Goal: Task Accomplishment & Management: Use online tool/utility

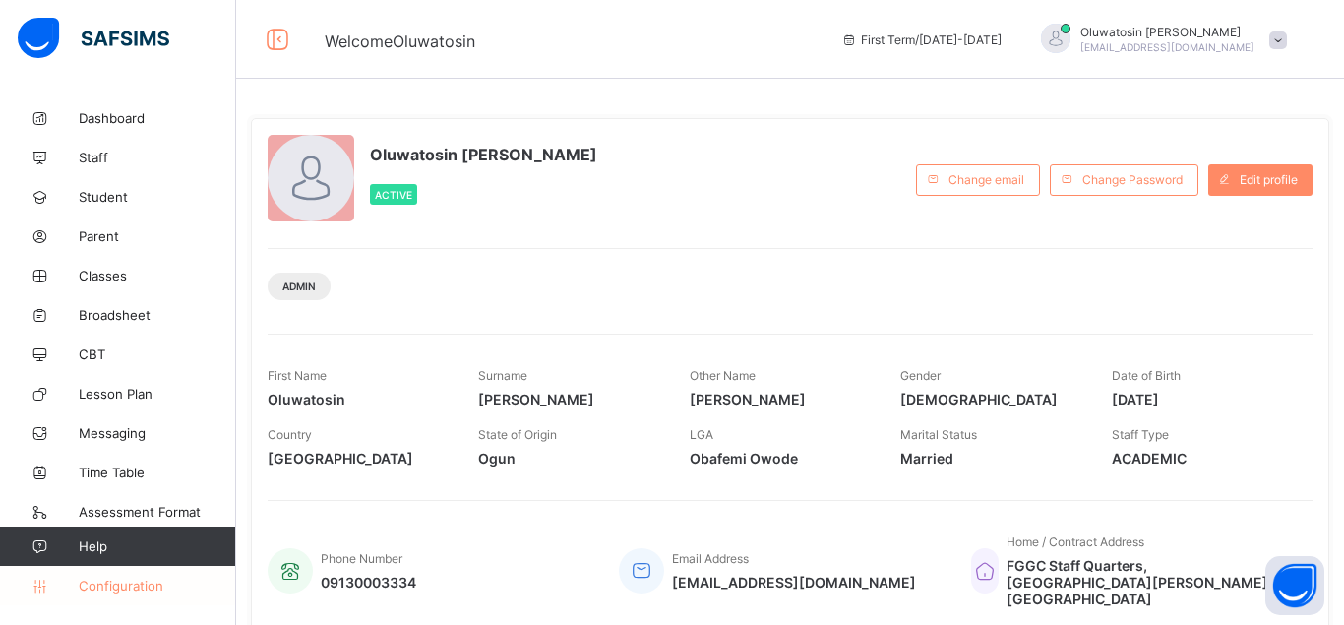
click at [137, 586] on span "Configuration" at bounding box center [157, 586] width 156 height 16
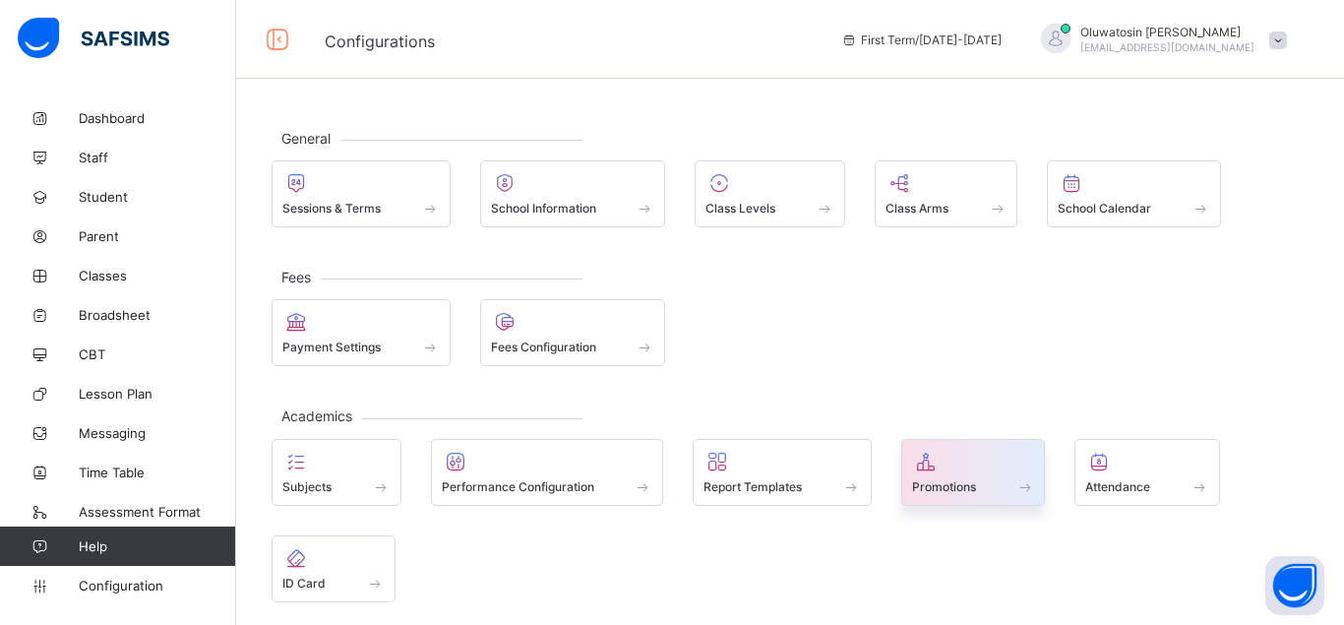
click at [966, 467] on div at bounding box center [973, 462] width 123 height 24
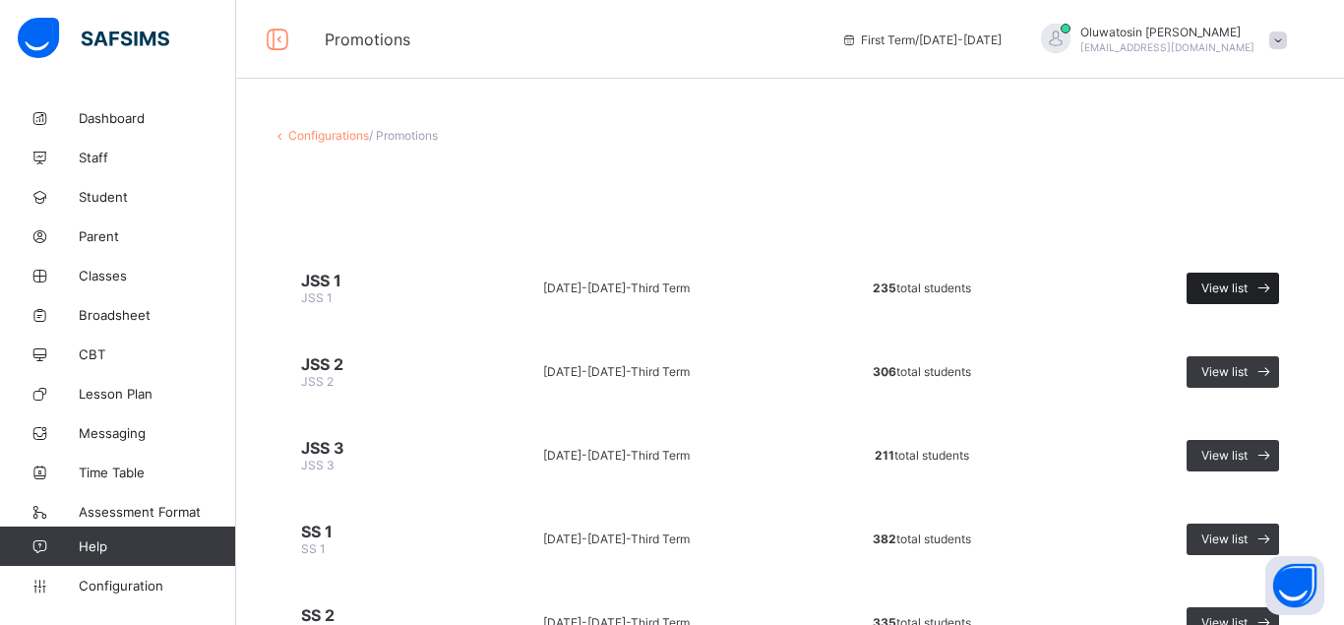
click at [1222, 283] on span "View list" at bounding box center [1224, 287] width 46 height 15
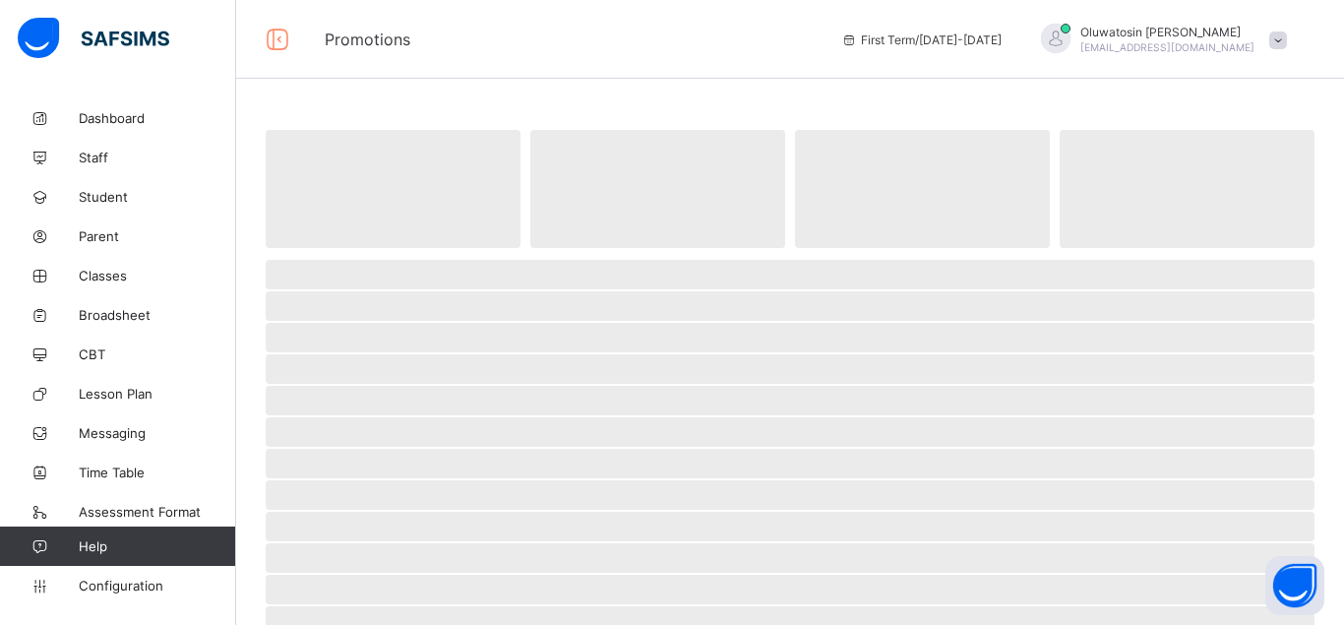
click at [1222, 283] on span "‌" at bounding box center [790, 275] width 1049 height 30
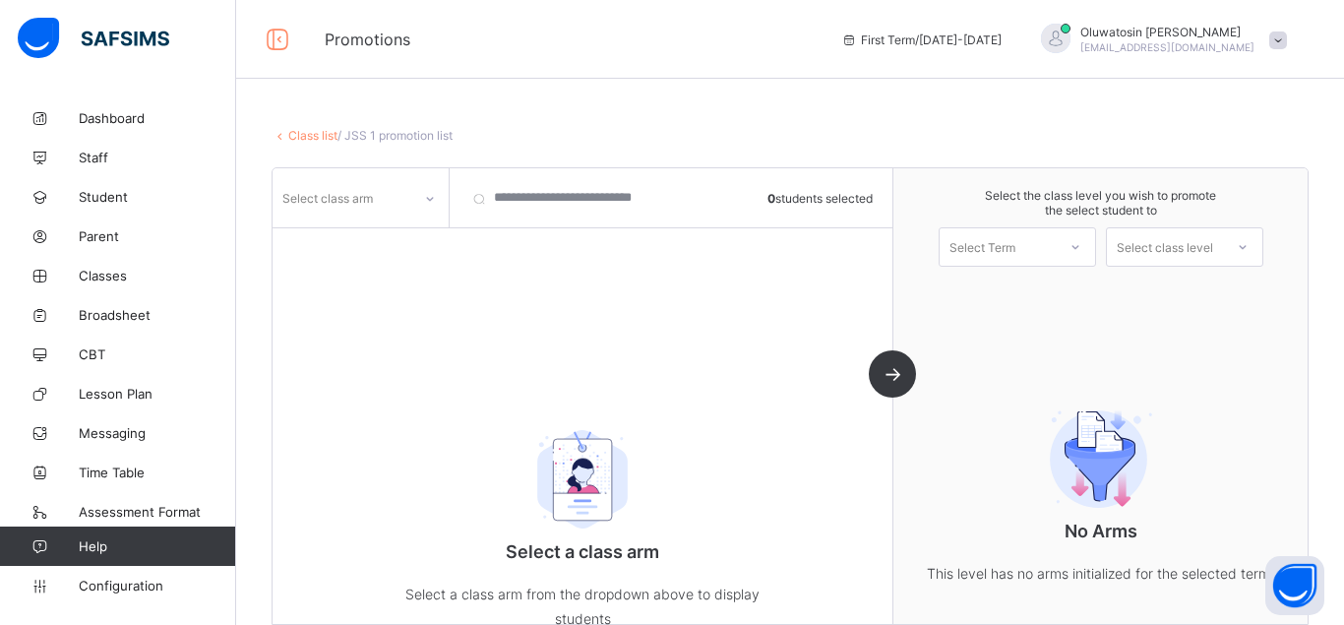
click at [430, 195] on icon at bounding box center [430, 199] width 12 height 20
click at [429, 195] on icon at bounding box center [430, 199] width 12 height 20
click at [309, 260] on div "A" at bounding box center [361, 271] width 174 height 31
click at [309, 260] on div "option A focused, 2 of 10. 10 results available. Use Up and Down to choose opti…" at bounding box center [583, 396] width 621 height 456
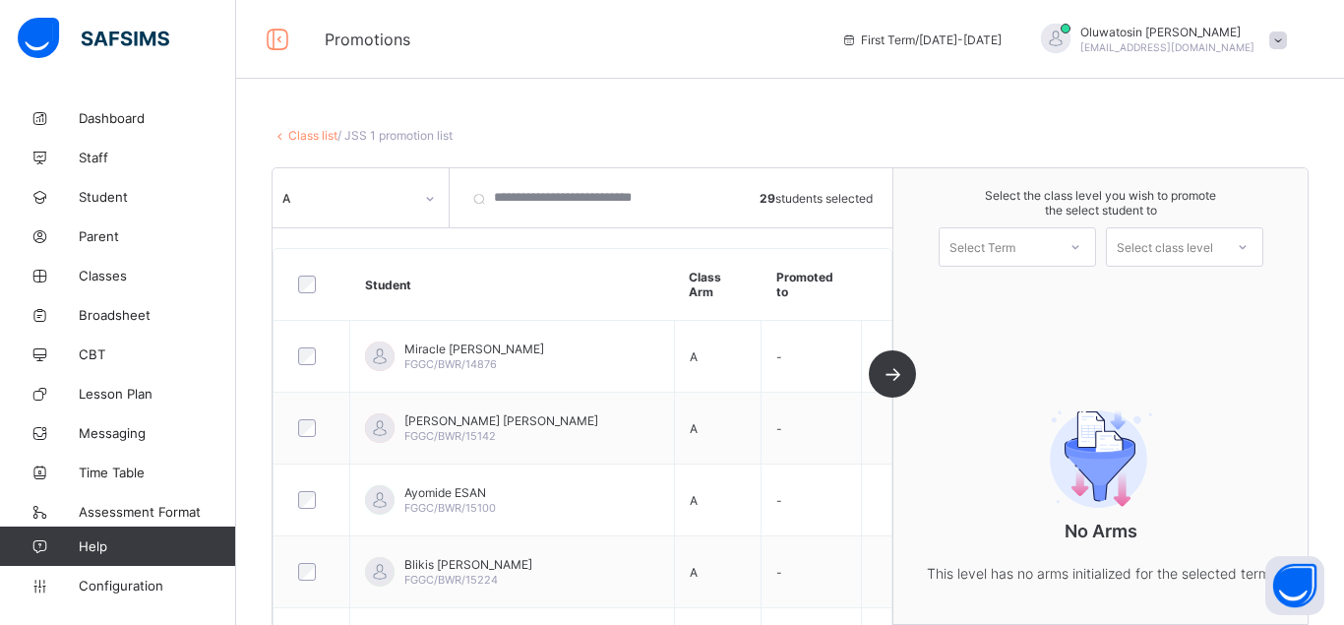
click at [893, 378] on div "A 29 students selected Student Class Arm Promoted to Miracle Chisom EDEH FGGC/B…" at bounding box center [583, 396] width 621 height 456
click at [1073, 247] on icon at bounding box center [1076, 247] width 12 height 20
click at [1036, 287] on div "First Term [DATE]-[DATE]" at bounding box center [1017, 298] width 155 height 45
click at [1248, 243] on div at bounding box center [1242, 246] width 35 height 33
click at [1195, 290] on div "JSS 2" at bounding box center [1184, 291] width 155 height 31
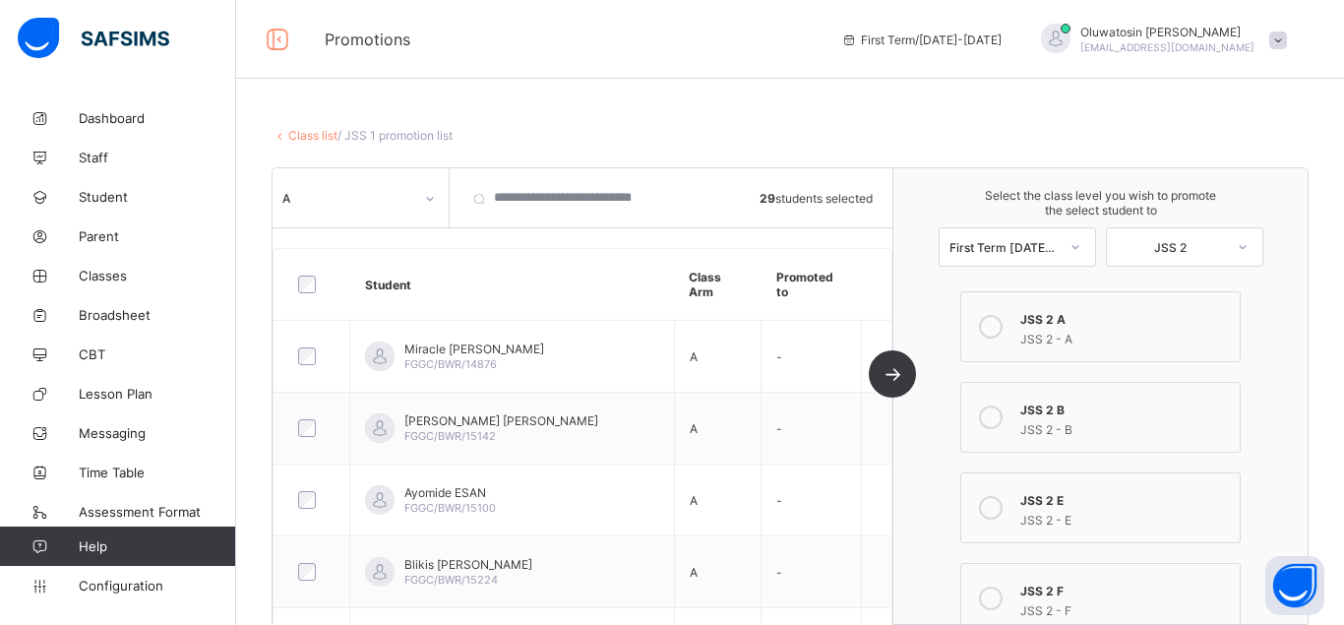
click at [1195, 290] on div "Select the class level you wish to promote the select student to First Term 202…" at bounding box center [1100, 396] width 414 height 456
click at [1107, 329] on div "JSS 2 - A" at bounding box center [1125, 337] width 210 height 20
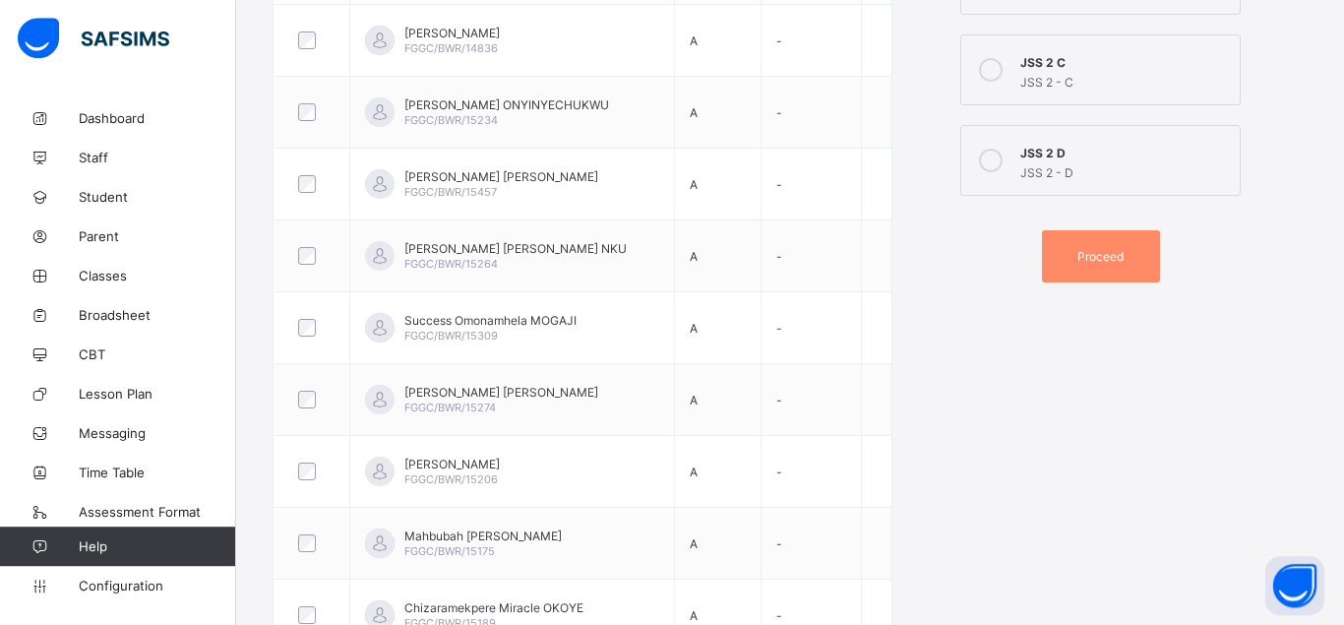
scroll to position [836, 0]
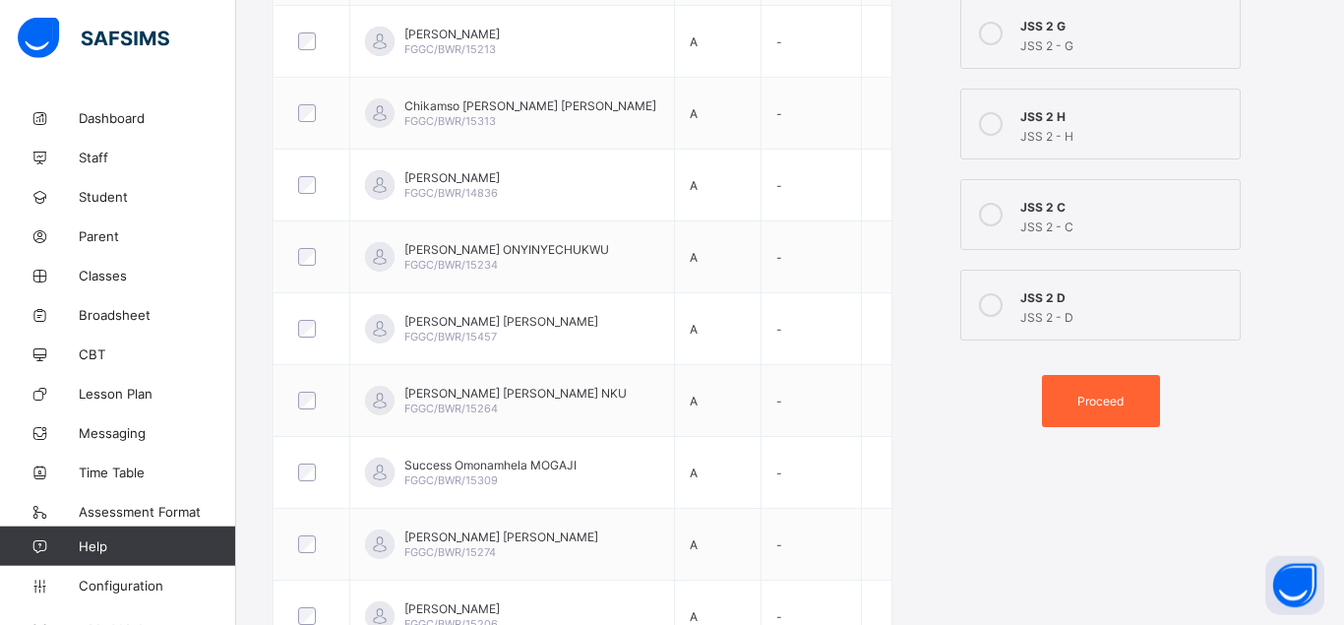
click at [1107, 409] on div "Proceed" at bounding box center [1101, 401] width 118 height 52
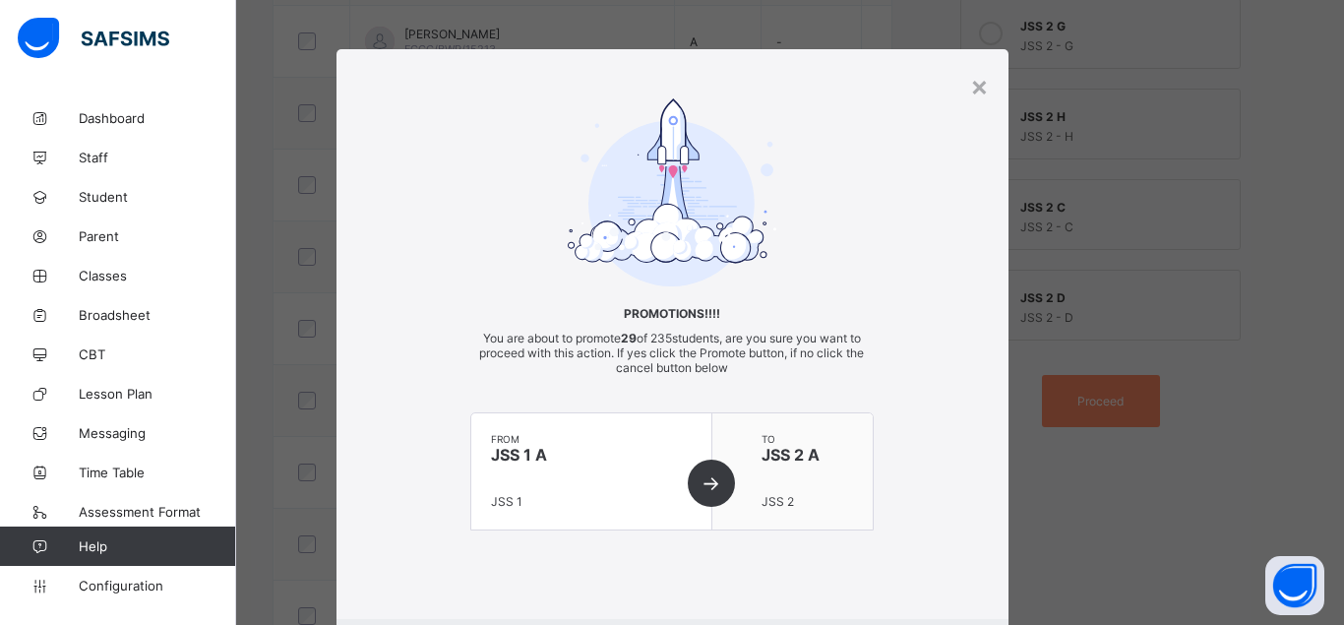
click at [712, 479] on div "from JSS 1 A JSS 1" at bounding box center [591, 471] width 241 height 116
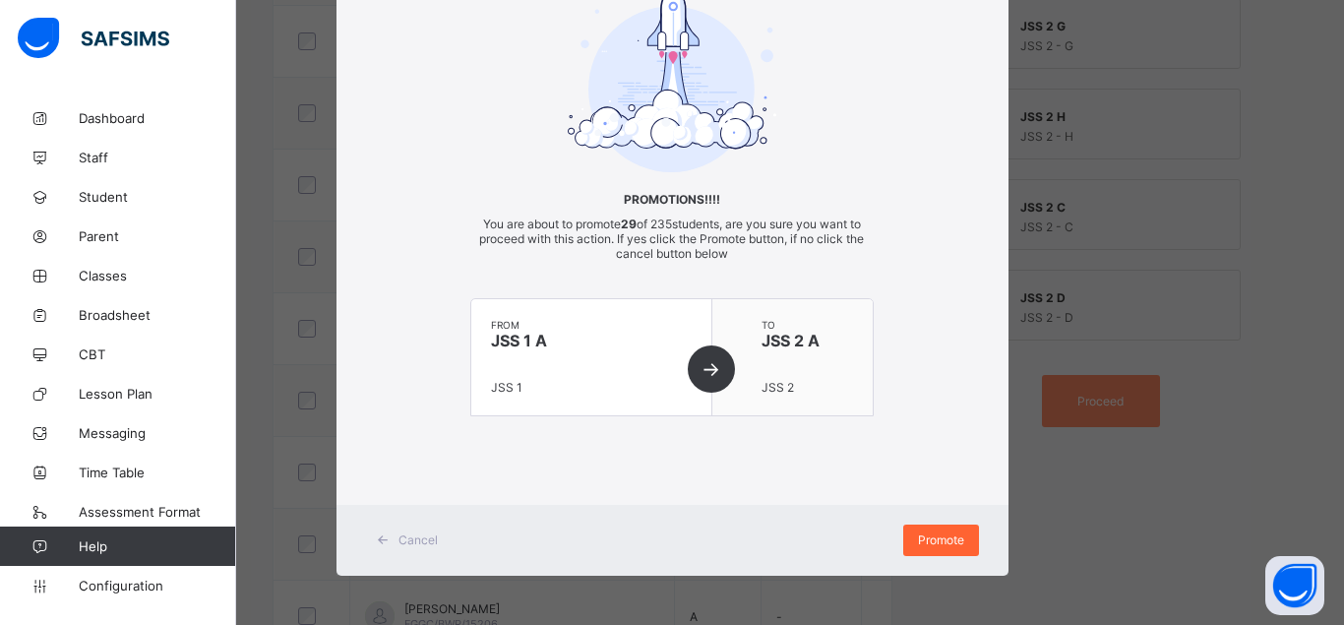
click at [939, 528] on div "Promote" at bounding box center [941, 539] width 76 height 31
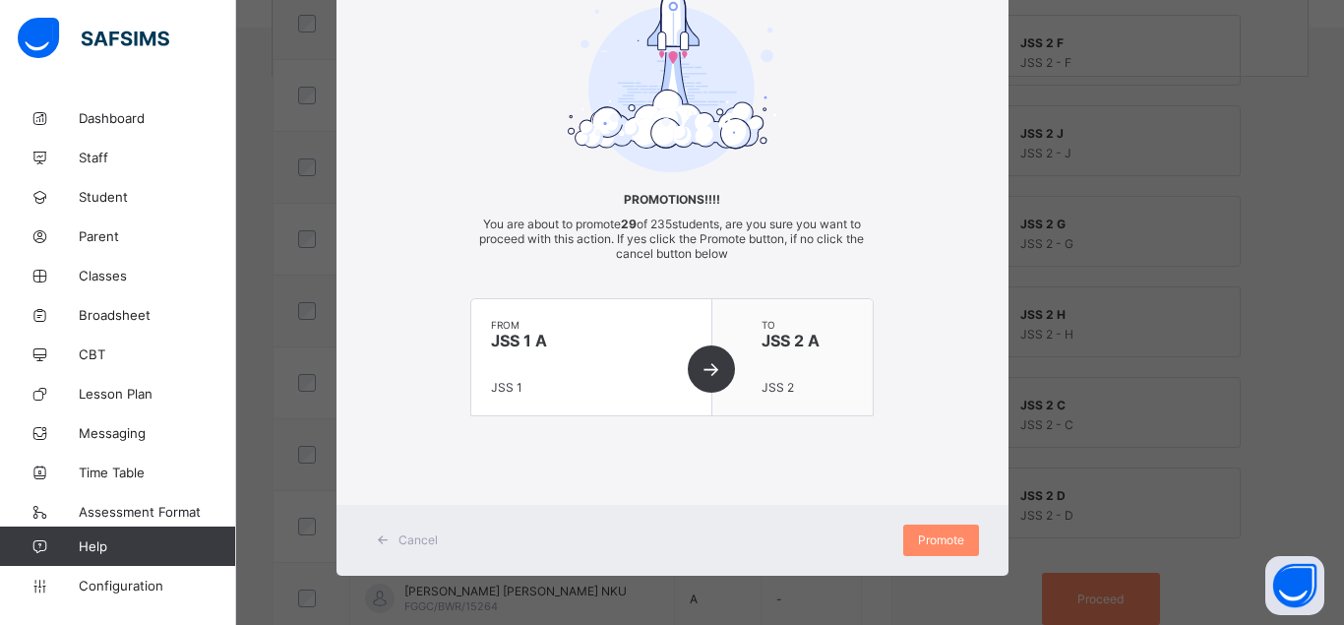
scroll to position [45, 0]
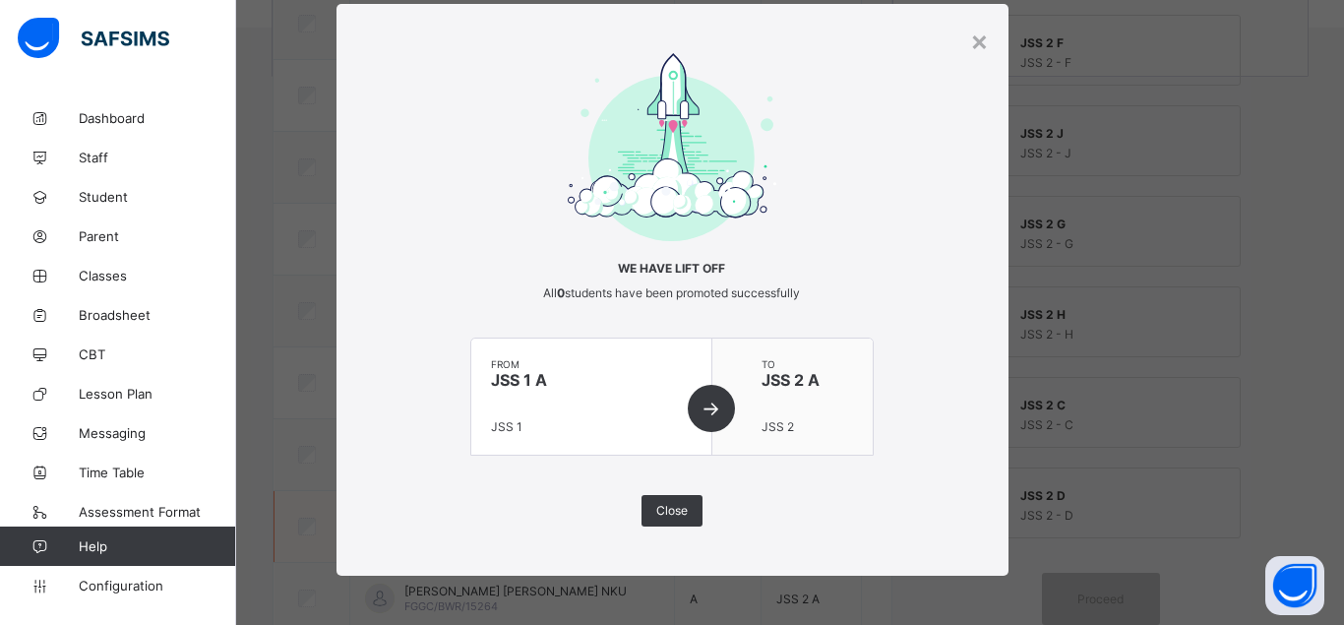
click at [682, 510] on span "Close" at bounding box center [671, 510] width 31 height 15
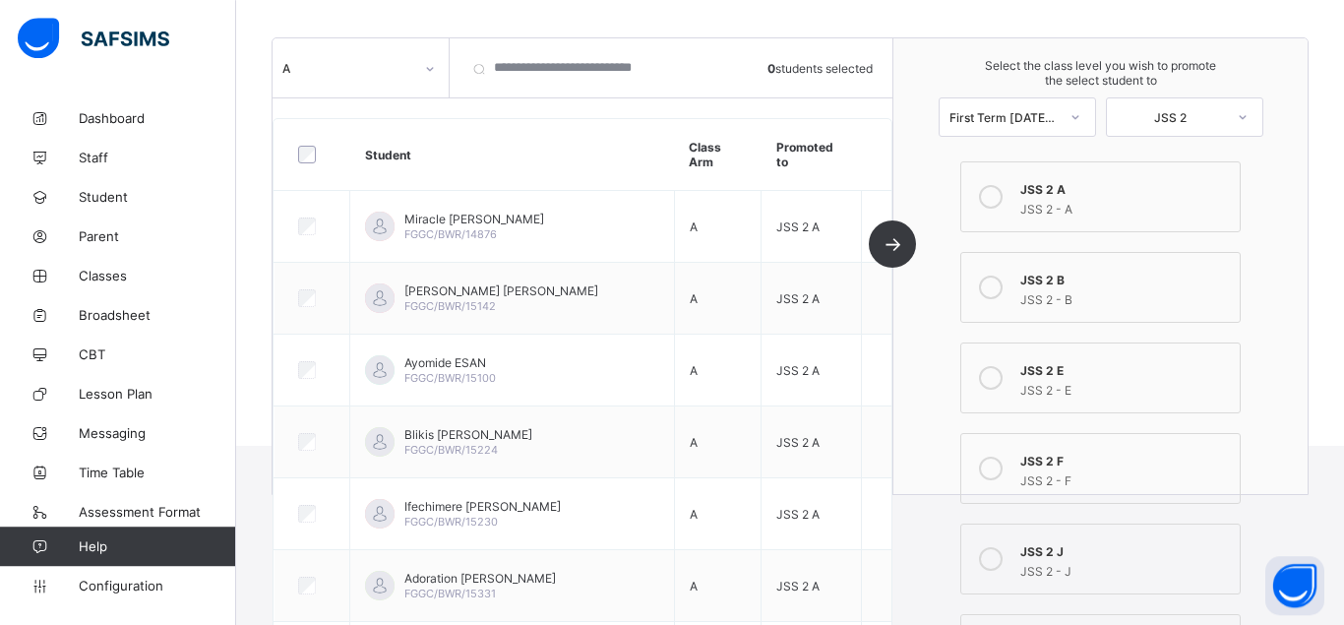
scroll to position [216, 0]
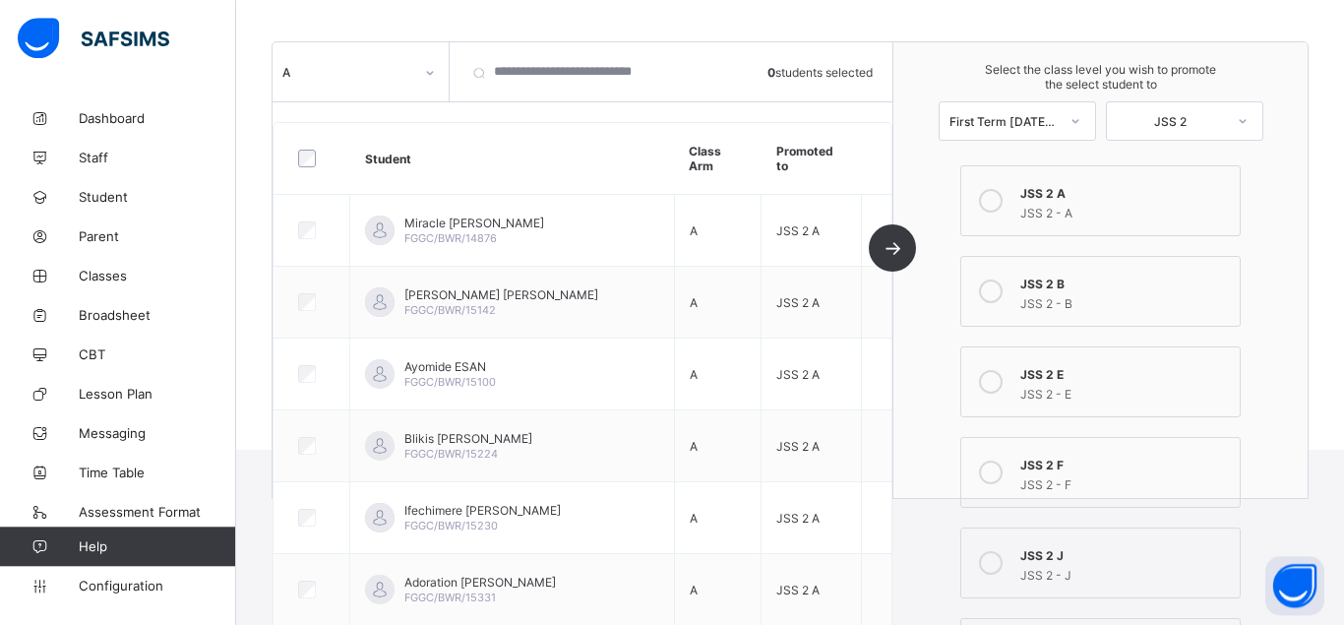
click at [423, 73] on div at bounding box center [429, 72] width 33 height 31
click at [427, 74] on icon at bounding box center [430, 73] width 12 height 20
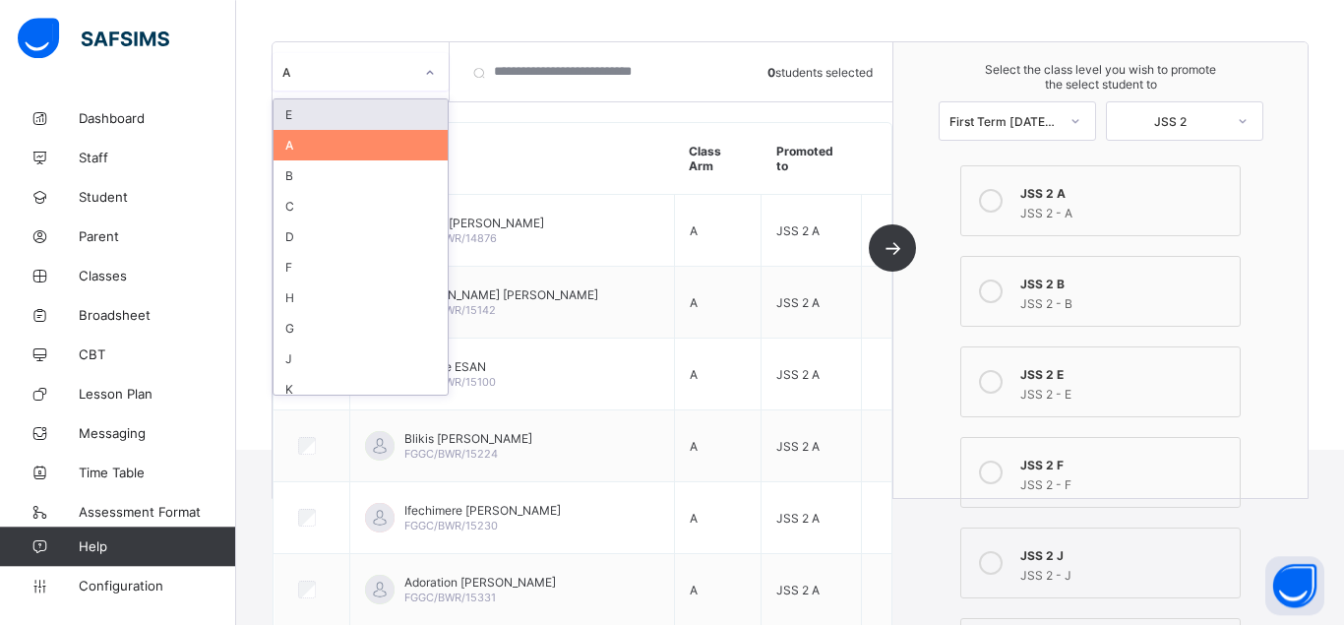
click at [428, 74] on icon at bounding box center [430, 73] width 7 height 4
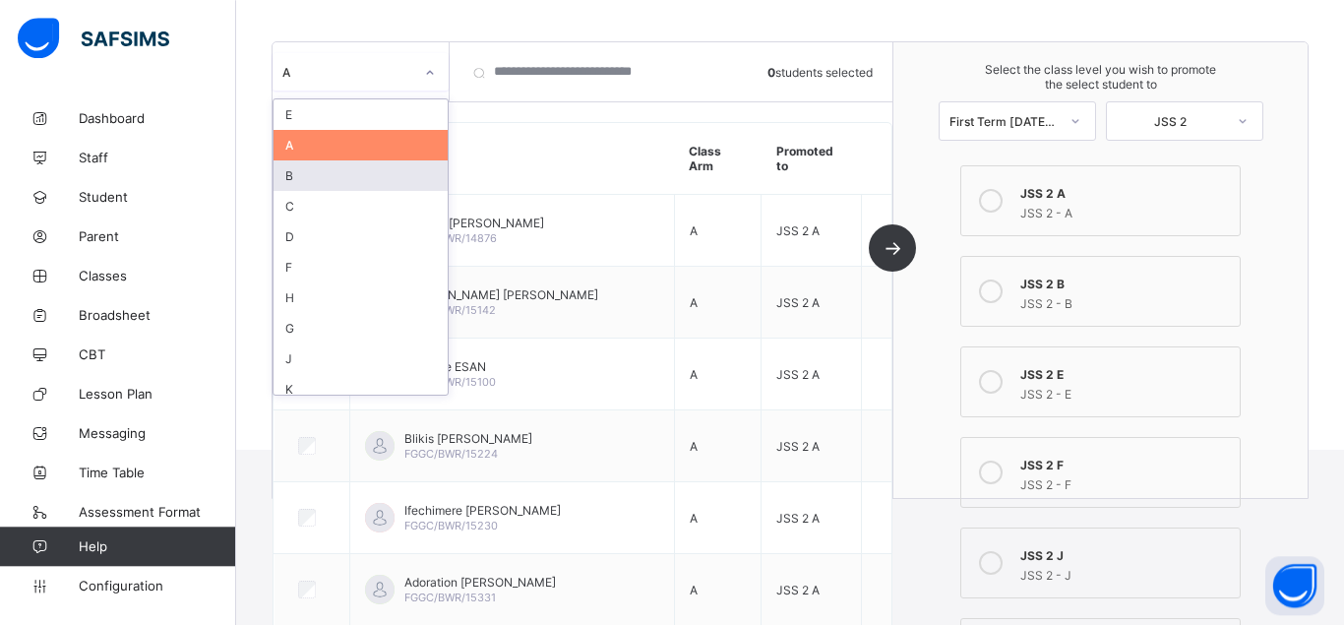
click at [375, 177] on div "B" at bounding box center [361, 175] width 174 height 31
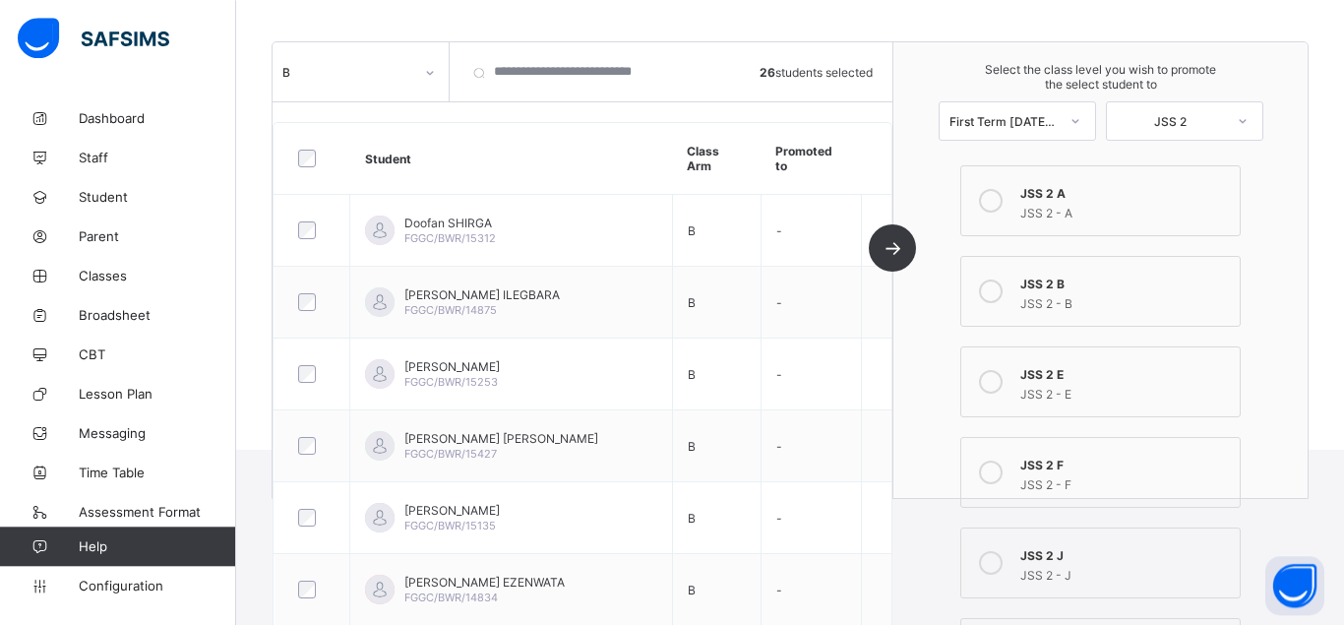
click at [1001, 291] on icon at bounding box center [991, 291] width 24 height 24
click at [893, 247] on div "B 26 students selected Student Class Arm Promoted to Doofan SHIRGA FGGC/BWR/153…" at bounding box center [583, 270] width 621 height 456
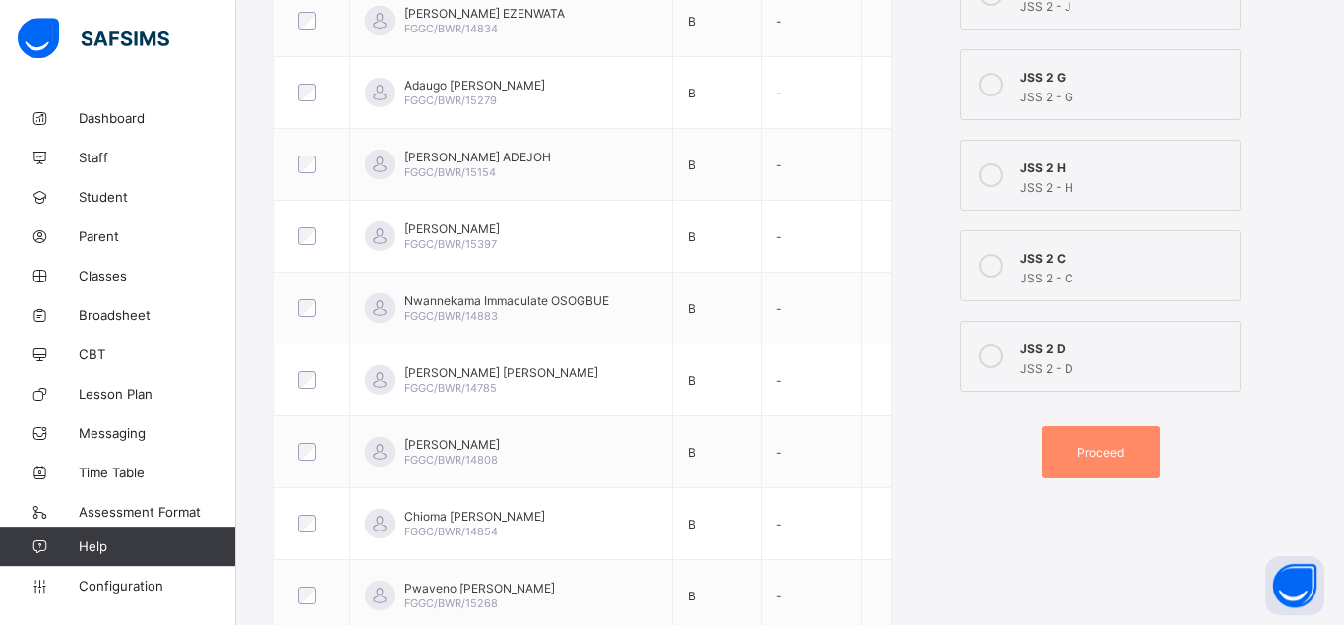
scroll to position [767, 0]
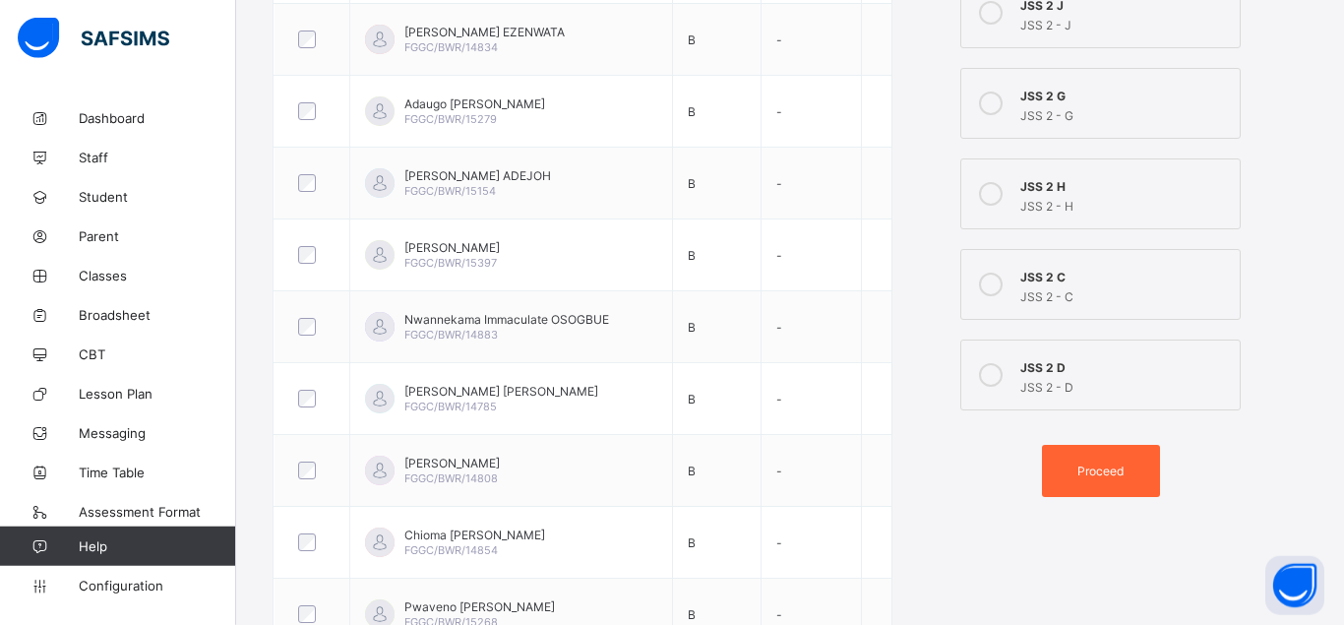
click at [1092, 465] on span "Proceed" at bounding box center [1100, 470] width 46 height 15
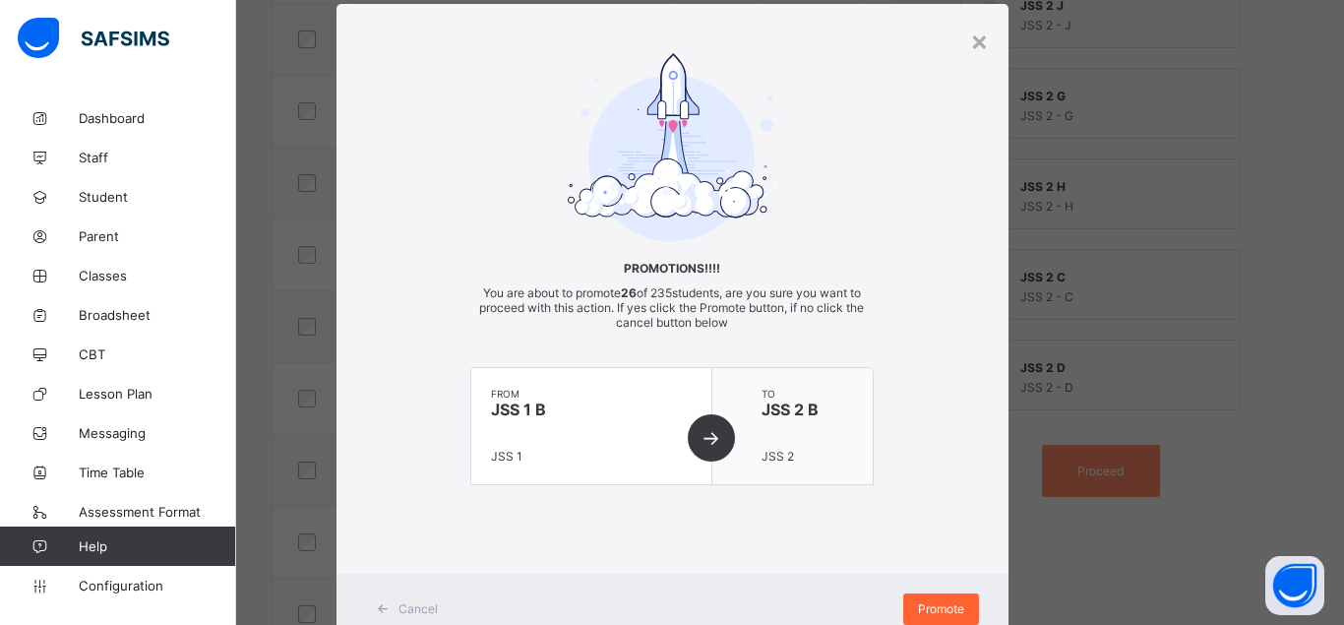
click at [940, 595] on div "Promote" at bounding box center [941, 608] width 76 height 31
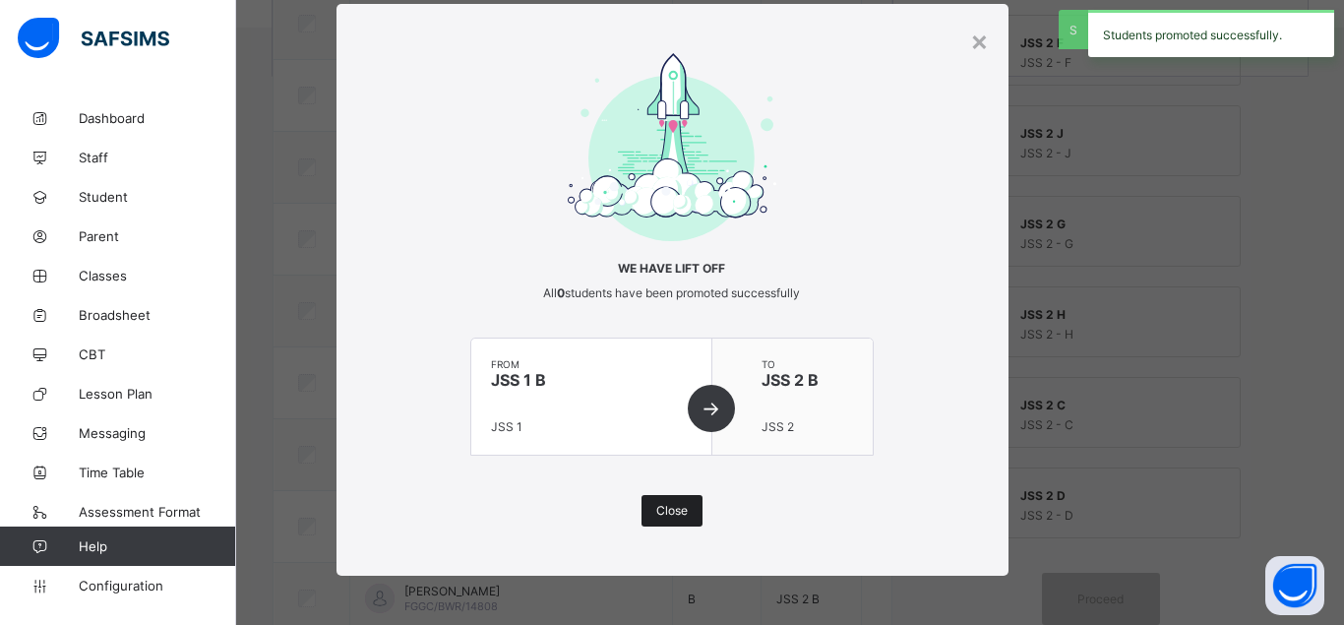
click at [673, 503] on div "Close" at bounding box center [672, 510] width 61 height 31
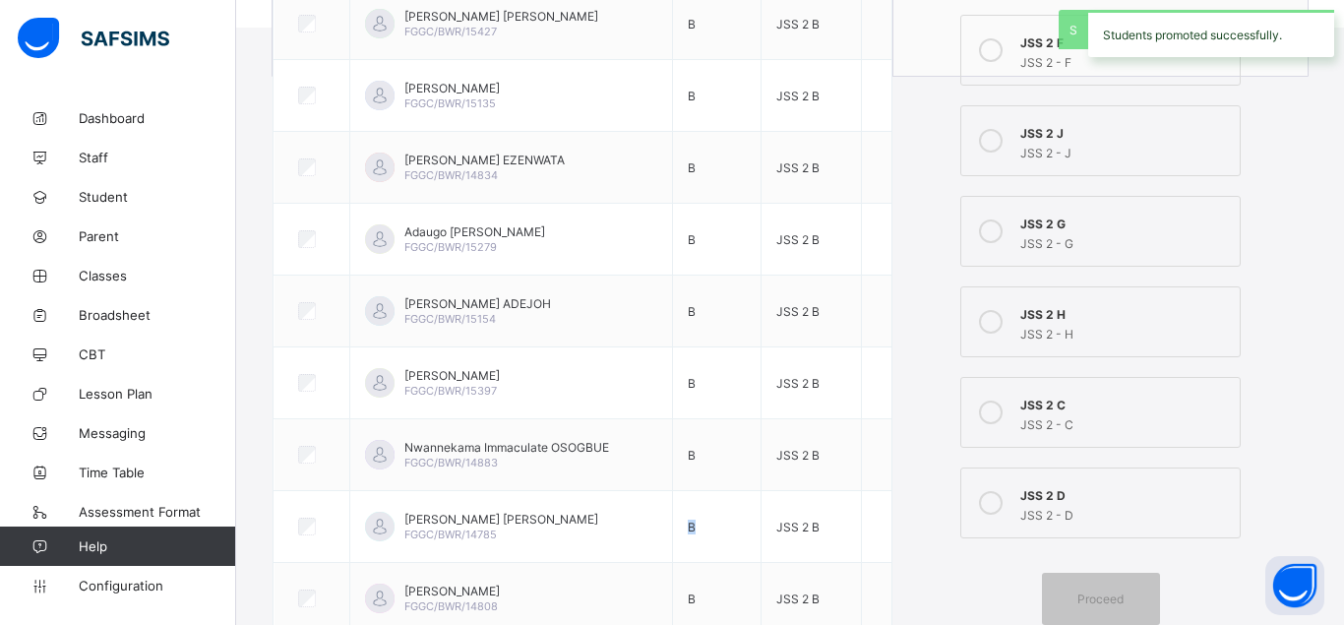
click at [673, 503] on td "B" at bounding box center [716, 527] width 89 height 72
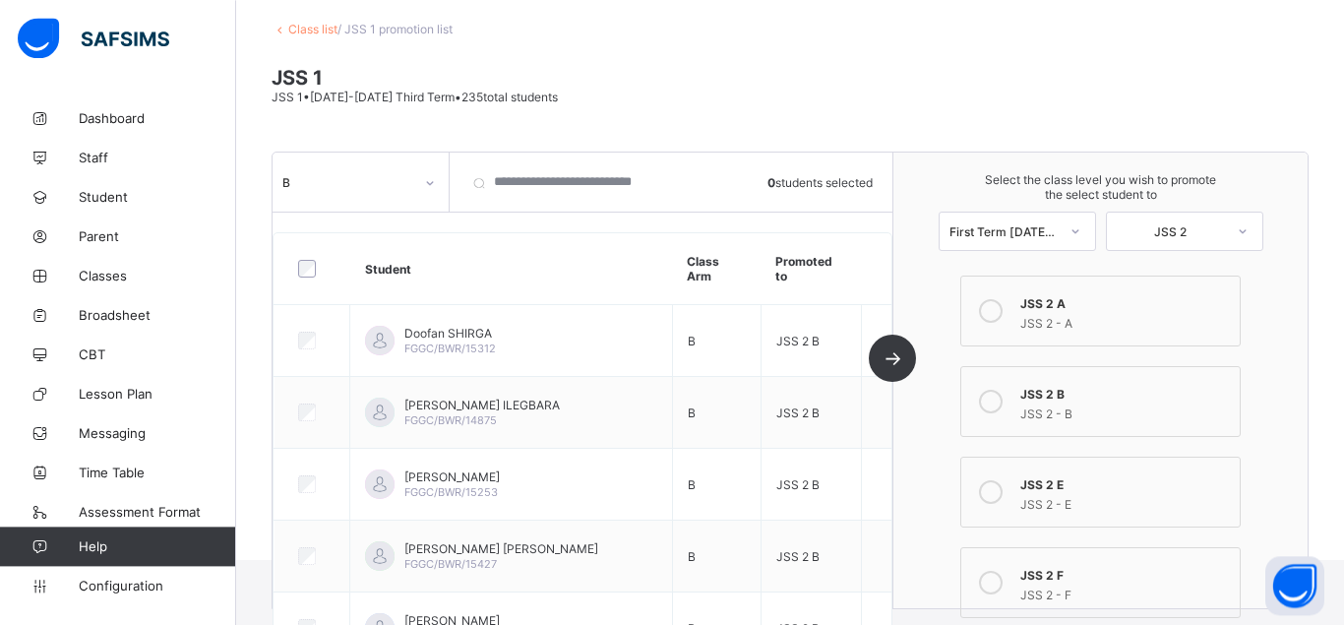
scroll to position [51, 0]
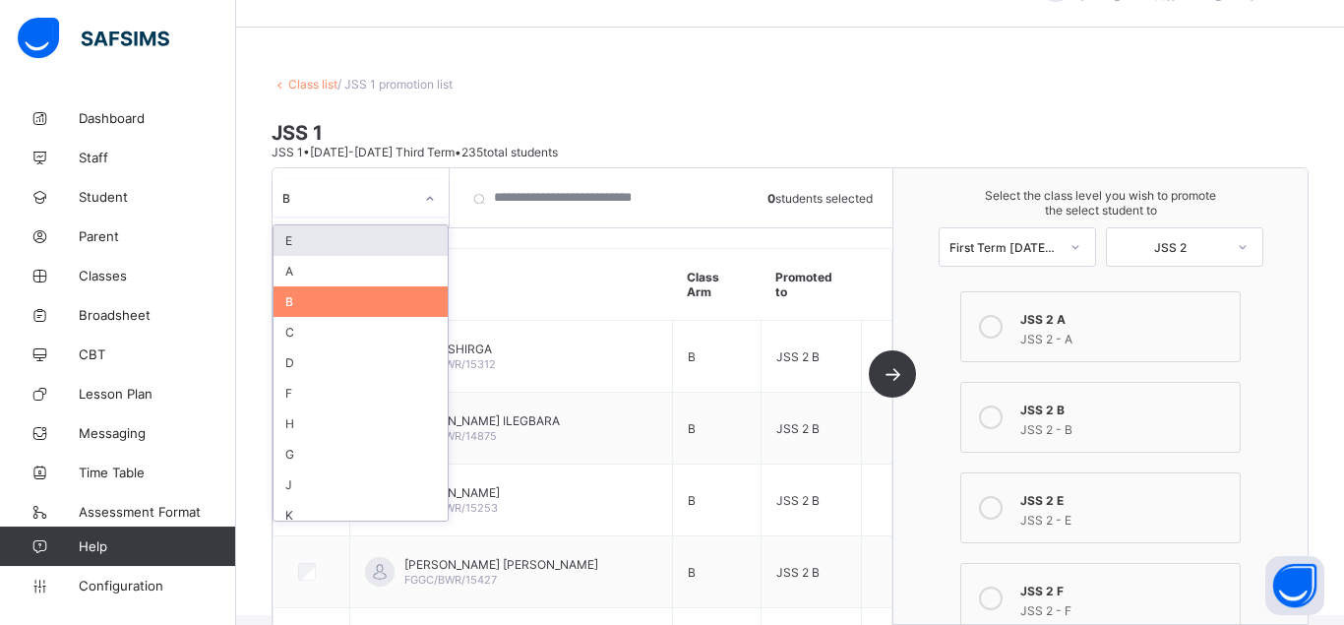
click at [431, 200] on icon at bounding box center [430, 199] width 12 height 20
click at [334, 339] on div "C" at bounding box center [361, 332] width 174 height 31
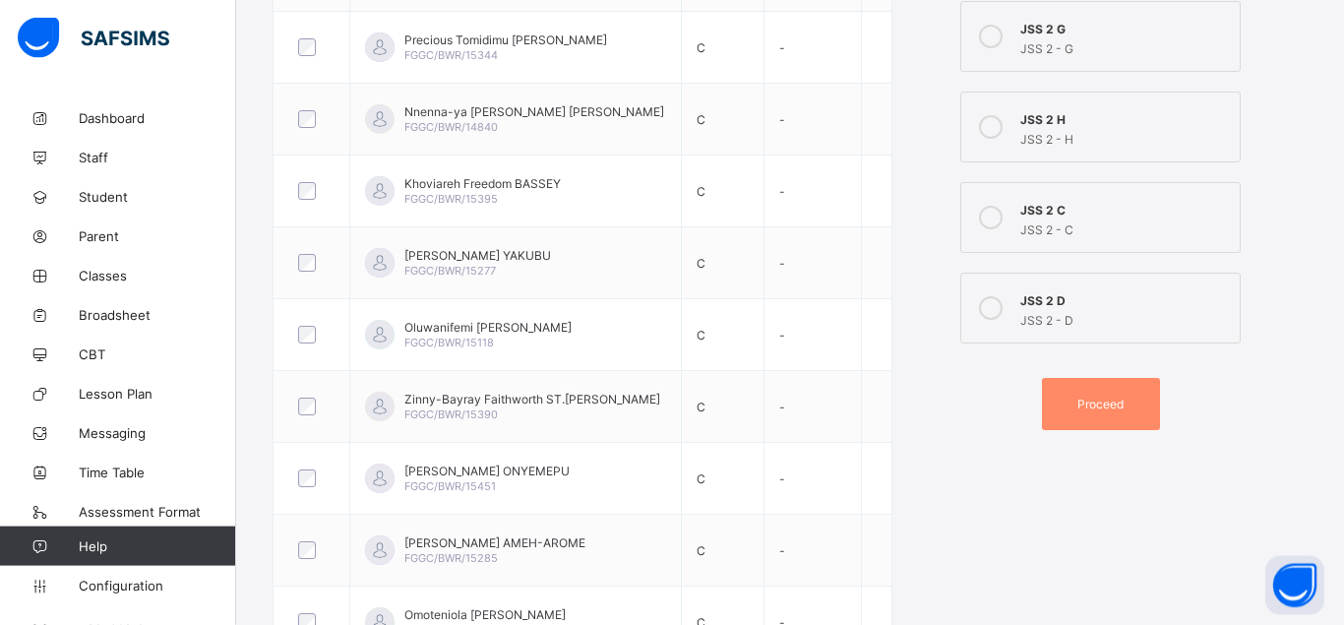
scroll to position [830, 0]
click at [986, 215] on icon at bounding box center [991, 221] width 24 height 24
click at [991, 222] on icon at bounding box center [991, 221] width 24 height 24
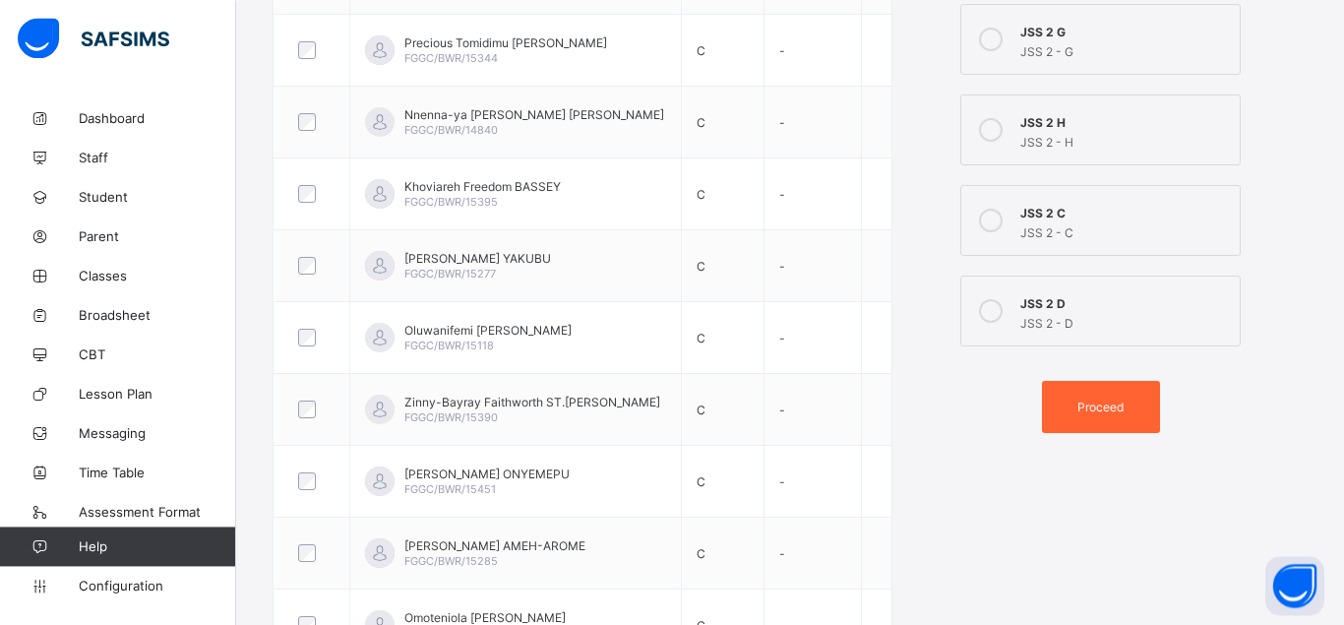
click at [1102, 409] on span "Proceed" at bounding box center [1100, 406] width 46 height 15
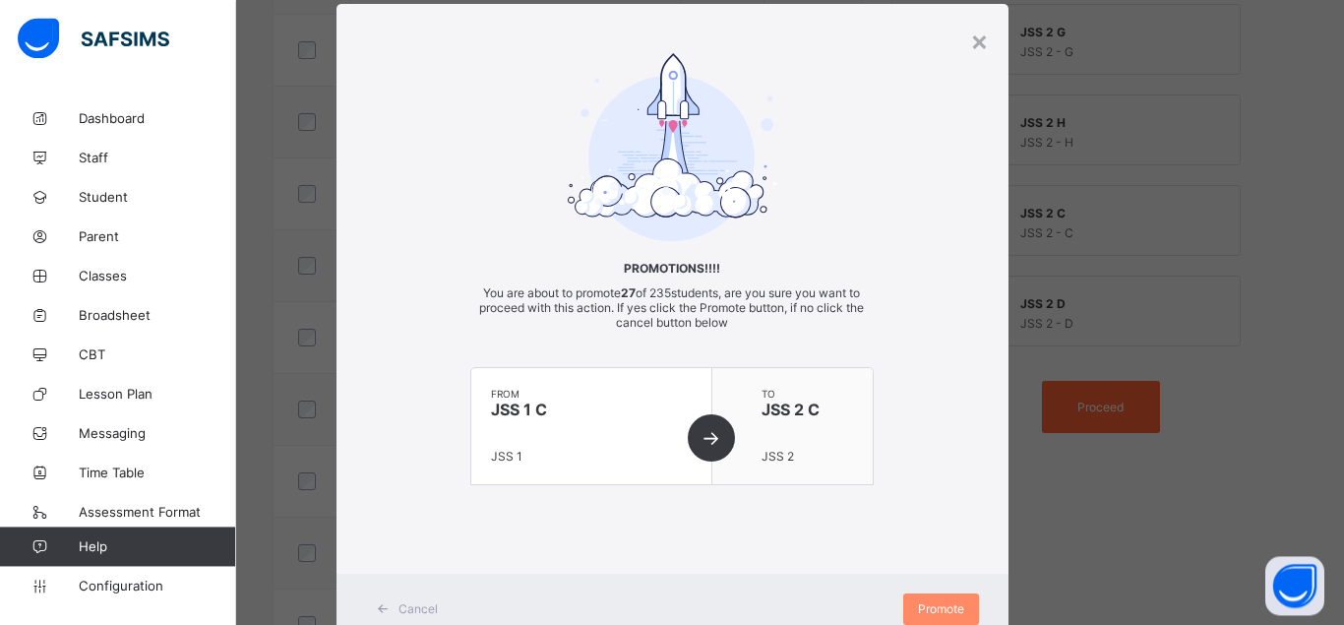
scroll to position [45, 0]
click at [934, 604] on span "Promote" at bounding box center [941, 608] width 46 height 15
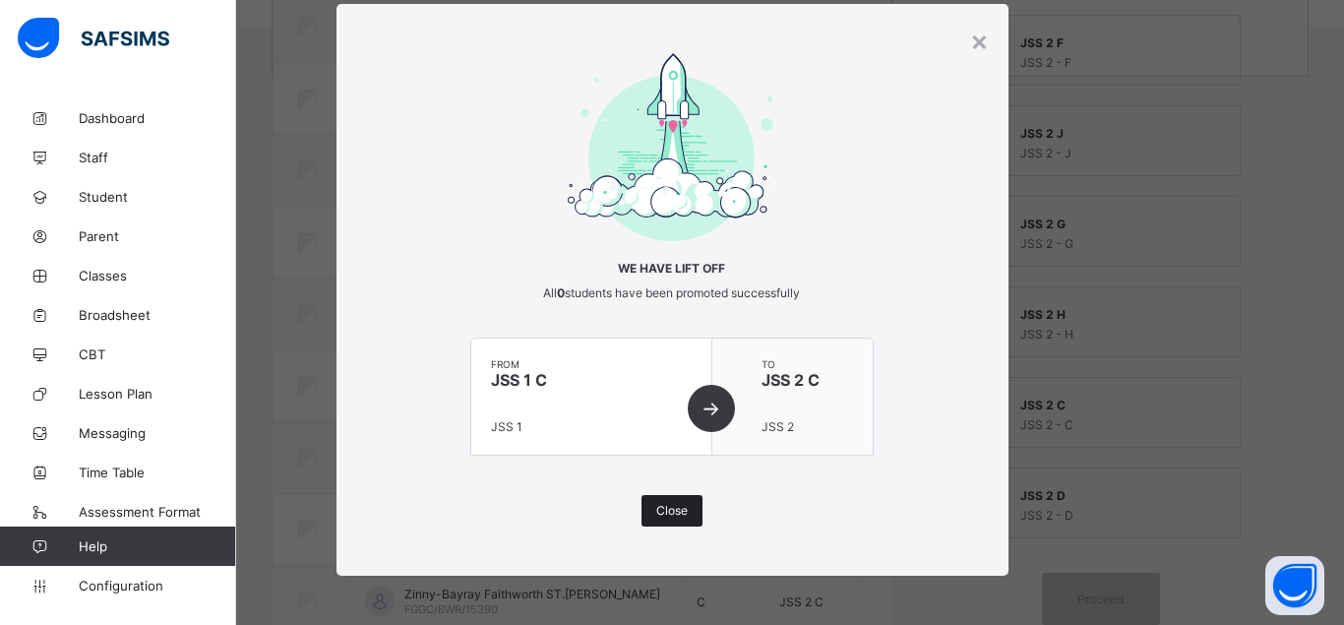
click at [677, 514] on span "Close" at bounding box center [671, 510] width 31 height 15
click at [677, 514] on td "Oluwanifemi Joana JOLAOLUWA FGGC/BWR/15118" at bounding box center [516, 530] width 332 height 72
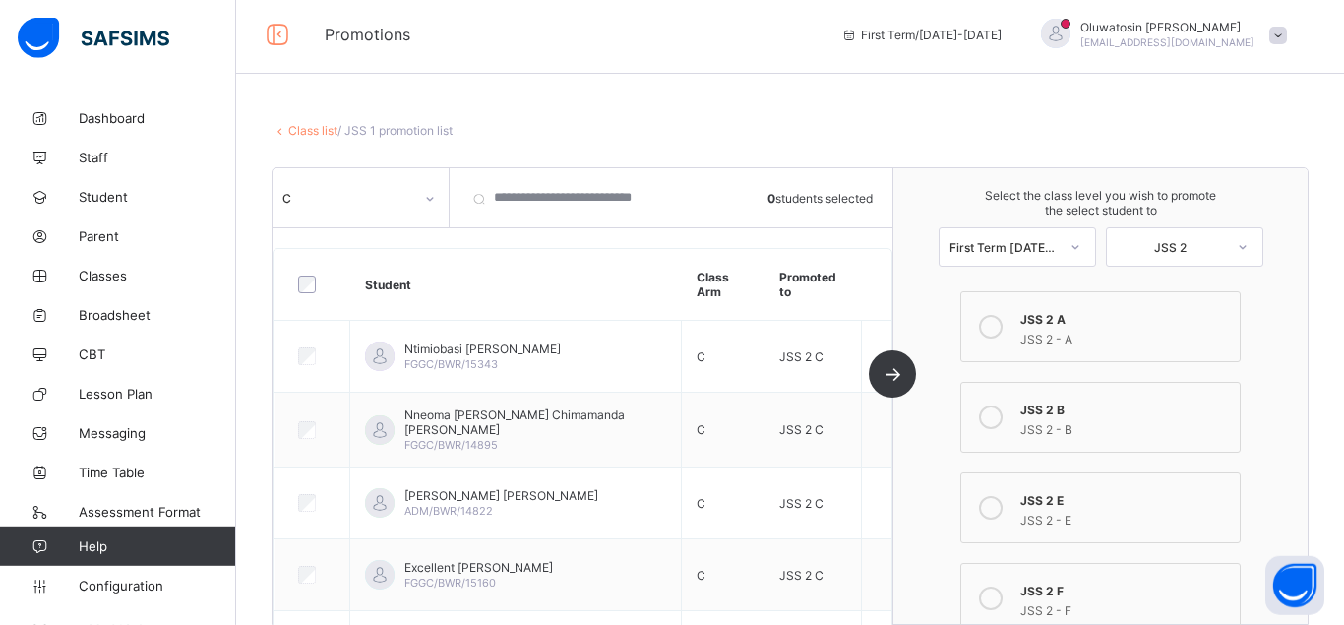
scroll to position [0, 0]
click at [430, 192] on icon at bounding box center [430, 199] width 12 height 20
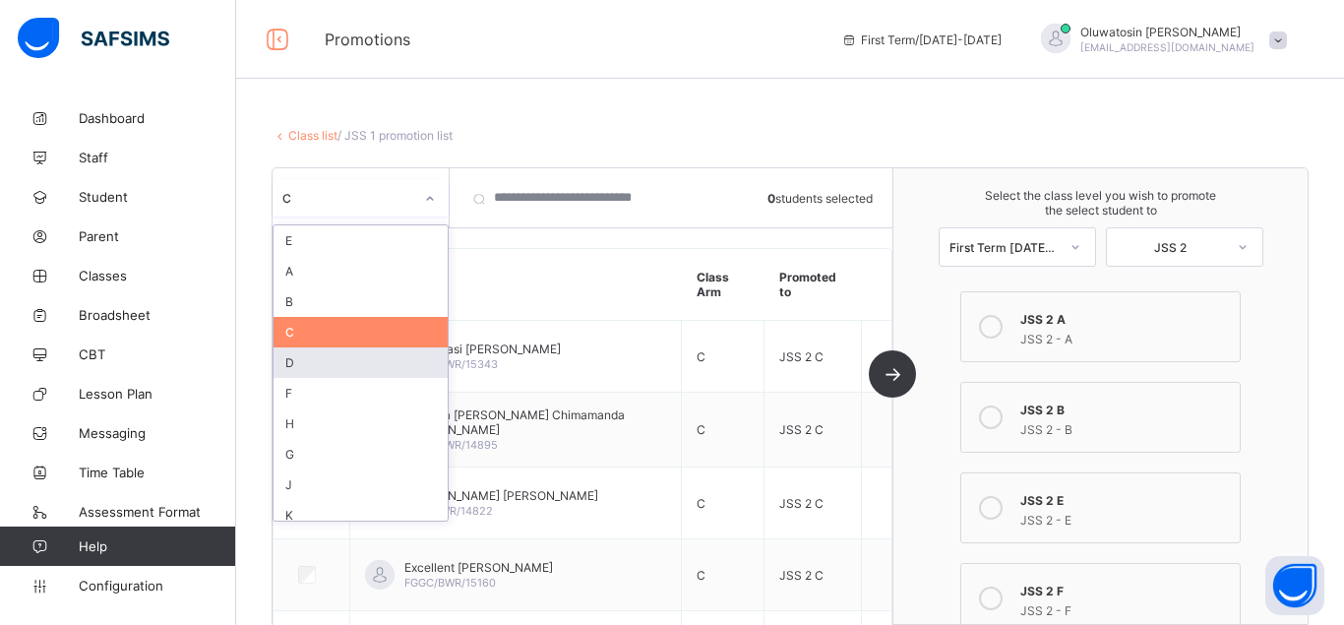
click at [300, 366] on div "D" at bounding box center [361, 362] width 174 height 31
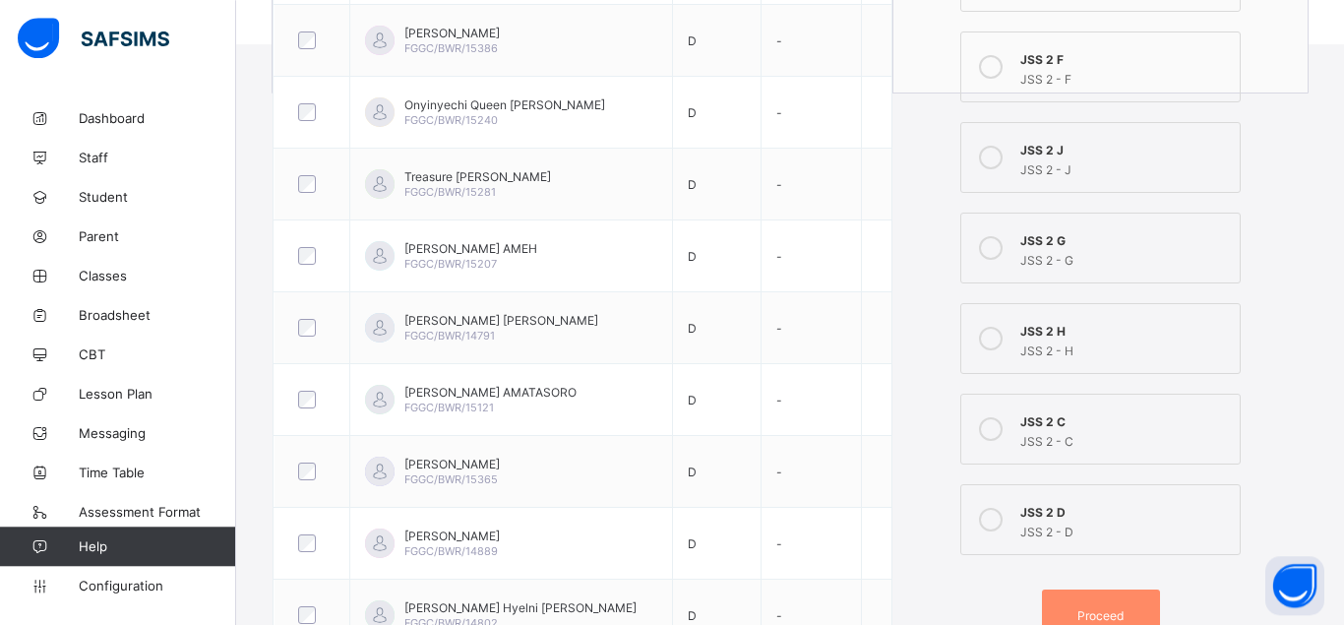
scroll to position [636, 0]
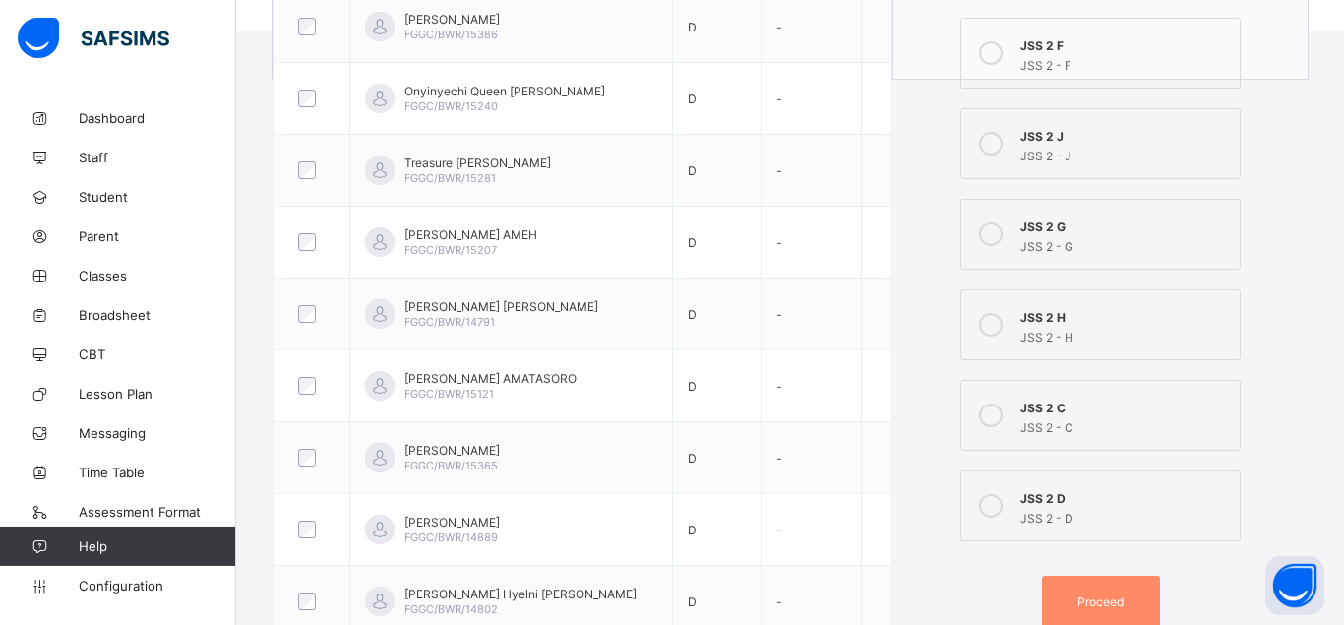
click at [1012, 507] on label "JSS 2 D JSS 2 - D" at bounding box center [1100, 505] width 280 height 71
click at [1004, 507] on div at bounding box center [990, 505] width 39 height 39
click at [1102, 604] on span "Proceed" at bounding box center [1100, 601] width 46 height 15
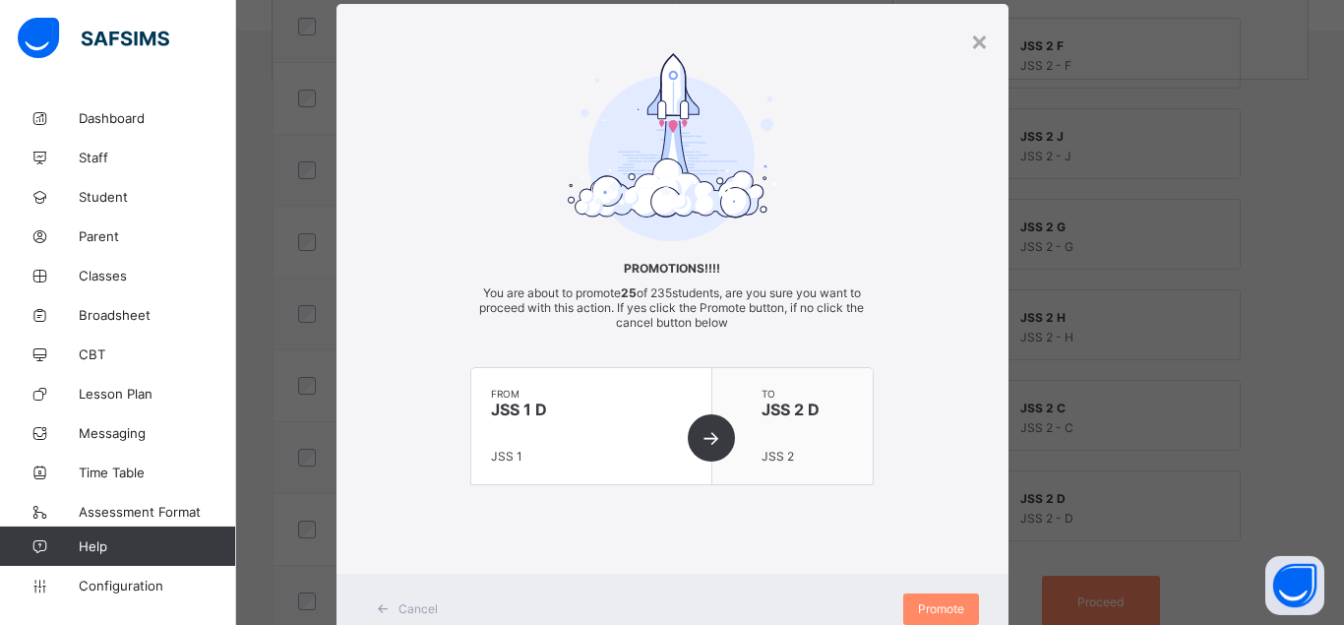
scroll to position [45, 0]
click at [949, 611] on span "Promote" at bounding box center [941, 608] width 46 height 15
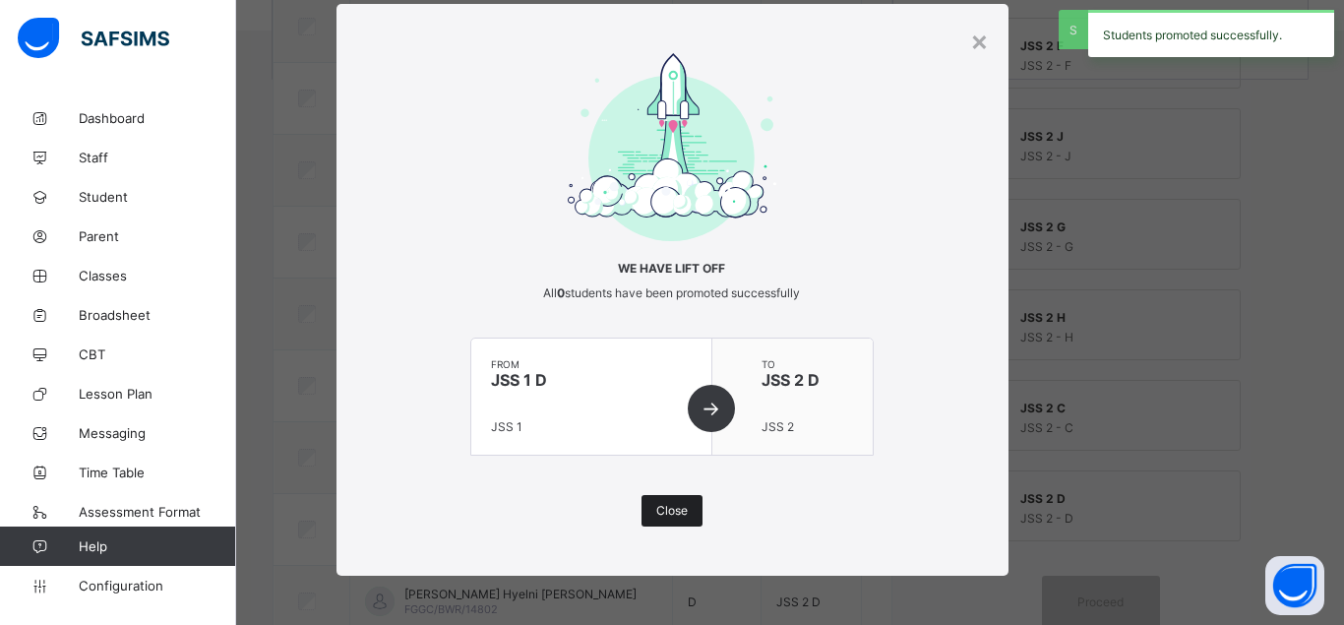
click at [678, 510] on span "Close" at bounding box center [671, 510] width 31 height 15
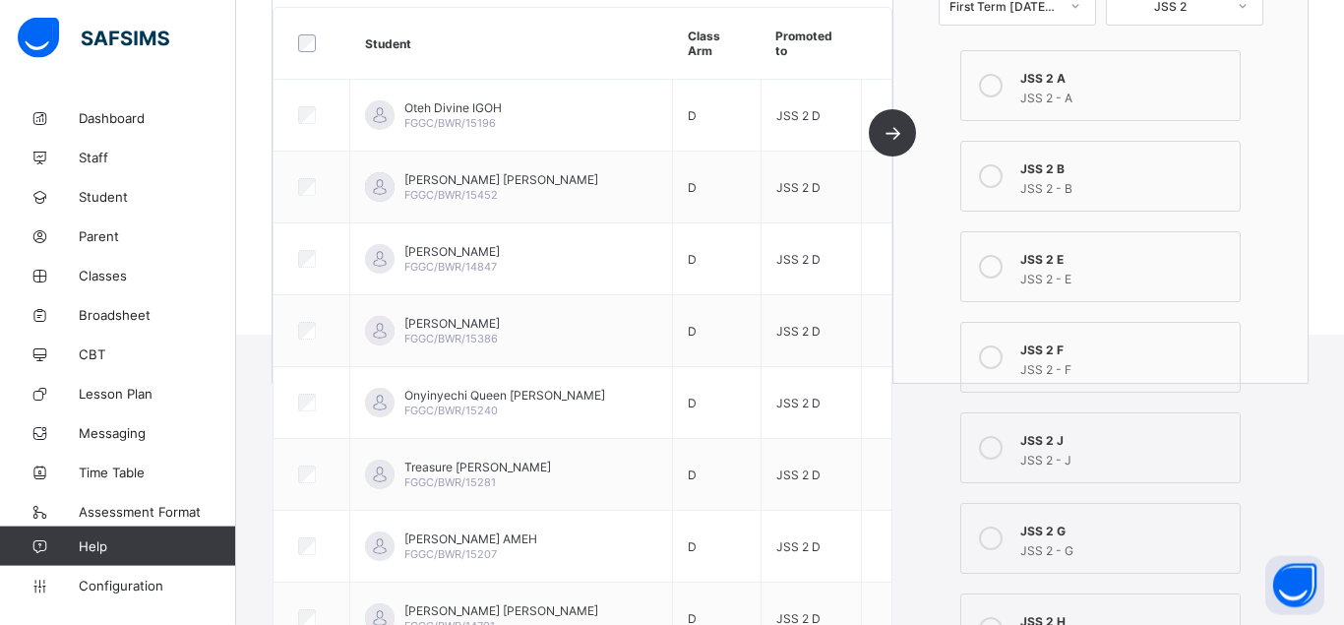
scroll to position [219, 0]
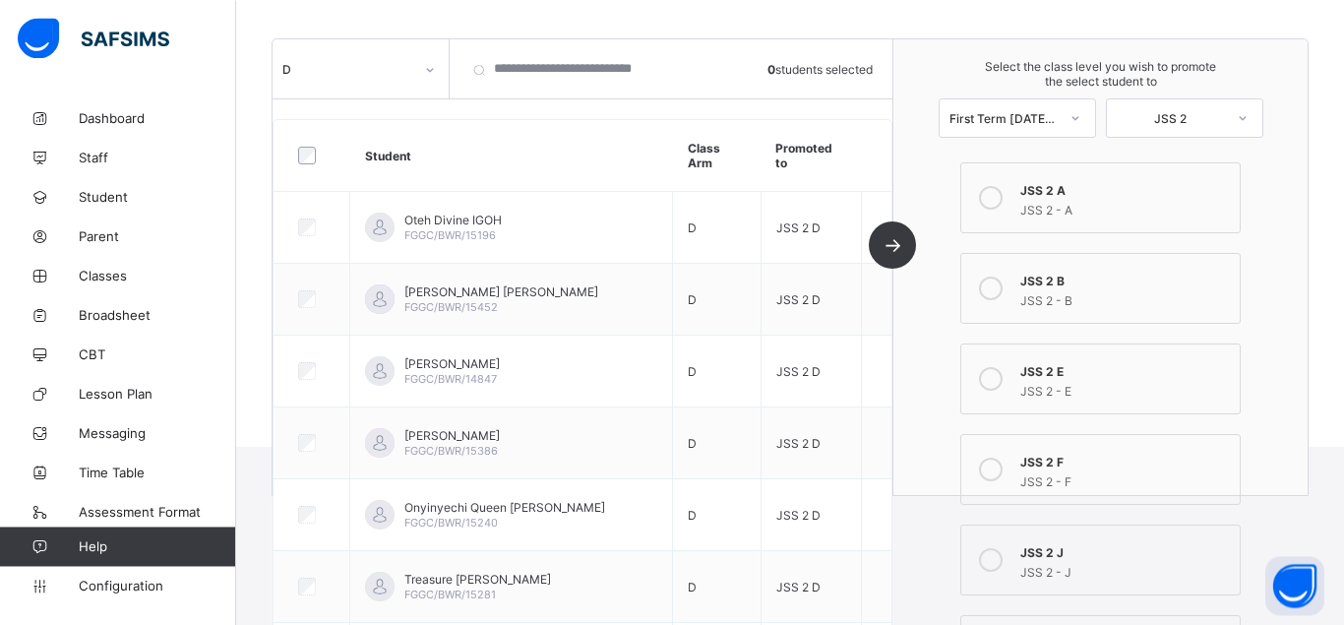
click at [430, 65] on icon at bounding box center [430, 70] width 12 height 20
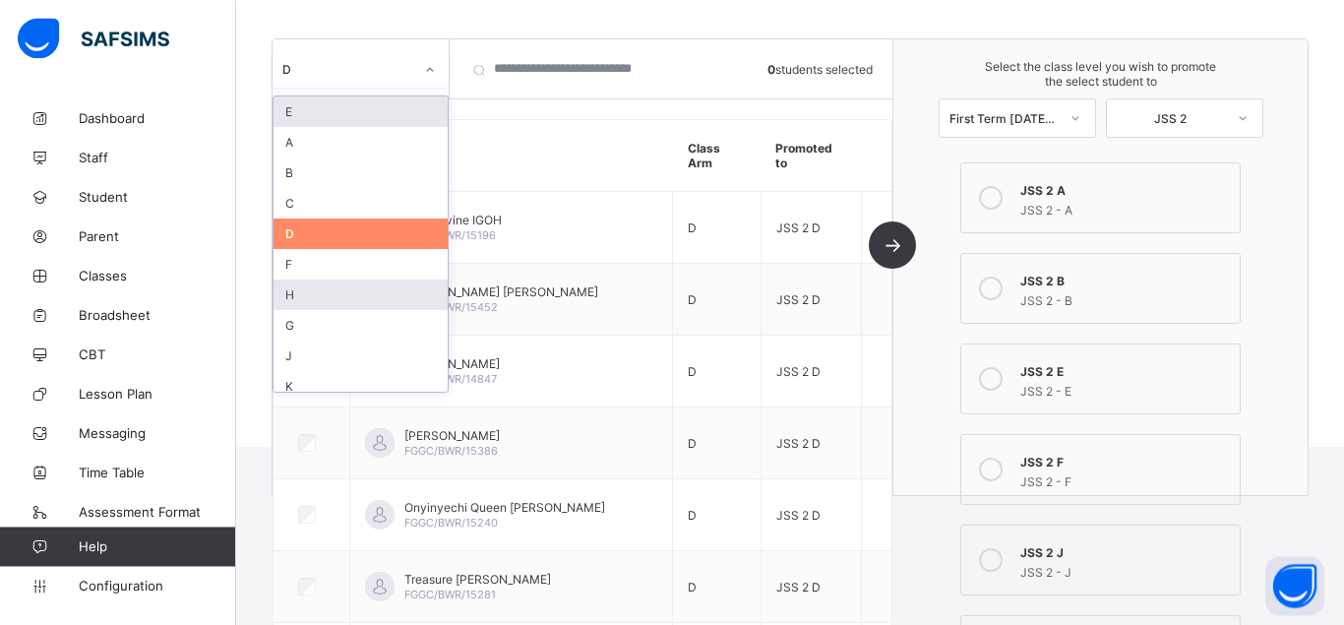
click at [318, 105] on div "E" at bounding box center [361, 111] width 174 height 31
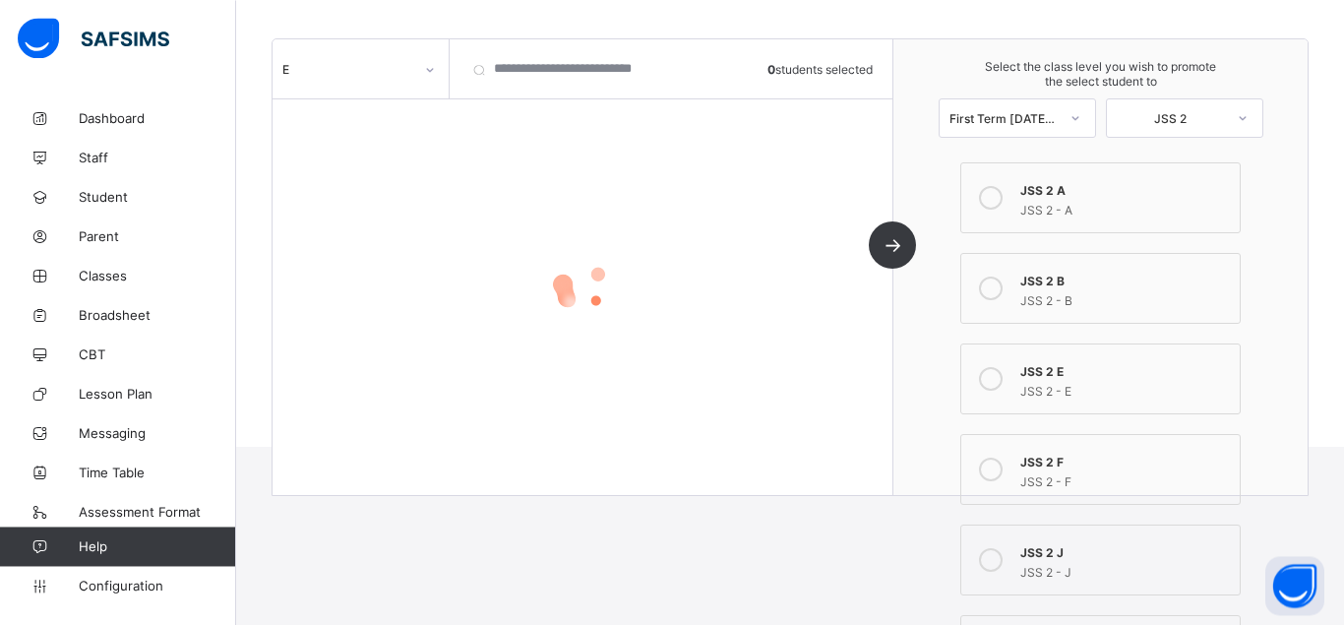
click at [306, 112] on div at bounding box center [583, 286] width 620 height 374
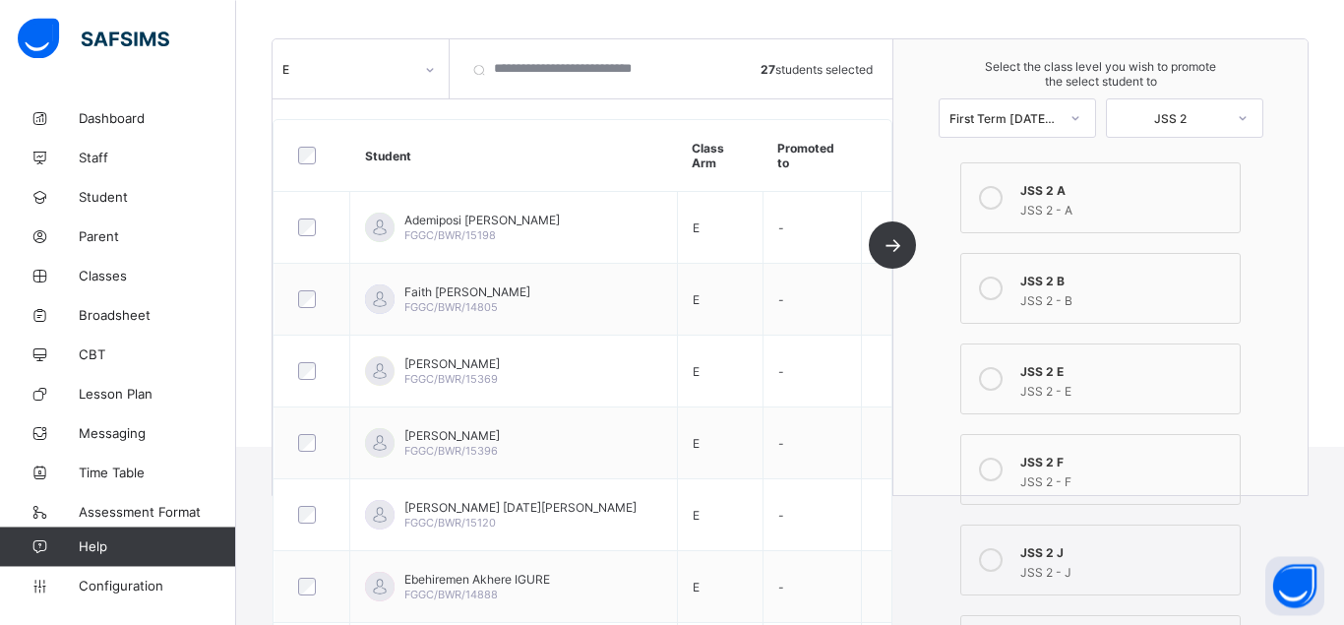
scroll to position [509, 0]
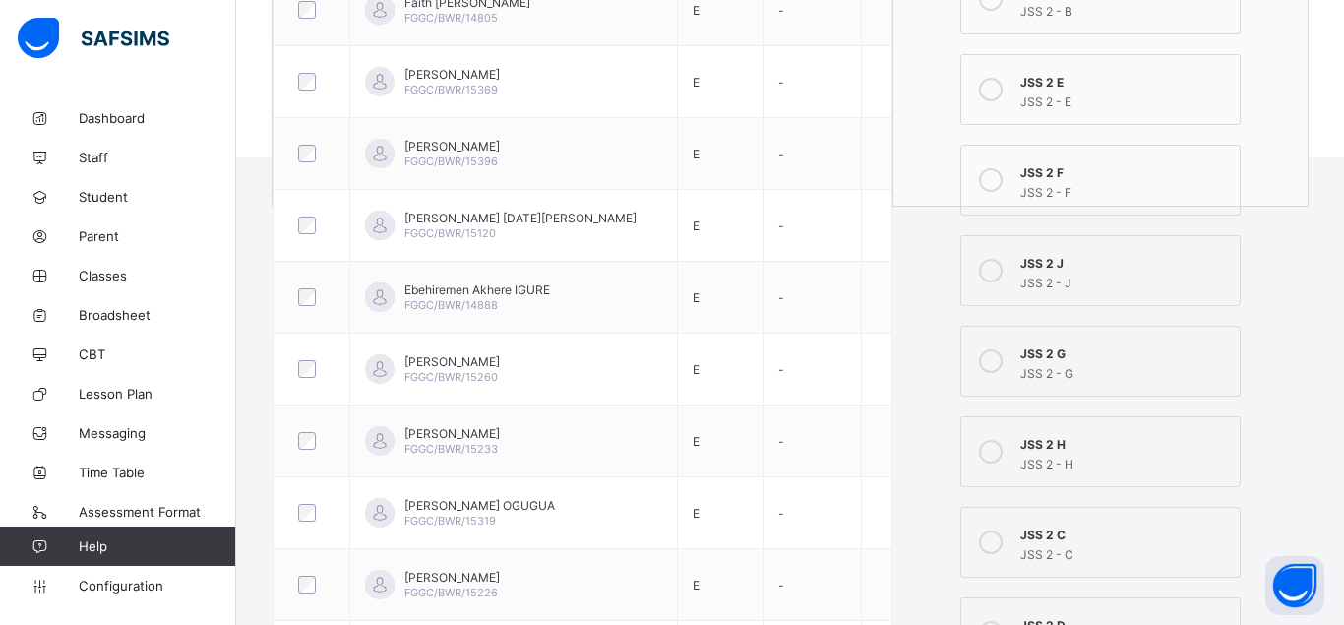
click at [987, 93] on icon at bounding box center [991, 90] width 24 height 24
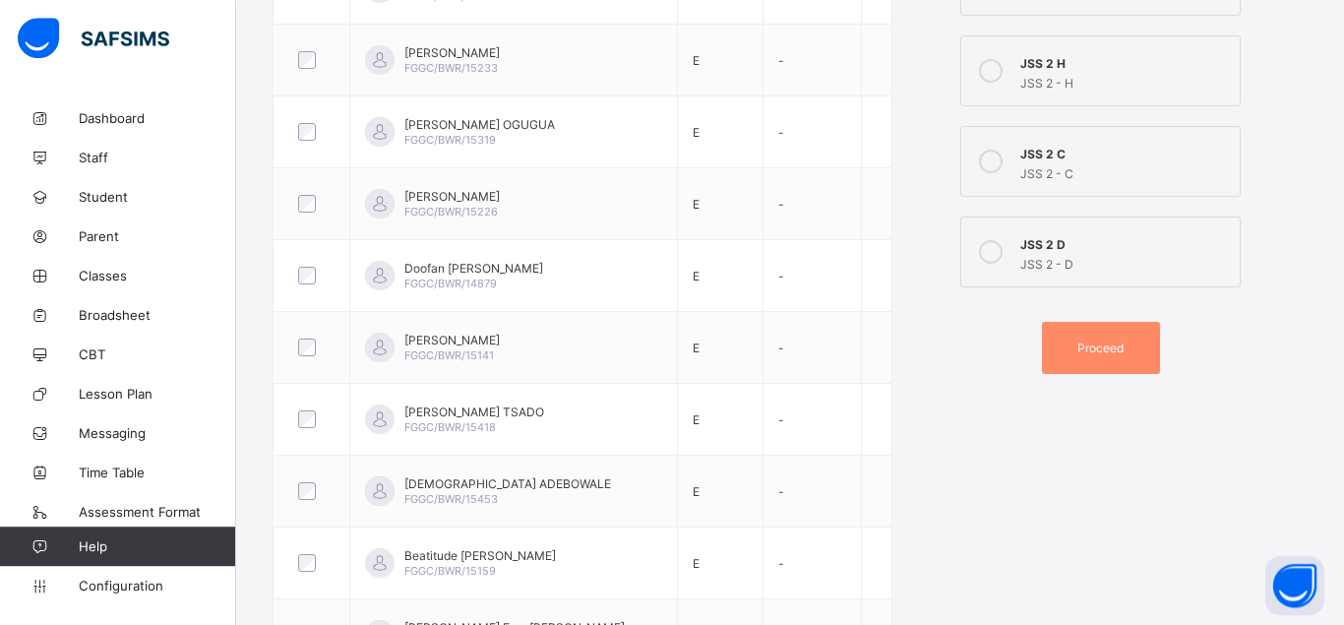
scroll to position [942, 0]
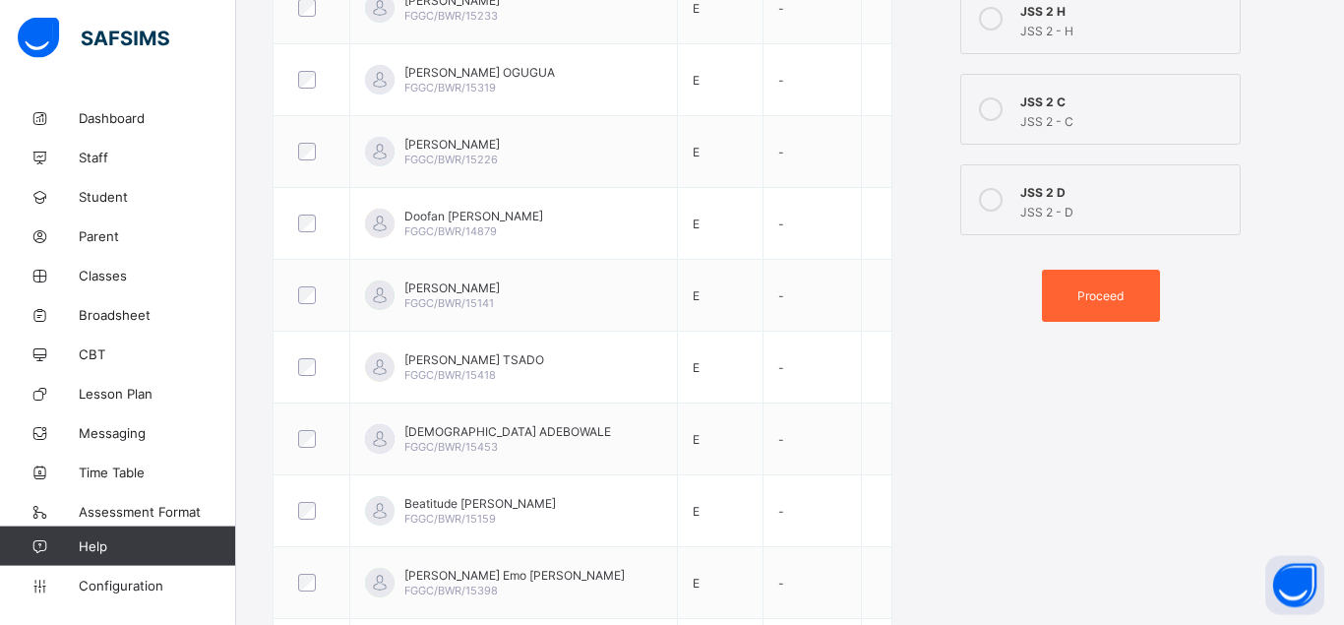
click at [1108, 293] on span "Proceed" at bounding box center [1100, 295] width 46 height 15
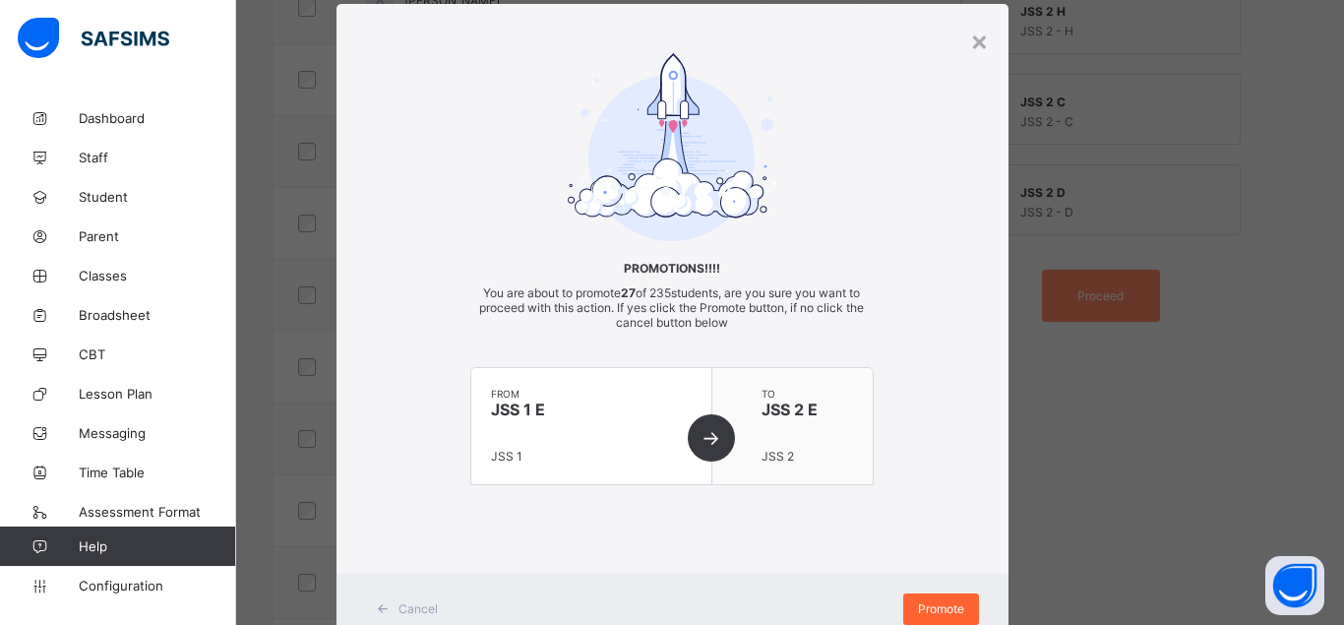
click at [947, 607] on span "Promote" at bounding box center [941, 608] width 46 height 15
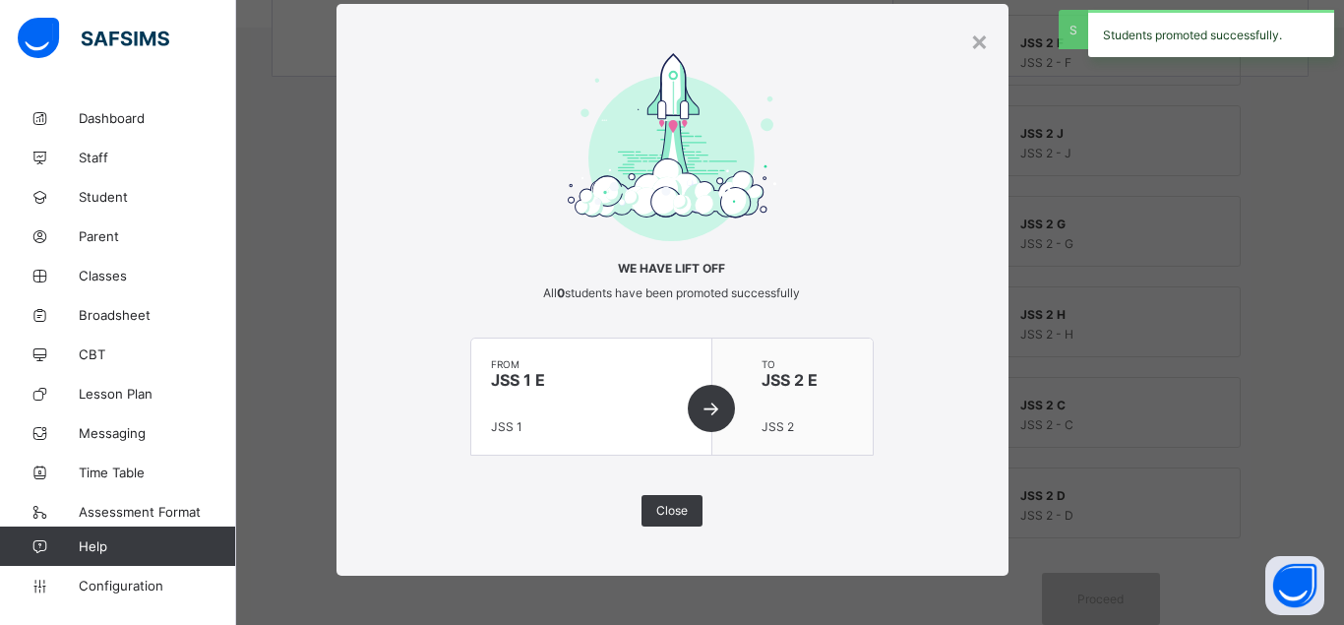
scroll to position [639, 0]
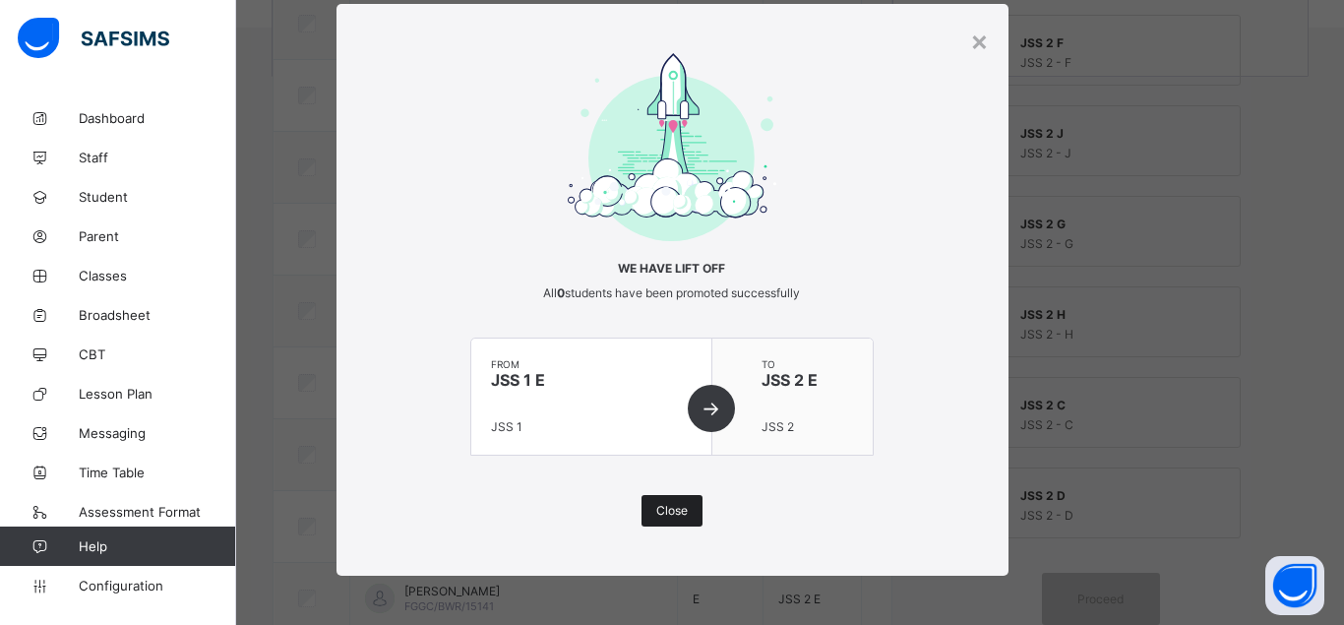
click at [685, 510] on span "Close" at bounding box center [671, 510] width 31 height 15
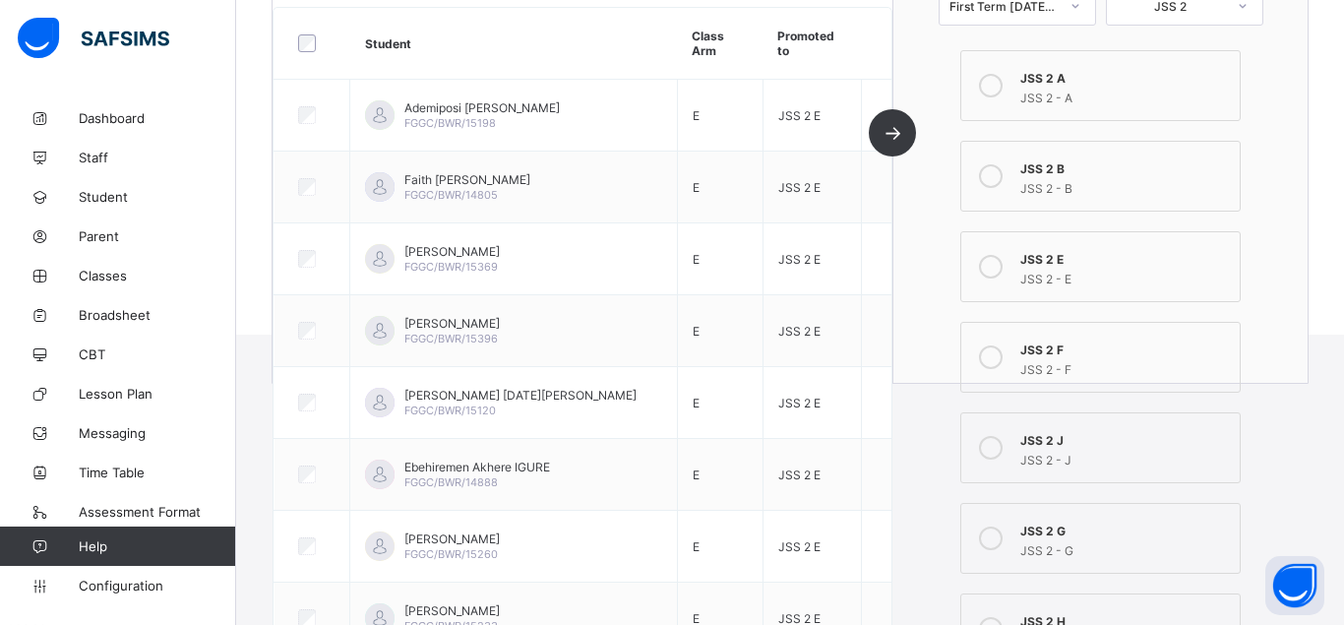
scroll to position [177, 0]
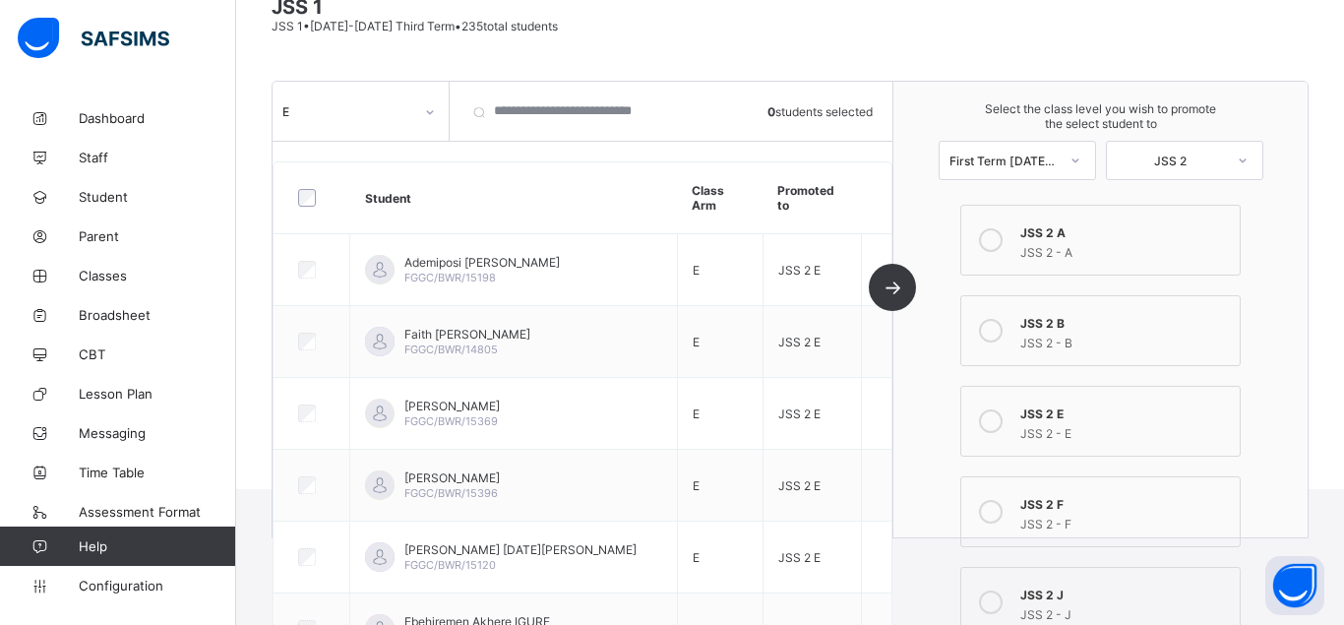
click at [432, 113] on icon at bounding box center [430, 112] width 12 height 20
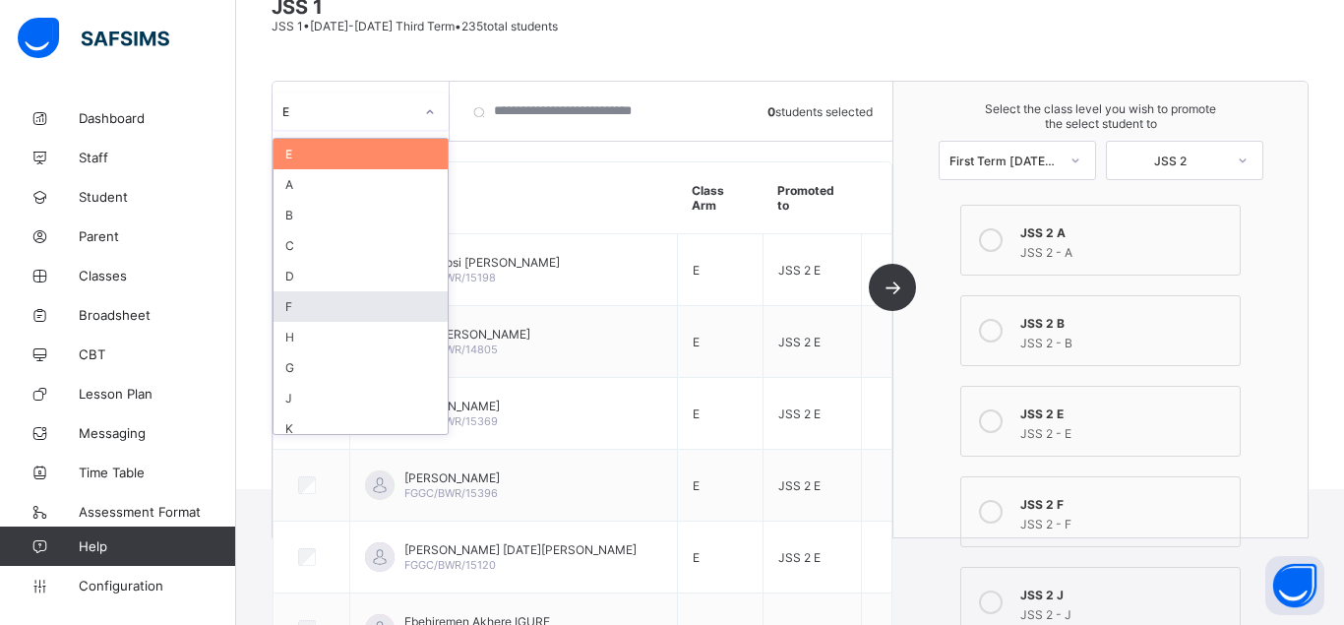
click at [301, 304] on div "F" at bounding box center [361, 306] width 174 height 31
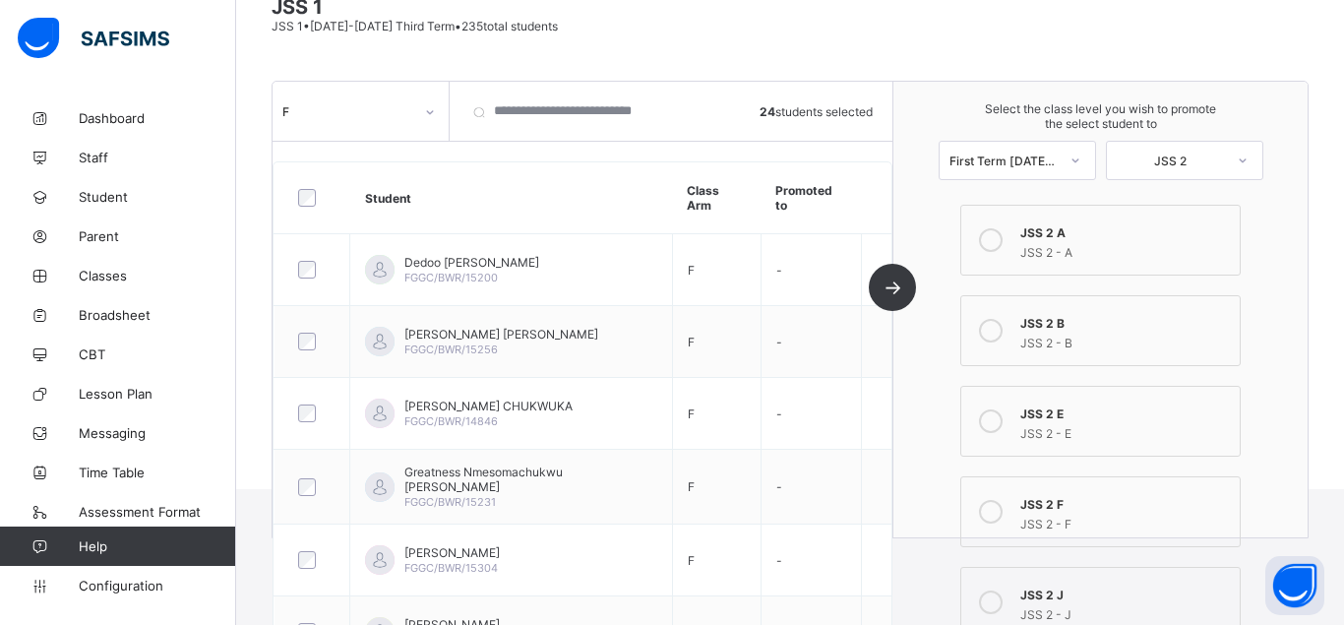
click at [1001, 512] on icon at bounding box center [991, 512] width 24 height 24
click at [993, 512] on icon at bounding box center [991, 512] width 24 height 24
click at [893, 279] on div "F 24 students selected Student Class Arm Promoted to Dedoo Paula ASEMAH FGGC/BW…" at bounding box center [583, 310] width 621 height 456
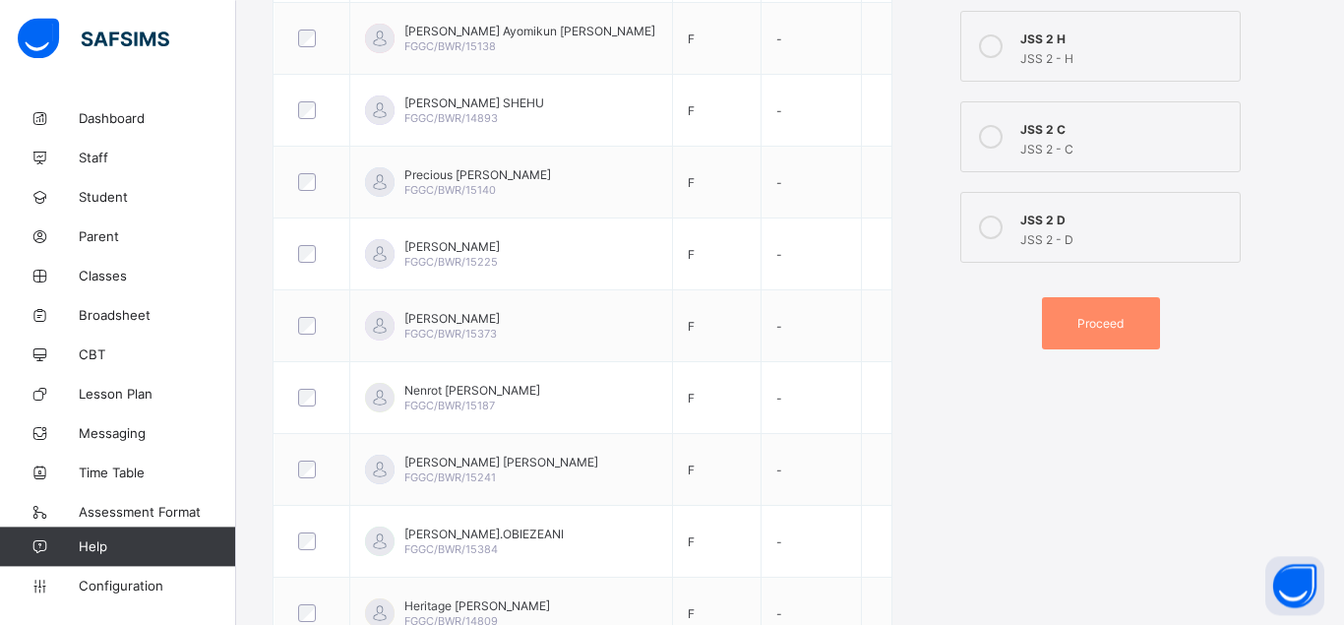
scroll to position [910, 0]
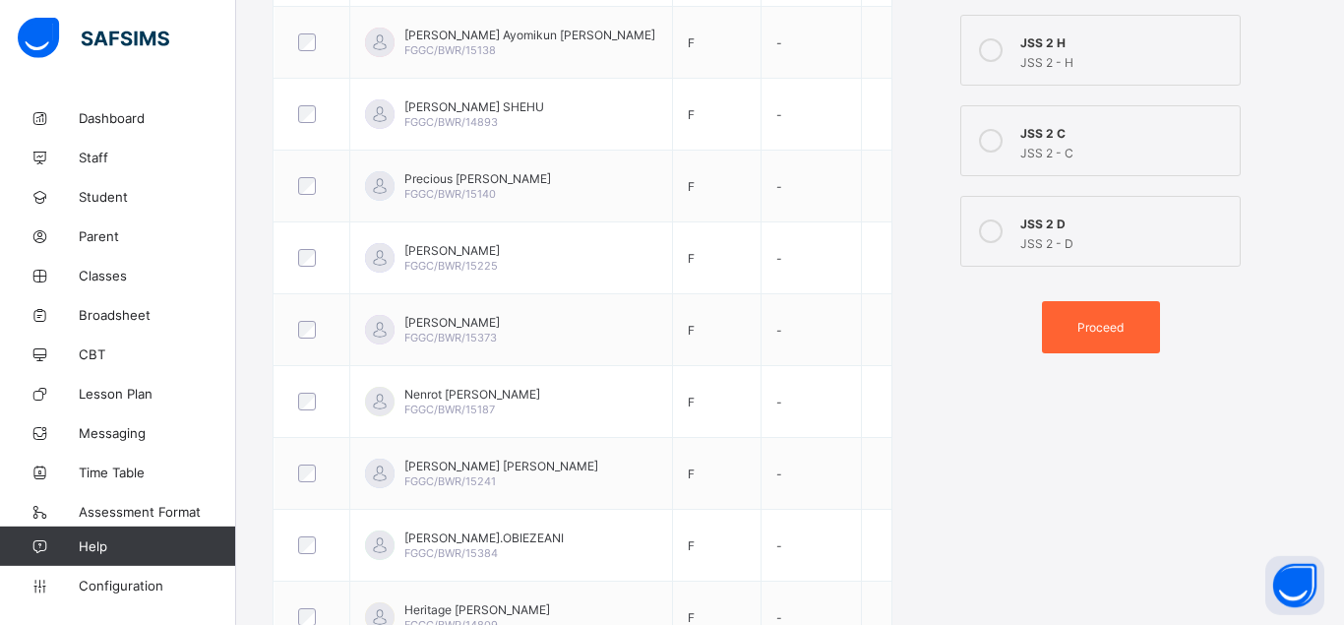
click at [1104, 334] on span "Proceed" at bounding box center [1100, 327] width 46 height 15
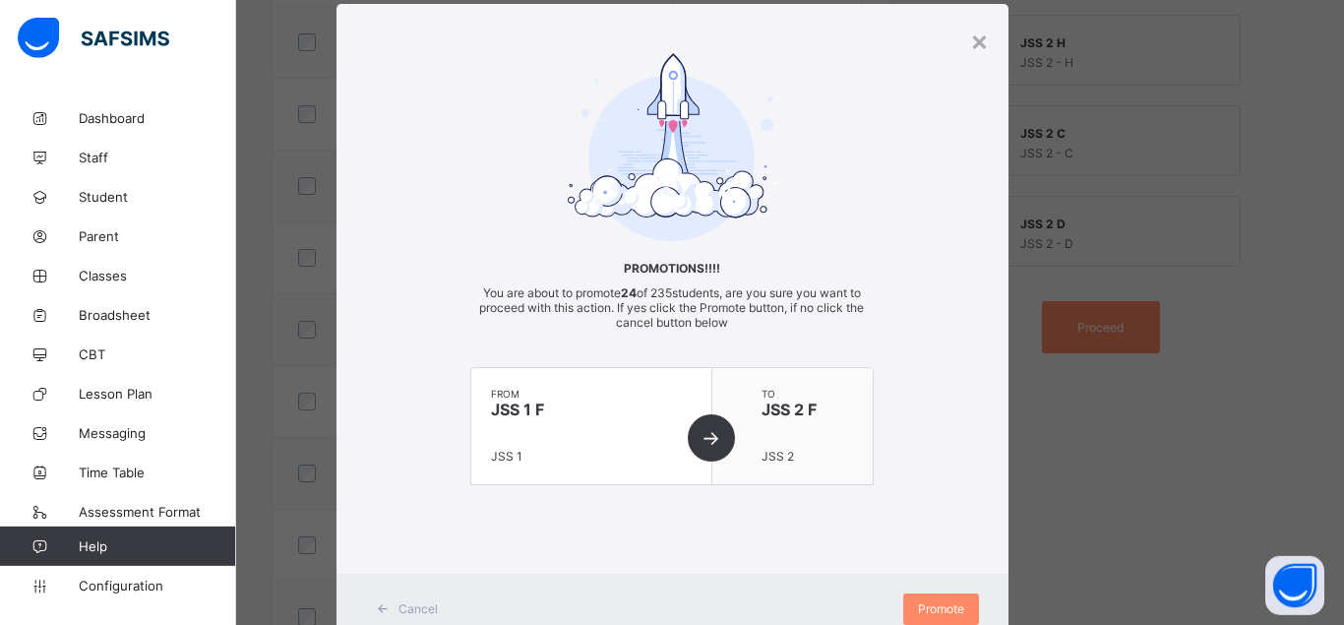
scroll to position [45, 0]
click at [929, 604] on span "Promote" at bounding box center [941, 608] width 46 height 15
click at [933, 607] on span "Promote" at bounding box center [941, 608] width 46 height 15
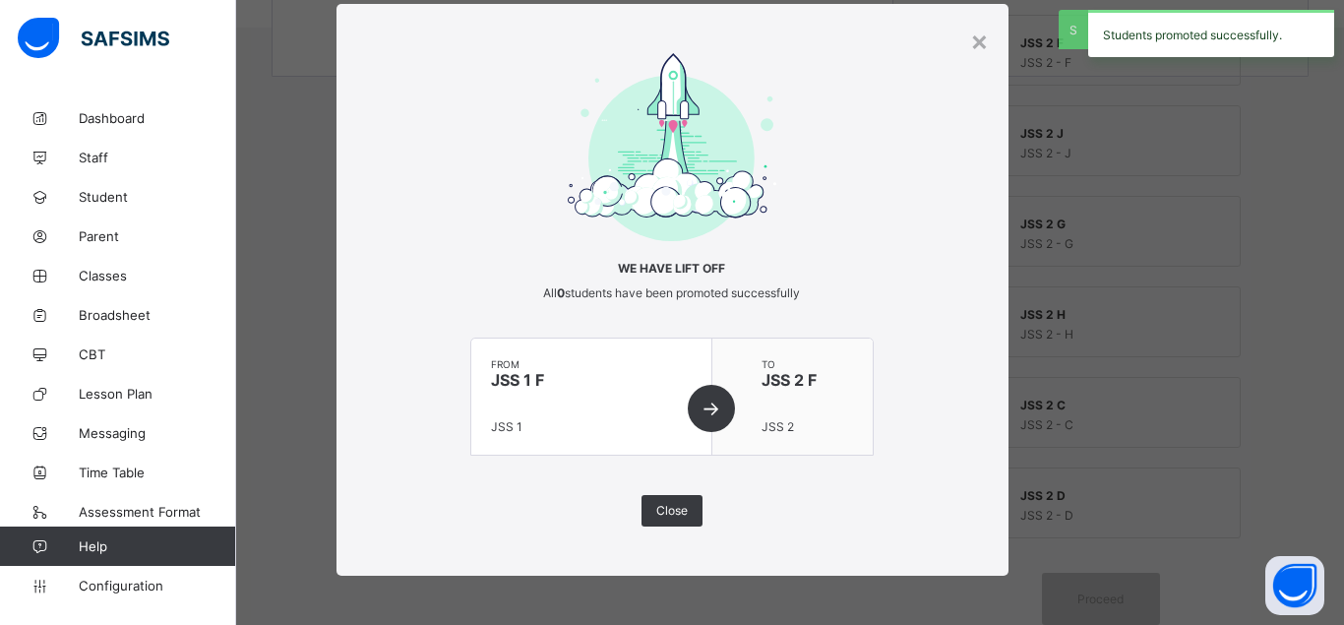
scroll to position [639, 0]
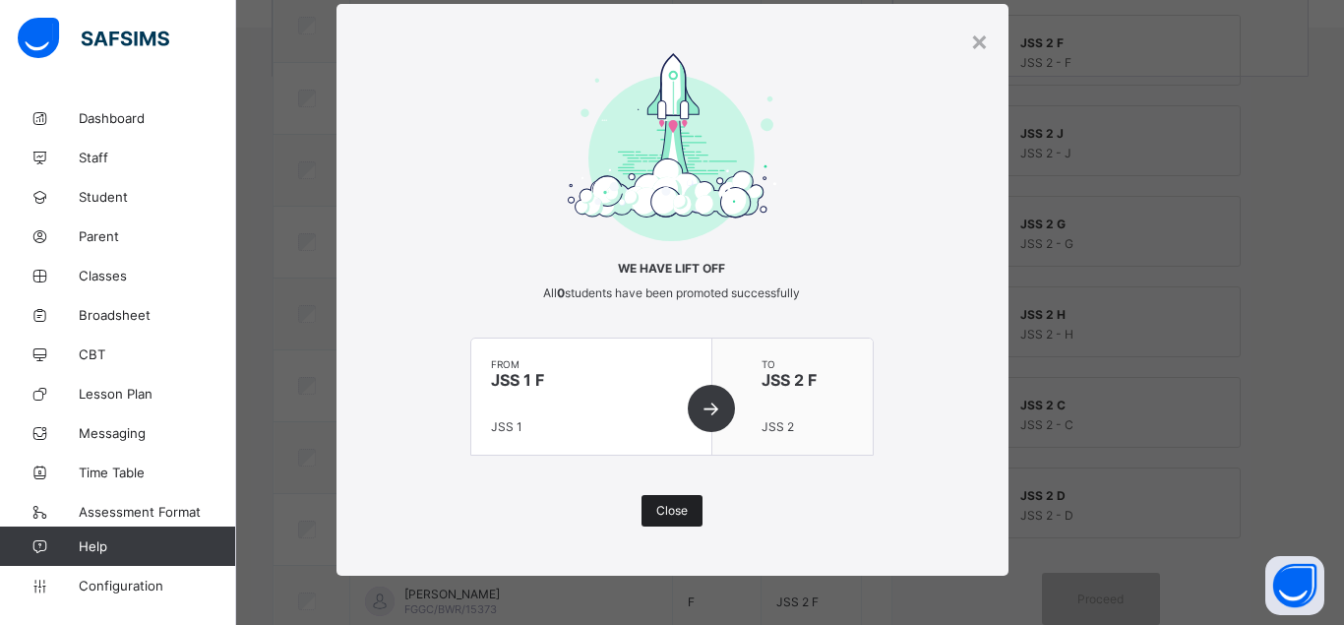
click at [684, 508] on span "Close" at bounding box center [671, 510] width 31 height 15
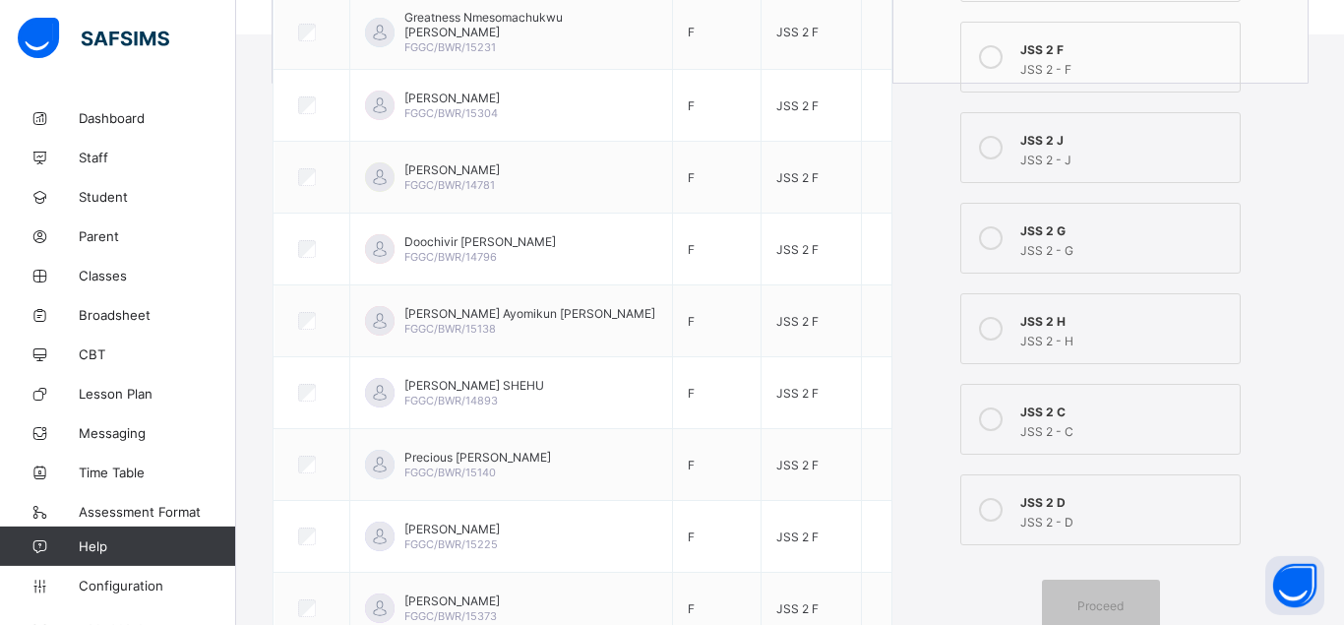
scroll to position [0, 0]
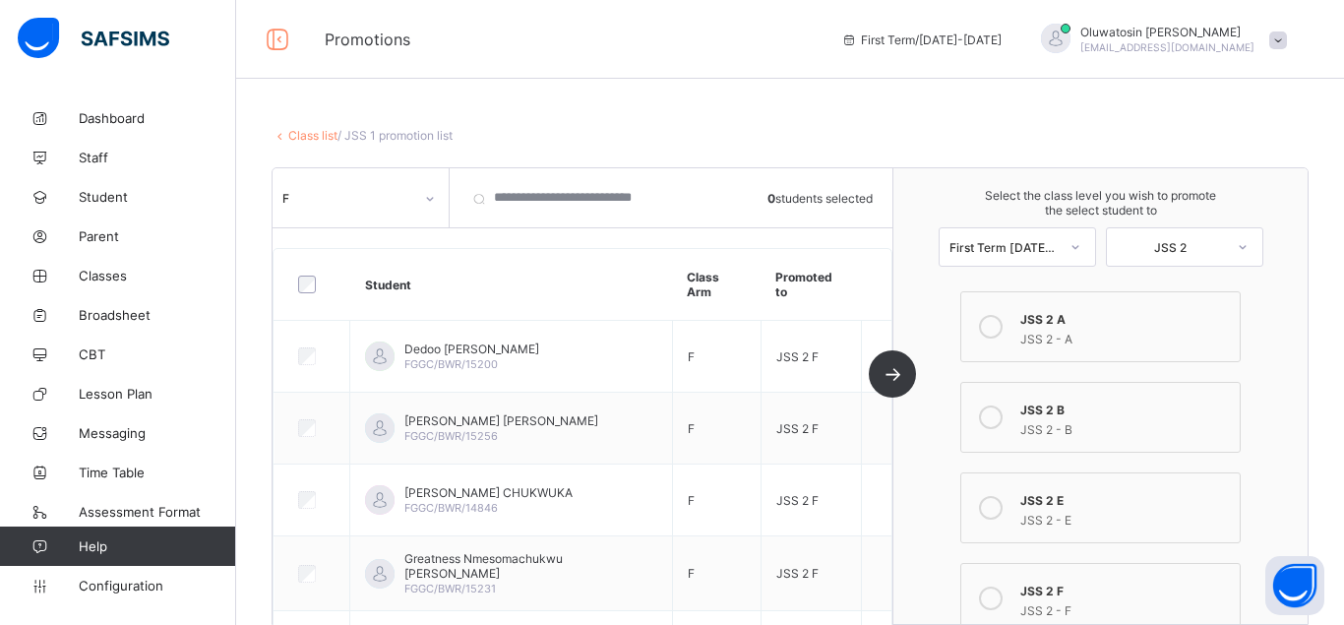
click at [425, 205] on icon at bounding box center [430, 199] width 12 height 20
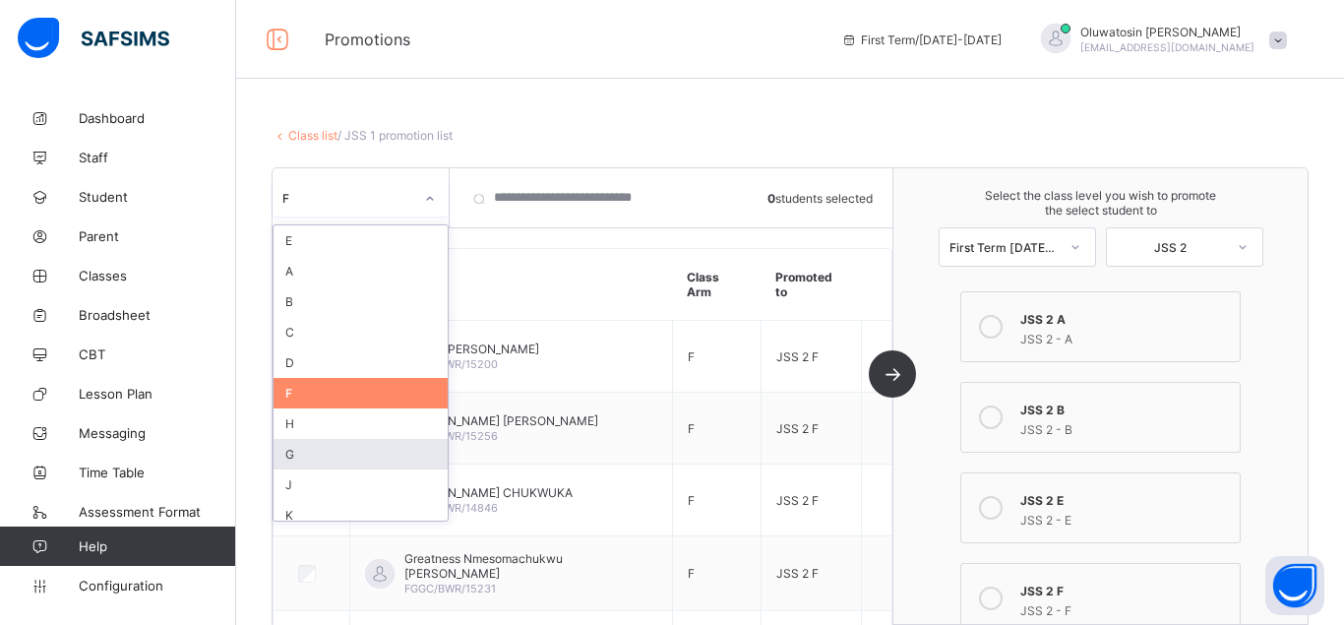
click at [297, 451] on div "G" at bounding box center [361, 454] width 174 height 31
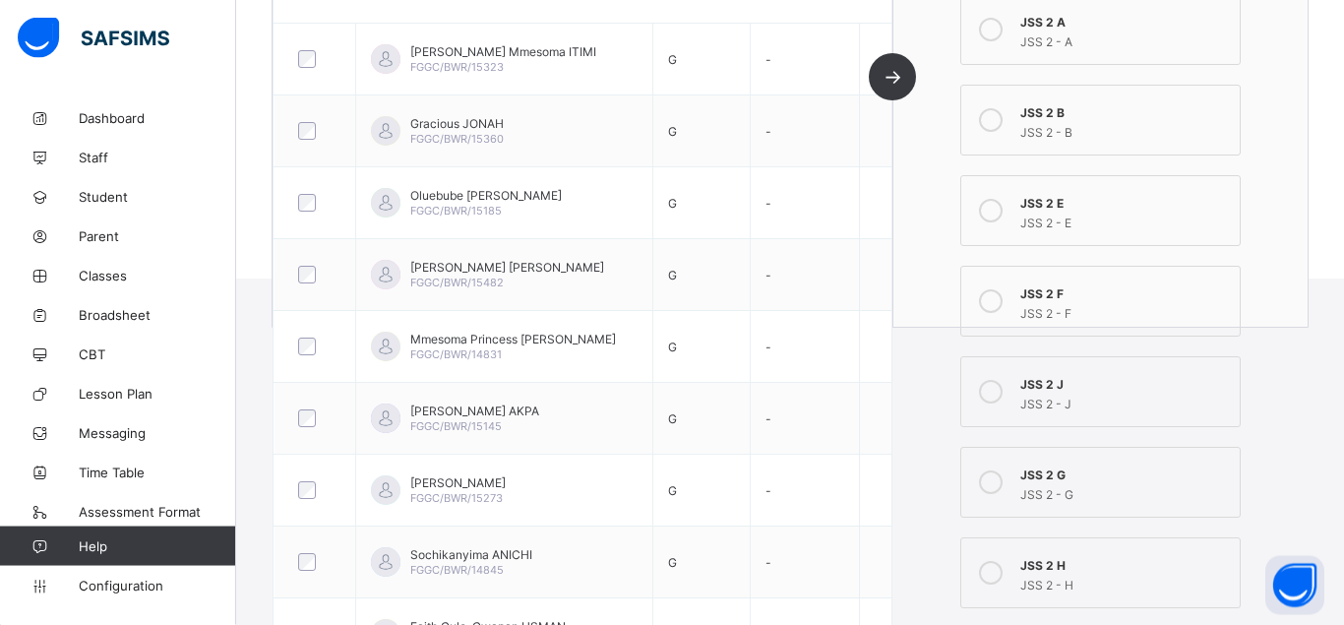
scroll to position [422, 0]
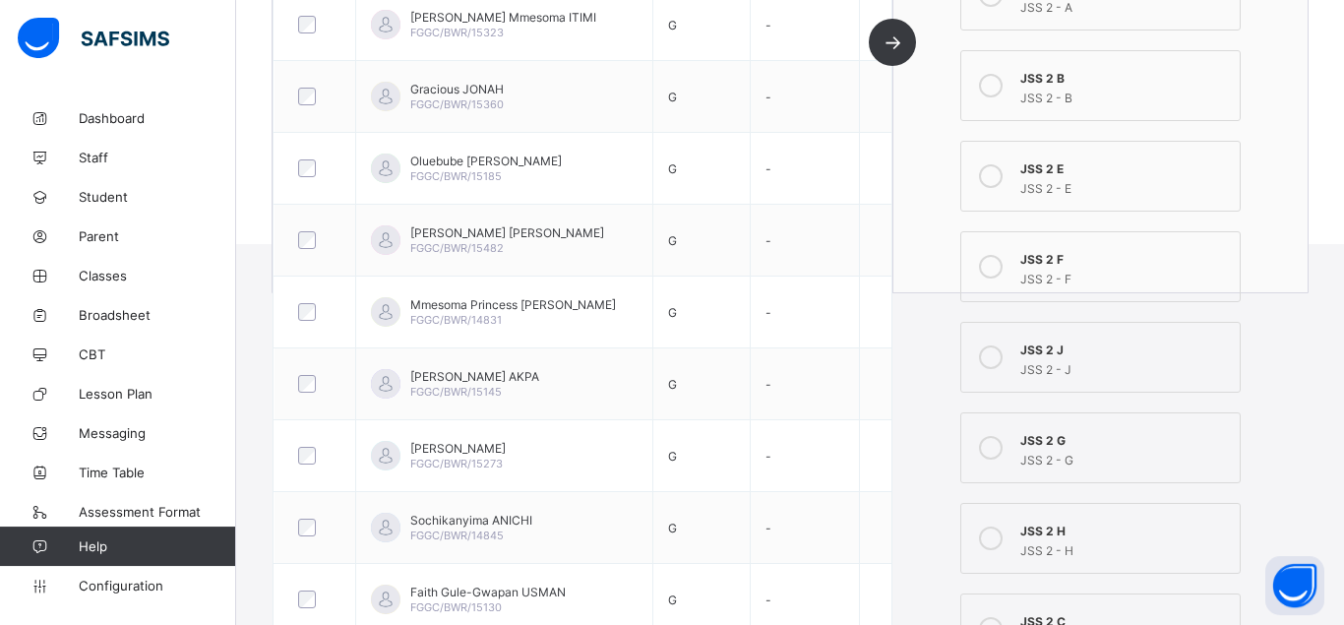
click at [992, 442] on icon at bounding box center [991, 448] width 24 height 24
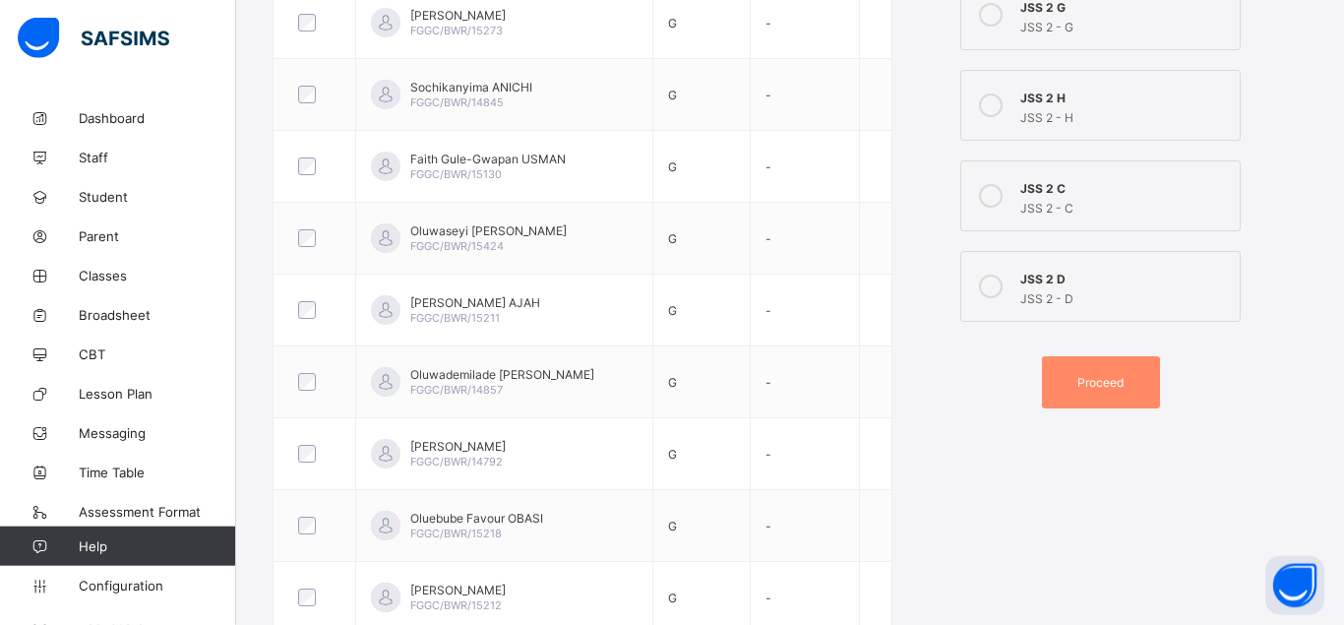
scroll to position [829, 0]
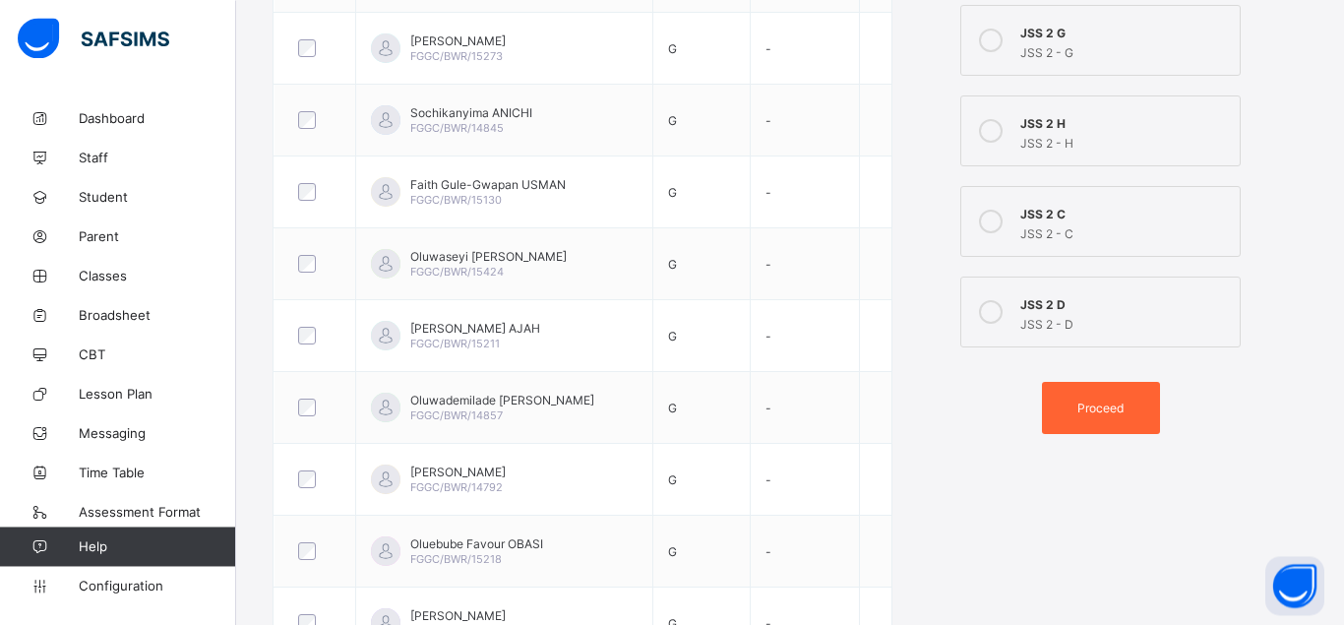
click at [1103, 408] on span "Proceed" at bounding box center [1100, 407] width 46 height 15
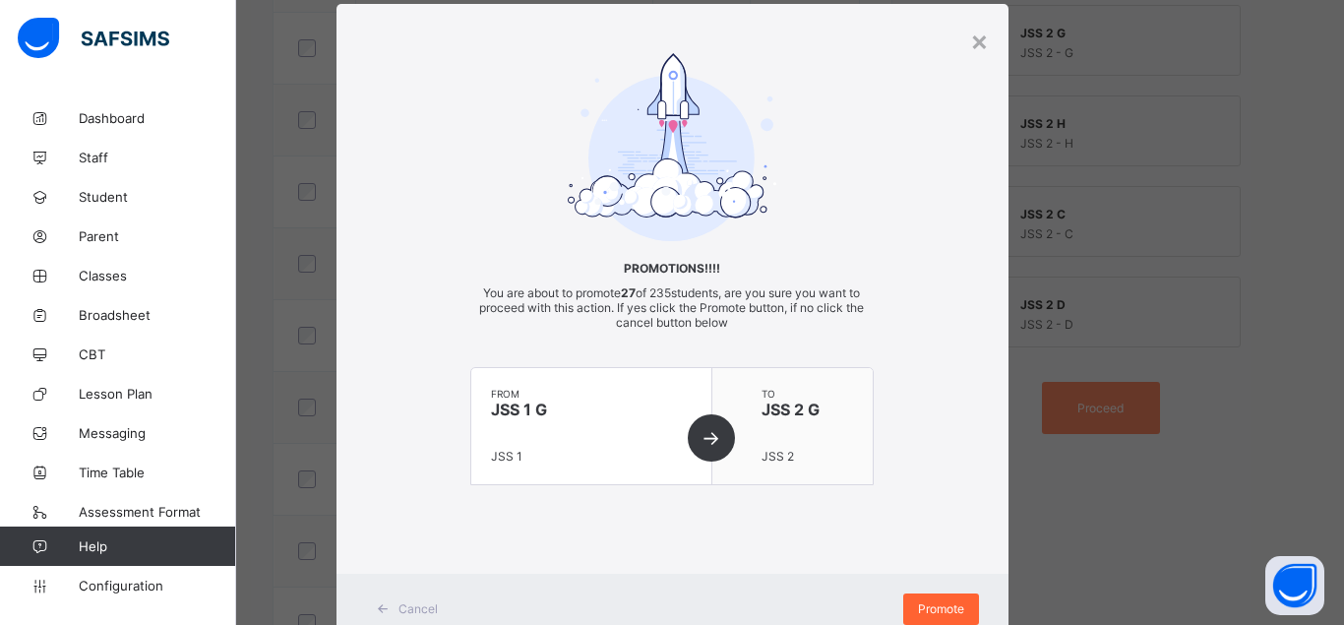
click at [929, 605] on span "Promote" at bounding box center [941, 608] width 46 height 15
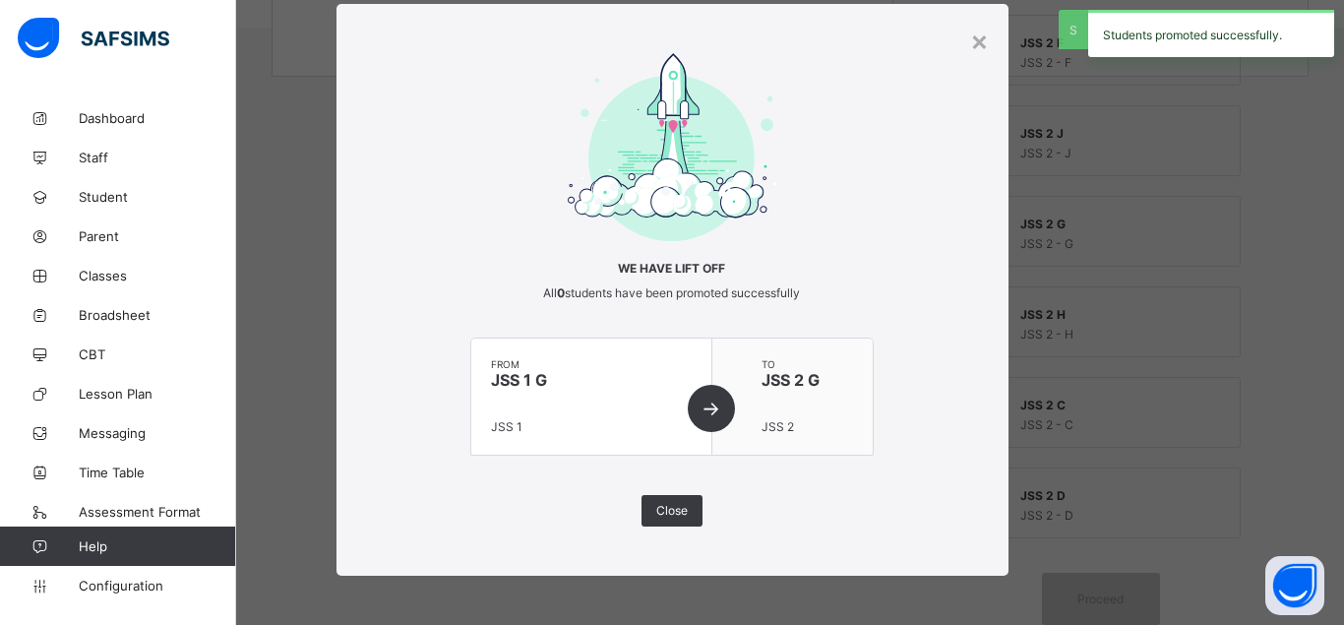
scroll to position [639, 0]
click at [677, 510] on span "Close" at bounding box center [671, 510] width 31 height 15
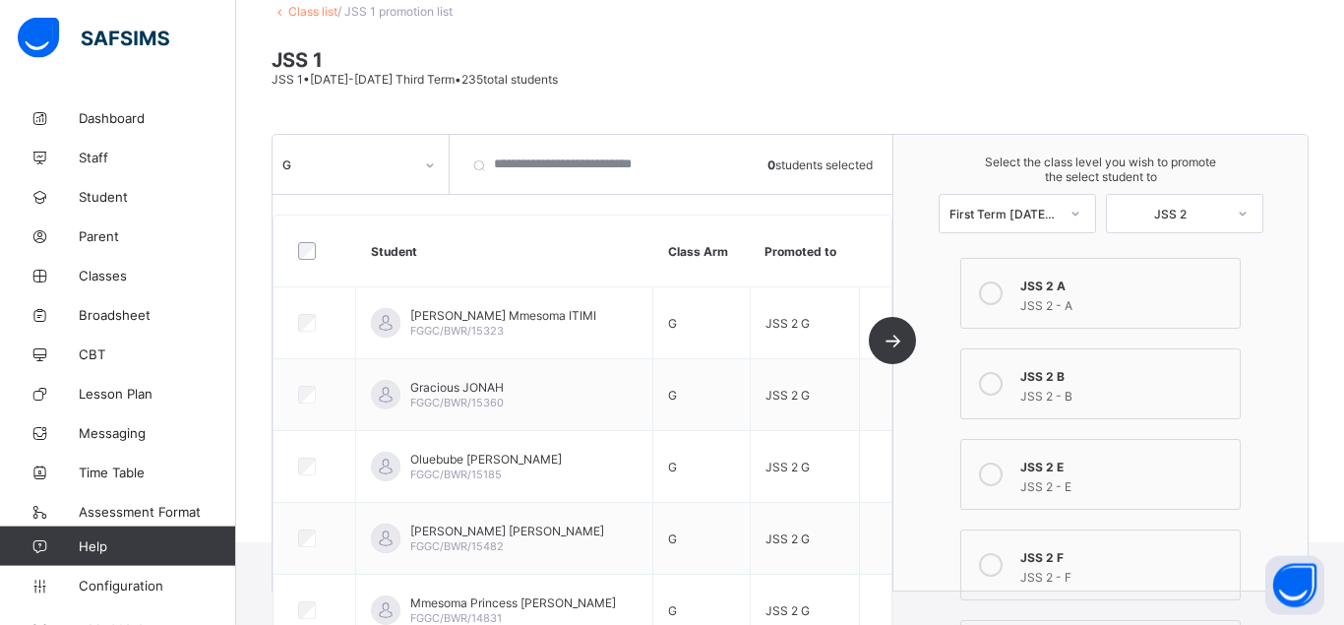
scroll to position [117, 0]
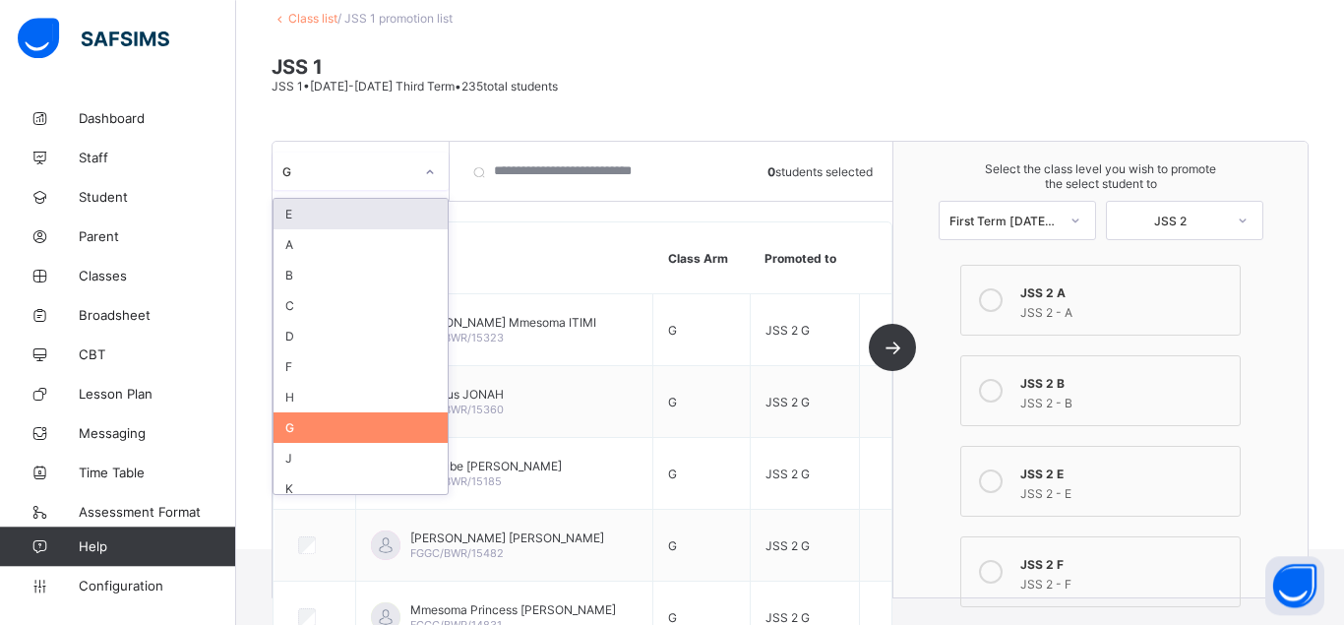
click at [432, 170] on icon at bounding box center [430, 172] width 12 height 20
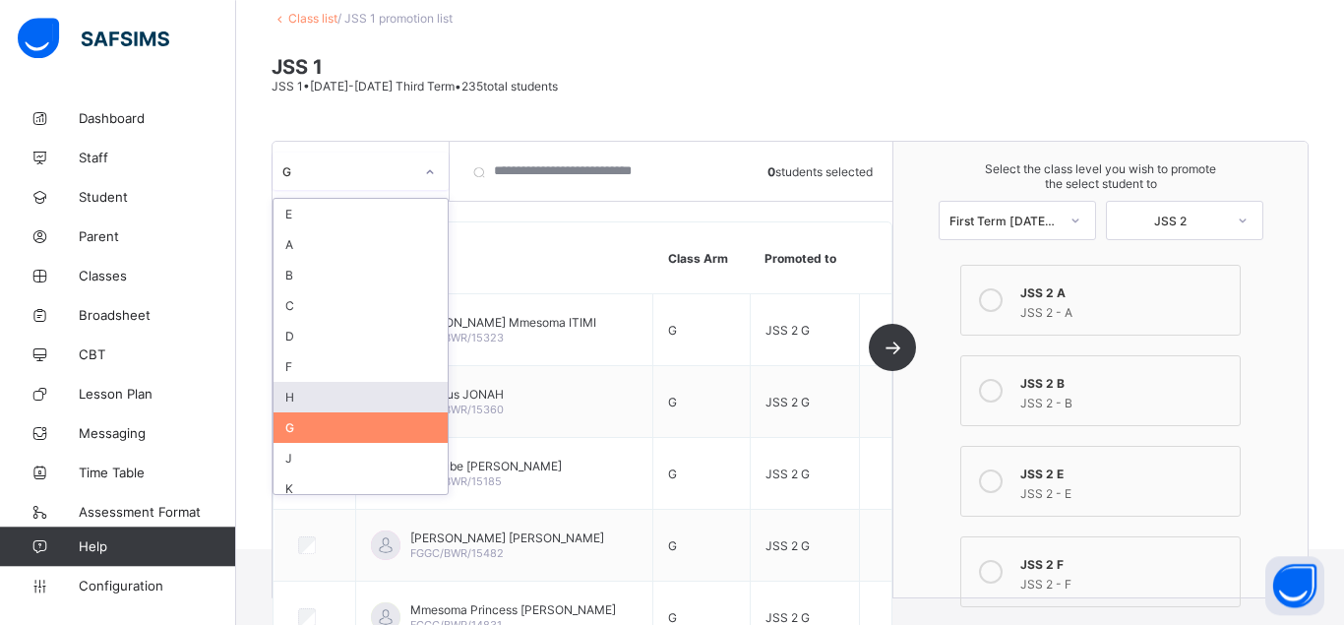
click at [313, 391] on div "H" at bounding box center [361, 397] width 174 height 31
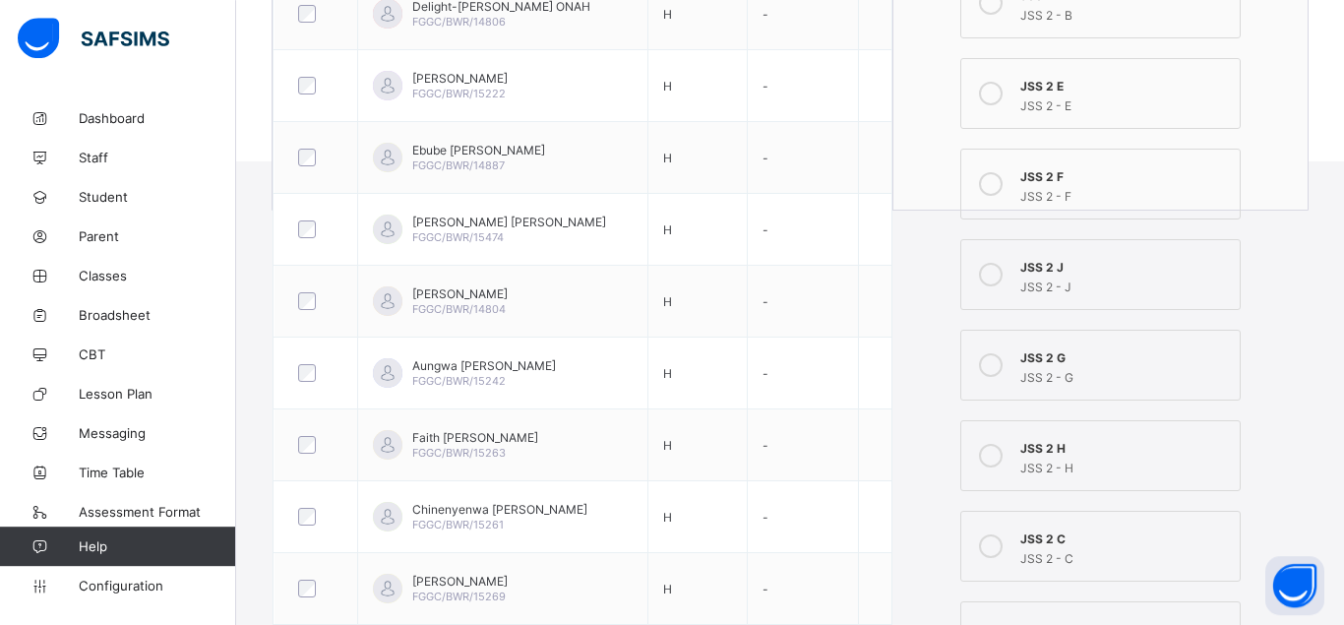
scroll to position [556, 0]
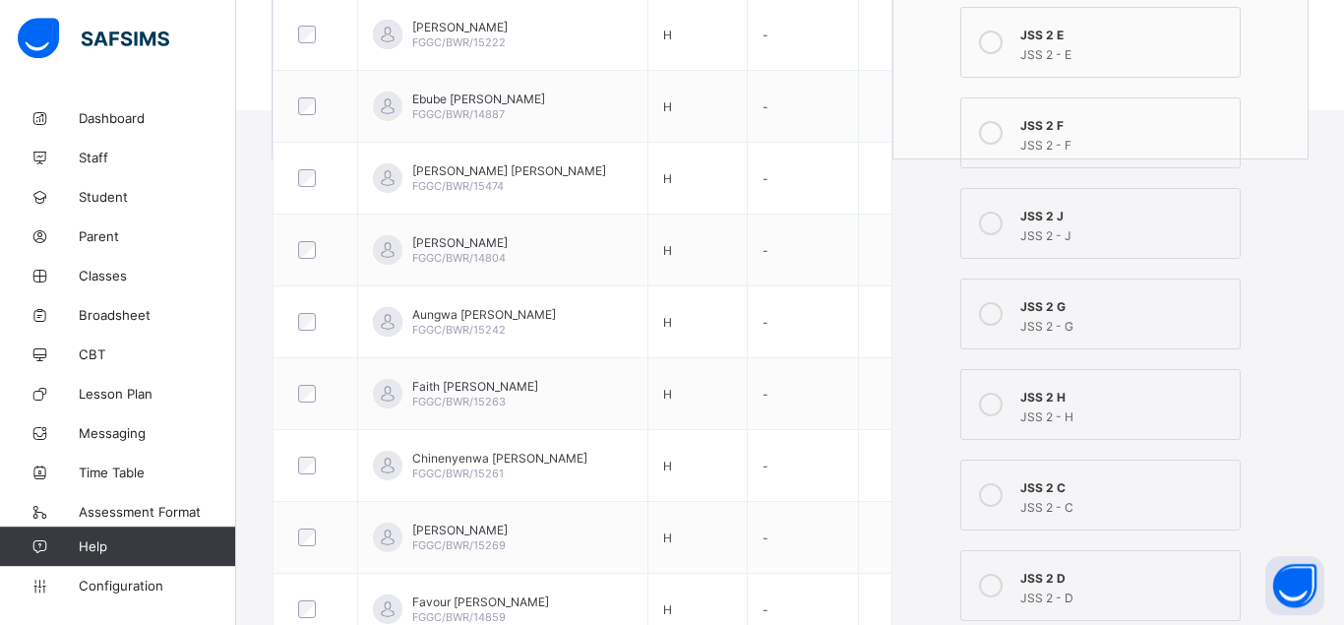
click at [989, 405] on icon at bounding box center [991, 405] width 24 height 24
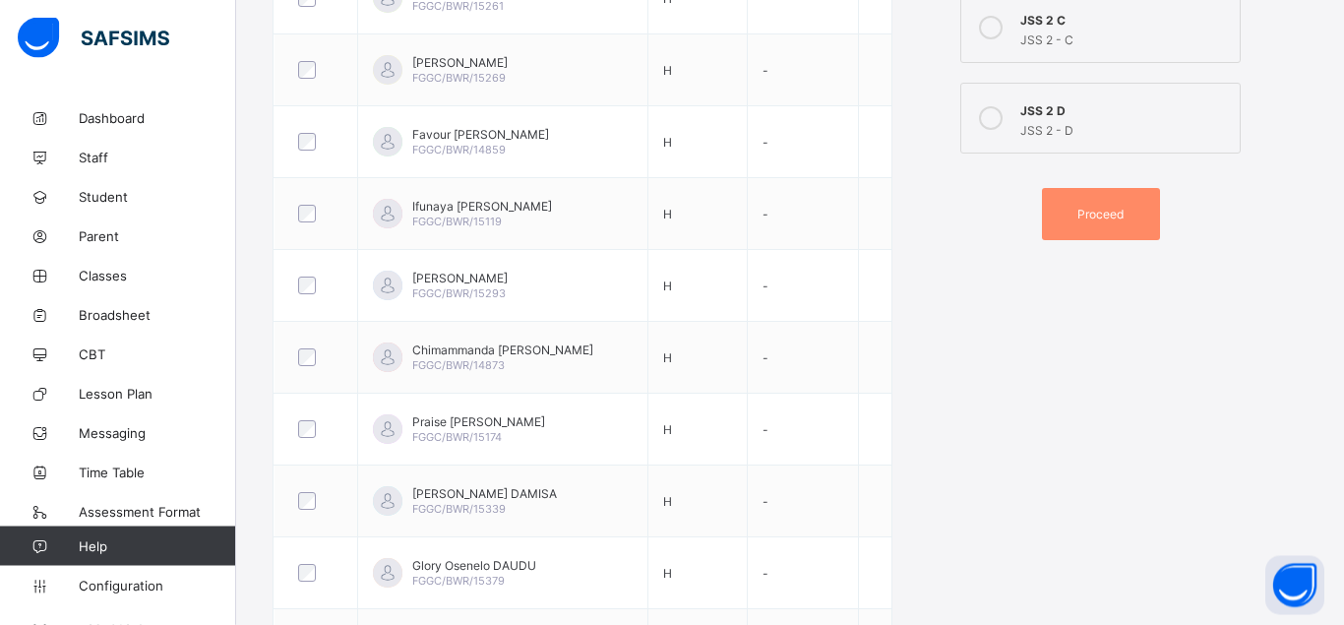
scroll to position [992, 0]
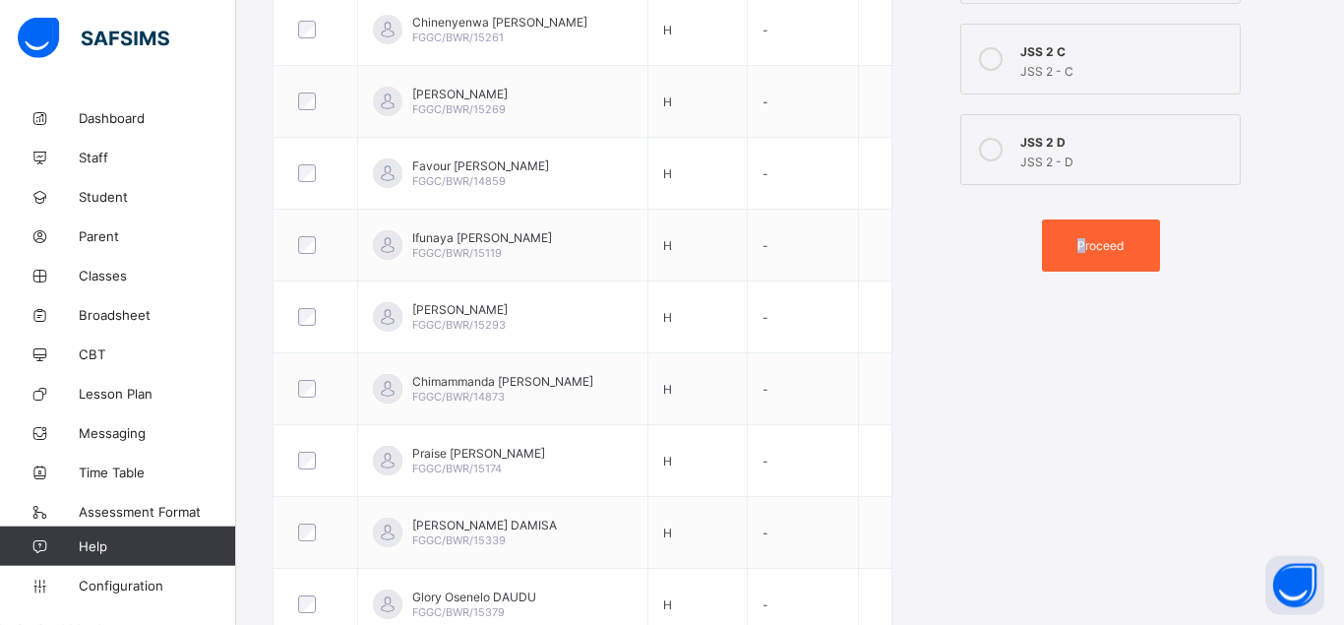
click at [1077, 233] on div "Proceed" at bounding box center [1101, 245] width 118 height 52
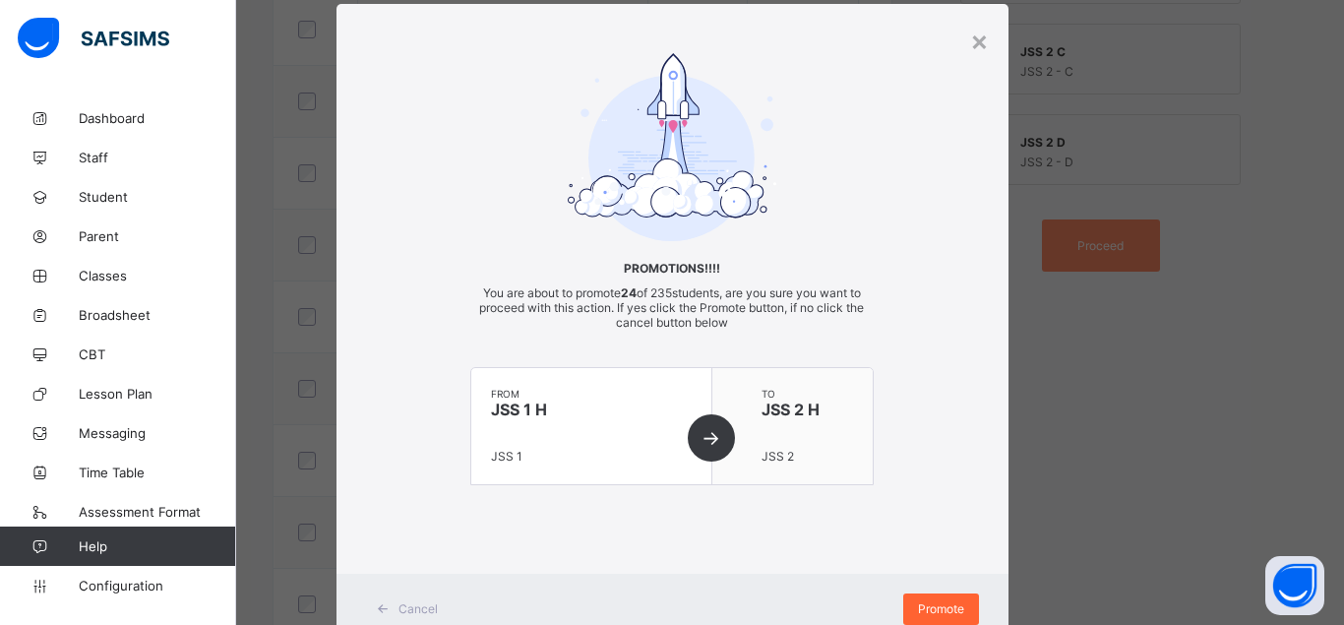
click at [932, 606] on span "Promote" at bounding box center [941, 608] width 46 height 15
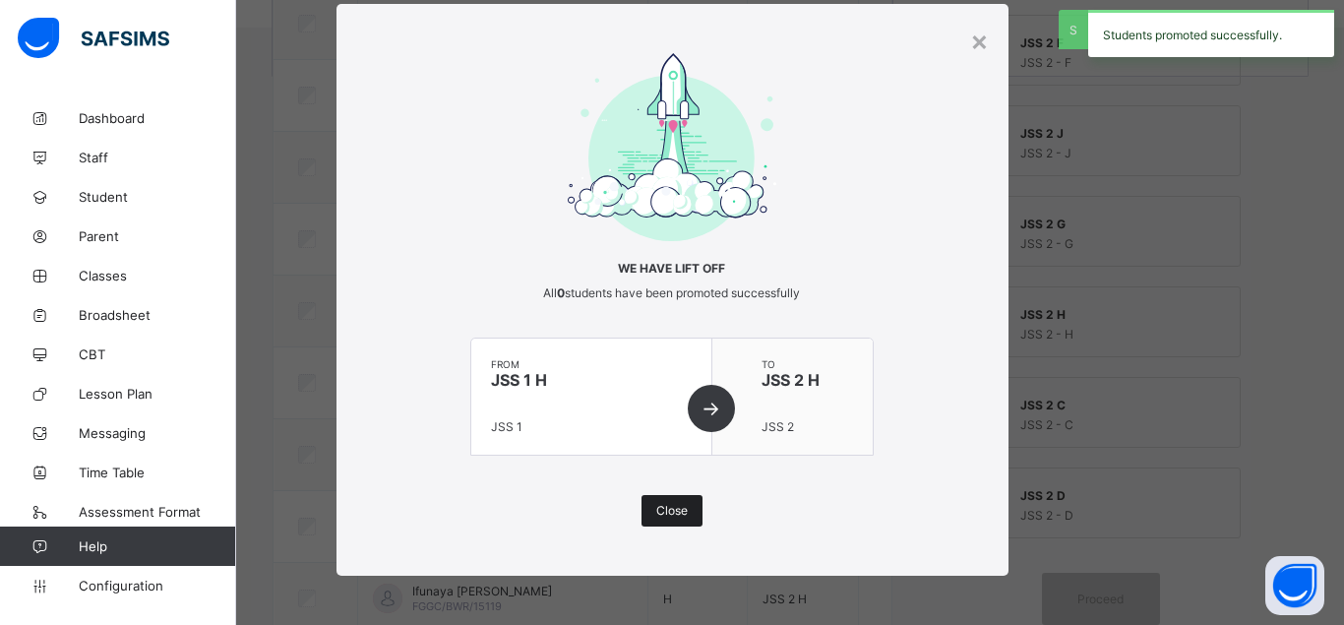
click at [678, 506] on span "Close" at bounding box center [671, 510] width 31 height 15
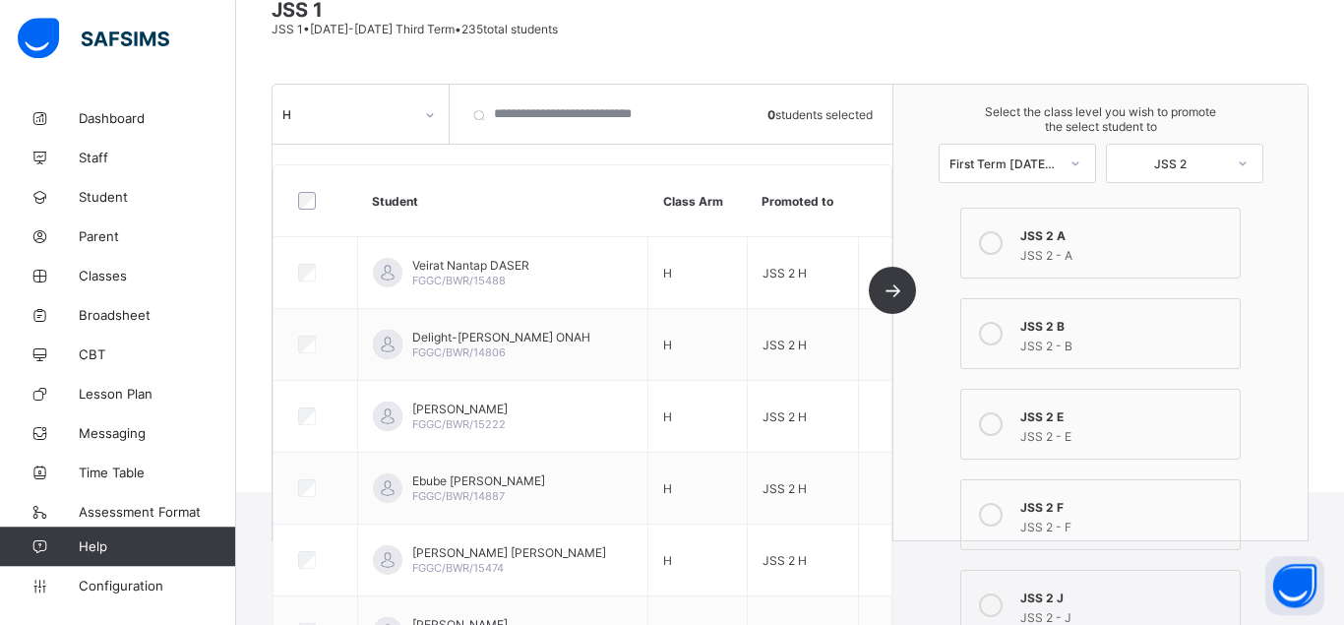
scroll to position [195, 0]
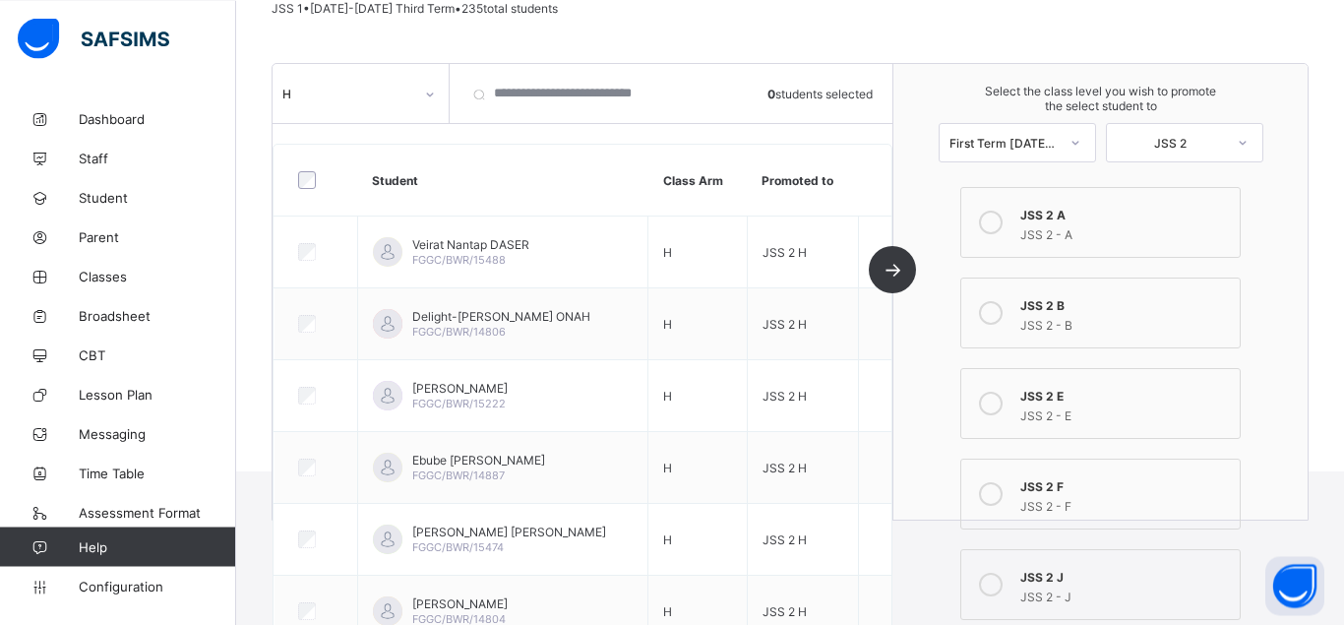
click at [433, 96] on icon at bounding box center [430, 95] width 12 height 20
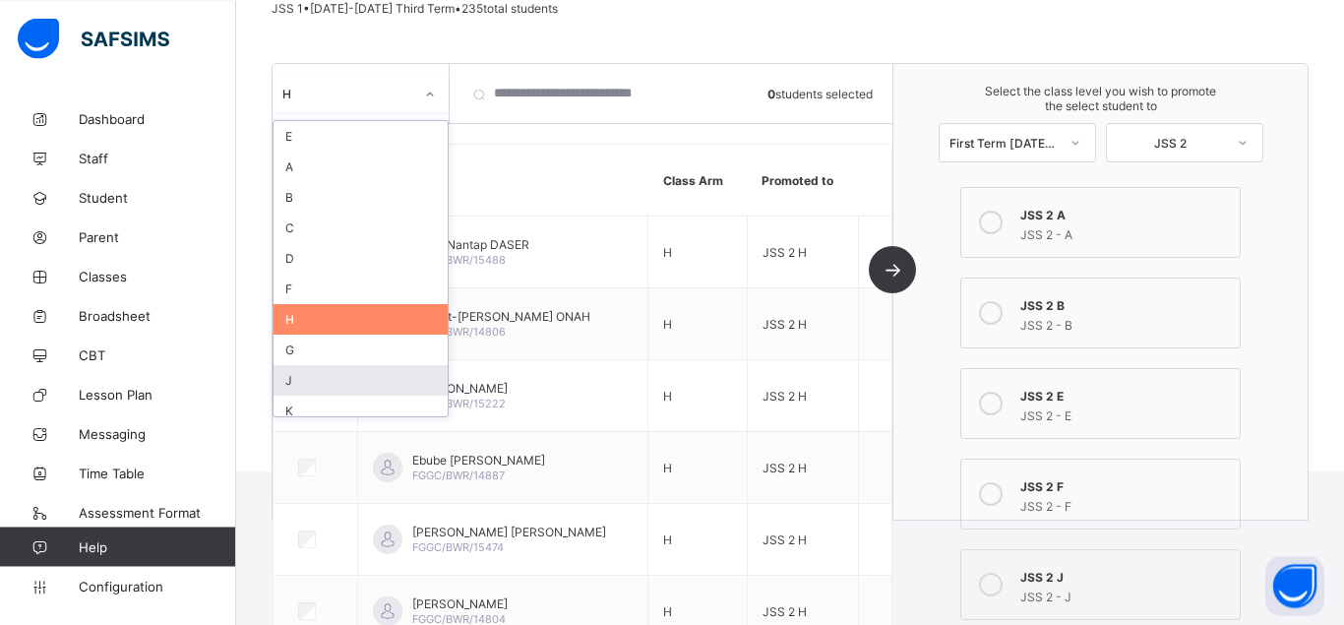
click at [316, 380] on div "J" at bounding box center [361, 380] width 174 height 31
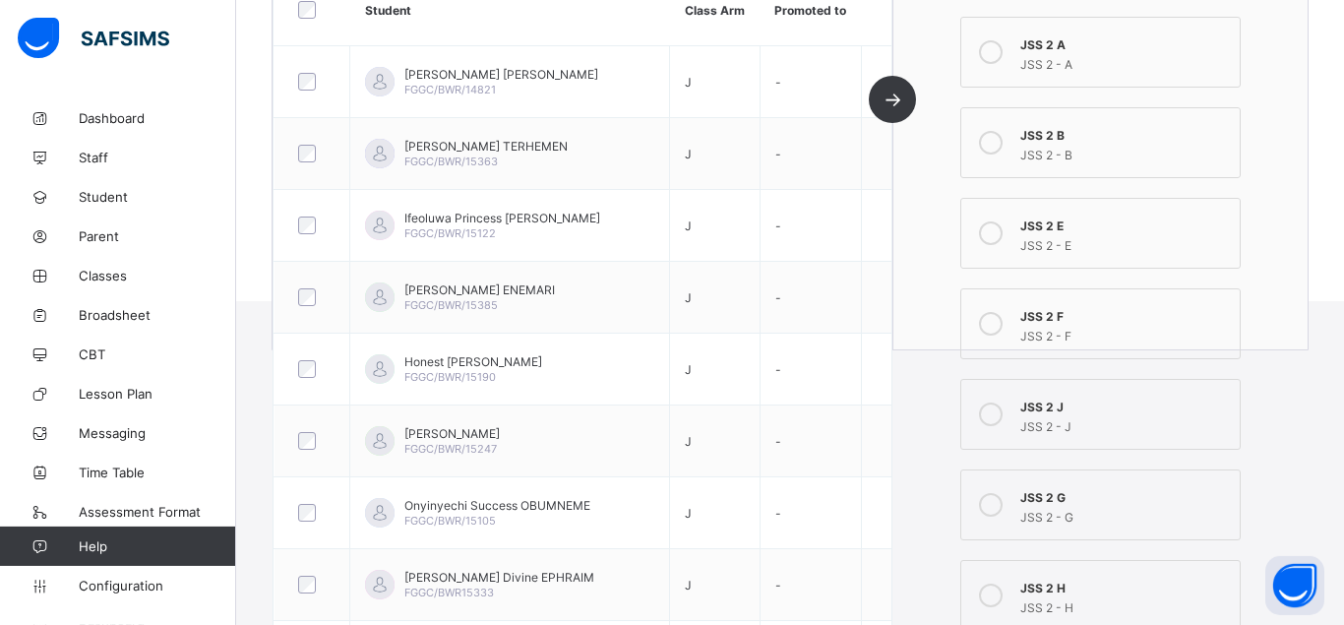
scroll to position [373, 0]
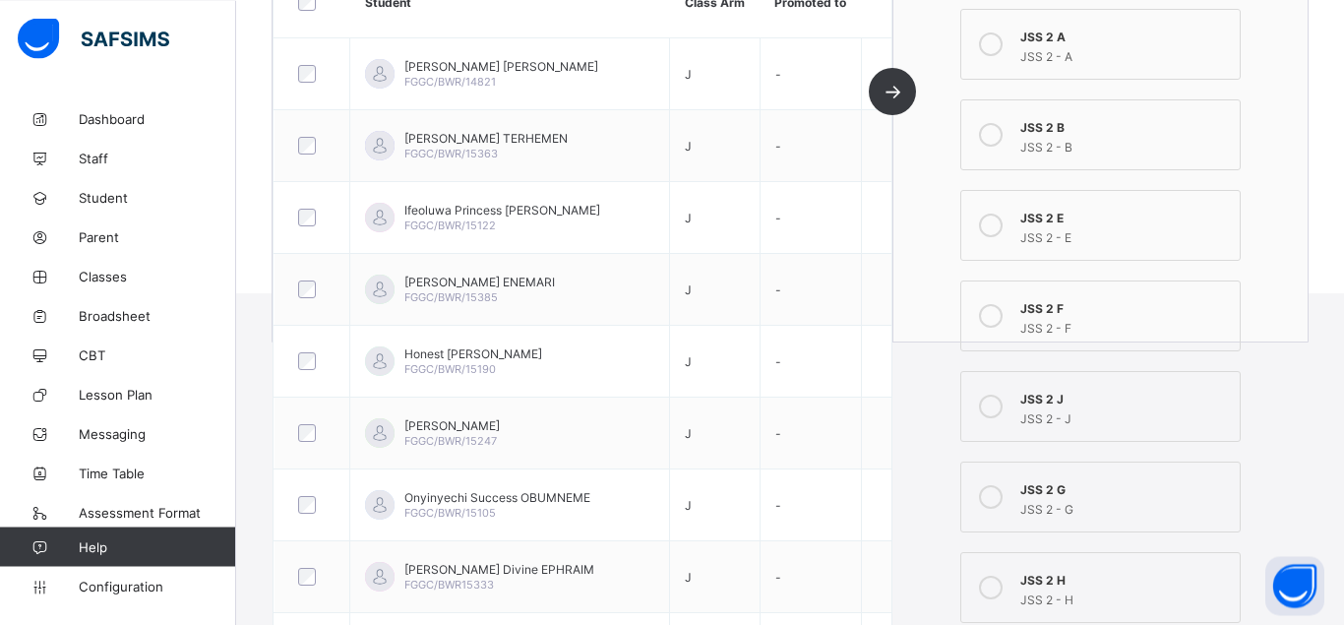
click at [992, 405] on icon at bounding box center [991, 407] width 24 height 24
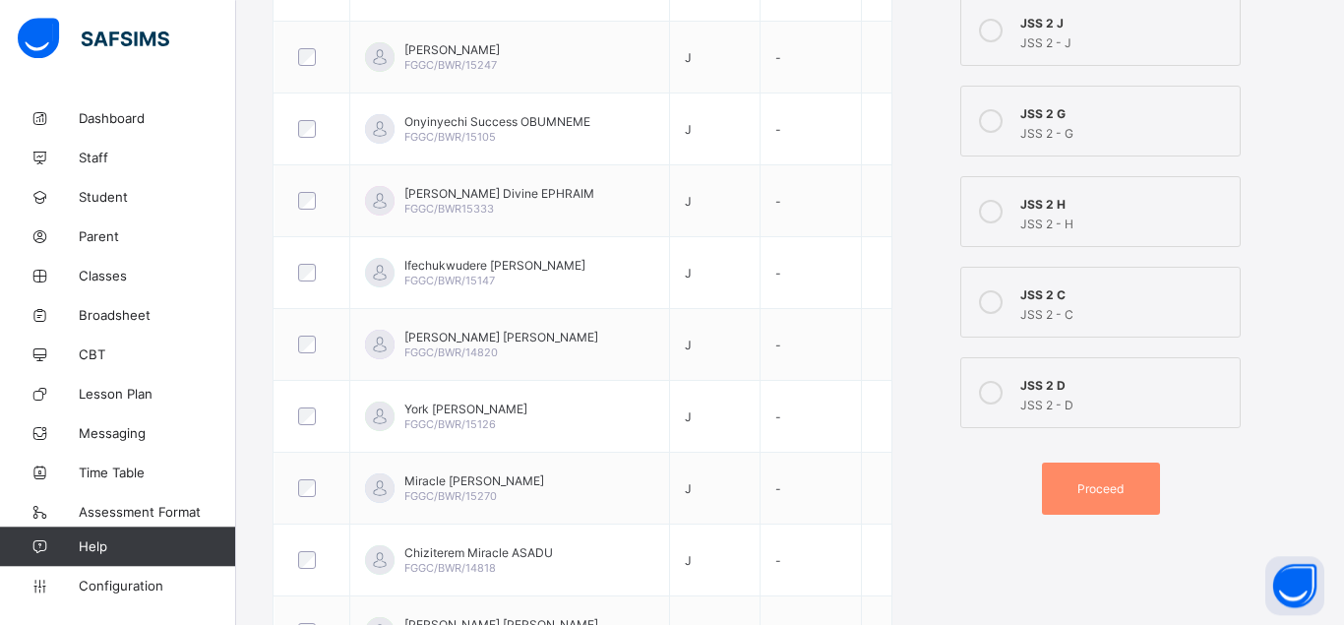
scroll to position [789, 0]
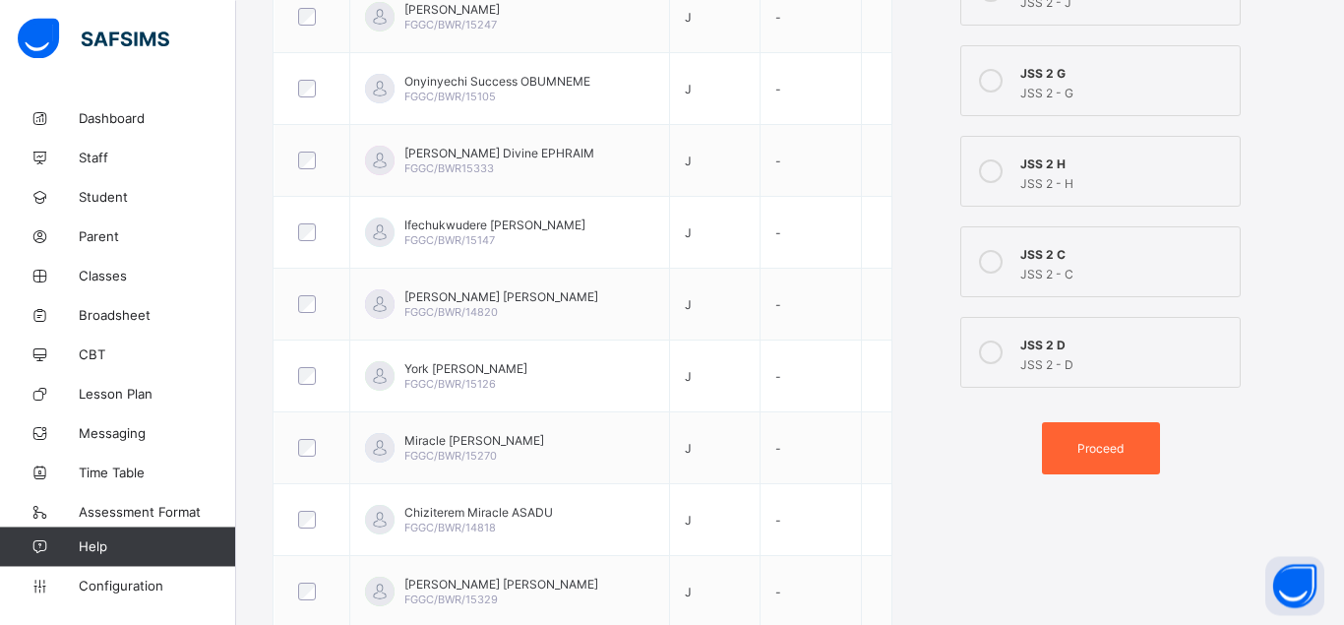
click at [1067, 445] on span "Proceed" at bounding box center [1101, 448] width 89 height 15
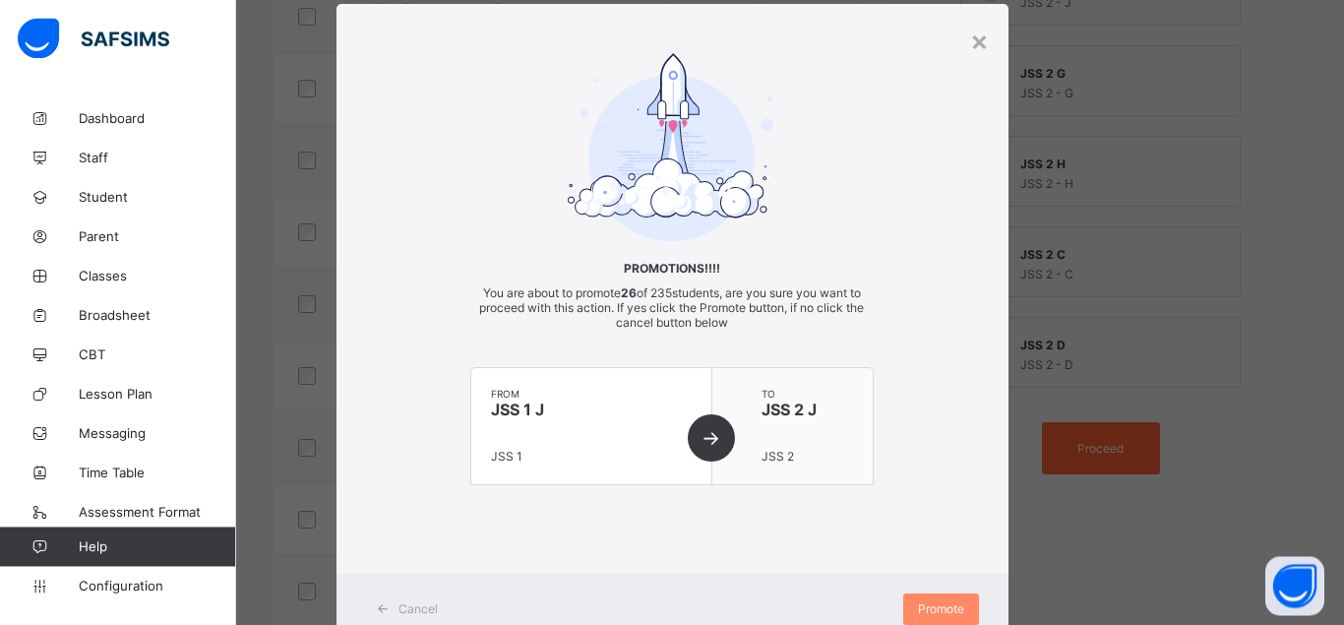
scroll to position [45, 0]
click at [923, 603] on span "Promote" at bounding box center [941, 608] width 46 height 15
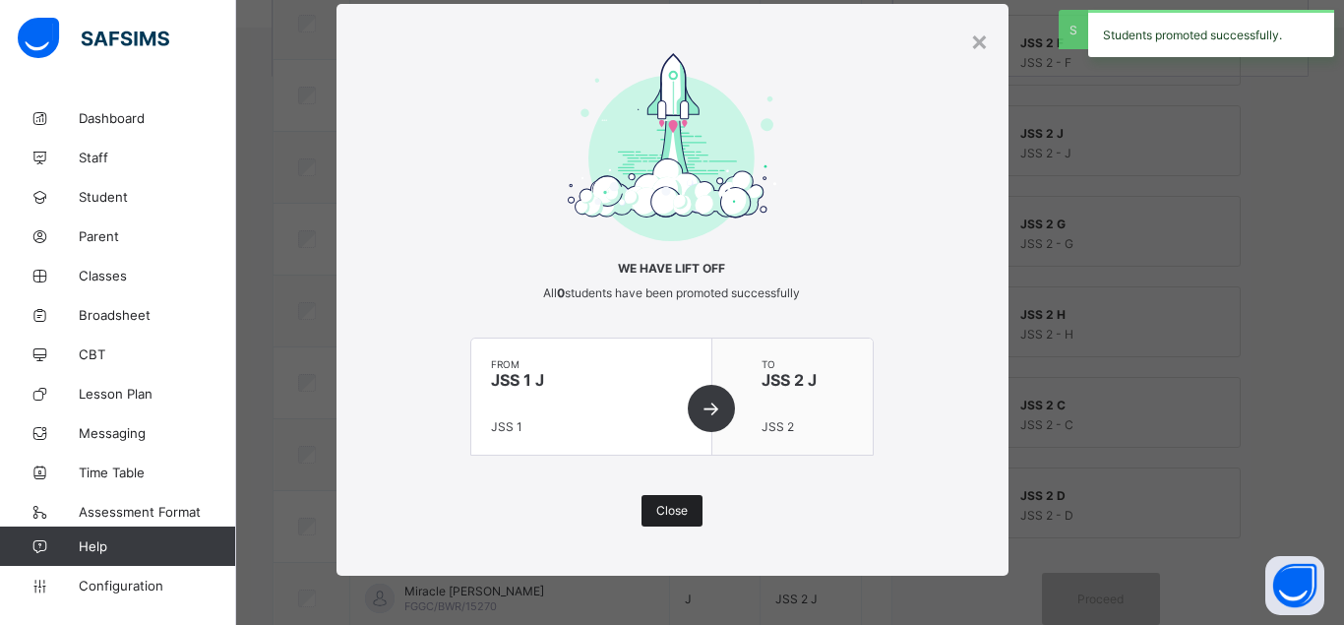
click at [667, 511] on span "Close" at bounding box center [671, 510] width 31 height 15
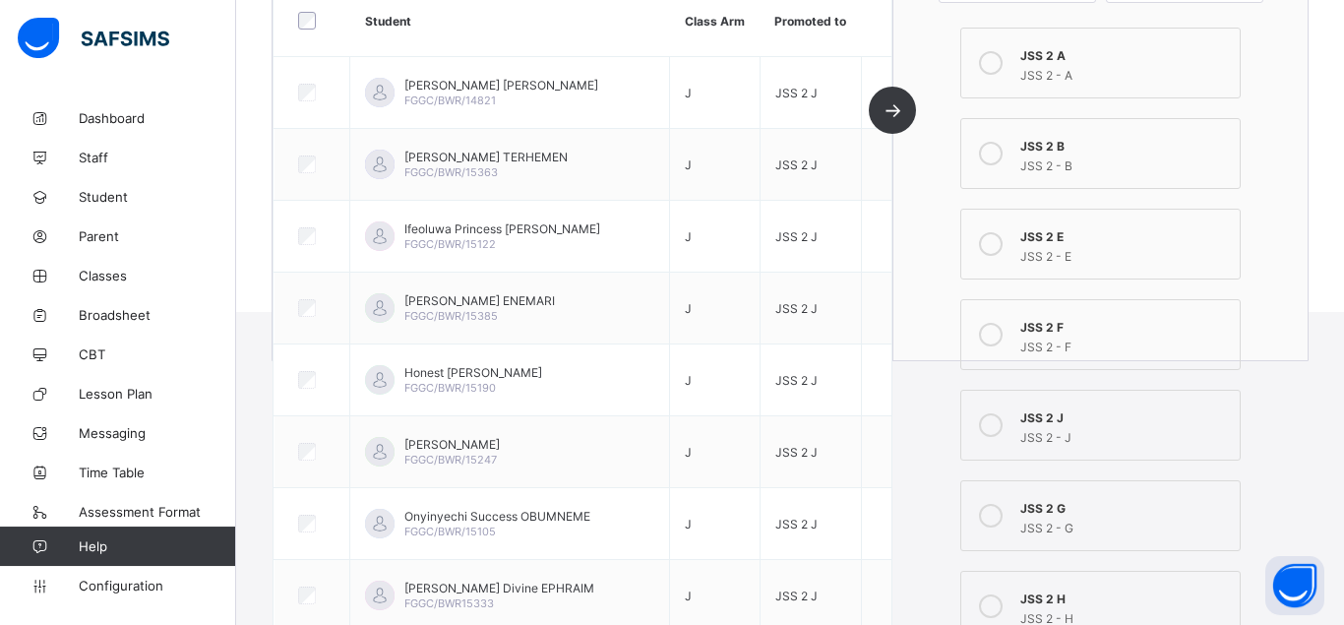
scroll to position [0, 0]
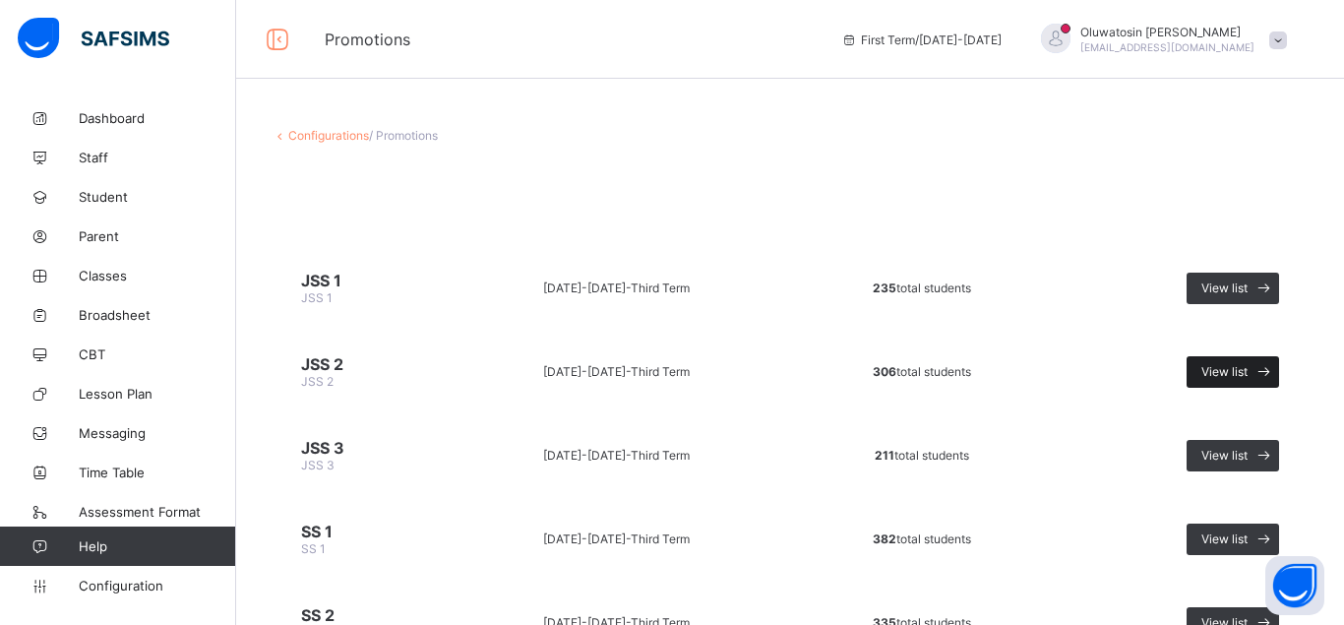
click at [1221, 371] on span "View list" at bounding box center [1224, 371] width 46 height 15
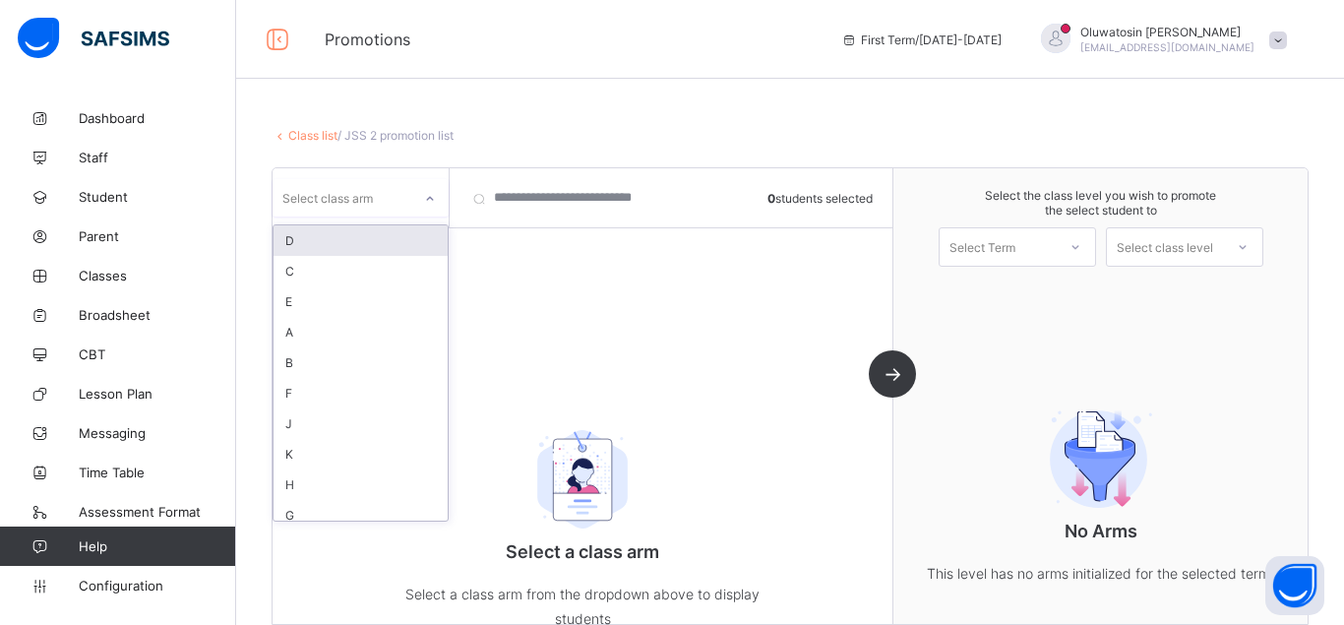
click at [432, 194] on icon at bounding box center [430, 199] width 12 height 20
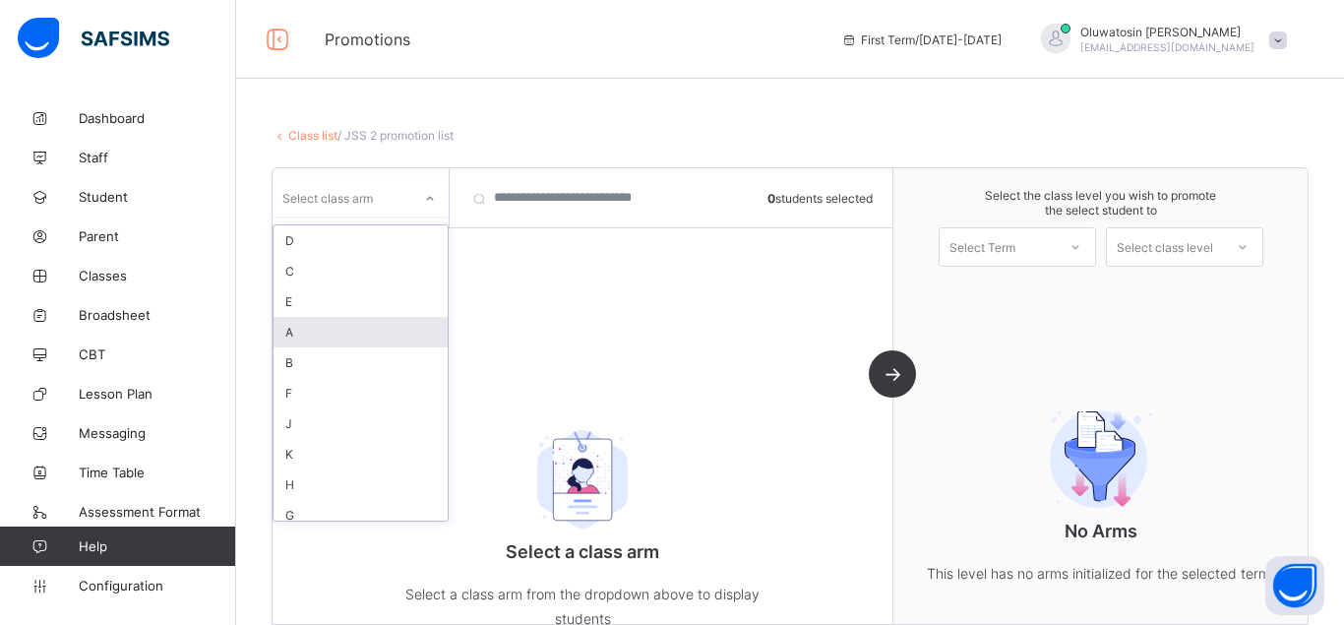
click at [298, 328] on div "A" at bounding box center [361, 332] width 174 height 31
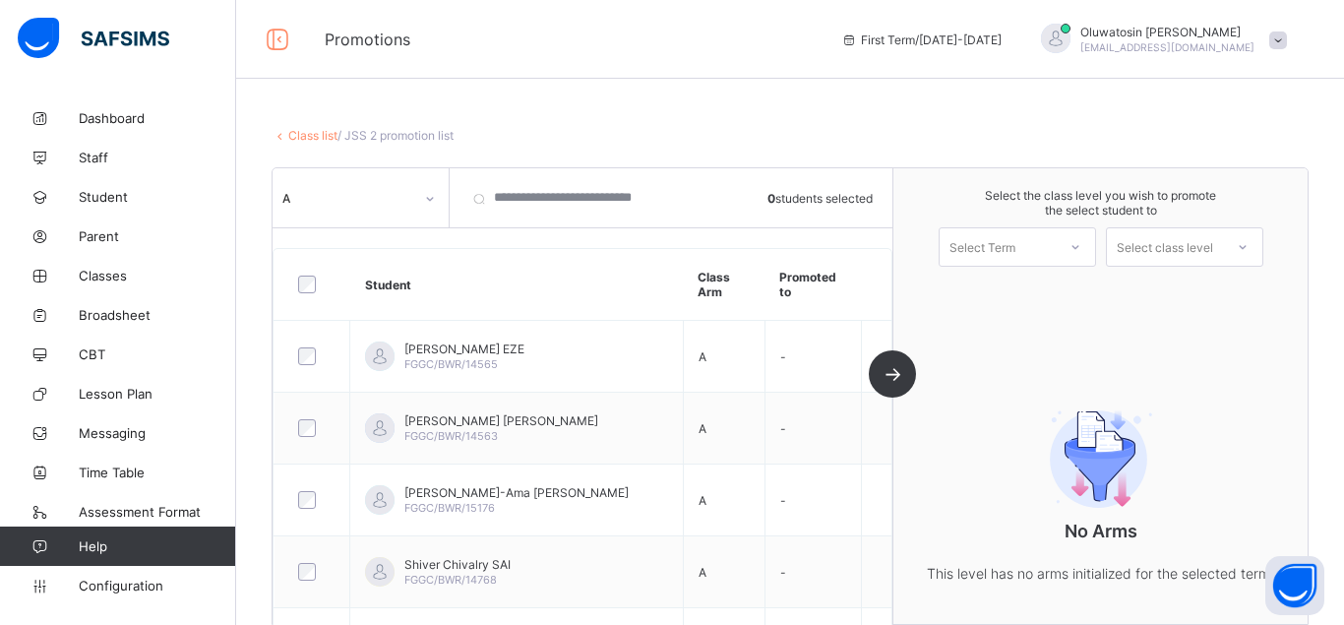
click at [316, 289] on div at bounding box center [312, 285] width 36 height 18
click at [1071, 244] on icon at bounding box center [1076, 247] width 12 height 20
click at [1035, 291] on div "First Term [DATE]-[DATE]" at bounding box center [1017, 298] width 155 height 45
click at [1246, 242] on icon at bounding box center [1243, 247] width 12 height 20
click at [1198, 294] on div "JSS 3" at bounding box center [1184, 291] width 155 height 31
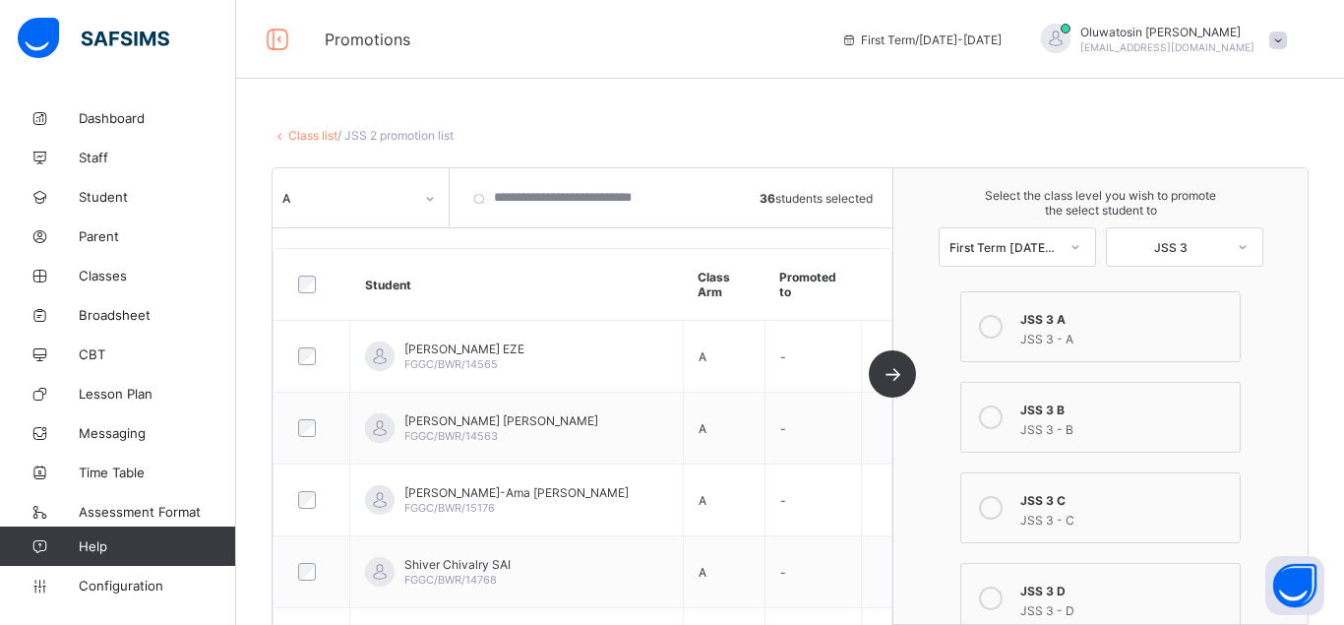
click at [990, 322] on icon at bounding box center [991, 327] width 24 height 24
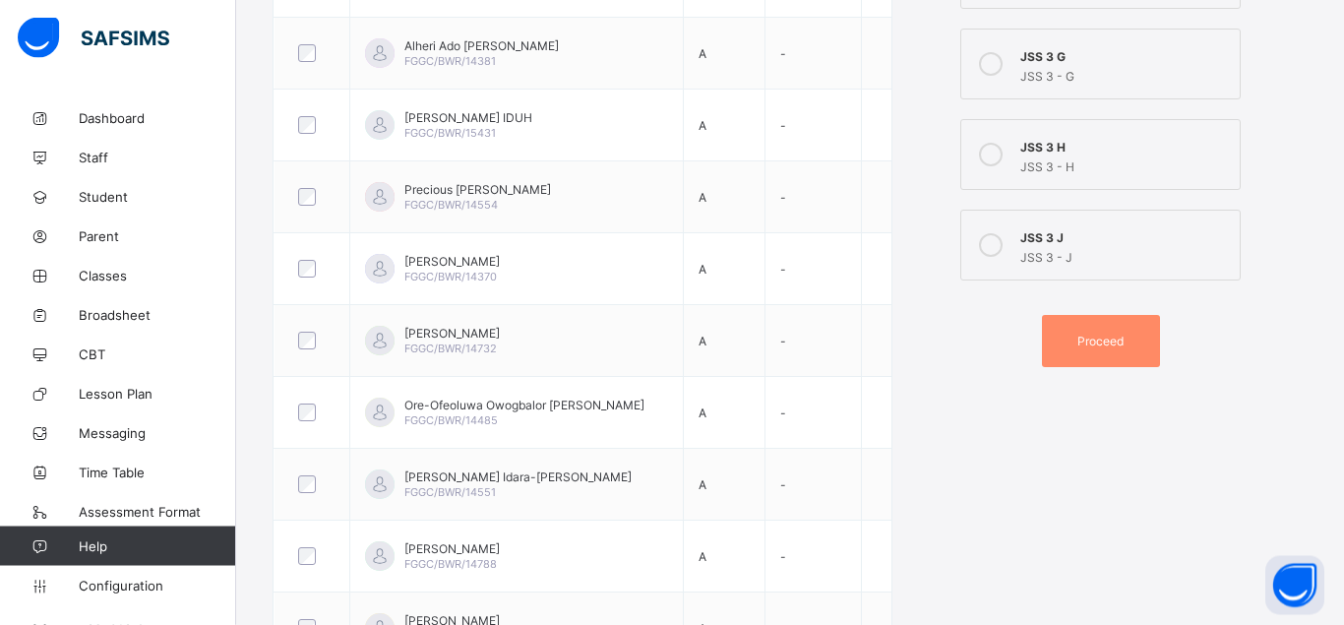
scroll to position [883, 0]
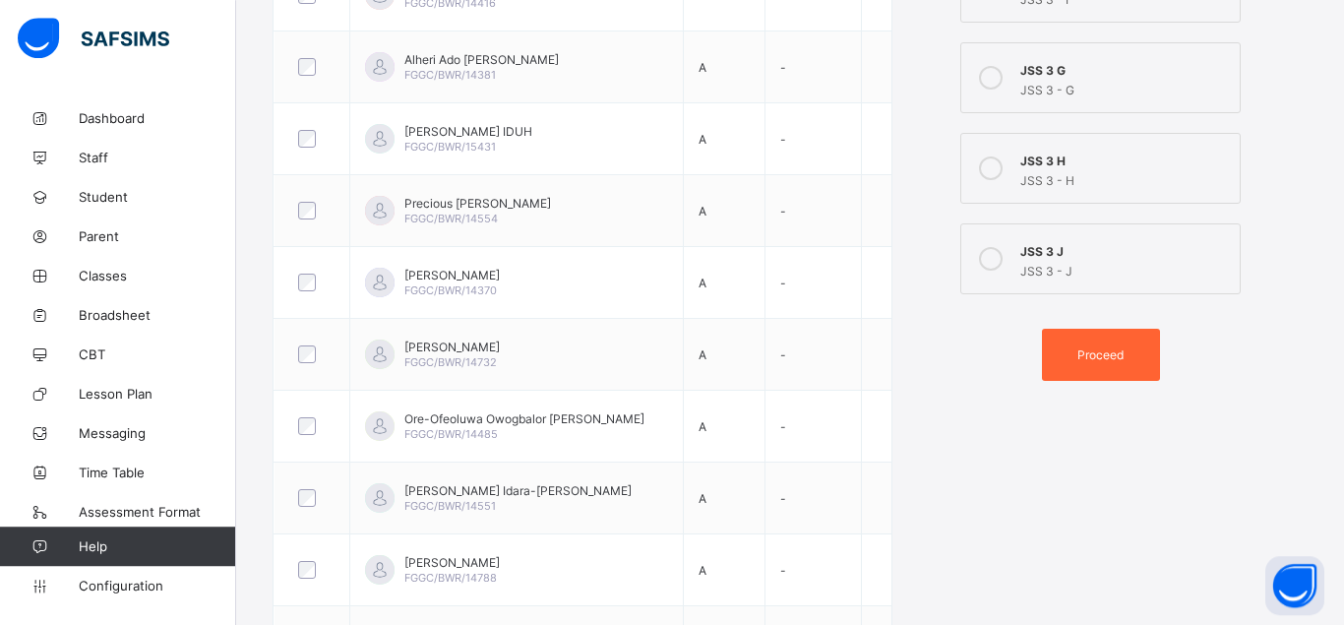
click at [1093, 345] on div "Proceed" at bounding box center [1101, 355] width 118 height 52
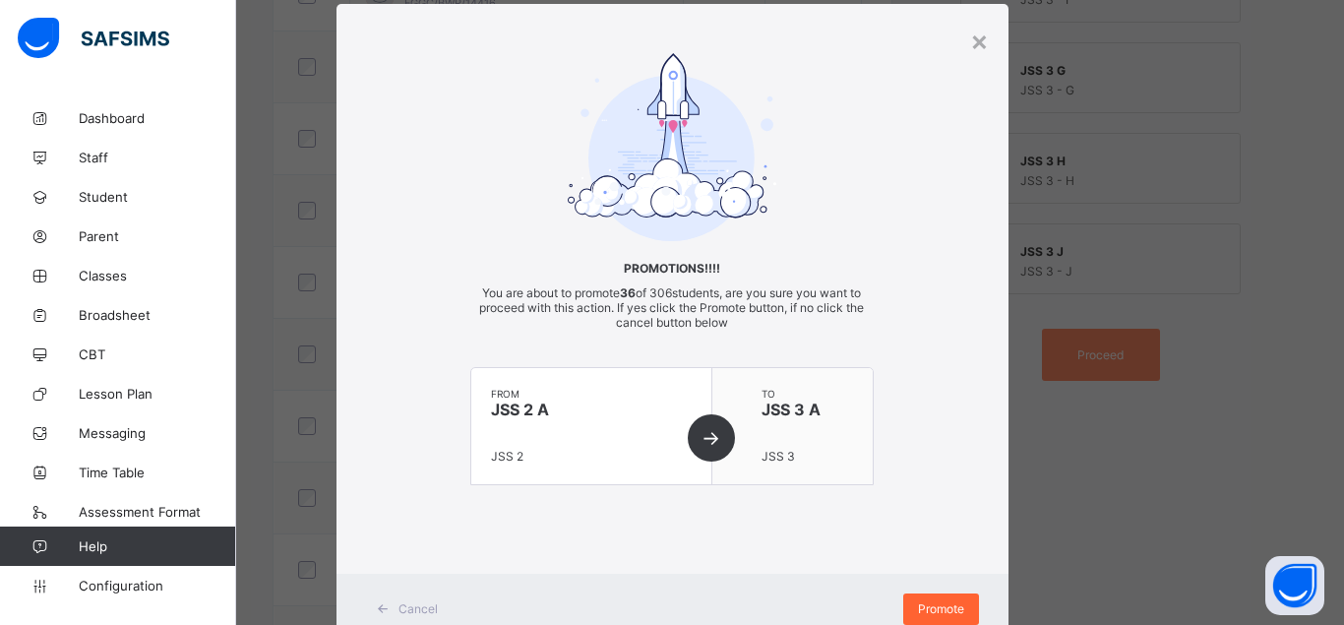
click at [937, 607] on span "Promote" at bounding box center [941, 608] width 46 height 15
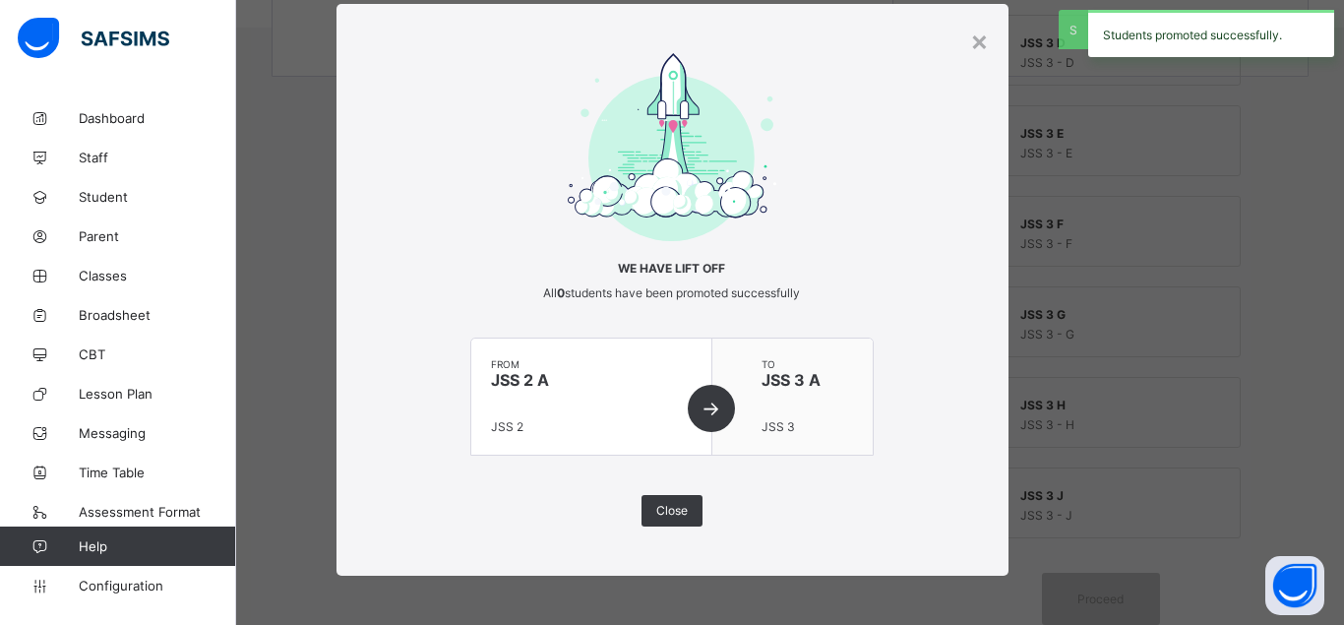
scroll to position [639, 0]
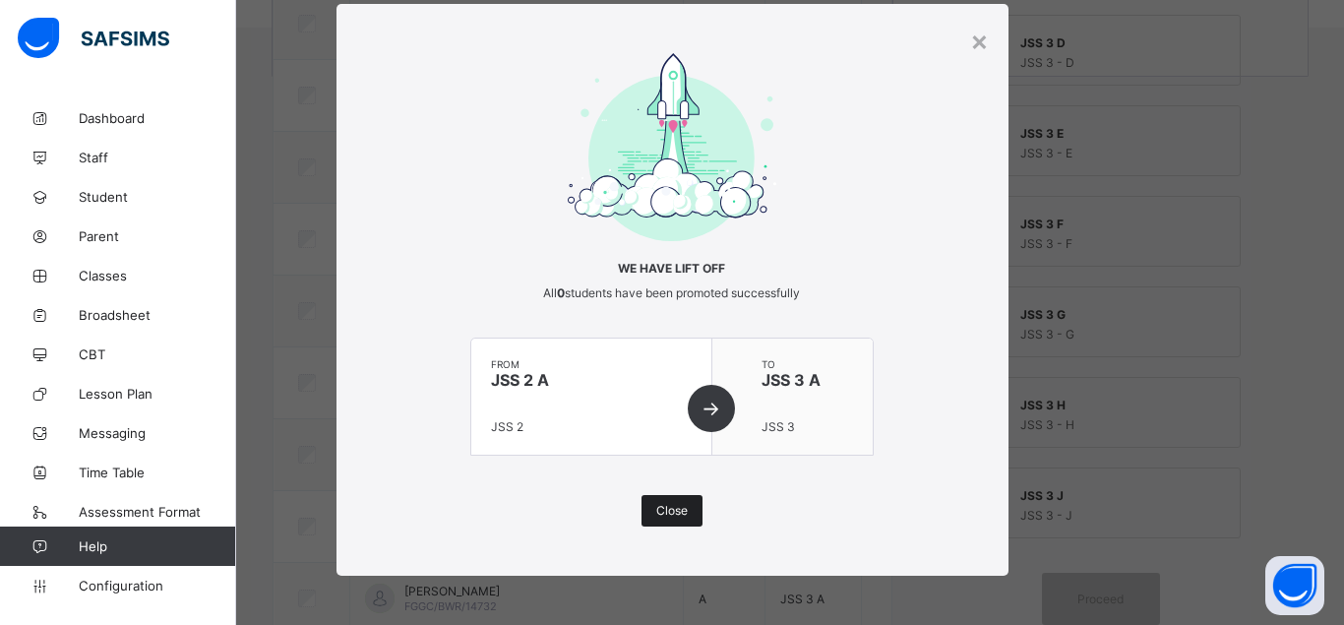
click at [660, 503] on div "Close" at bounding box center [672, 510] width 61 height 31
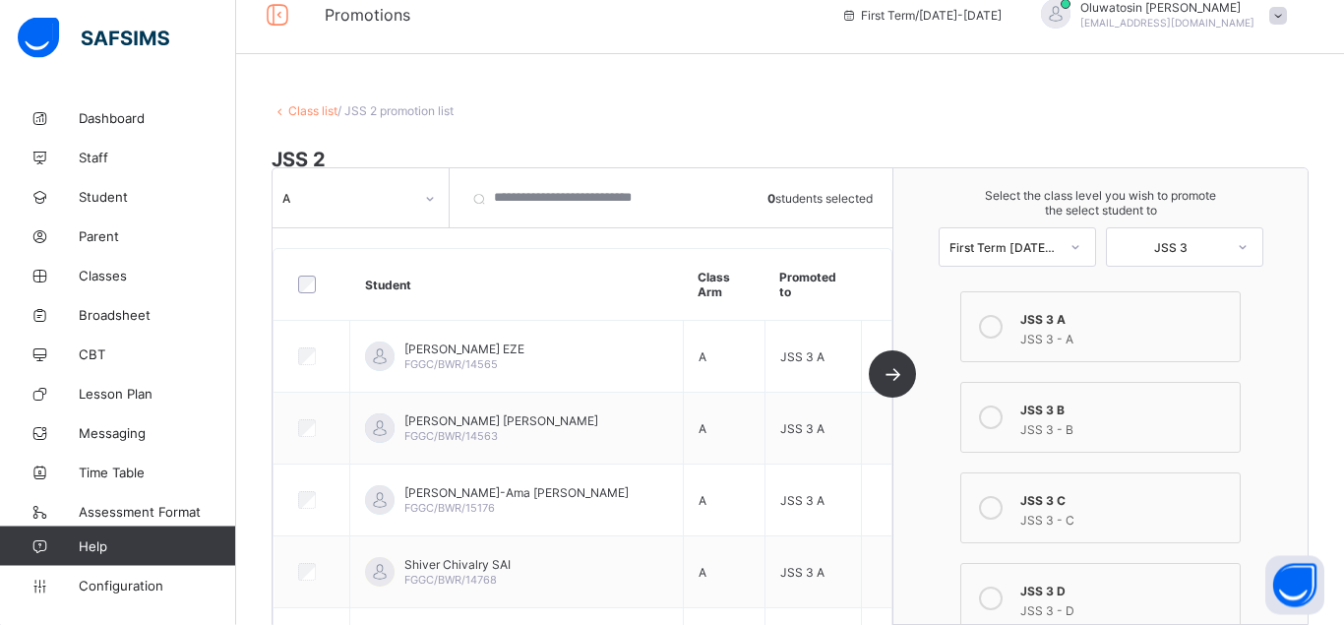
scroll to position [10, 0]
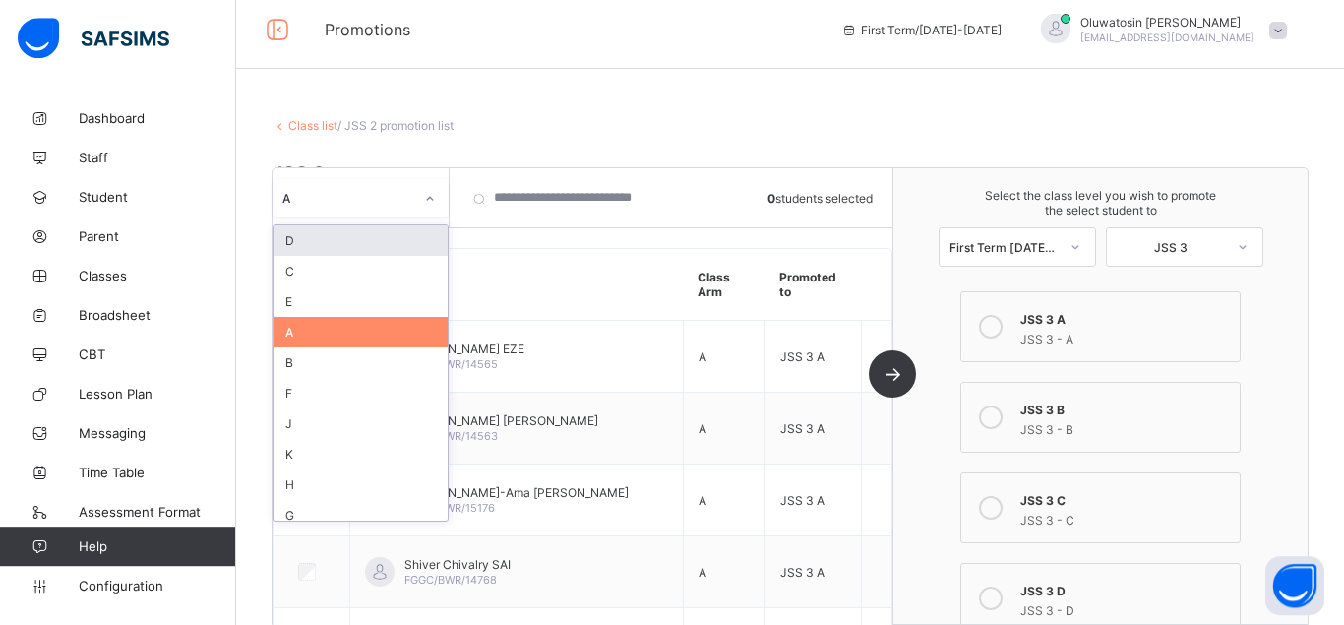
click at [433, 197] on icon at bounding box center [430, 199] width 12 height 20
click at [292, 369] on div "B" at bounding box center [361, 362] width 174 height 31
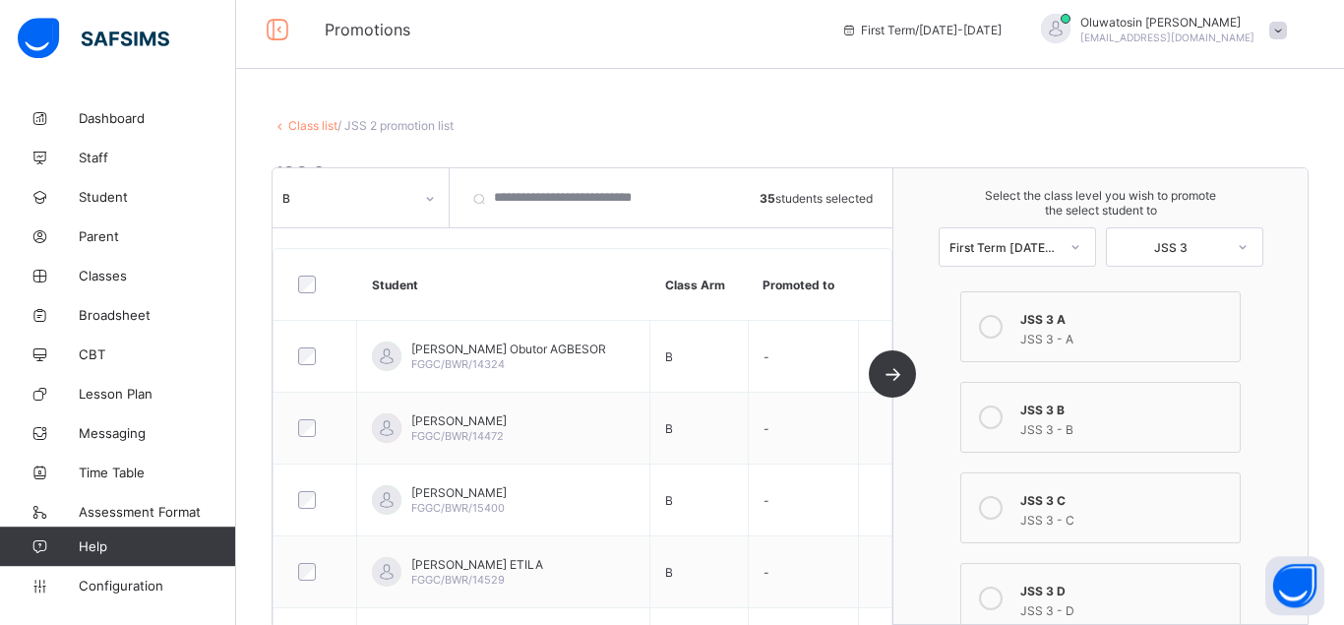
click at [987, 421] on icon at bounding box center [991, 417] width 24 height 24
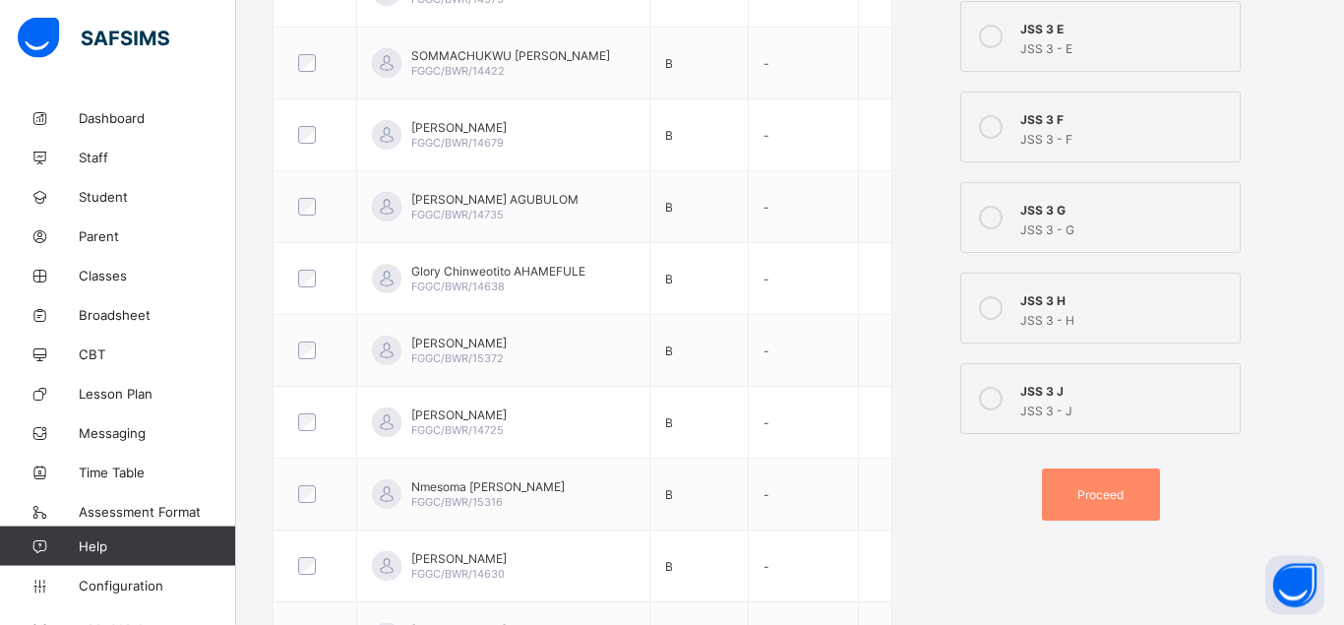
scroll to position [776, 0]
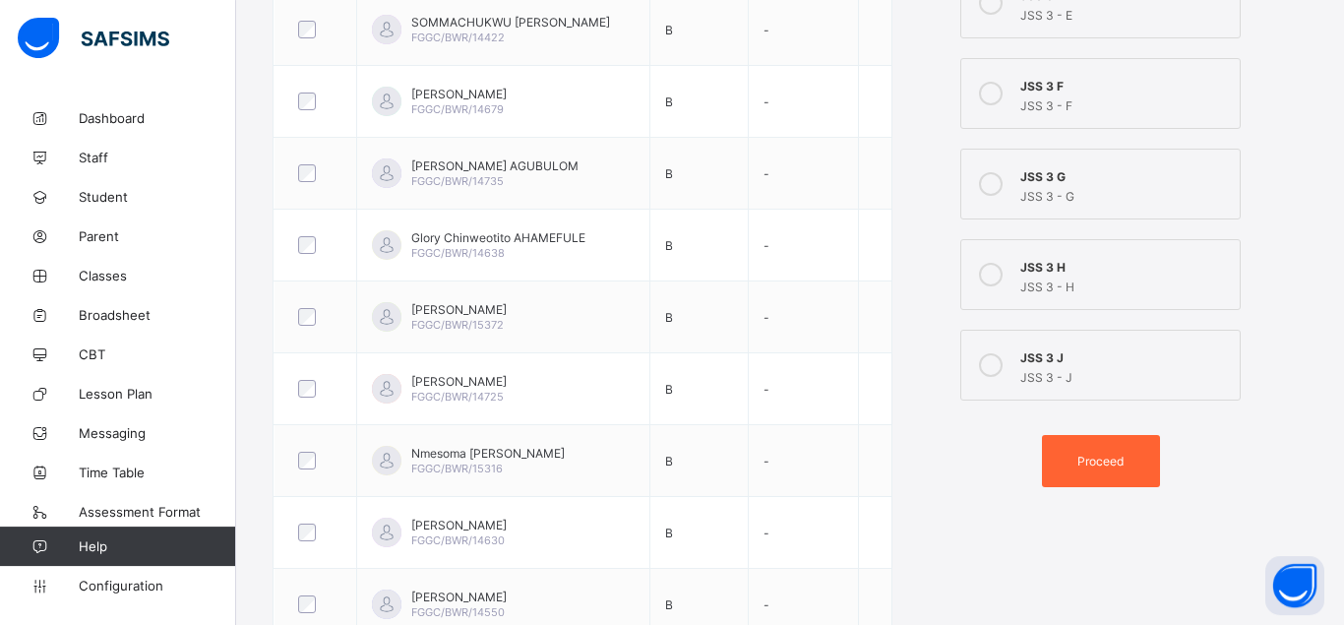
click at [1118, 461] on span "Proceed" at bounding box center [1100, 461] width 46 height 15
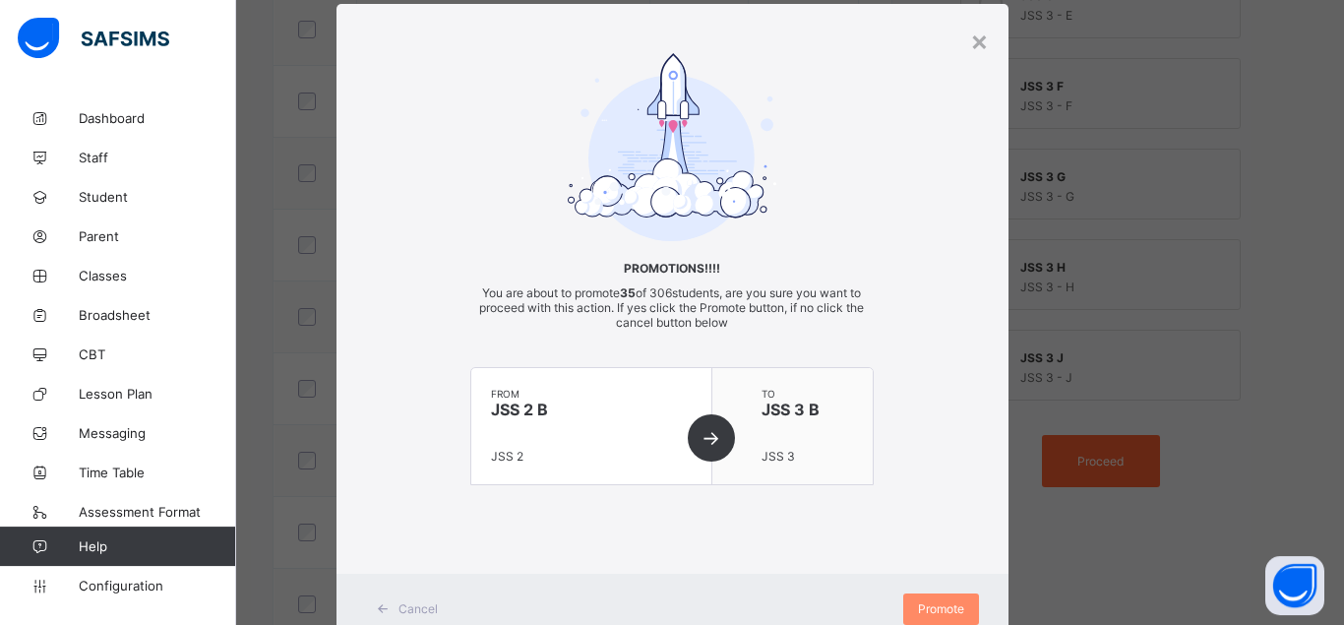
scroll to position [45, 0]
click at [951, 602] on div "Promote" at bounding box center [941, 608] width 76 height 31
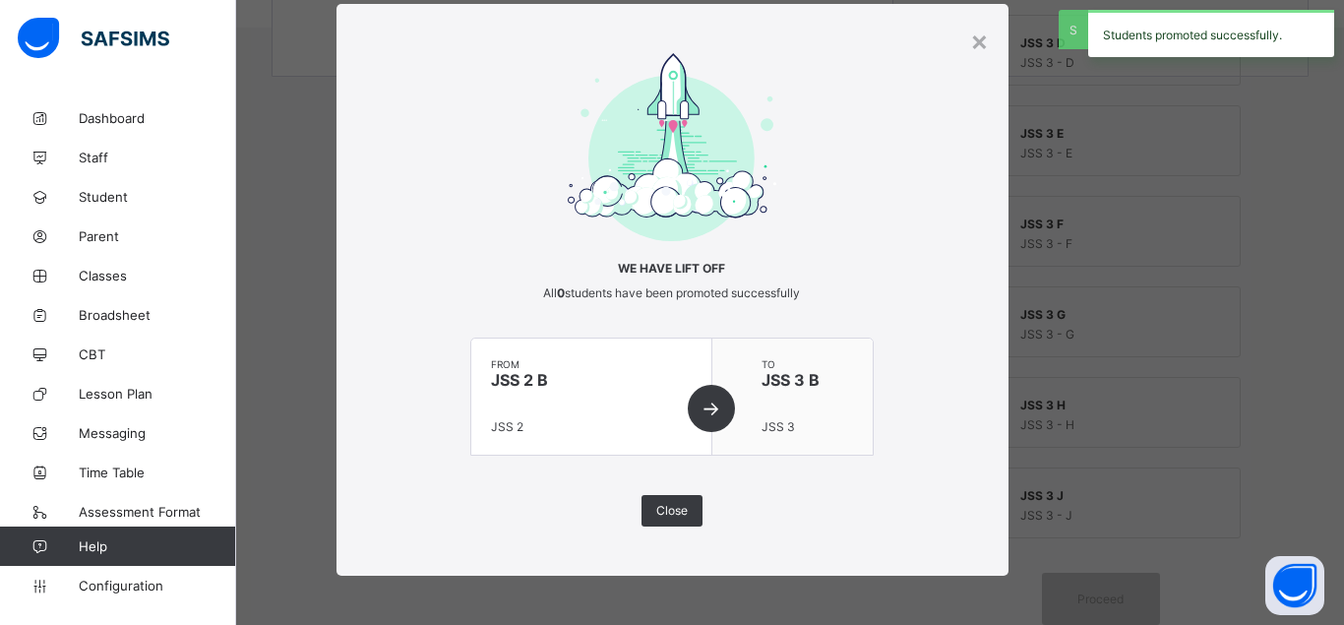
scroll to position [639, 0]
click at [678, 511] on span "Close" at bounding box center [671, 510] width 31 height 15
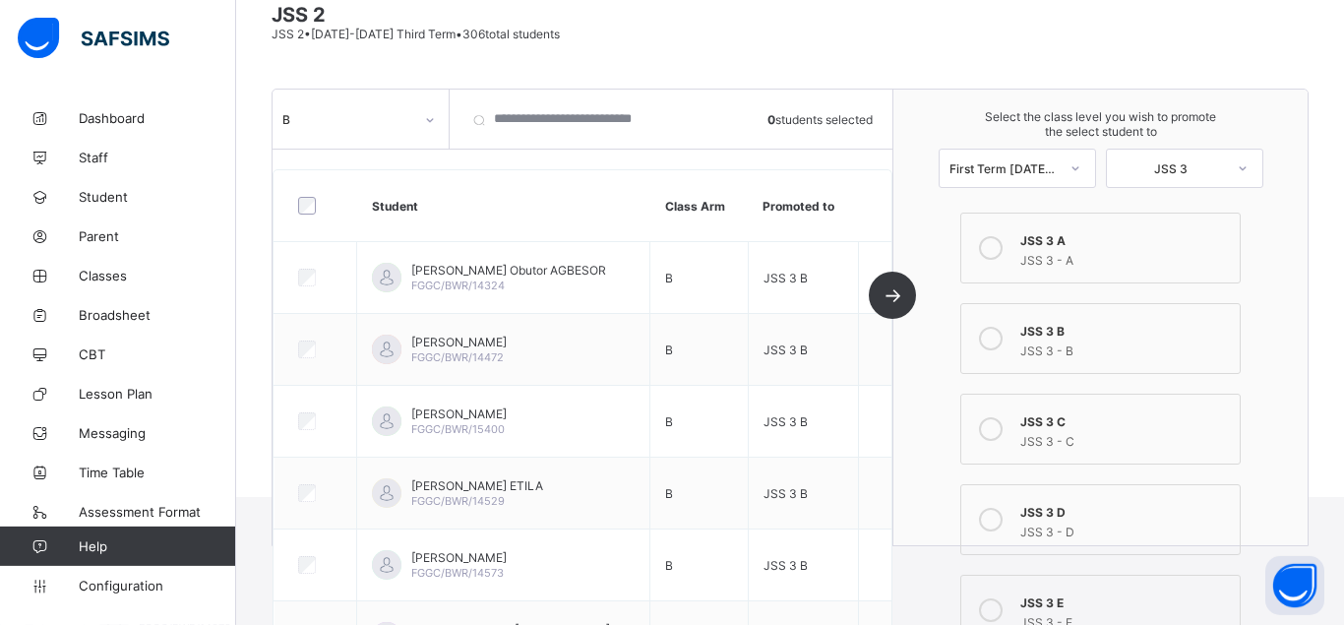
scroll to position [193, 0]
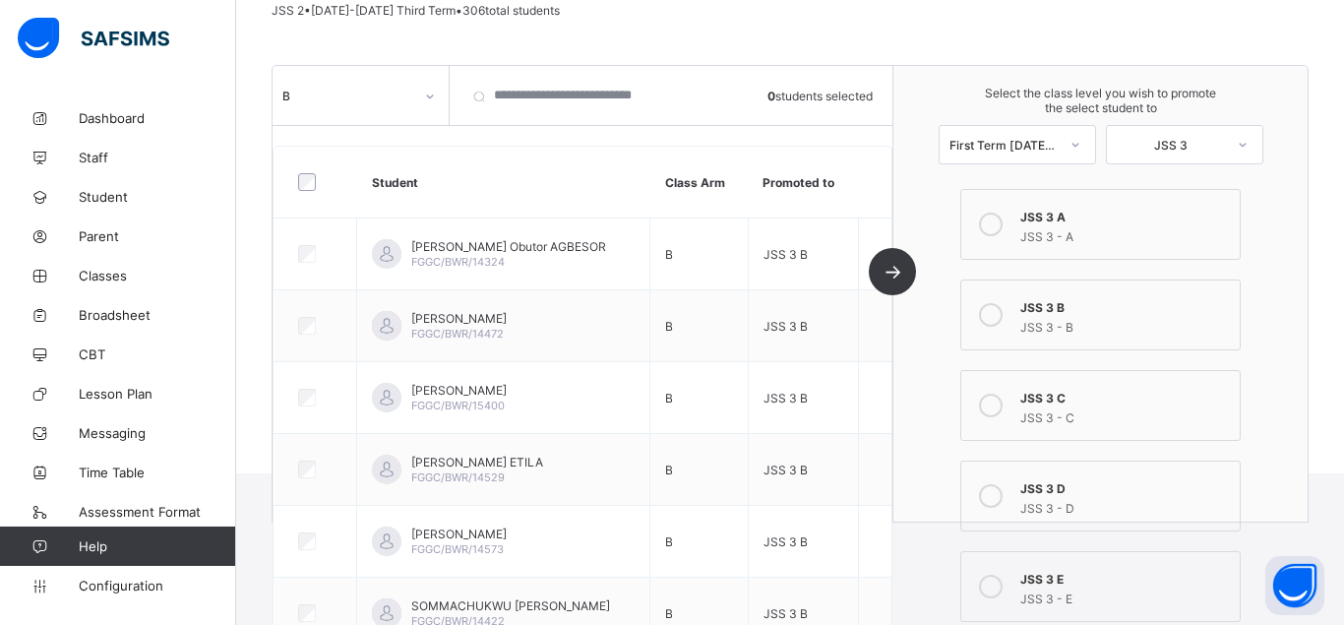
click at [426, 96] on icon at bounding box center [430, 97] width 12 height 20
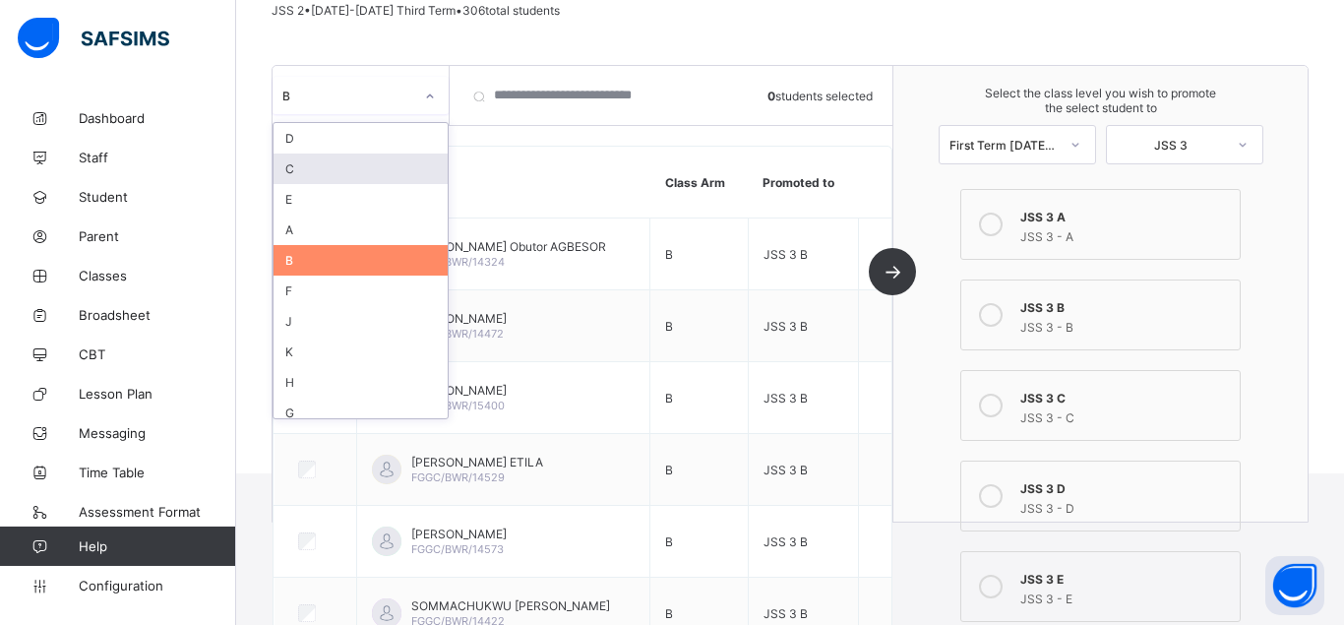
click at [333, 170] on div "C" at bounding box center [361, 169] width 174 height 31
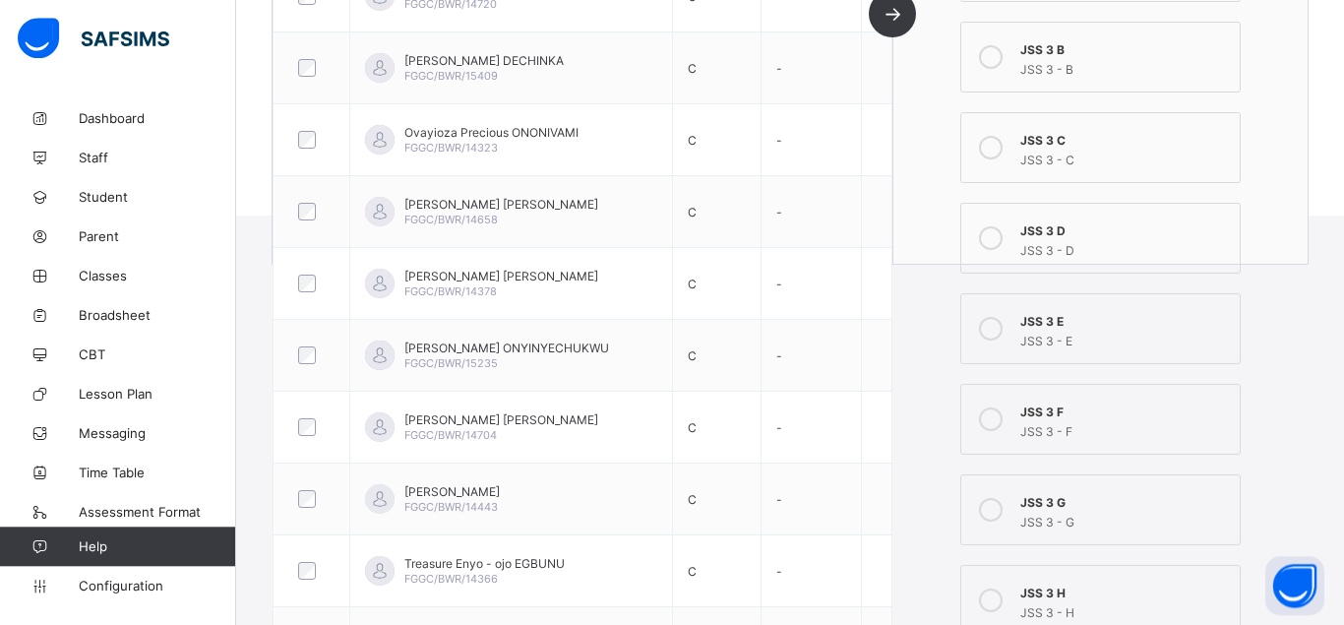
scroll to position [366, 0]
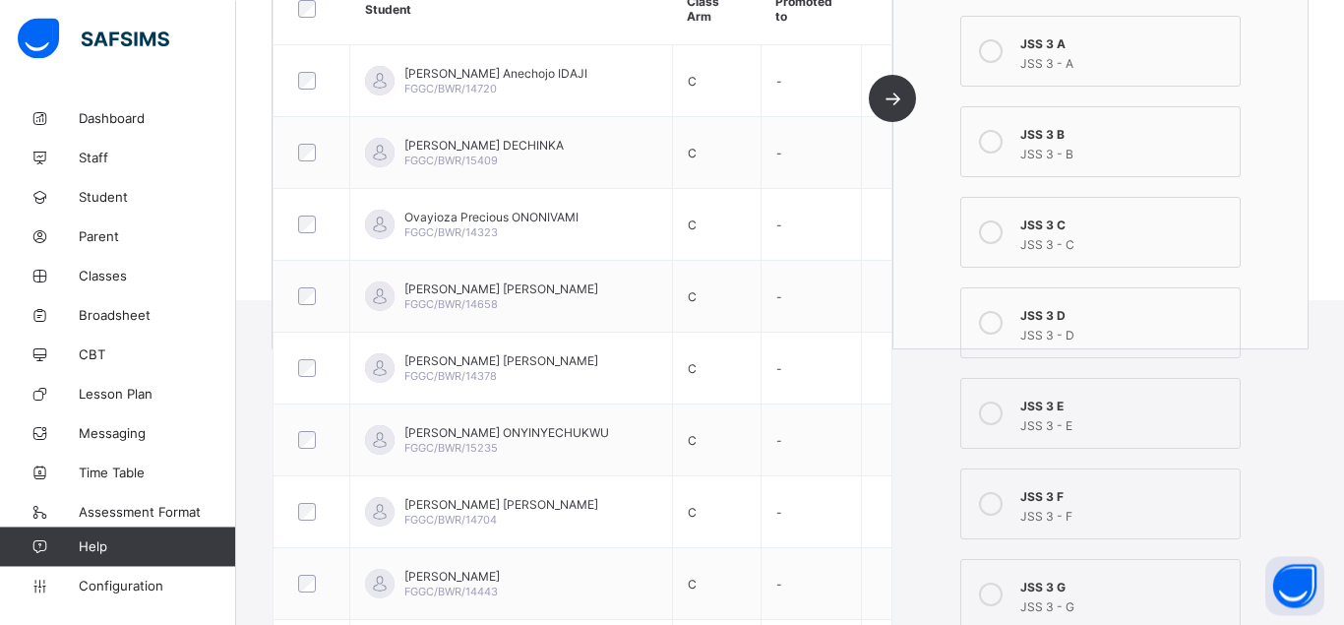
click at [995, 230] on icon at bounding box center [991, 232] width 24 height 24
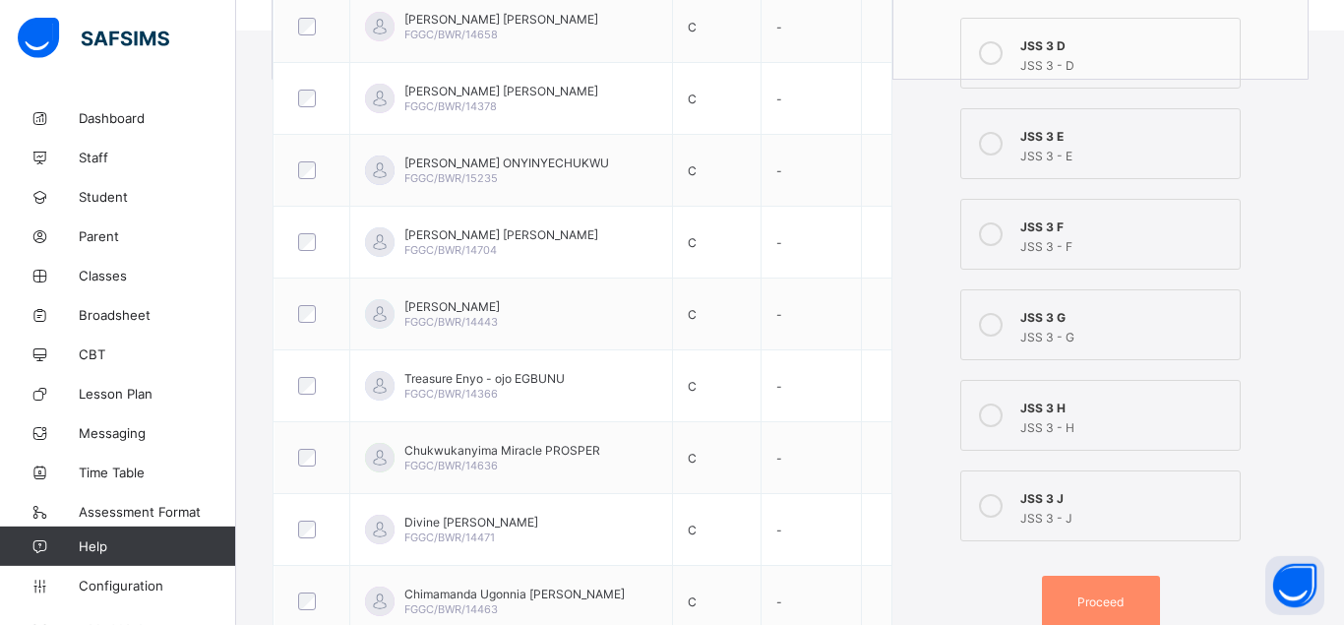
scroll to position [731, 0]
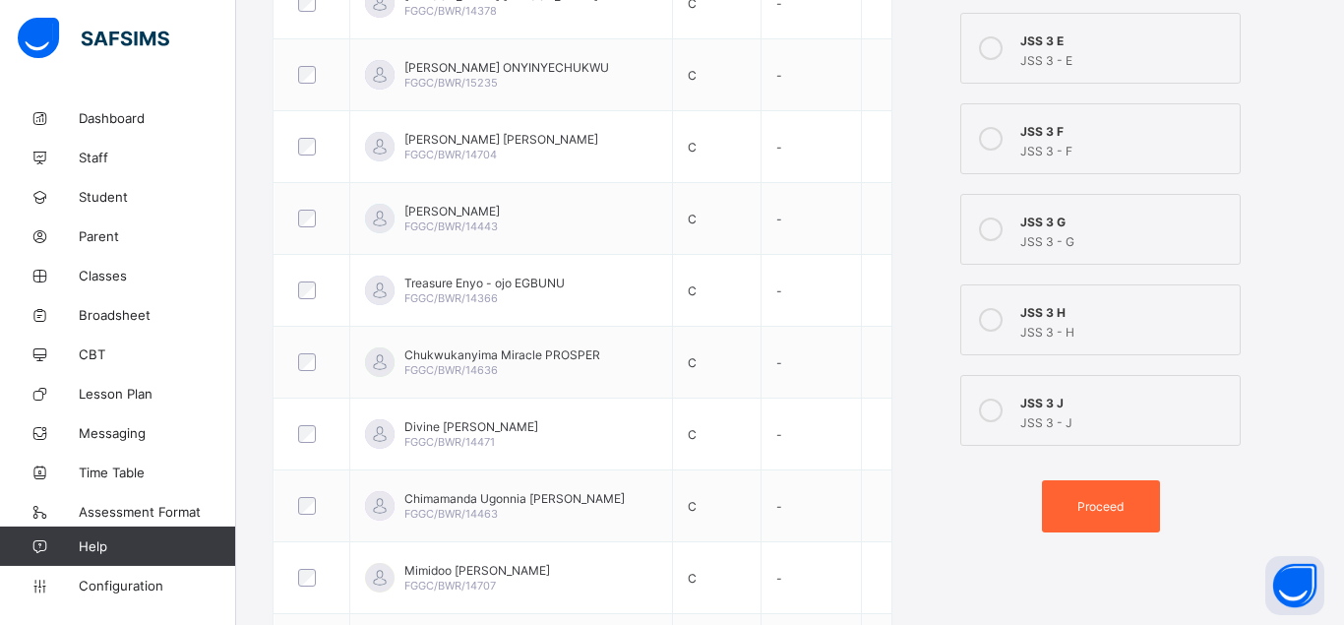
click at [1100, 493] on div "Proceed" at bounding box center [1101, 506] width 118 height 52
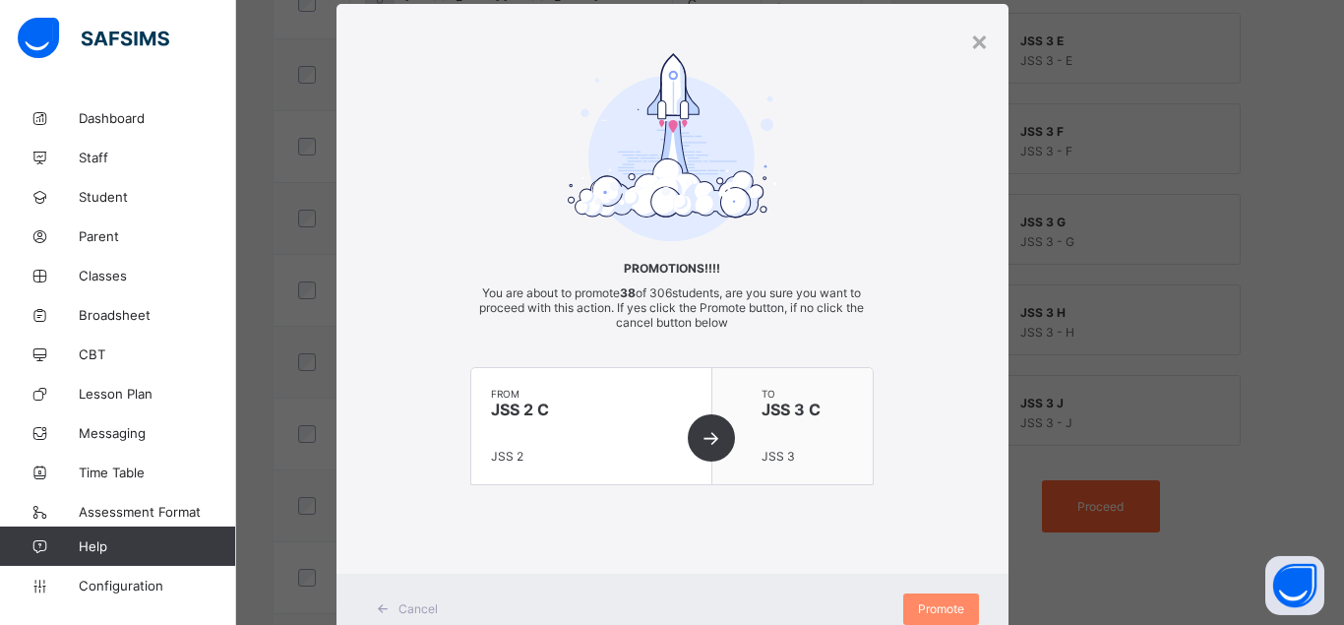
scroll to position [45, 0]
click at [942, 613] on span "Promote" at bounding box center [941, 608] width 46 height 15
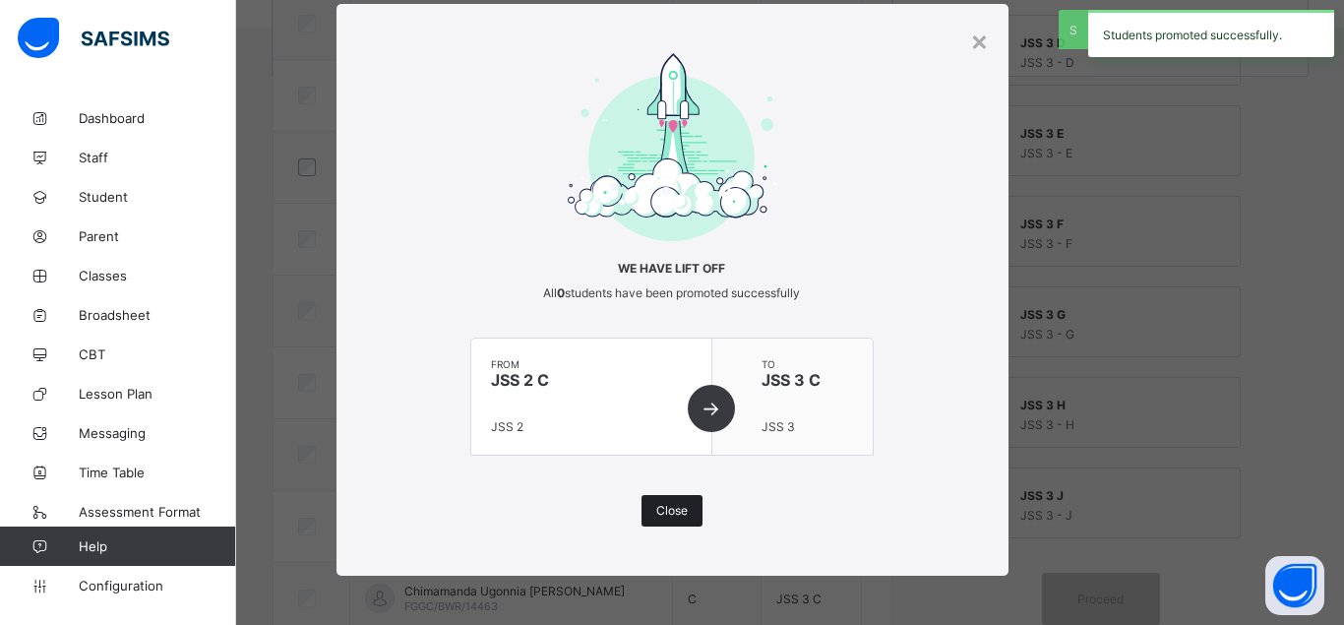
click at [682, 510] on span "Close" at bounding box center [671, 510] width 31 height 15
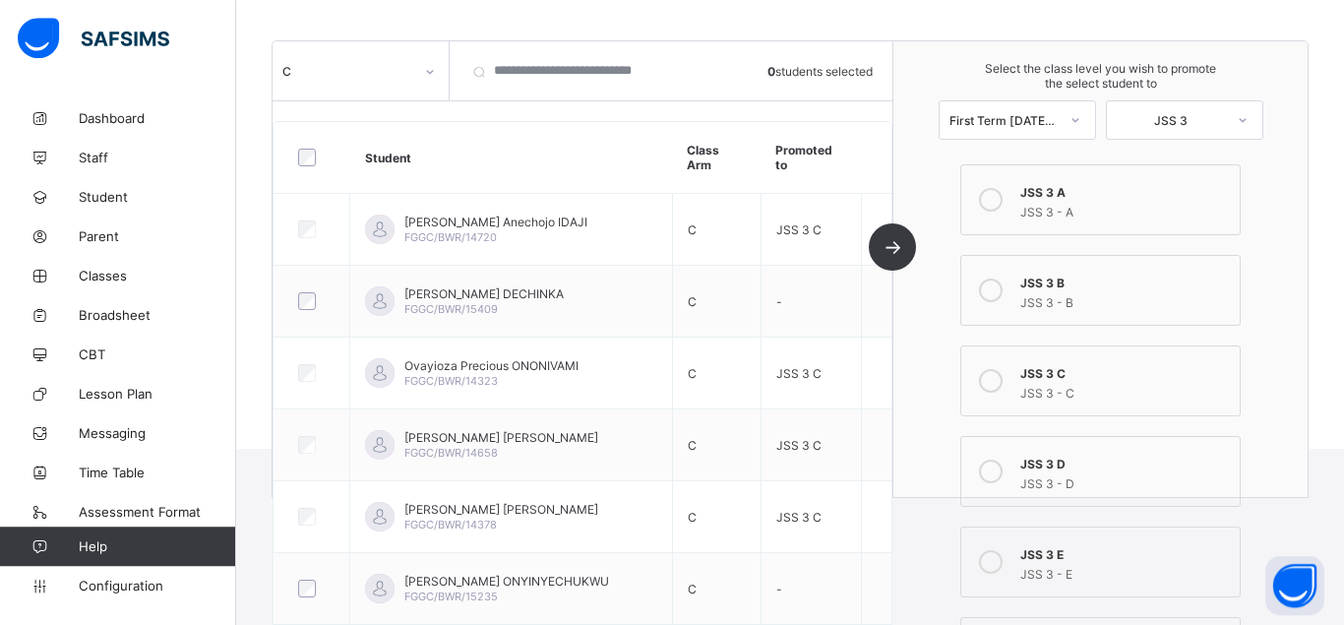
scroll to position [212, 0]
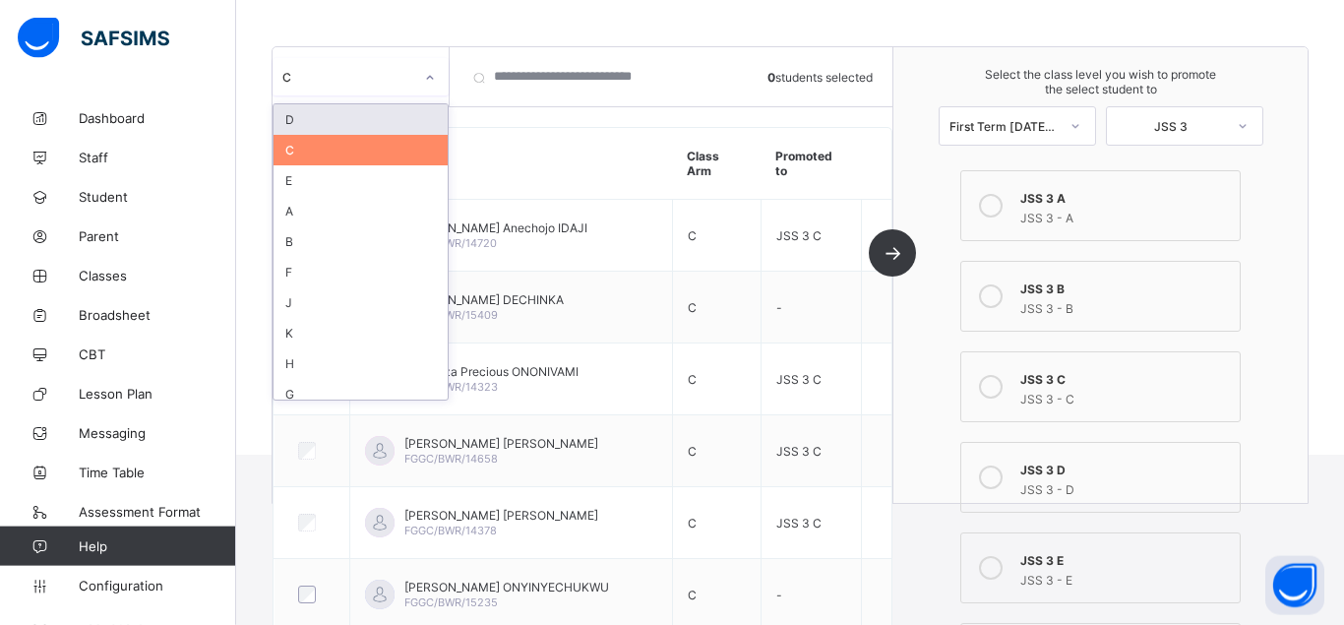
click at [431, 75] on icon at bounding box center [430, 78] width 12 height 20
click at [299, 120] on div "D" at bounding box center [361, 119] width 174 height 31
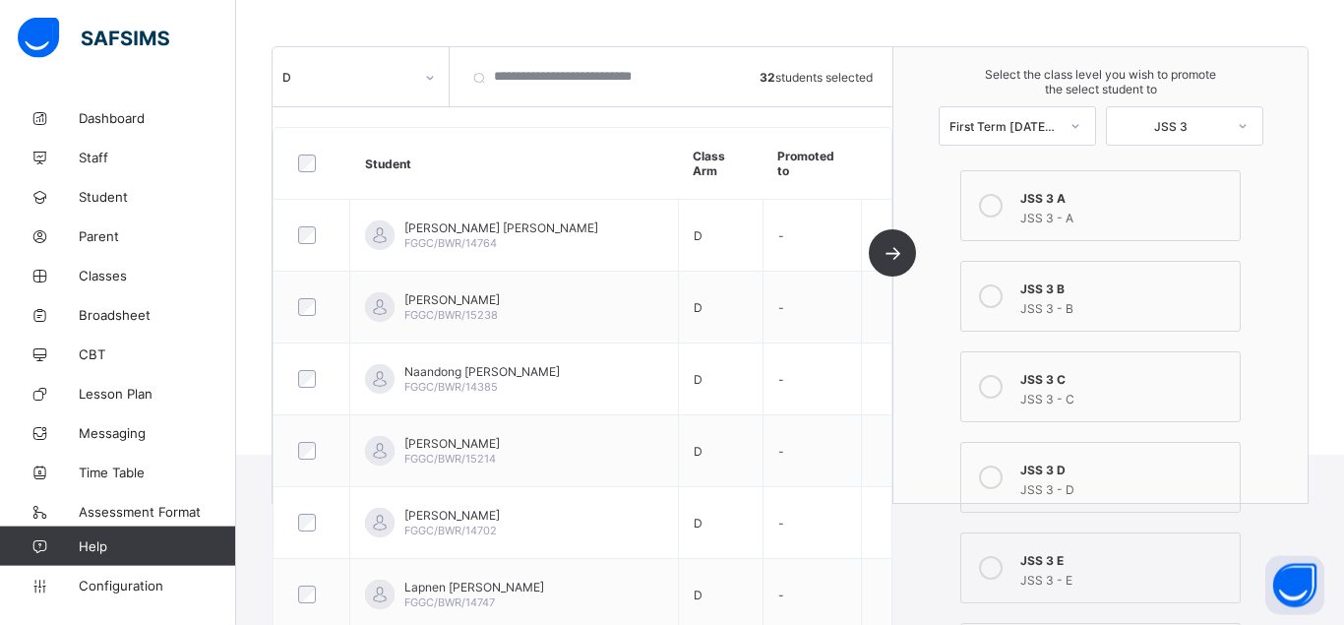
click at [992, 475] on icon at bounding box center [991, 477] width 24 height 24
click at [892, 254] on div "D 32 students selected Student Class Arm Promoted to Aisha Tochukwu SITOU FGGC/…" at bounding box center [583, 275] width 621 height 456
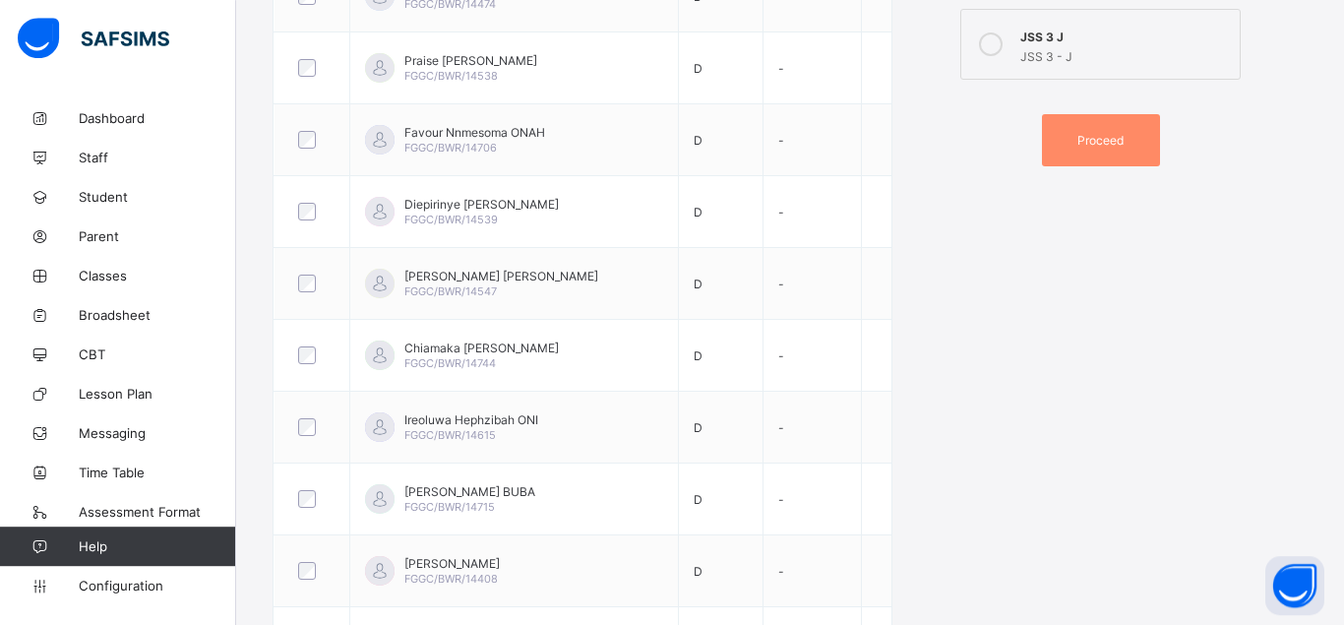
scroll to position [880, 0]
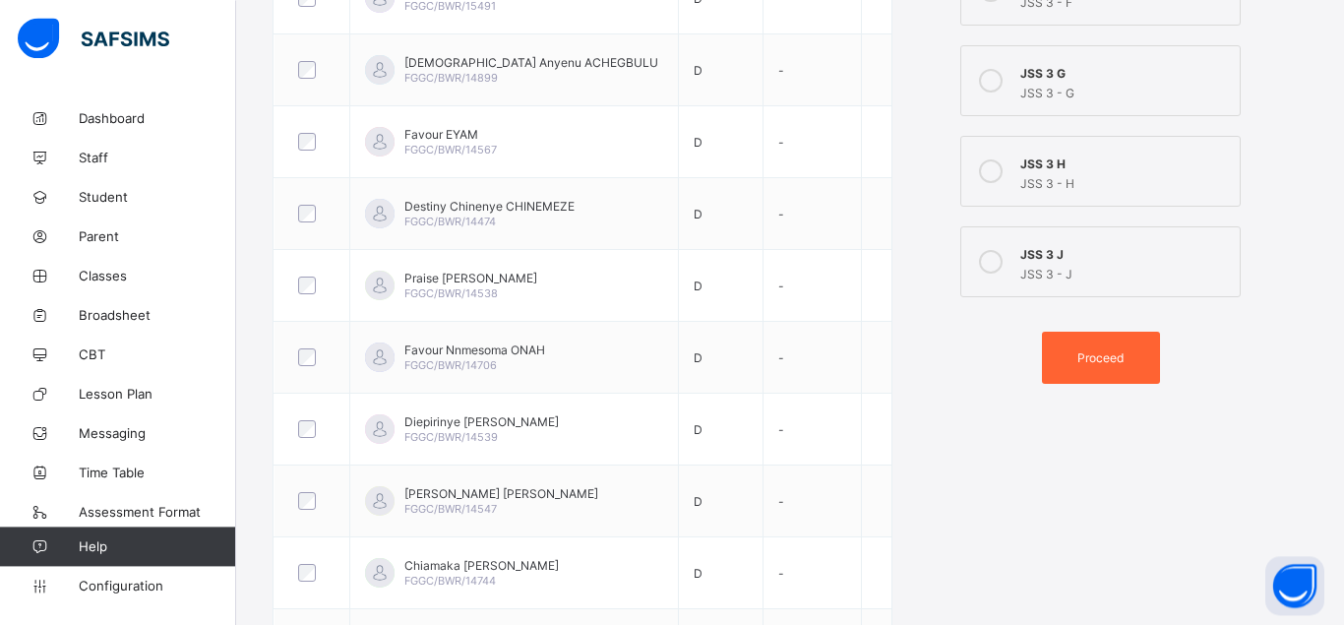
click at [1095, 358] on span "Proceed" at bounding box center [1100, 357] width 46 height 15
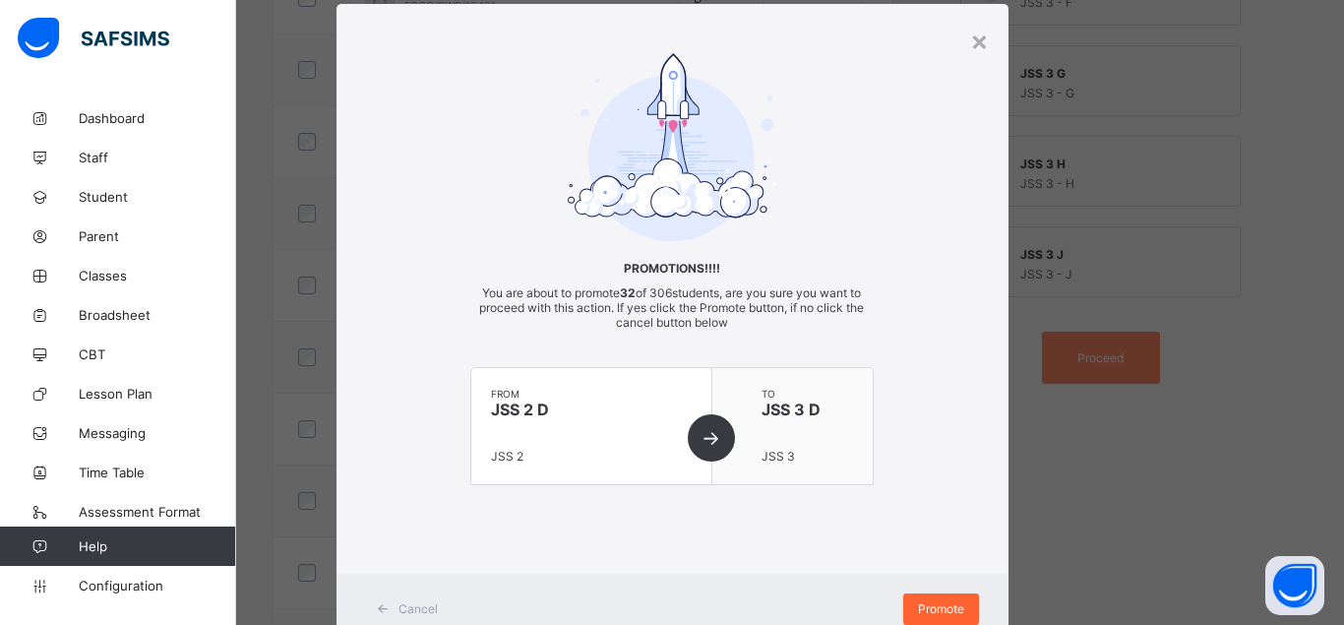
click at [933, 602] on span "Promote" at bounding box center [941, 608] width 46 height 15
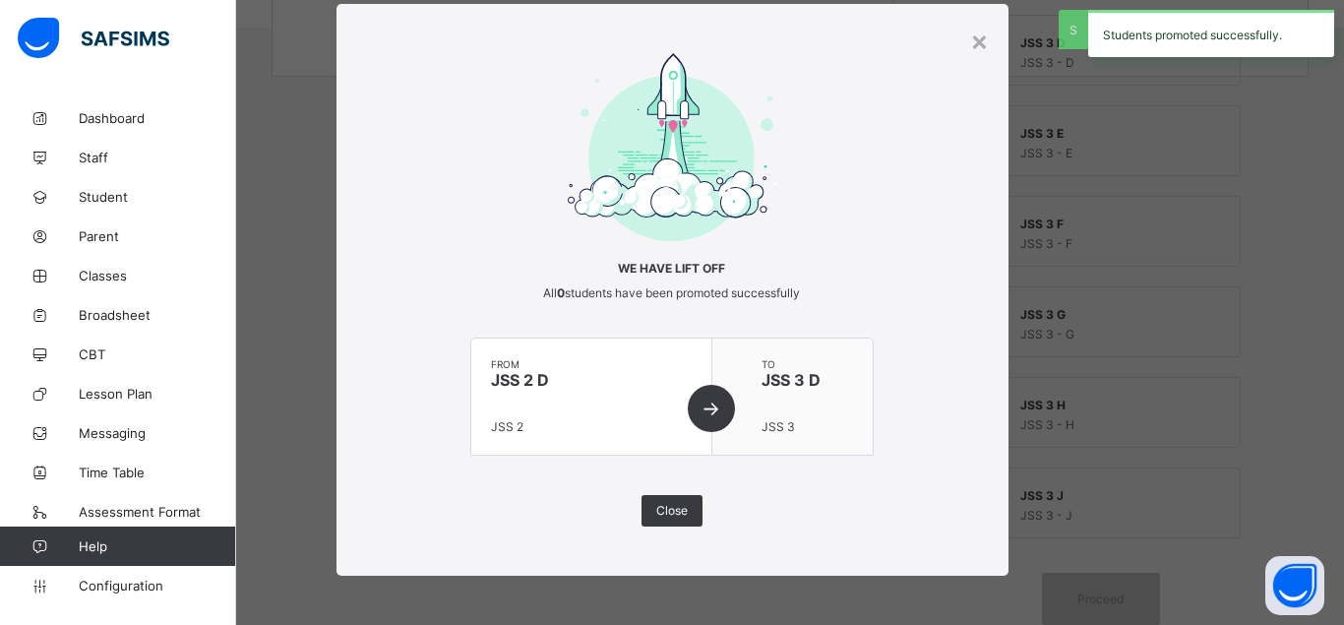
scroll to position [639, 0]
click at [669, 507] on span "Close" at bounding box center [671, 510] width 31 height 15
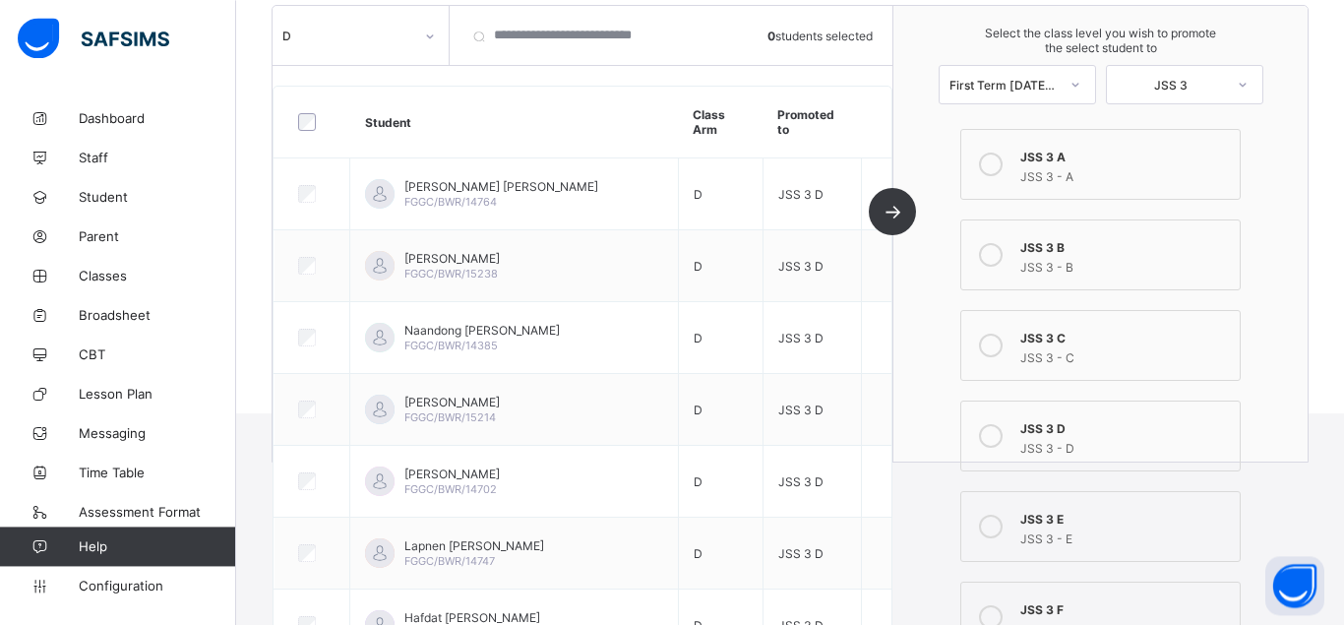
scroll to position [200, 0]
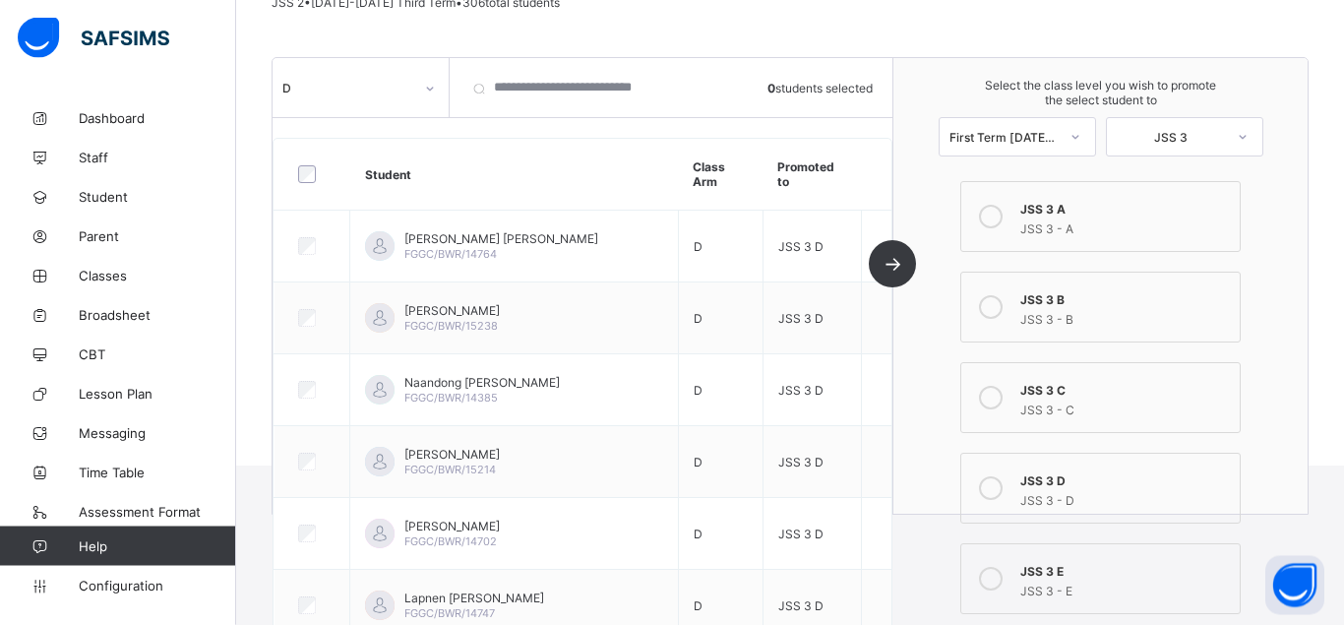
click at [430, 86] on icon at bounding box center [430, 90] width 12 height 20
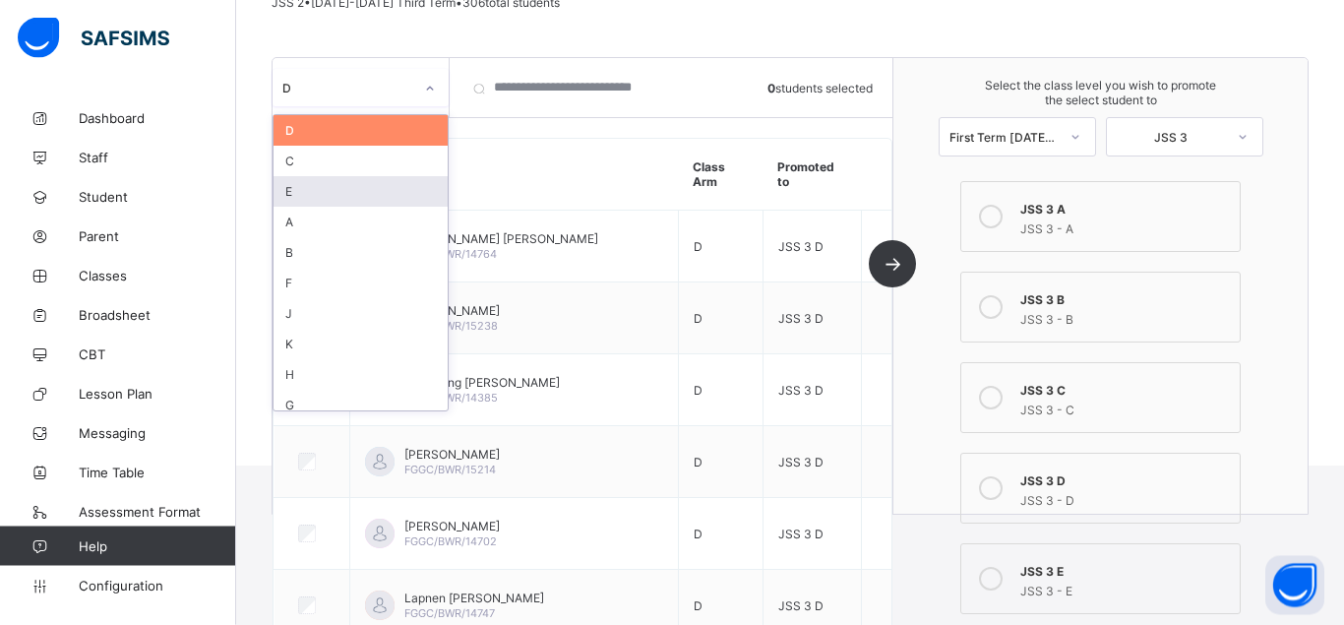
click at [321, 198] on div "E" at bounding box center [361, 192] width 174 height 31
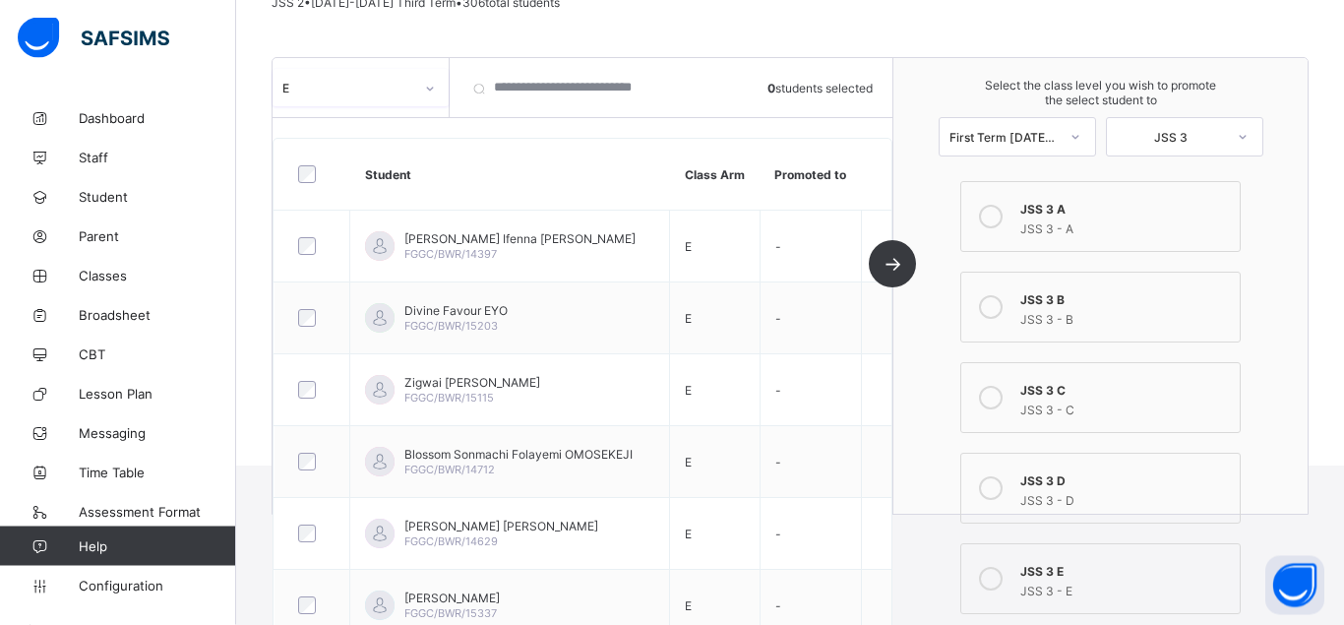
scroll to position [201, 0]
click at [998, 573] on icon at bounding box center [991, 579] width 24 height 24
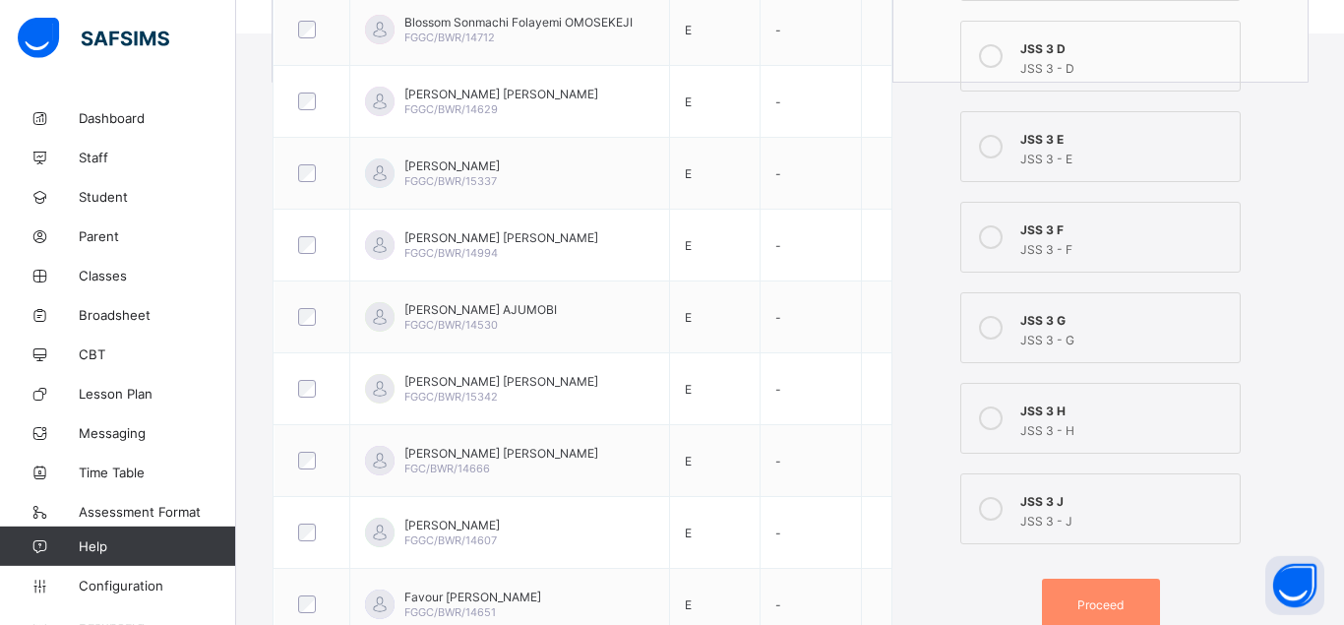
scroll to position [674, 0]
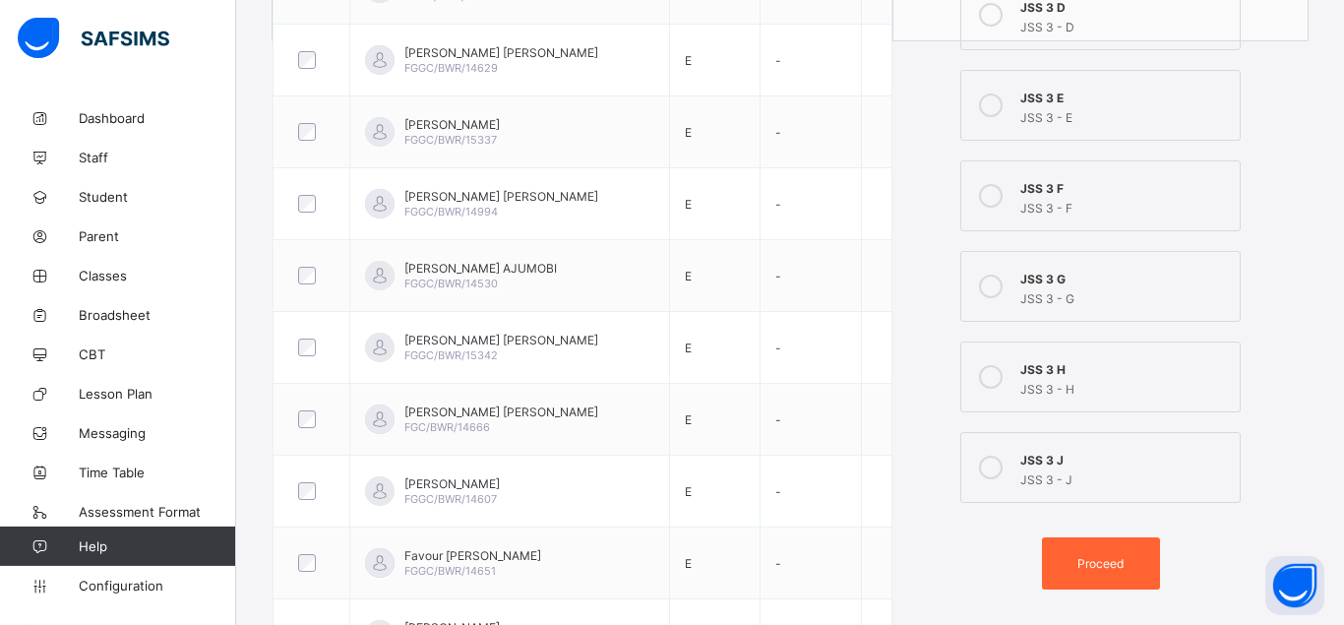
click at [1103, 551] on div "Proceed" at bounding box center [1101, 563] width 118 height 52
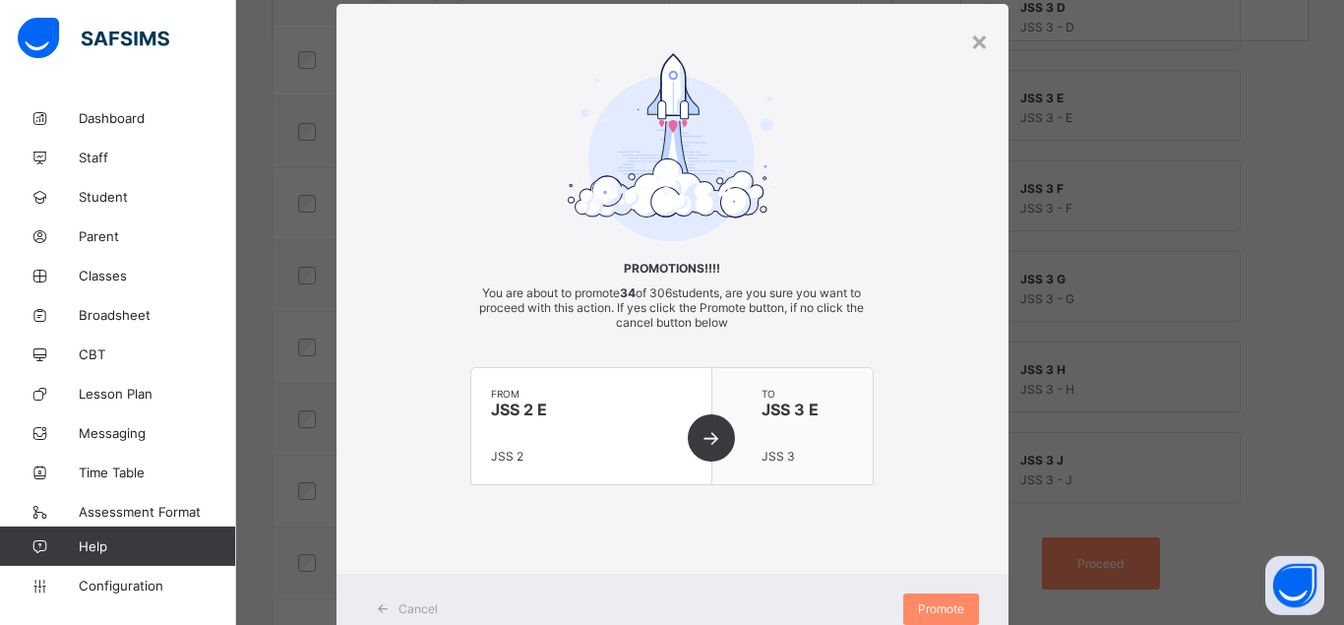
scroll to position [45, 0]
click at [951, 608] on span "Promote" at bounding box center [941, 608] width 46 height 15
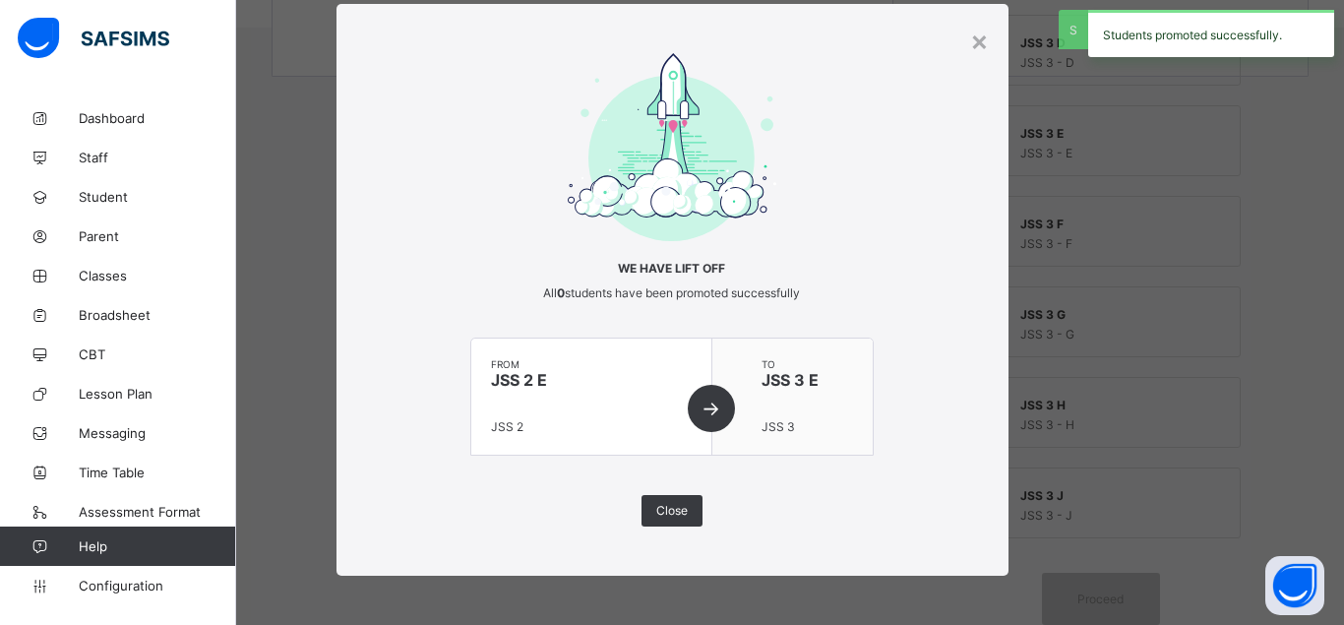
scroll to position [639, 0]
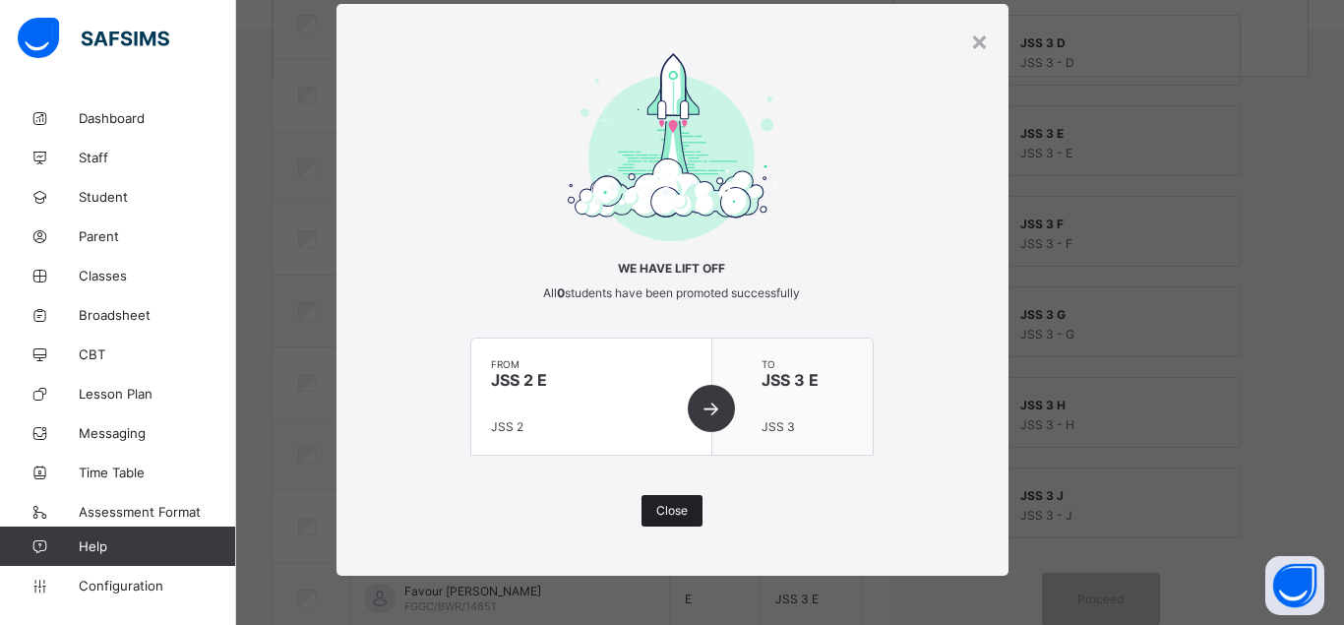
click at [670, 511] on span "Close" at bounding box center [671, 510] width 31 height 15
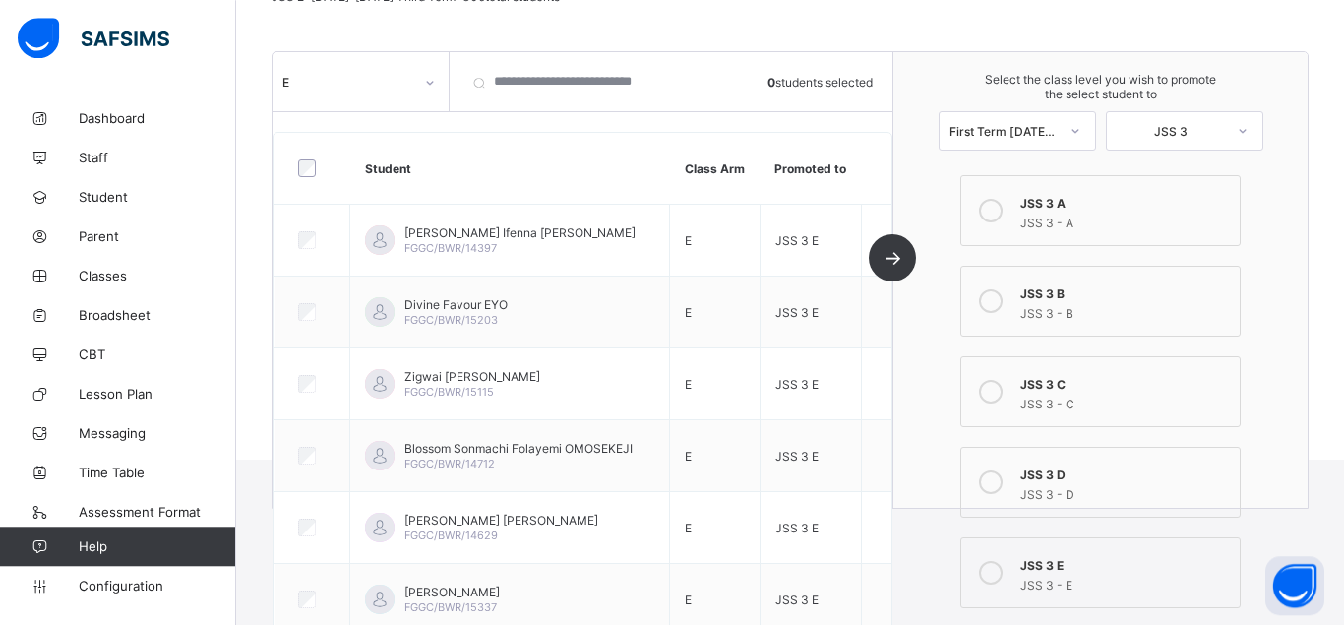
scroll to position [188, 0]
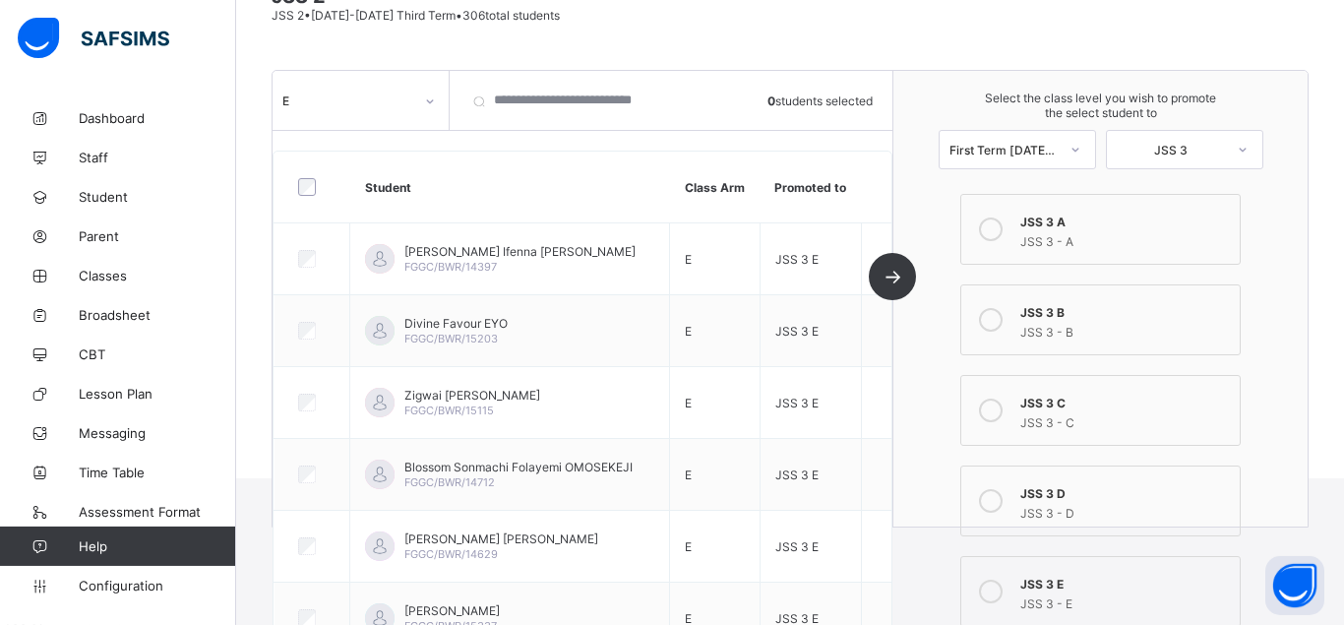
click at [429, 98] on icon at bounding box center [430, 102] width 12 height 20
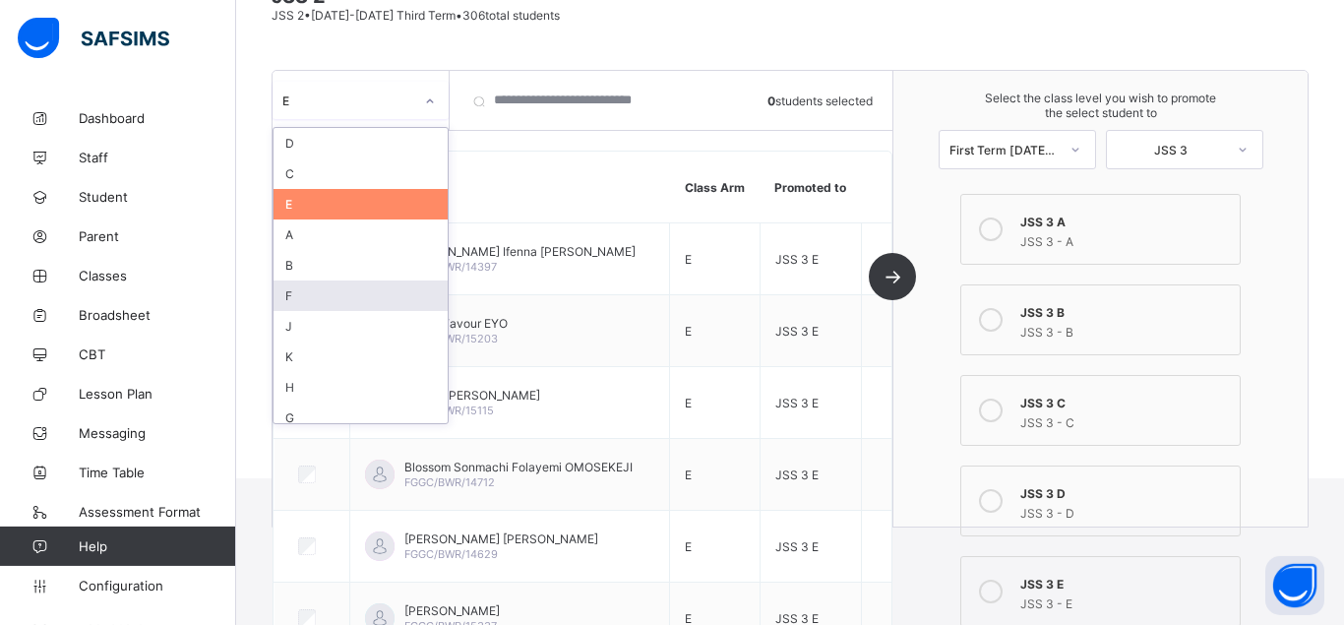
click at [329, 292] on div "F" at bounding box center [361, 295] width 174 height 31
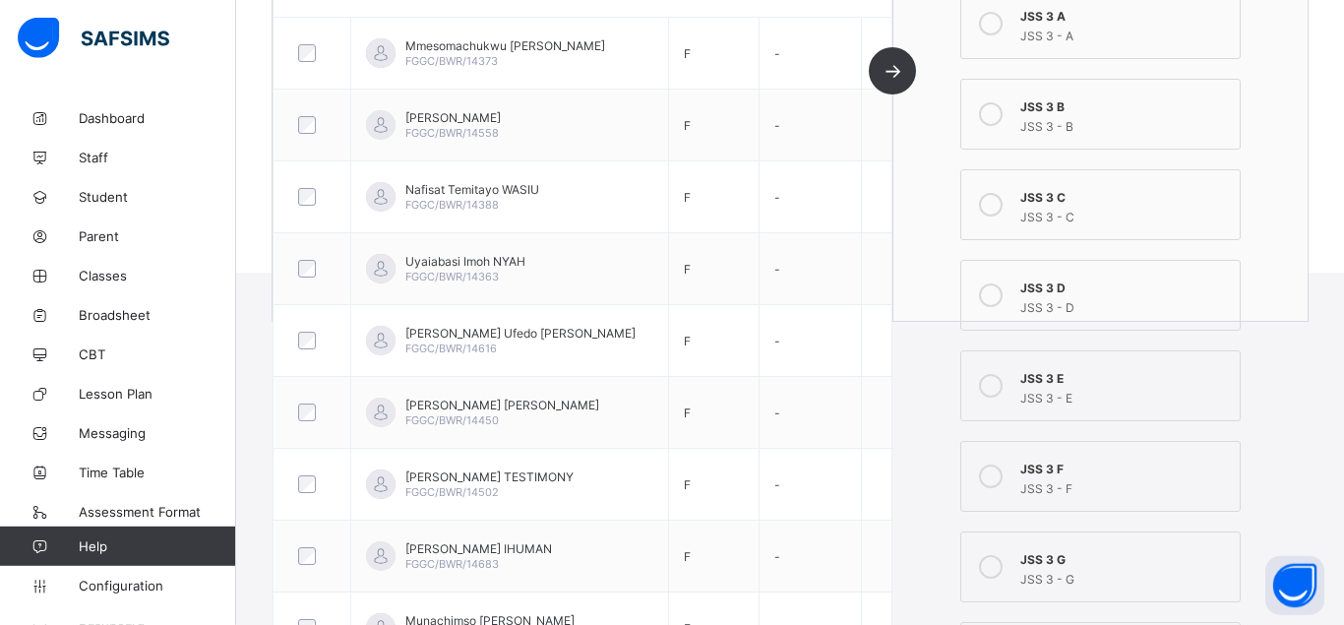
scroll to position [402, 0]
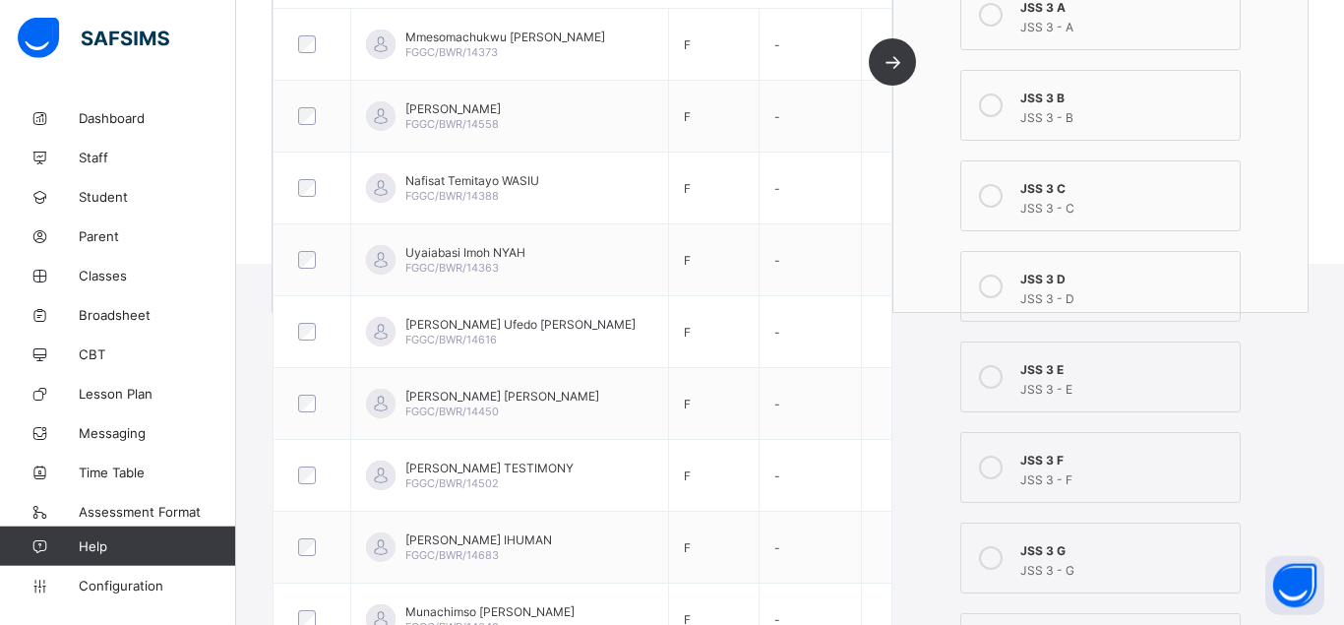
click at [992, 473] on icon at bounding box center [991, 468] width 24 height 24
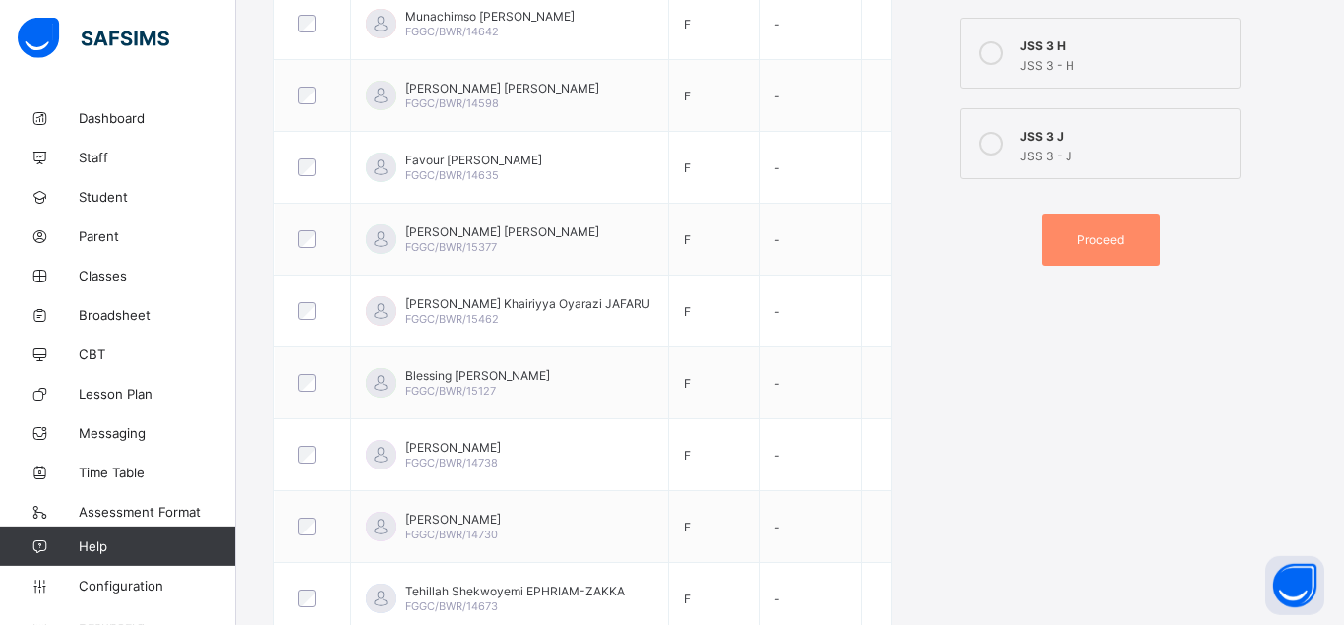
scroll to position [994, 0]
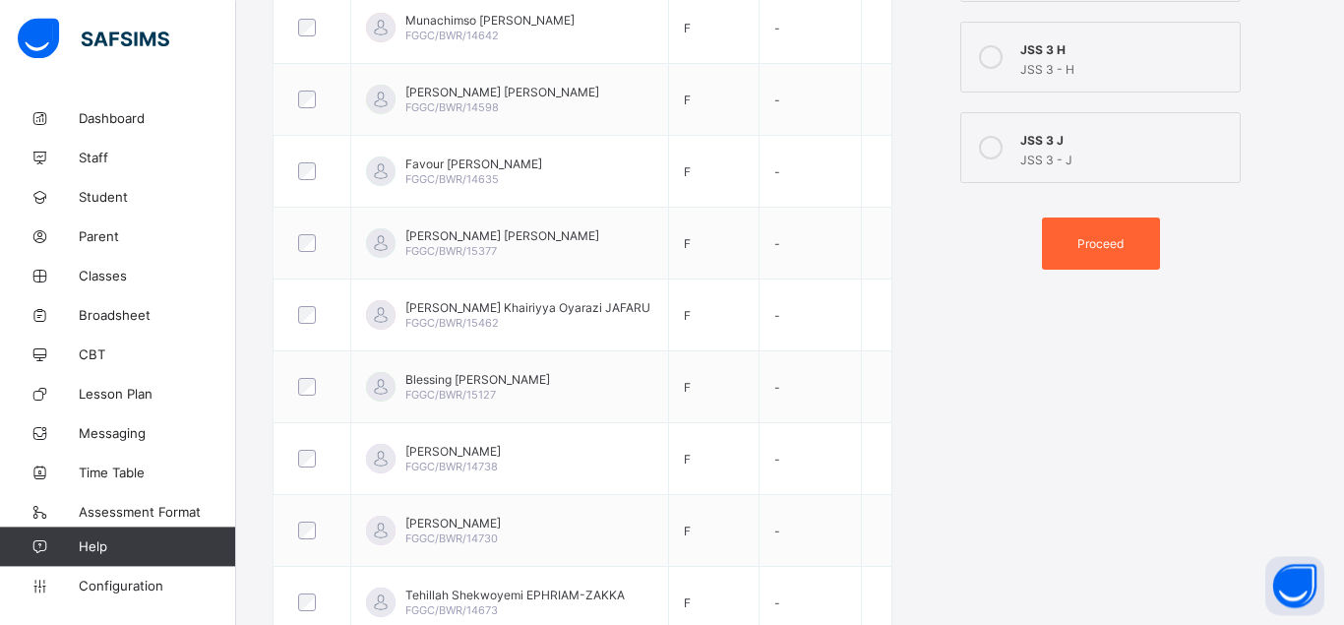
click at [1086, 256] on div "Proceed" at bounding box center [1101, 243] width 118 height 52
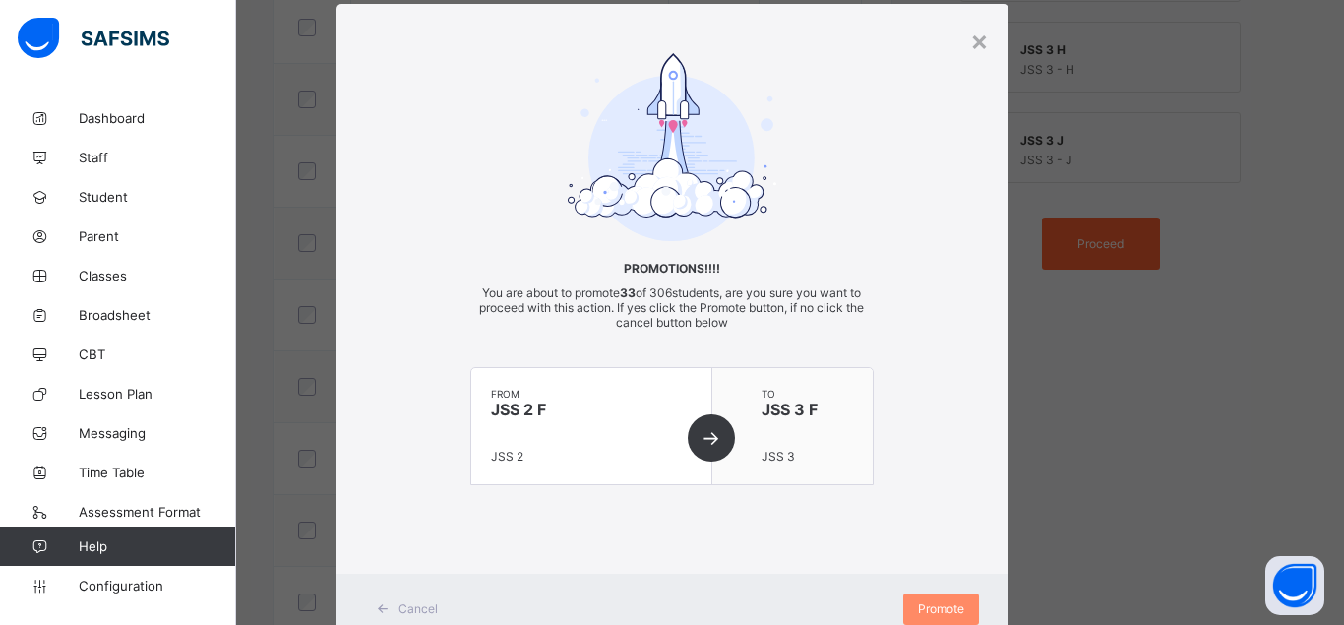
scroll to position [45, 0]
click at [940, 600] on div "Promote" at bounding box center [941, 608] width 76 height 31
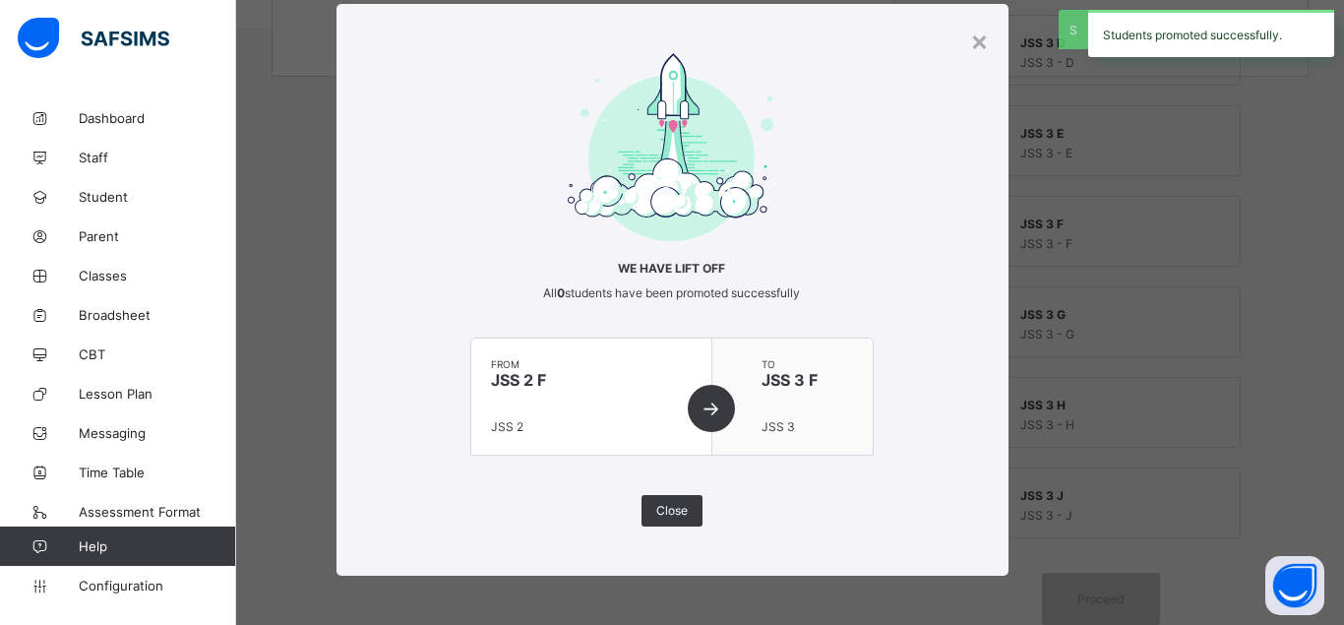
scroll to position [639, 0]
click at [677, 513] on span "Close" at bounding box center [671, 510] width 31 height 15
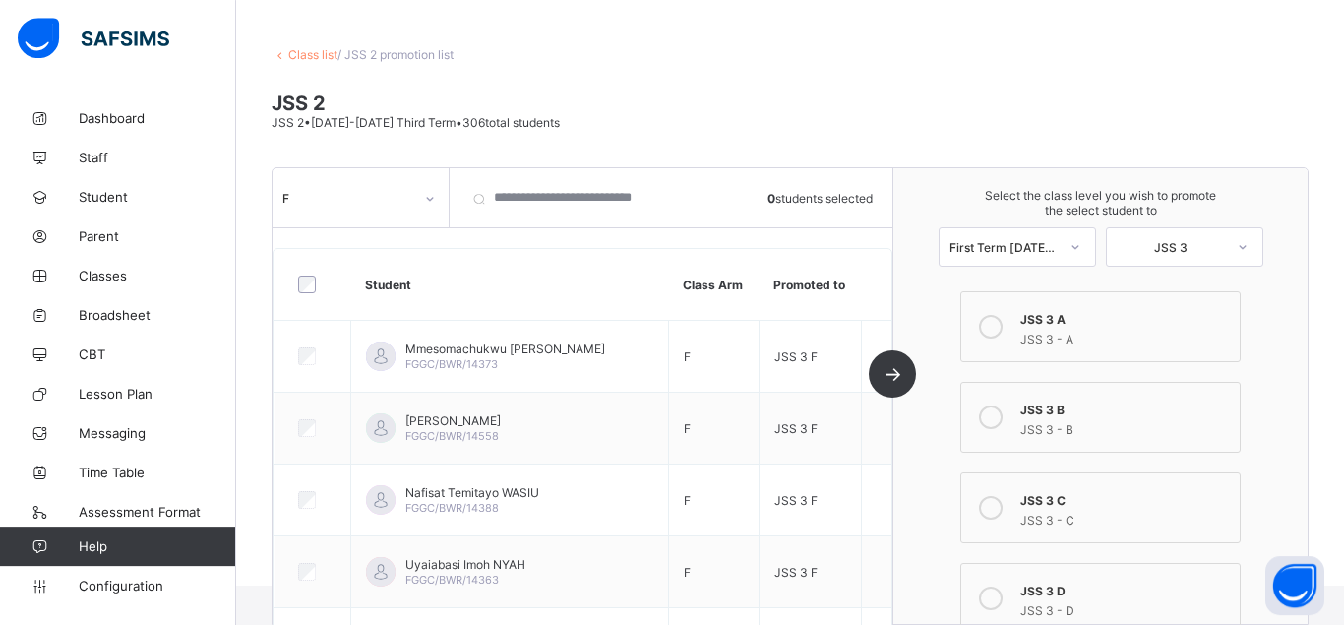
scroll to position [98, 0]
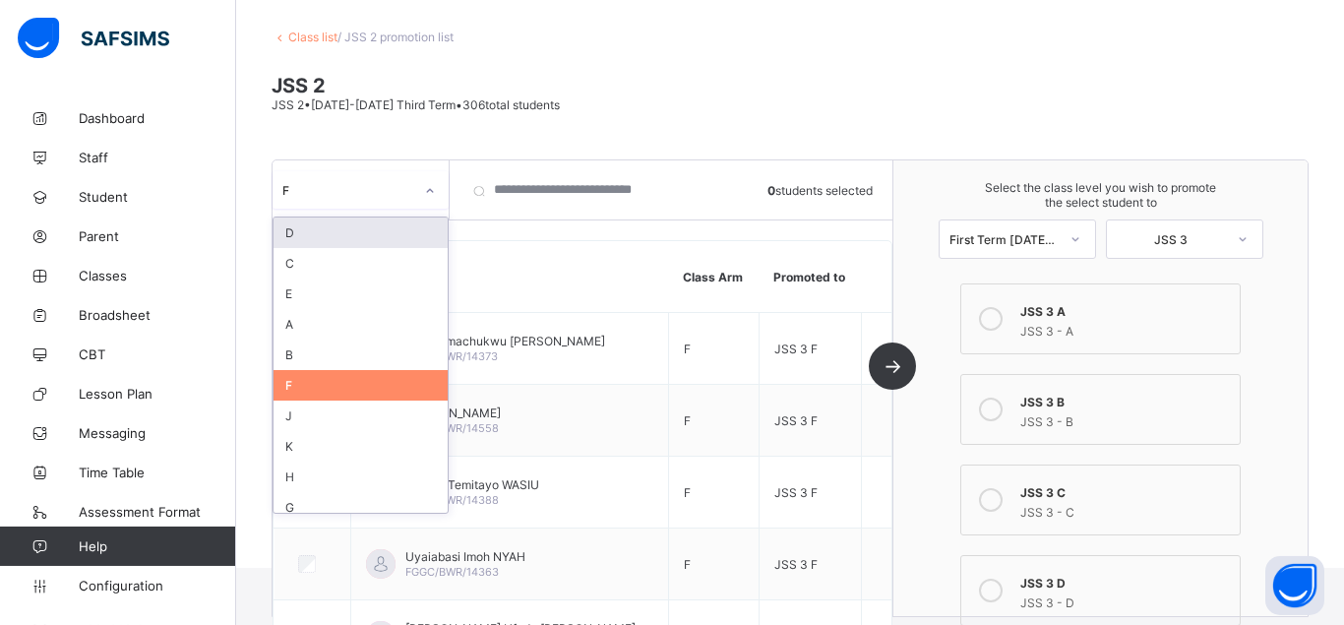
click at [432, 184] on div at bounding box center [429, 190] width 33 height 31
click at [320, 506] on div "G" at bounding box center [361, 507] width 174 height 31
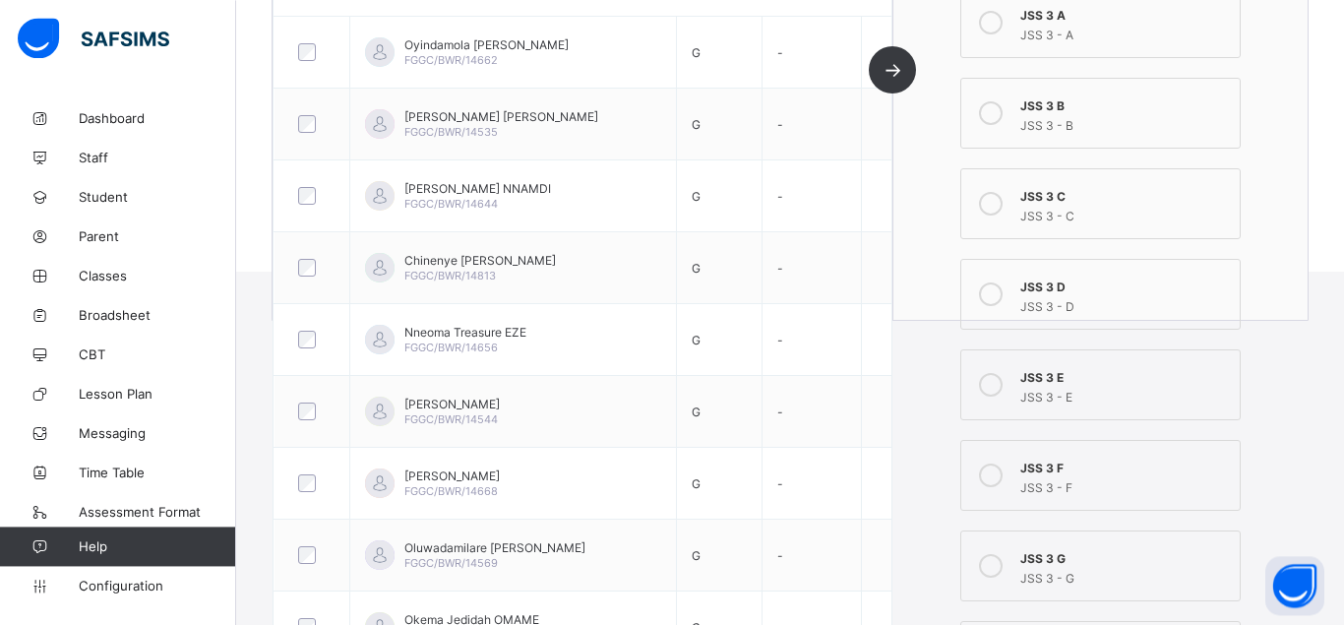
scroll to position [509, 0]
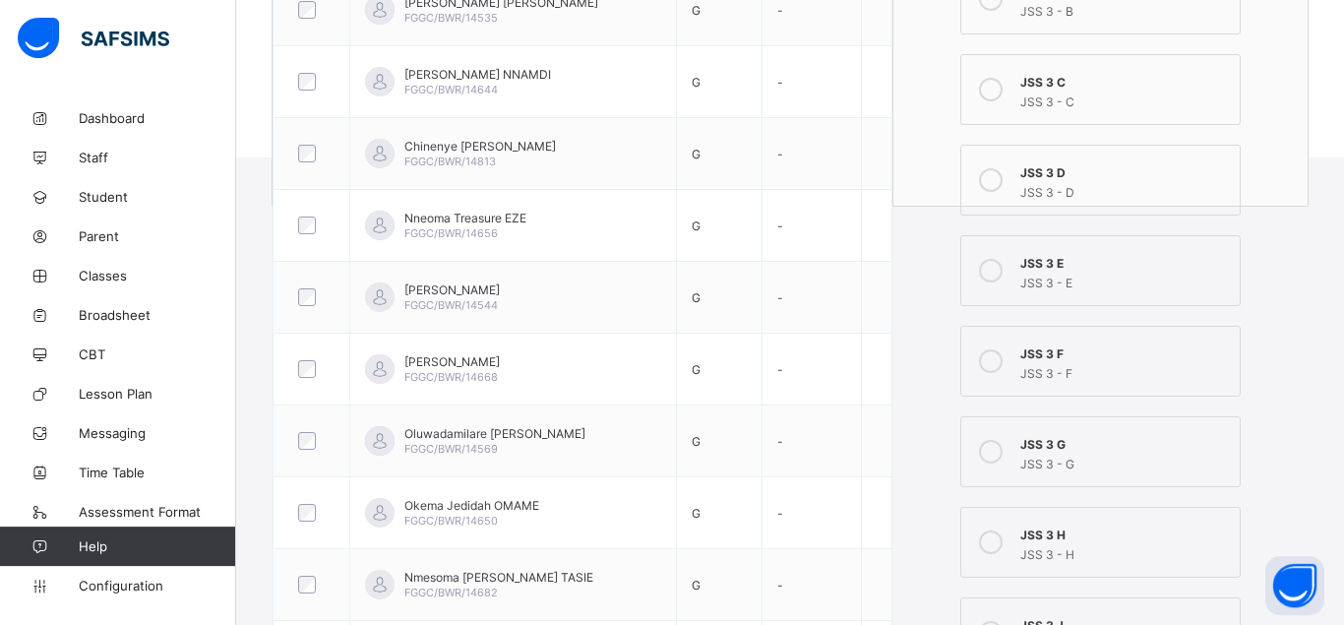
click at [995, 450] on icon at bounding box center [991, 452] width 24 height 24
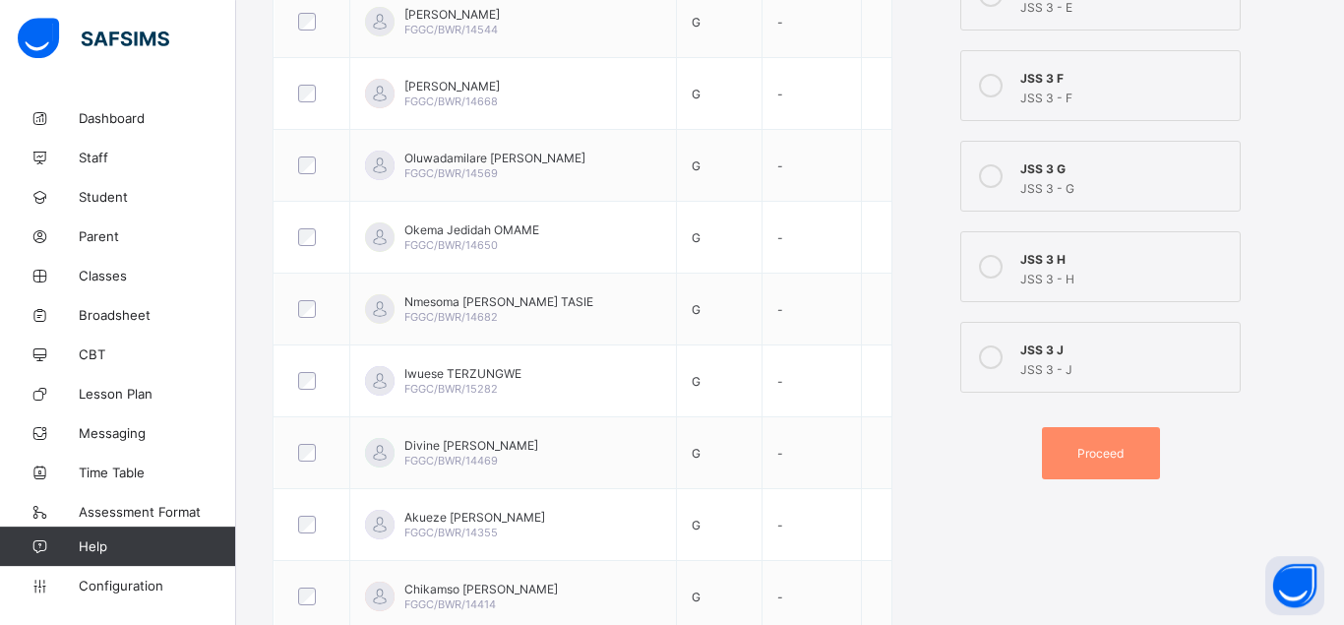
scroll to position [788, 0]
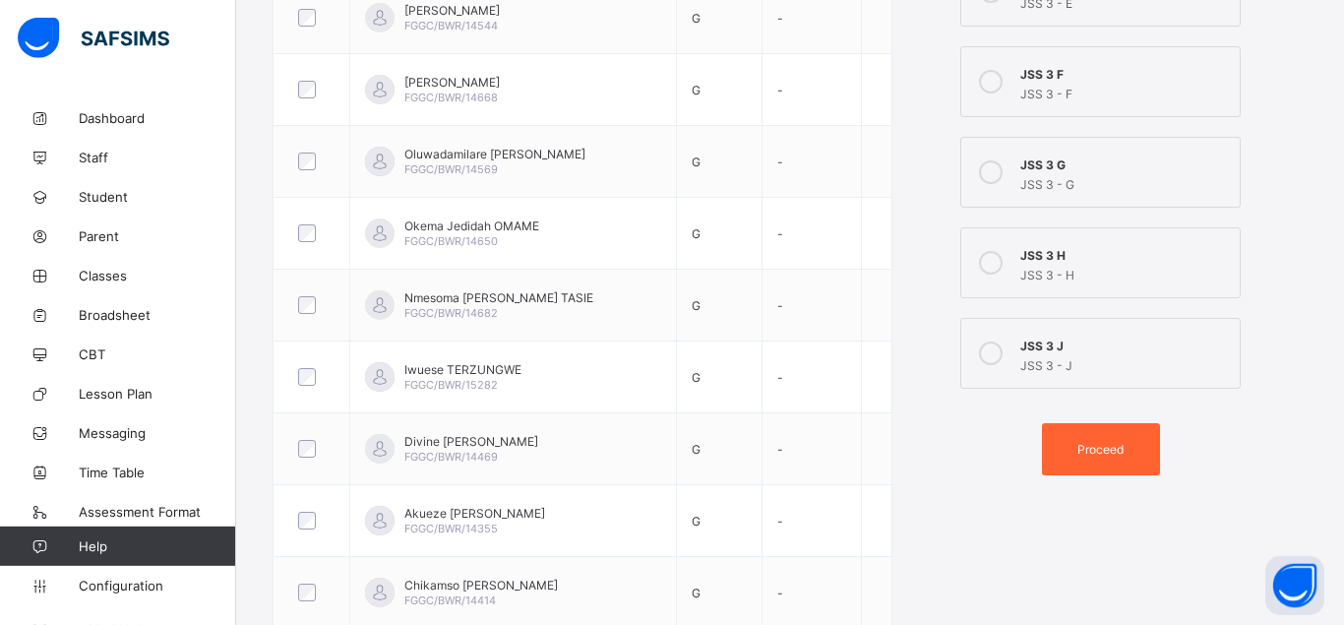
click at [1093, 460] on div "Proceed" at bounding box center [1101, 449] width 118 height 52
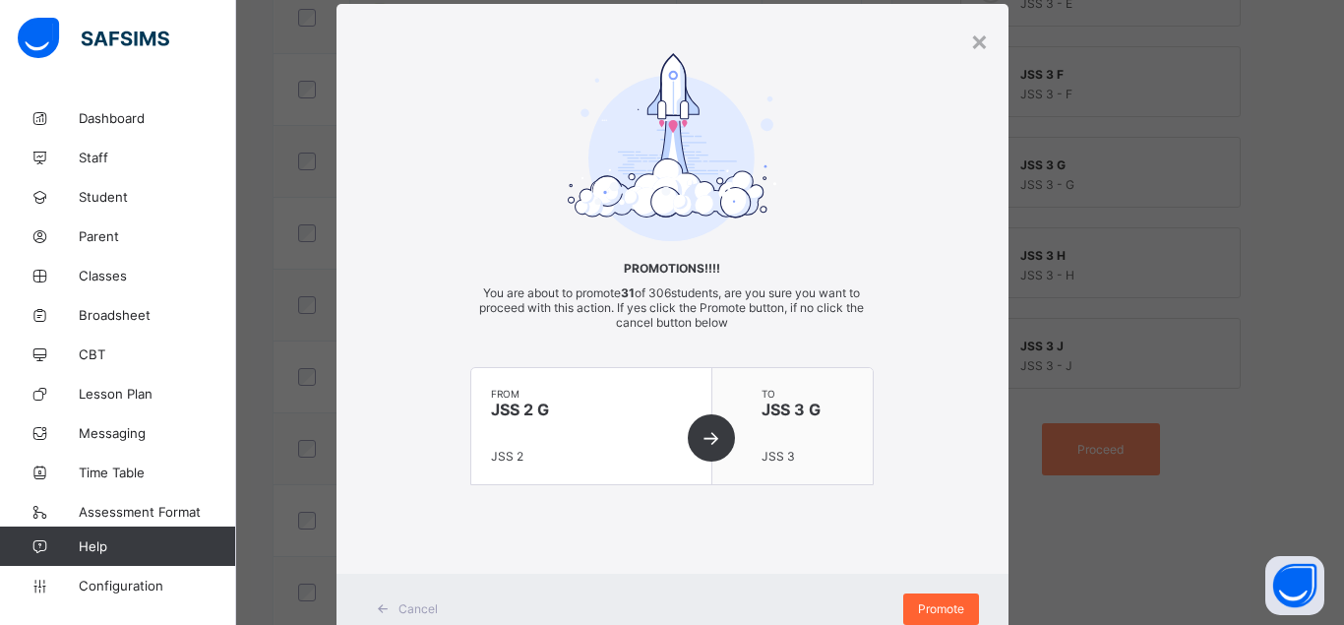
click at [957, 601] on div "Promote" at bounding box center [941, 608] width 76 height 31
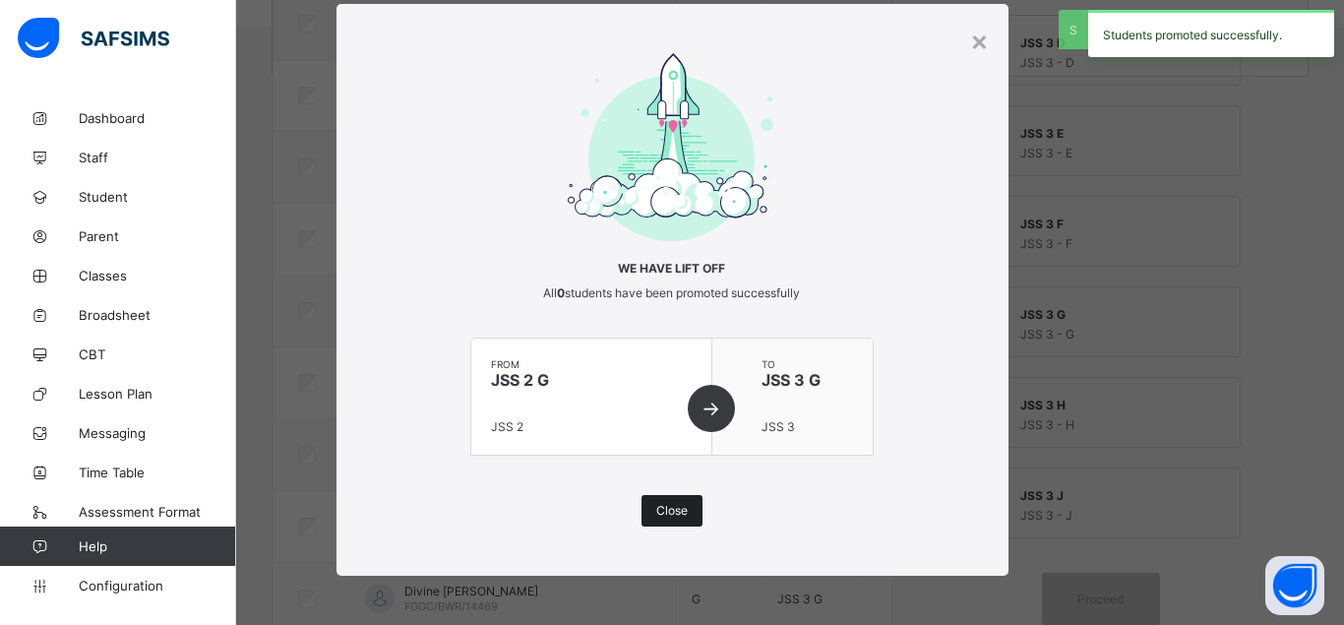
click at [663, 504] on span "Close" at bounding box center [671, 510] width 31 height 15
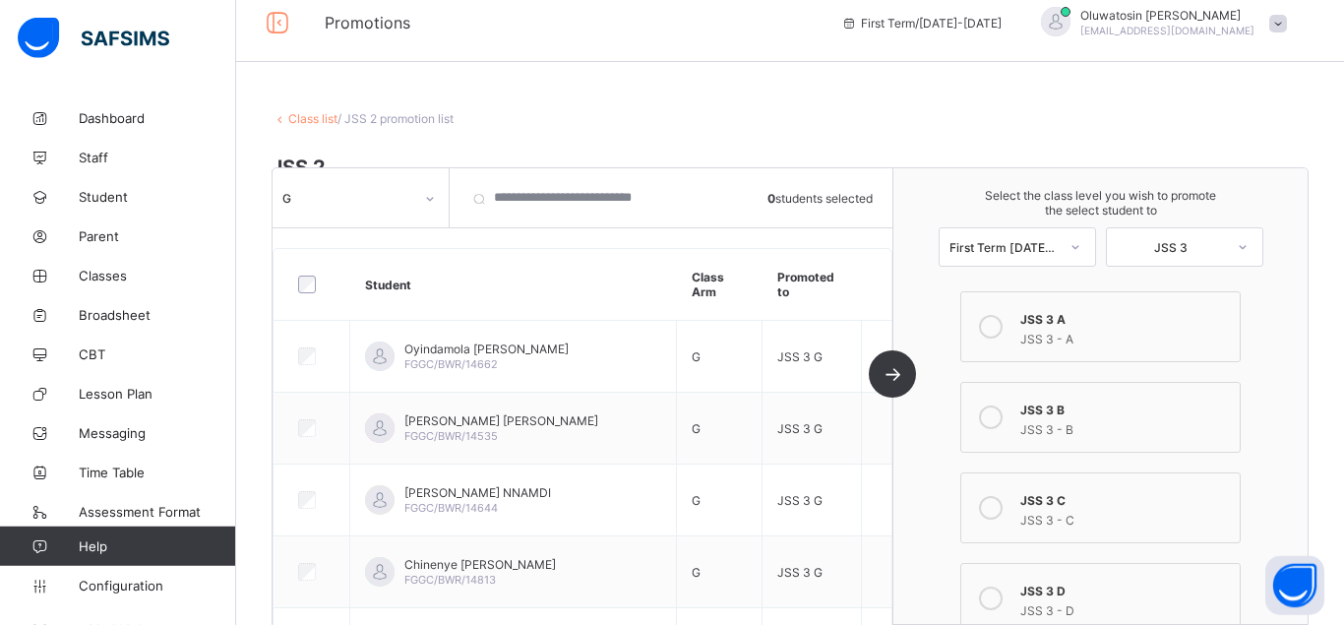
scroll to position [0, 0]
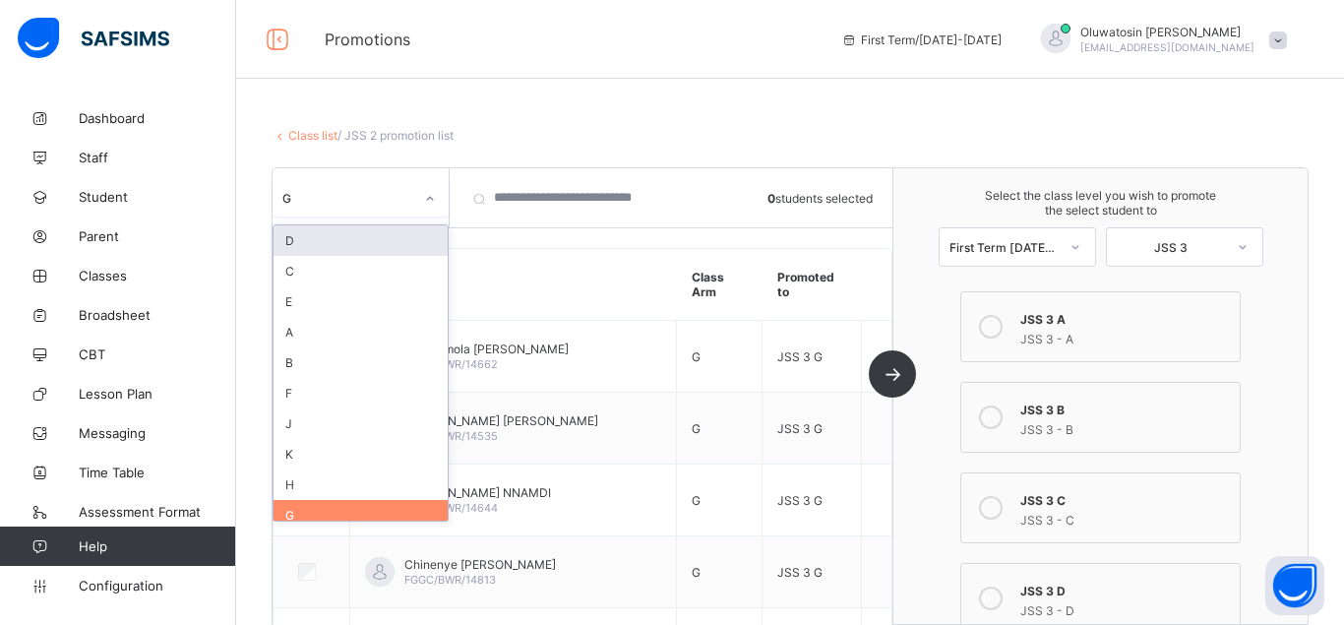
click at [429, 191] on icon at bounding box center [430, 199] width 12 height 20
click at [325, 488] on div "H" at bounding box center [361, 484] width 174 height 31
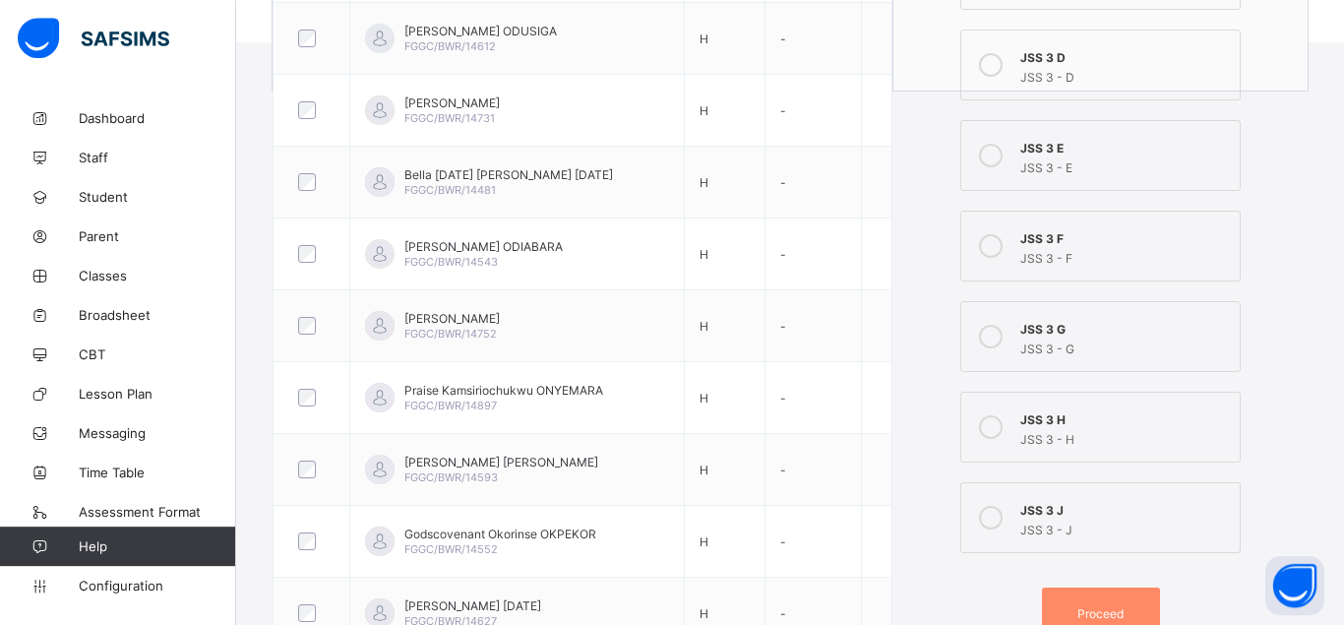
scroll to position [669, 0]
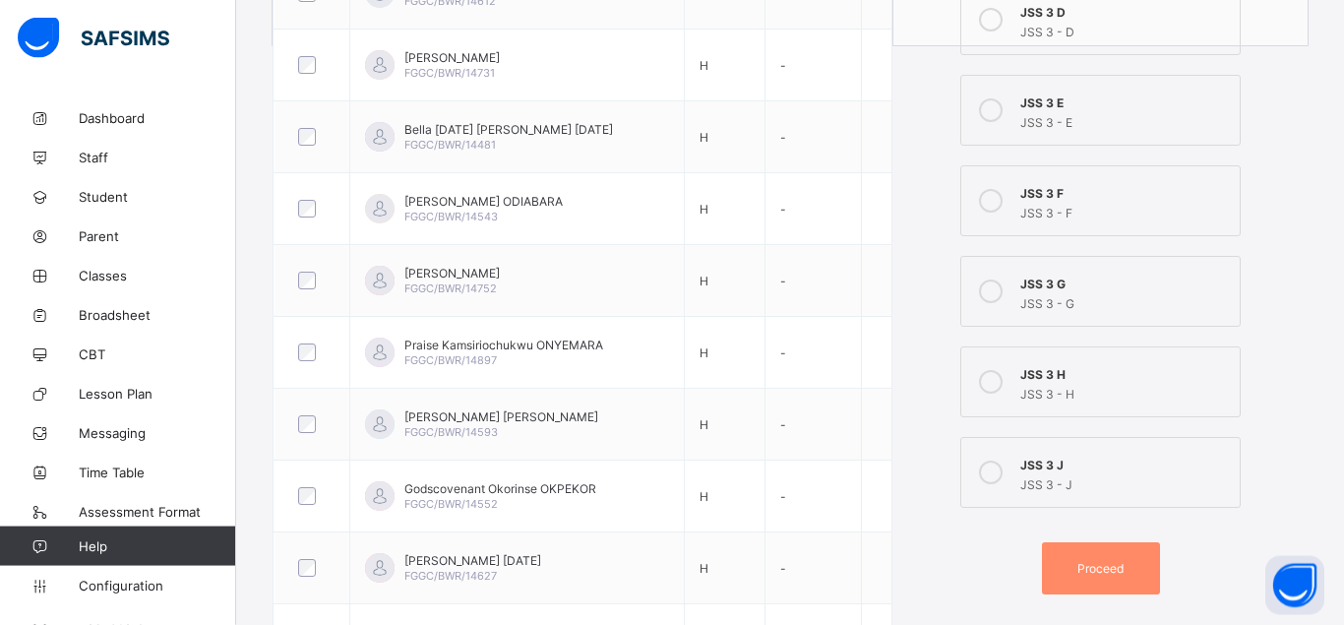
click at [991, 380] on icon at bounding box center [991, 382] width 24 height 24
click at [1081, 576] on div "Proceed" at bounding box center [1101, 568] width 118 height 52
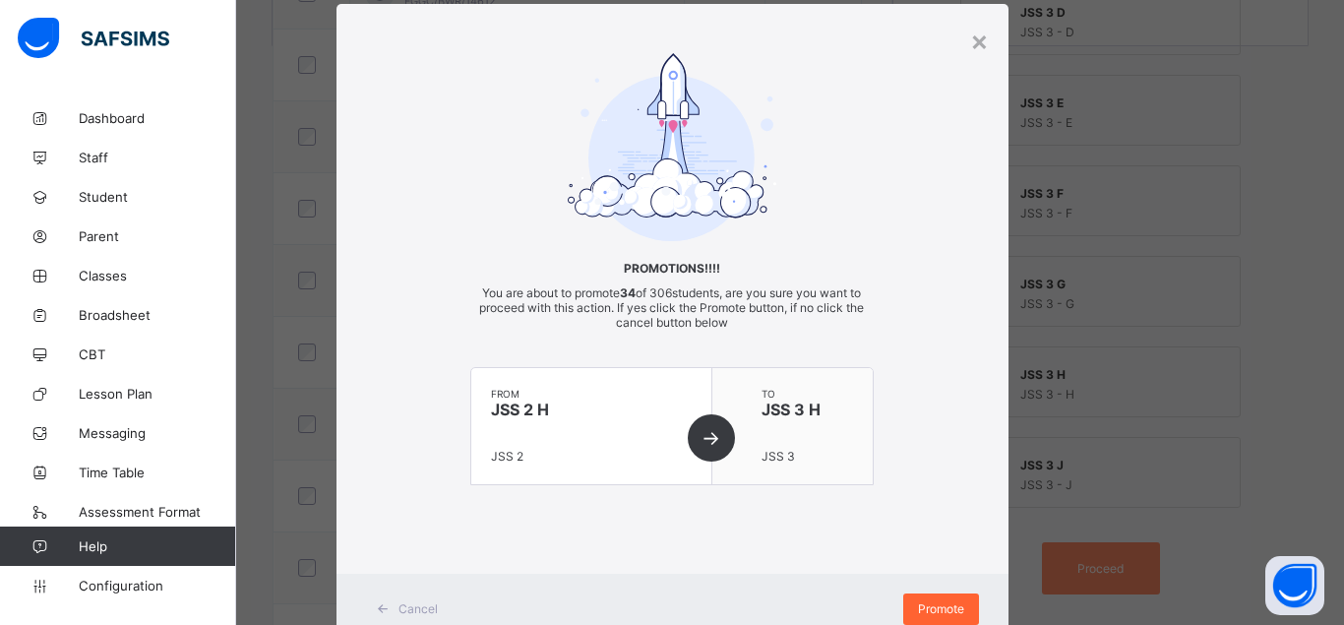
click at [945, 608] on span "Promote" at bounding box center [941, 608] width 46 height 15
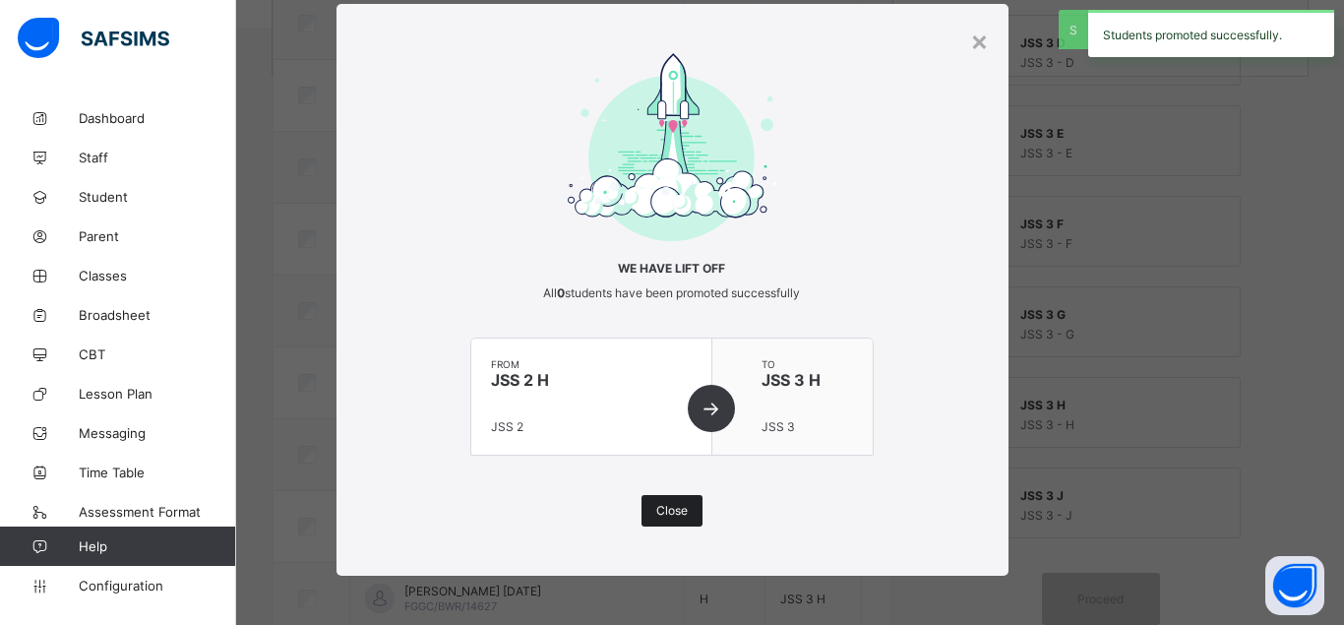
click at [652, 501] on div "Close" at bounding box center [672, 510] width 61 height 31
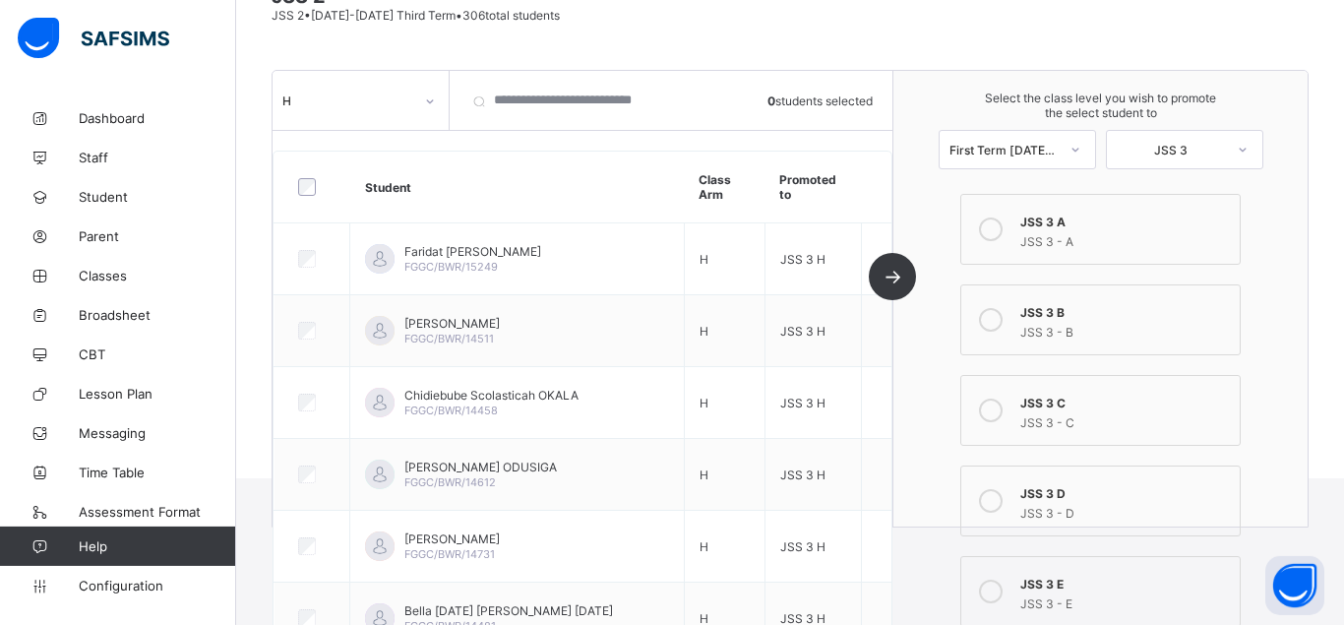
scroll to position [183, 0]
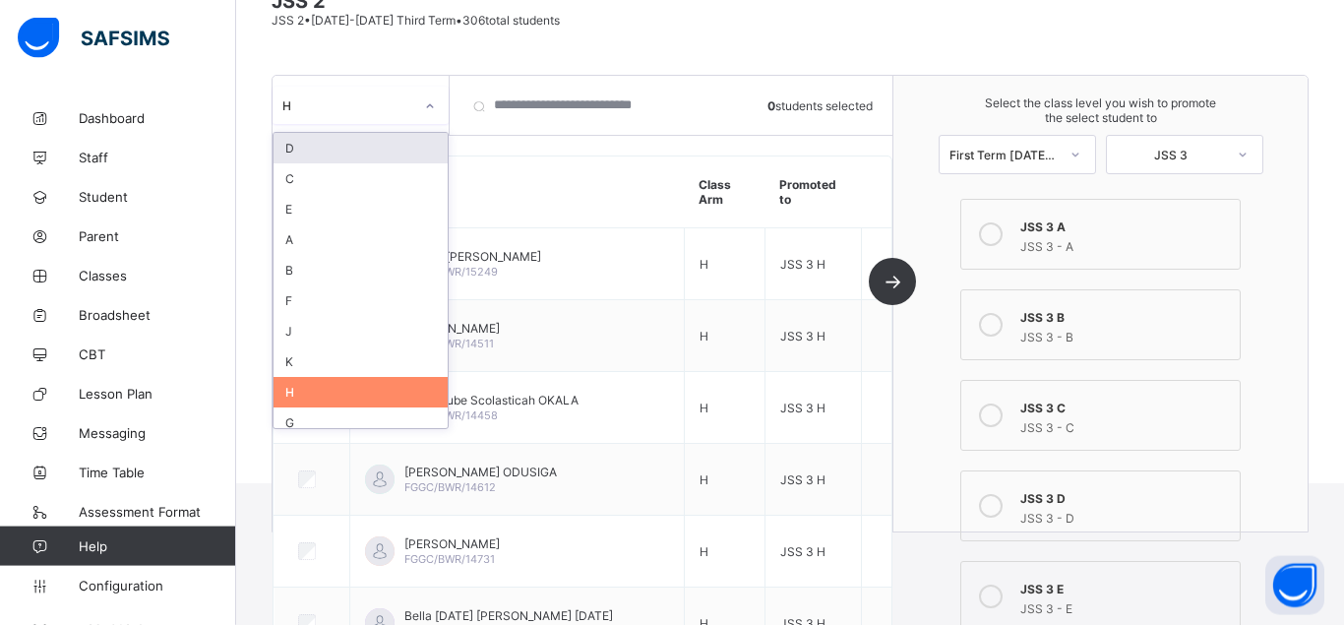
click at [428, 100] on icon at bounding box center [430, 106] width 12 height 20
click at [304, 333] on div "J" at bounding box center [361, 331] width 174 height 31
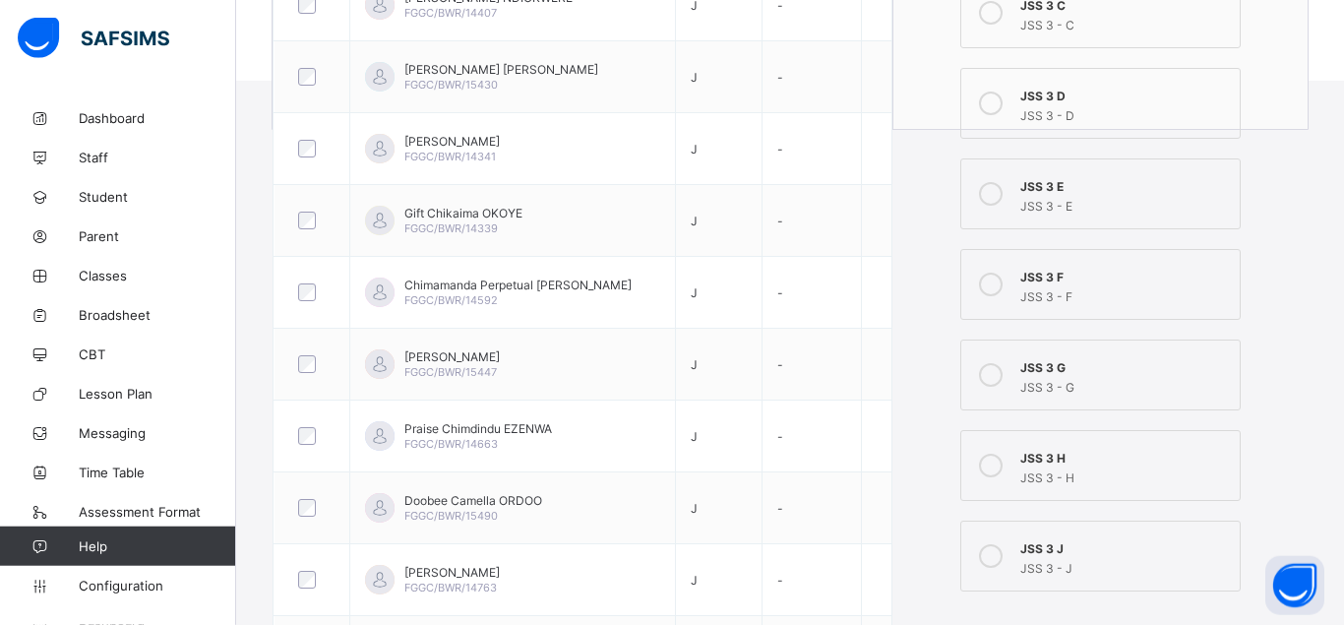
scroll to position [815, 0]
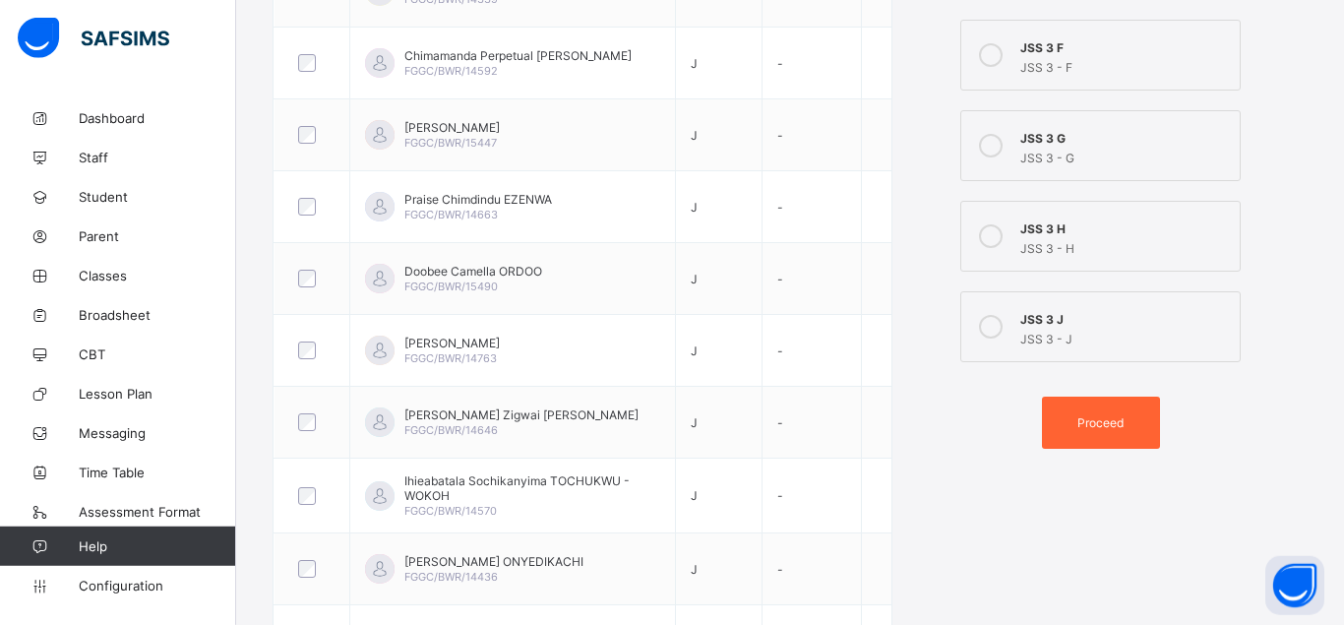
click at [1098, 425] on span "Proceed" at bounding box center [1100, 422] width 46 height 15
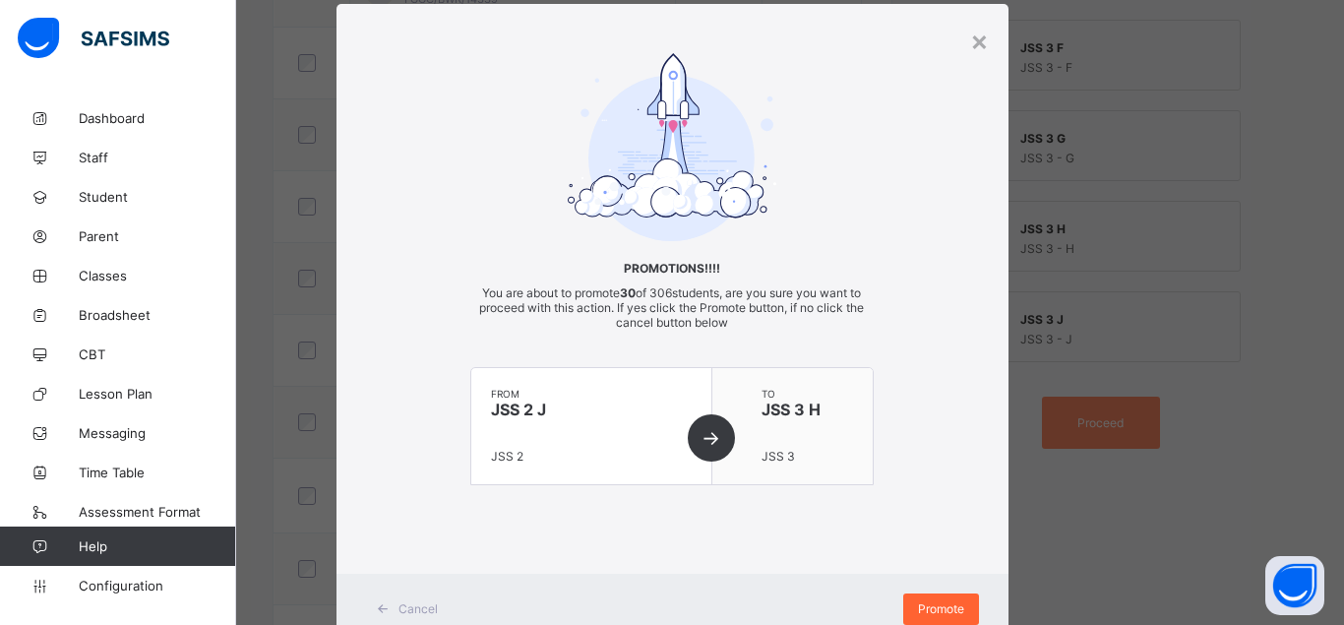
click at [937, 602] on span "Promote" at bounding box center [941, 608] width 46 height 15
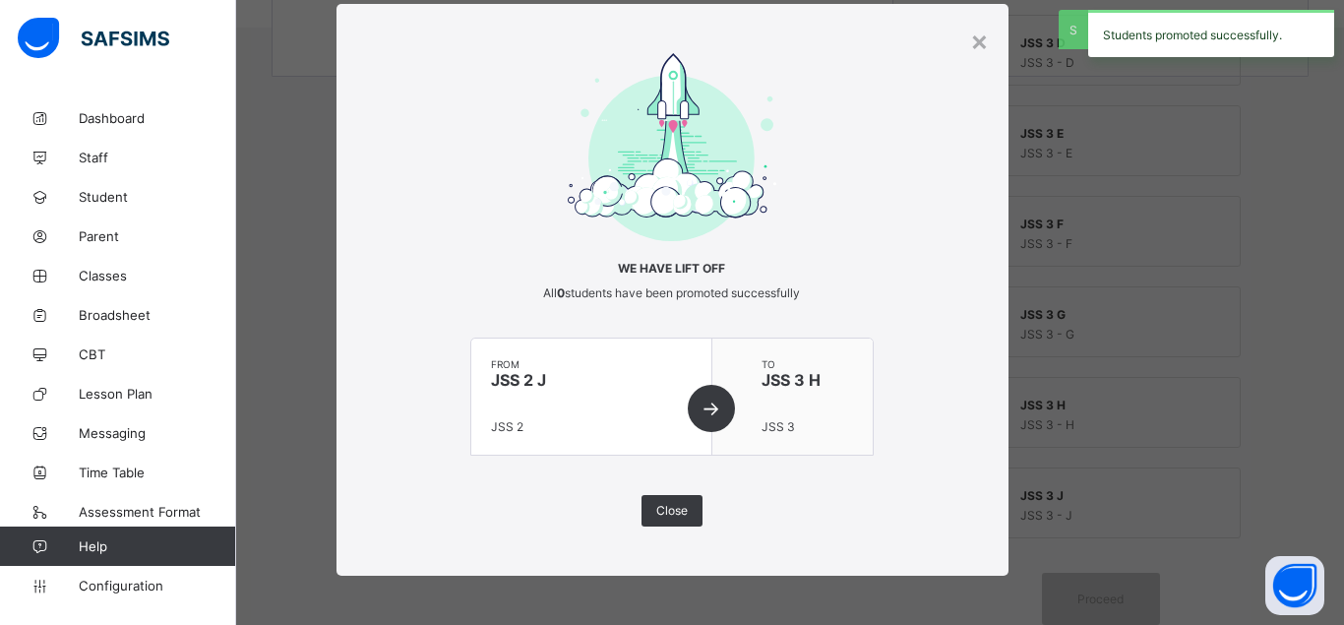
scroll to position [639, 0]
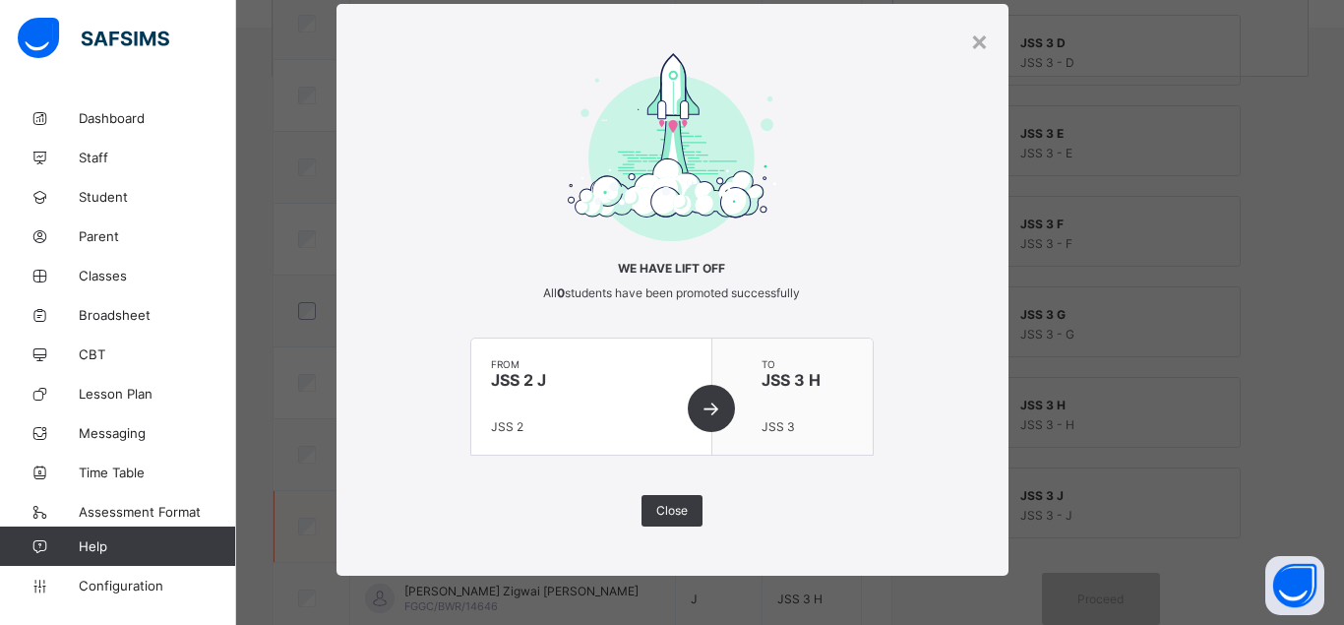
click at [682, 510] on span "Close" at bounding box center [671, 510] width 31 height 15
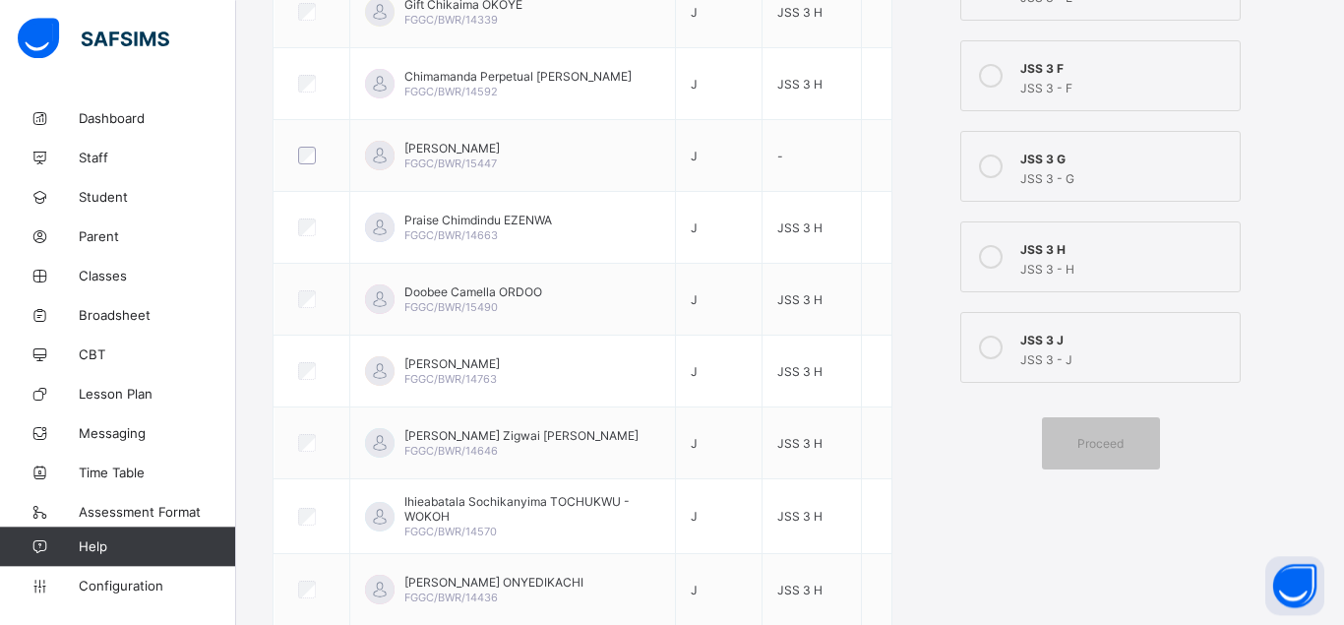
scroll to position [807, 0]
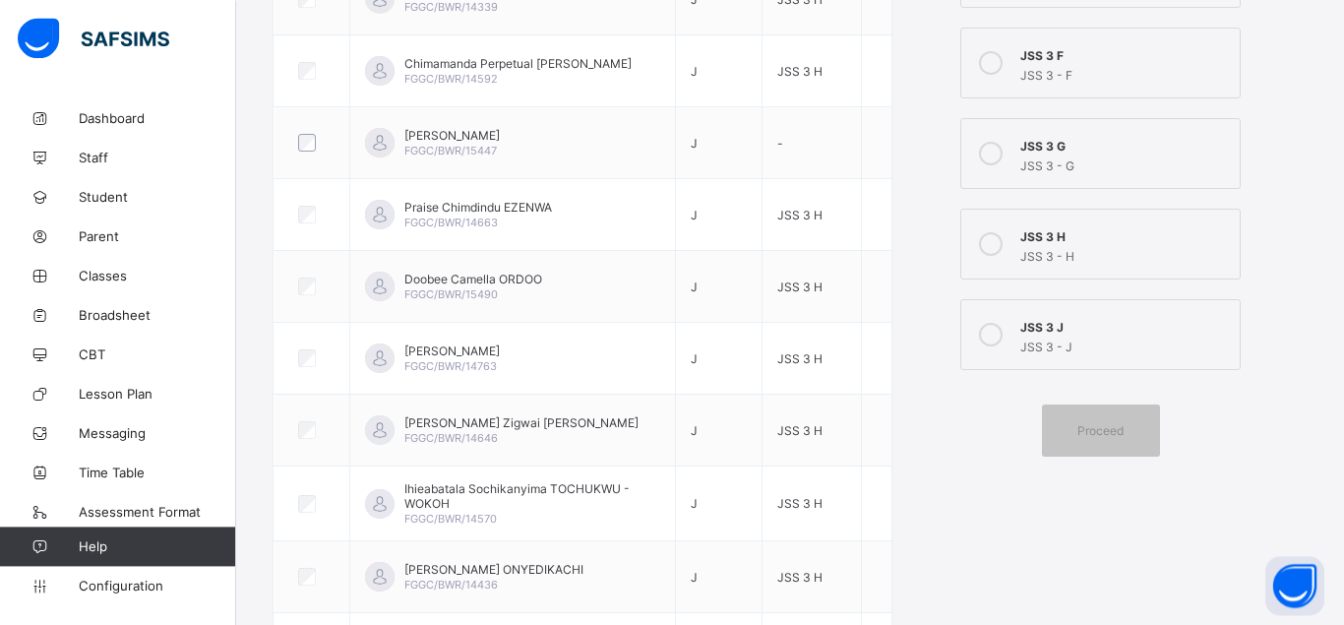
click at [986, 337] on icon at bounding box center [991, 335] width 24 height 24
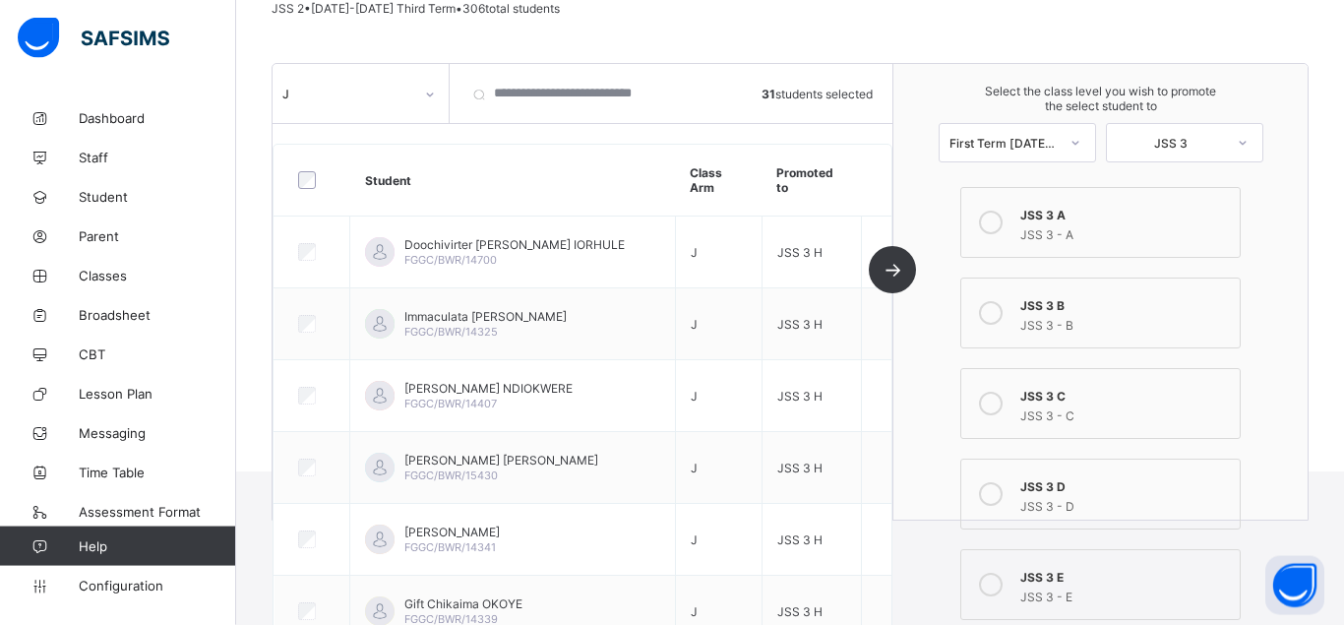
scroll to position [0, 0]
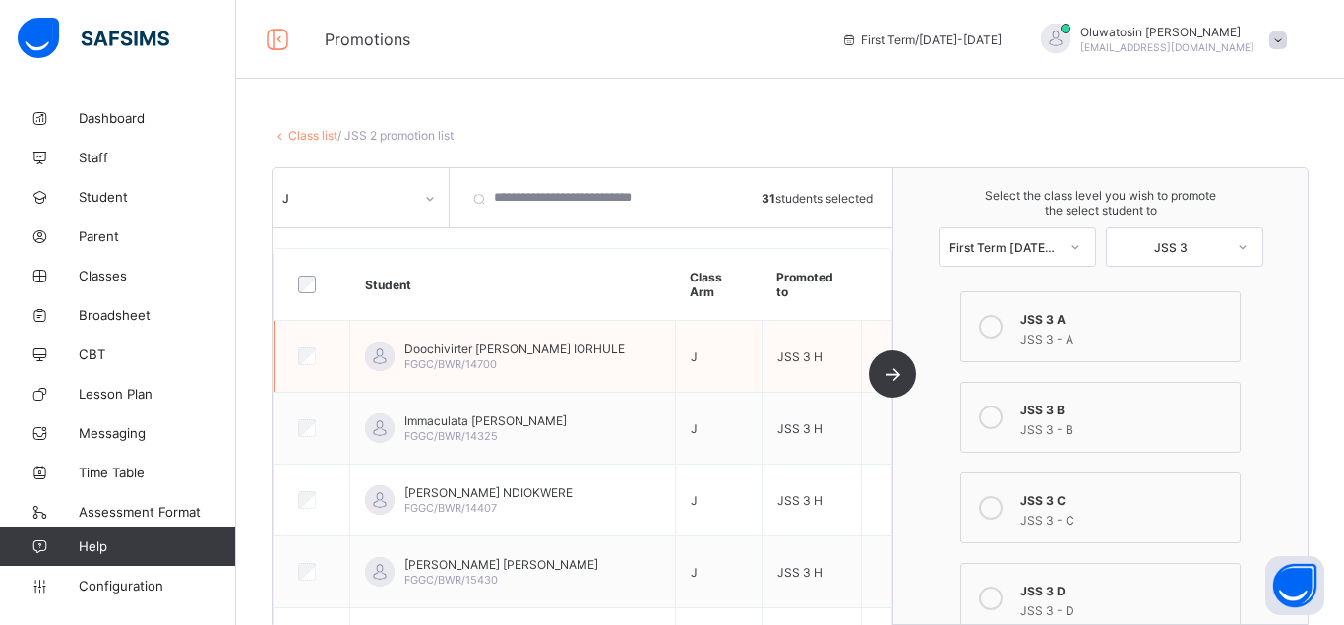
click at [826, 345] on td "JSS 3 H" at bounding box center [811, 357] width 99 height 72
click at [802, 360] on span "JSS 3 H" at bounding box center [799, 356] width 45 height 15
click at [837, 352] on td "JSS 3 H" at bounding box center [811, 357] width 99 height 72
click at [825, 355] on td "JSS 3 H" at bounding box center [811, 357] width 99 height 72
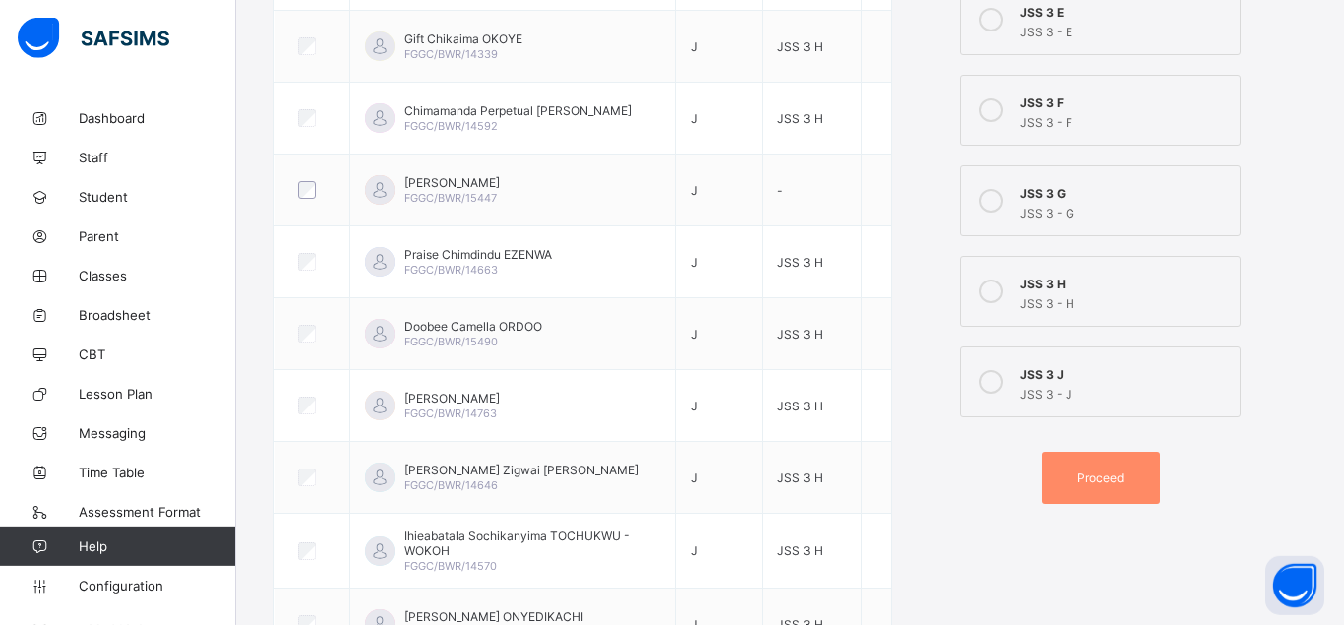
scroll to position [768, 0]
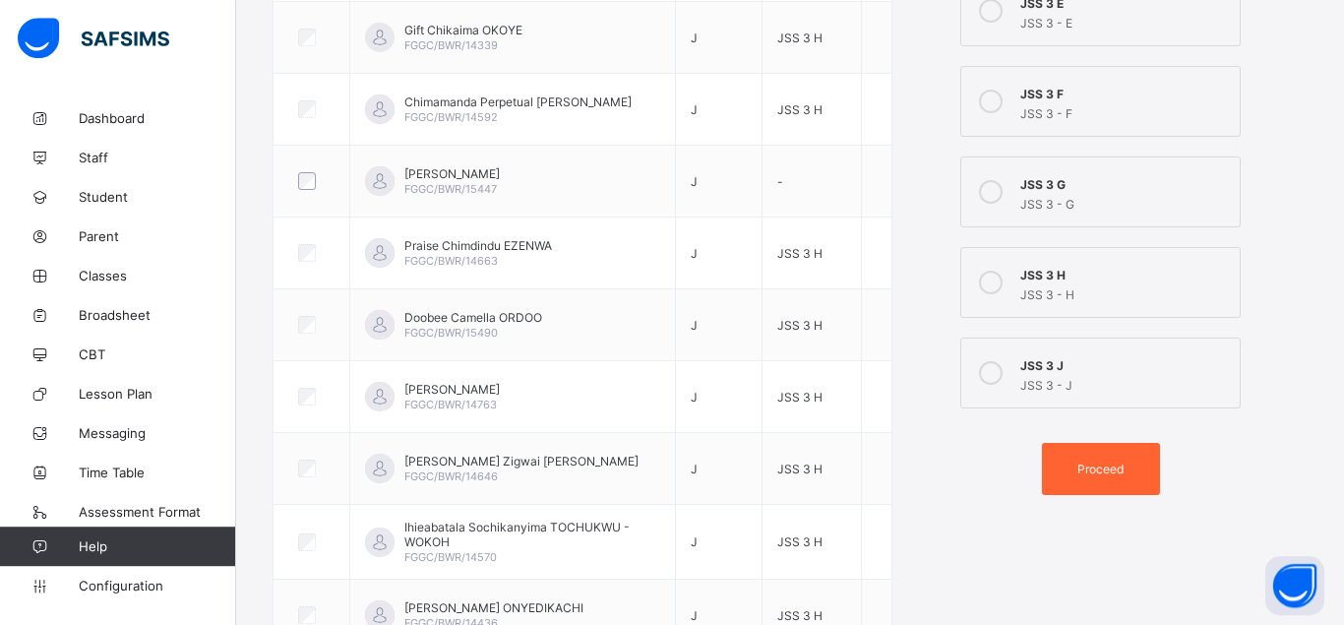
click at [1078, 478] on div "Proceed" at bounding box center [1101, 469] width 118 height 52
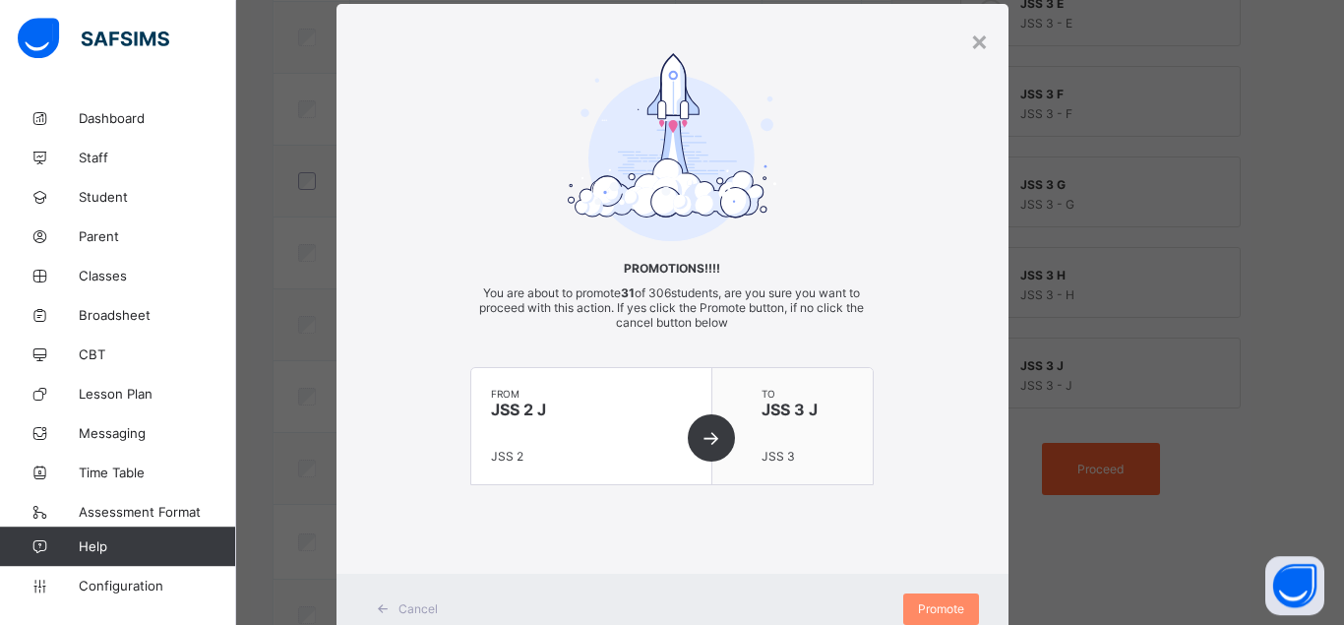
scroll to position [45, 0]
click at [924, 601] on div "Promote" at bounding box center [941, 608] width 76 height 31
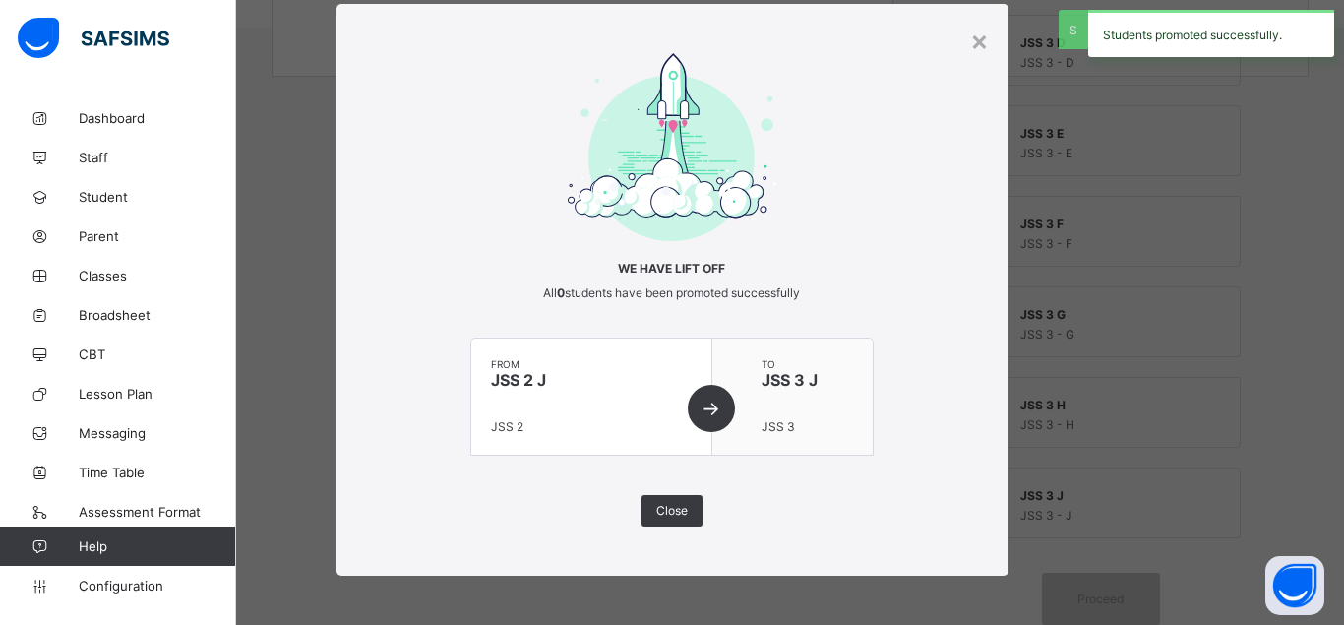
scroll to position [639, 0]
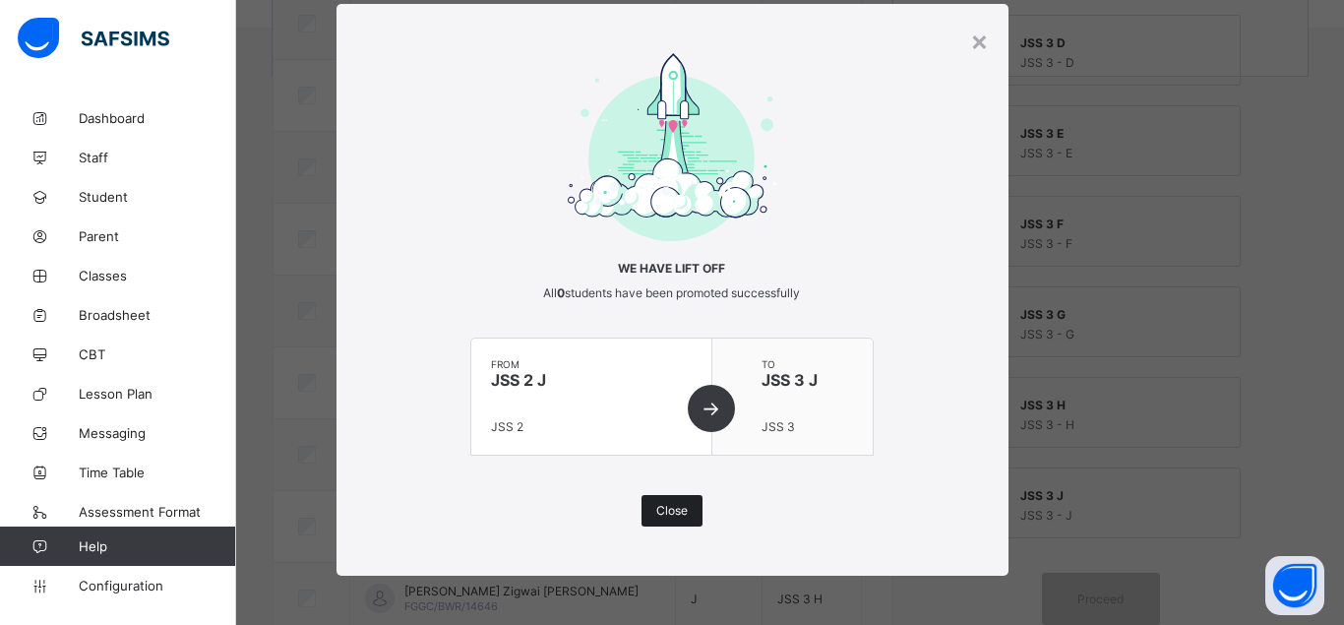
click at [652, 509] on div "Close" at bounding box center [672, 510] width 61 height 31
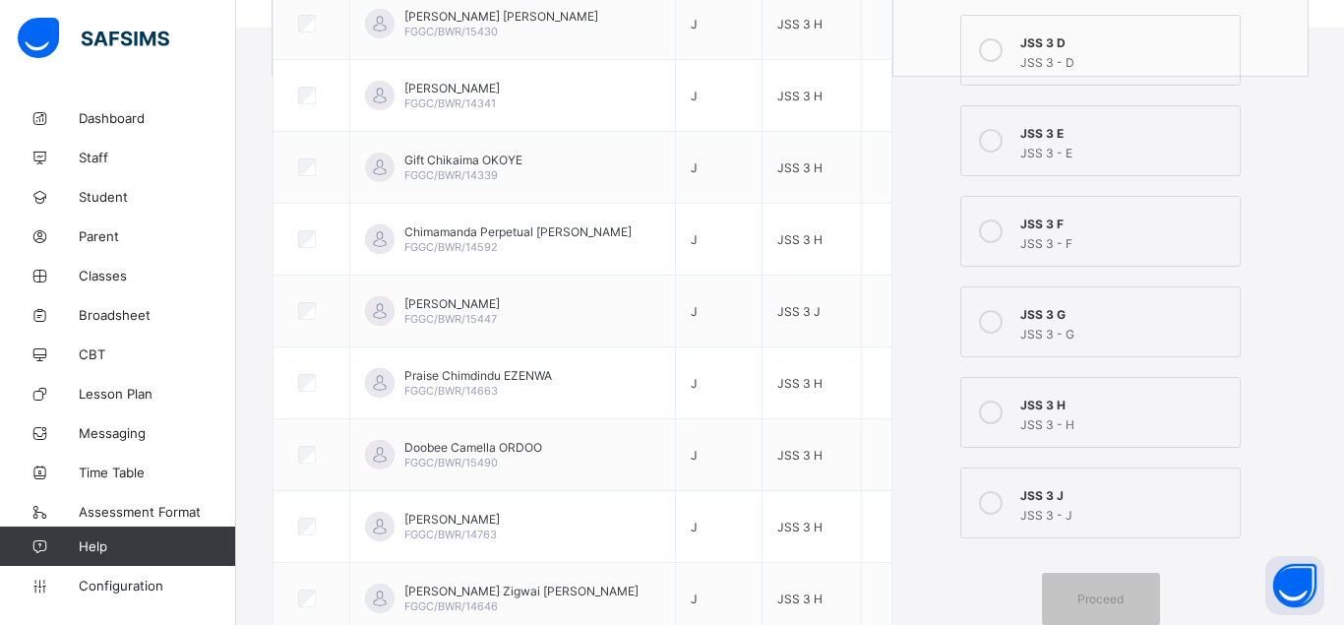
click at [994, 414] on icon at bounding box center [991, 412] width 24 height 24
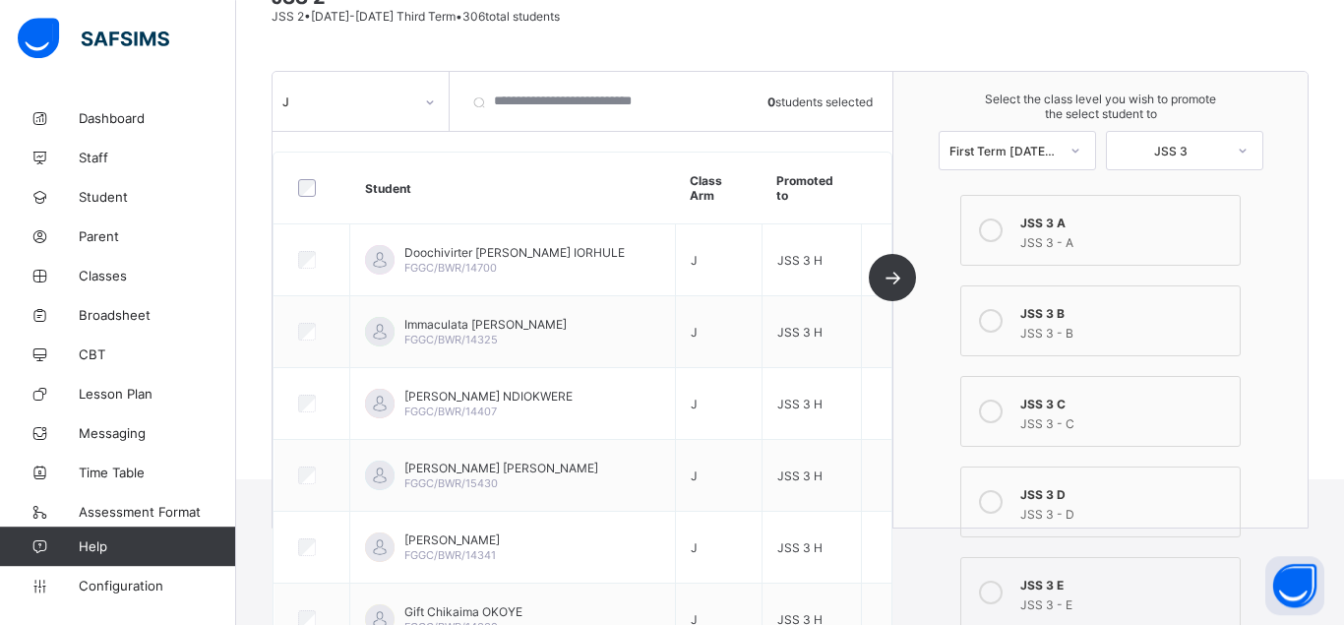
scroll to position [182, 0]
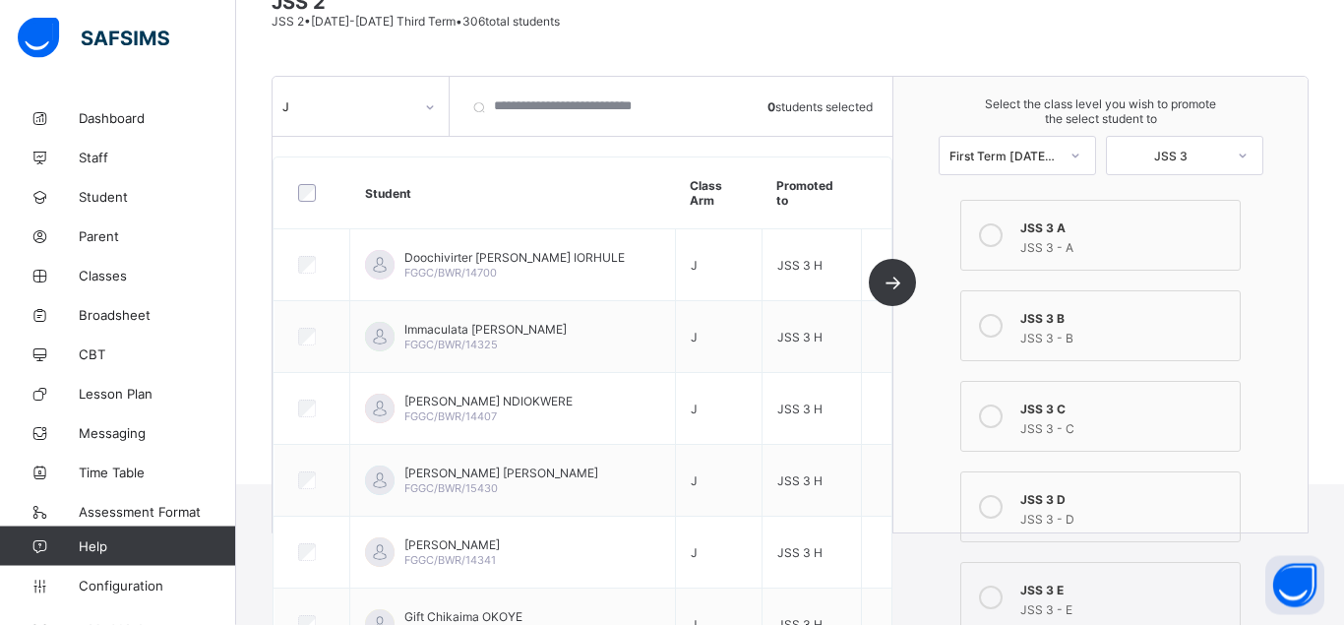
drag, startPoint x: 104, startPoint y: 273, endPoint x: 1342, endPoint y: 178, distance: 1241.4
click at [104, 274] on span "Classes" at bounding box center [157, 276] width 157 height 16
click at [111, 279] on span "Classes" at bounding box center [157, 276] width 157 height 16
click at [113, 274] on span "Classes" at bounding box center [157, 276] width 157 height 16
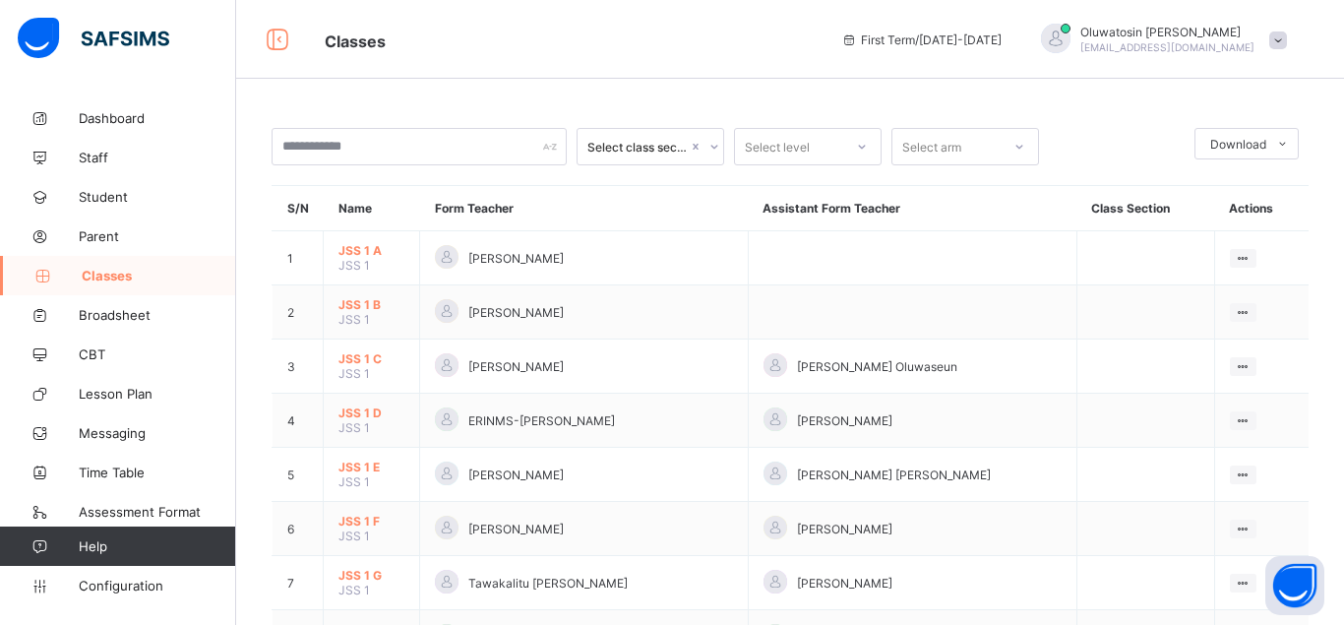
click at [705, 145] on div at bounding box center [714, 146] width 19 height 31
click at [645, 145] on div "Select class section" at bounding box center [637, 147] width 100 height 15
click at [485, 147] on input "text" at bounding box center [419, 146] width 295 height 37
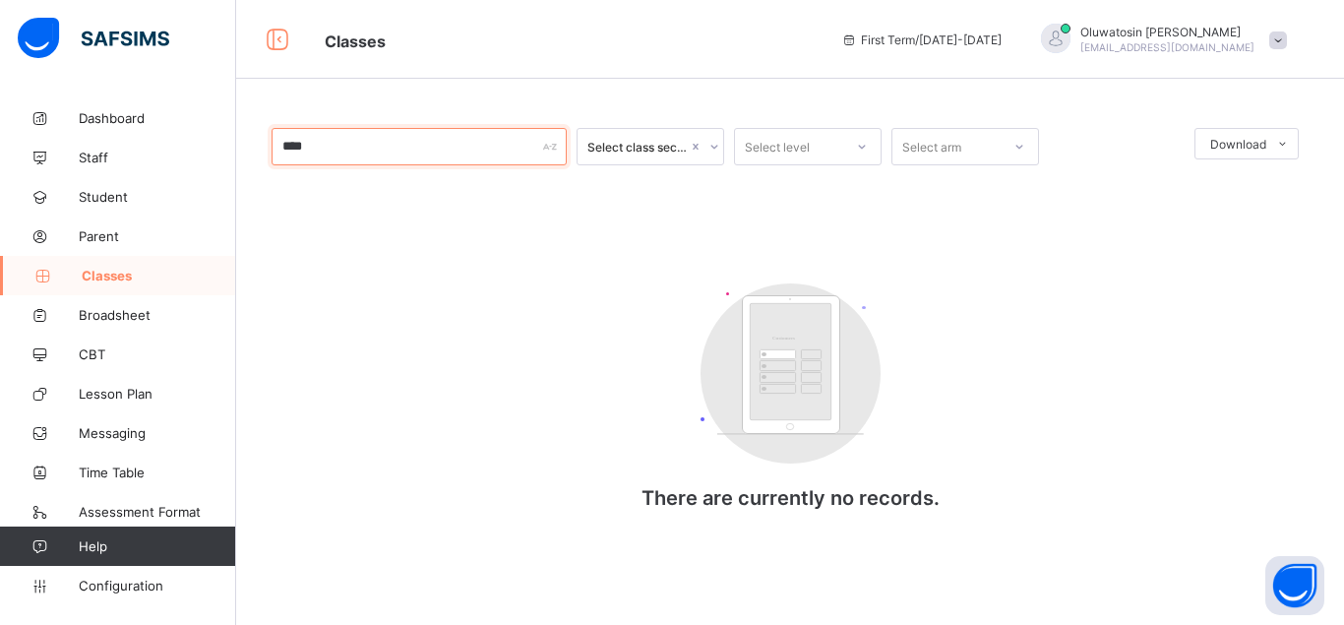
type input "****"
click at [659, 143] on div "Select class section" at bounding box center [637, 147] width 100 height 15
click at [654, 143] on div "Select class section" at bounding box center [637, 147] width 100 height 15
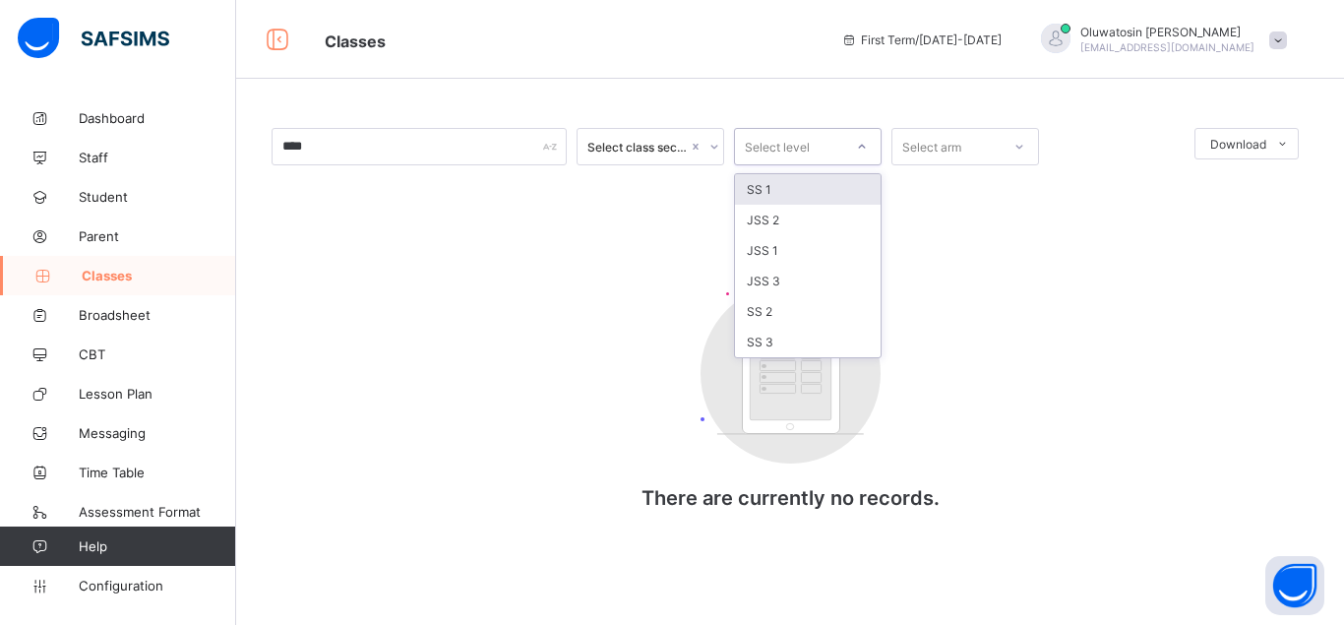
click at [823, 144] on div "Select level" at bounding box center [789, 147] width 108 height 28
click at [795, 276] on div "JSS 3" at bounding box center [808, 281] width 146 height 31
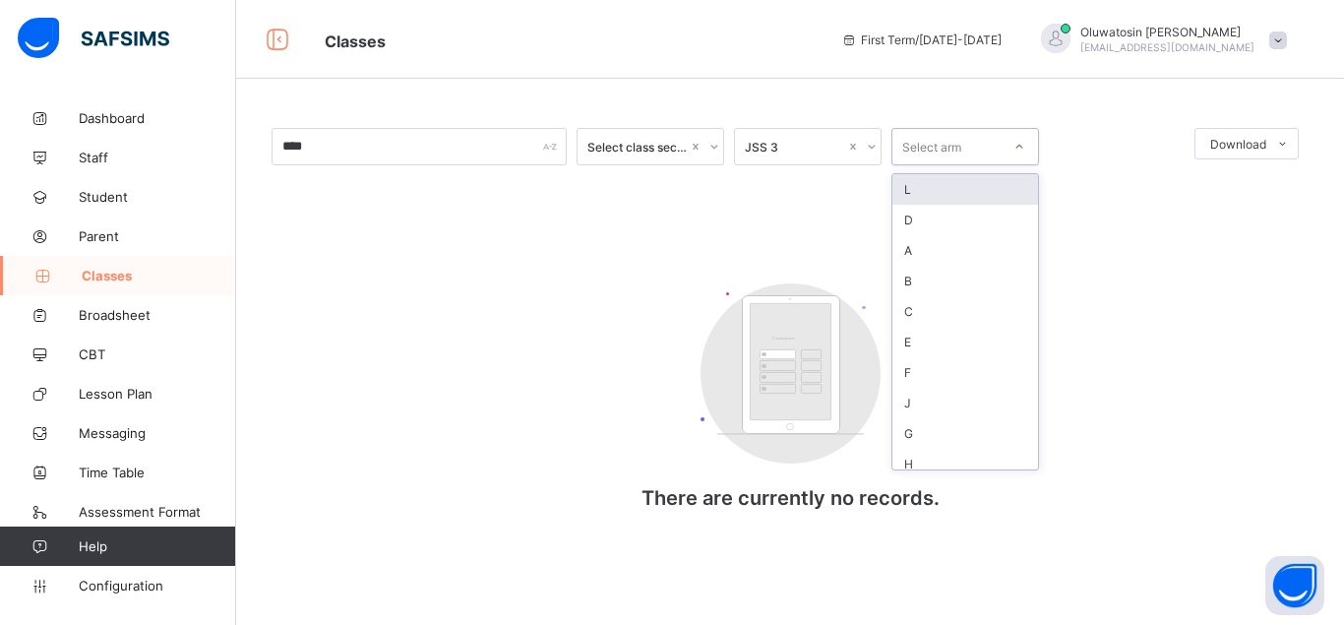
click at [1000, 148] on div "Select arm" at bounding box center [946, 147] width 108 height 28
click at [933, 455] on div "H" at bounding box center [965, 464] width 146 height 31
click at [125, 276] on span "Classes" at bounding box center [159, 276] width 154 height 16
click at [116, 270] on span "Classes" at bounding box center [159, 276] width 154 height 16
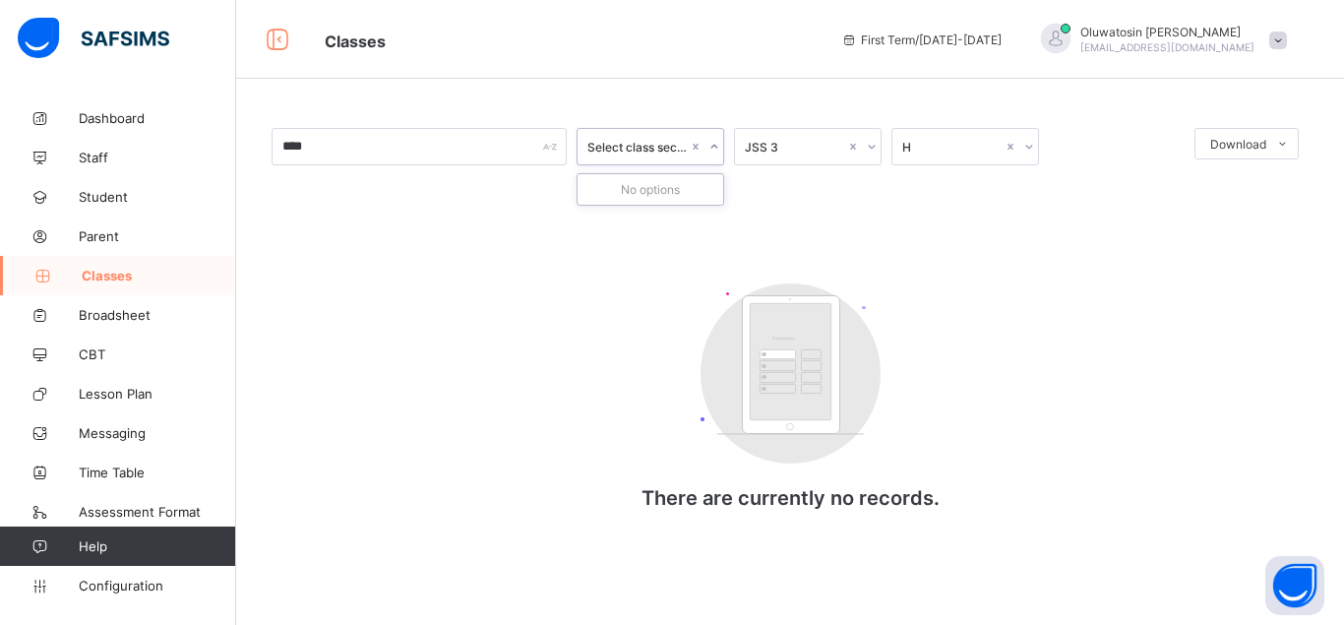
click at [716, 142] on icon at bounding box center [714, 147] width 12 height 20
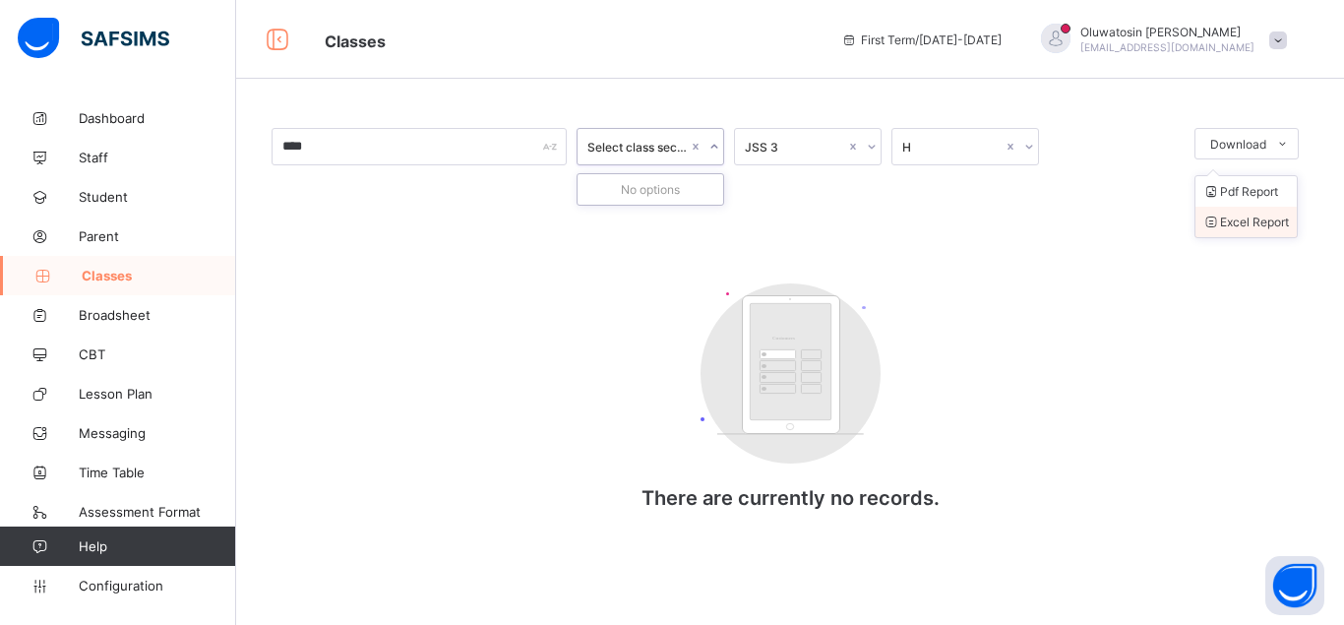
click at [1259, 219] on li "Excel Report" at bounding box center [1246, 222] width 101 height 31
click at [135, 275] on span "Classes" at bounding box center [159, 276] width 154 height 16
click at [117, 195] on span "Student" at bounding box center [157, 197] width 157 height 16
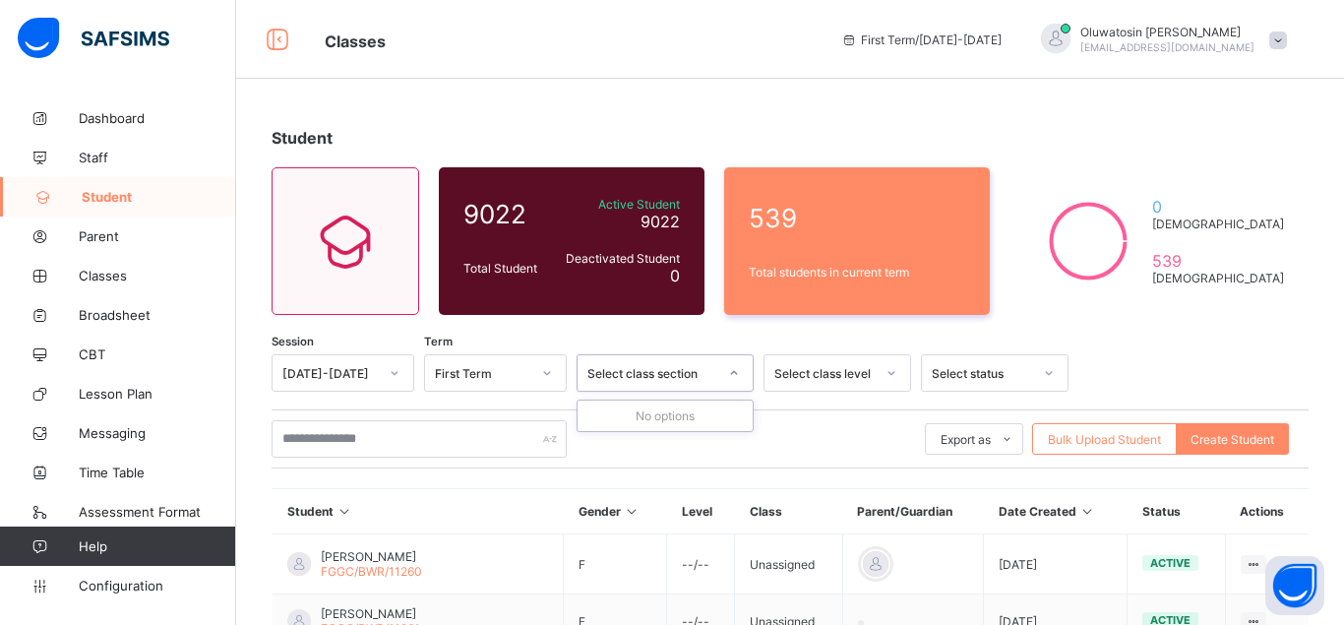
click at [732, 371] on icon at bounding box center [734, 373] width 12 height 20
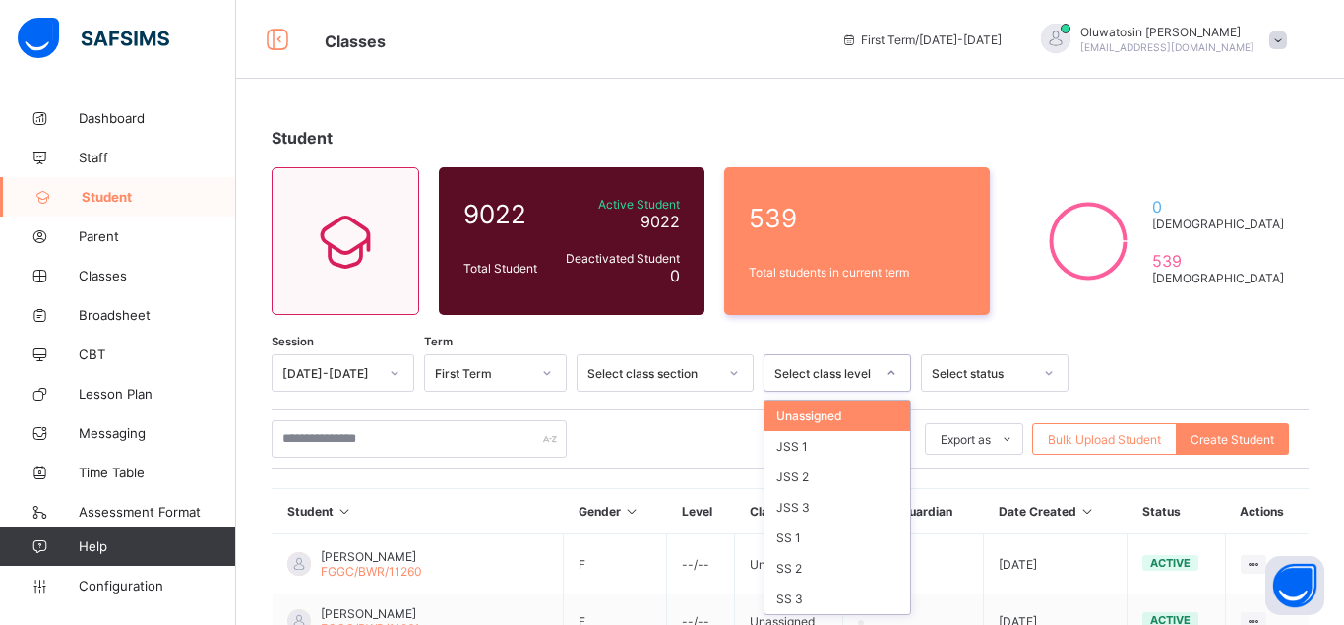
click at [891, 368] on icon at bounding box center [892, 373] width 12 height 20
click at [811, 502] on div "JSS 3" at bounding box center [838, 507] width 146 height 31
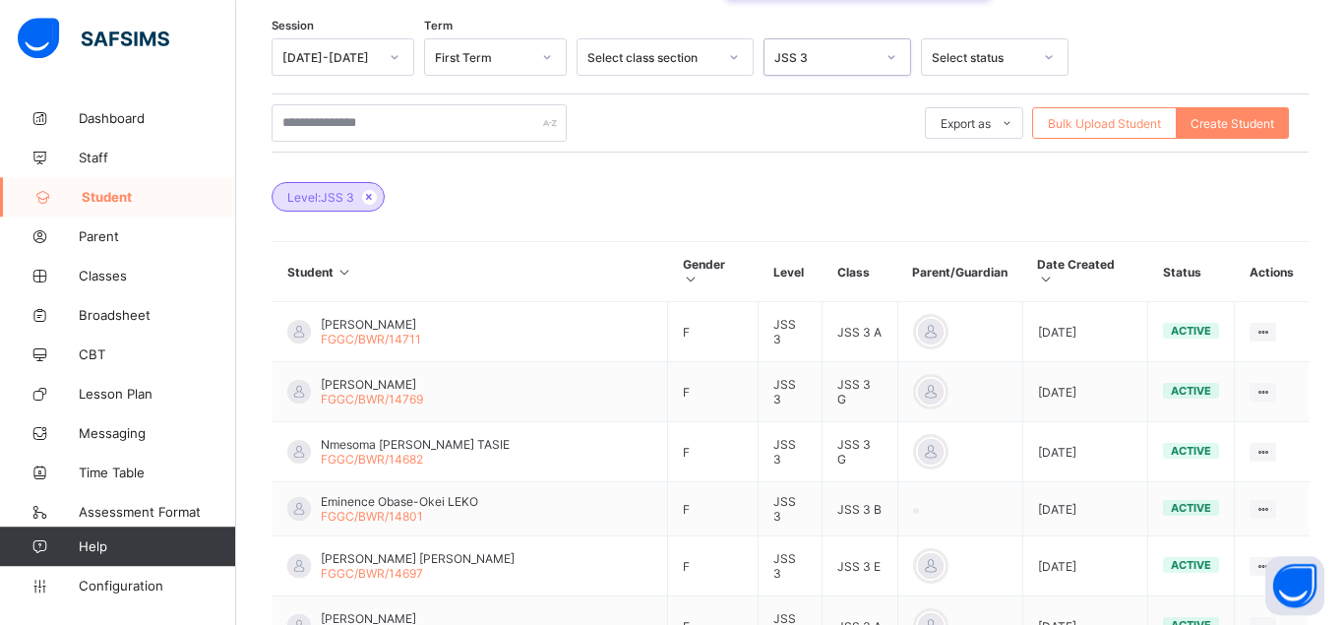
scroll to position [314, 0]
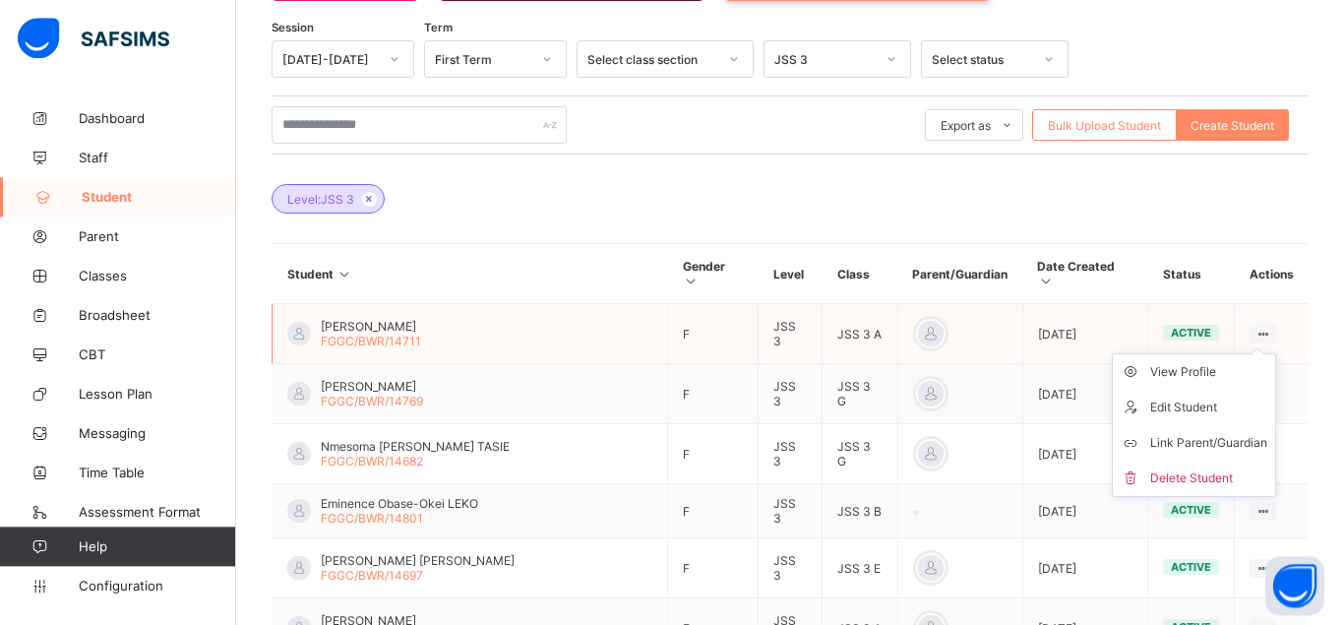
click at [1255, 327] on icon at bounding box center [1263, 334] width 17 height 15
click at [1175, 398] on div "Edit Student" at bounding box center [1208, 408] width 117 height 20
select select "**"
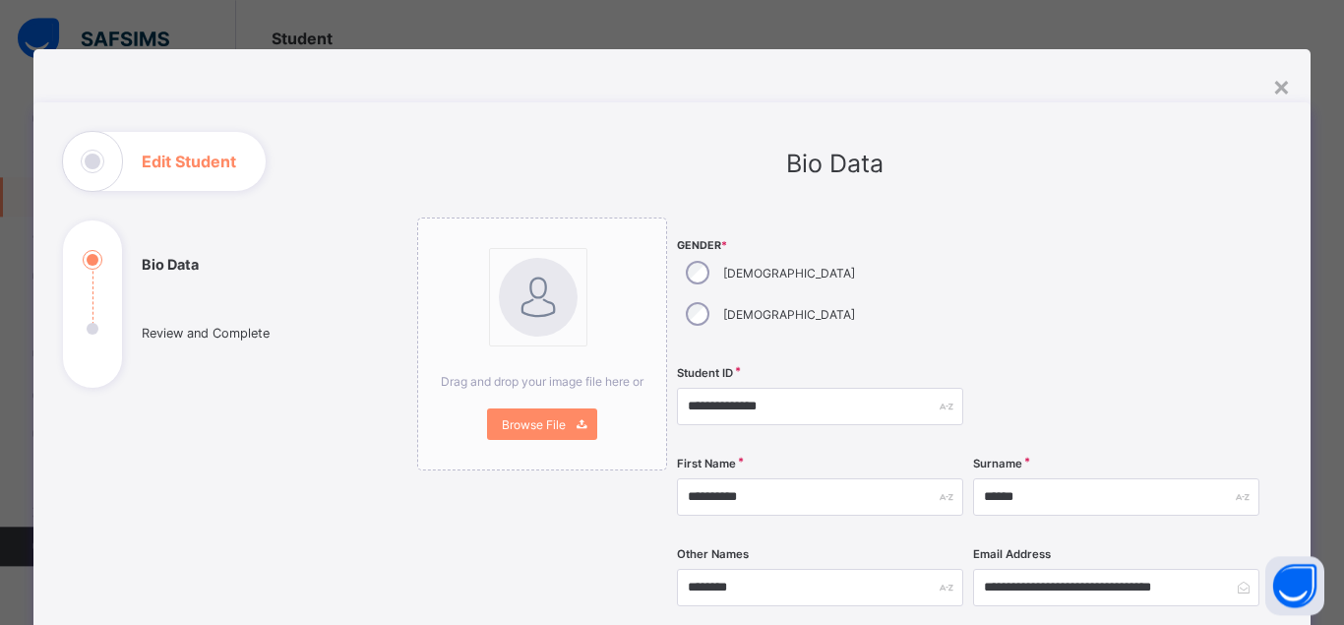
scroll to position [97, 0]
click at [1285, 84] on div "×" at bounding box center [1281, 85] width 19 height 33
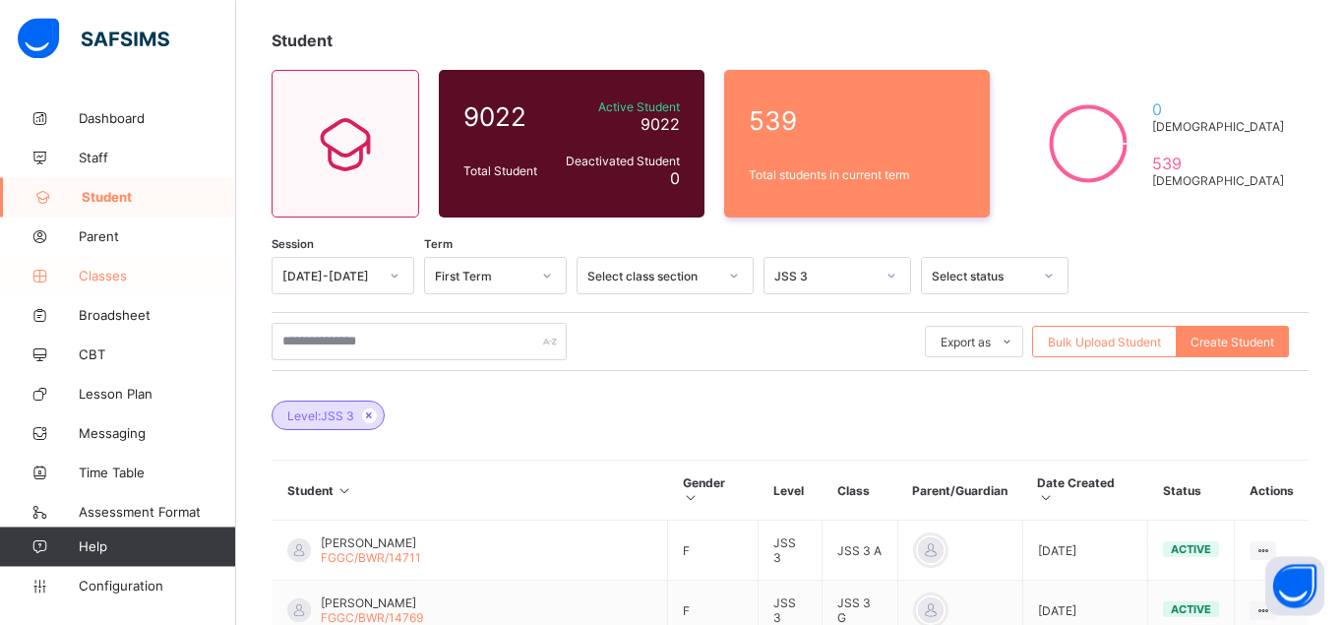
click at [109, 273] on span "Classes" at bounding box center [157, 276] width 157 height 16
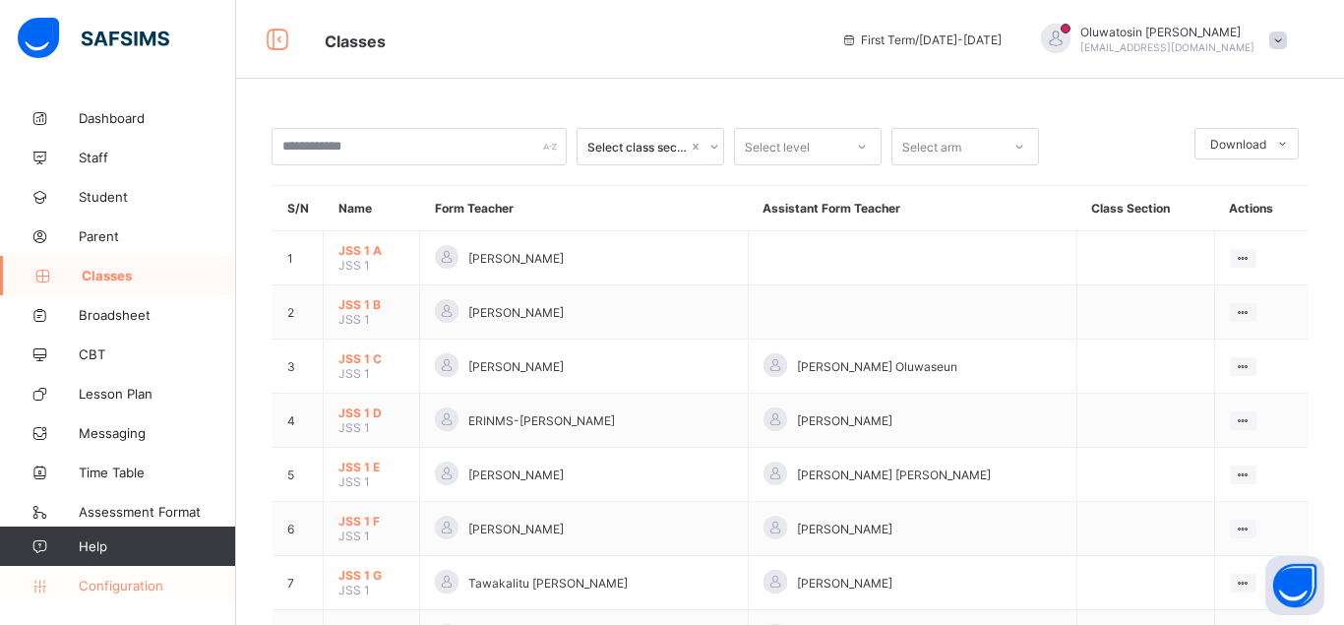
click at [140, 592] on span "Configuration" at bounding box center [157, 586] width 156 height 16
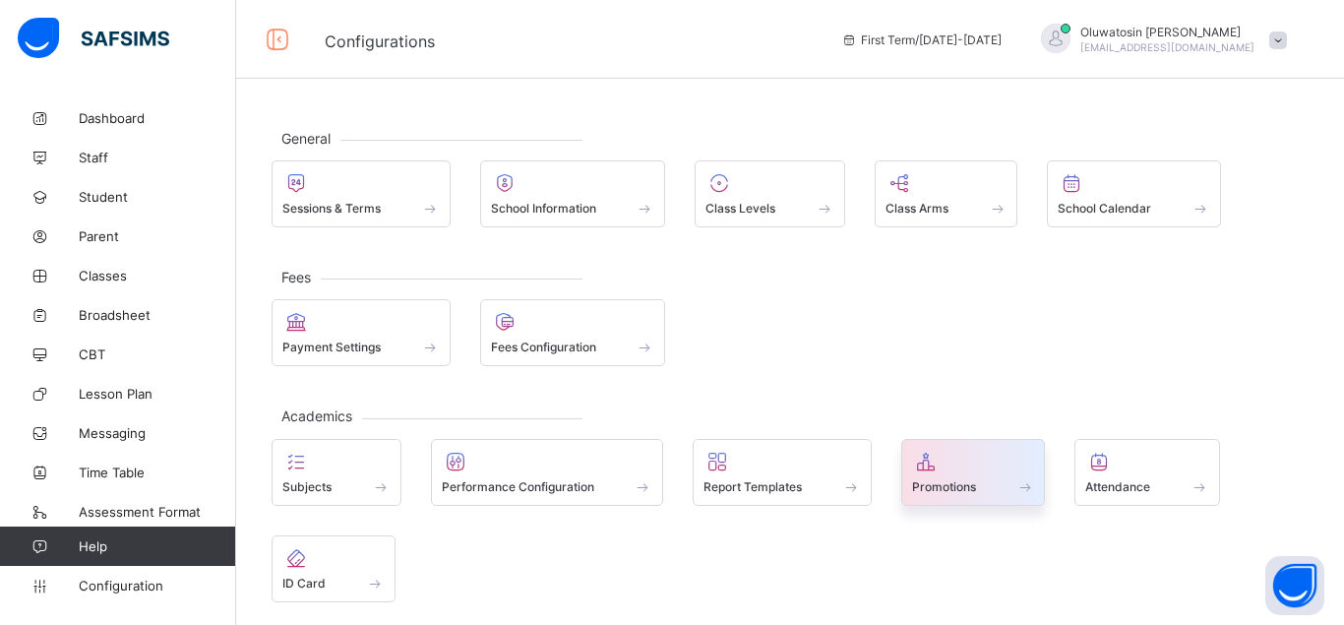
click at [979, 488] on div "Promotions" at bounding box center [973, 486] width 123 height 17
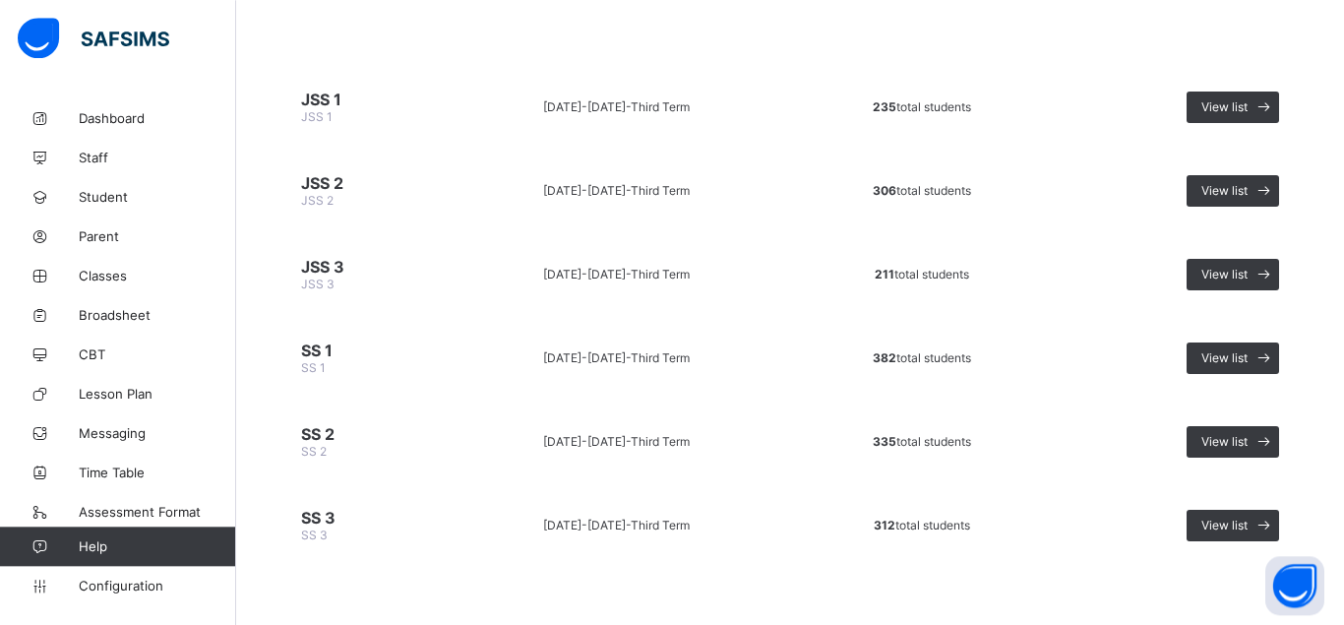
scroll to position [187, 0]
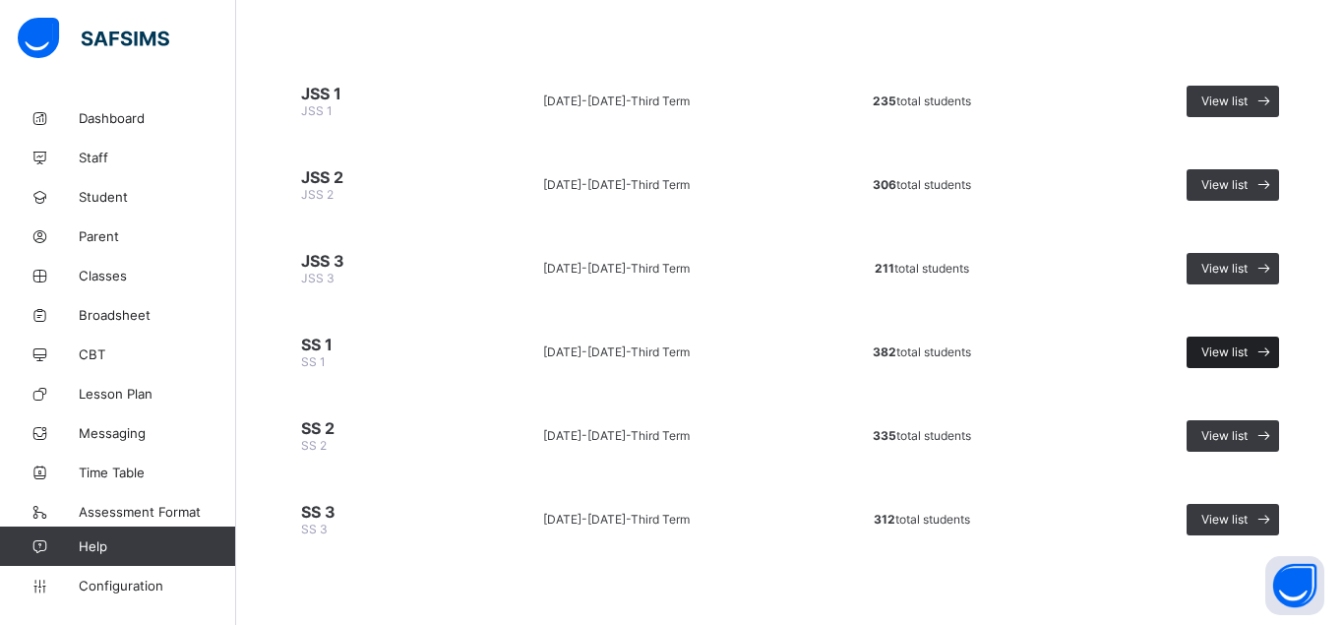
click at [1223, 349] on span "View list" at bounding box center [1224, 351] width 46 height 15
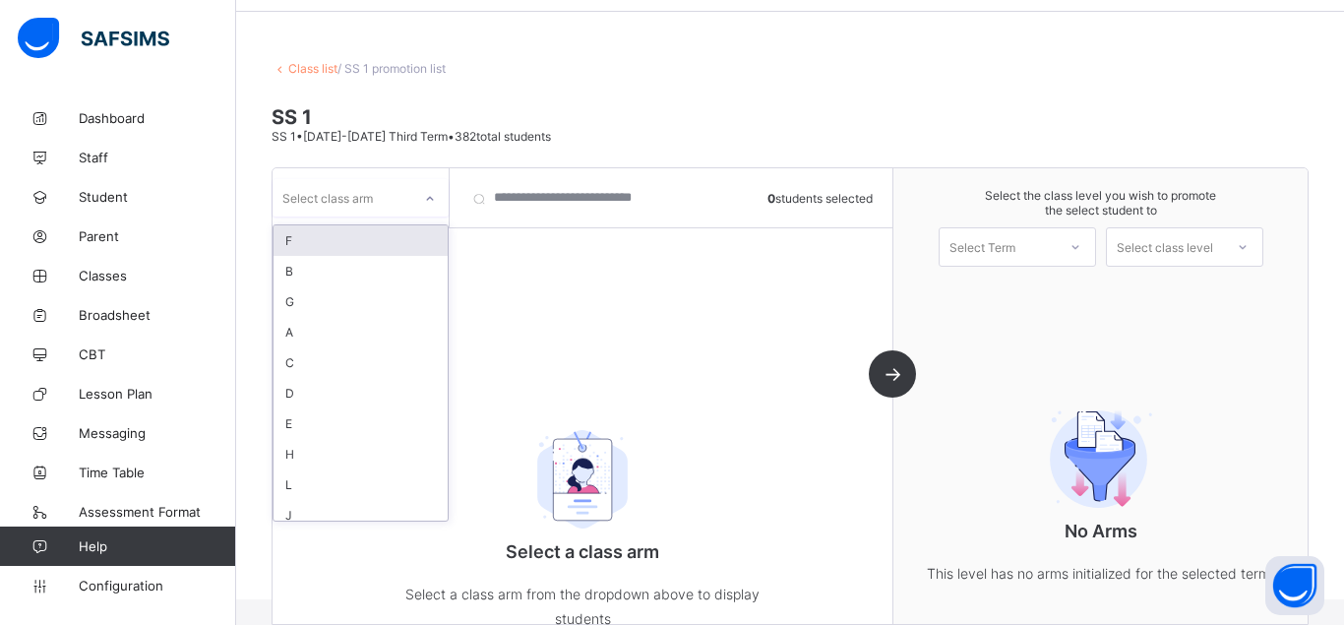
click at [430, 200] on icon at bounding box center [430, 199] width 7 height 4
click at [333, 338] on div "A" at bounding box center [361, 332] width 174 height 31
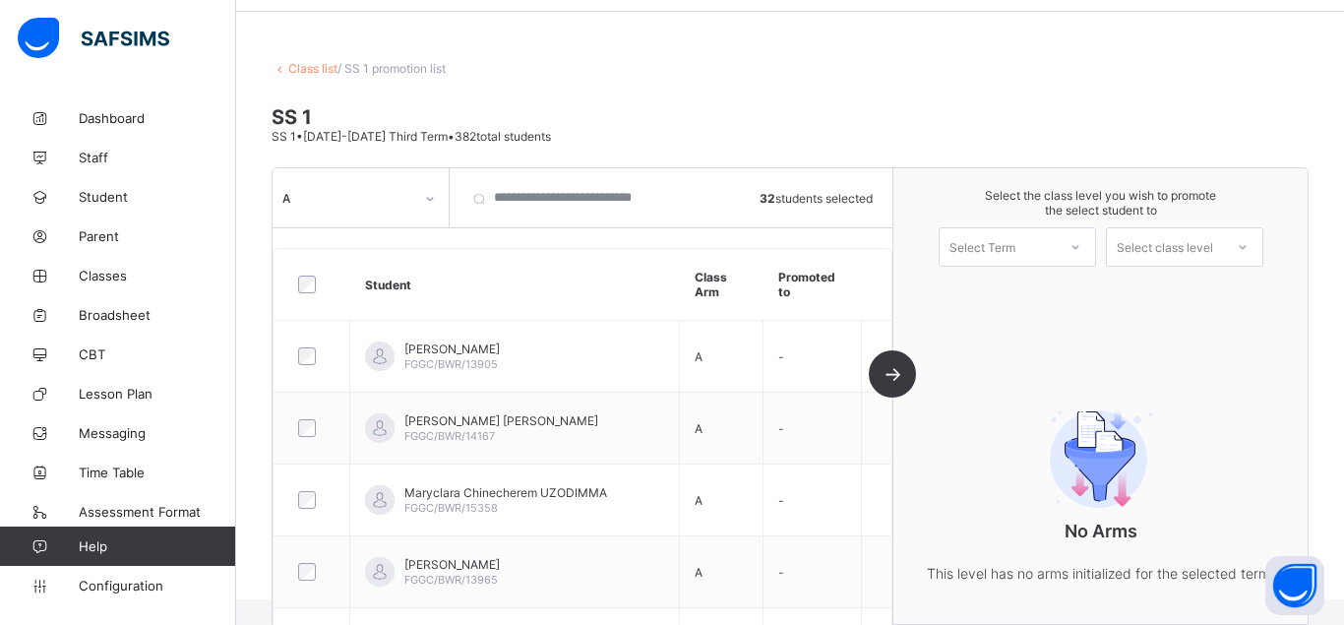
click at [1076, 245] on icon at bounding box center [1076, 247] width 12 height 20
click at [1046, 301] on div "First Term [DATE]-[DATE]" at bounding box center [1017, 298] width 155 height 45
click at [1237, 248] on icon at bounding box center [1243, 247] width 12 height 20
click at [1204, 298] on div "SS 2" at bounding box center [1184, 291] width 155 height 31
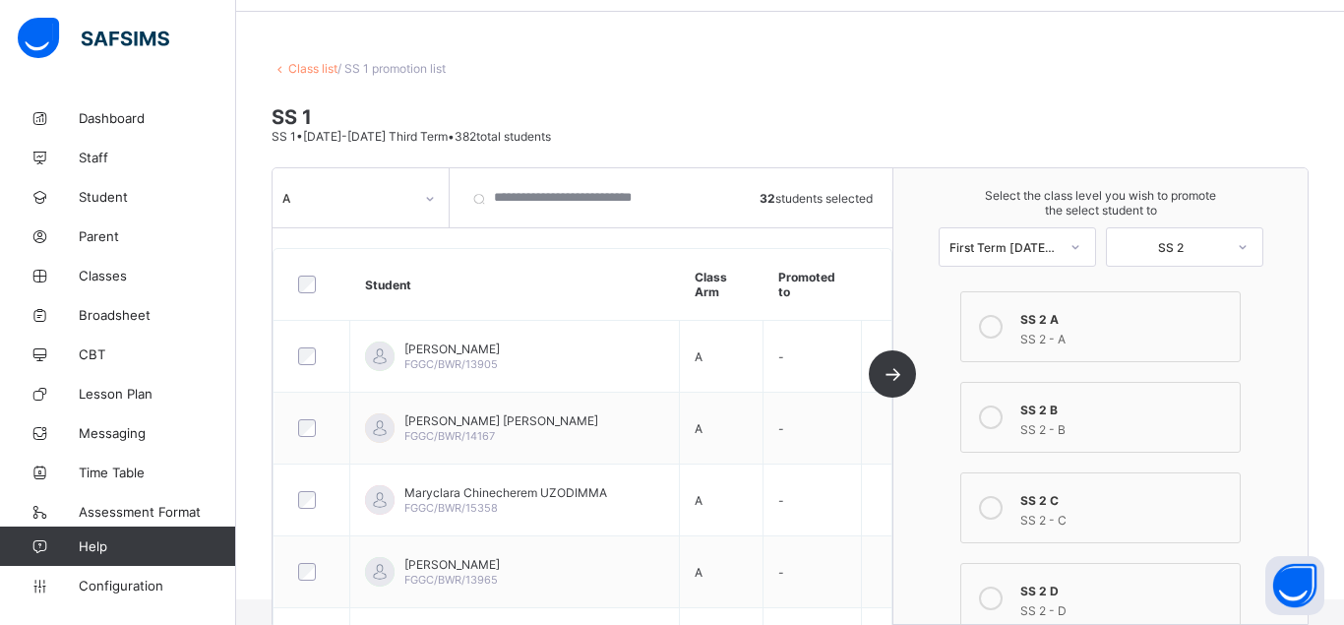
click at [994, 328] on icon at bounding box center [991, 327] width 24 height 24
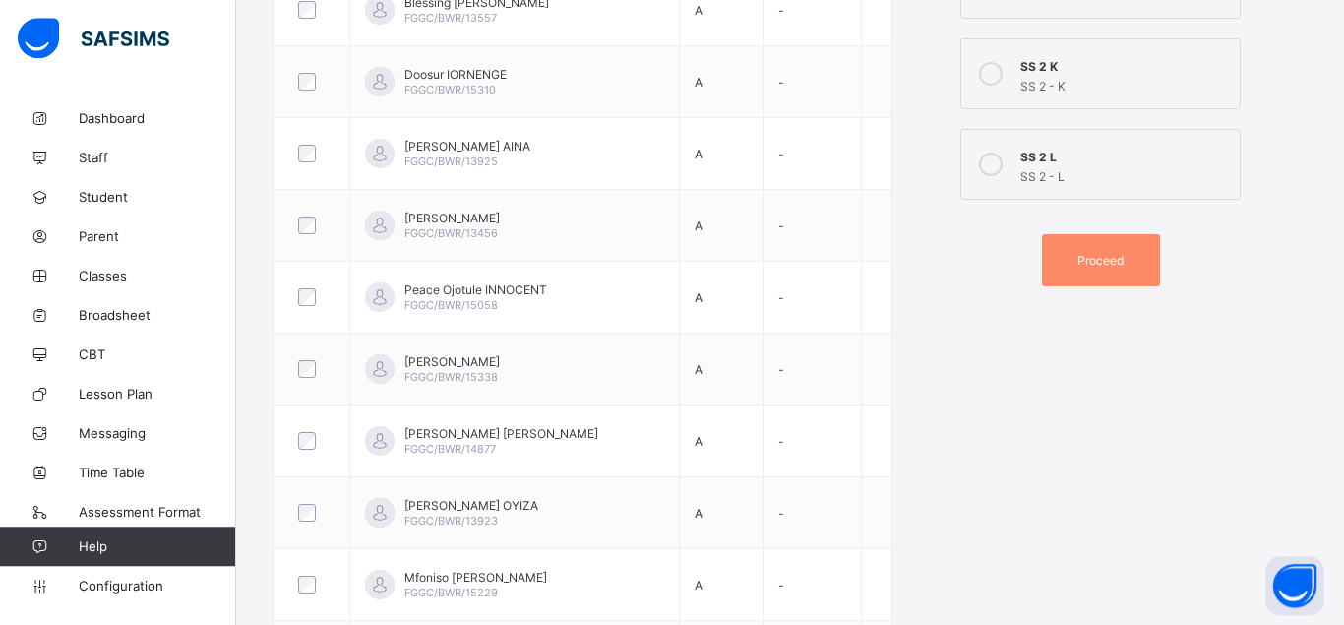
scroll to position [1123, 0]
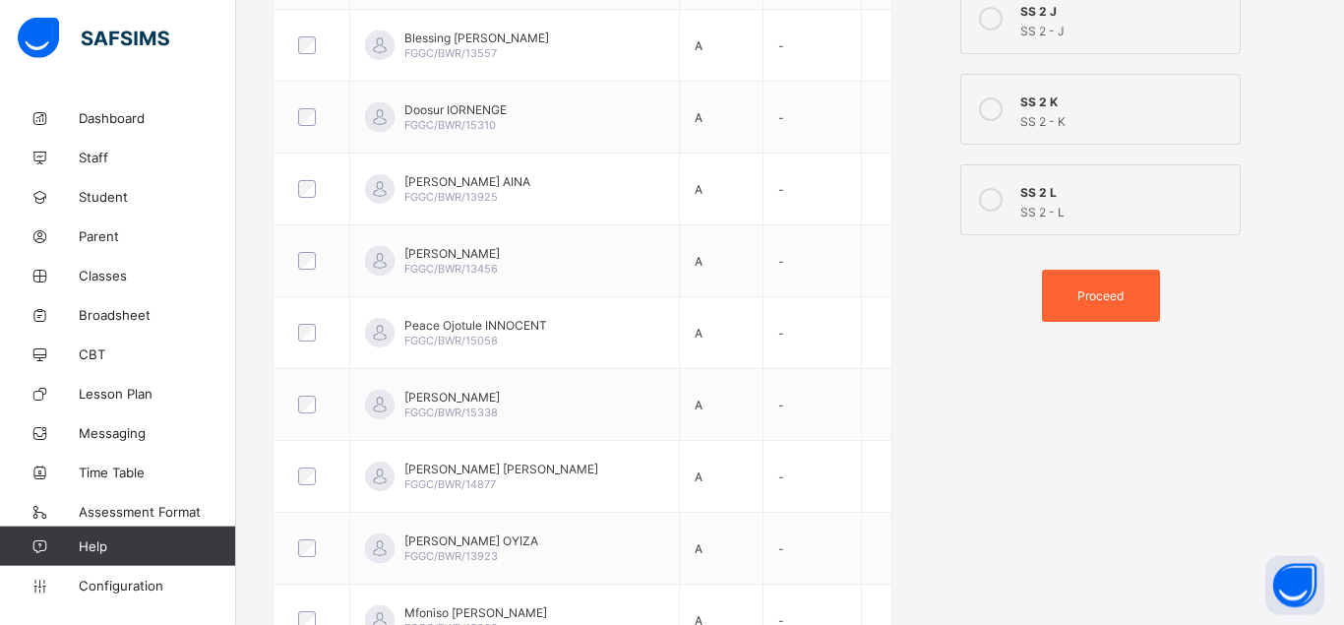
click at [1088, 294] on span "Proceed" at bounding box center [1100, 295] width 46 height 15
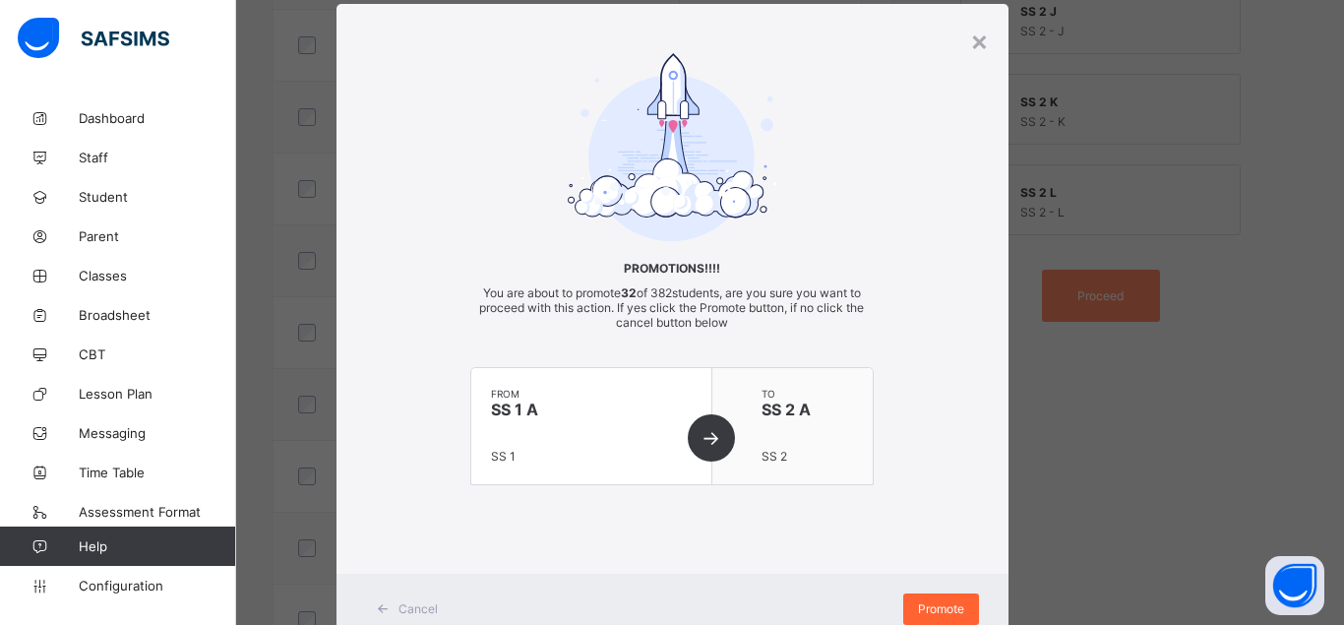
click at [944, 605] on span "Promote" at bounding box center [941, 608] width 46 height 15
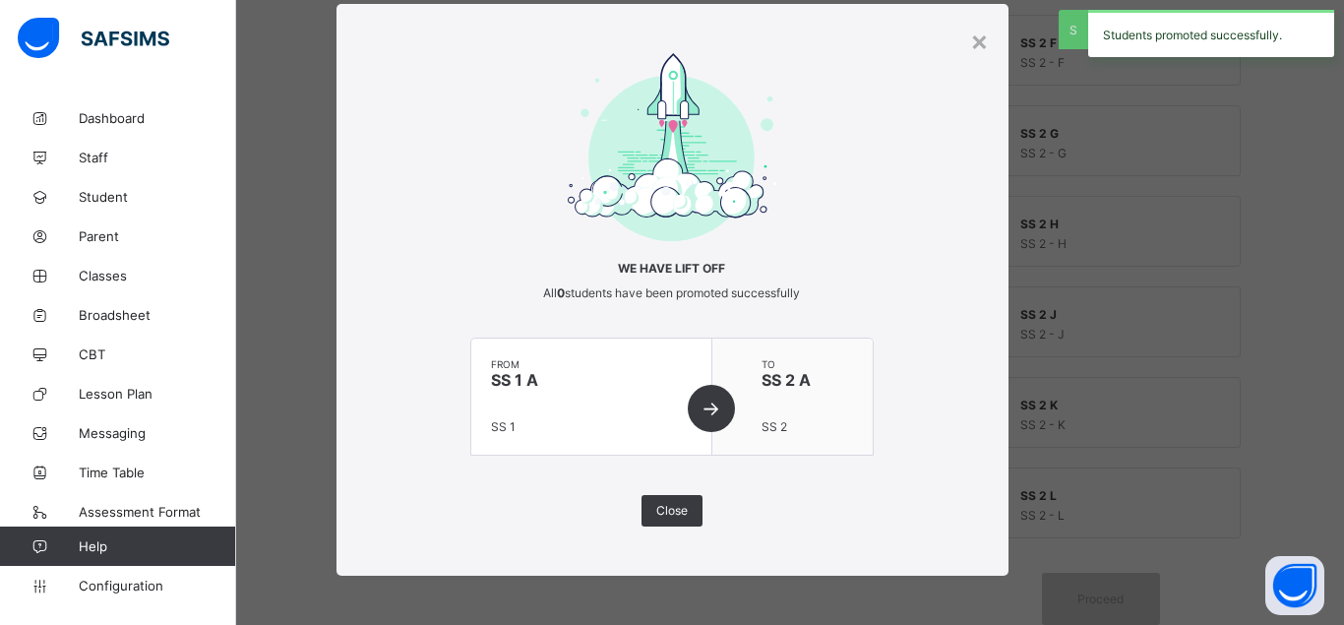
scroll to position [820, 0]
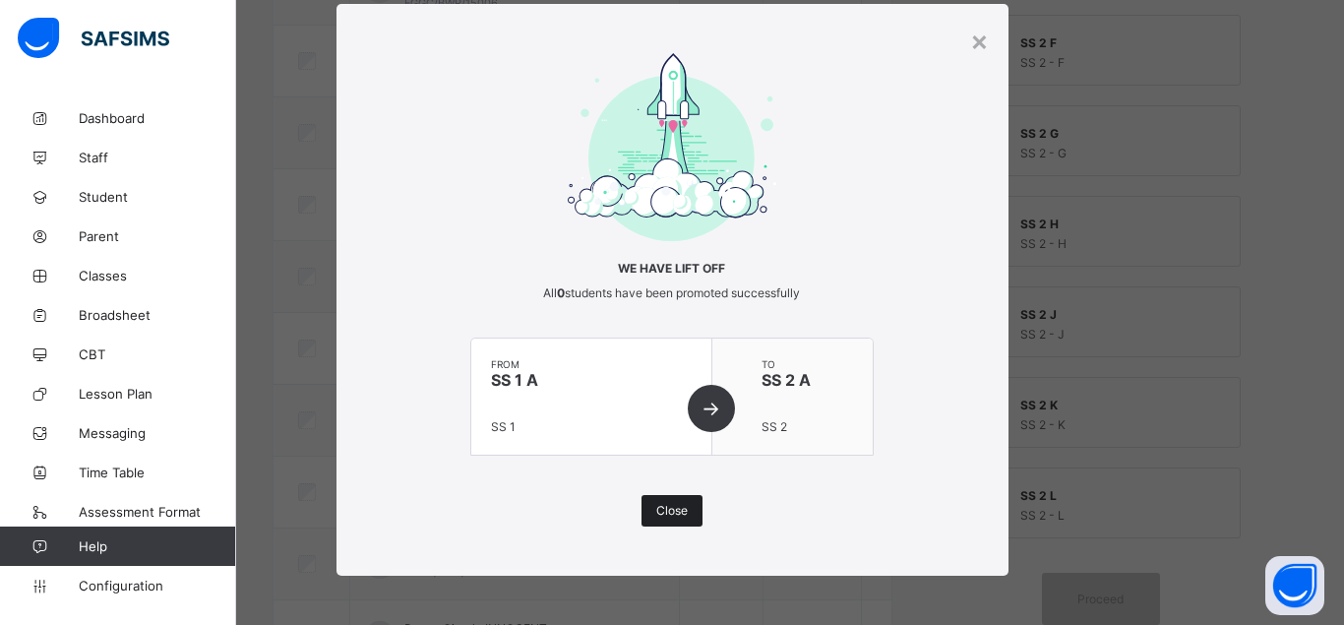
click at [685, 509] on span "Close" at bounding box center [671, 510] width 31 height 15
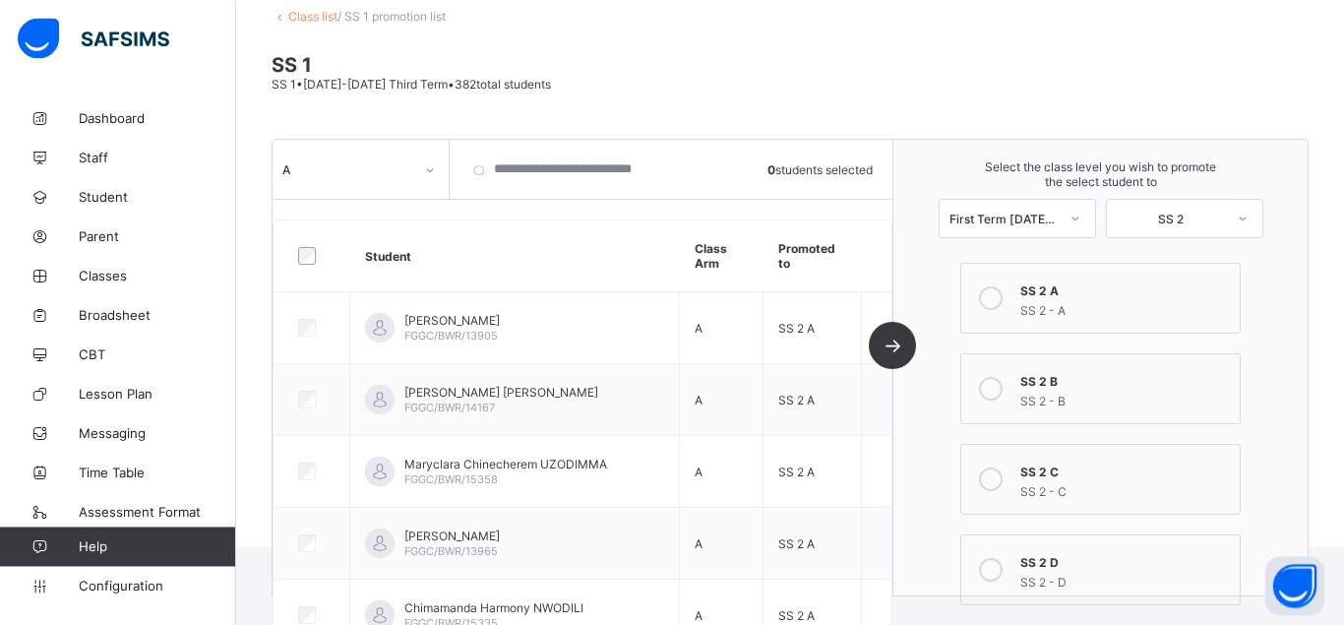
scroll to position [117, 0]
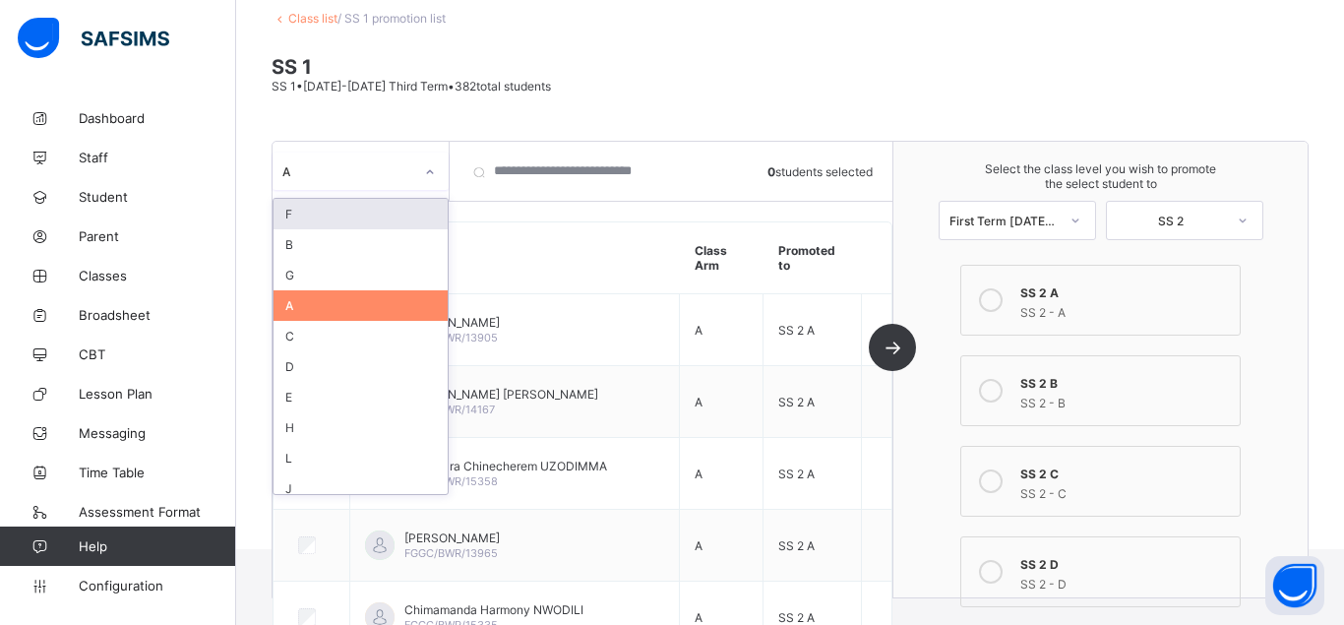
click at [422, 170] on div at bounding box center [429, 171] width 33 height 31
click at [356, 238] on div "B" at bounding box center [361, 244] width 174 height 31
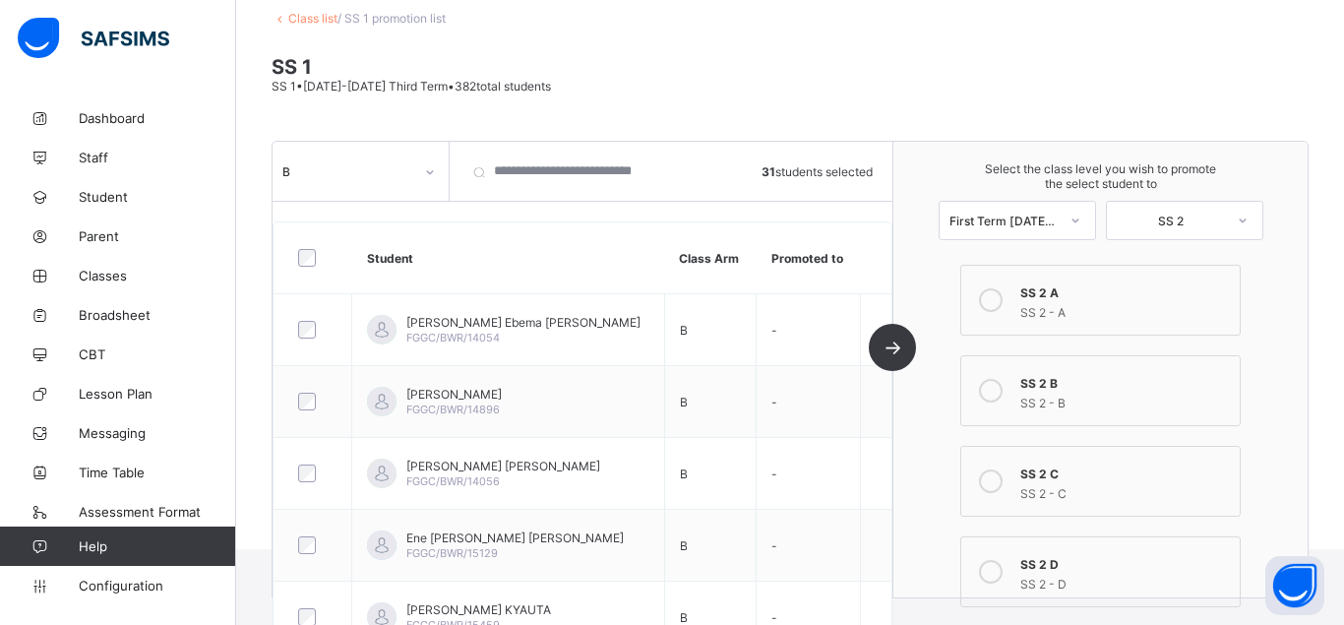
click at [996, 391] on icon at bounding box center [991, 391] width 24 height 24
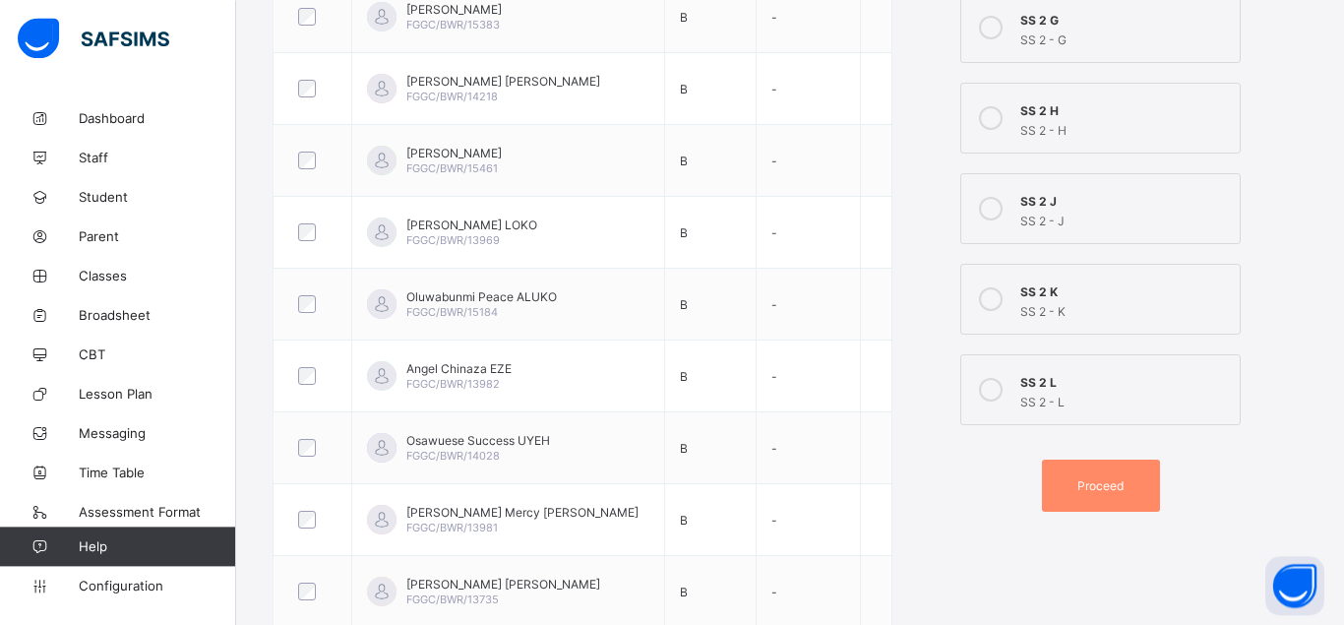
scroll to position [941, 0]
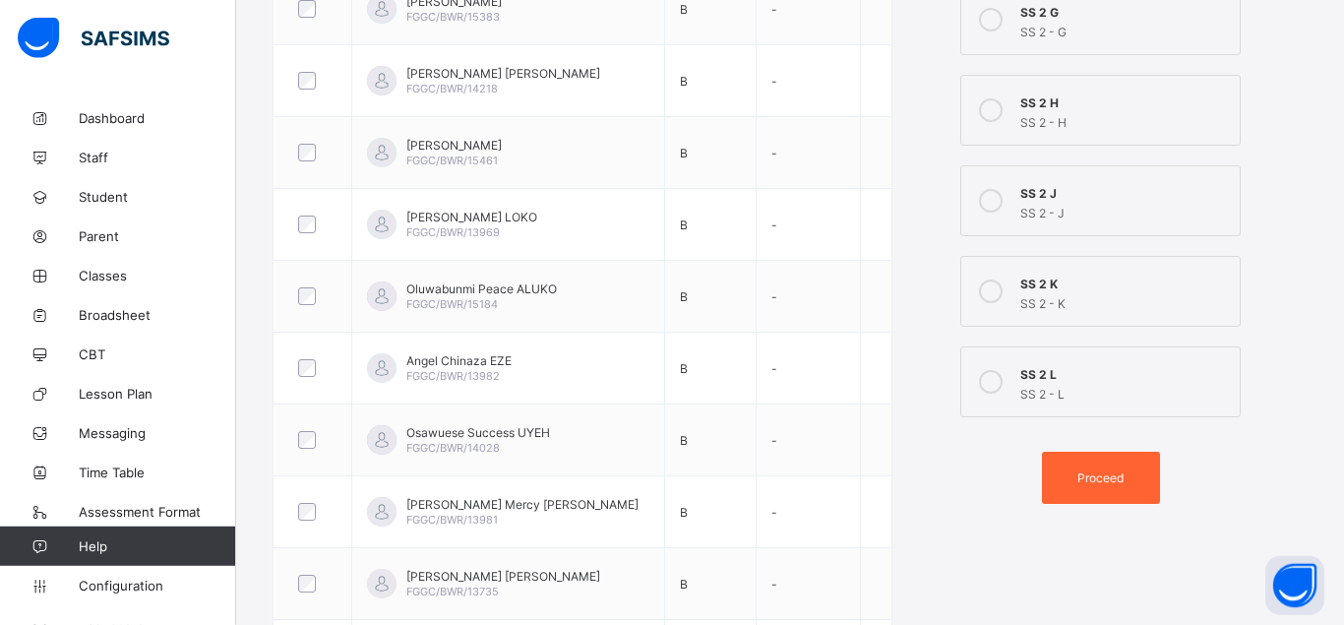
click at [1115, 473] on span "Proceed" at bounding box center [1100, 477] width 46 height 15
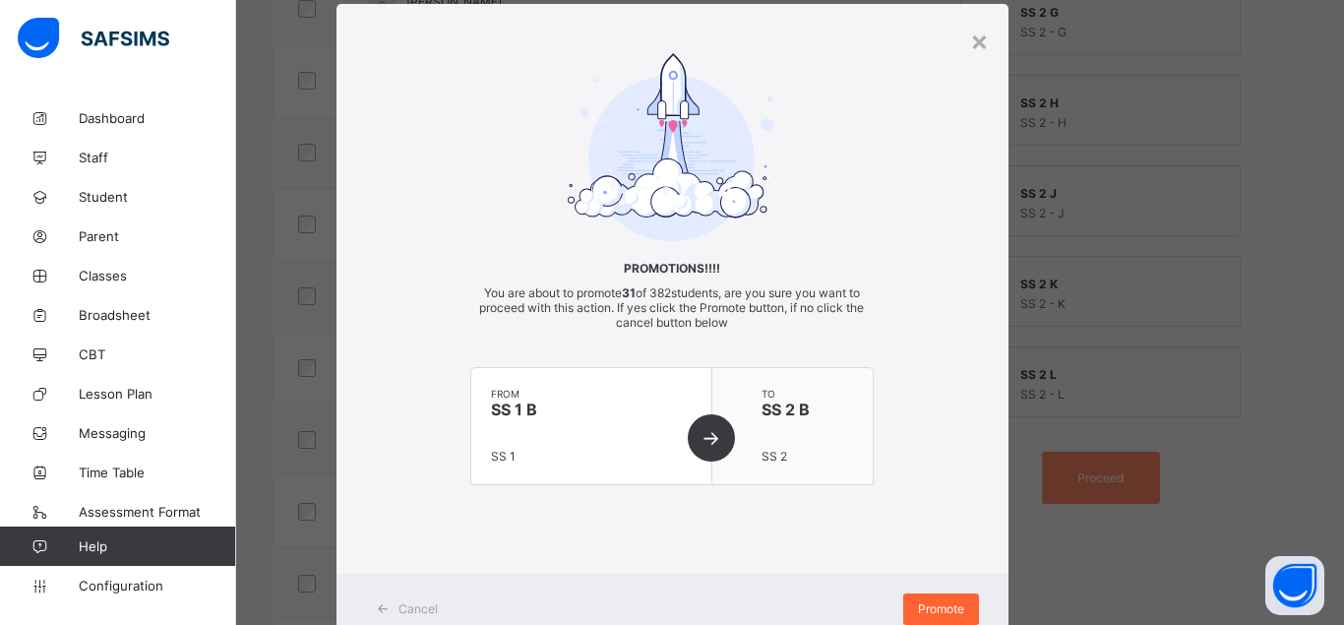
click at [920, 600] on div "Promote" at bounding box center [941, 608] width 76 height 31
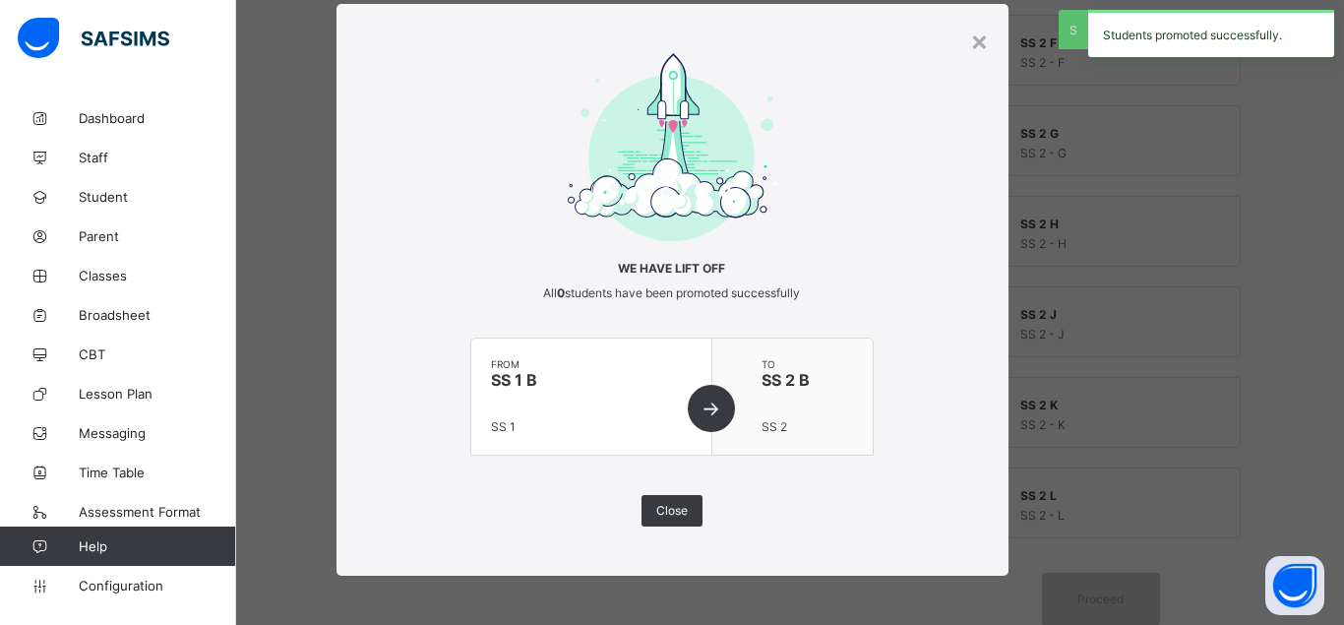
scroll to position [820, 0]
click at [660, 506] on span "Close" at bounding box center [671, 510] width 31 height 15
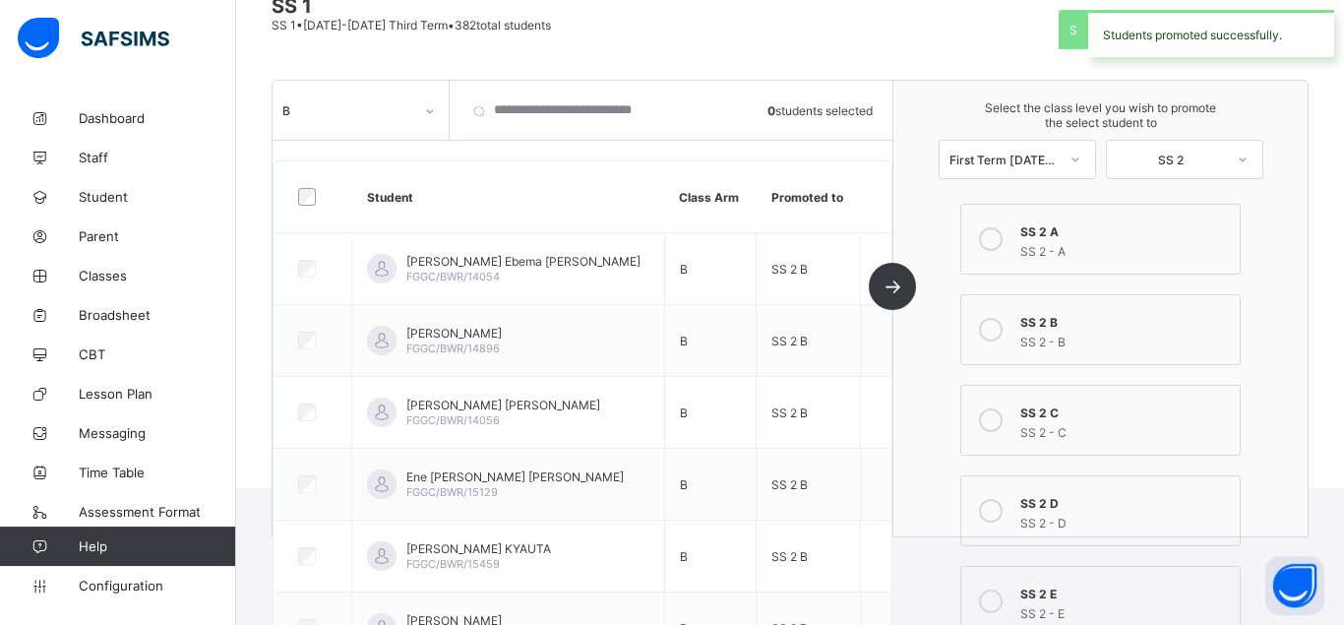
scroll to position [161, 0]
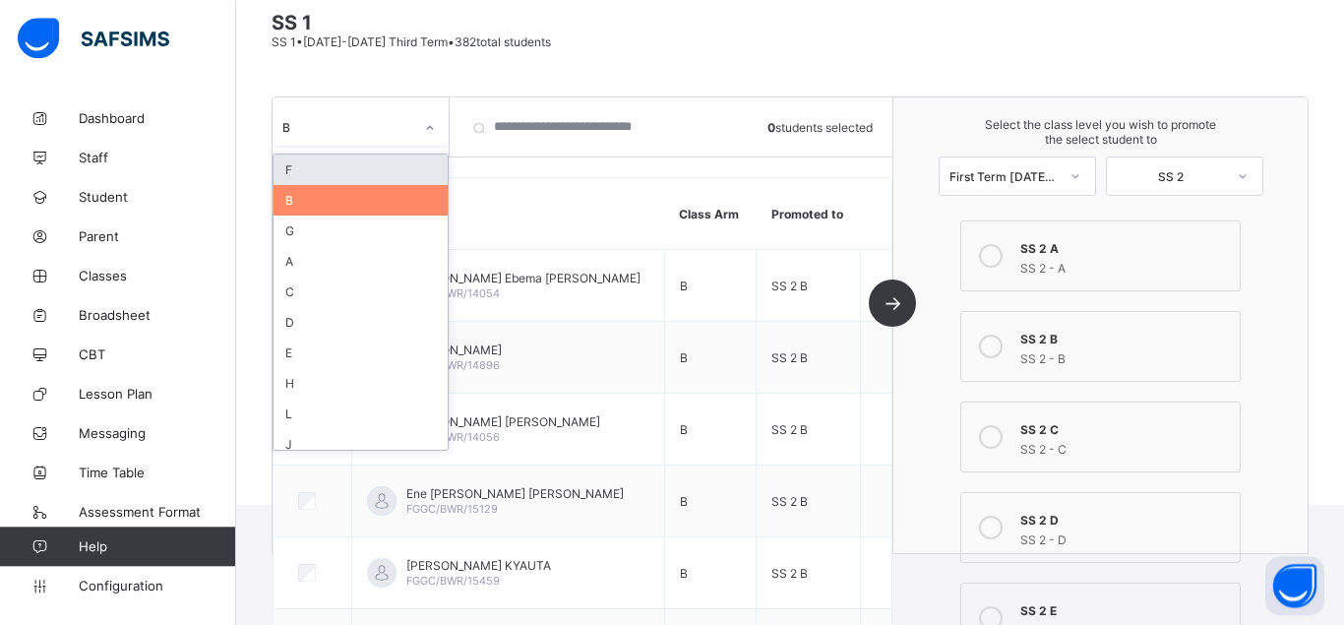
click at [428, 118] on div at bounding box center [429, 127] width 33 height 31
click at [291, 286] on div "C" at bounding box center [361, 291] width 174 height 31
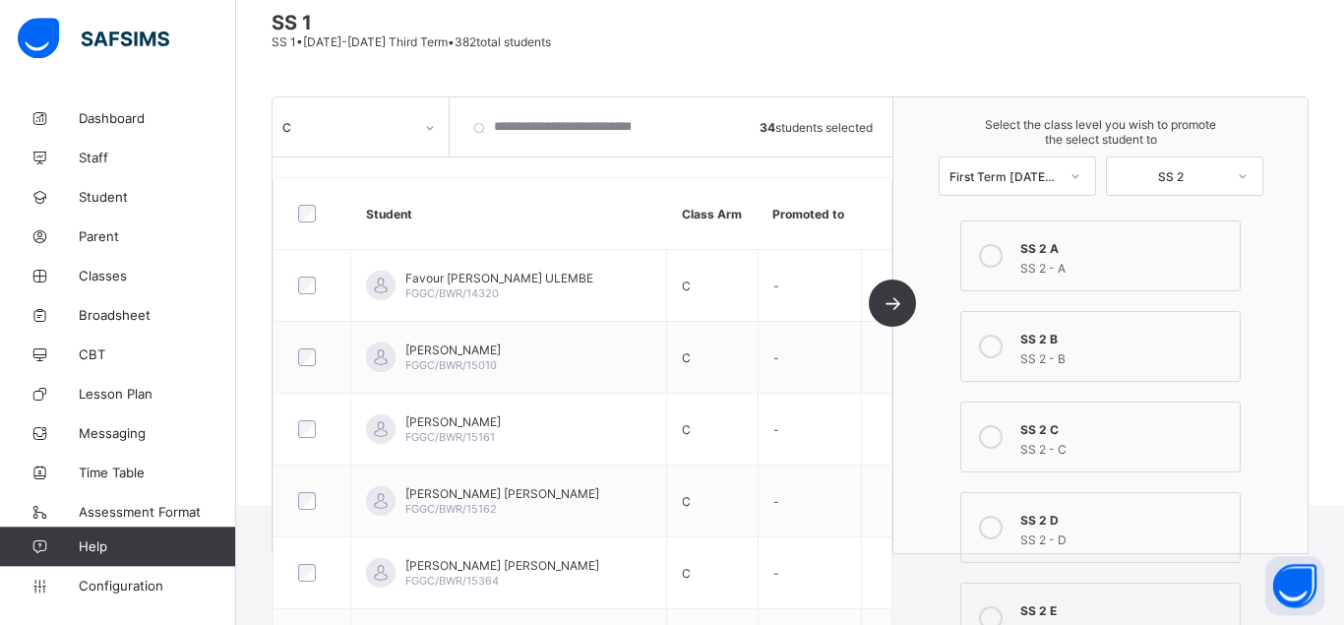
click at [997, 434] on icon at bounding box center [991, 437] width 24 height 24
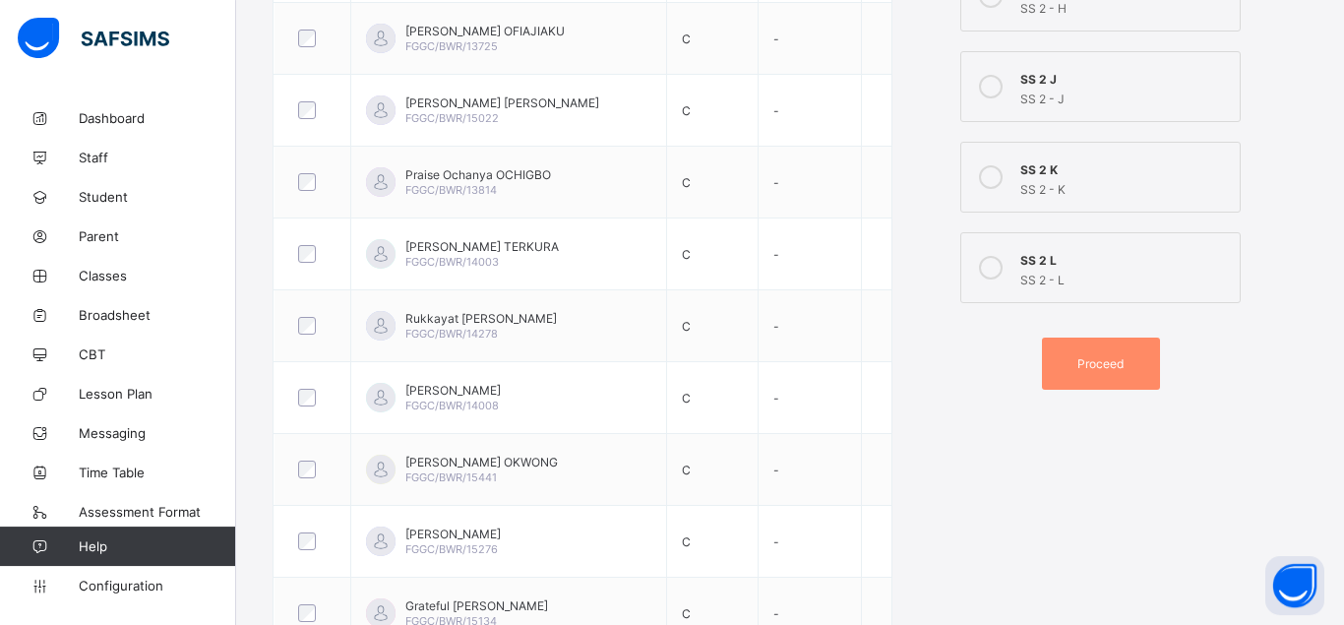
scroll to position [1069, 0]
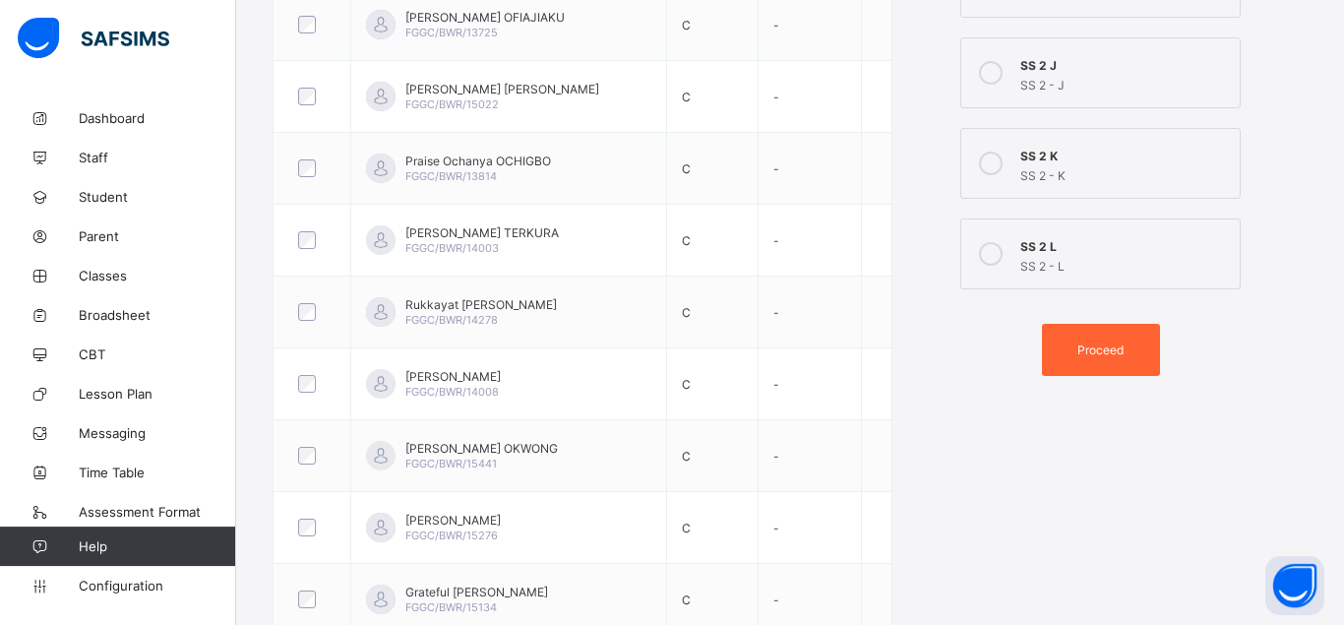
click at [1136, 352] on span "Proceed" at bounding box center [1101, 349] width 89 height 15
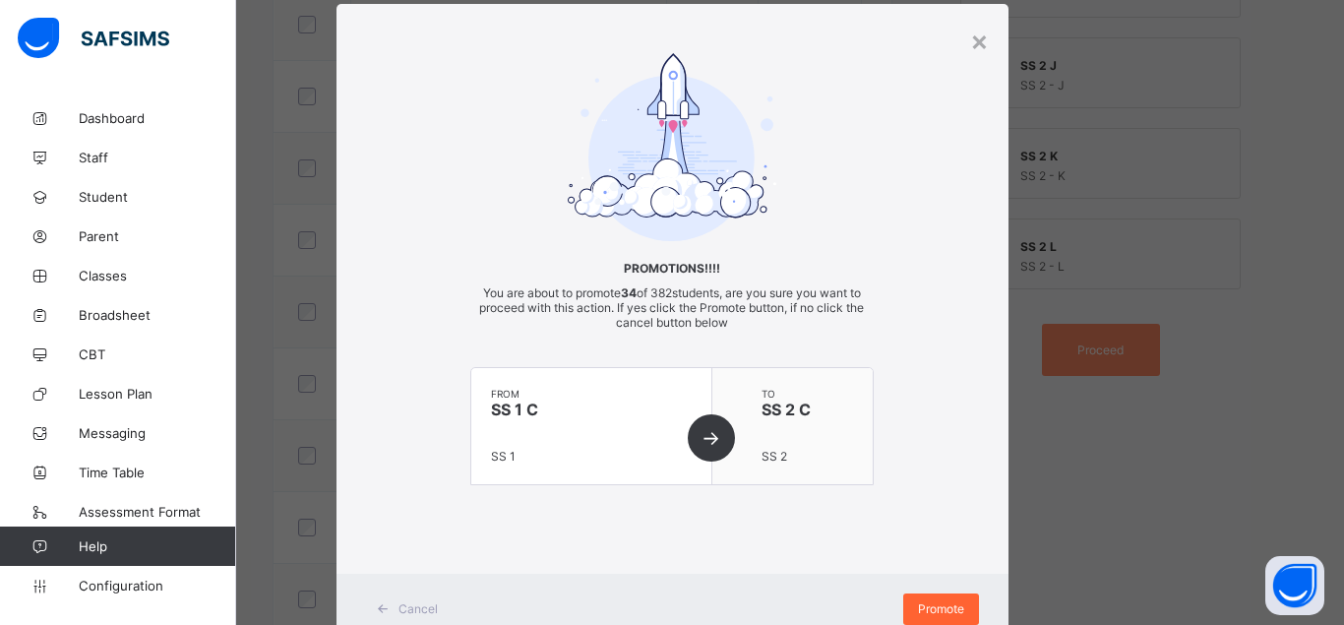
click at [946, 613] on span "Promote" at bounding box center [941, 608] width 46 height 15
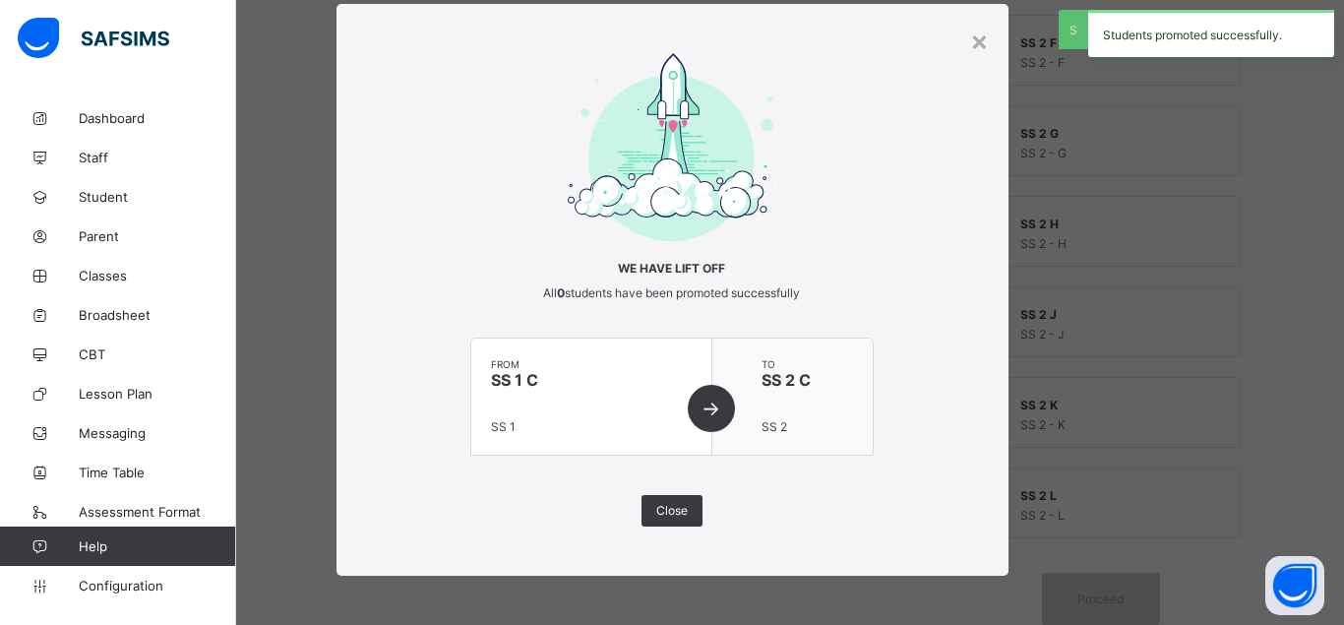
scroll to position [820, 0]
click at [672, 508] on span "Close" at bounding box center [671, 510] width 31 height 15
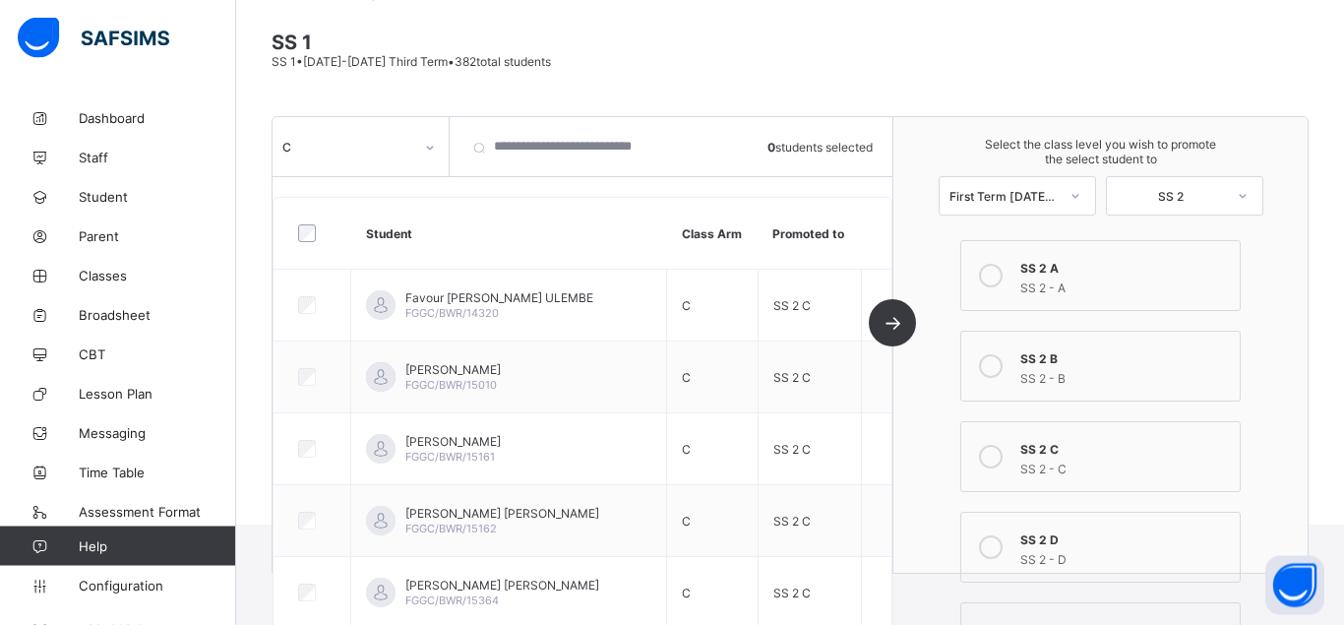
scroll to position [133, 0]
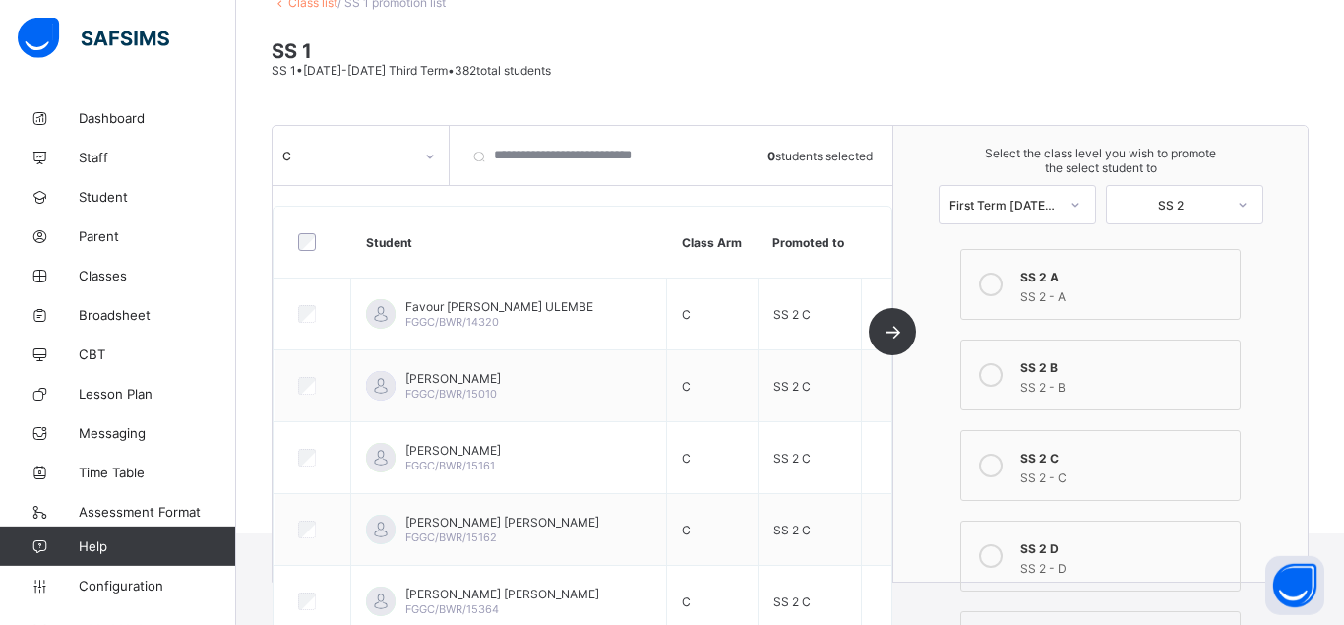
click at [423, 147] on div at bounding box center [429, 156] width 33 height 31
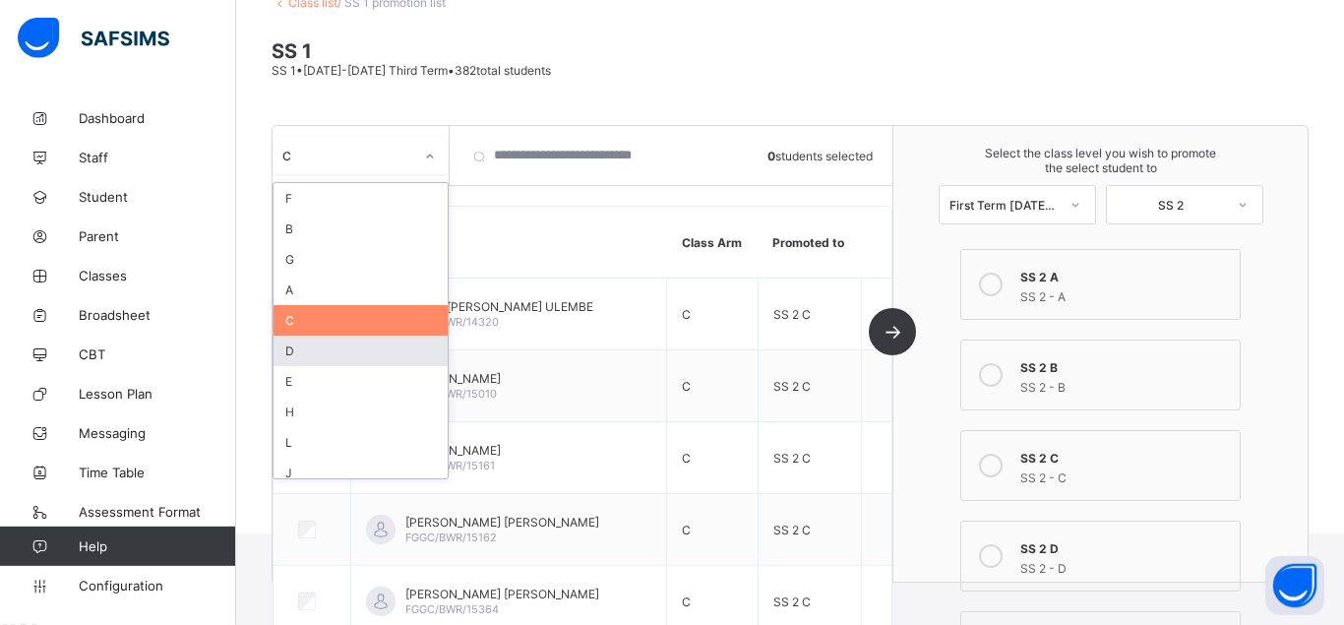
click at [298, 353] on div "D" at bounding box center [361, 351] width 174 height 31
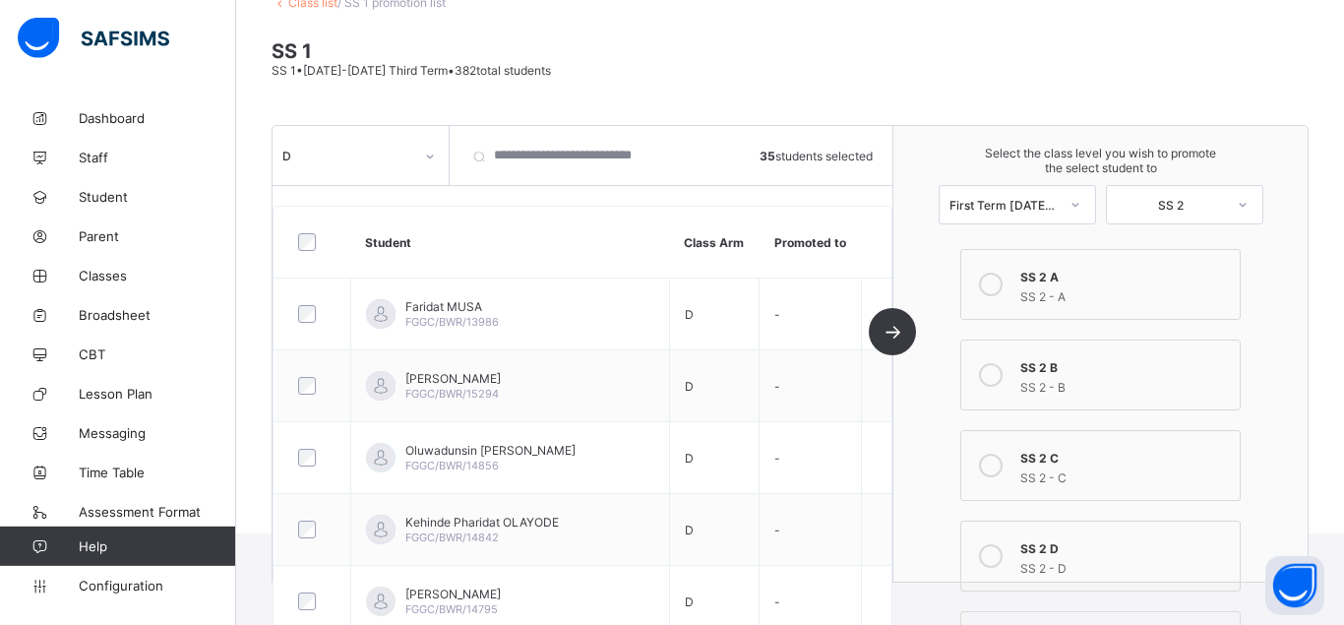
click at [993, 555] on icon at bounding box center [991, 556] width 24 height 24
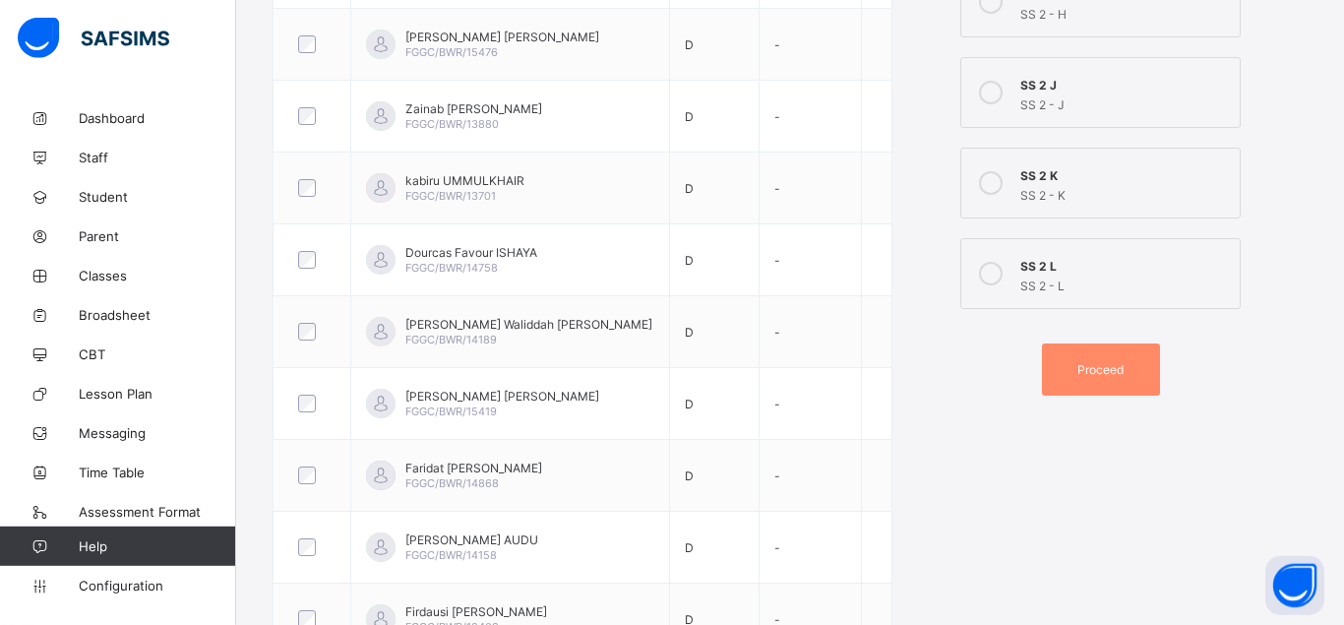
scroll to position [1002, 0]
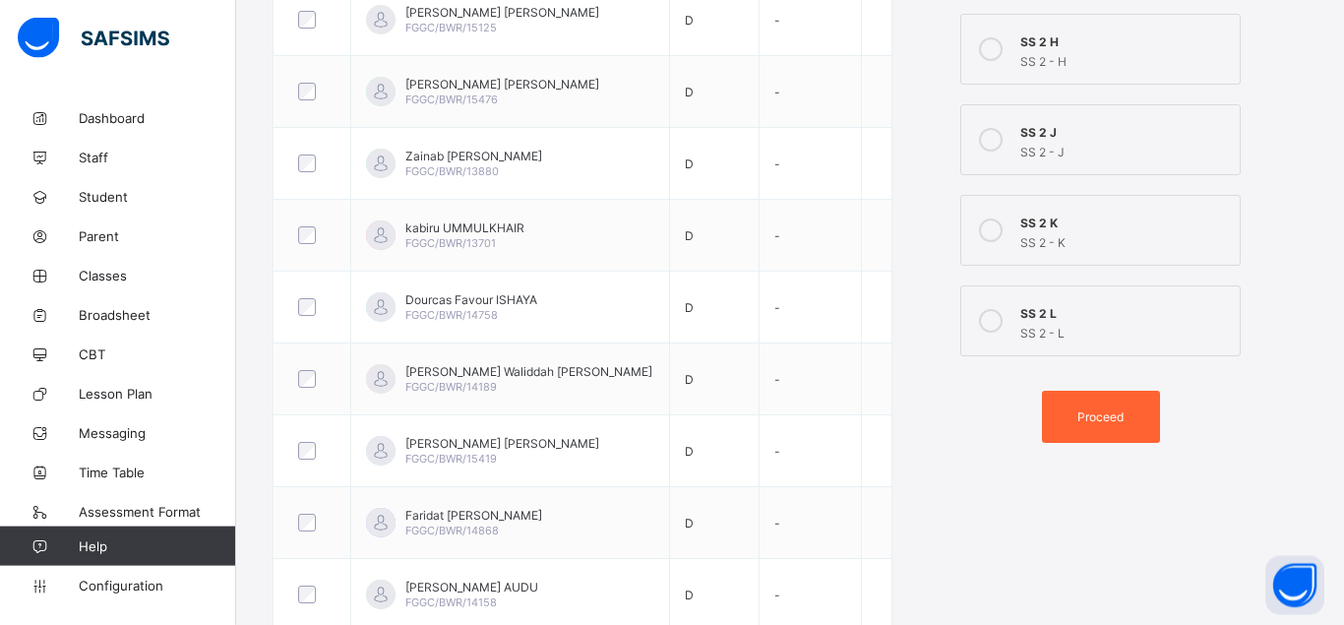
click at [1085, 415] on span "Proceed" at bounding box center [1100, 416] width 46 height 15
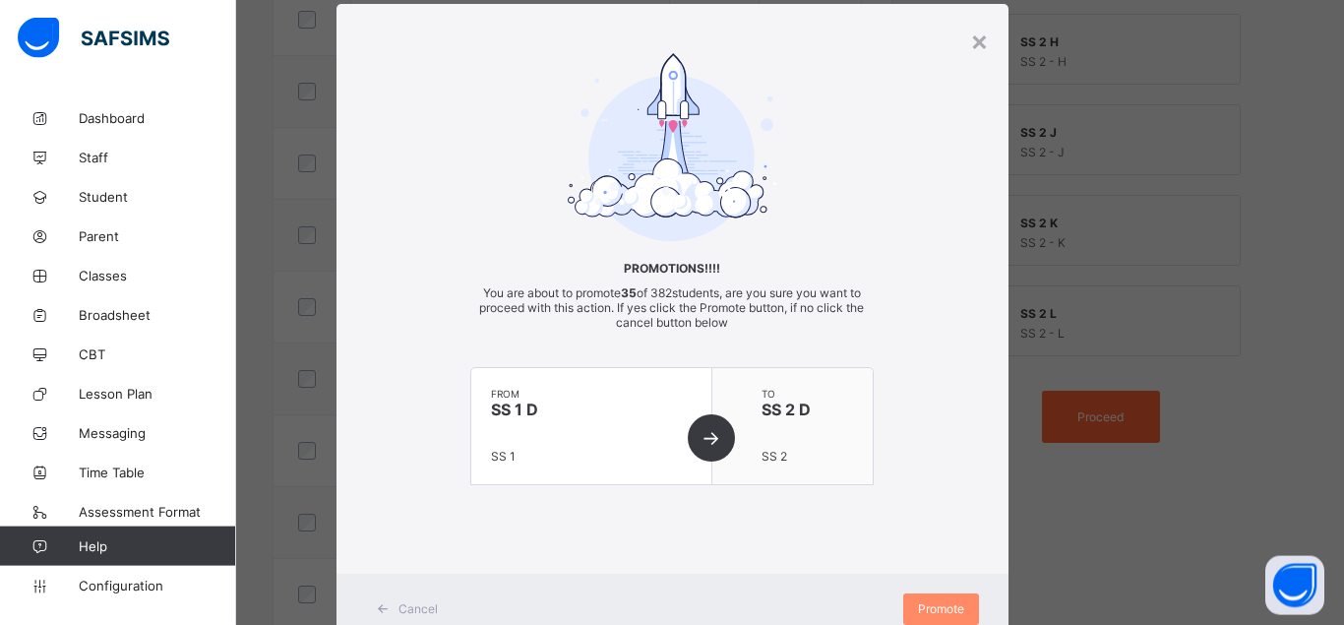
scroll to position [45, 0]
click at [945, 597] on div "Promote" at bounding box center [941, 608] width 76 height 31
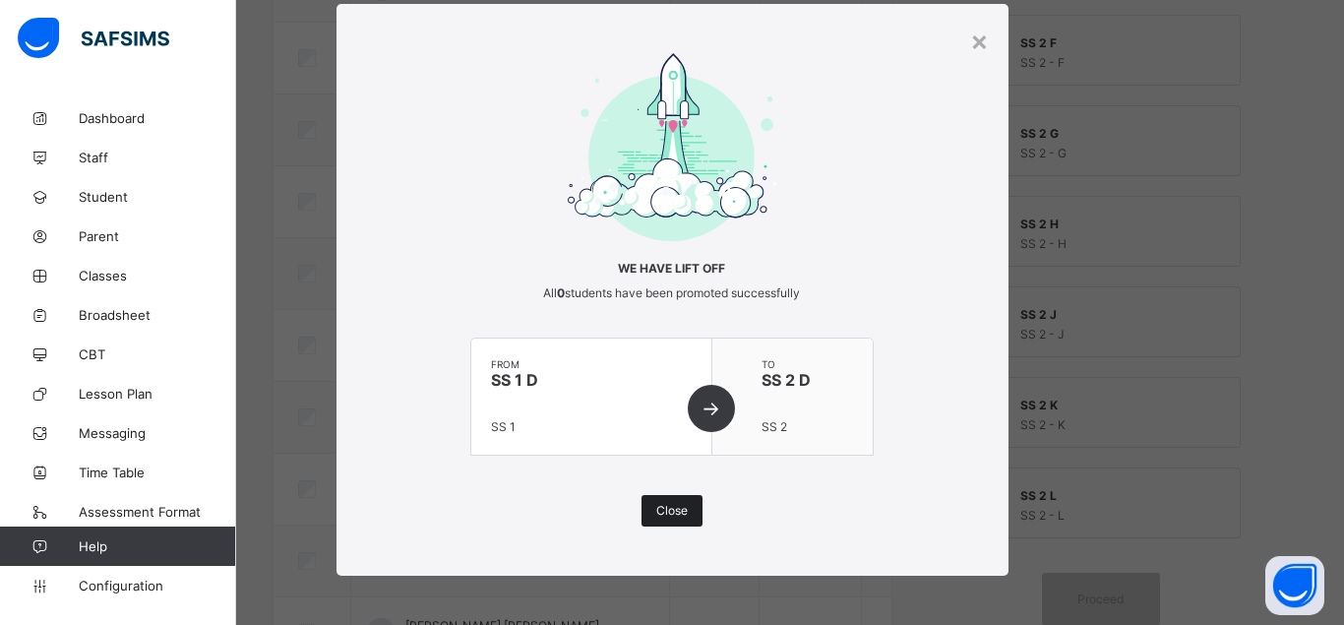
click at [677, 510] on span "Close" at bounding box center [671, 510] width 31 height 15
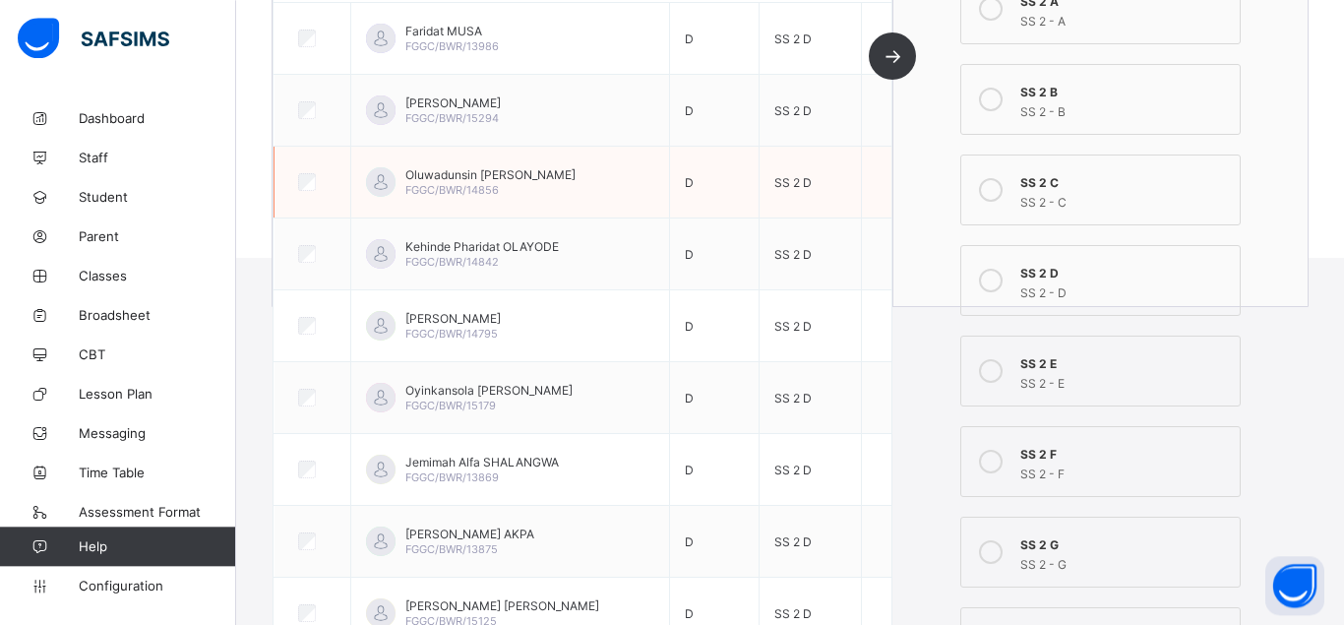
scroll to position [318, 0]
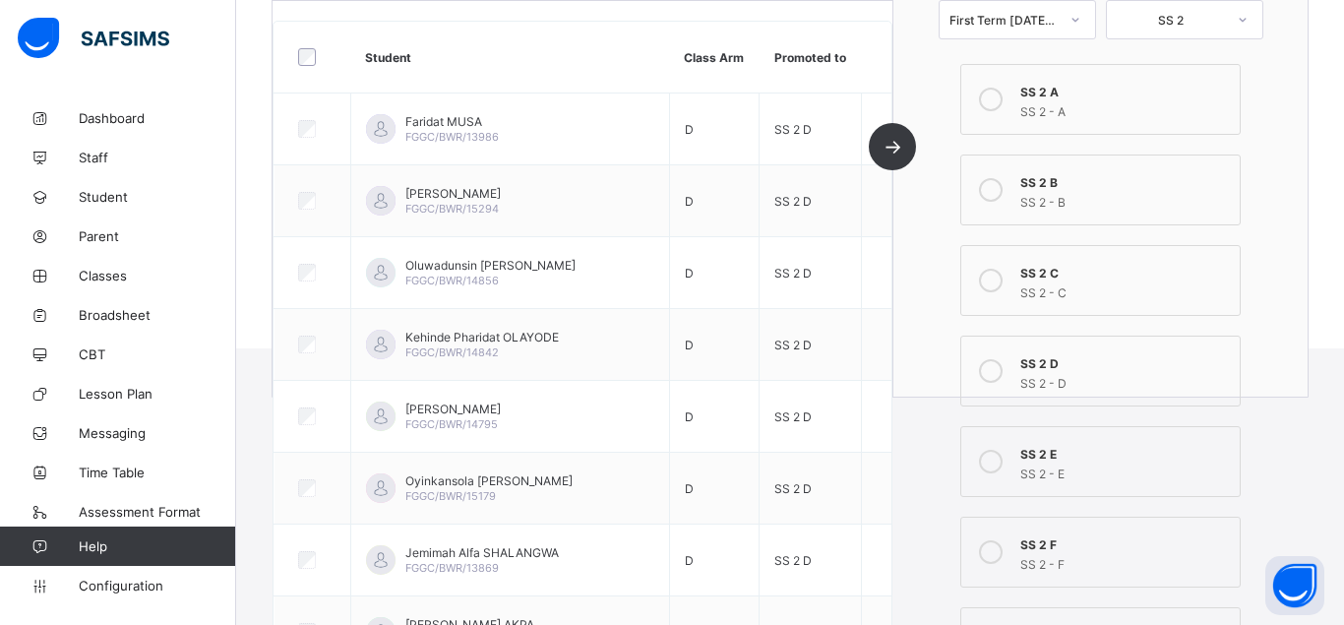
click at [994, 461] on icon at bounding box center [991, 462] width 24 height 24
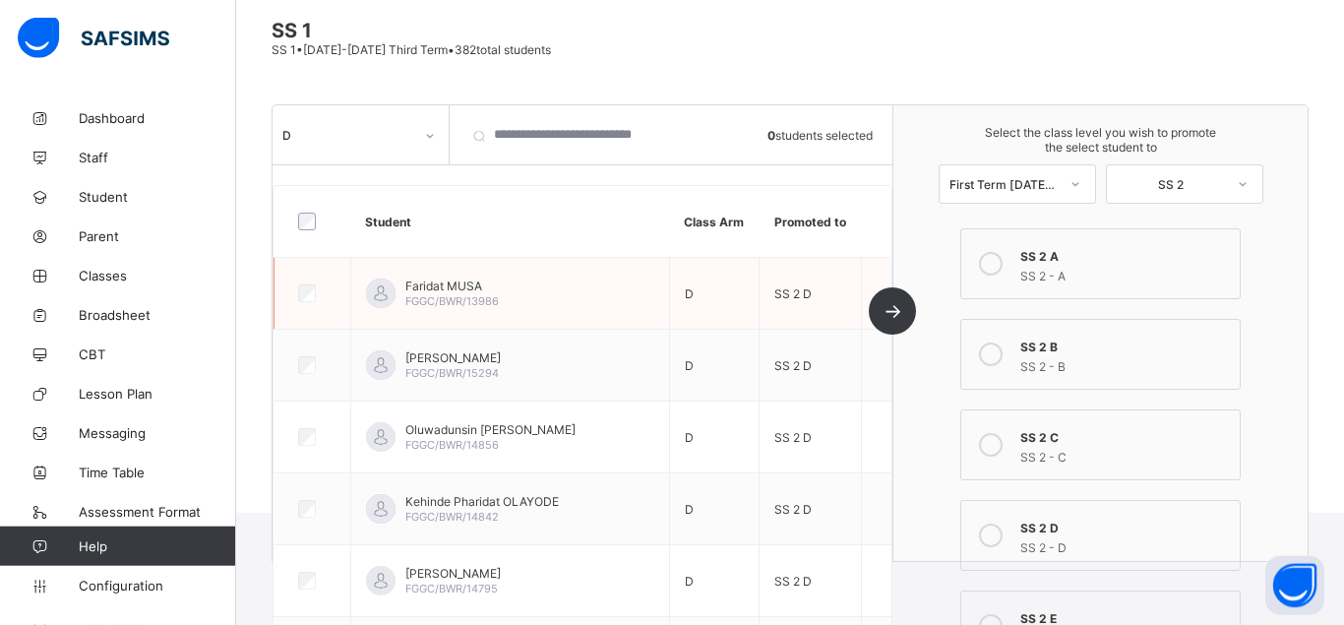
scroll to position [117, 0]
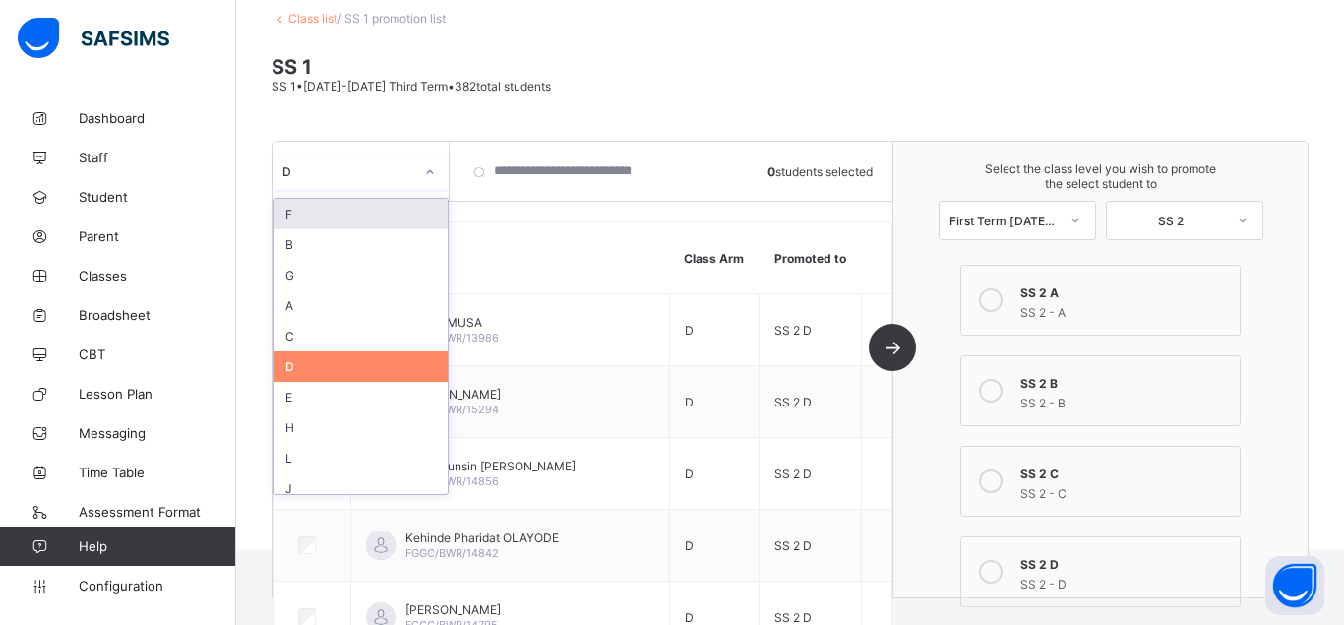
click at [429, 166] on icon at bounding box center [430, 172] width 12 height 20
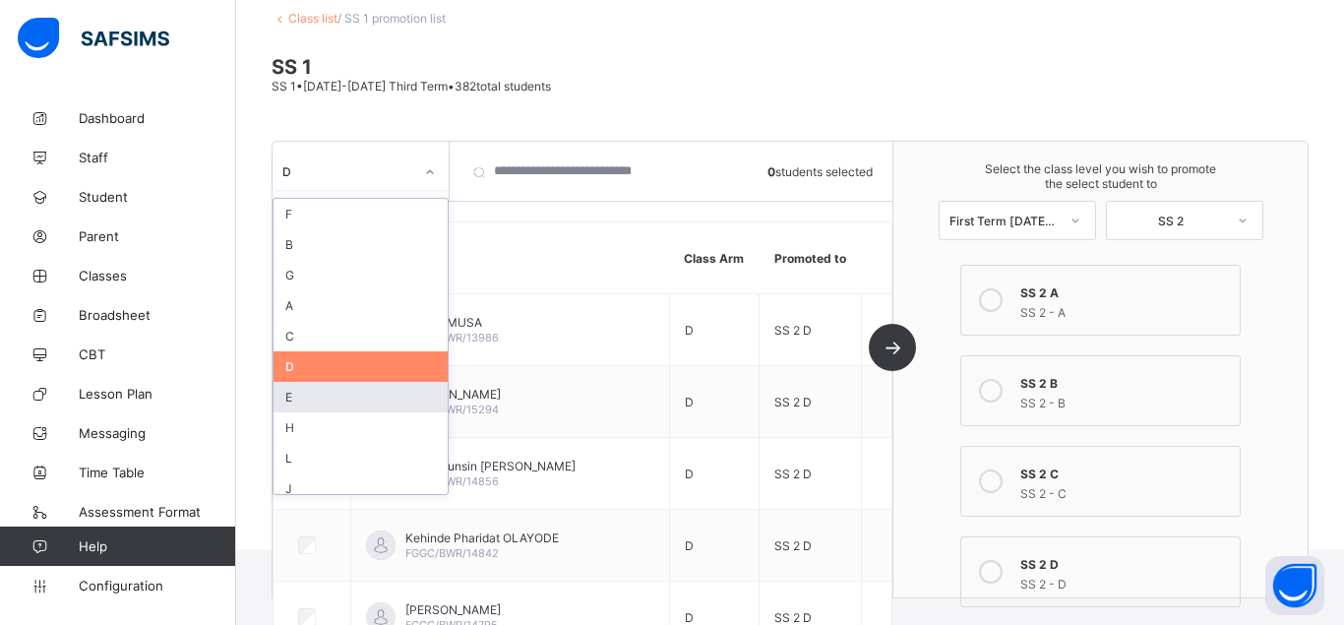
click at [305, 394] on div "E" at bounding box center [361, 397] width 174 height 31
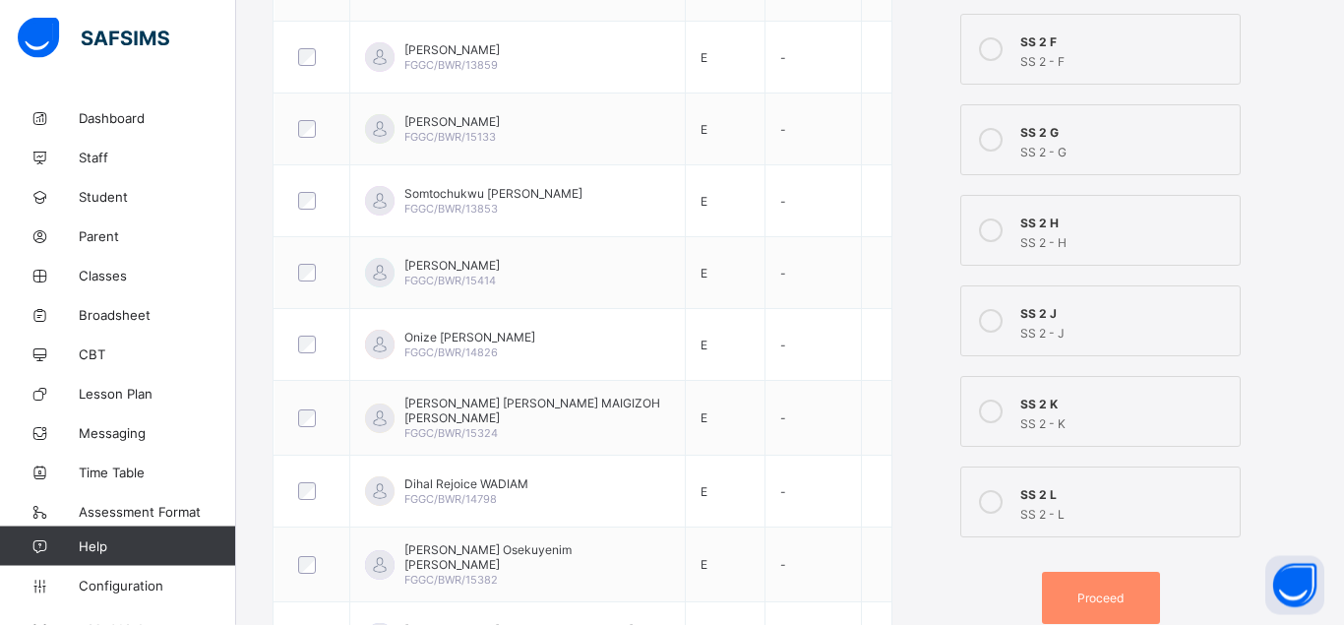
scroll to position [832, 0]
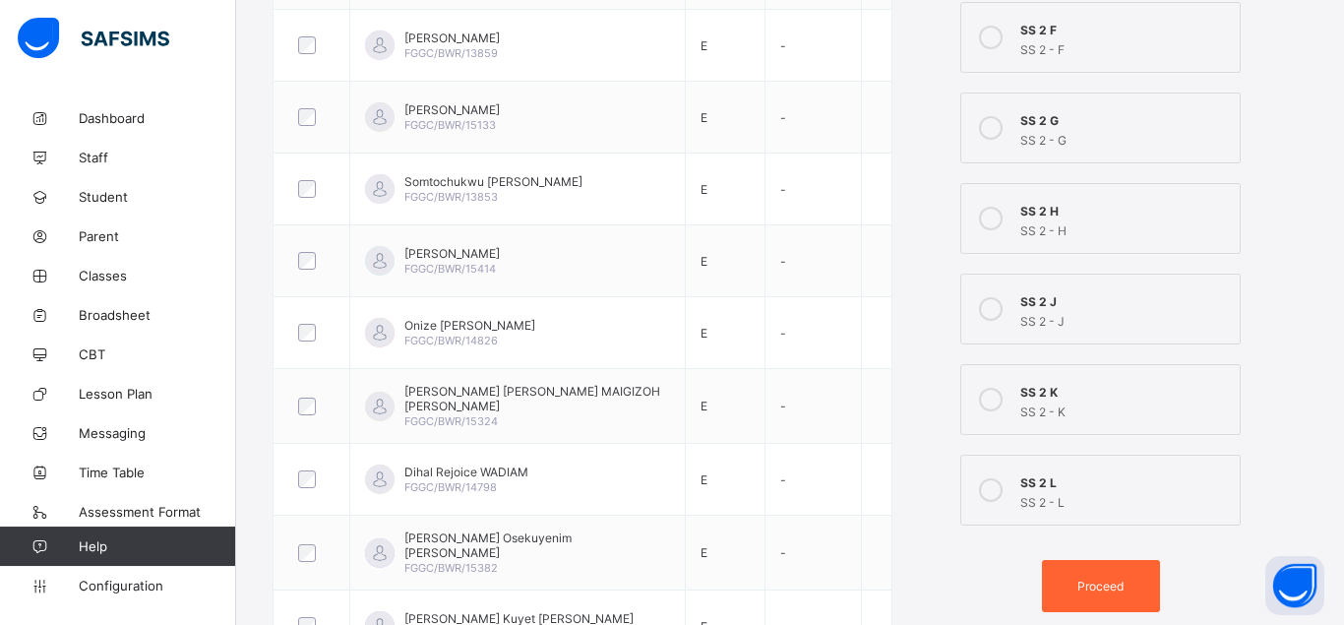
click at [1104, 583] on span "Proceed" at bounding box center [1100, 586] width 46 height 15
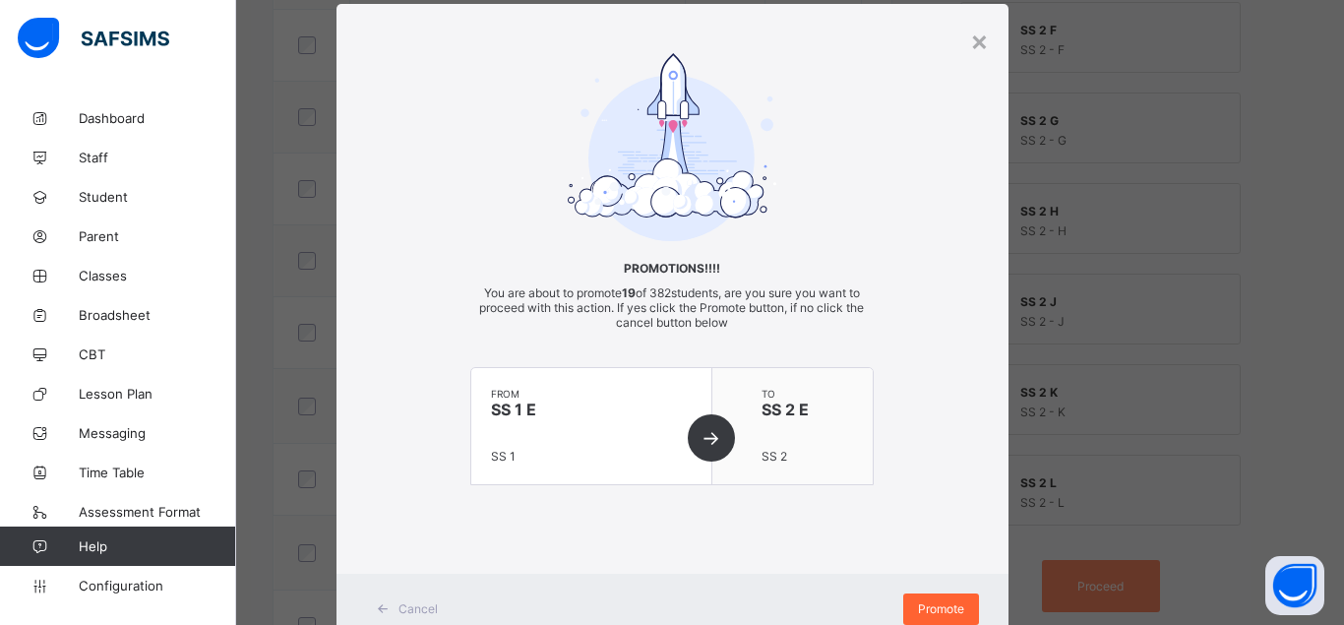
click at [936, 605] on span "Promote" at bounding box center [941, 608] width 46 height 15
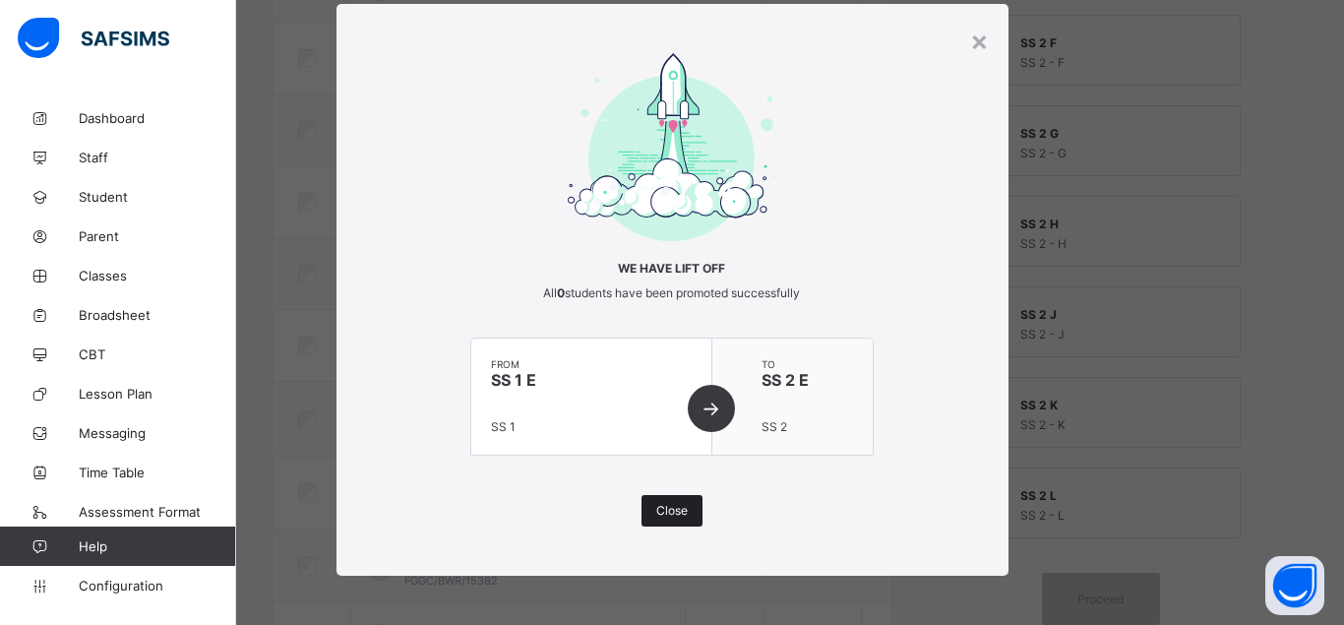
click at [679, 508] on span "Close" at bounding box center [671, 510] width 31 height 15
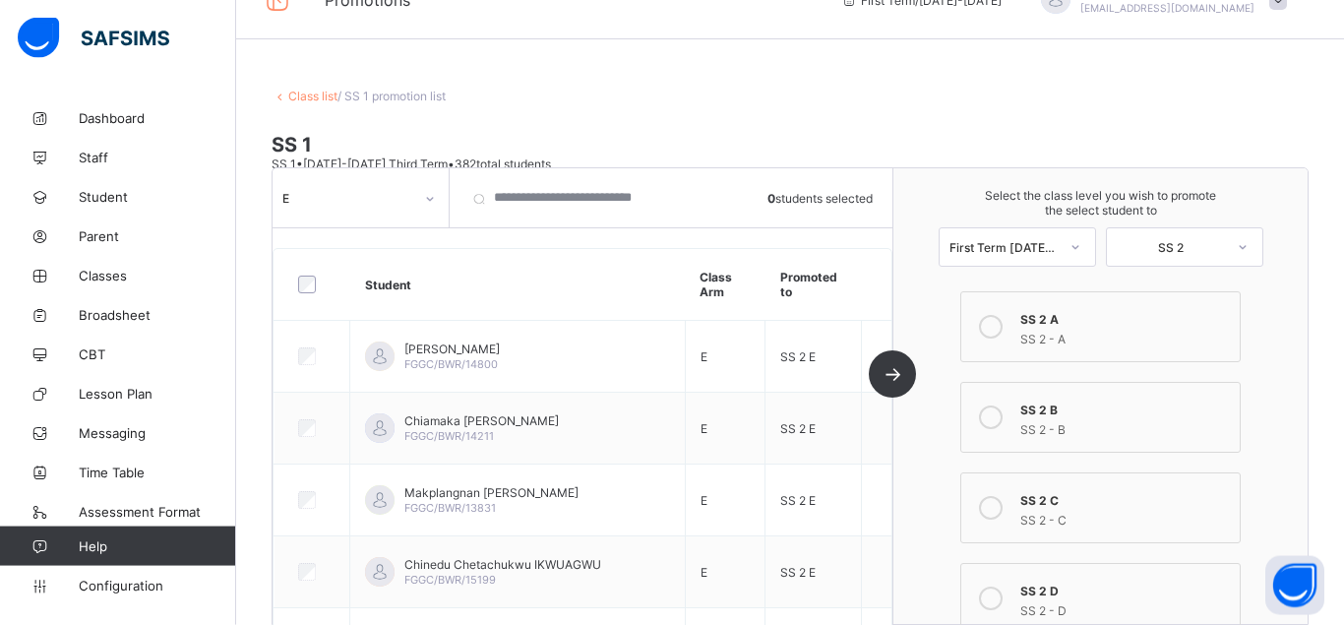
scroll to position [17, 0]
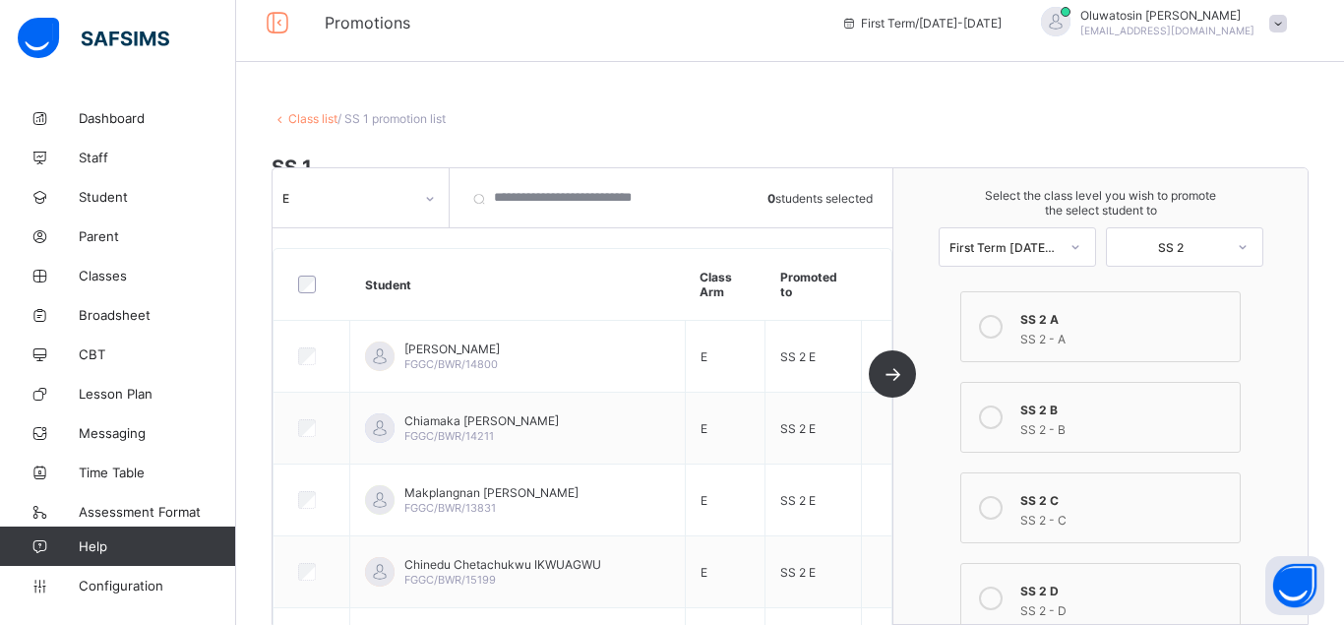
click at [433, 200] on icon at bounding box center [430, 199] width 12 height 20
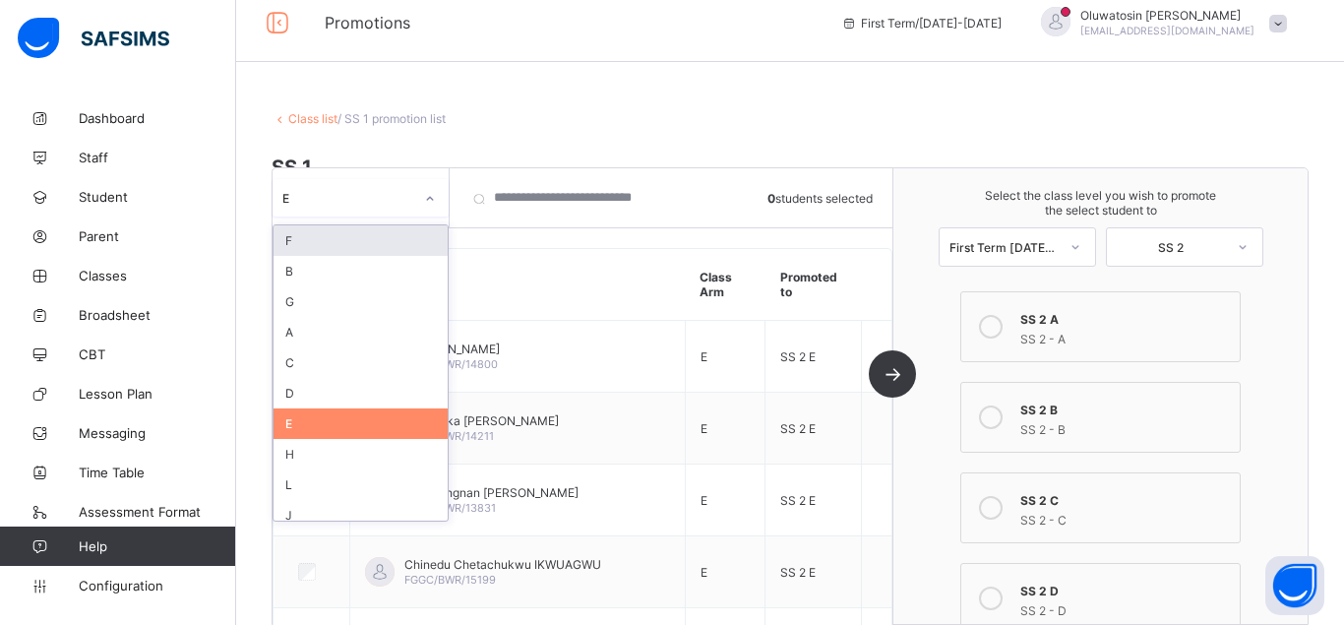
click at [311, 243] on div "F" at bounding box center [361, 240] width 174 height 31
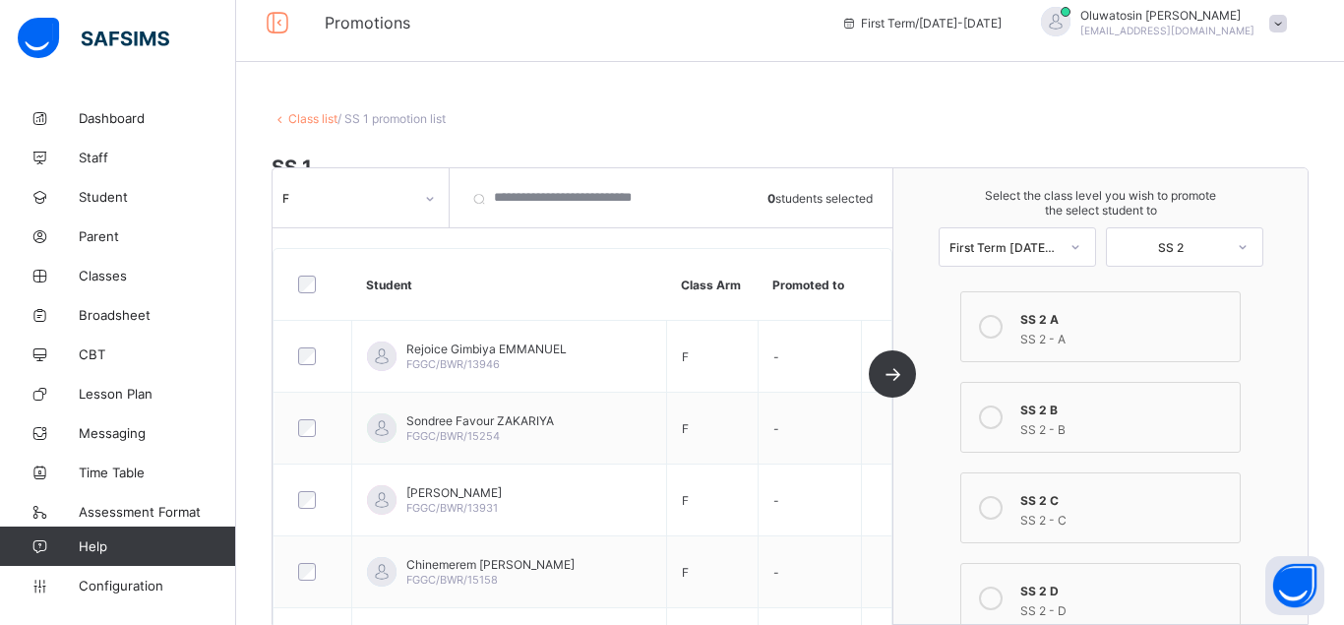
click at [297, 279] on div at bounding box center [313, 285] width 38 height 18
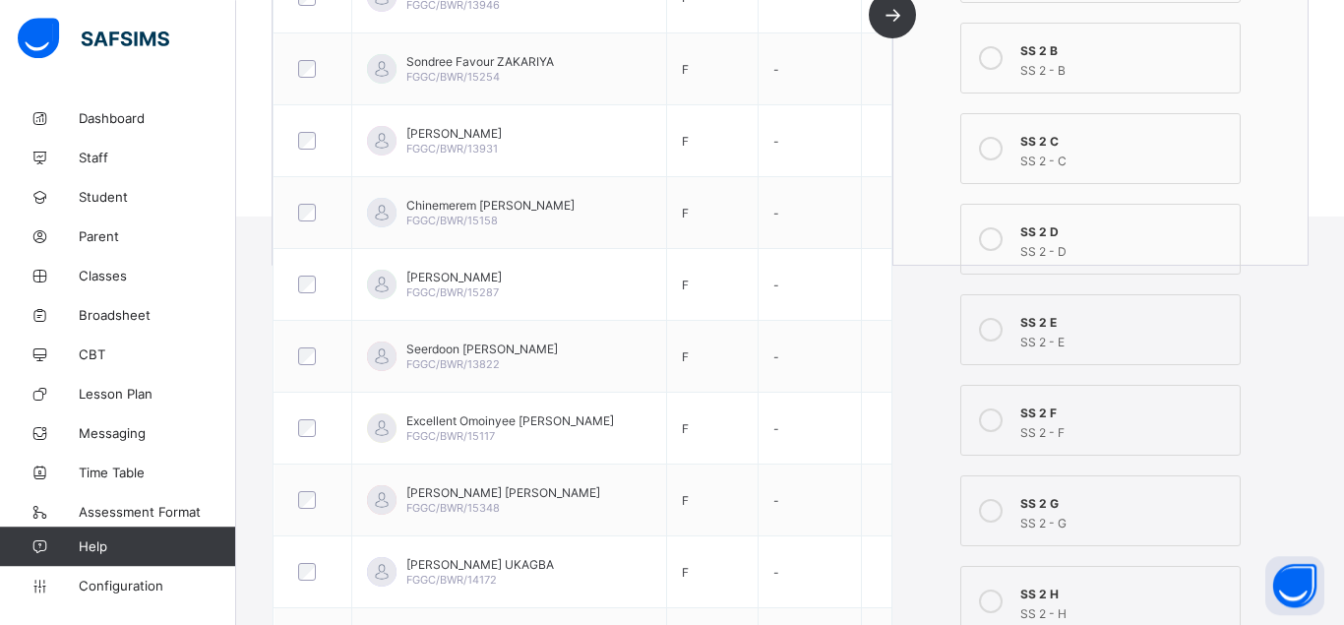
scroll to position [519, 0]
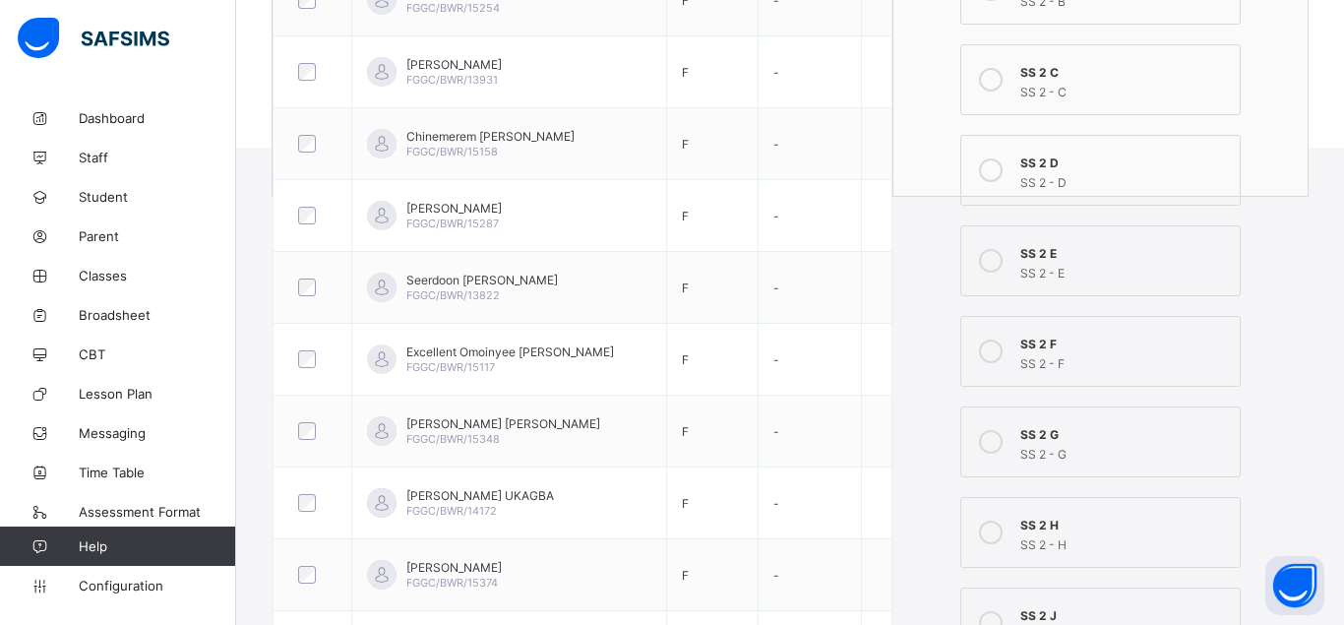
click at [993, 350] on icon at bounding box center [991, 351] width 24 height 24
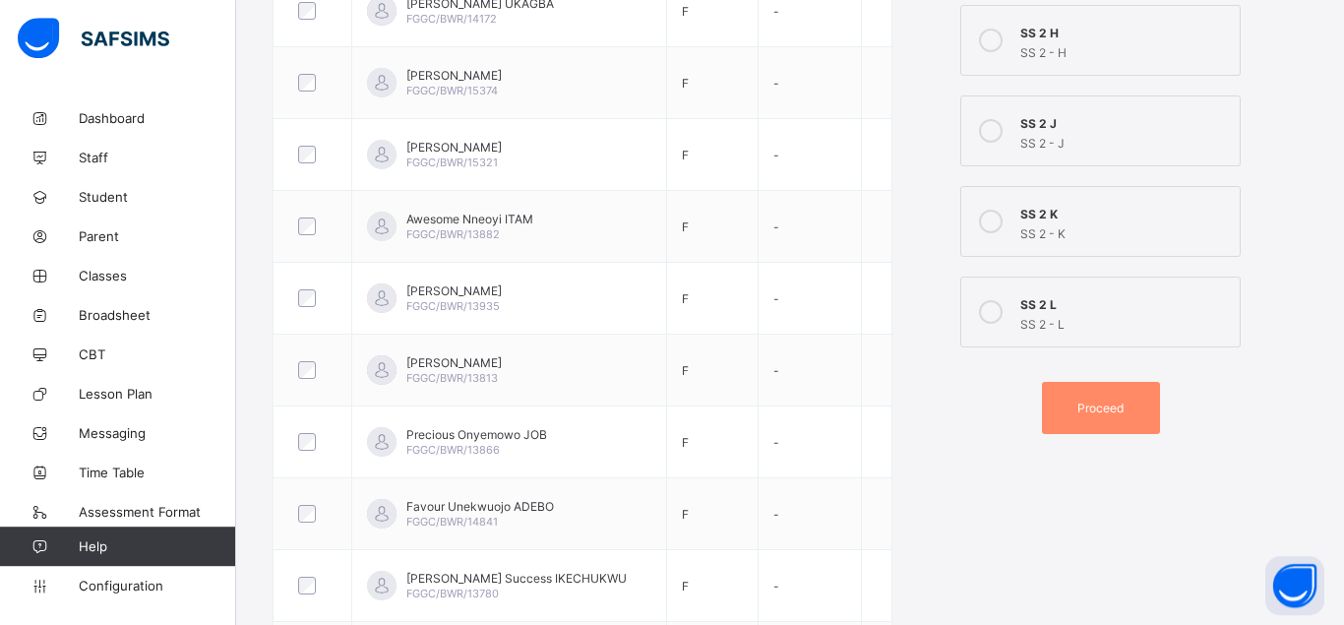
scroll to position [1020, 0]
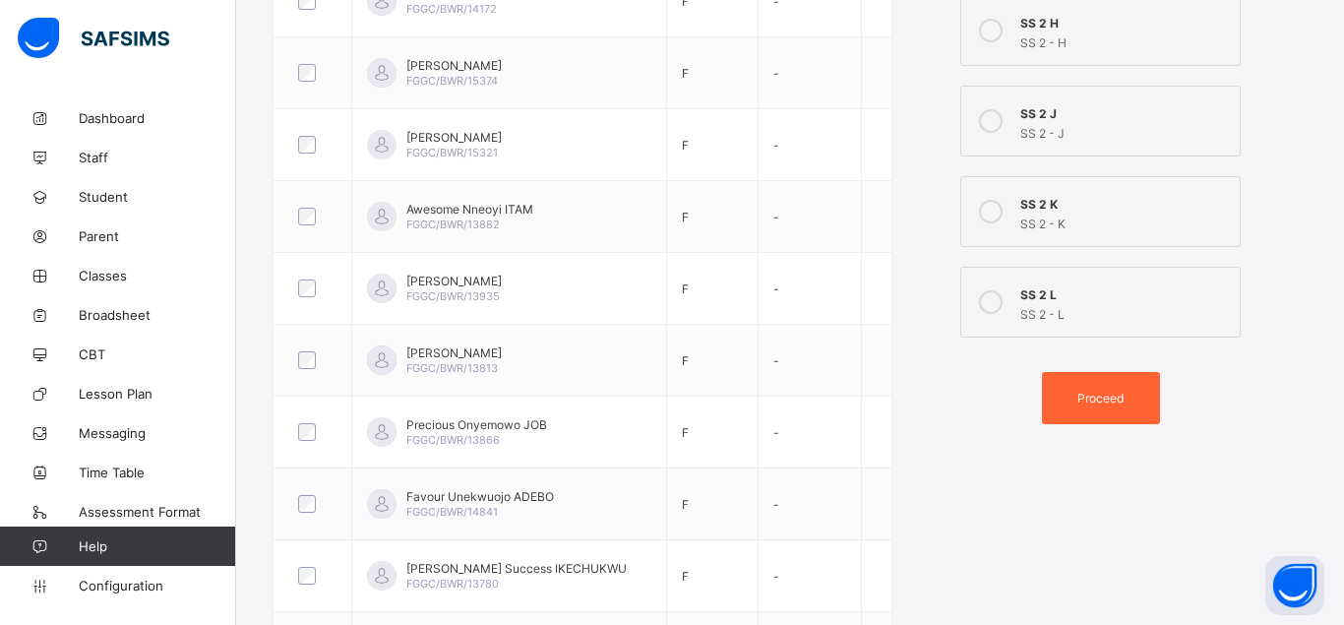
click at [1100, 398] on span "Proceed" at bounding box center [1100, 398] width 46 height 15
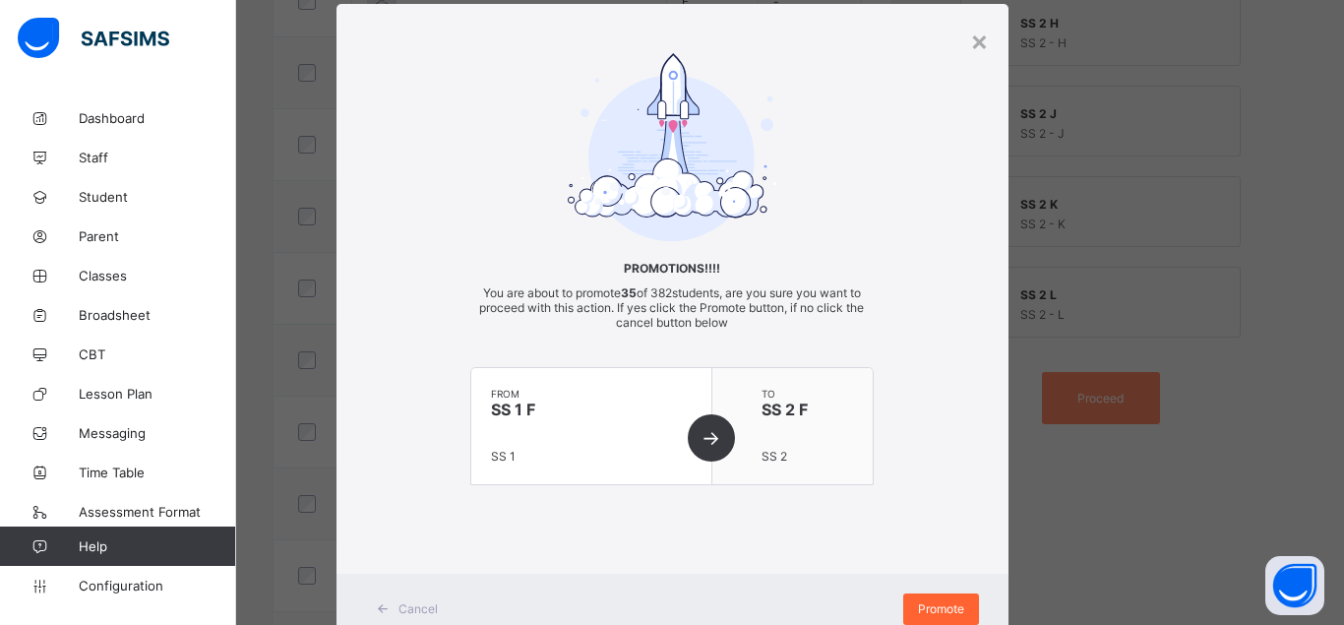
click at [955, 609] on span "Promote" at bounding box center [941, 608] width 46 height 15
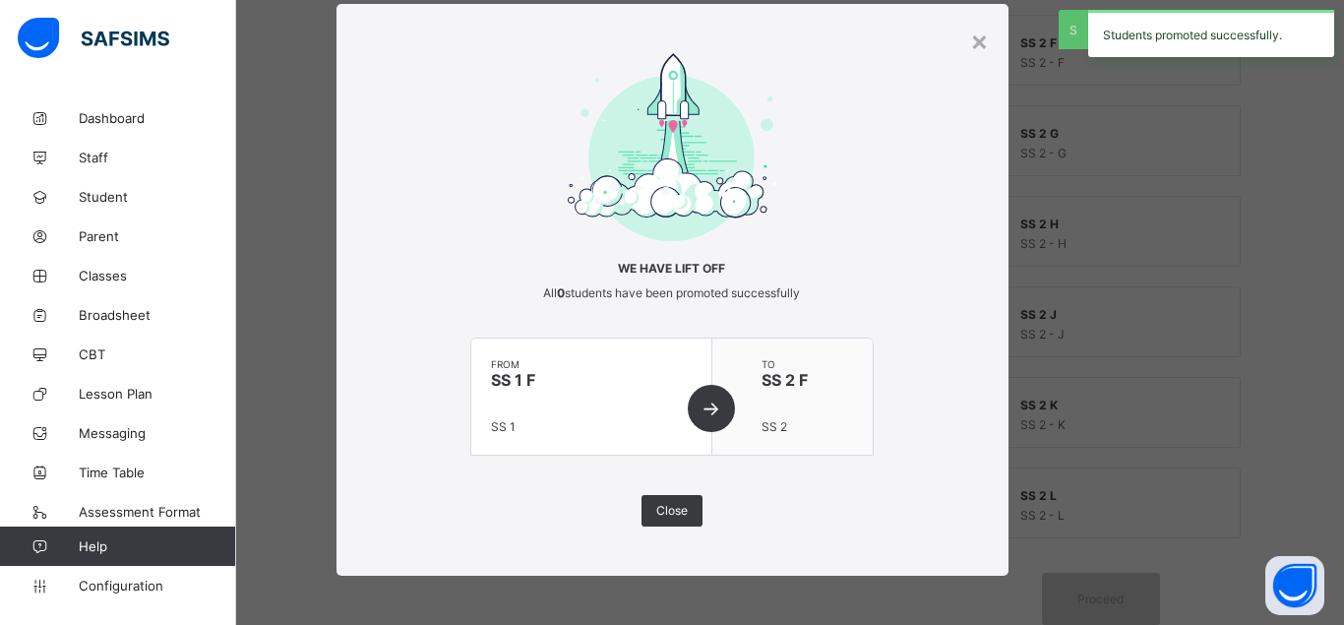
scroll to position [820, 0]
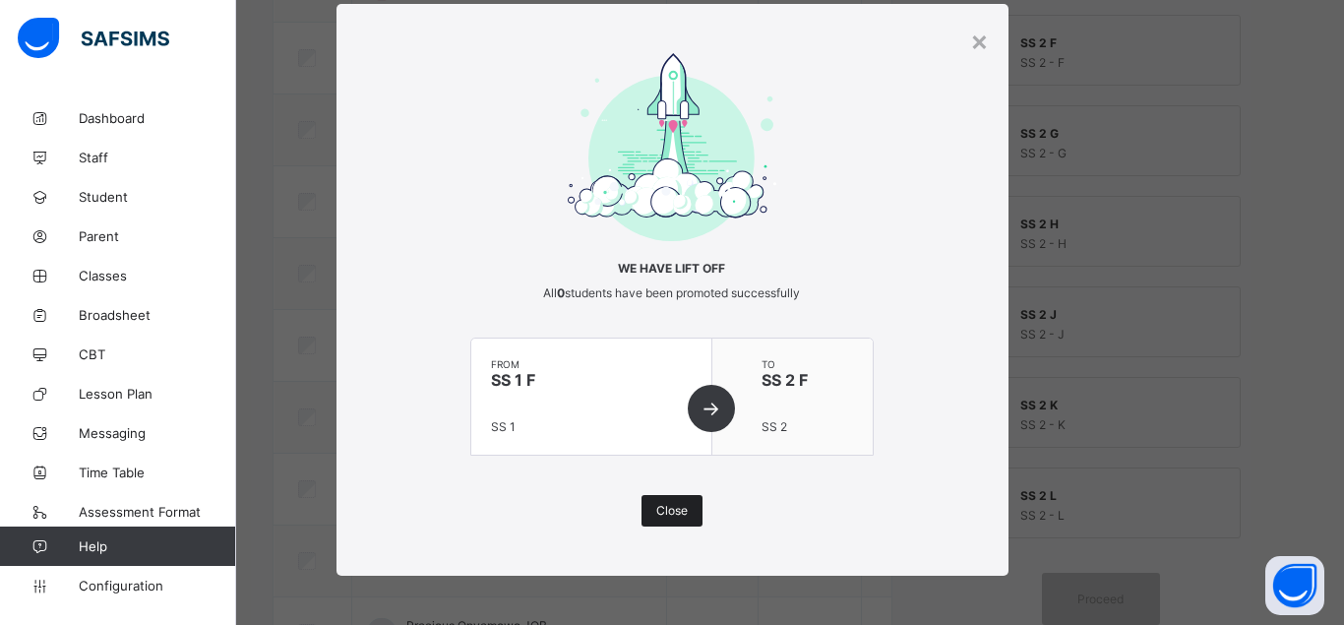
click at [682, 511] on span "Close" at bounding box center [671, 510] width 31 height 15
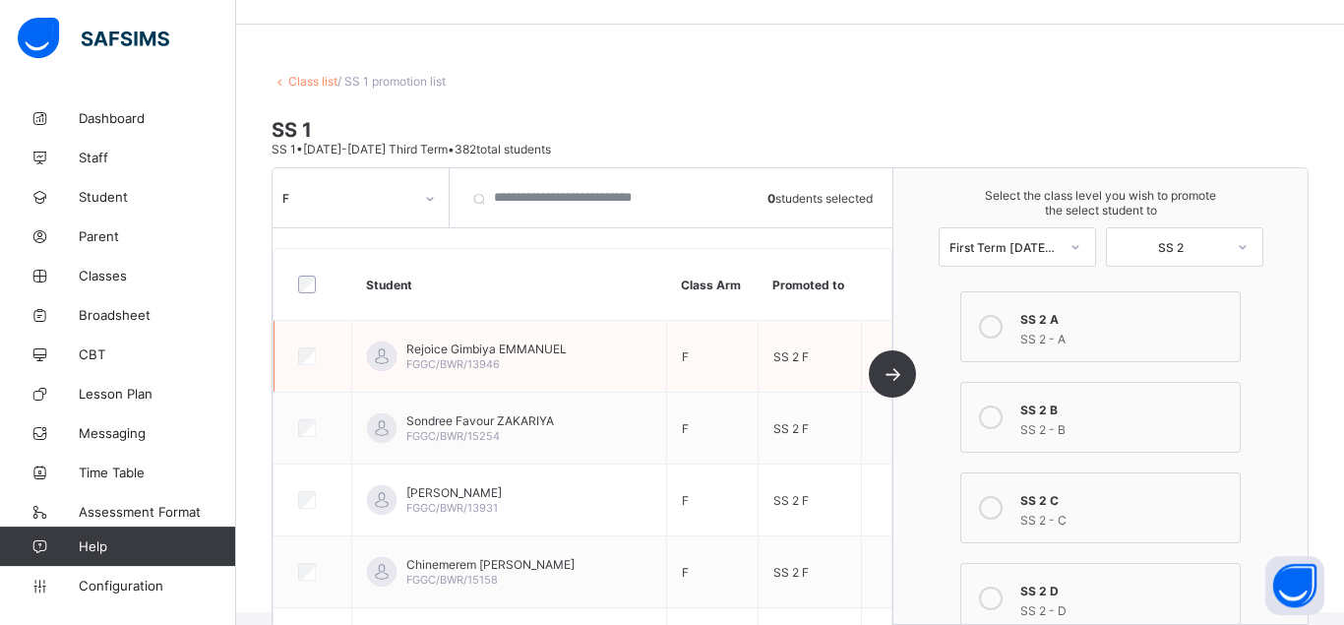
scroll to position [17, 0]
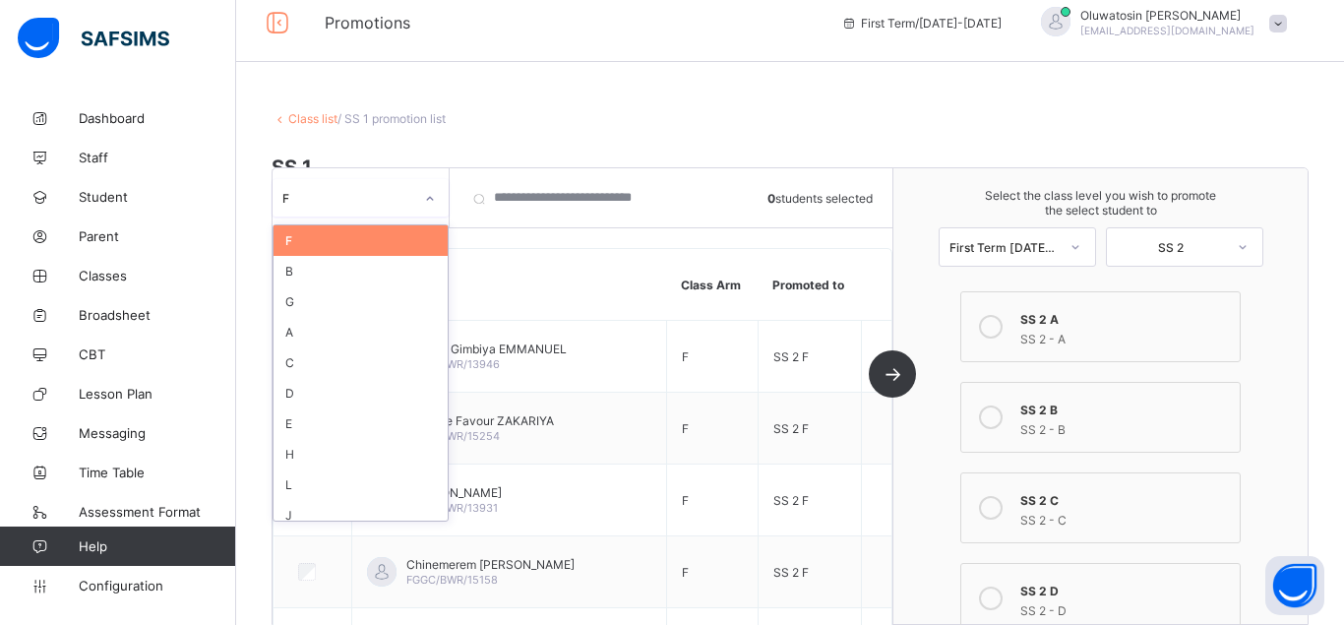
click at [433, 197] on icon at bounding box center [430, 199] width 12 height 20
click at [331, 303] on div "G" at bounding box center [361, 301] width 174 height 31
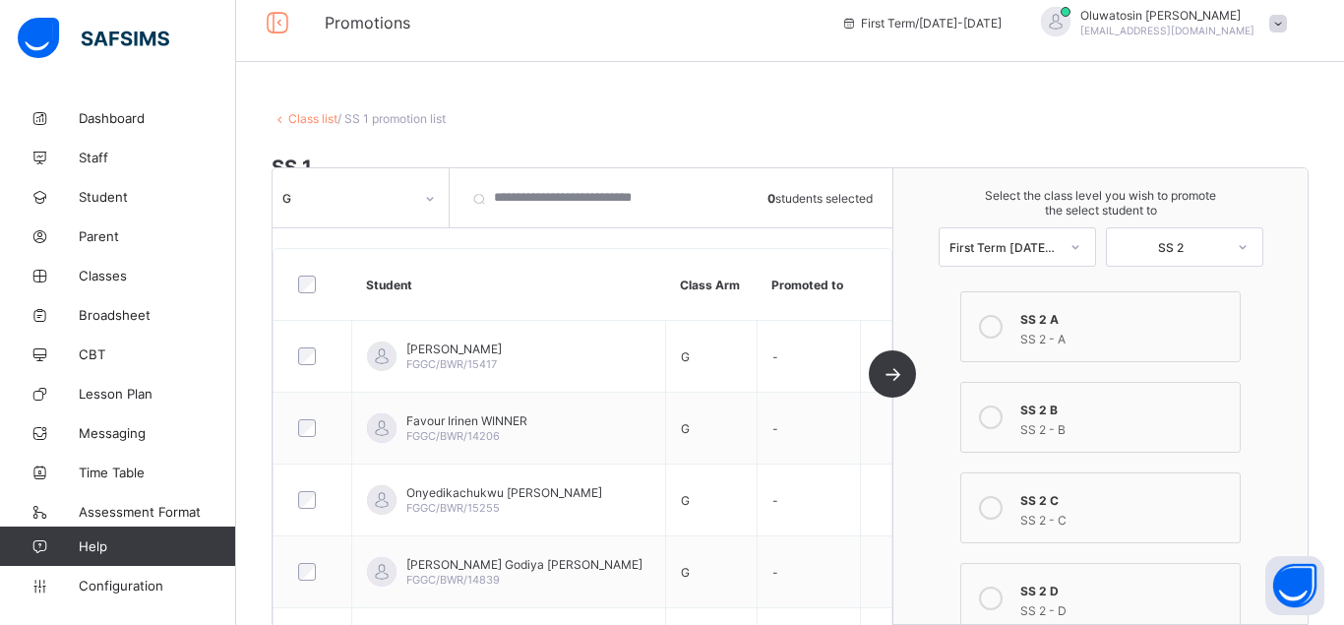
click at [316, 280] on div at bounding box center [313, 285] width 38 height 18
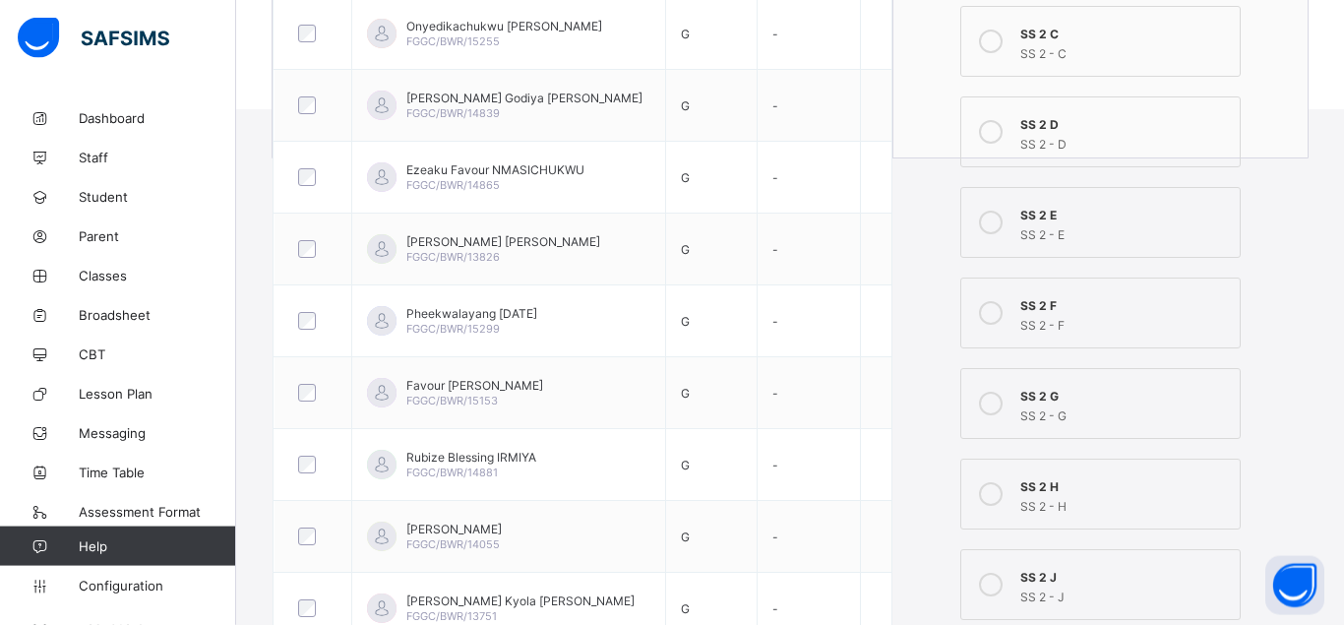
scroll to position [619, 0]
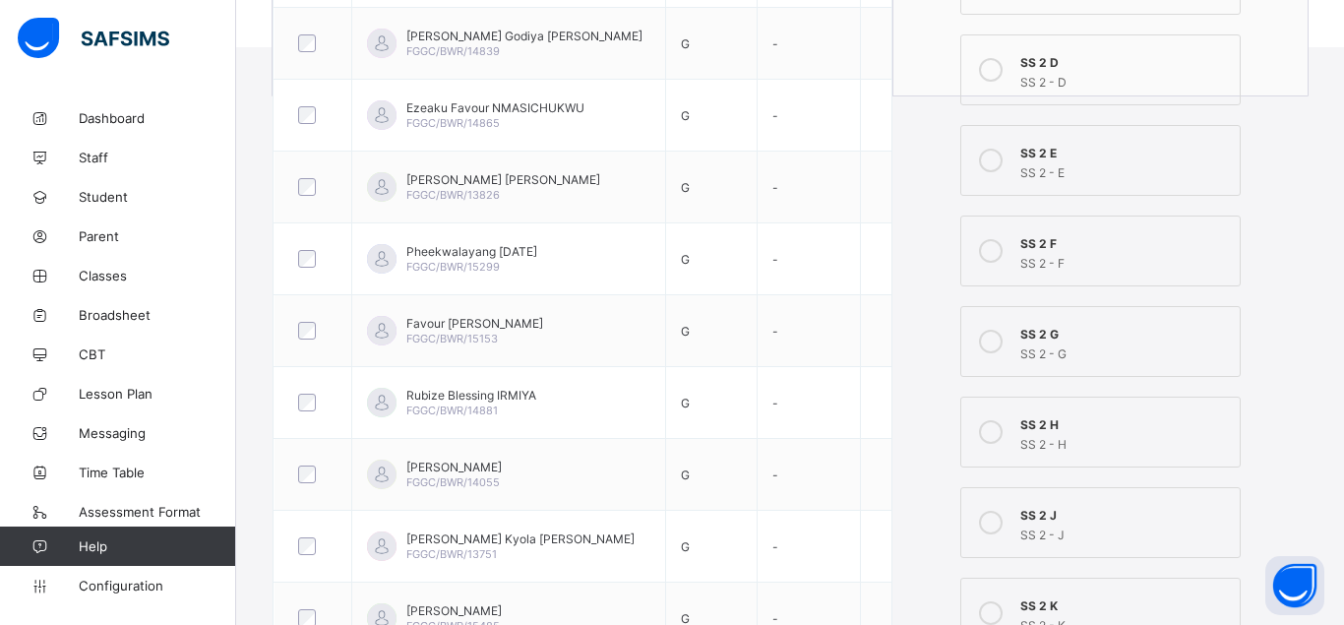
click at [994, 345] on icon at bounding box center [991, 342] width 24 height 24
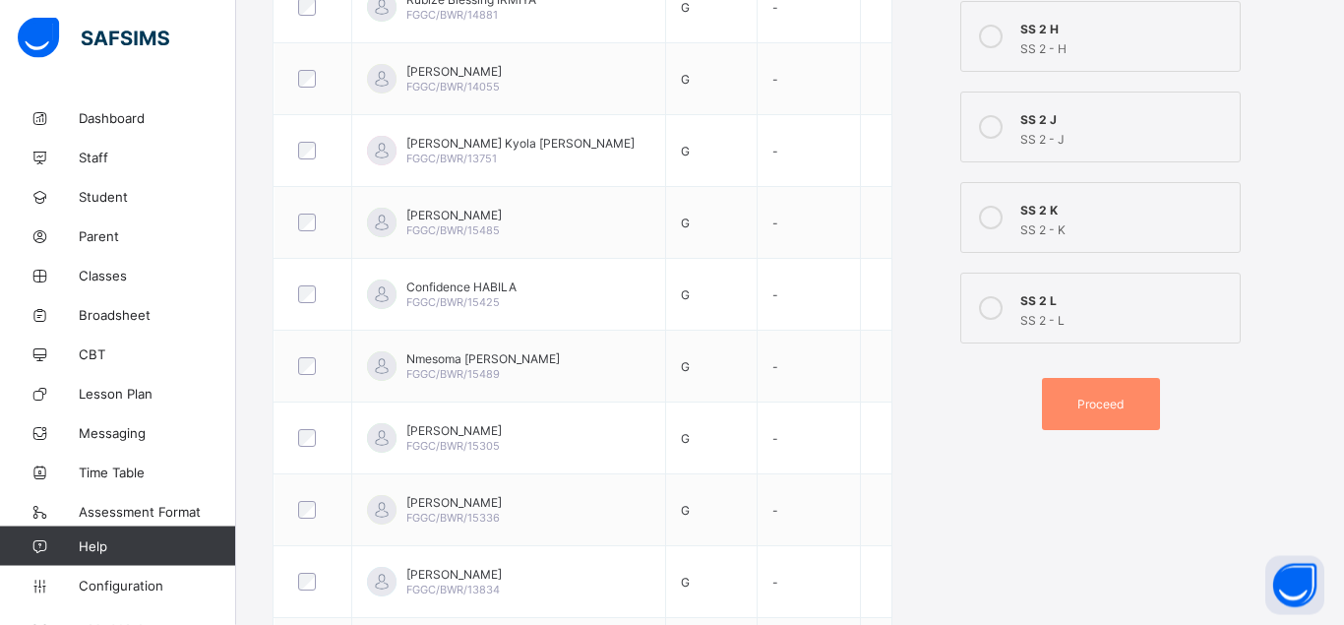
scroll to position [1121, 0]
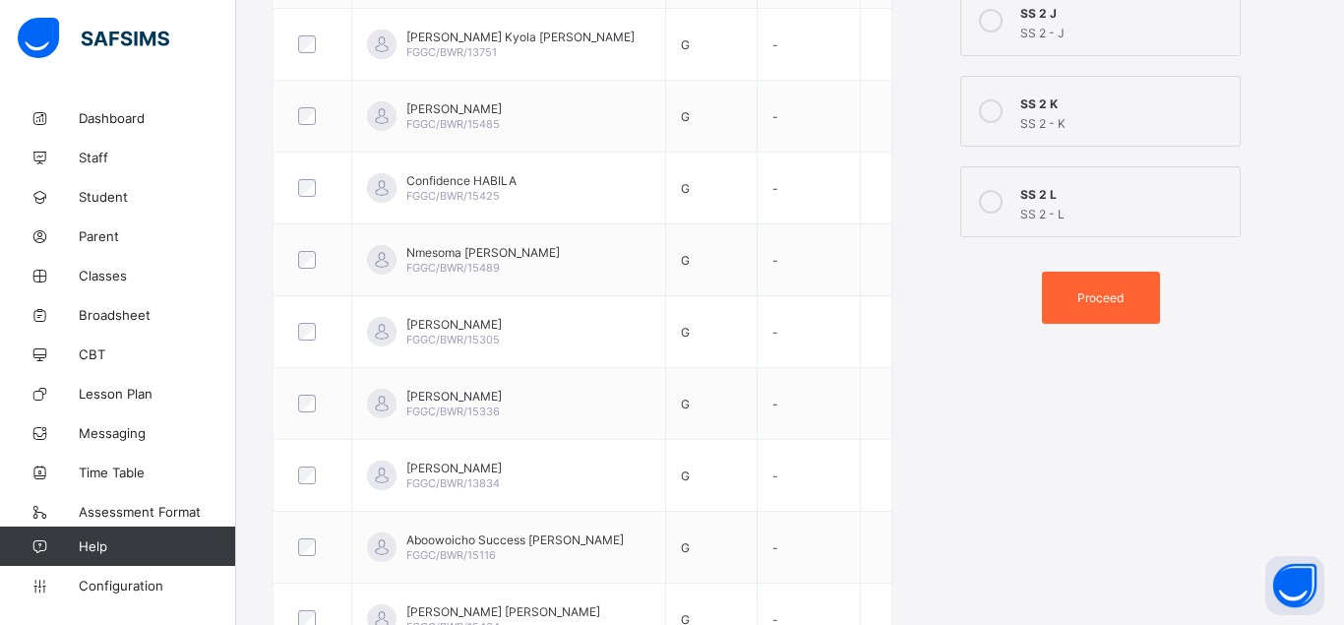
click at [1095, 297] on span "Proceed" at bounding box center [1100, 297] width 46 height 15
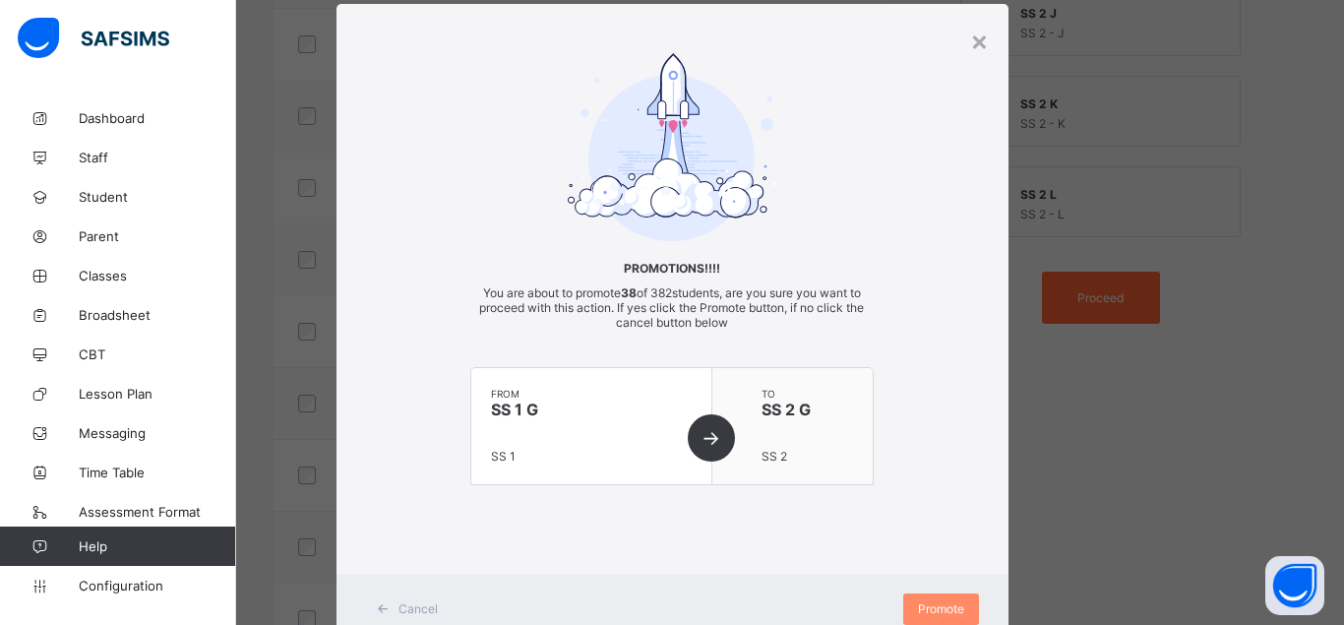
scroll to position [45, 0]
click at [944, 605] on span "Promote" at bounding box center [941, 608] width 46 height 15
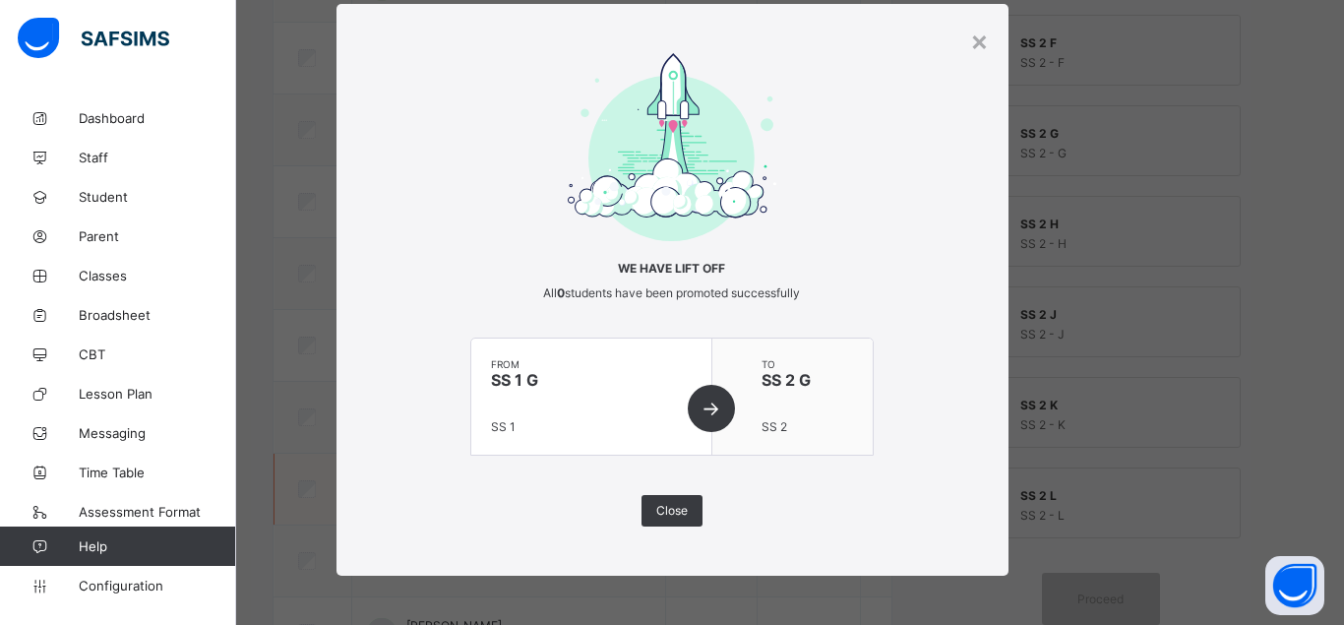
drag, startPoint x: 687, startPoint y: 507, endPoint x: 677, endPoint y: 506, distance: 9.9
click at [679, 506] on span "Close" at bounding box center [671, 510] width 31 height 15
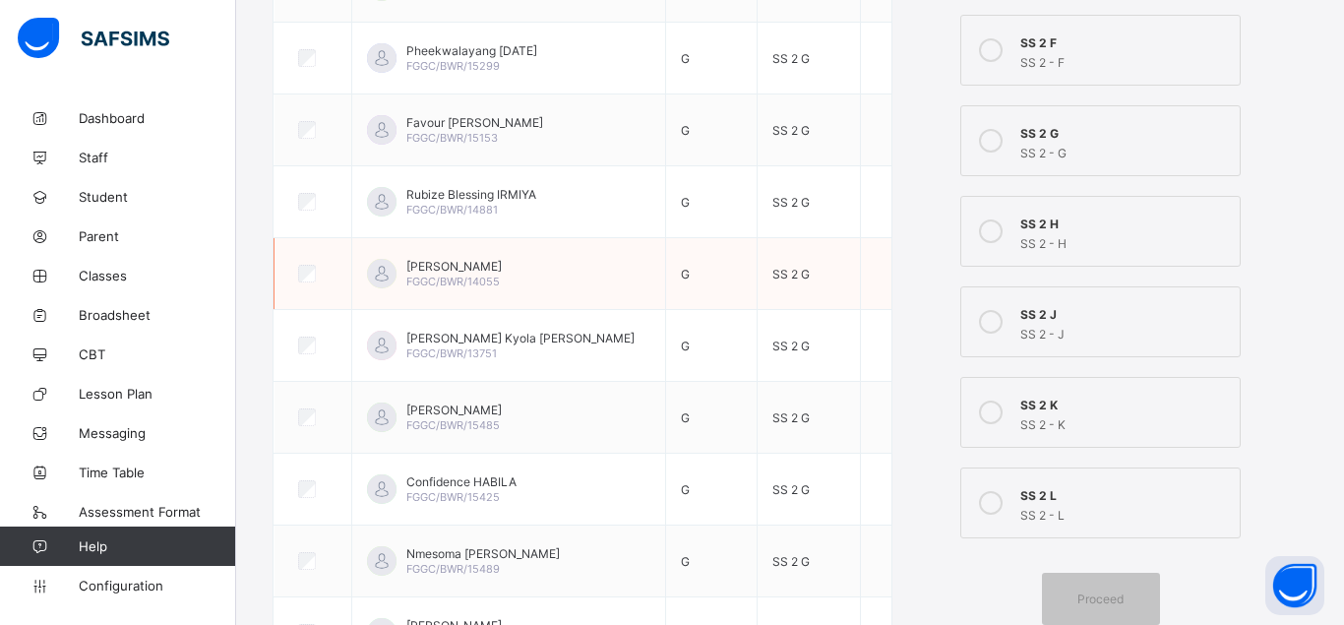
click at [788, 268] on span "SS 2 G" at bounding box center [790, 274] width 37 height 15
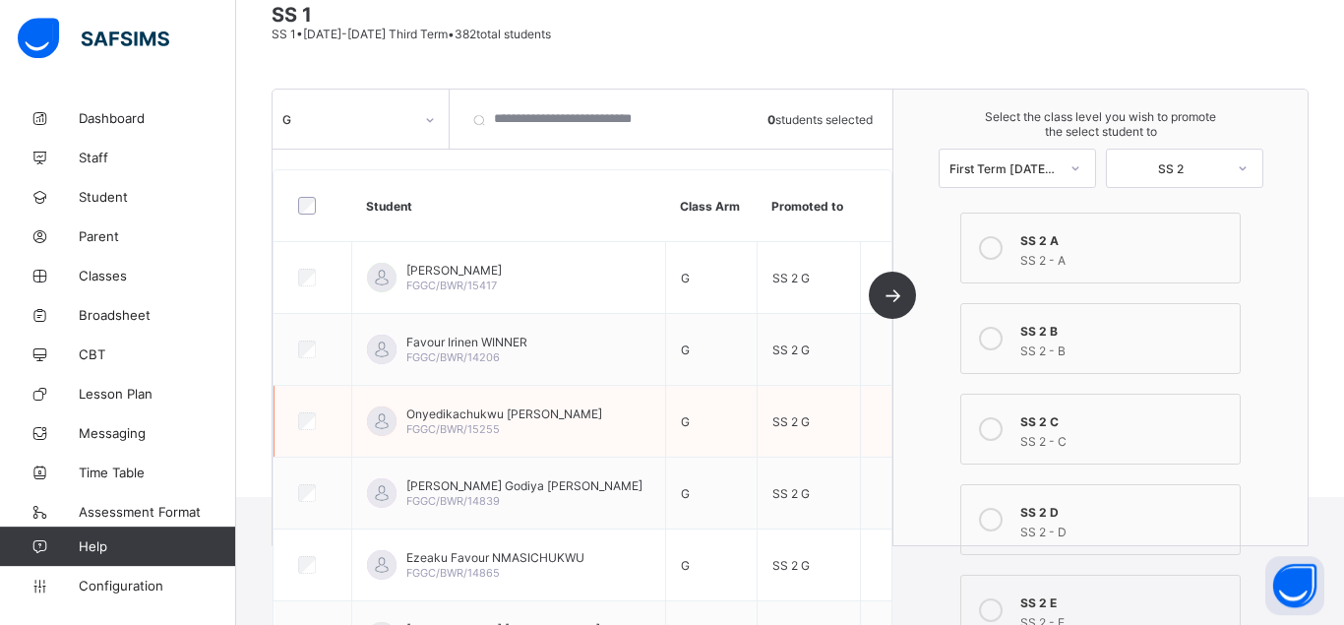
scroll to position [100, 0]
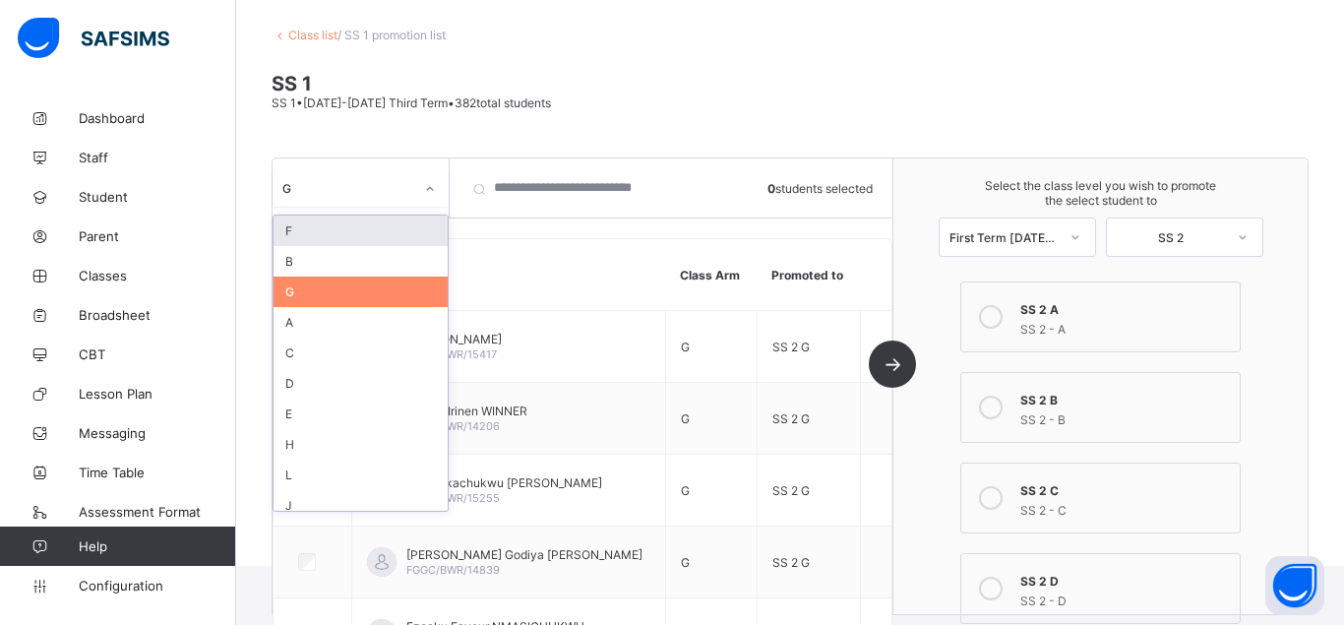
click at [424, 184] on icon at bounding box center [430, 189] width 12 height 20
click at [346, 444] on div "H" at bounding box center [361, 444] width 174 height 31
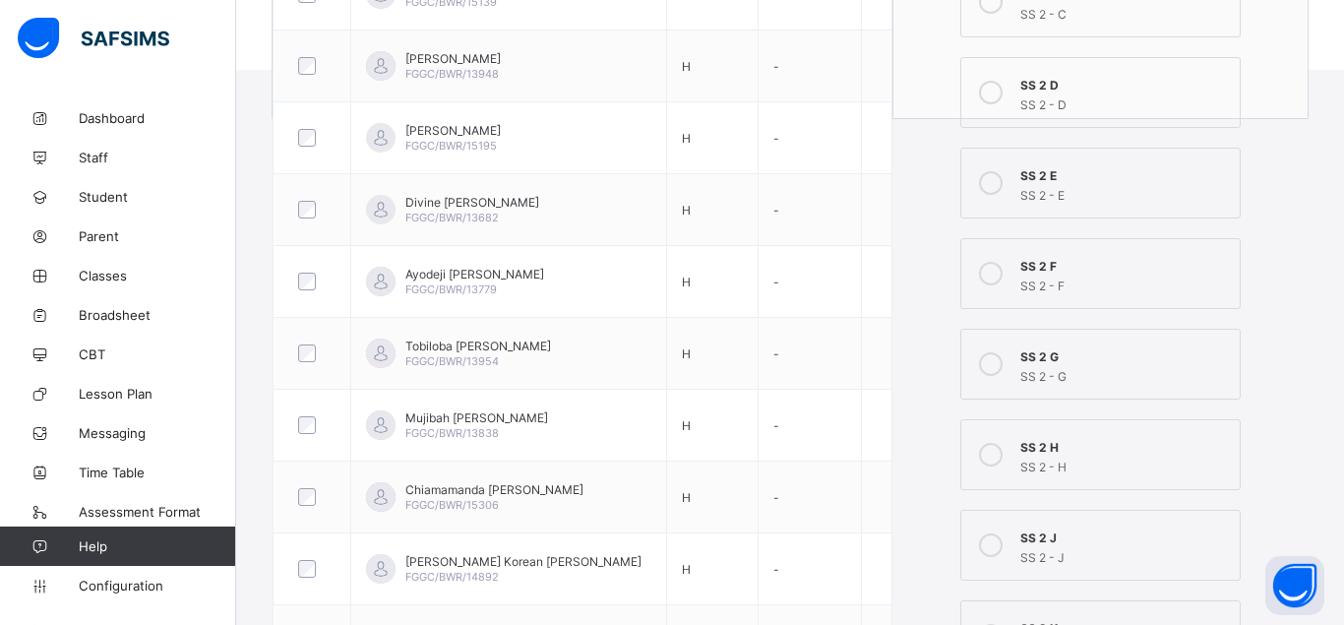
scroll to position [602, 0]
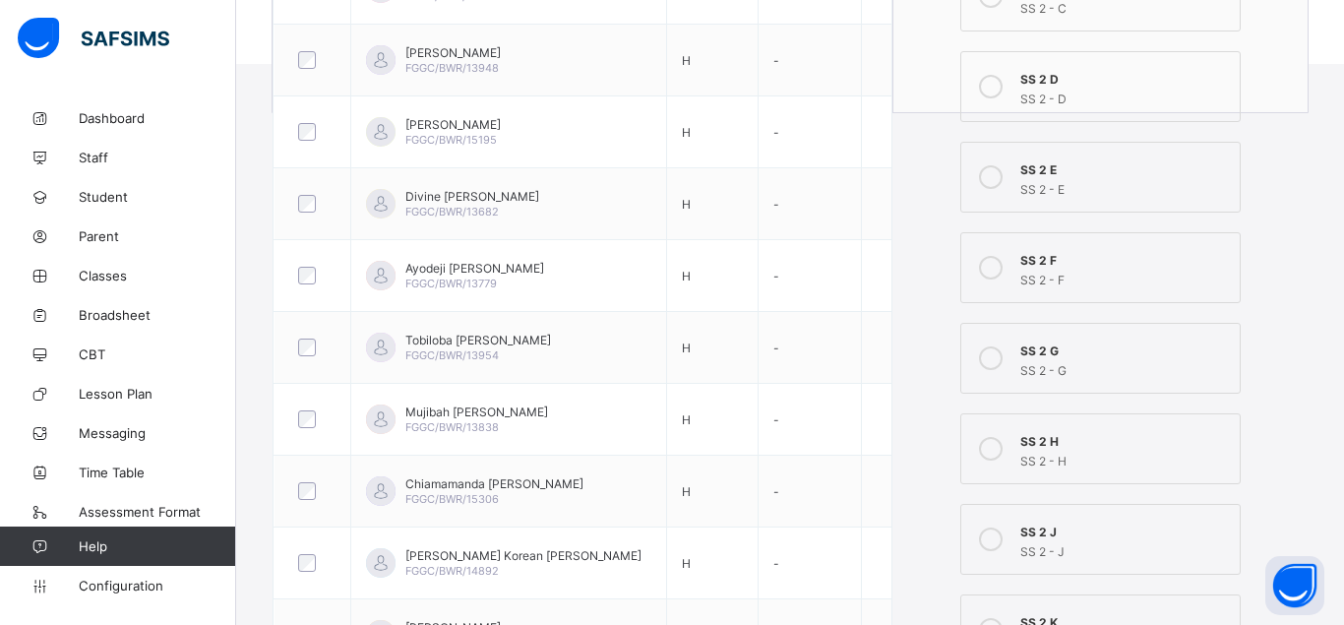
click at [987, 440] on icon at bounding box center [991, 449] width 24 height 24
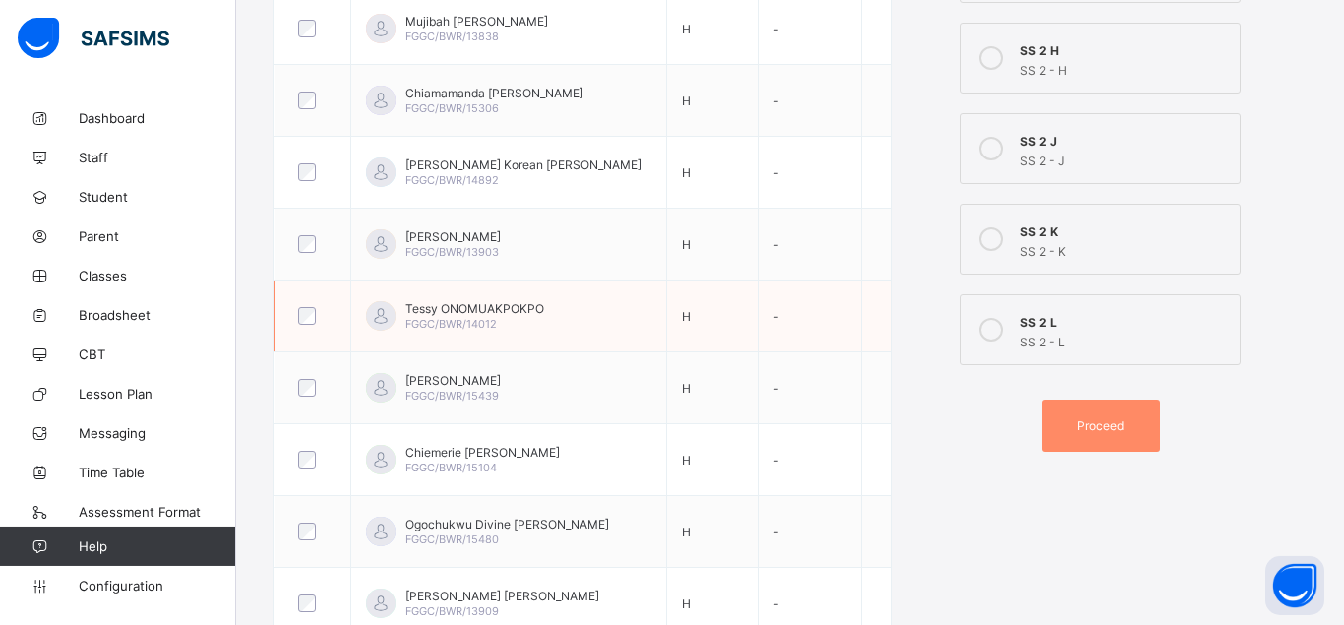
scroll to position [1104, 0]
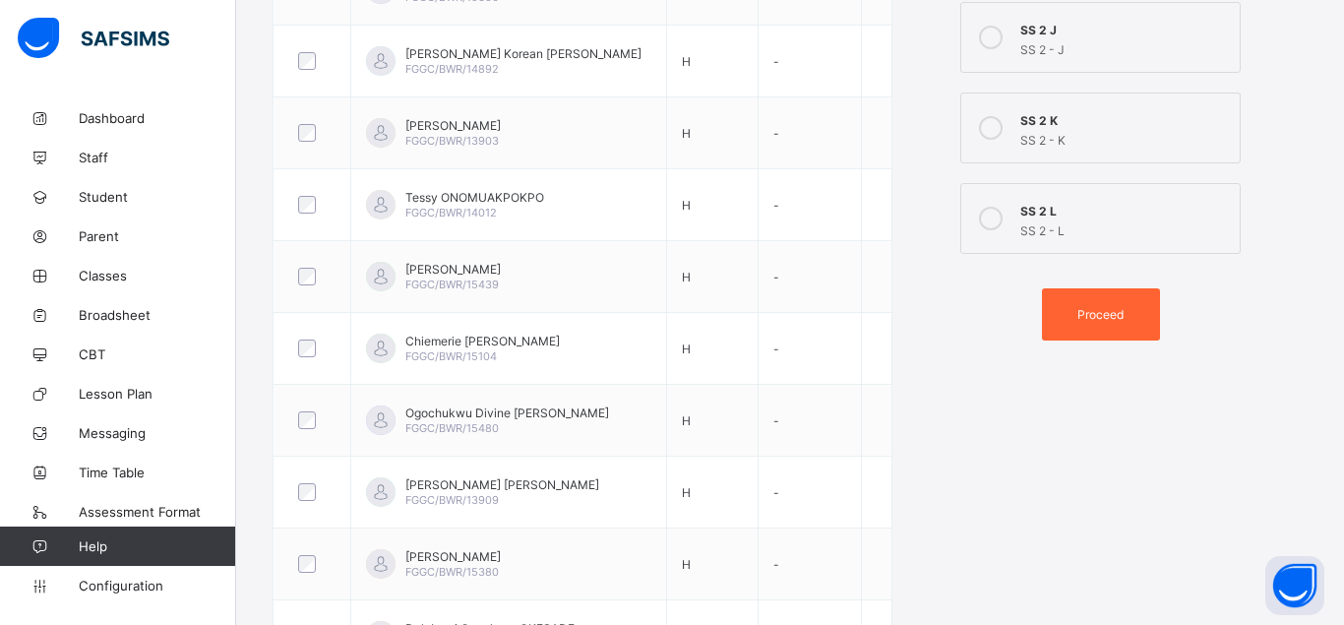
click at [1111, 314] on span "Proceed" at bounding box center [1100, 314] width 46 height 15
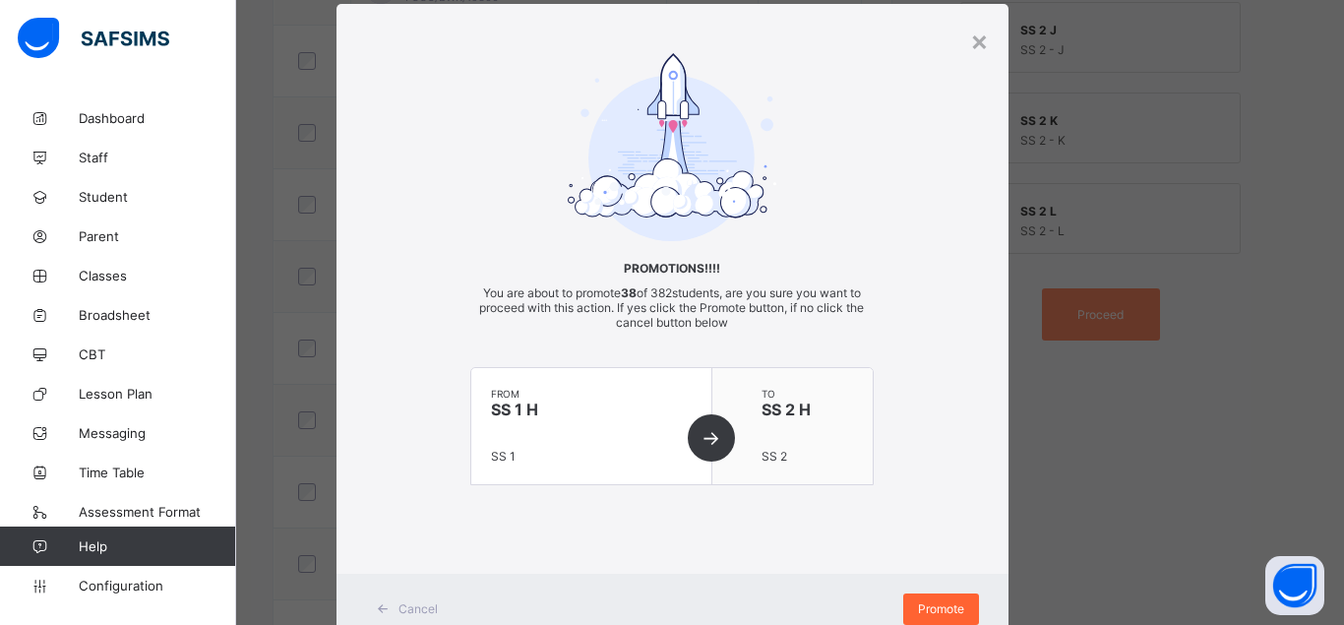
click at [931, 605] on span "Promote" at bounding box center [941, 608] width 46 height 15
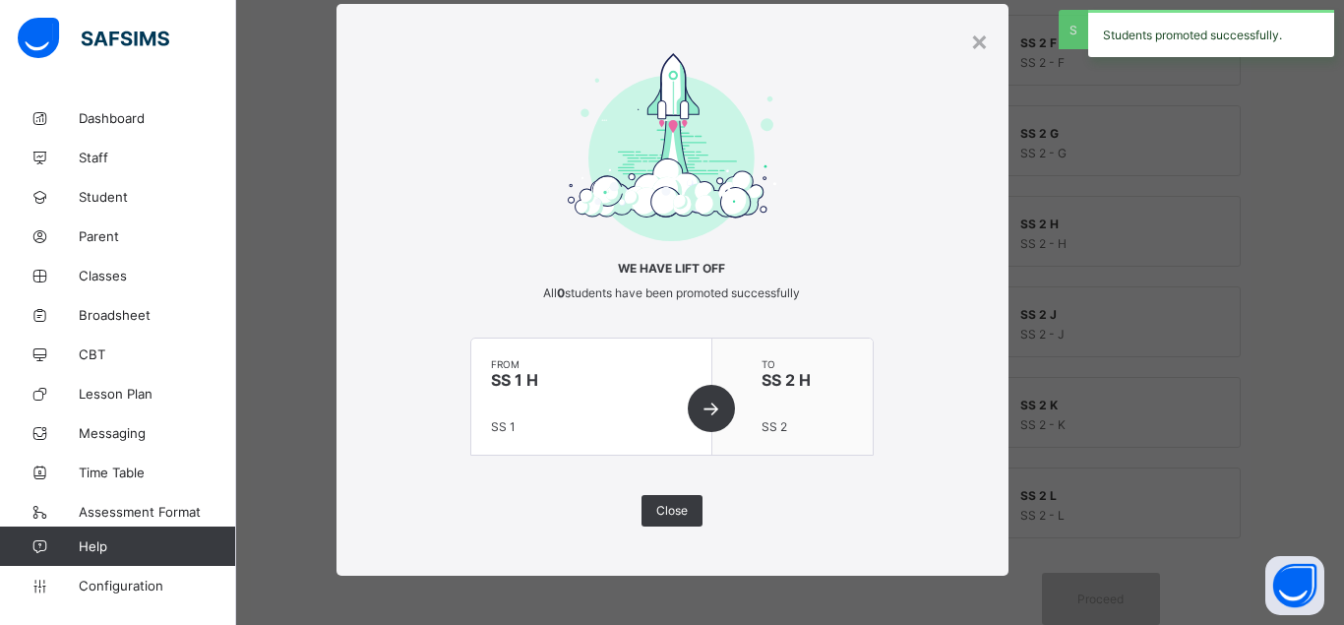
scroll to position [820, 0]
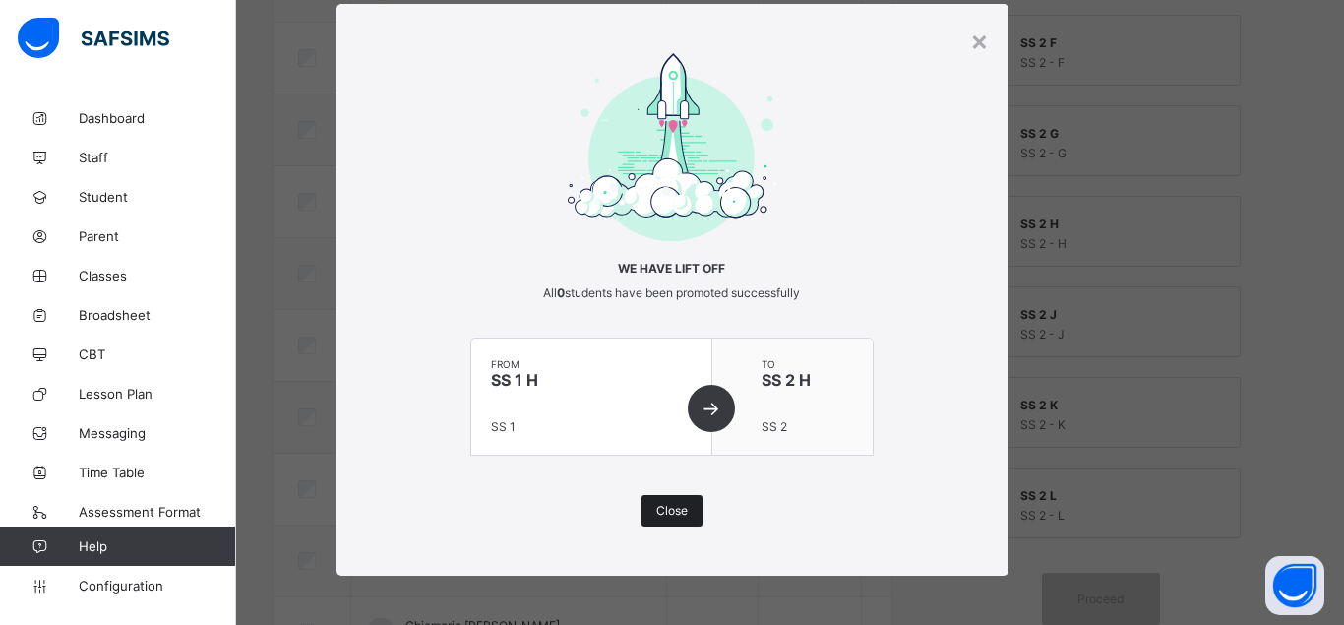
click at [668, 509] on span "Close" at bounding box center [671, 510] width 31 height 15
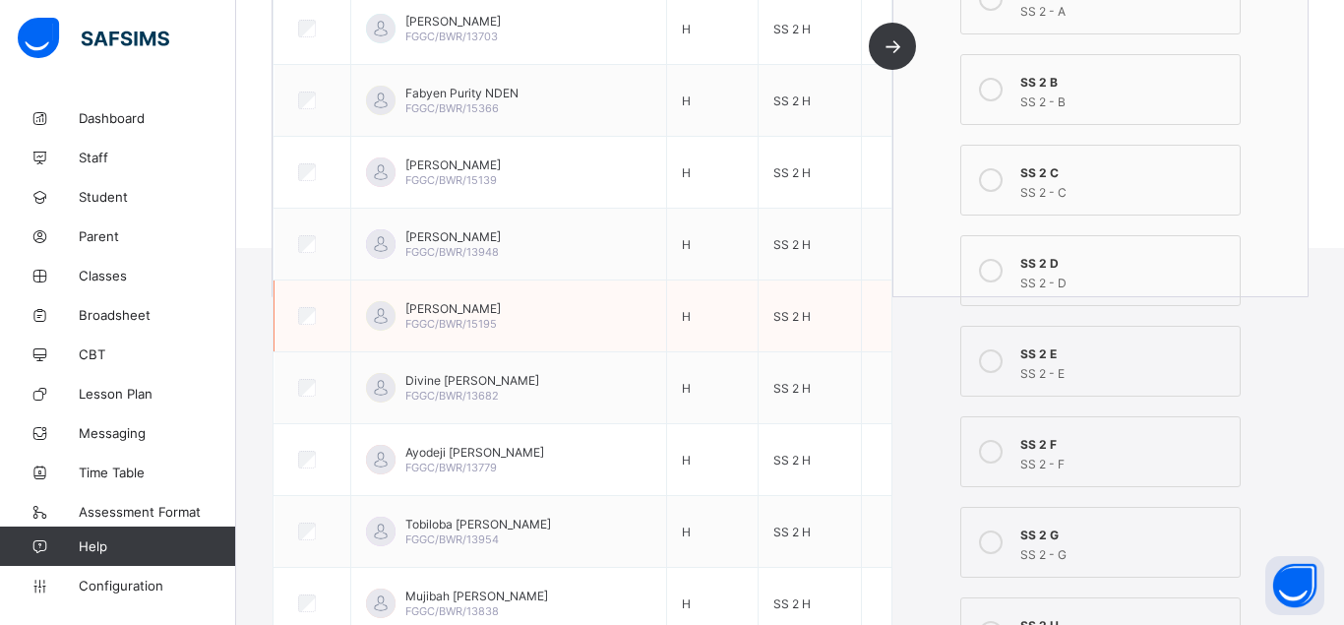
scroll to position [17, 0]
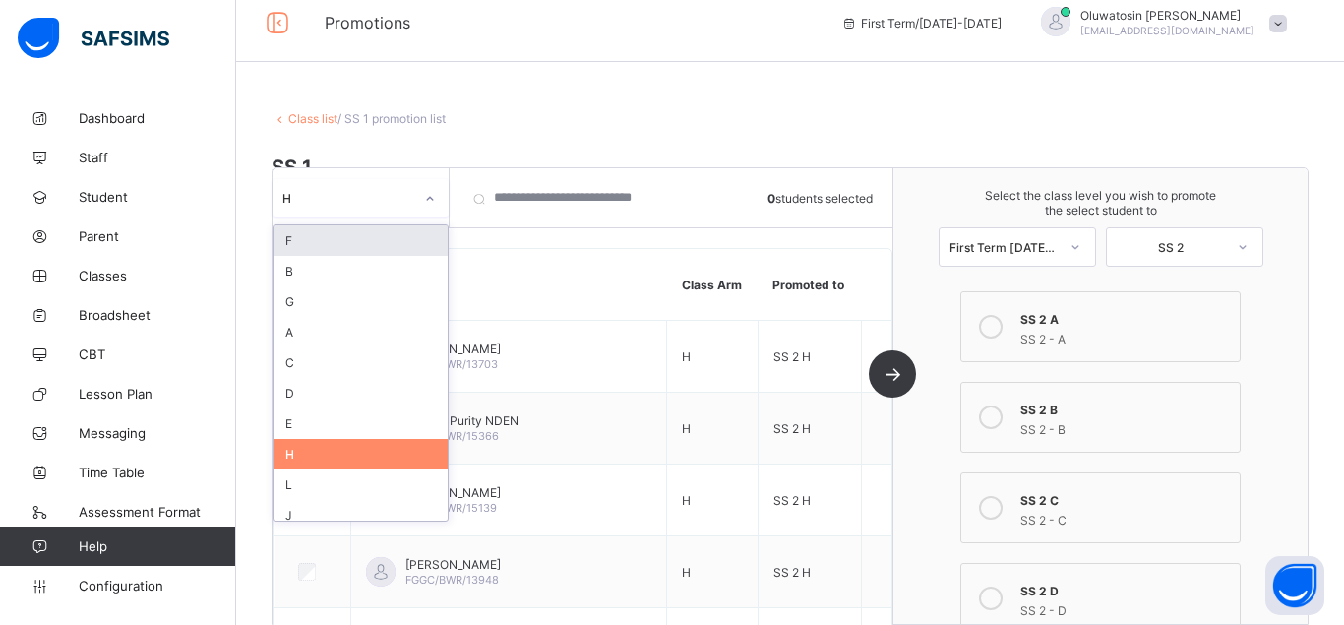
click at [432, 198] on icon at bounding box center [430, 199] width 12 height 20
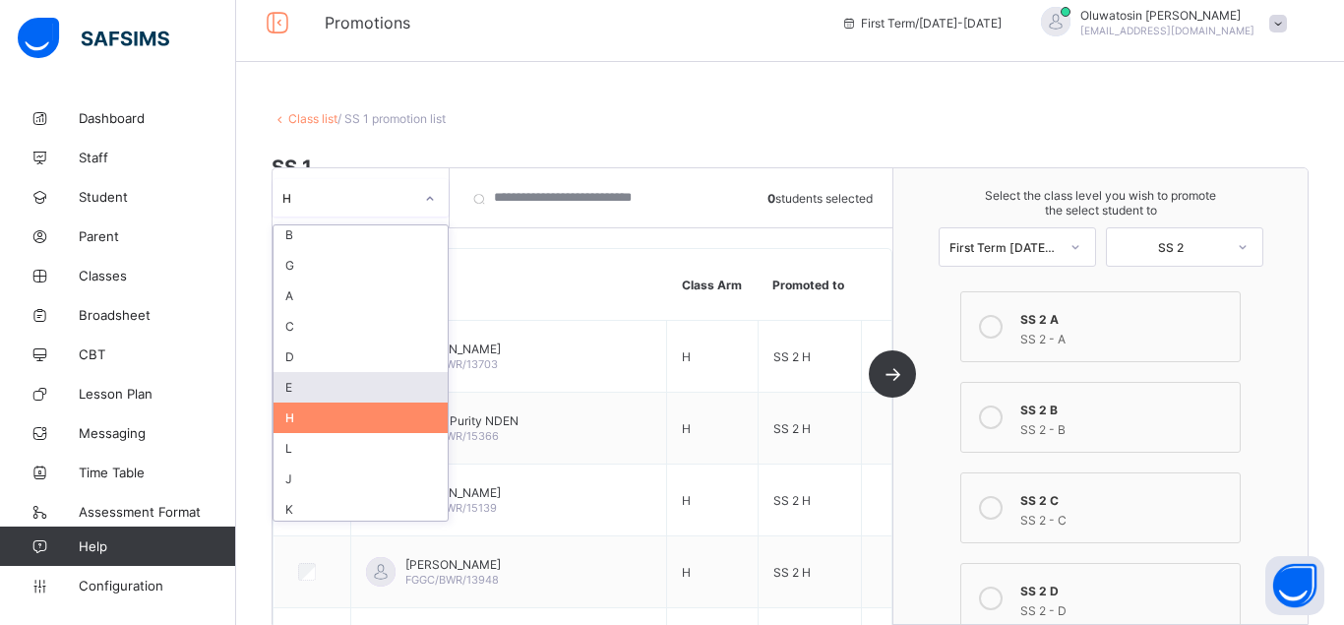
scroll to position [40, 0]
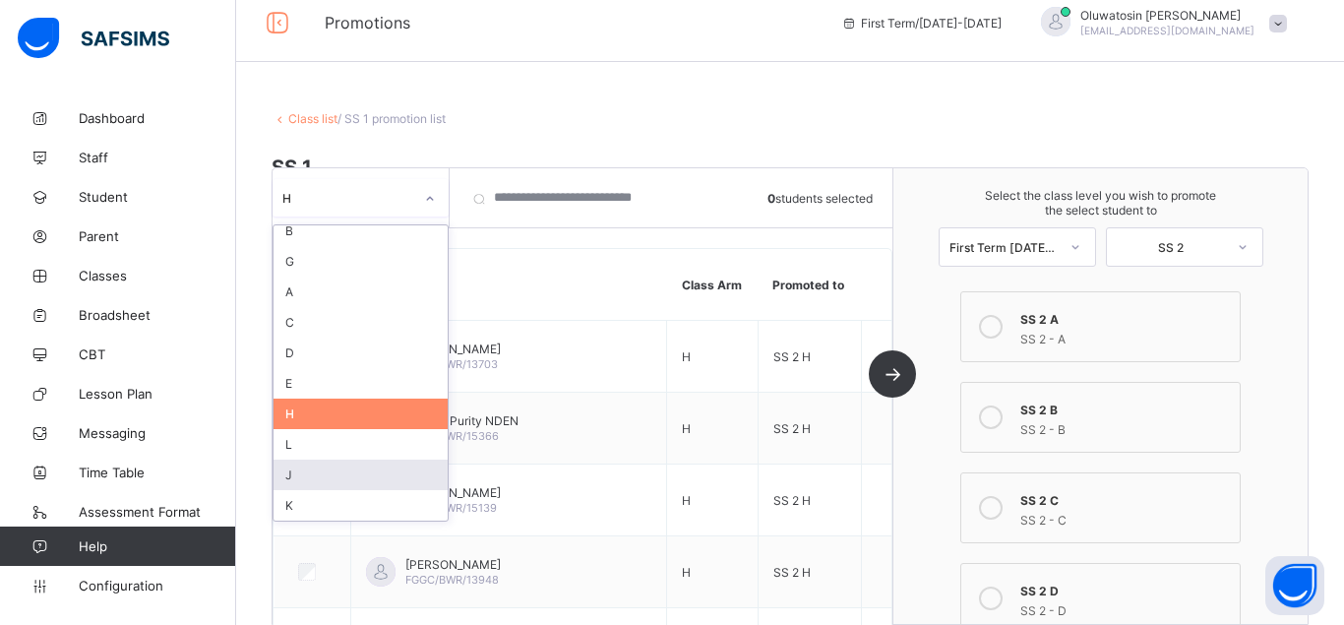
drag, startPoint x: 328, startPoint y: 504, endPoint x: 331, endPoint y: 479, distance: 24.8
click at [331, 479] on div "F B G A C D E H L J K" at bounding box center [361, 372] width 174 height 295
click at [331, 479] on div "J" at bounding box center [361, 475] width 174 height 31
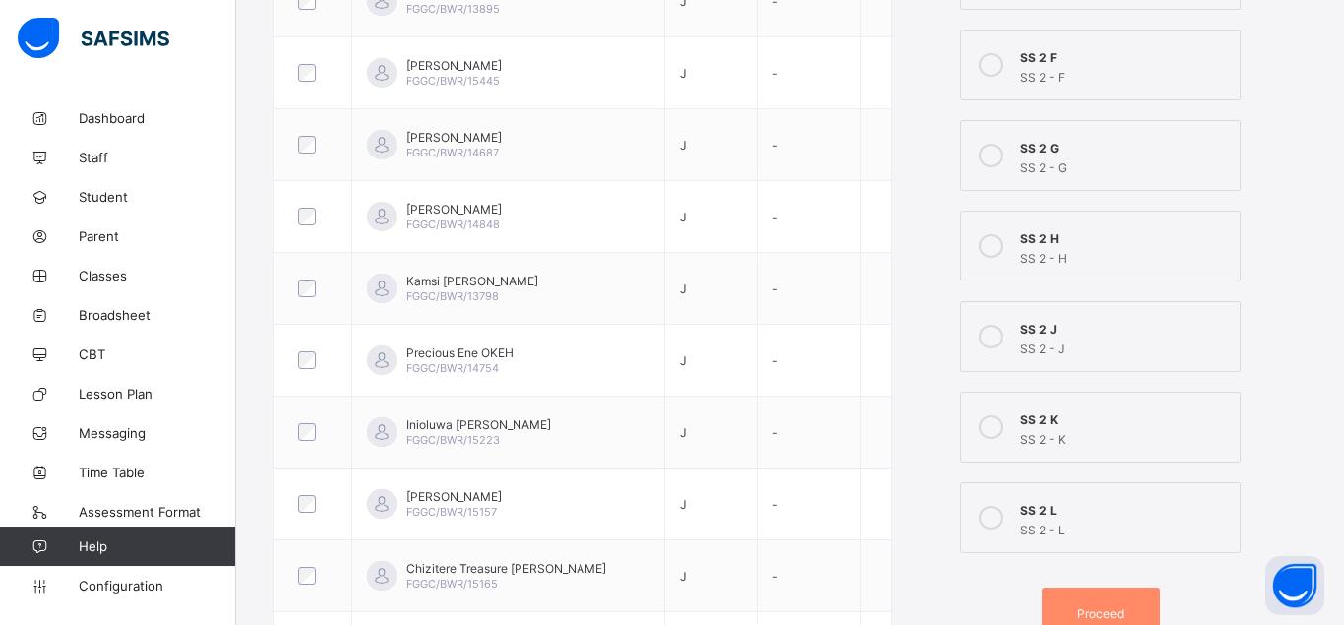
scroll to position [913, 0]
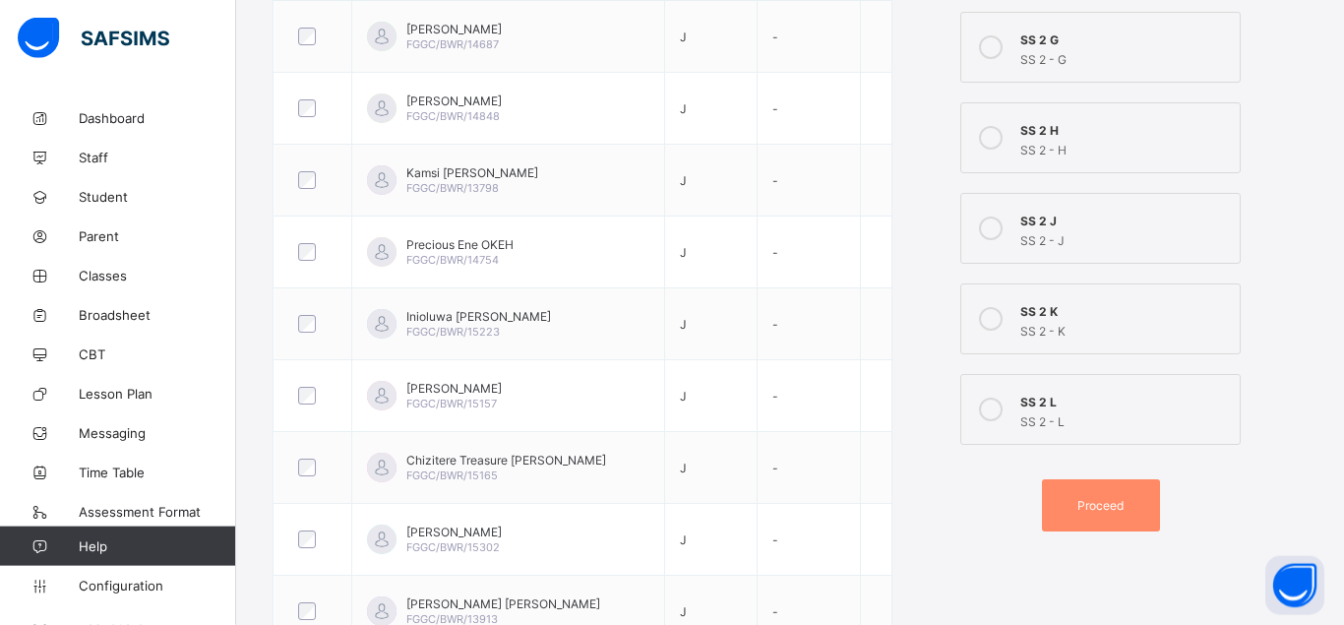
click at [1000, 225] on icon at bounding box center [991, 228] width 24 height 24
click at [1107, 499] on span "Proceed" at bounding box center [1100, 505] width 46 height 15
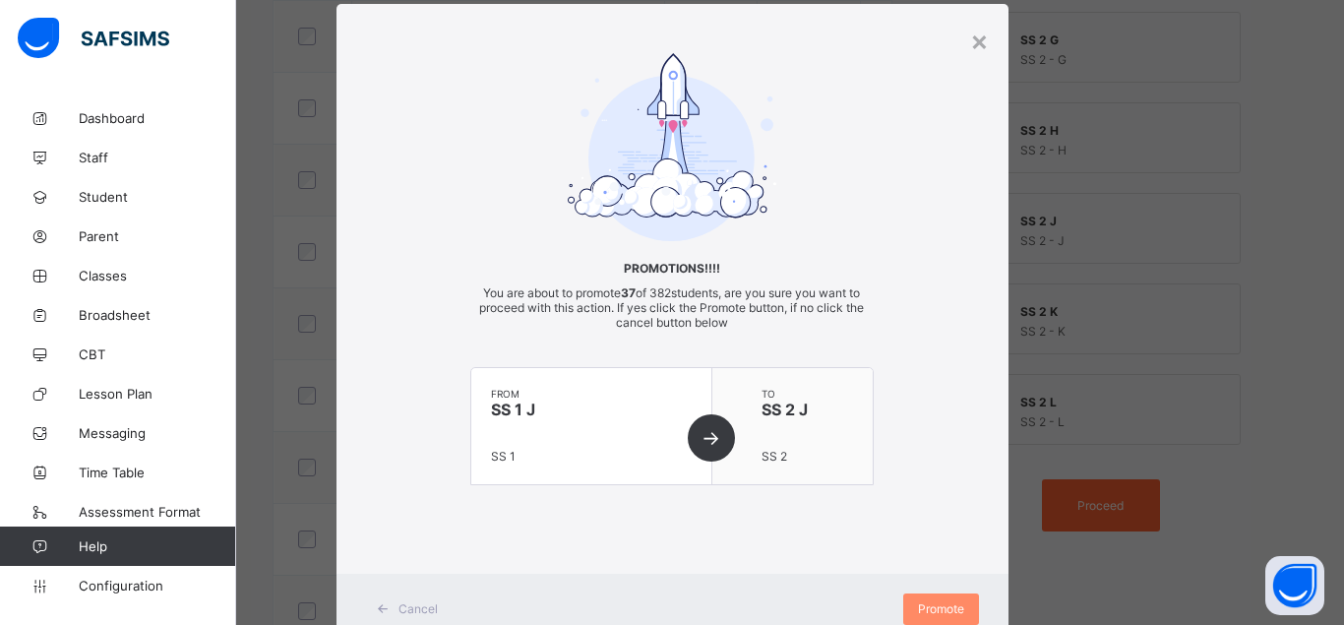
scroll to position [45, 0]
click at [942, 599] on div "Promote" at bounding box center [941, 608] width 76 height 31
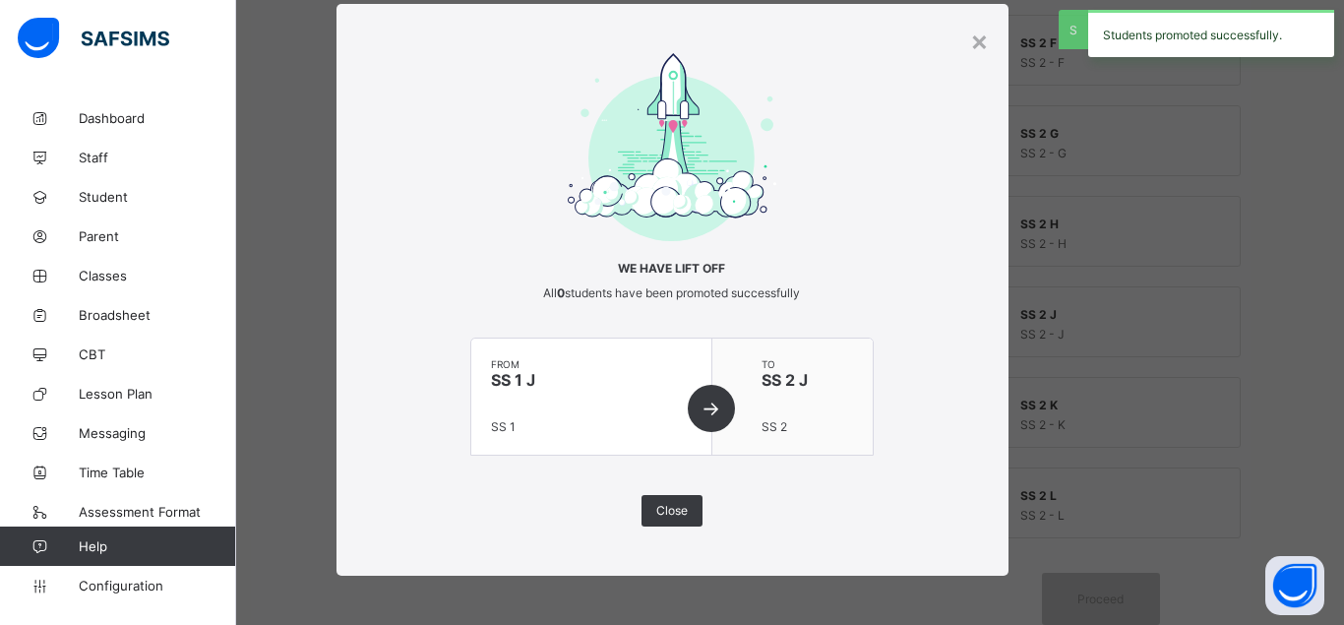
scroll to position [820, 0]
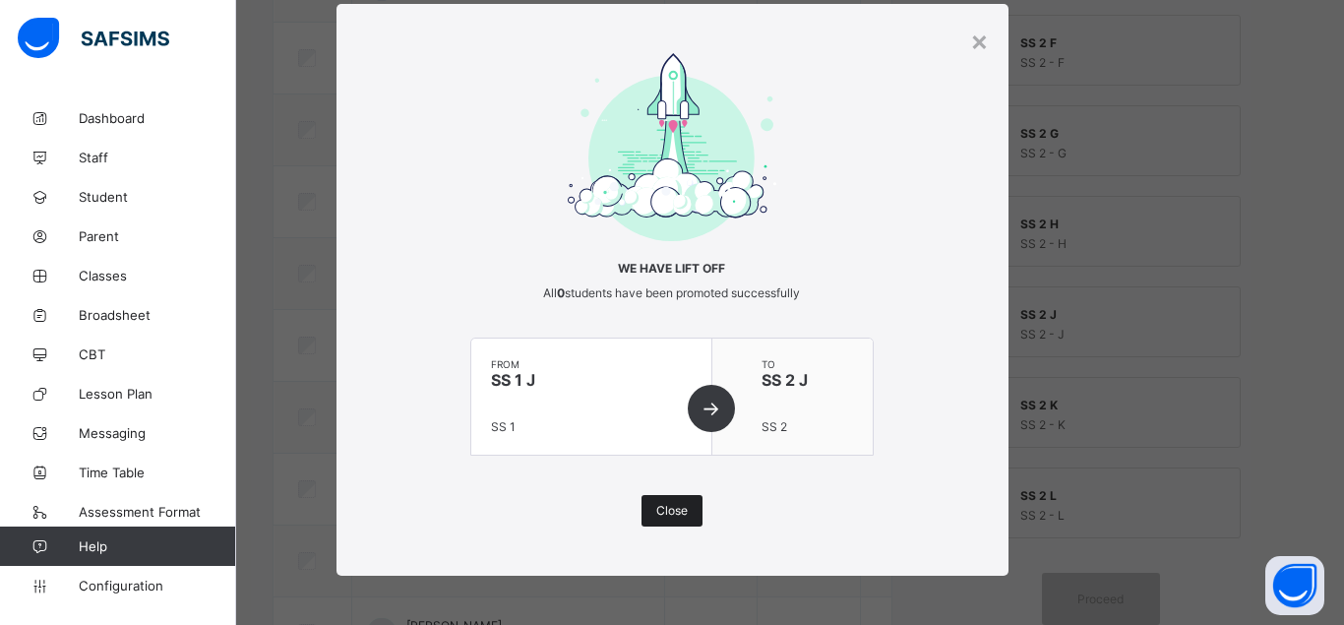
click at [683, 507] on span "Close" at bounding box center [671, 510] width 31 height 15
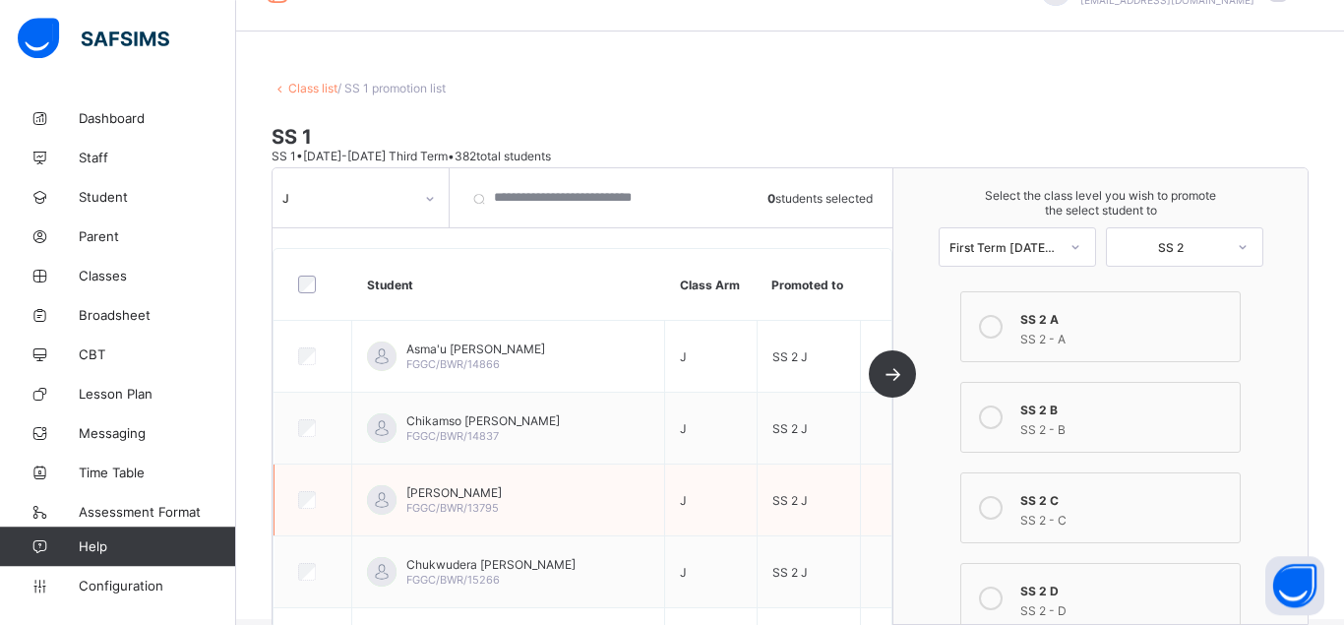
scroll to position [17, 0]
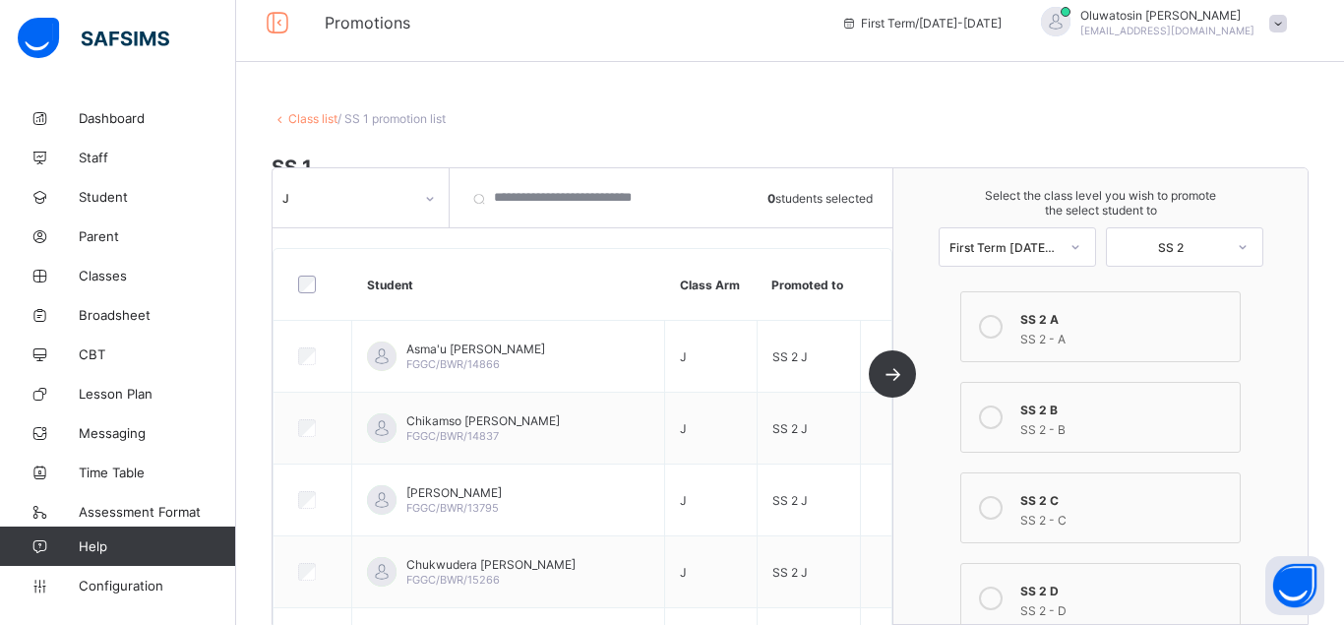
click at [432, 201] on icon at bounding box center [430, 199] width 12 height 20
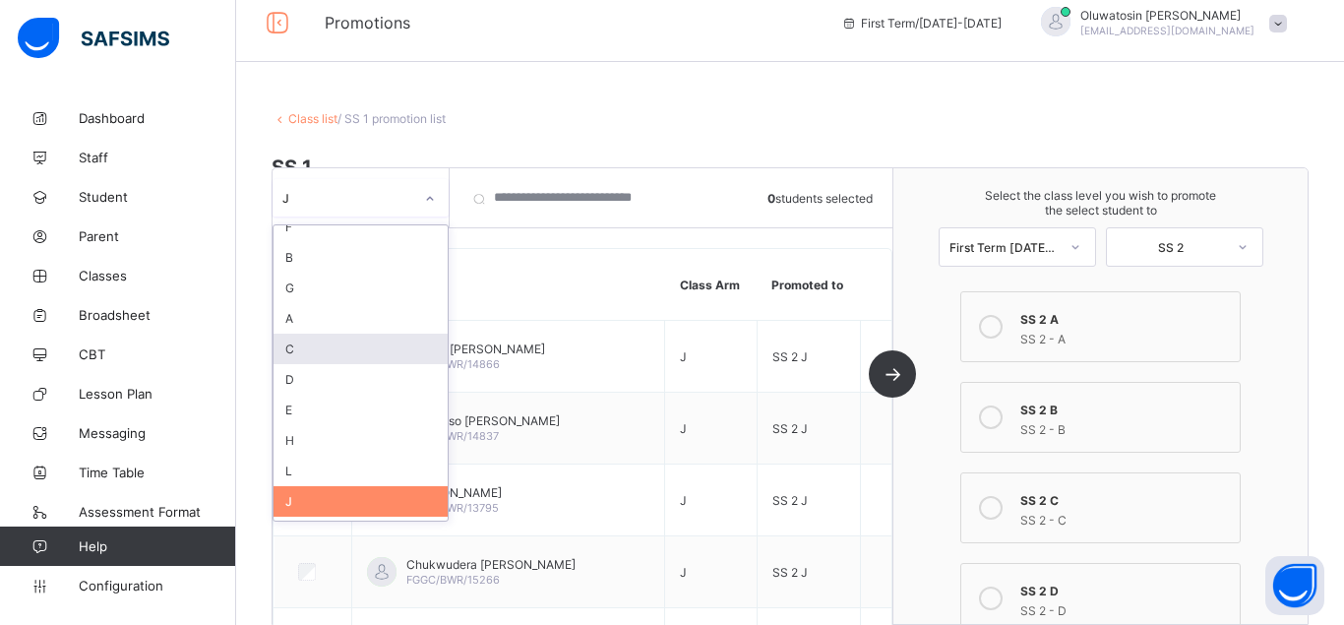
scroll to position [40, 0]
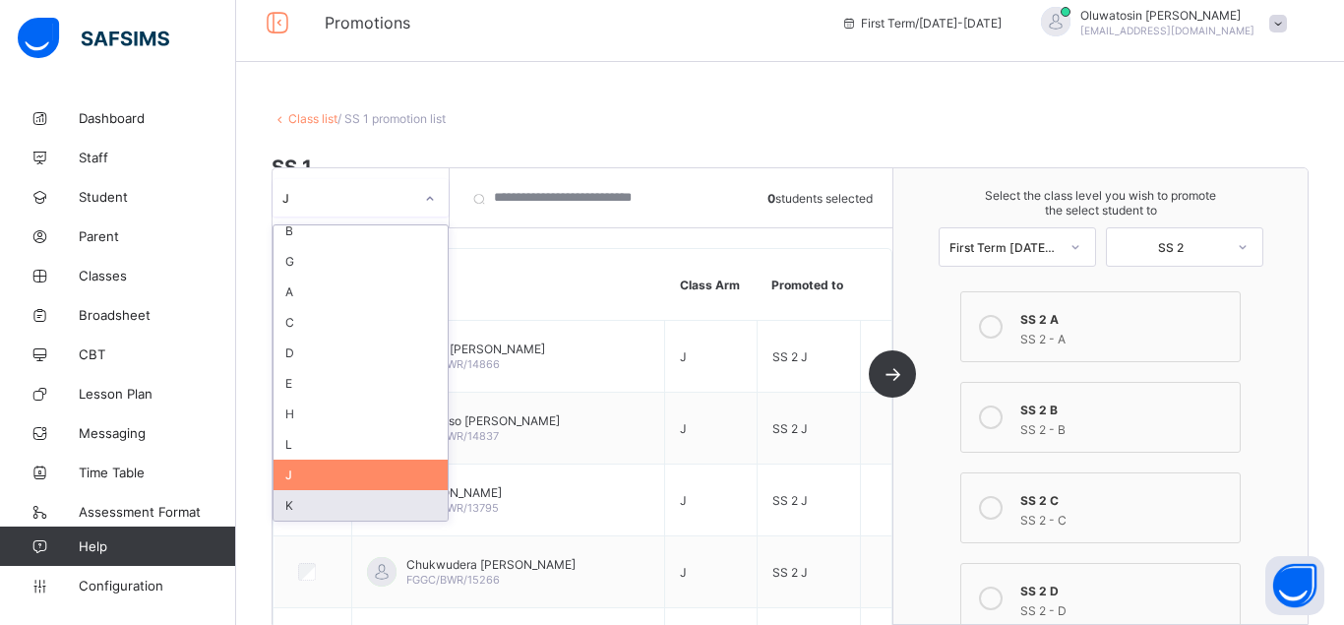
click at [370, 502] on div "K" at bounding box center [361, 505] width 174 height 31
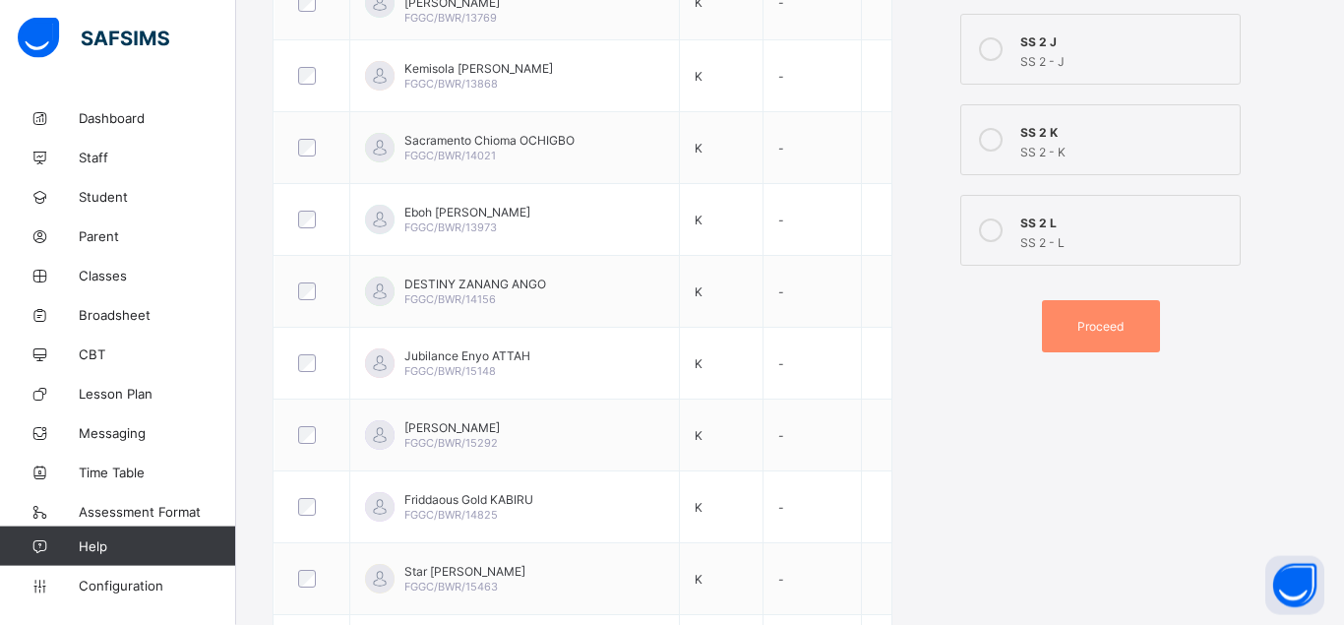
scroll to position [1071, 0]
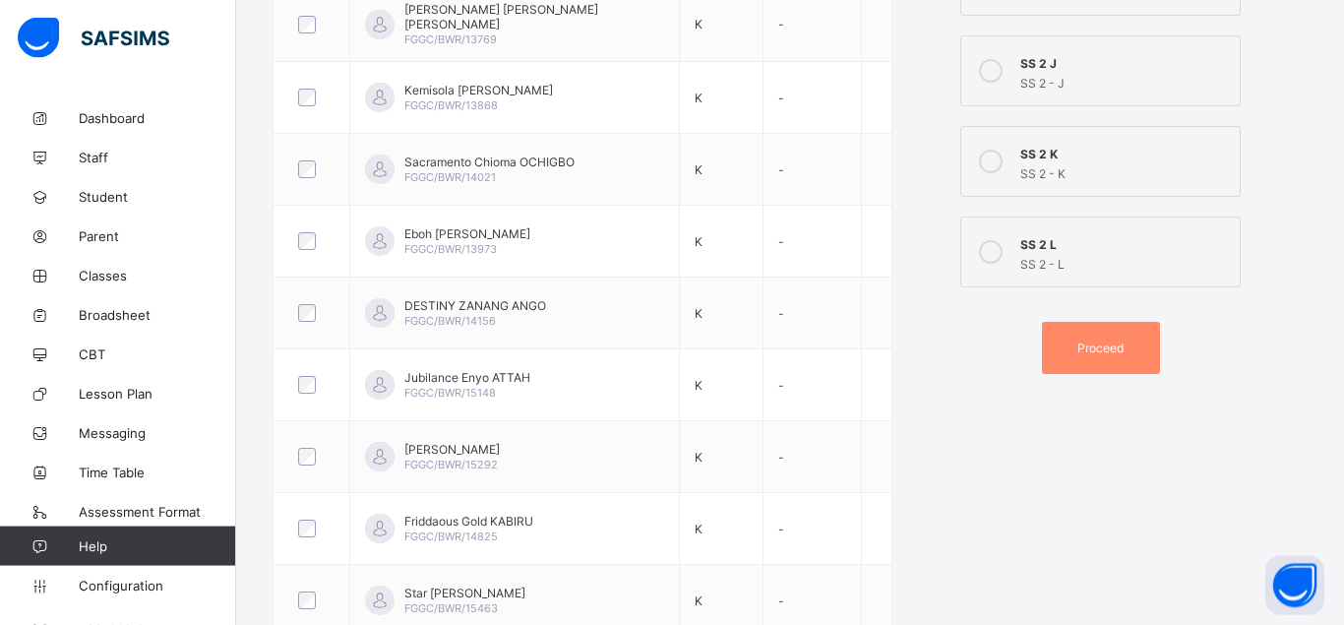
click at [993, 154] on icon at bounding box center [991, 162] width 24 height 24
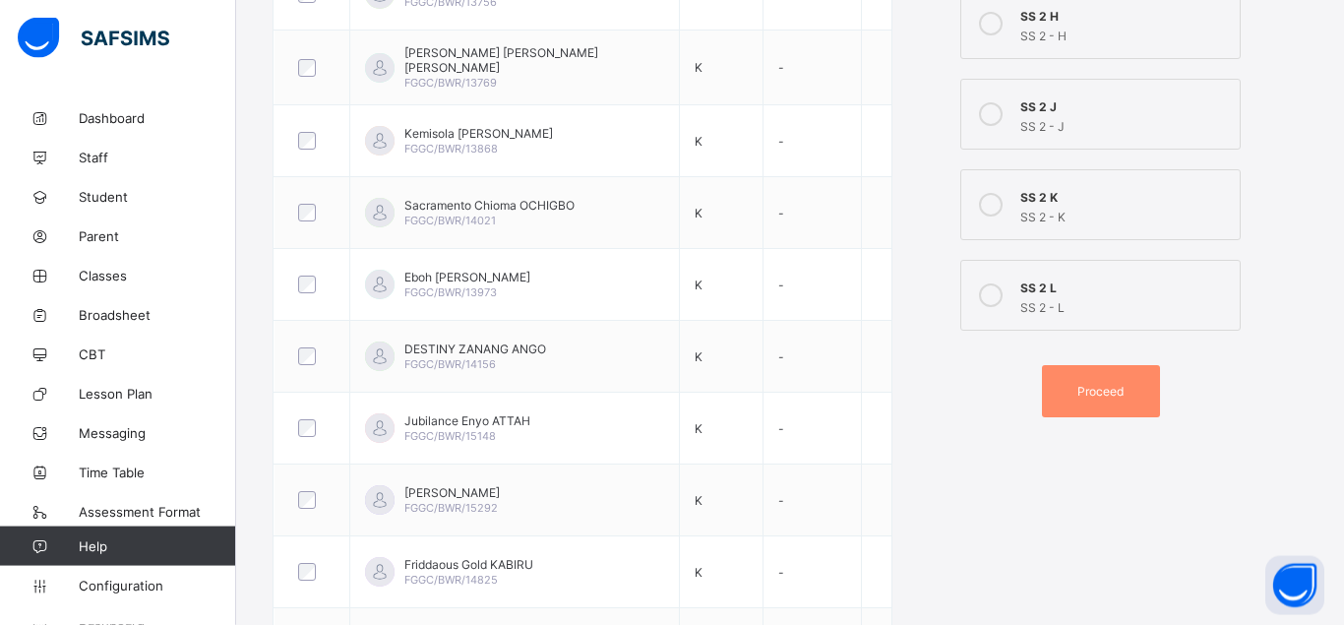
scroll to position [984, 0]
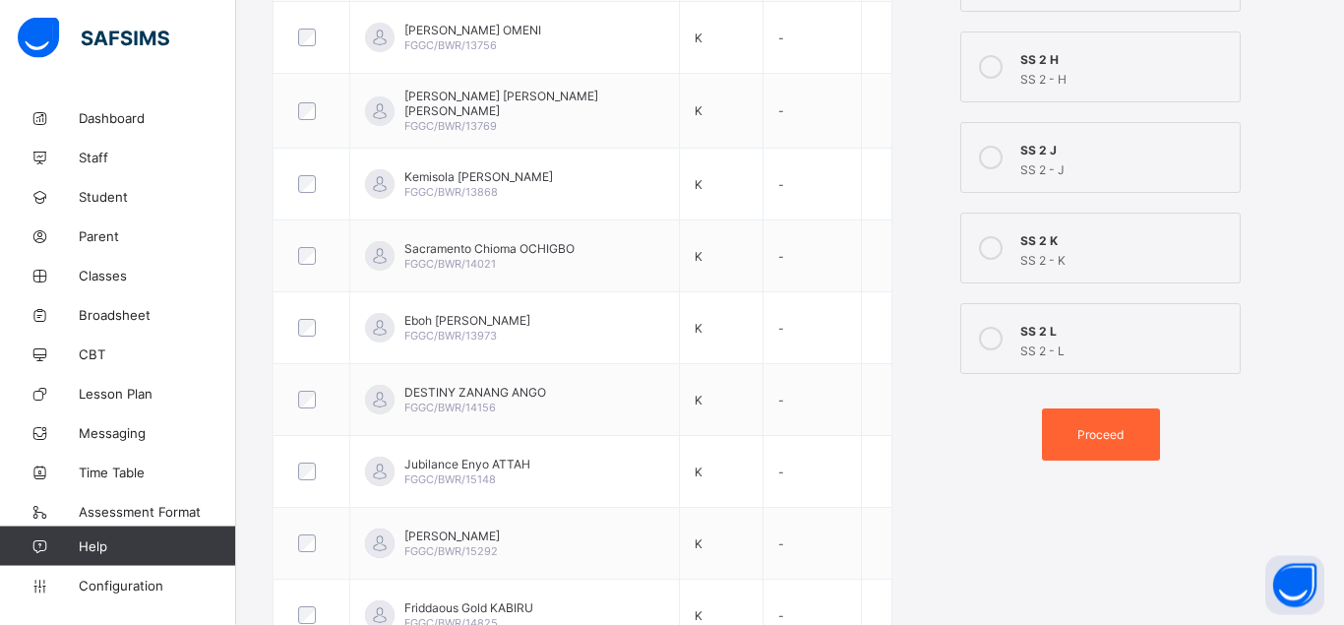
click at [1100, 430] on span "Proceed" at bounding box center [1100, 434] width 46 height 15
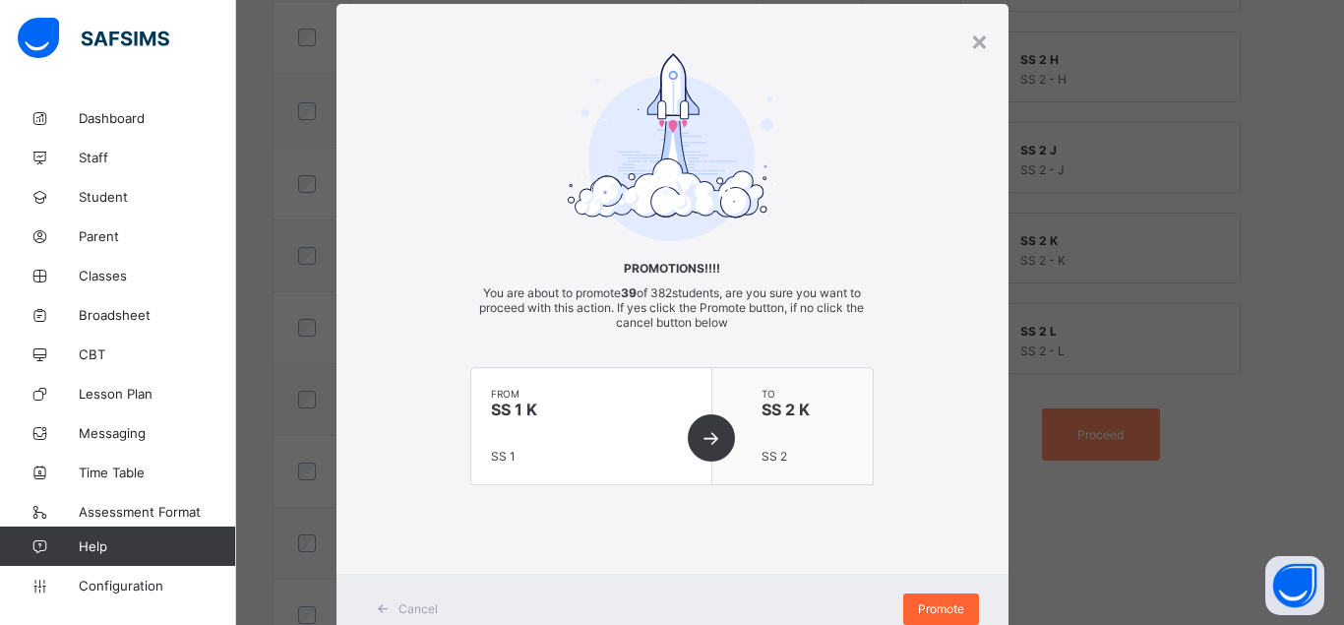
click at [934, 605] on span "Promote" at bounding box center [941, 608] width 46 height 15
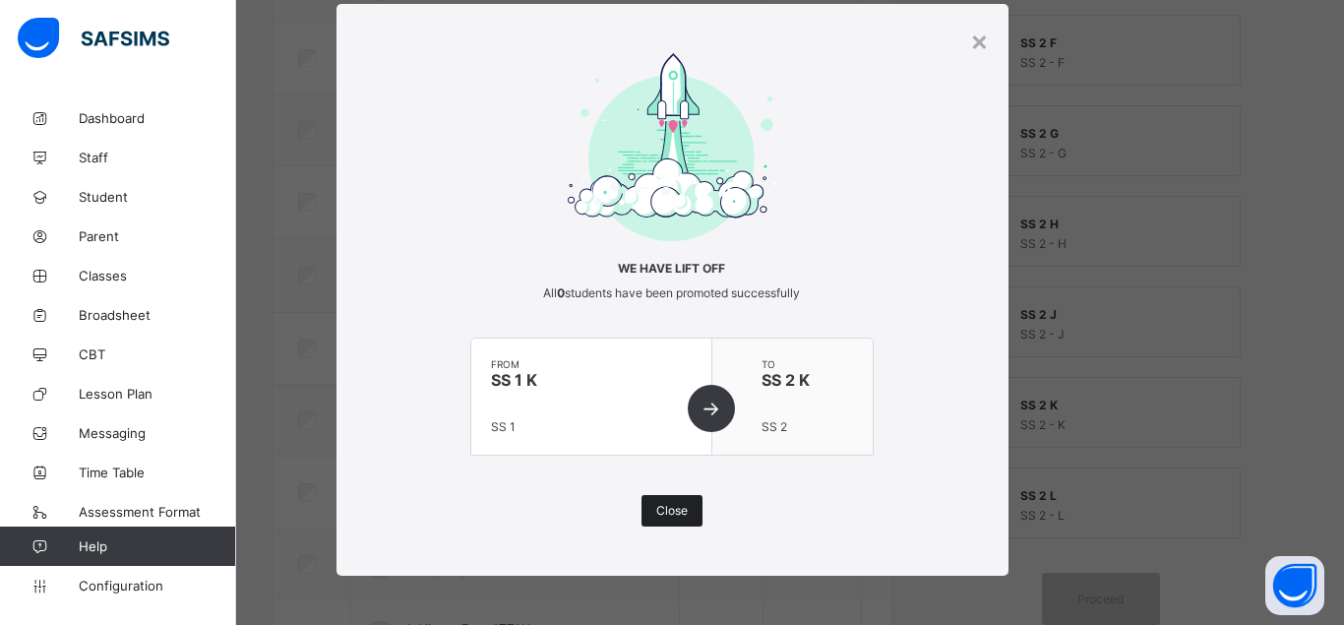
click at [666, 501] on div "Close" at bounding box center [672, 510] width 61 height 31
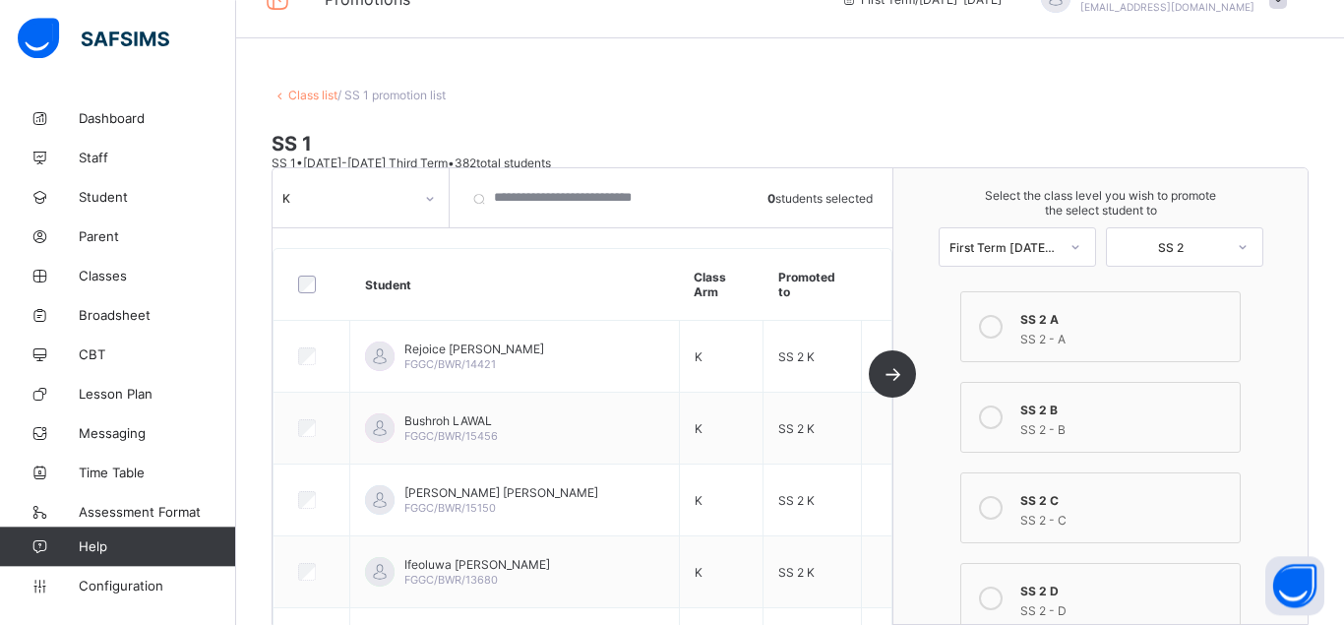
scroll to position [17, 0]
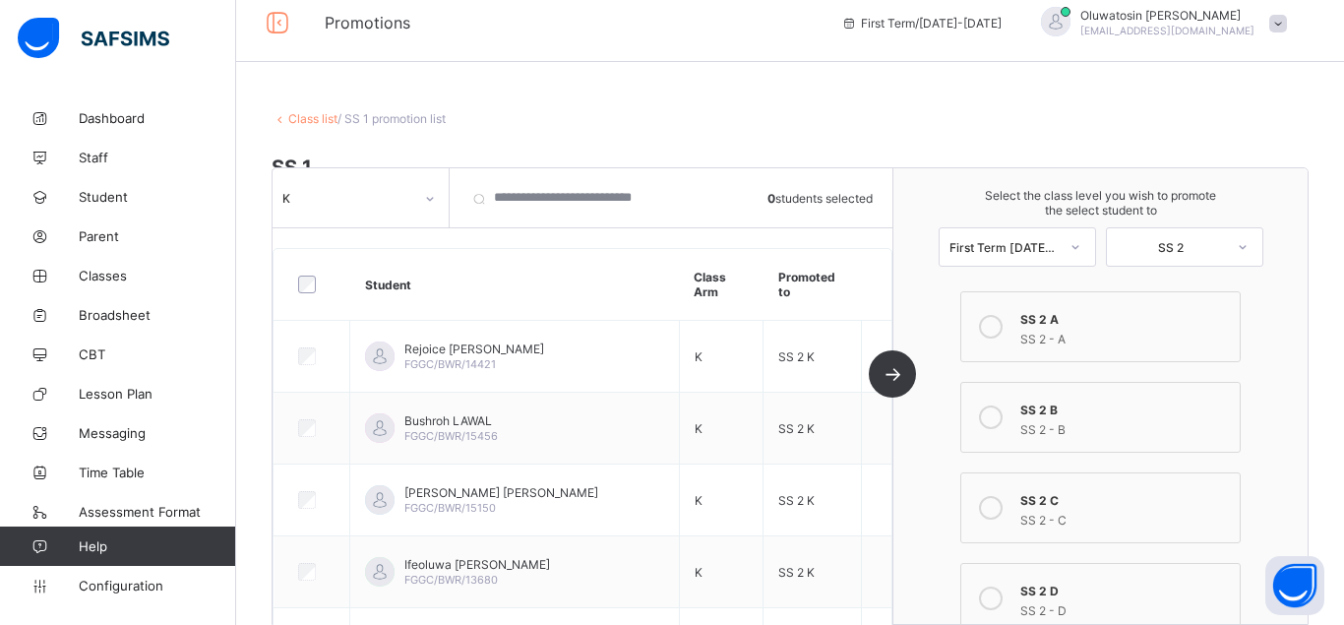
click at [430, 197] on icon at bounding box center [430, 199] width 12 height 20
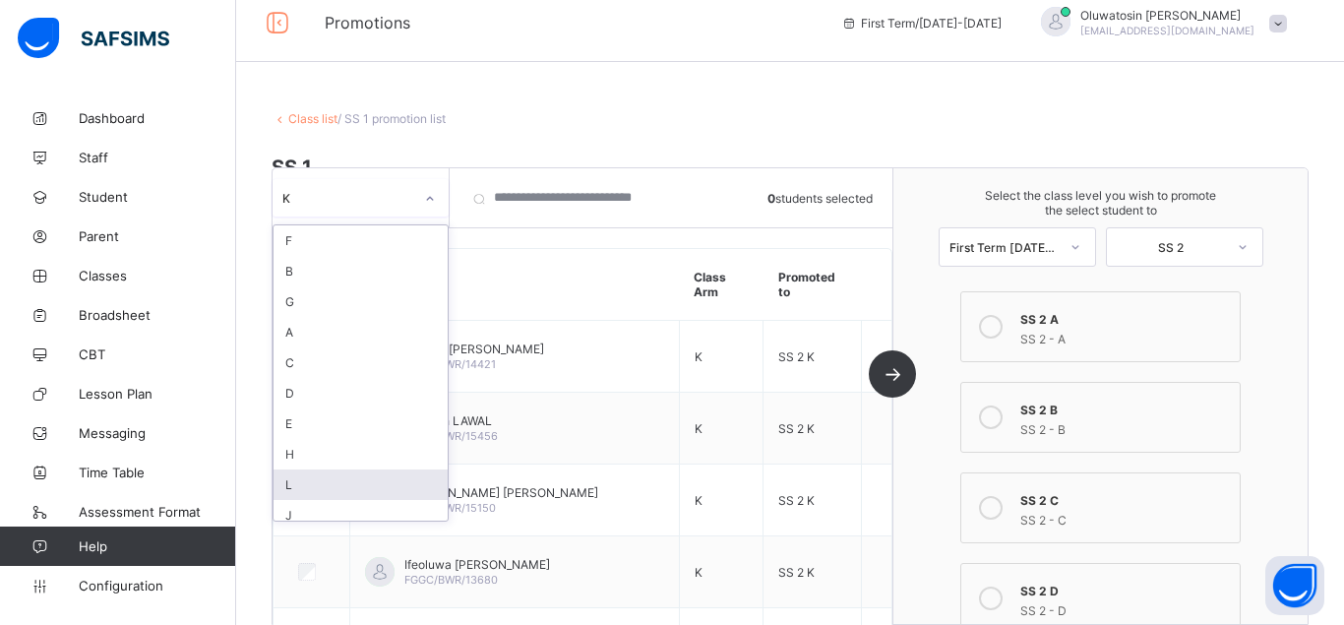
click at [329, 482] on div "L" at bounding box center [361, 484] width 174 height 31
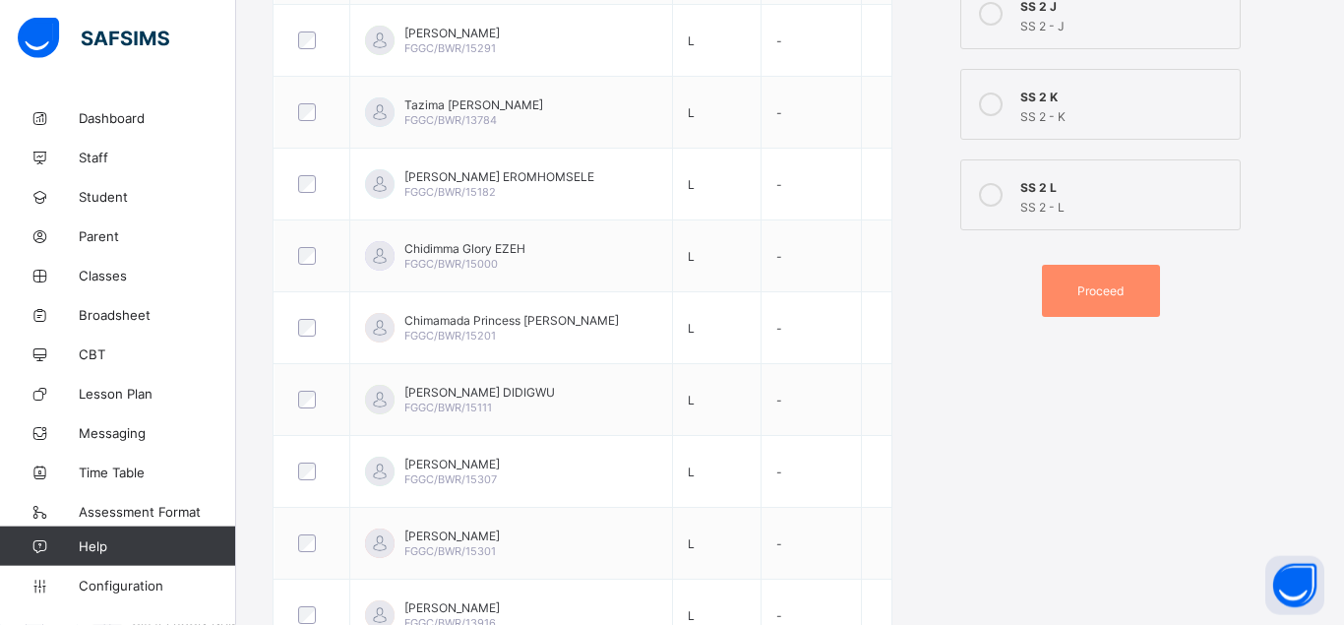
scroll to position [1051, 0]
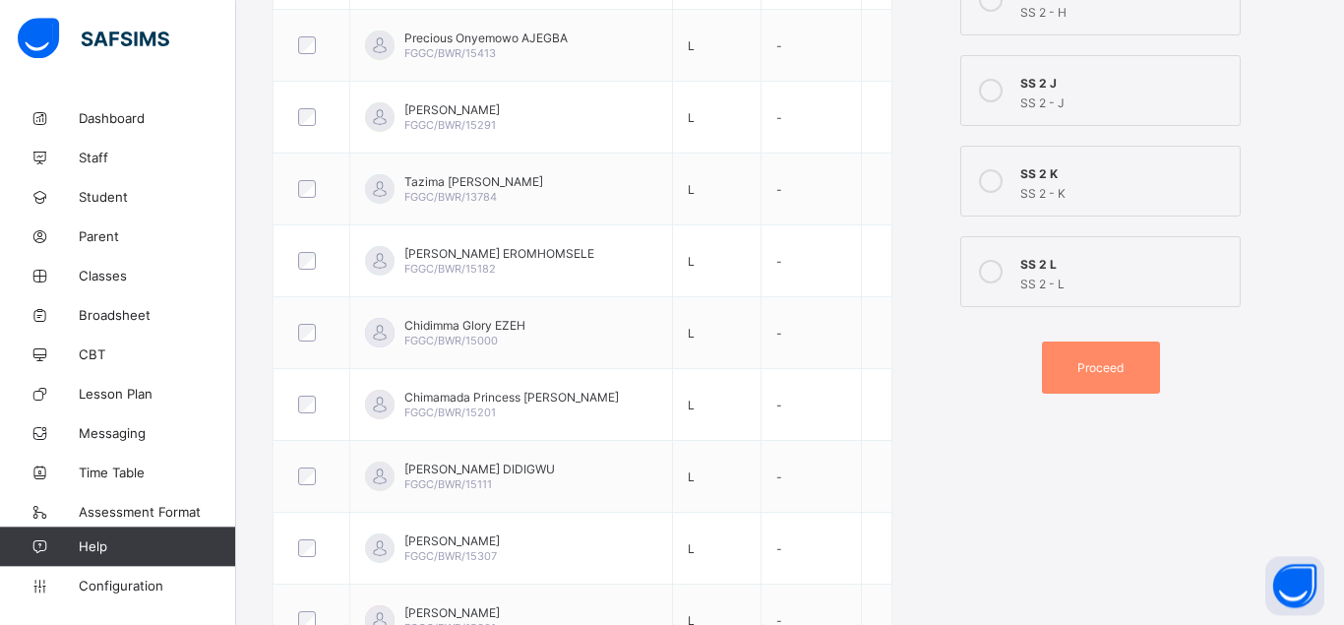
click at [982, 274] on icon at bounding box center [991, 272] width 24 height 24
click at [1113, 372] on span "Proceed" at bounding box center [1100, 367] width 46 height 15
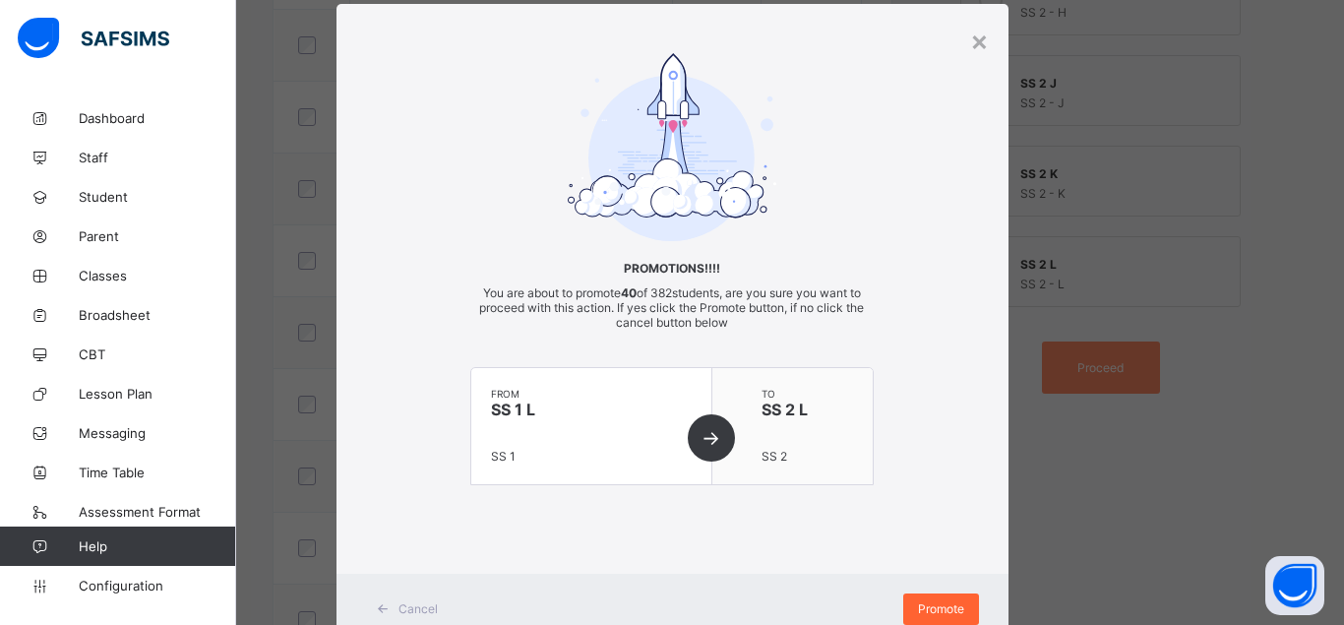
click at [944, 611] on span "Promote" at bounding box center [941, 608] width 46 height 15
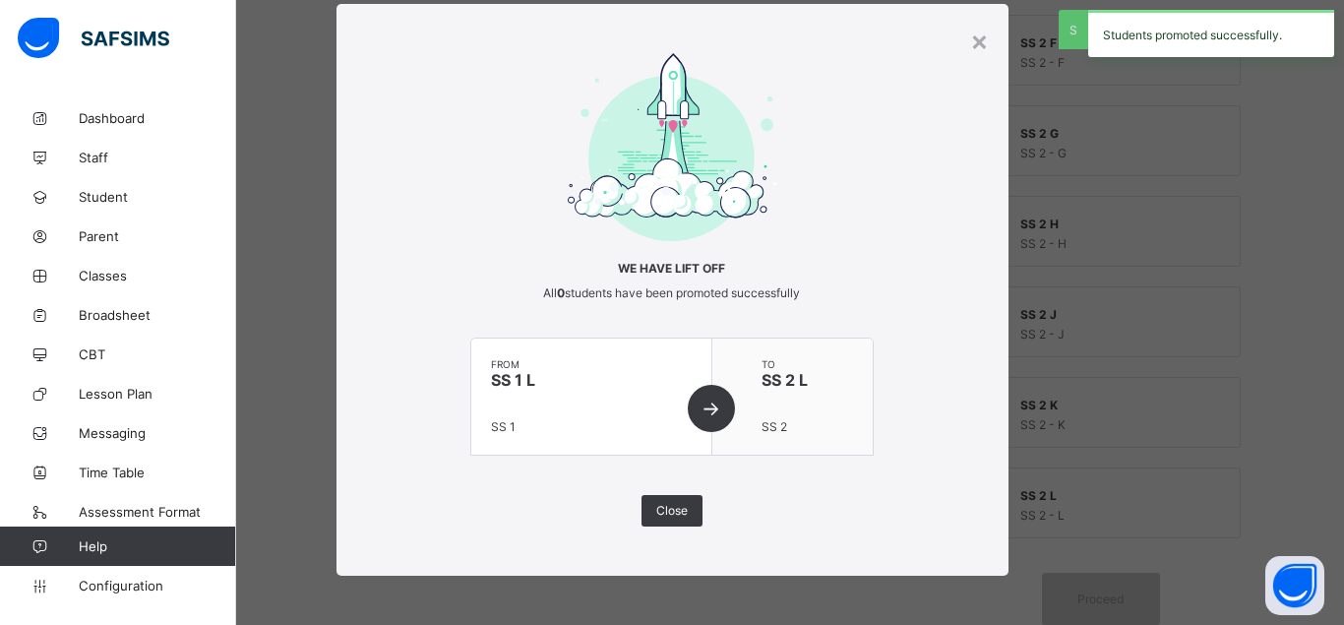
scroll to position [820, 0]
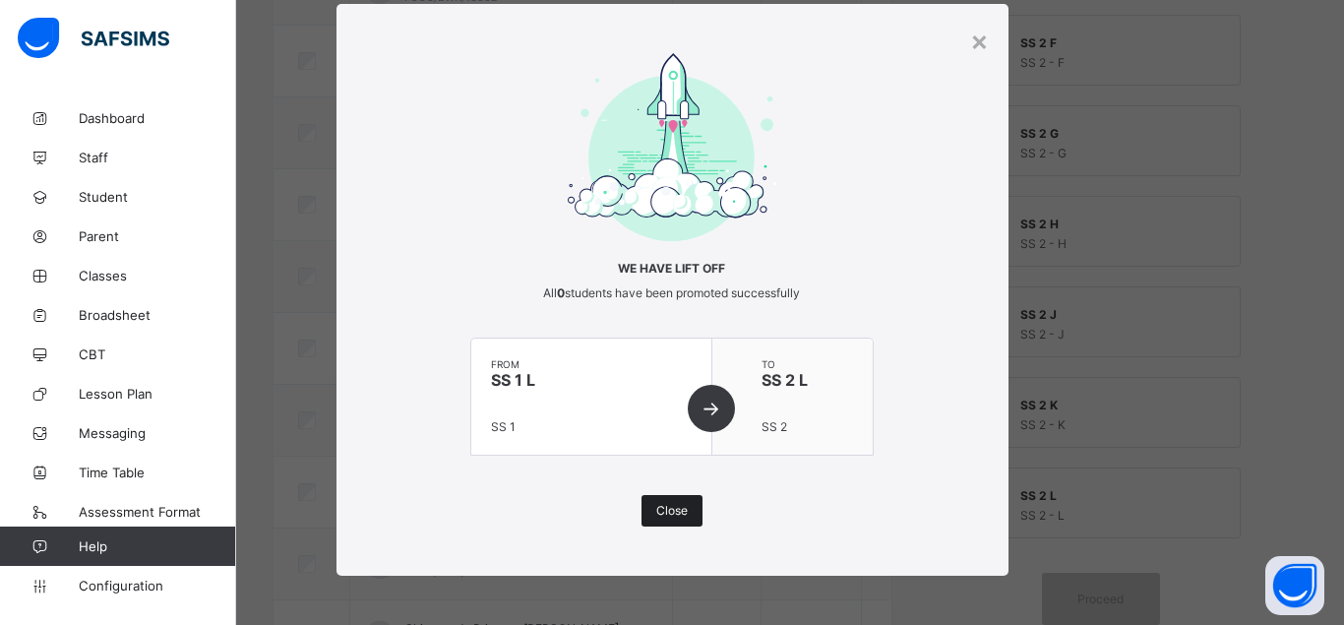
click at [671, 512] on span "Close" at bounding box center [671, 510] width 31 height 15
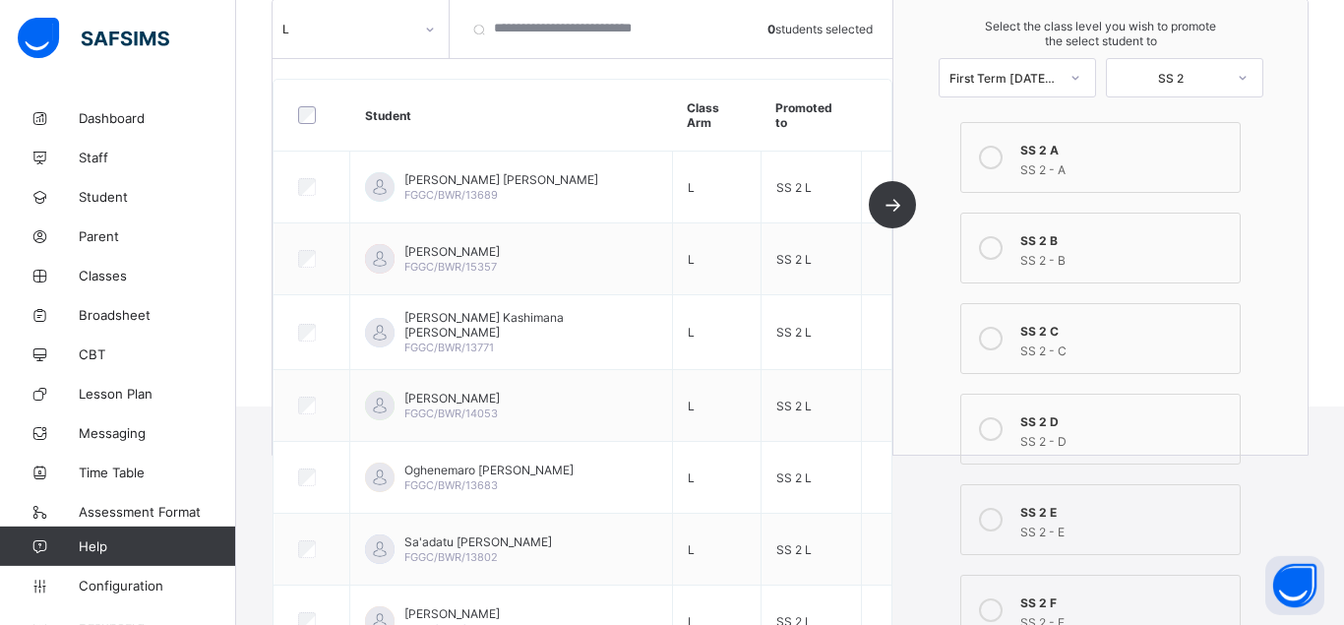
scroll to position [238, 0]
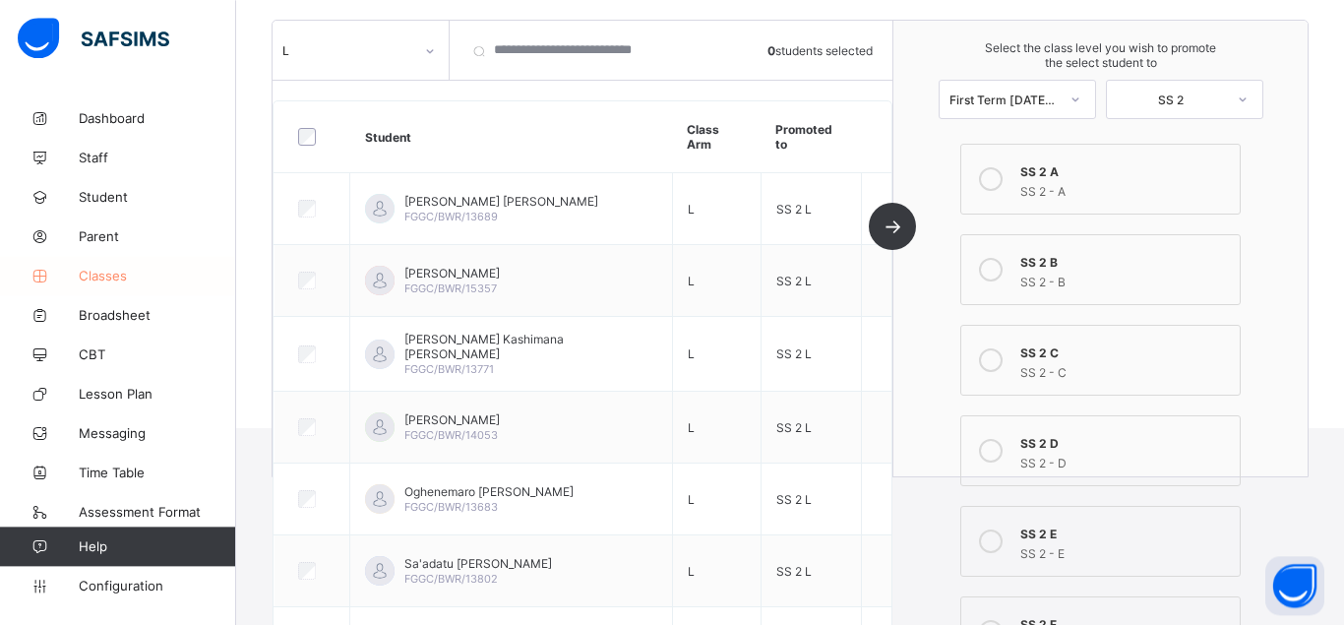
click at [111, 272] on span "Classes" at bounding box center [157, 276] width 157 height 16
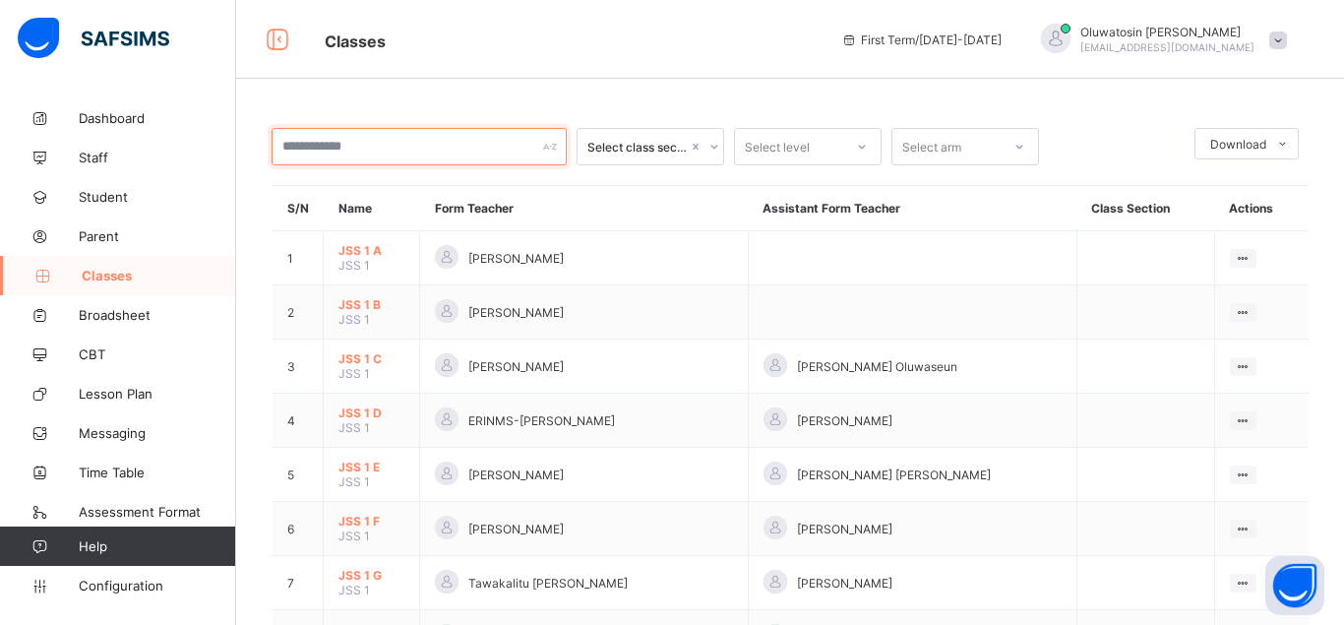
click at [378, 144] on input "text" at bounding box center [419, 146] width 295 height 37
click at [1020, 140] on icon at bounding box center [1019, 147] width 12 height 20
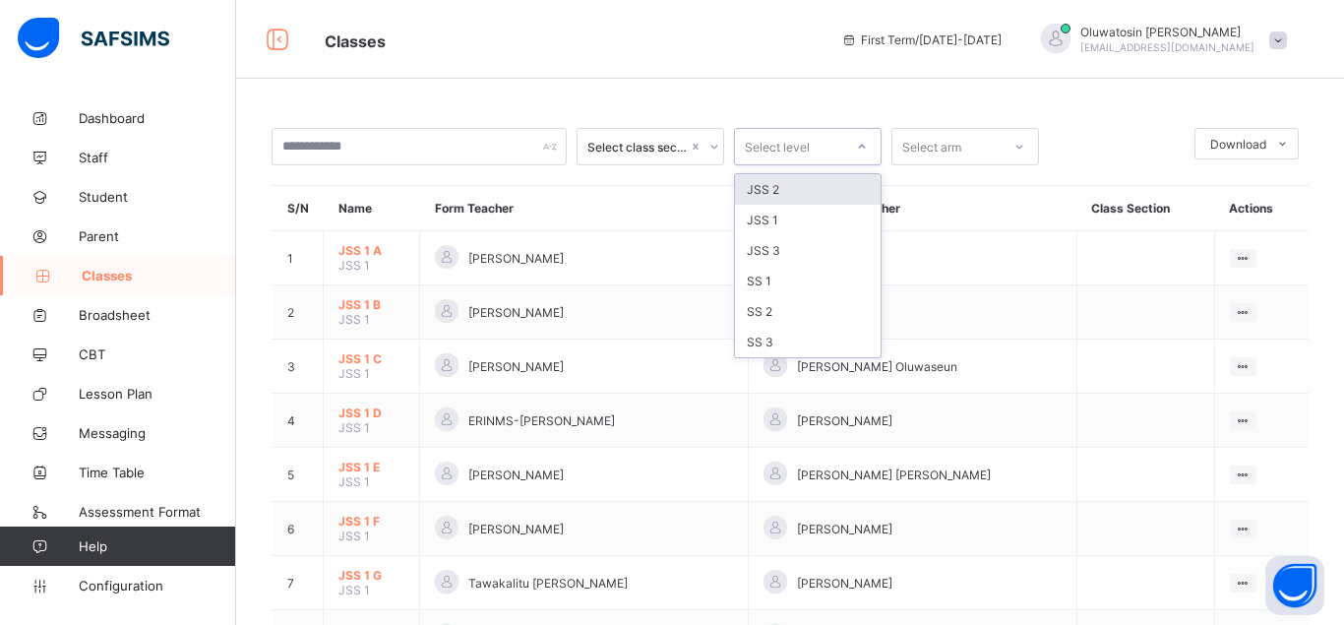
click at [863, 143] on icon at bounding box center [862, 147] width 12 height 20
click at [783, 305] on div "SS 2" at bounding box center [808, 311] width 146 height 31
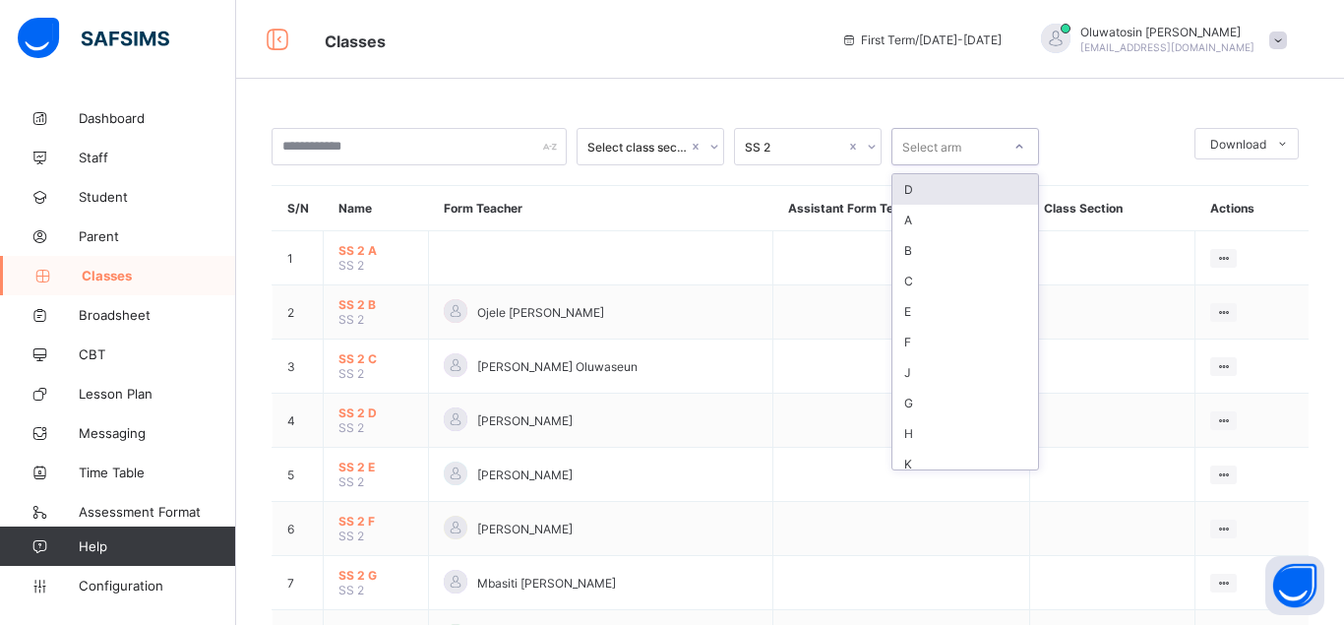
click at [1015, 144] on icon at bounding box center [1019, 147] width 12 height 20
click at [935, 338] on div "F" at bounding box center [965, 342] width 146 height 31
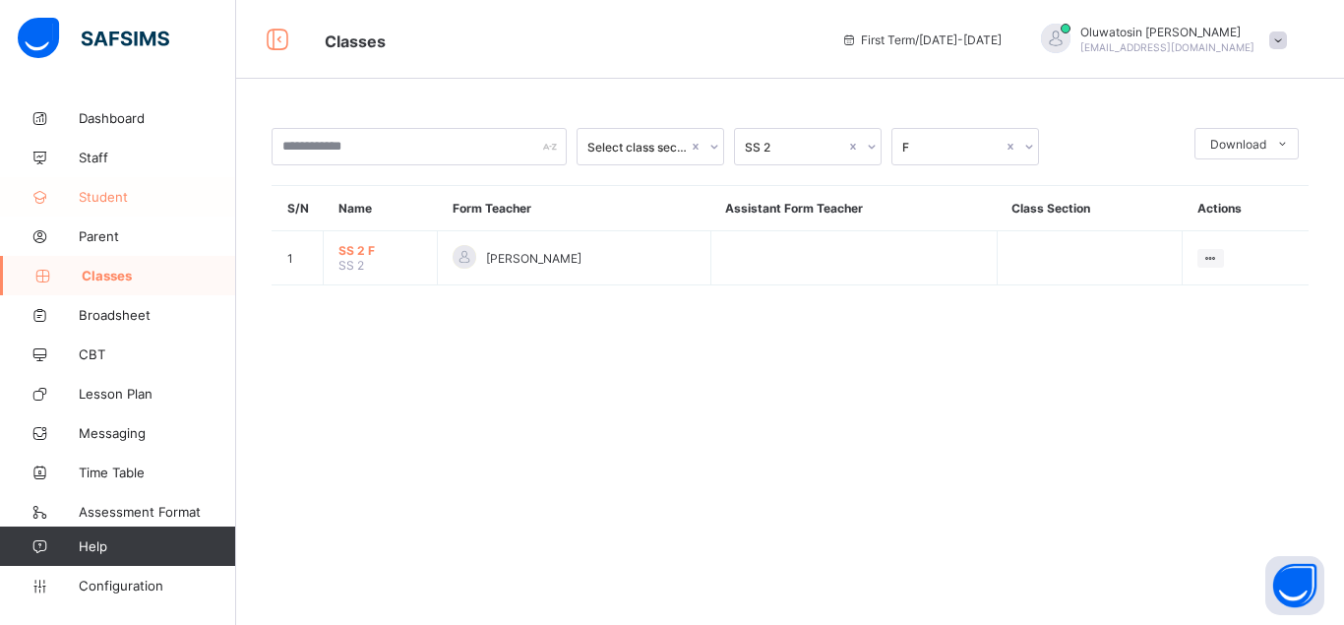
click at [108, 198] on span "Student" at bounding box center [157, 197] width 157 height 16
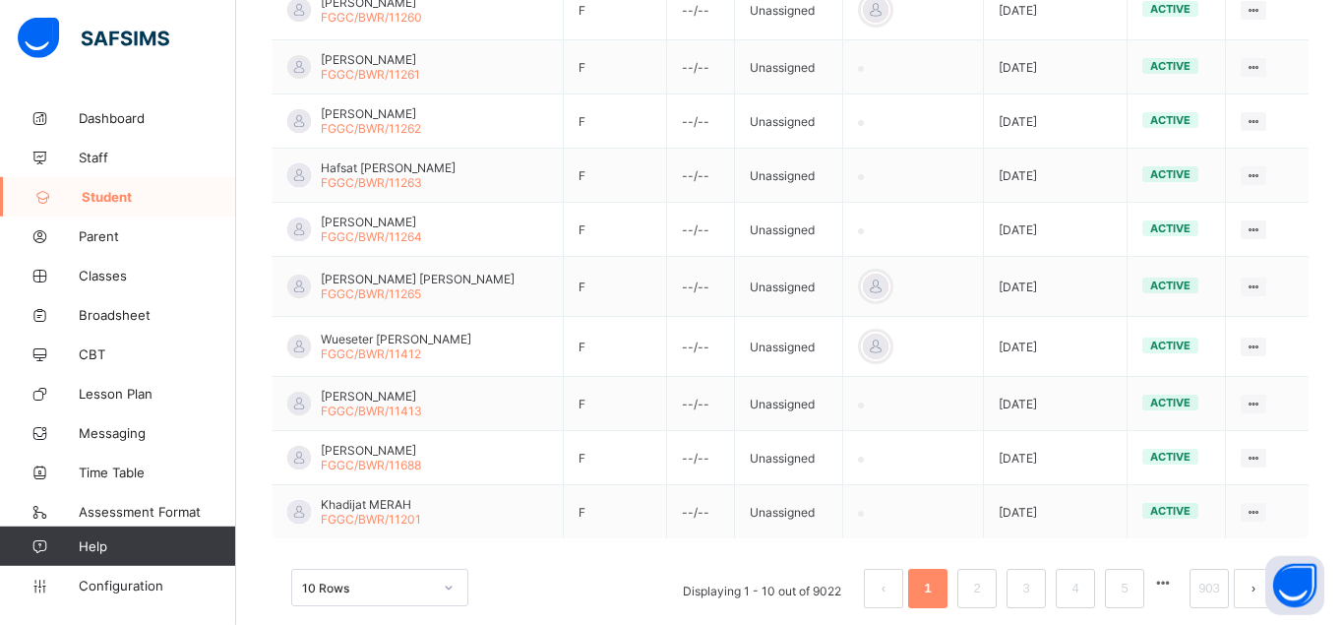
scroll to position [586, 0]
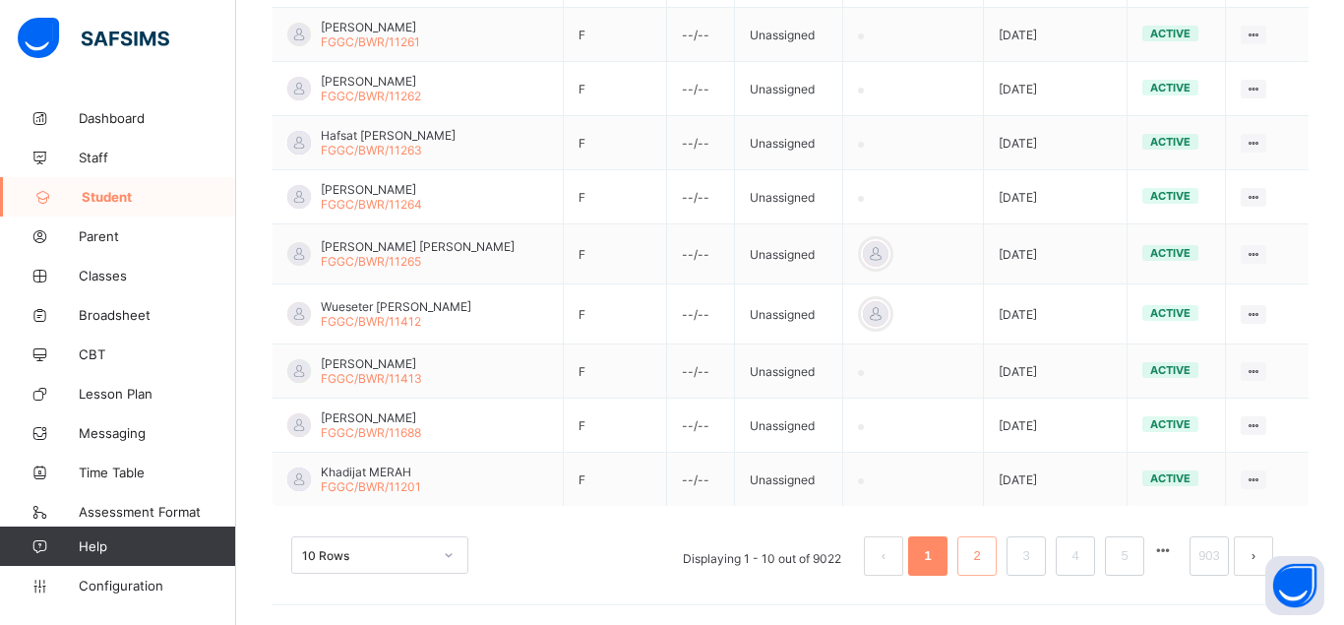
click at [970, 557] on li "2" at bounding box center [976, 555] width 39 height 39
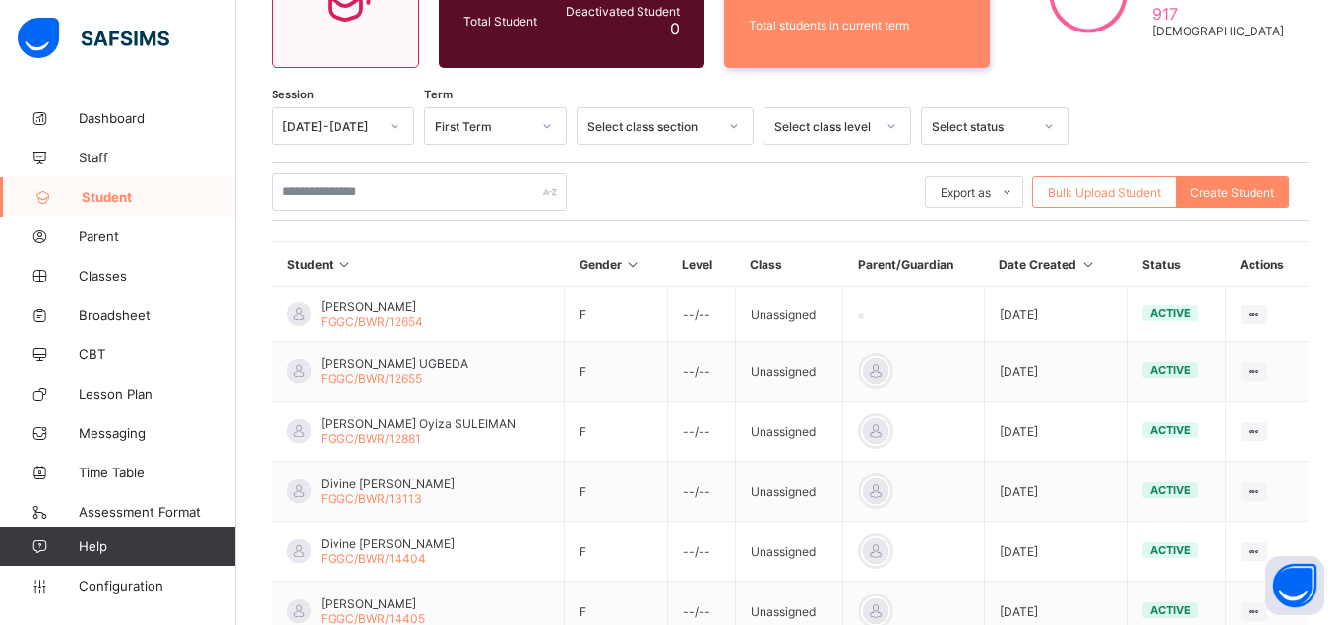
scroll to position [604, 0]
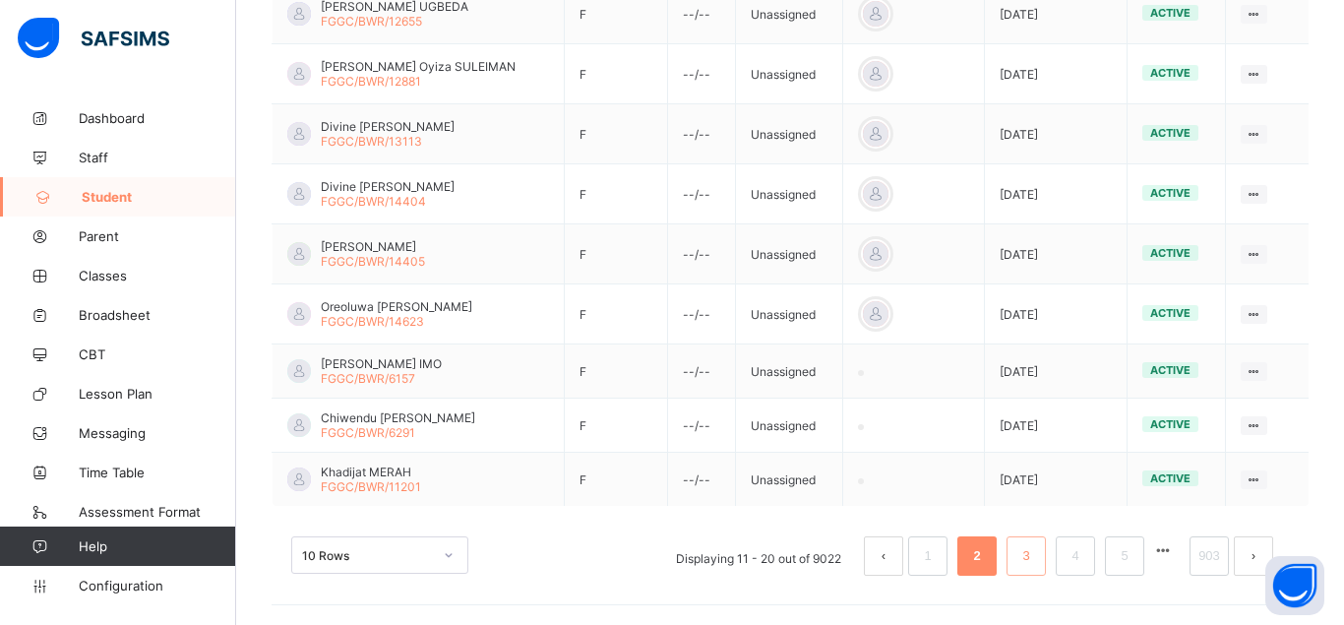
click at [1035, 556] on link "3" at bounding box center [1025, 556] width 19 height 26
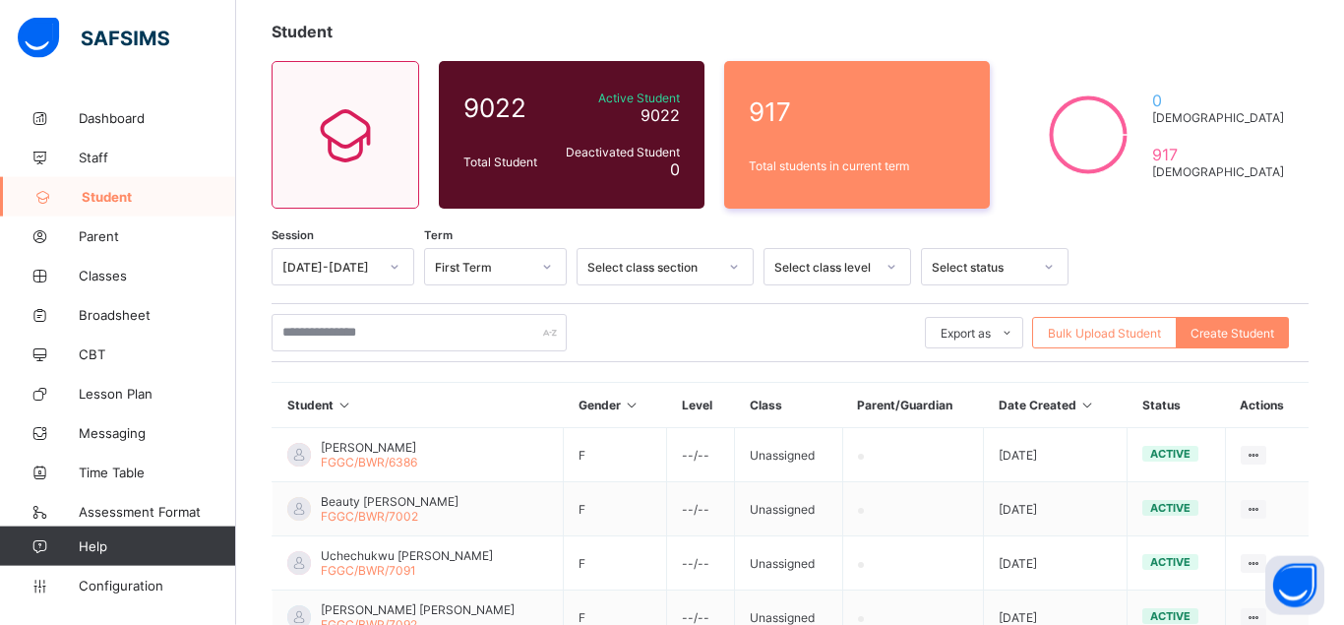
scroll to position [108, 0]
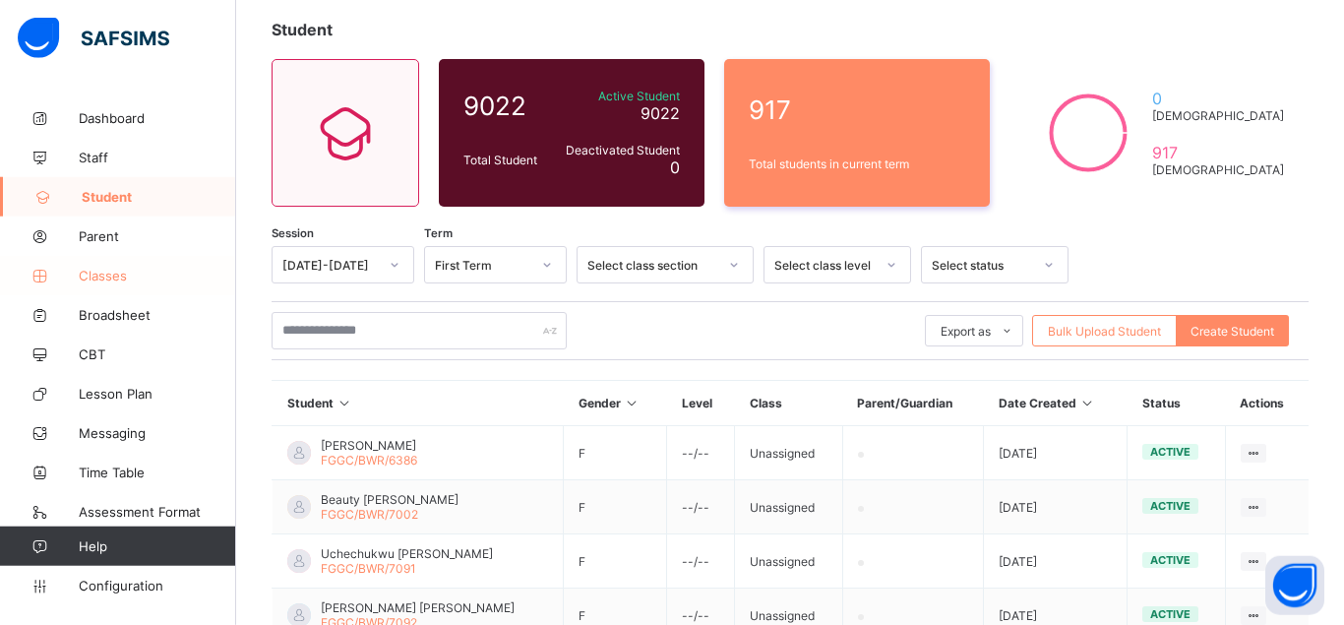
click at [106, 276] on span "Classes" at bounding box center [157, 276] width 157 height 16
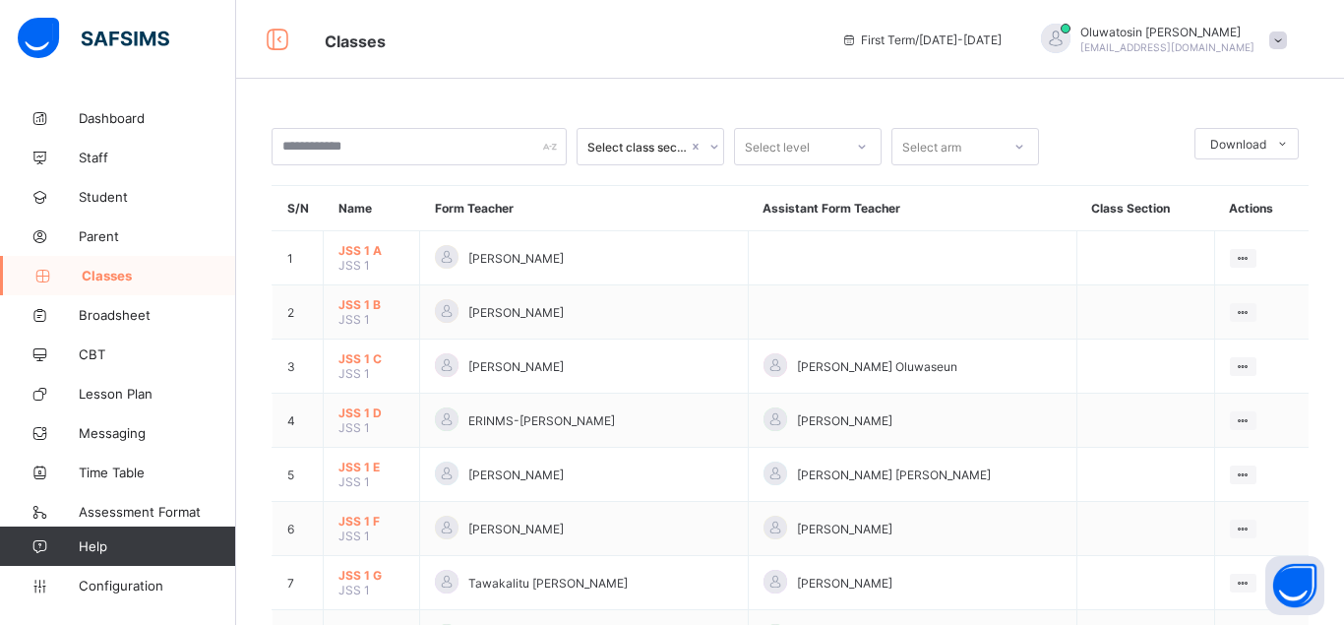
click at [712, 145] on icon at bounding box center [714, 147] width 12 height 20
click at [712, 147] on icon at bounding box center [714, 147] width 12 height 20
click at [858, 143] on icon at bounding box center [862, 147] width 12 height 20
click at [775, 309] on div "SS 2" at bounding box center [808, 311] width 146 height 31
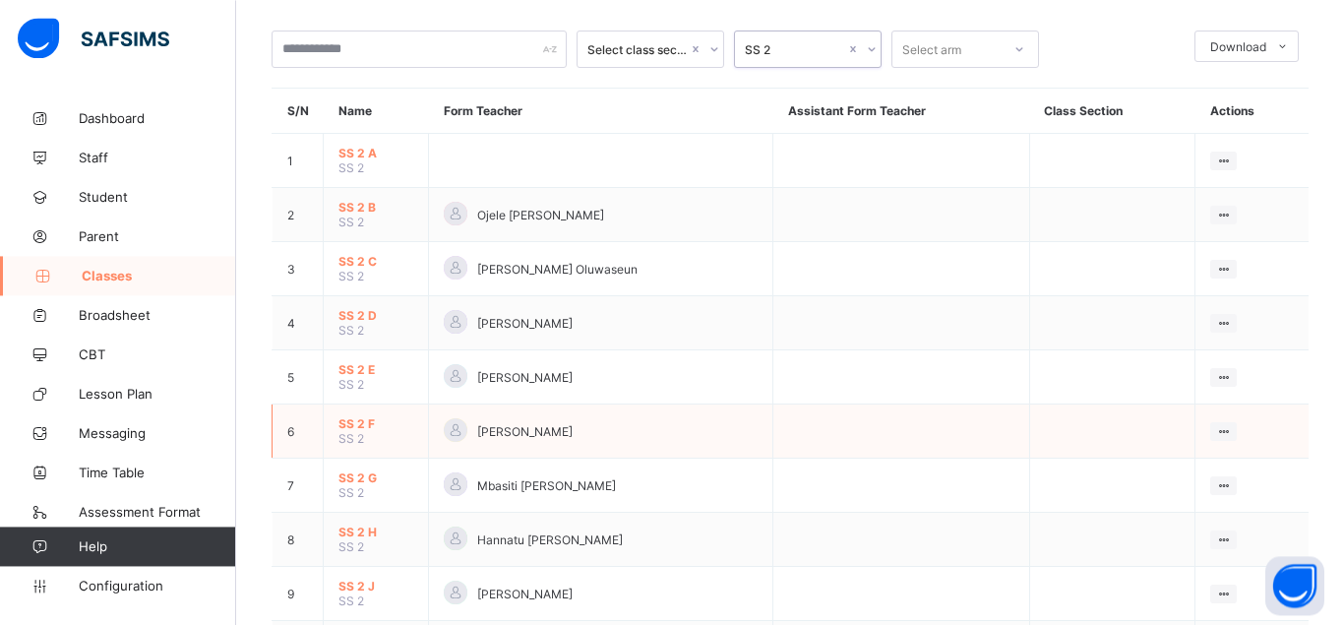
scroll to position [100, 0]
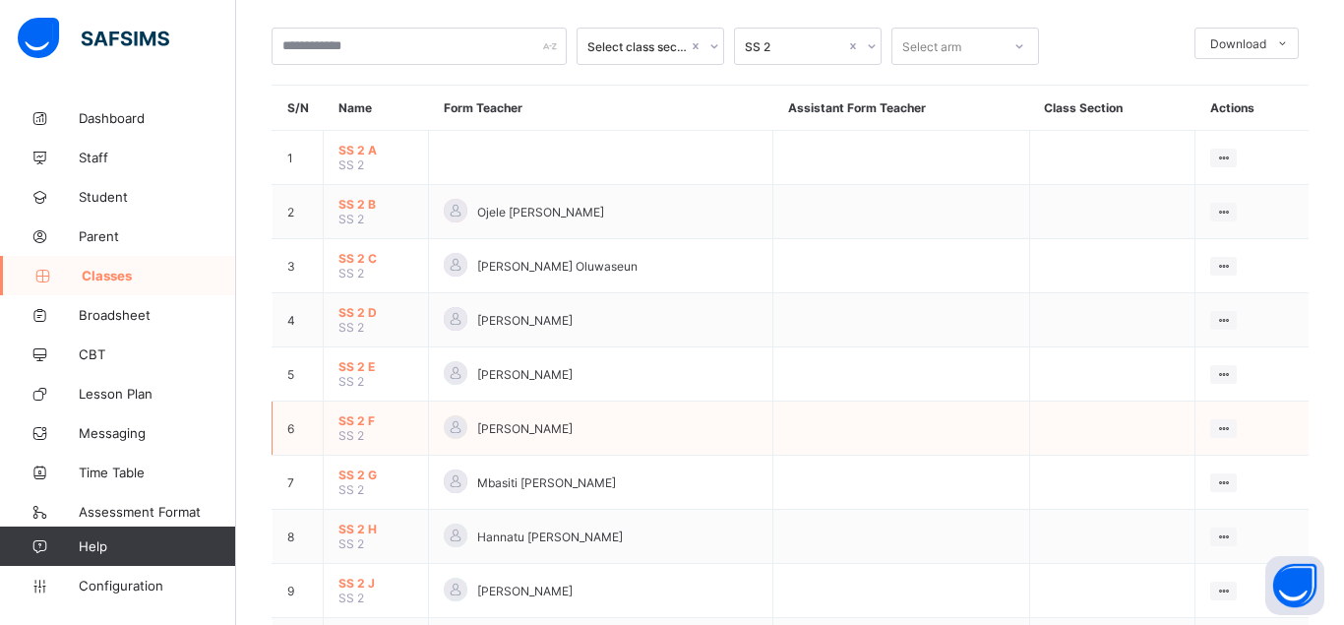
click at [365, 428] on span "SS 2 F" at bounding box center [375, 420] width 75 height 15
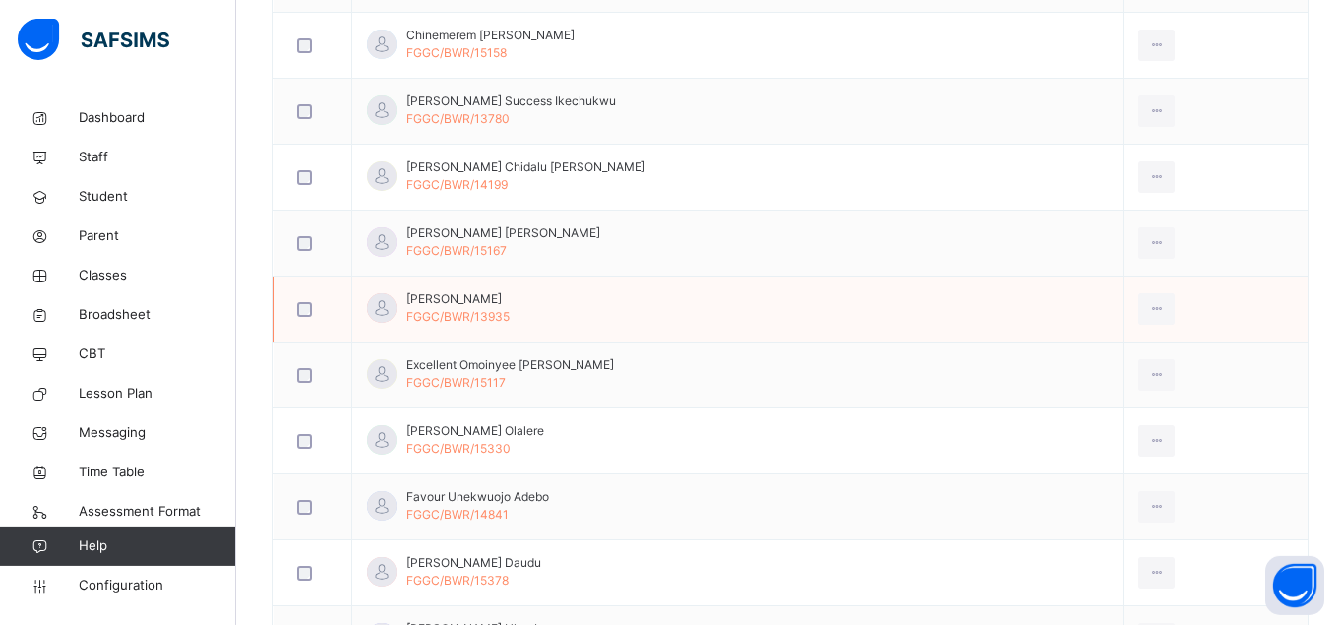
scroll to position [1075, 0]
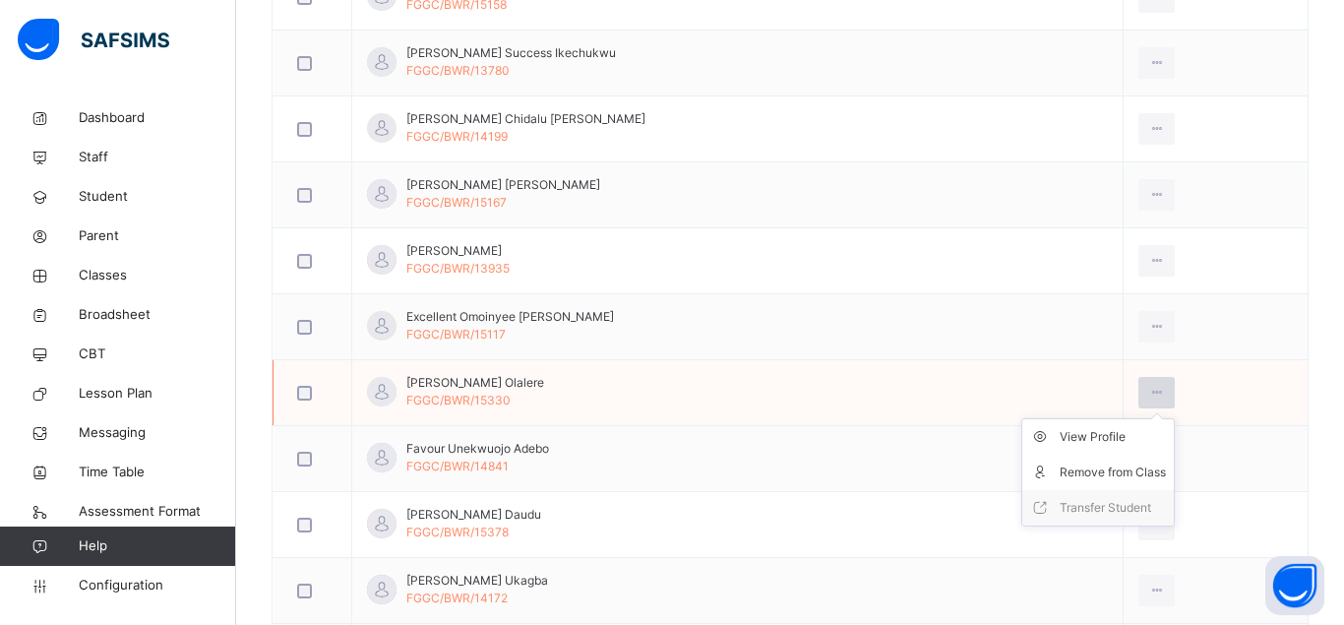
click at [1148, 393] on icon at bounding box center [1156, 393] width 17 height 18
click at [1094, 468] on div "Remove from Class" at bounding box center [1113, 472] width 106 height 20
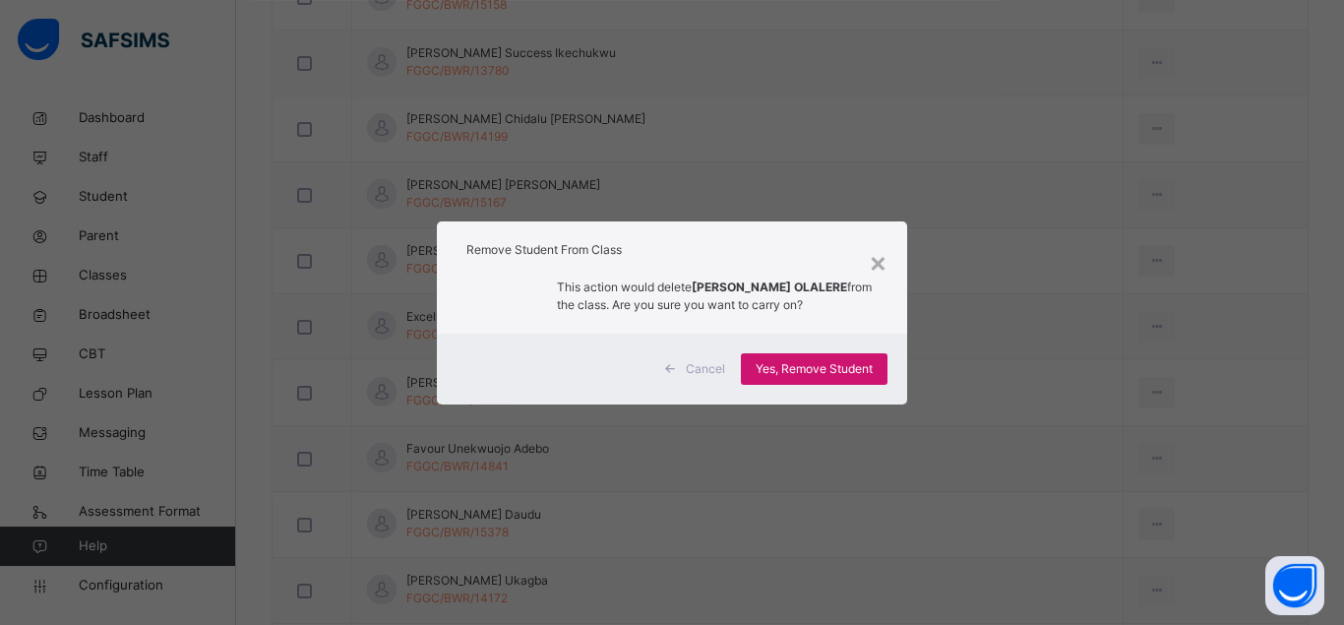
click at [816, 369] on span "Yes, Remove Student" at bounding box center [814, 369] width 117 height 18
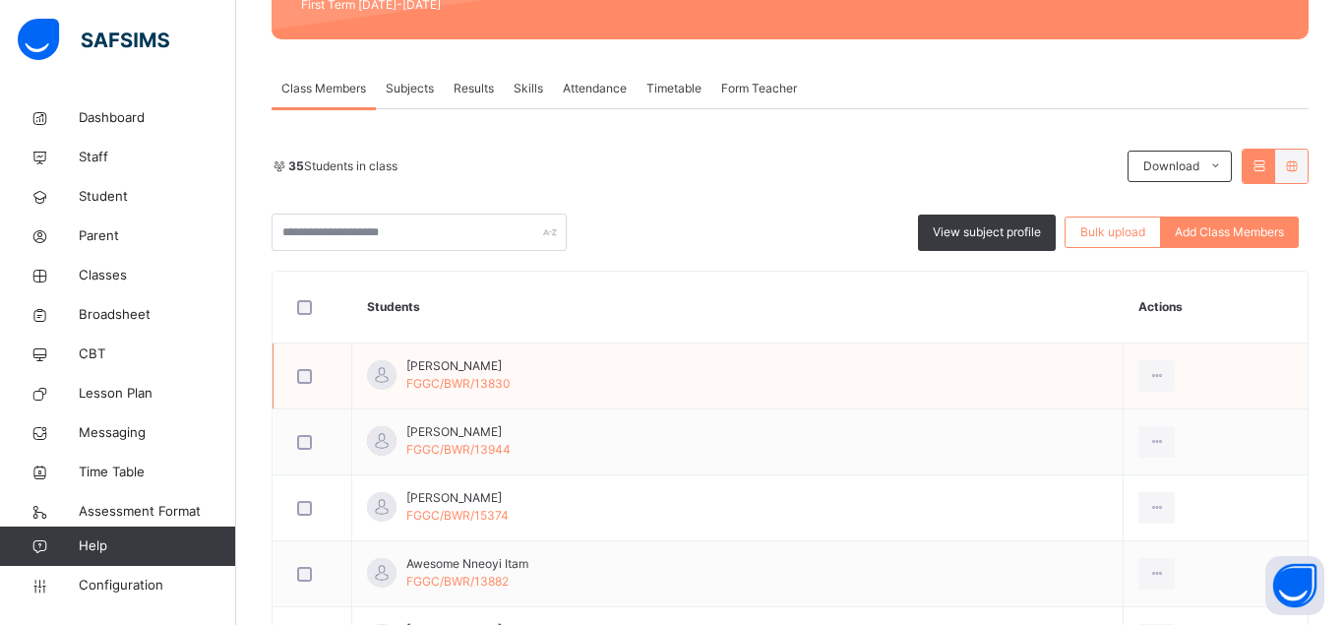
scroll to position [0, 0]
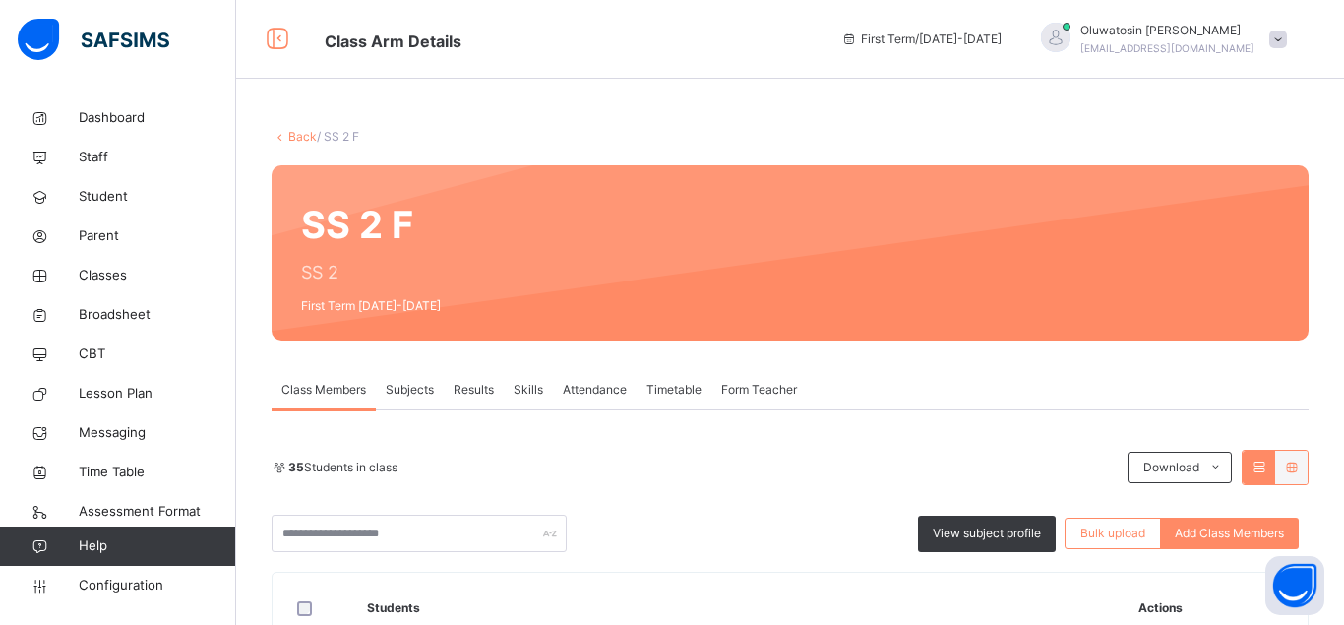
click at [298, 136] on link "Back" at bounding box center [302, 136] width 29 height 15
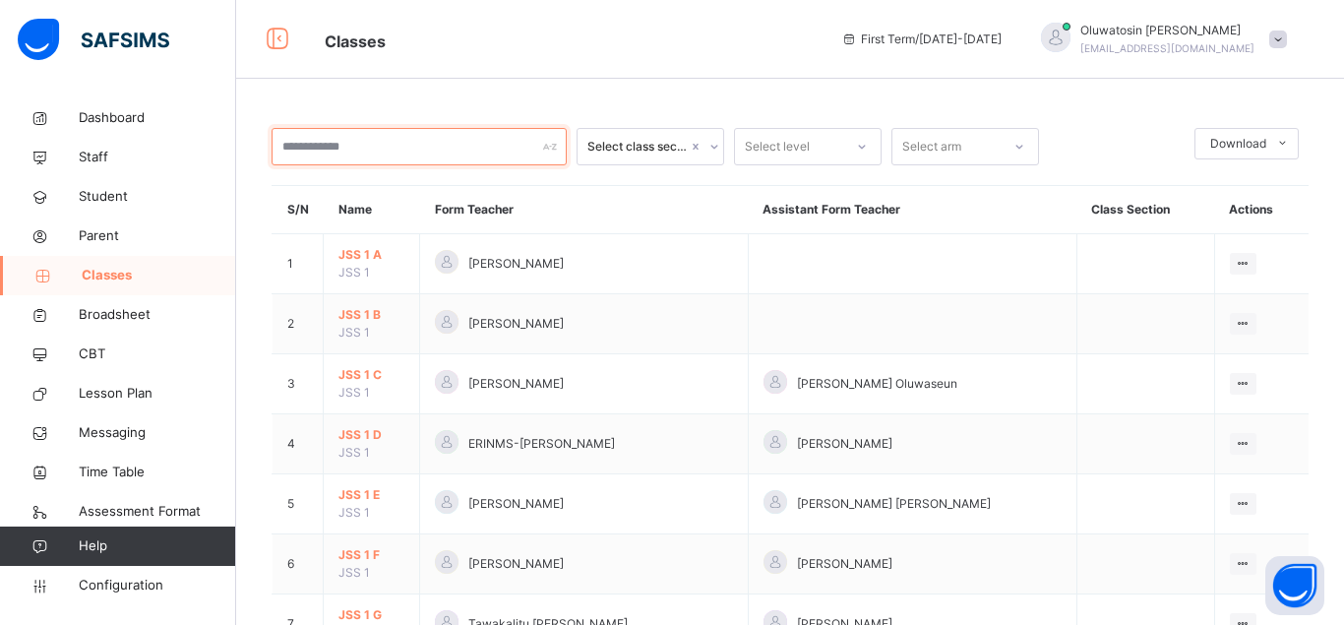
click at [350, 147] on input "text" at bounding box center [419, 146] width 295 height 37
click at [867, 145] on icon at bounding box center [862, 147] width 12 height 20
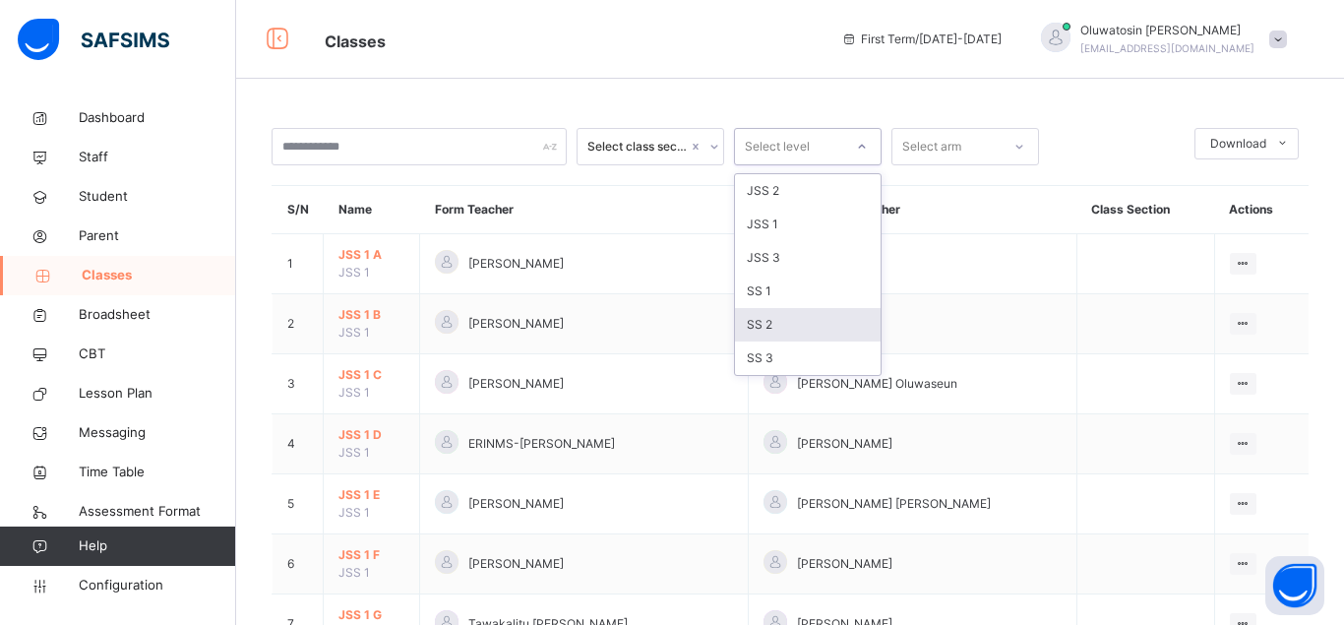
click at [795, 323] on div "SS 2" at bounding box center [808, 324] width 146 height 33
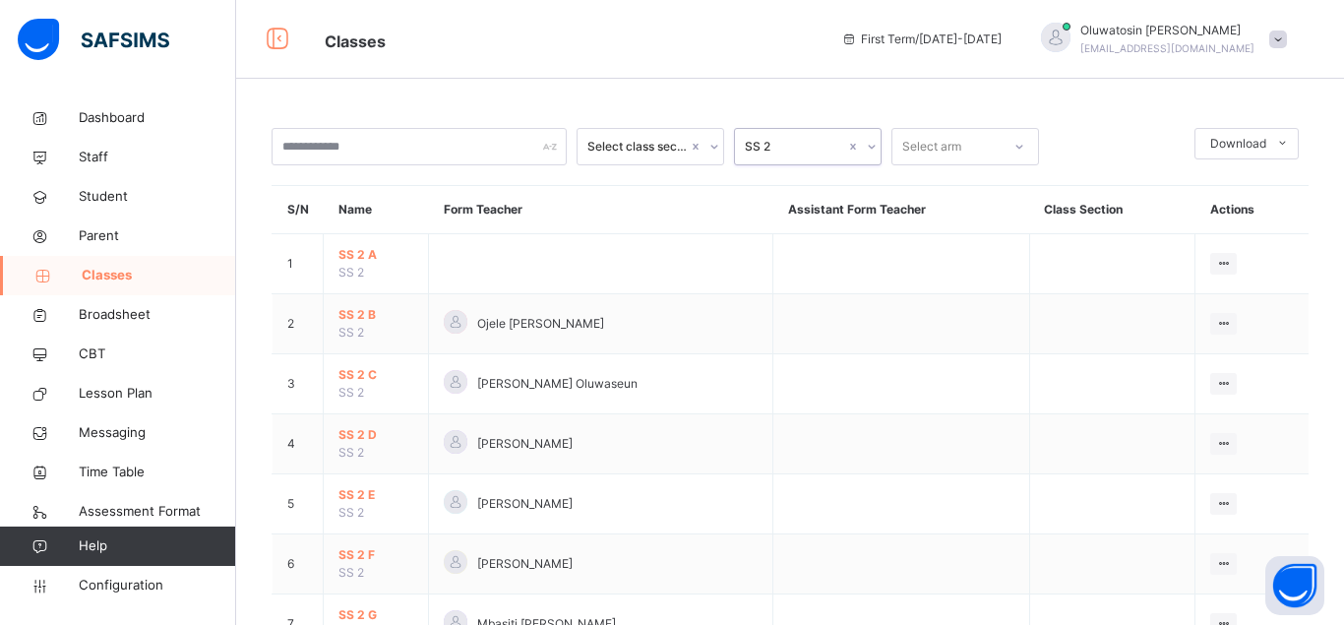
click at [1014, 145] on icon at bounding box center [1019, 147] width 12 height 20
click at [934, 419] on div "G" at bounding box center [965, 424] width 146 height 33
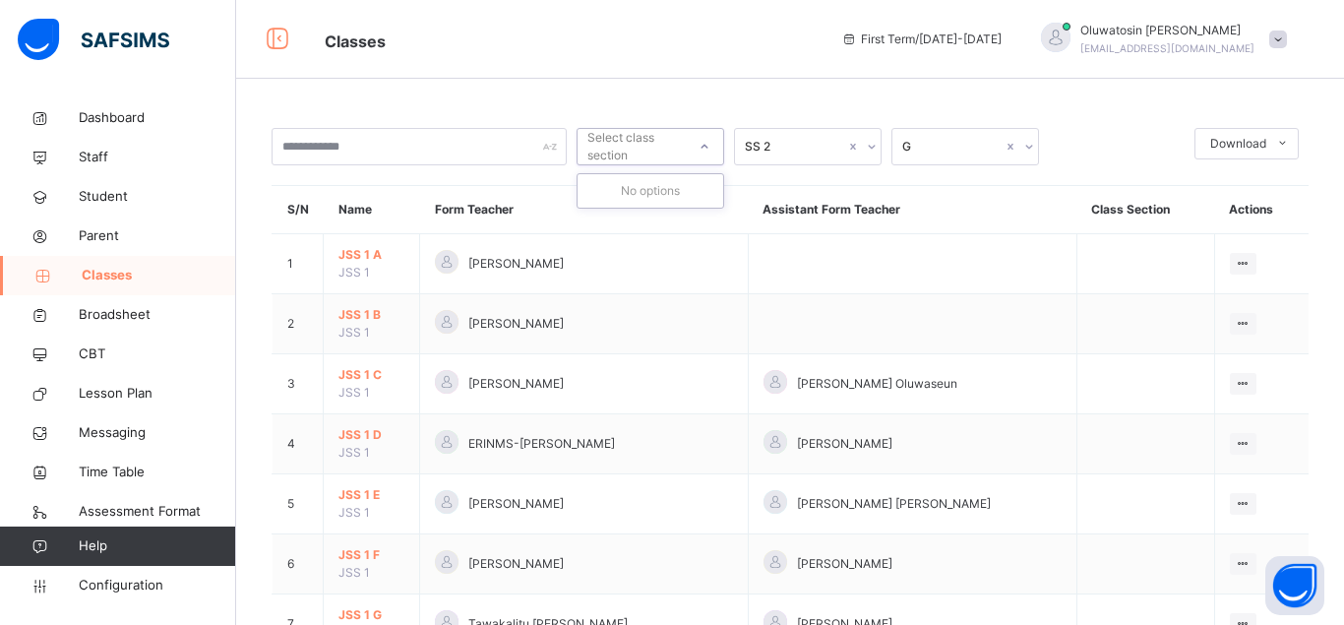
click at [708, 147] on icon at bounding box center [705, 147] width 12 height 20
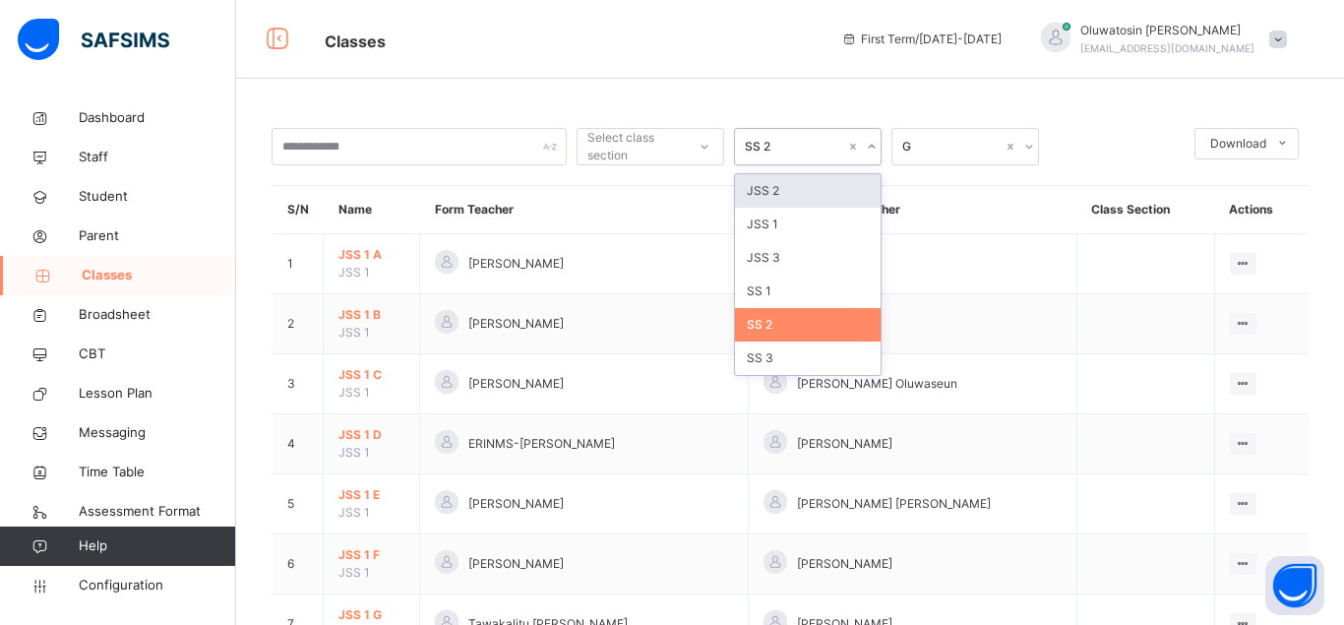
click at [872, 145] on icon at bounding box center [872, 147] width 12 height 20
click at [788, 320] on div "SS 2" at bounding box center [808, 324] width 146 height 33
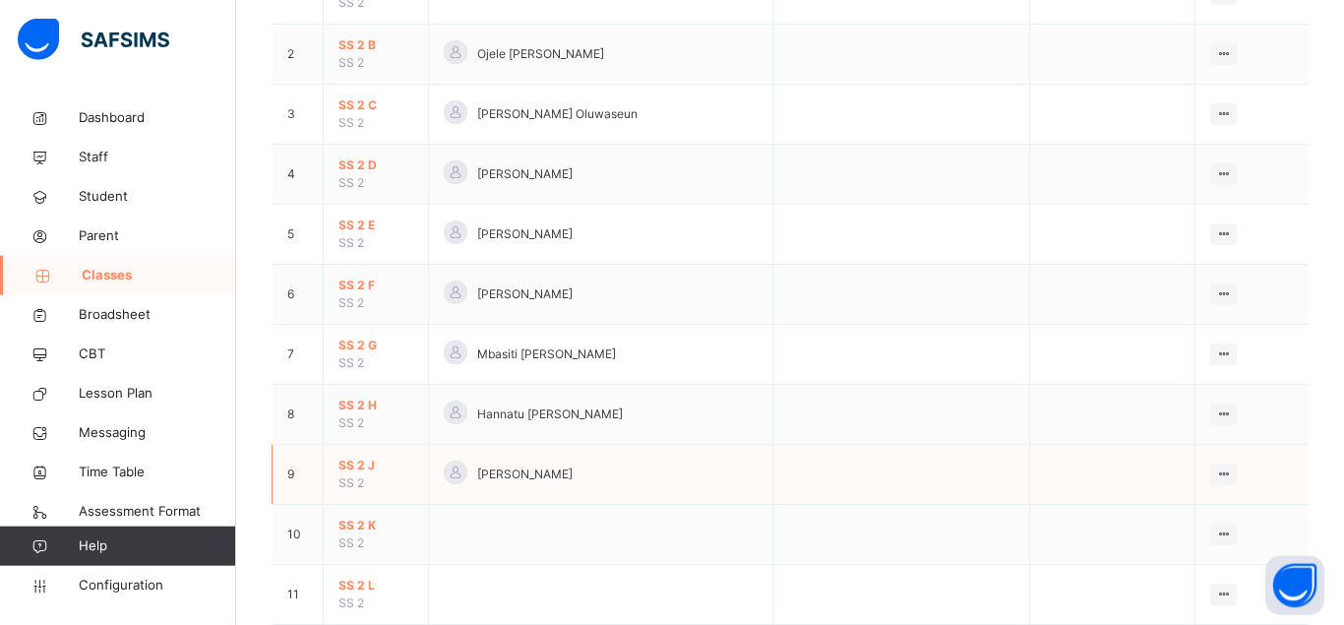
scroll to position [236, 0]
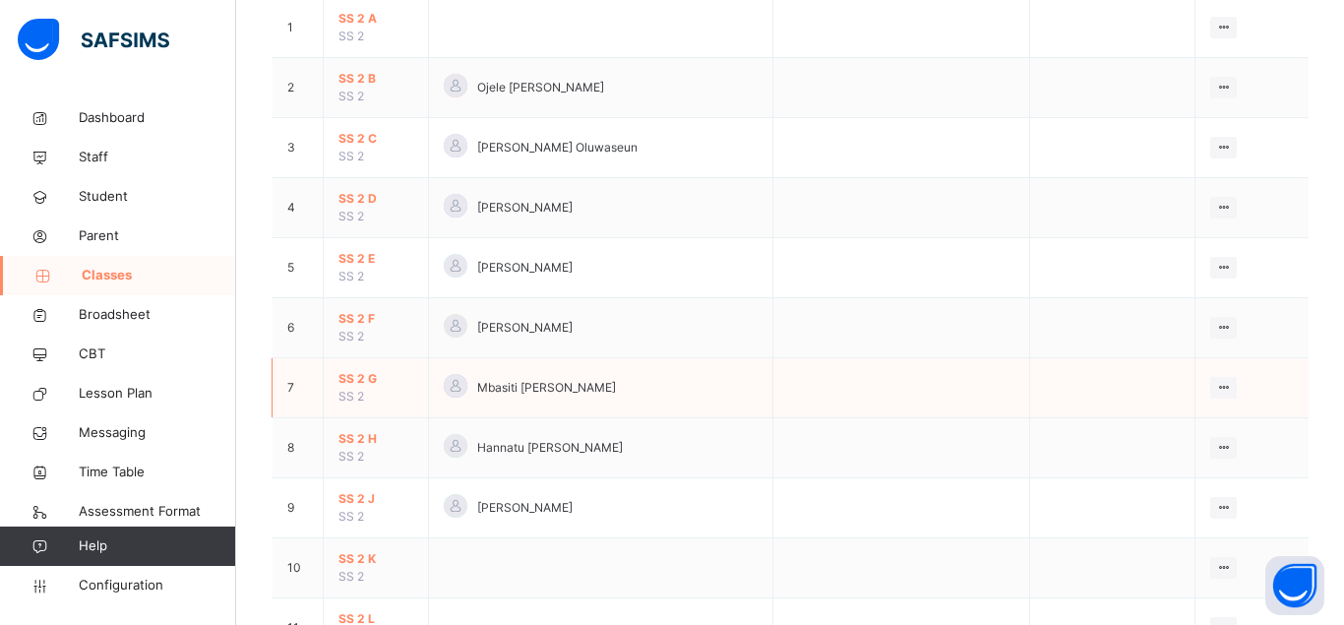
click at [378, 388] on span "SS 2 G" at bounding box center [375, 379] width 75 height 18
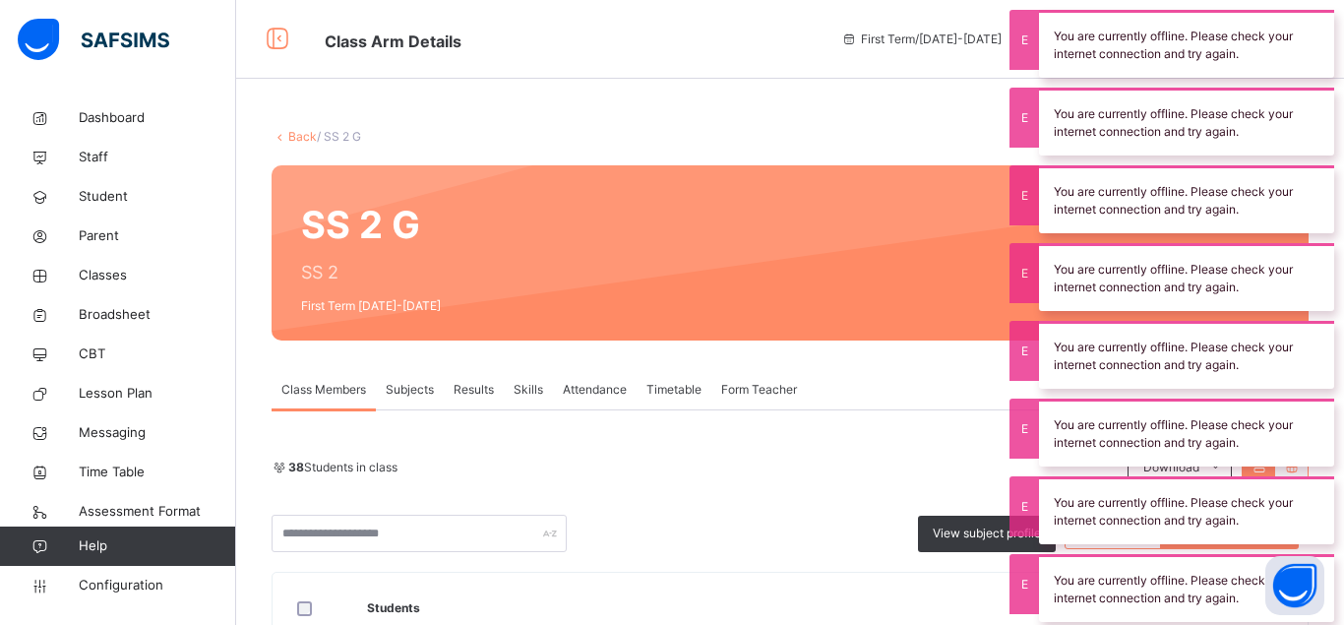
click at [860, 235] on div "SS 2 G SS 2 First Term 2025-2026" at bounding box center [790, 252] width 1037 height 175
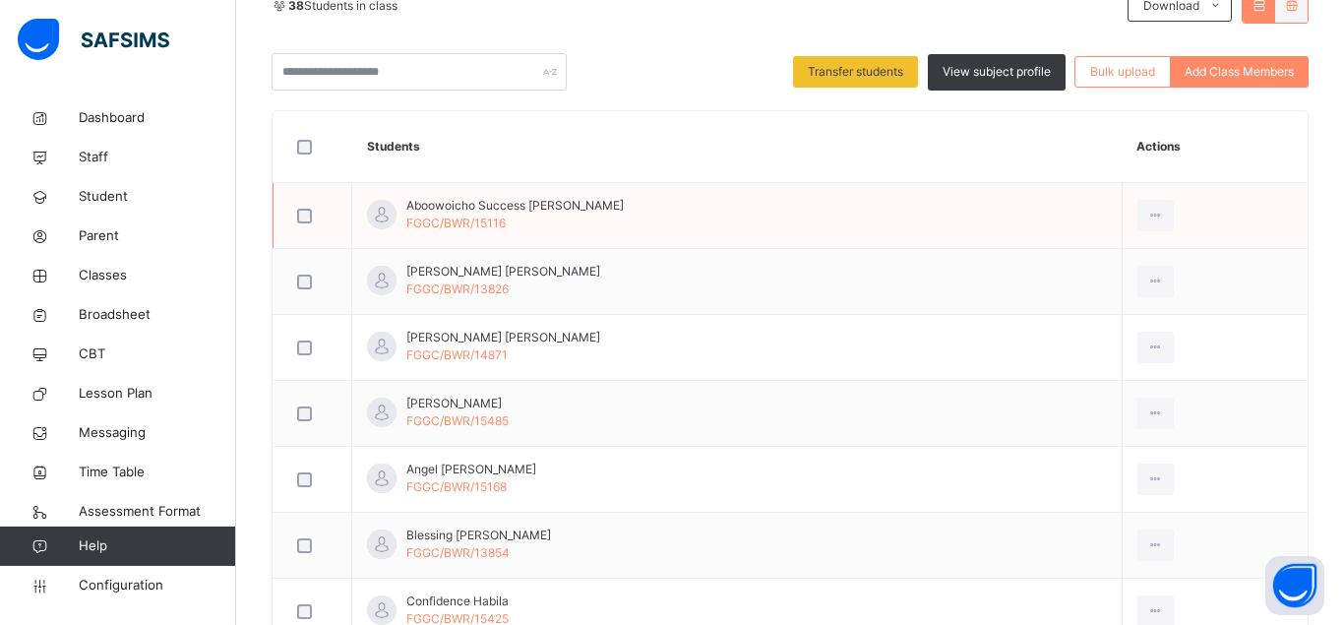
scroll to position [425, 0]
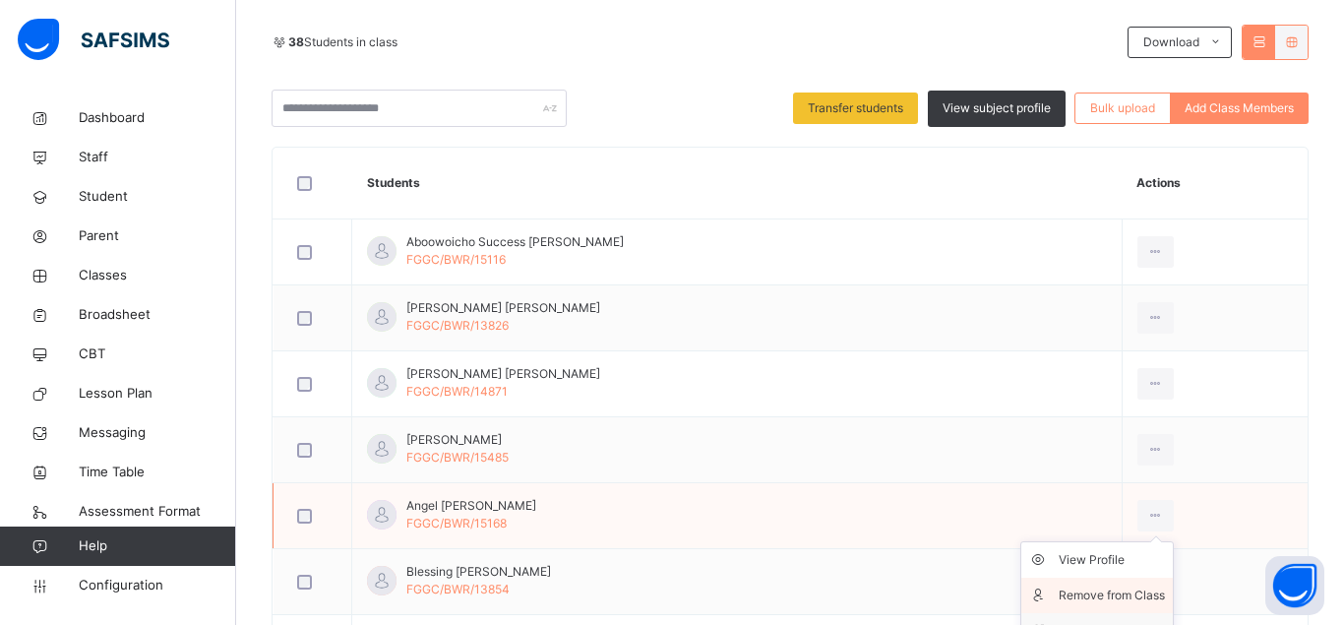
click at [1094, 594] on div "Remove from Class" at bounding box center [1112, 595] width 106 height 20
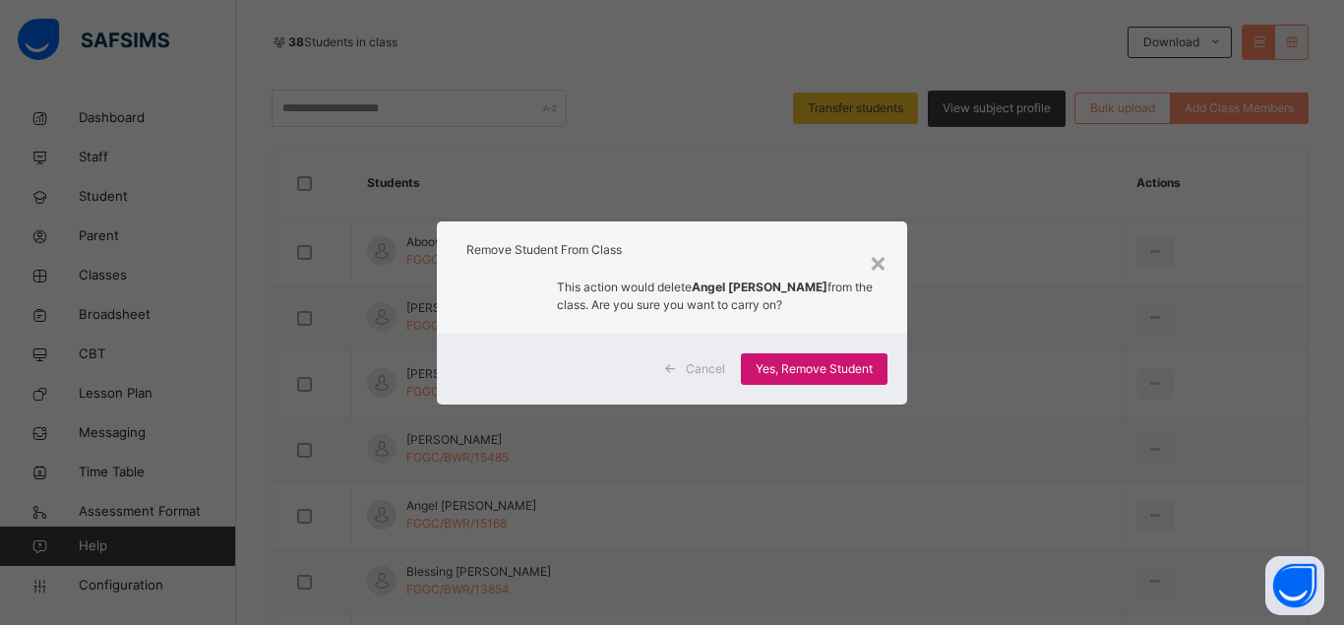
click at [805, 370] on span "Yes, Remove Student" at bounding box center [814, 369] width 117 height 18
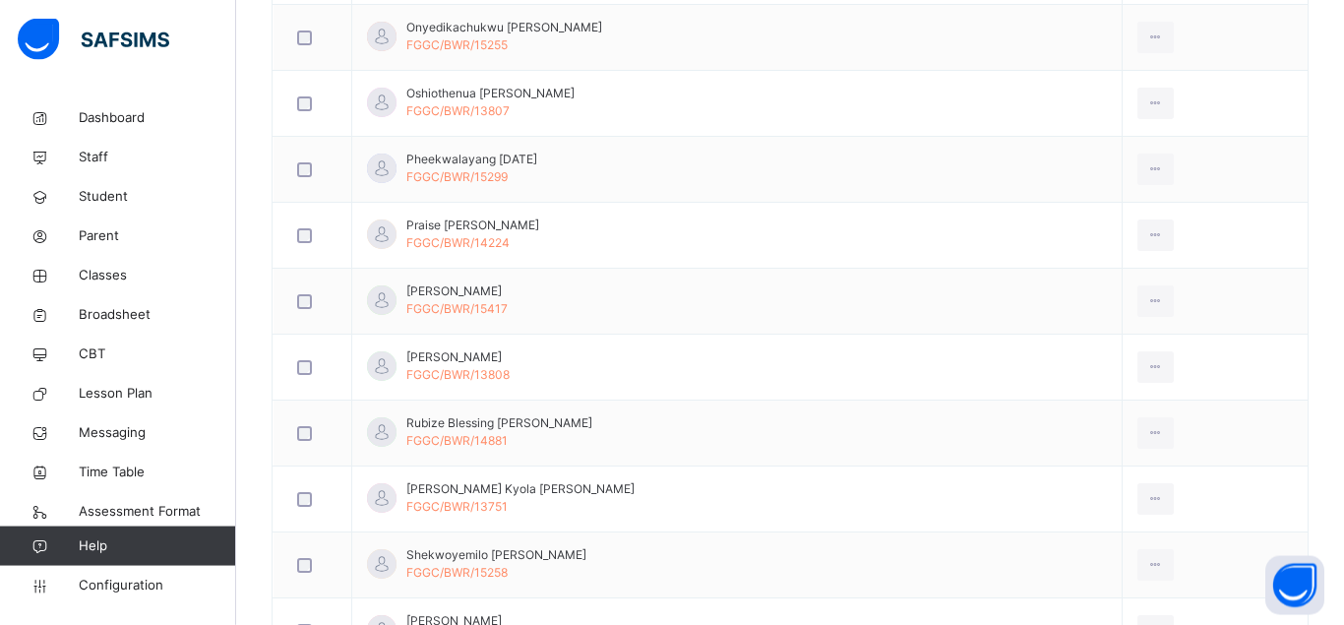
scroll to position [2208, 0]
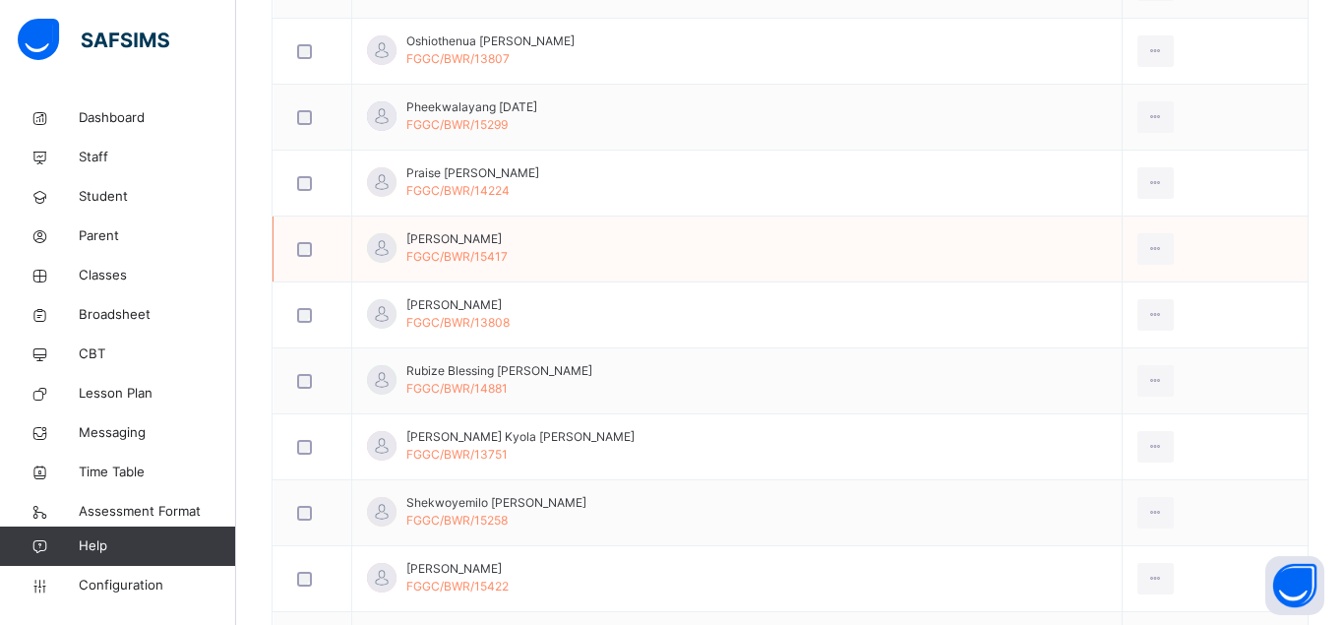
click at [382, 242] on div at bounding box center [382, 248] width 30 height 30
click at [1079, 324] on div "Remove from Class" at bounding box center [1112, 329] width 106 height 20
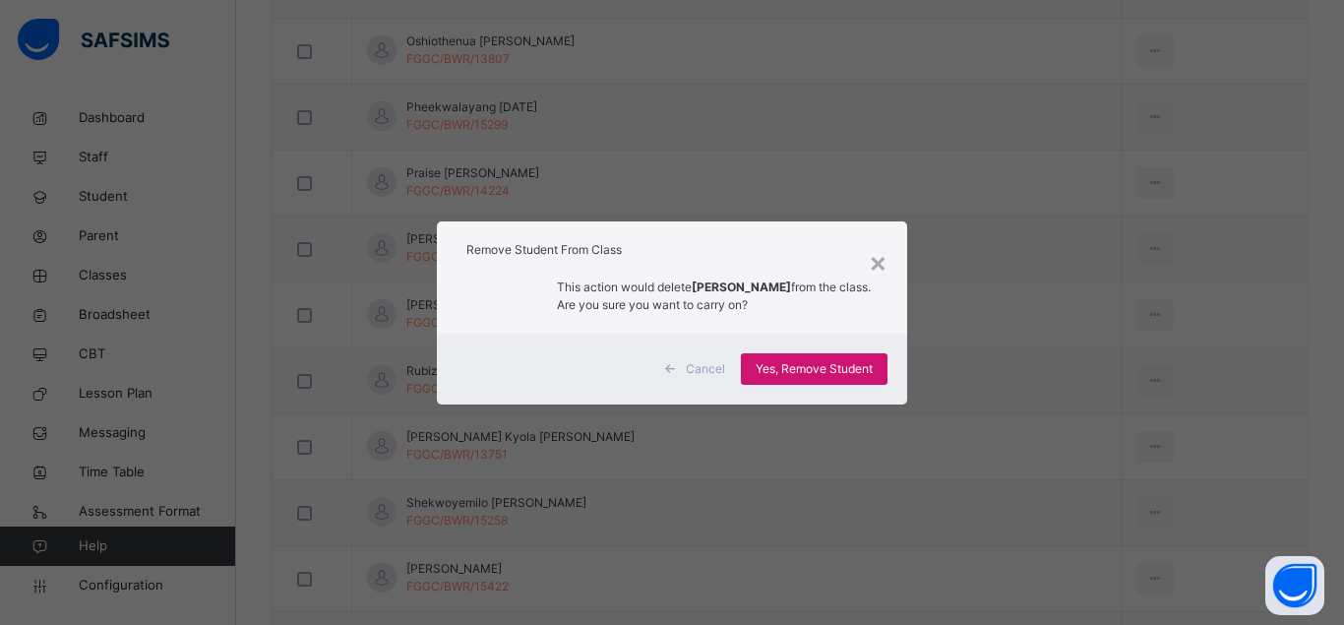
click at [824, 364] on span "Yes, Remove Student" at bounding box center [814, 369] width 117 height 18
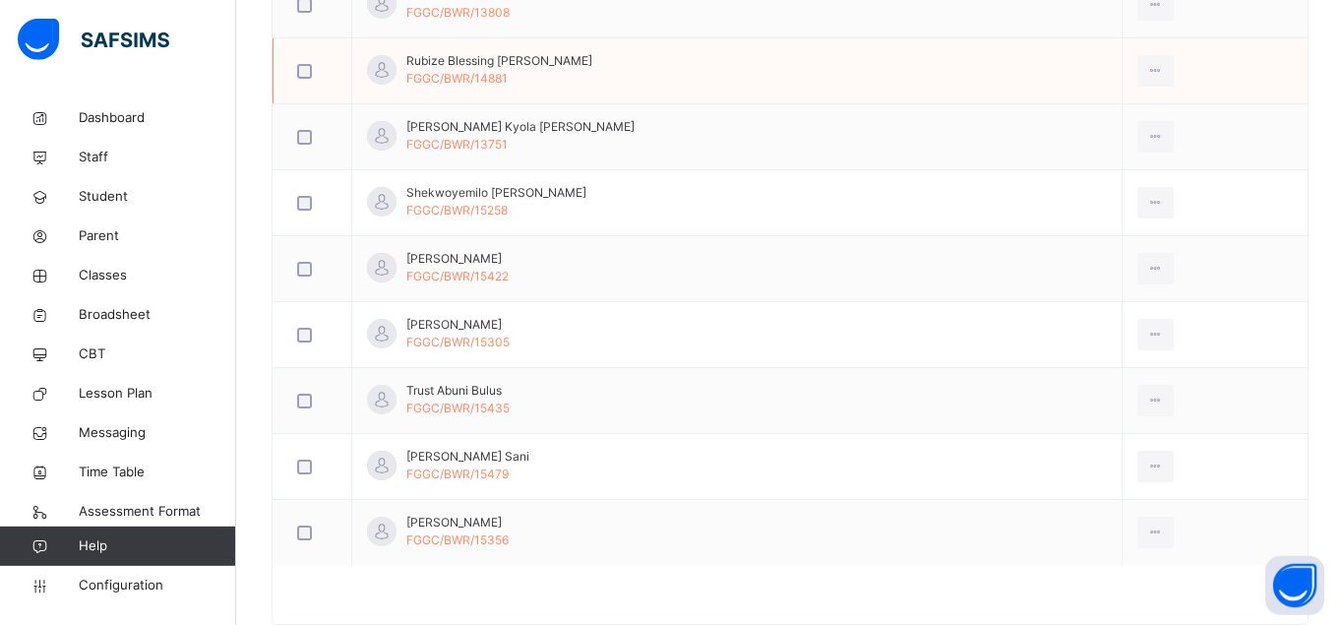
scroll to position [2501, 0]
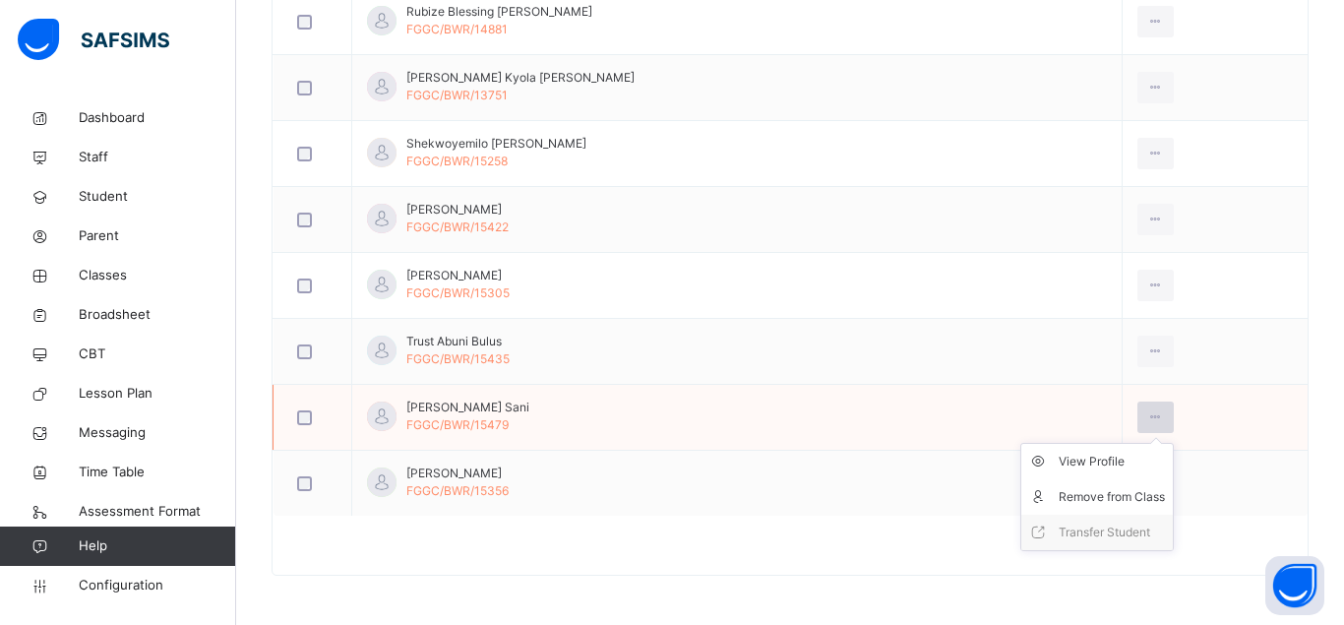
click at [1147, 416] on icon at bounding box center [1155, 417] width 17 height 18
click at [1076, 497] on div "Remove from Class" at bounding box center [1112, 497] width 106 height 20
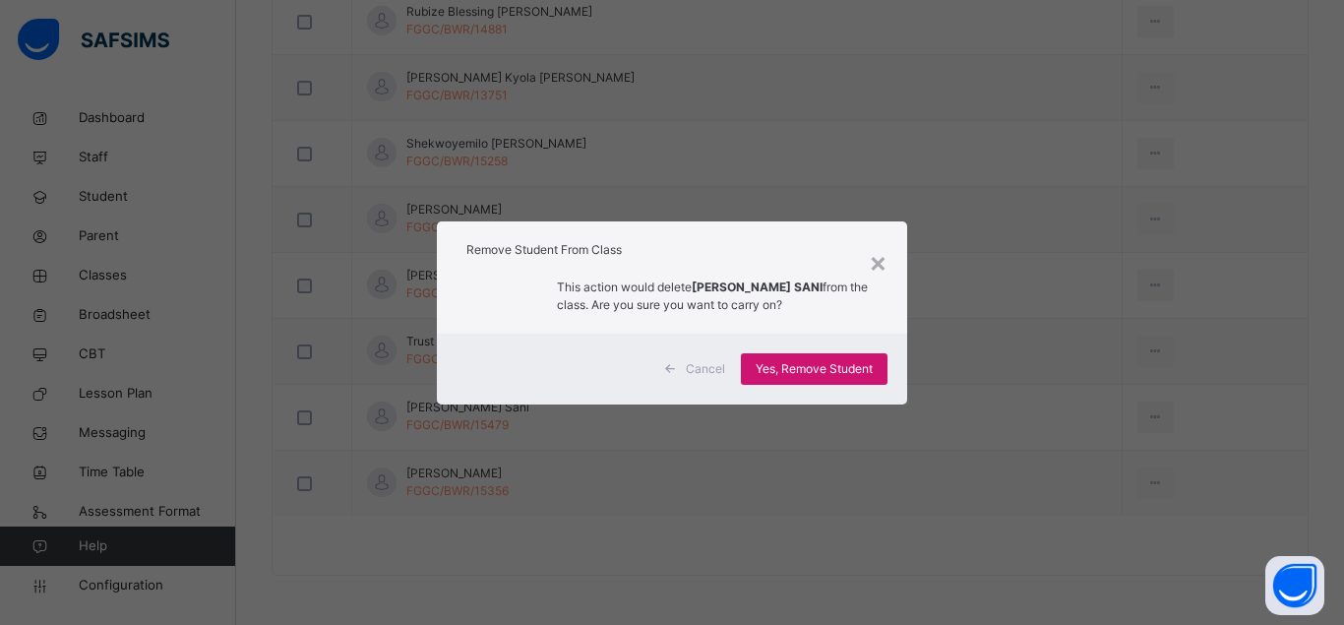
click at [818, 362] on span "Yes, Remove Student" at bounding box center [814, 369] width 117 height 18
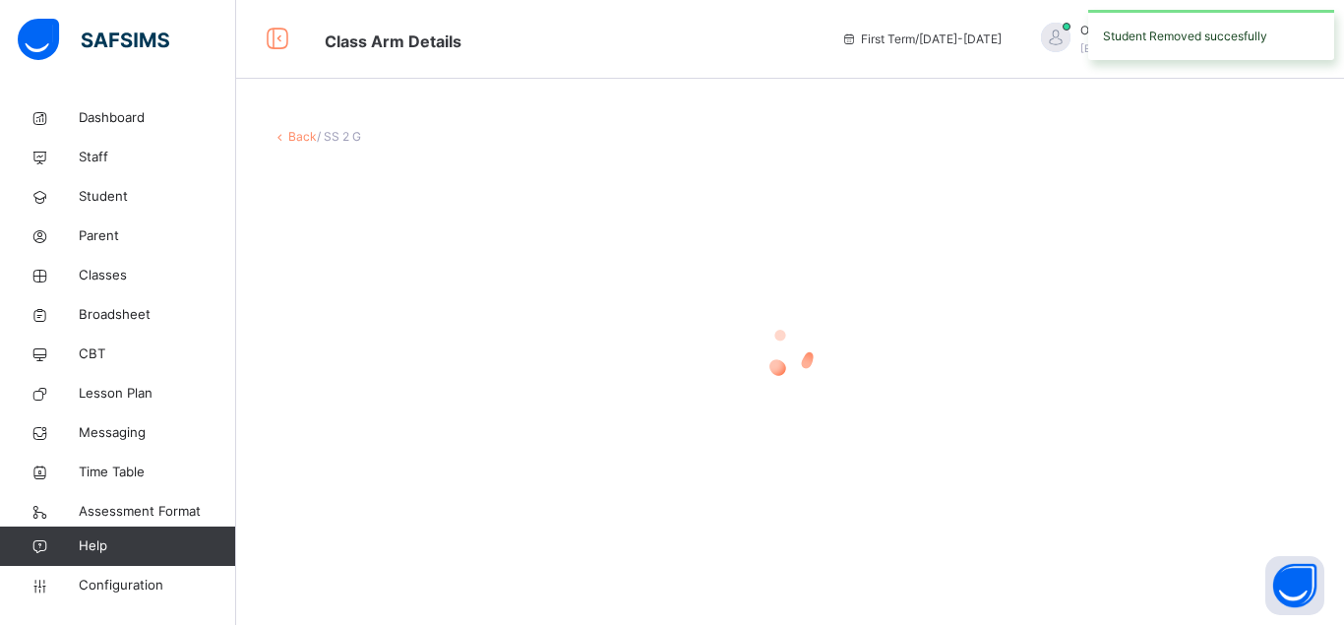
scroll to position [0, 0]
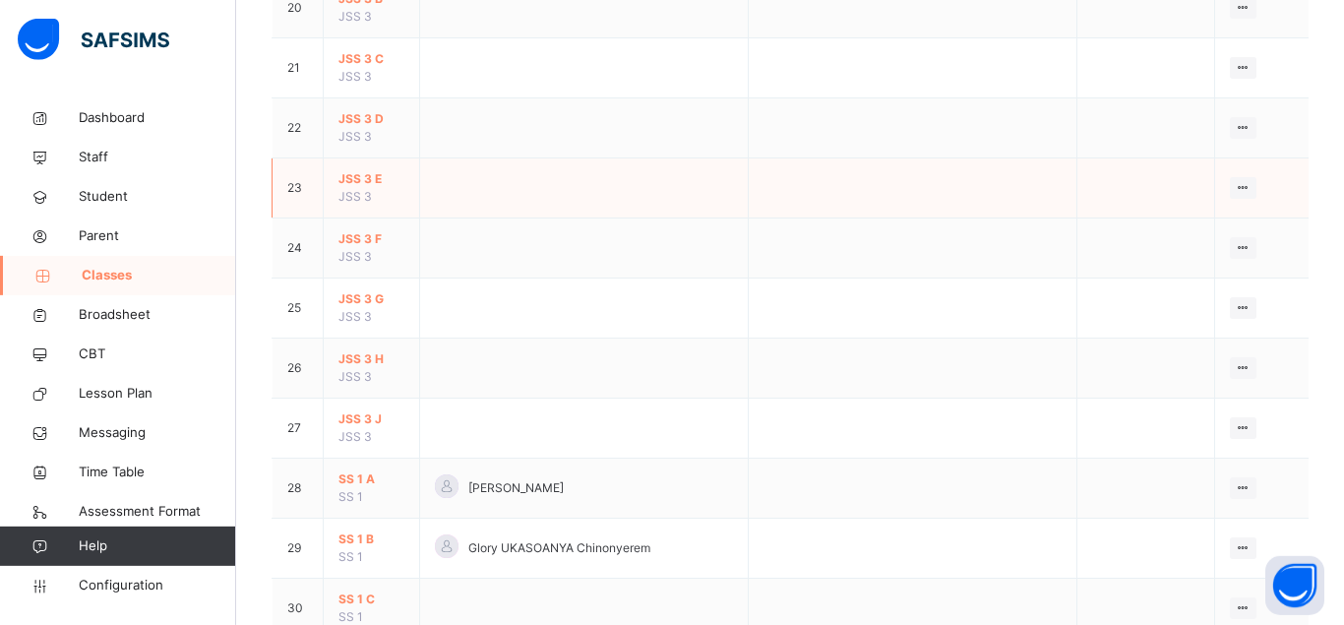
scroll to position [1405, 0]
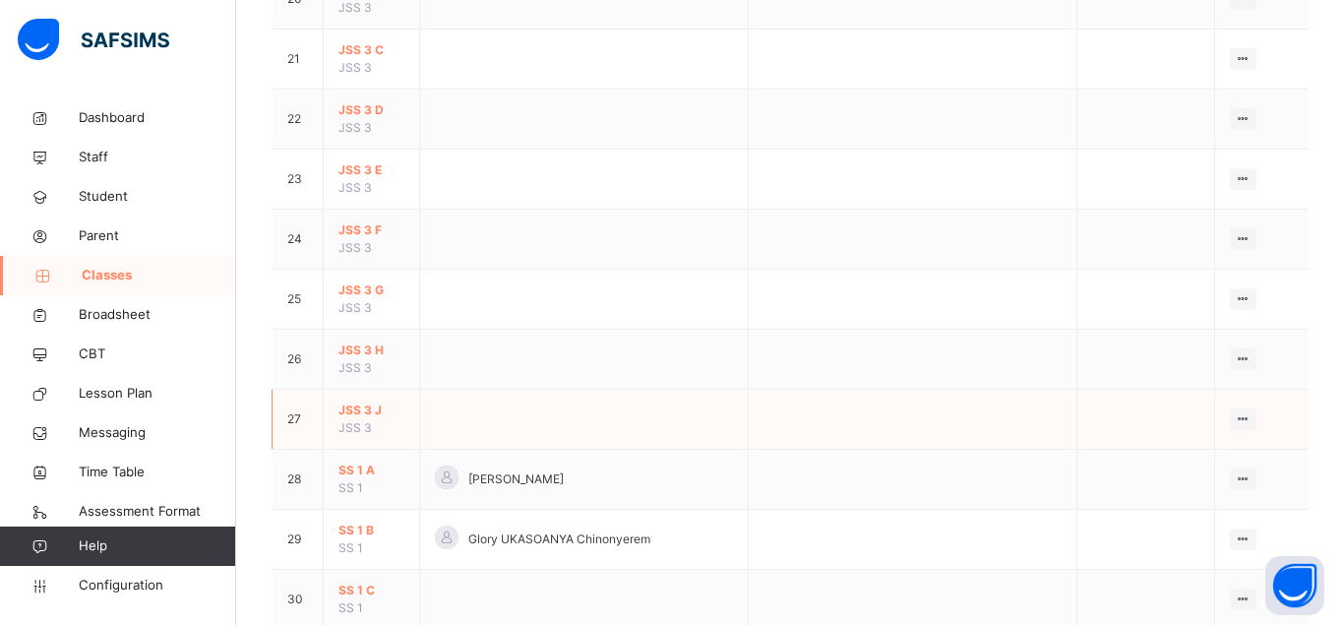
click at [357, 419] on span "JSS 3 J" at bounding box center [371, 410] width 66 height 18
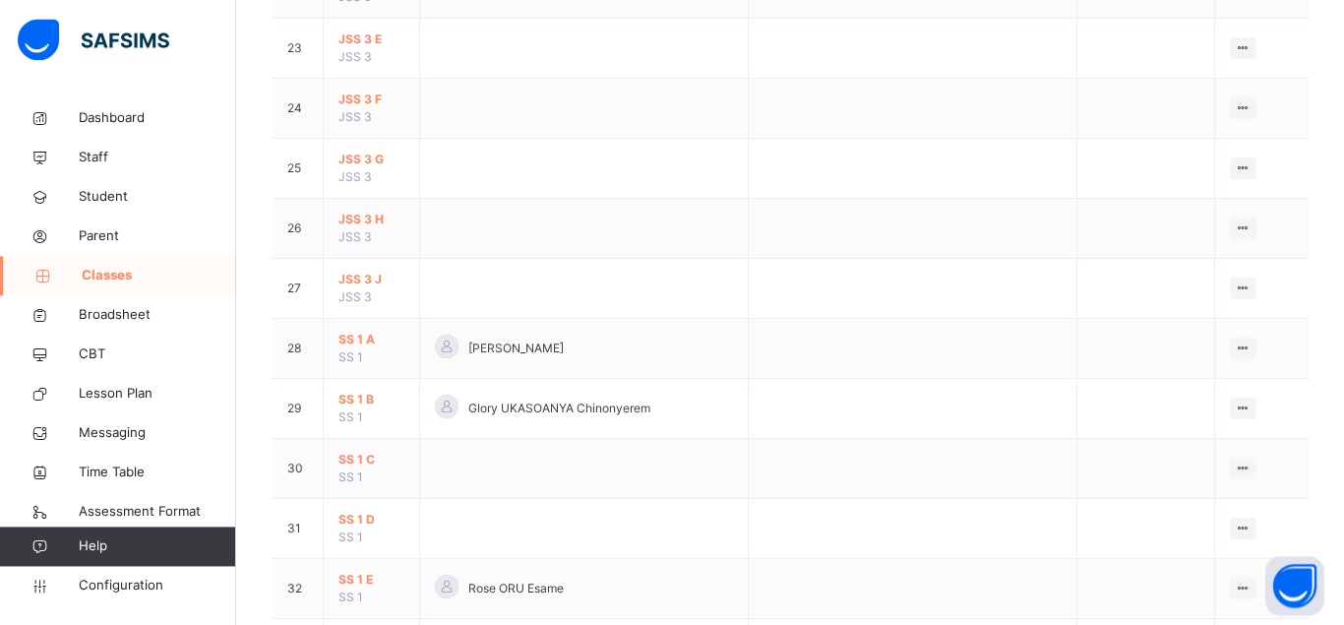
scroll to position [1706, 0]
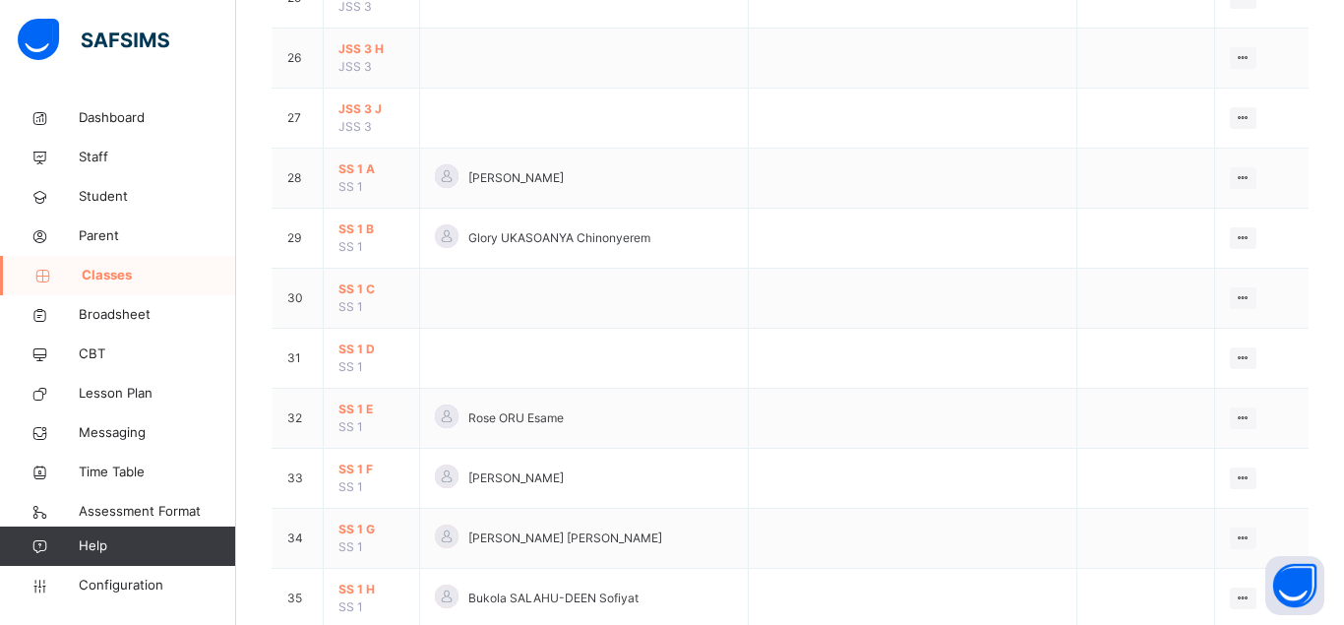
click at [368, 58] on span "JSS 3 H" at bounding box center [371, 49] width 66 height 18
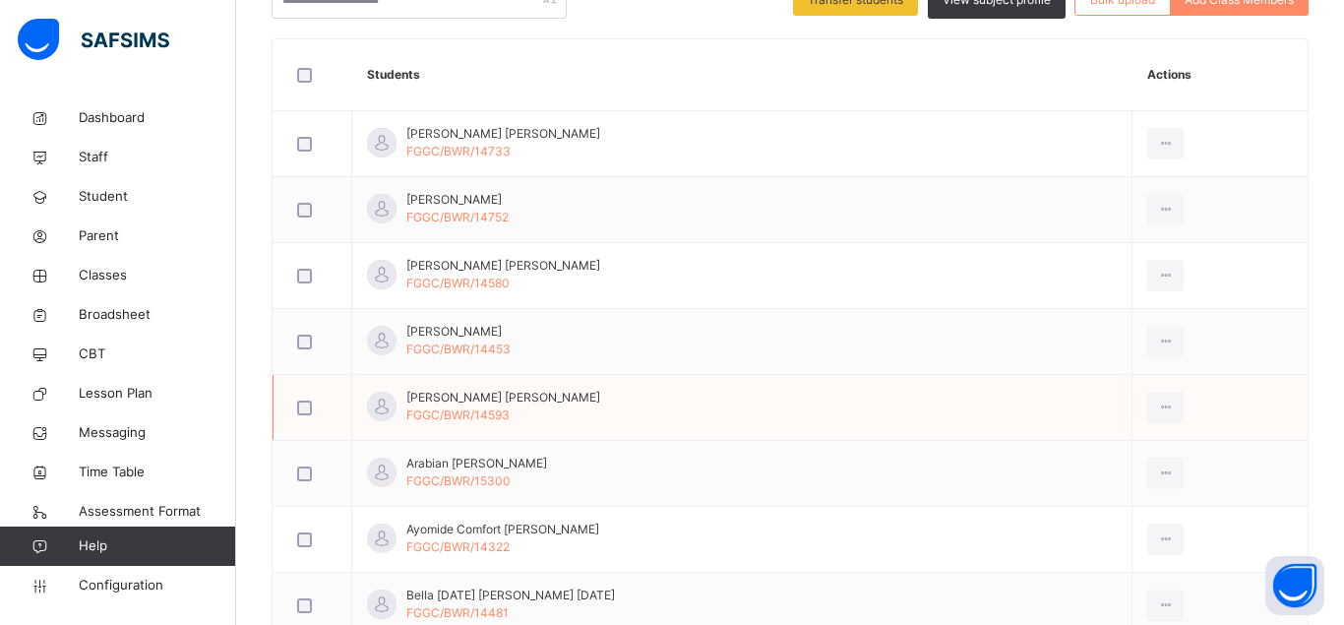
scroll to position [433, 0]
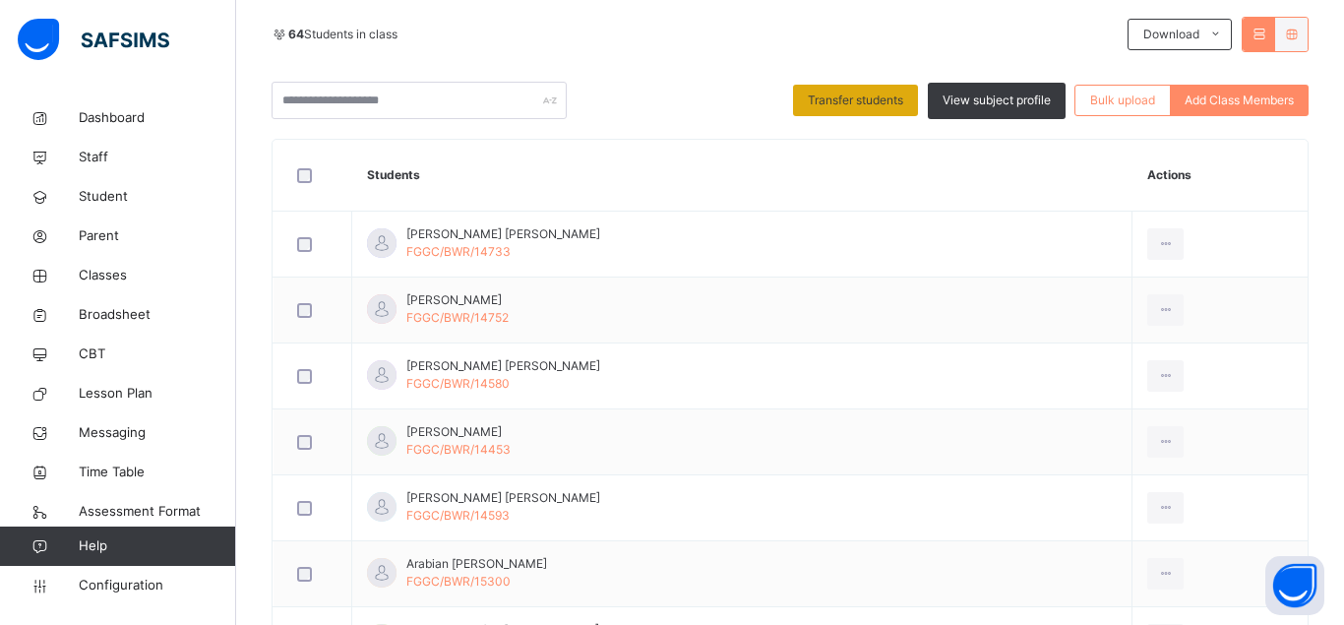
click at [841, 102] on span "Transfer students" at bounding box center [855, 101] width 95 height 18
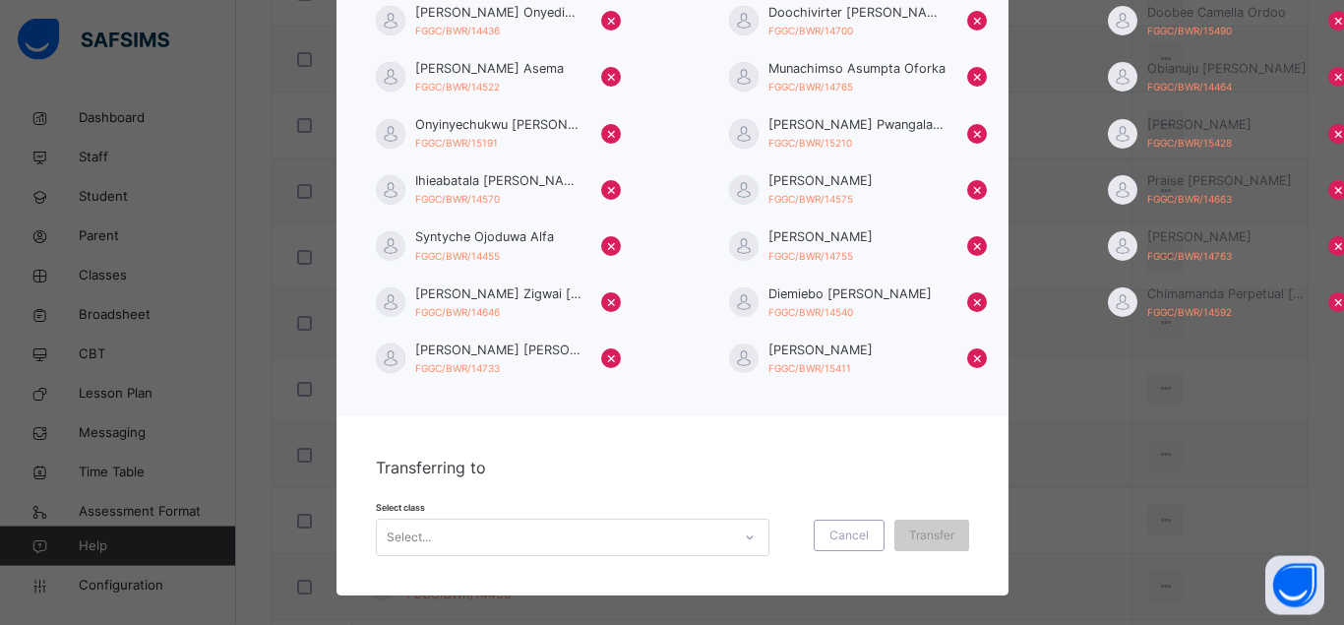
scroll to position [347, 0]
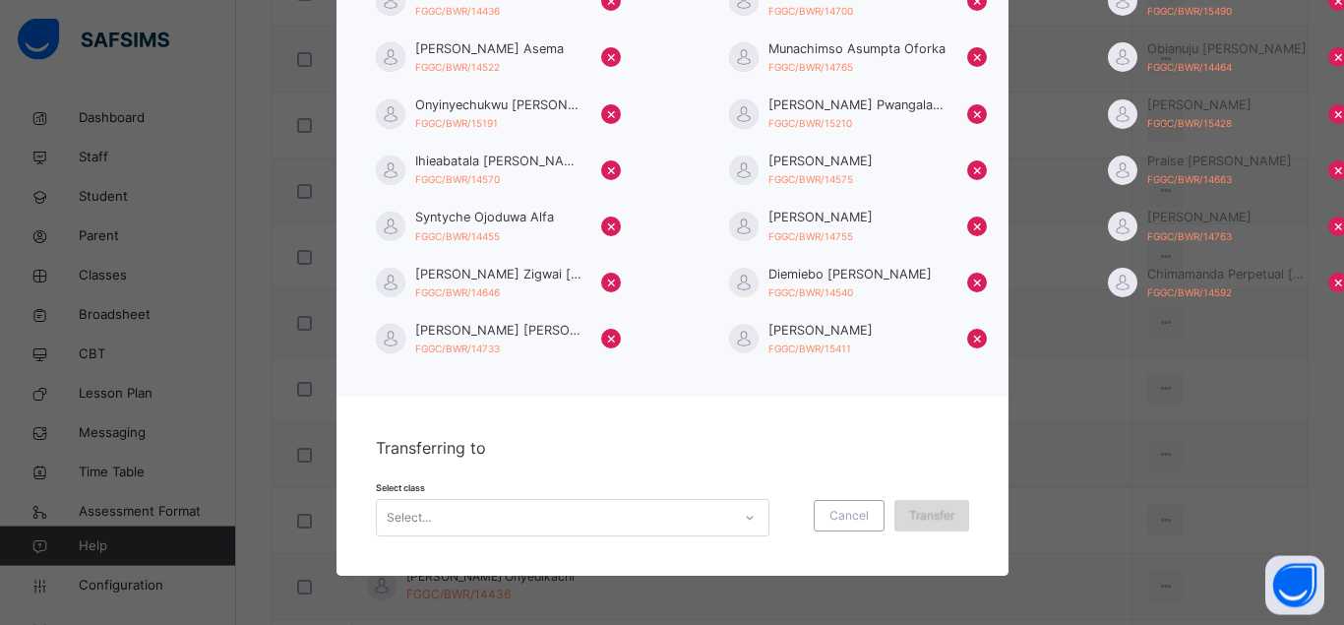
click at [927, 523] on span "Transfer" at bounding box center [931, 516] width 45 height 18
click at [500, 333] on span "Abigail Blessing Moses" at bounding box center [498, 330] width 167 height 19
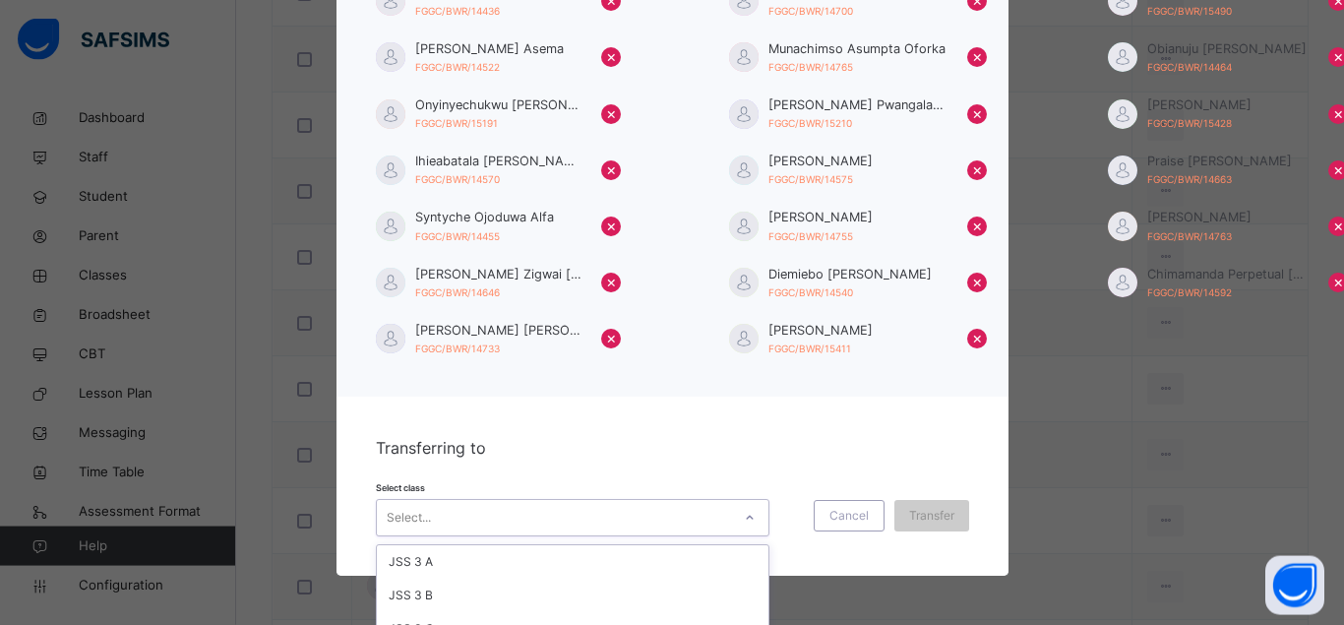
scroll to position [536, 0]
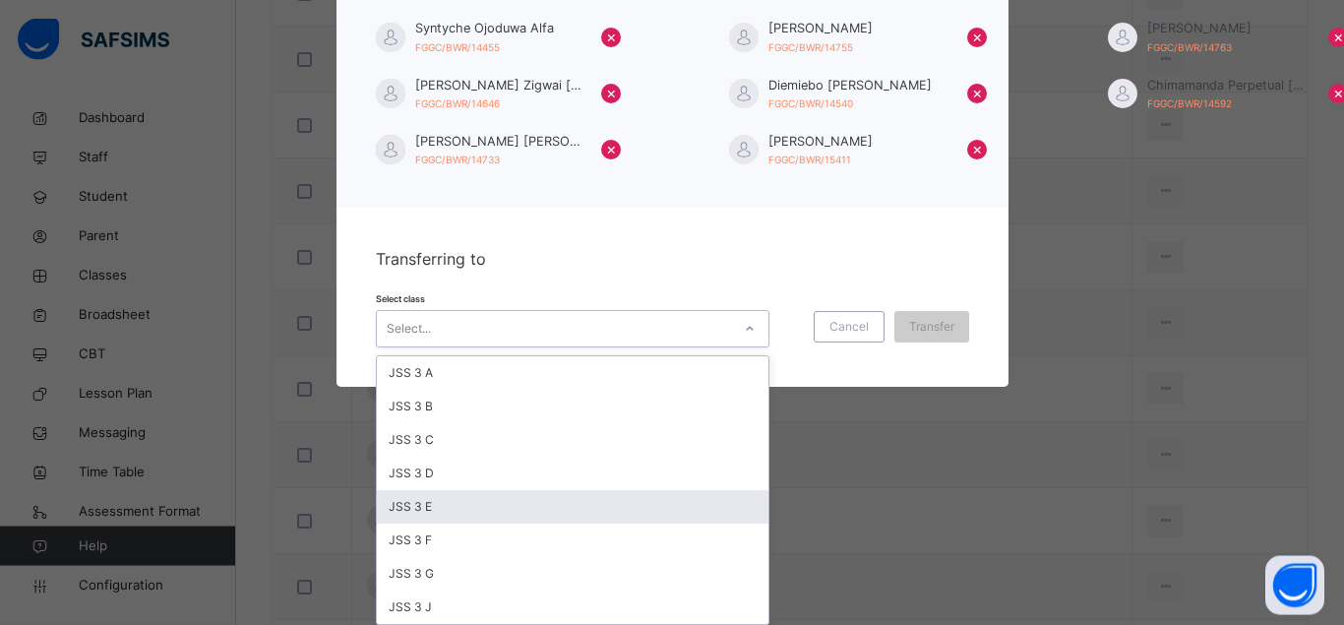
click at [751, 347] on div "option JSS 3 E focused, 5 of 8. 8 results available. Use Up and Down to choose …" at bounding box center [573, 328] width 394 height 37
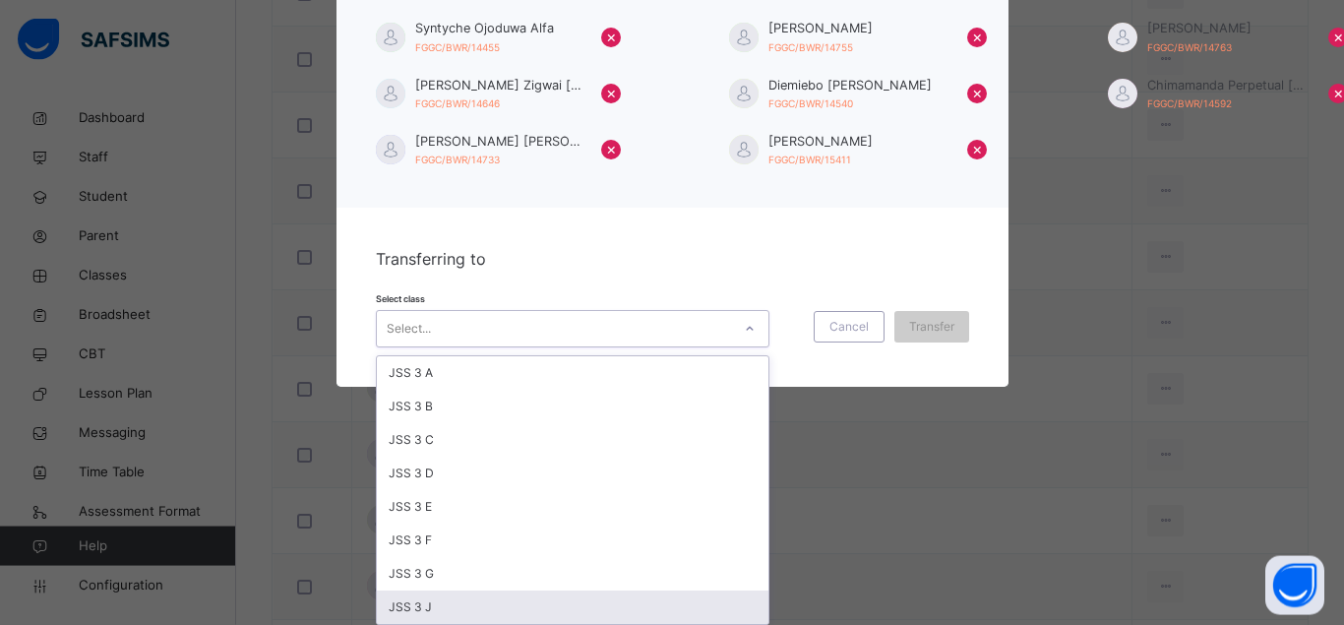
click at [547, 610] on div "JSS 3 J" at bounding box center [573, 606] width 392 height 33
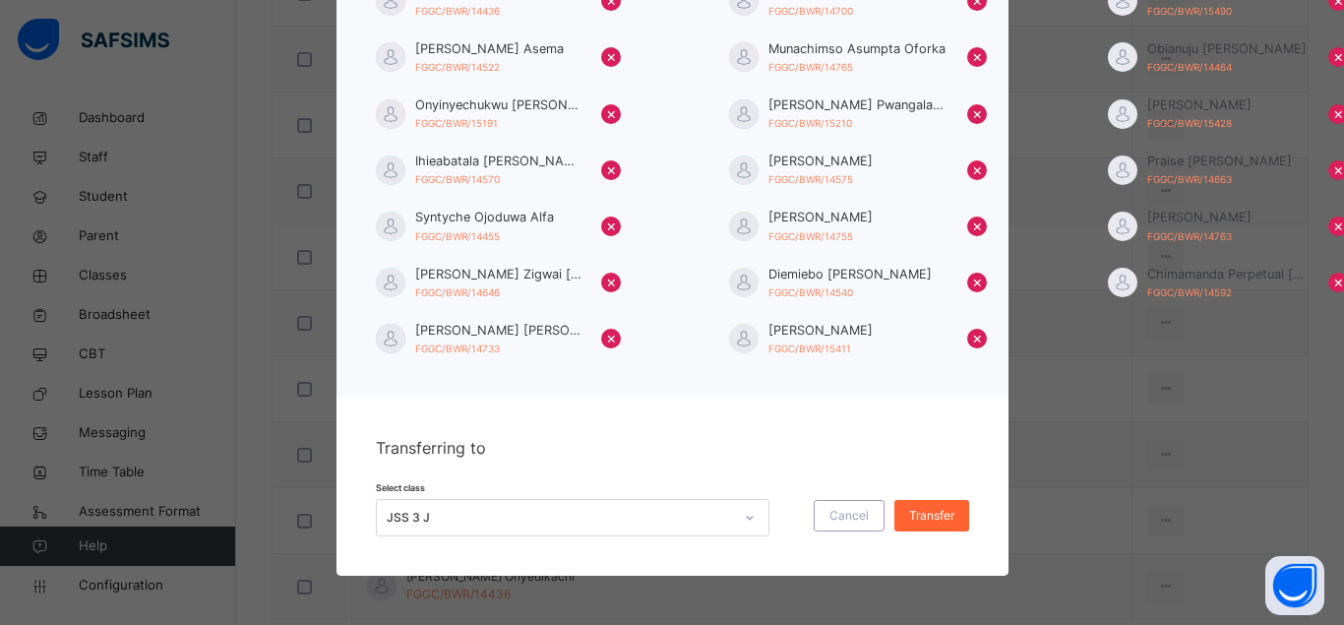
click at [930, 516] on span "Transfer" at bounding box center [931, 516] width 45 height 18
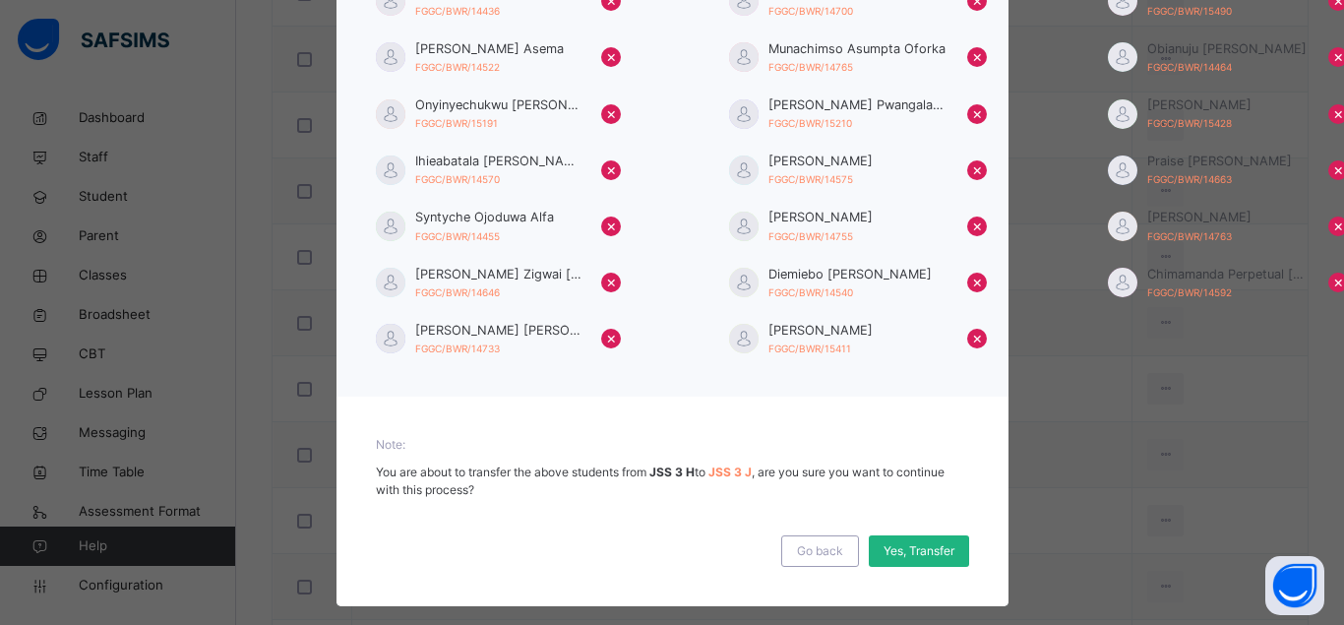
click at [911, 549] on span "Yes, Transfer" at bounding box center [919, 551] width 71 height 18
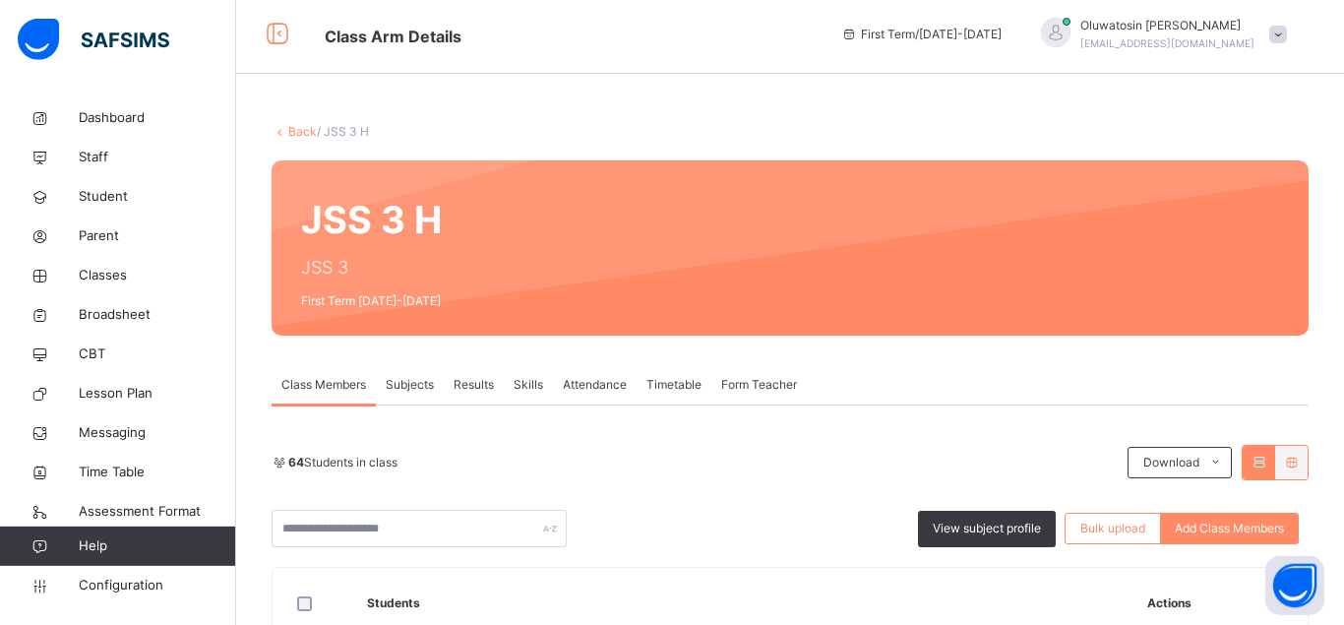
scroll to position [201, 0]
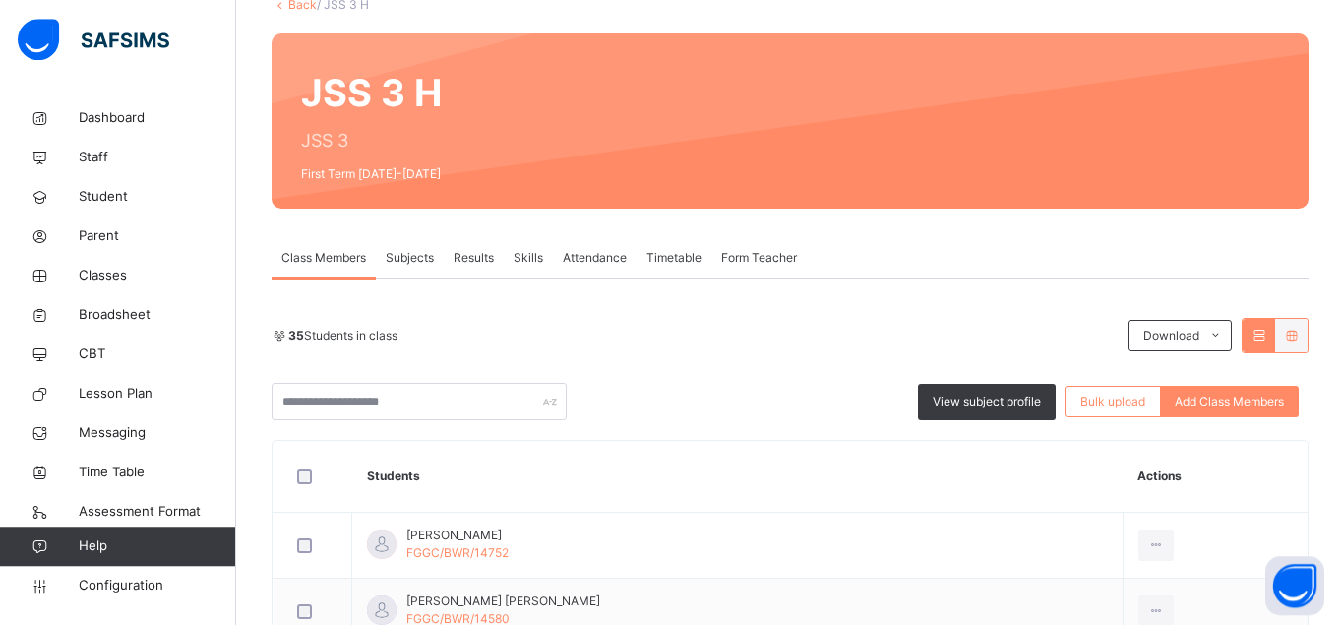
scroll to position [127, 0]
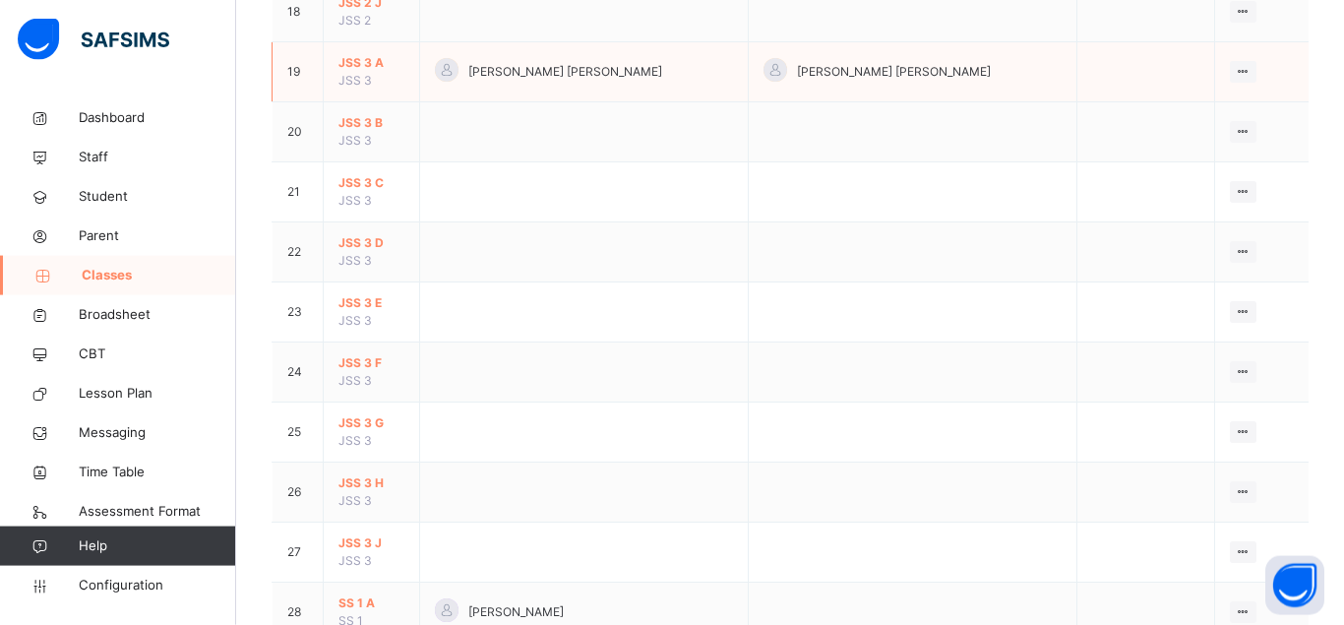
scroll to position [1405, 0]
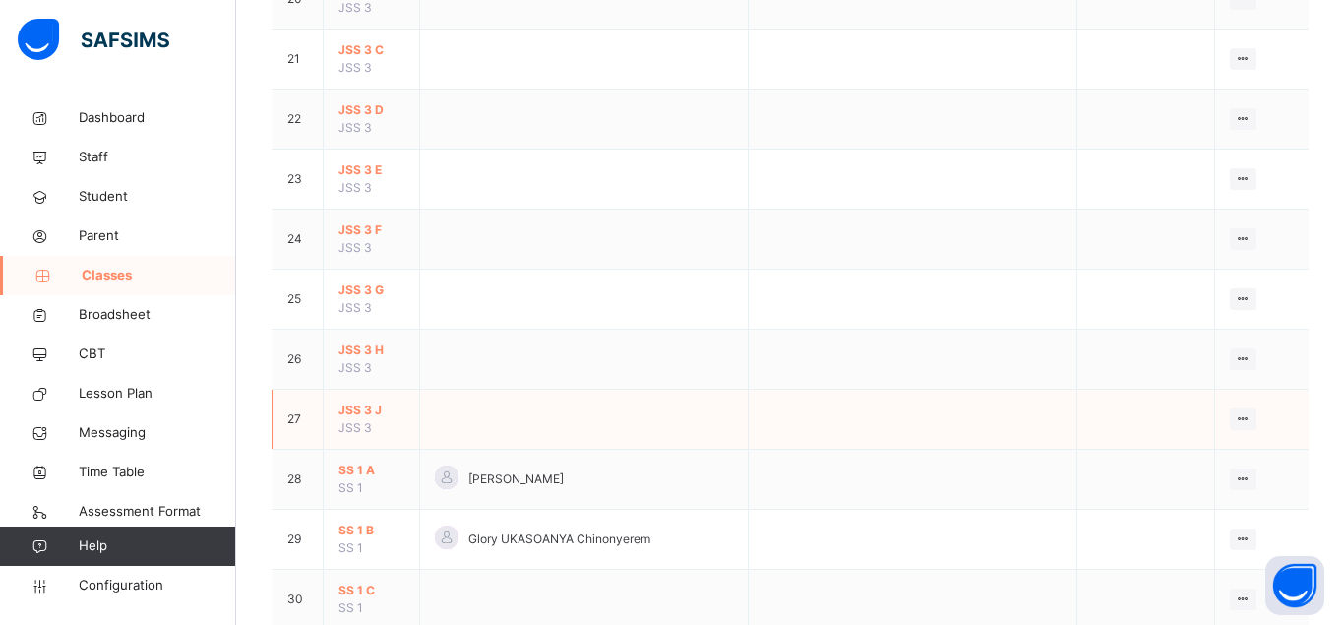
click at [374, 437] on td "JSS 3 J JSS 3" at bounding box center [372, 420] width 96 height 60
click at [355, 419] on span "JSS 3 J" at bounding box center [371, 410] width 66 height 18
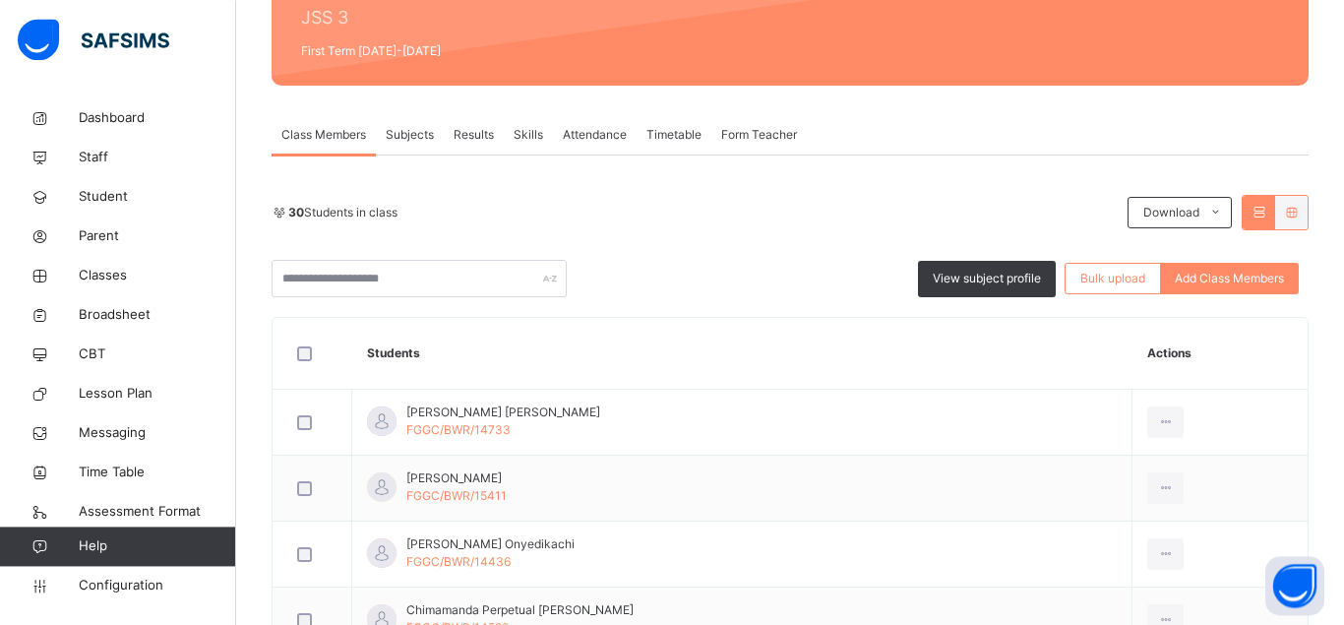
scroll to position [842, 0]
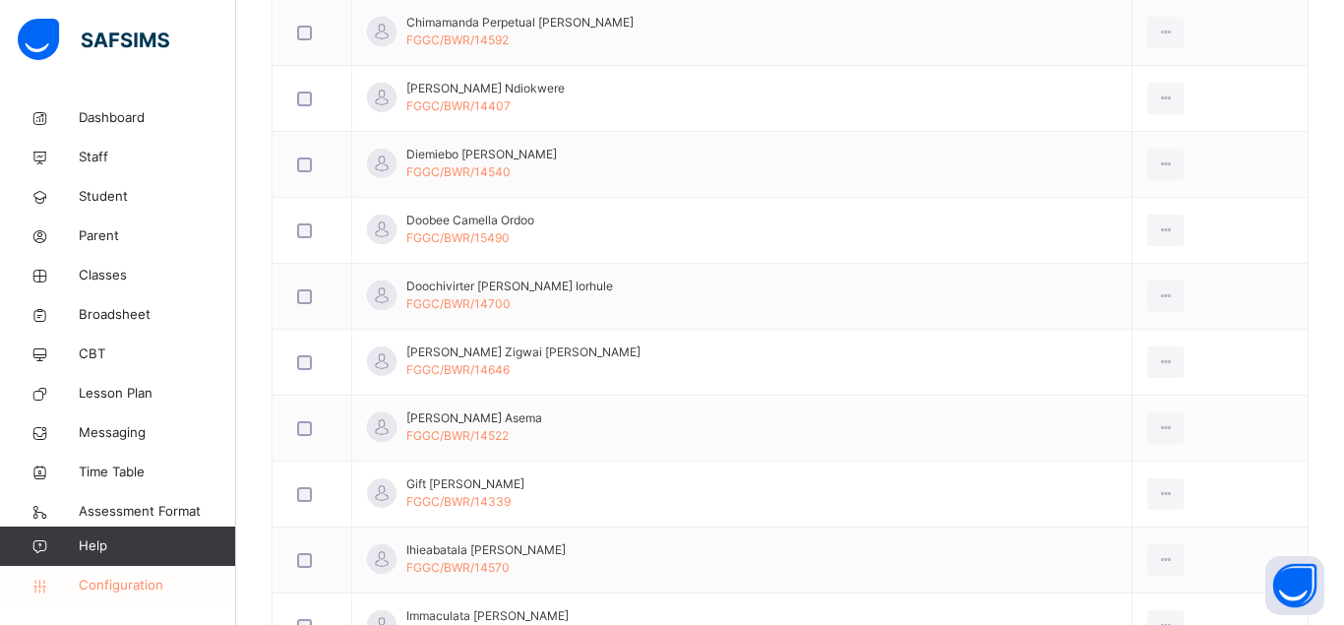
click at [149, 579] on span "Configuration" at bounding box center [157, 586] width 156 height 20
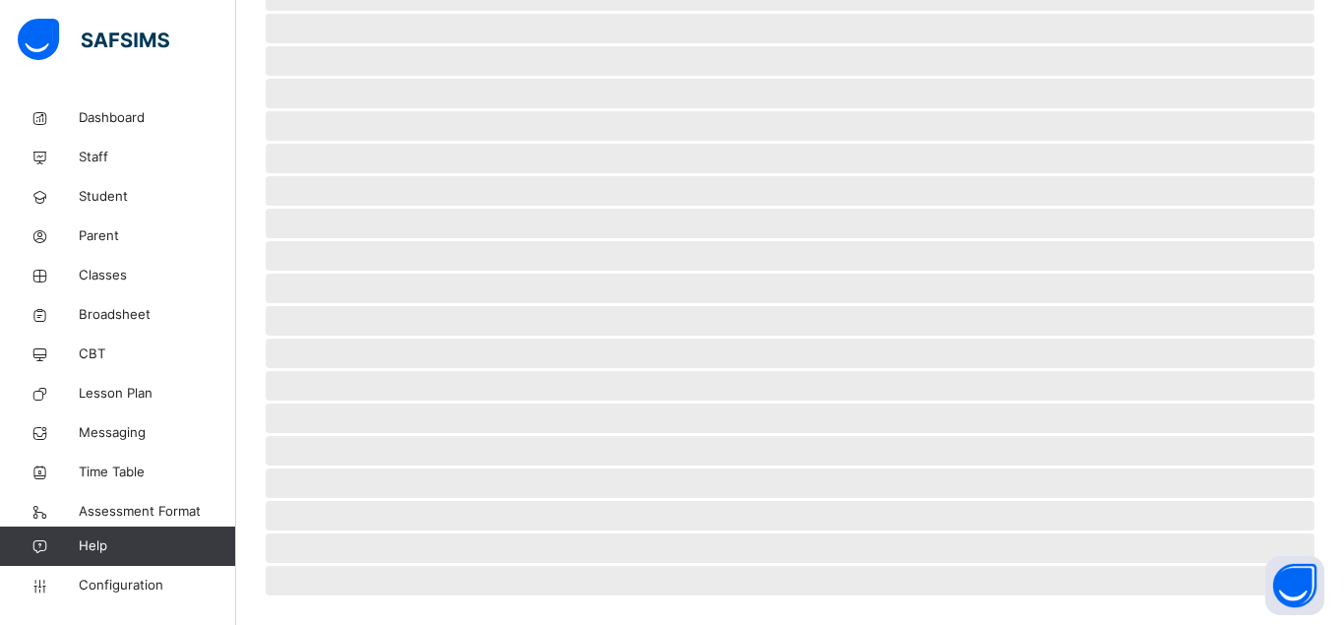
scroll to position [195, 0]
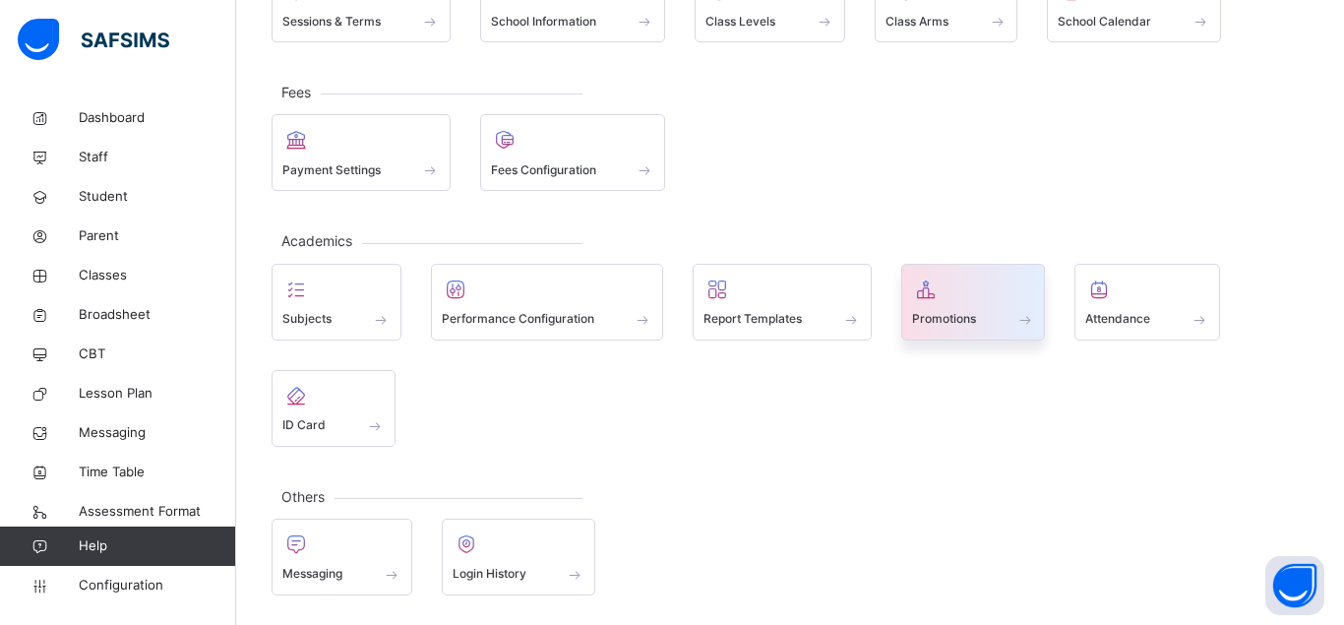
click at [972, 287] on div at bounding box center [973, 290] width 123 height 30
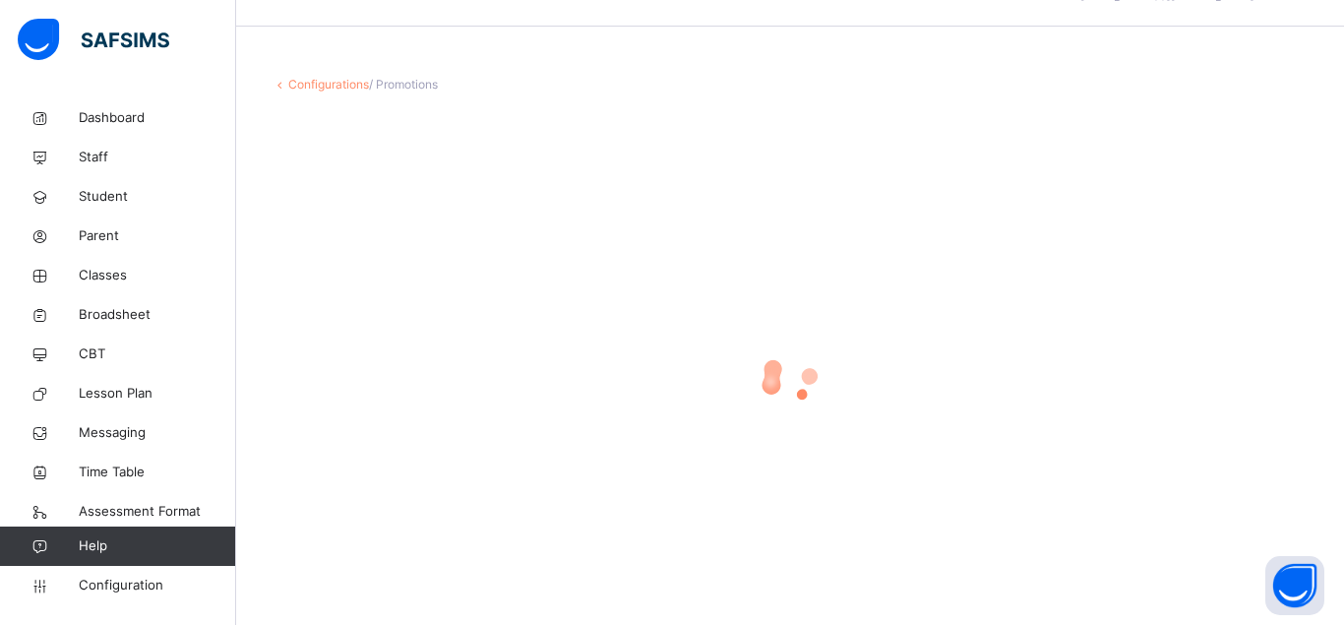
scroll to position [52, 0]
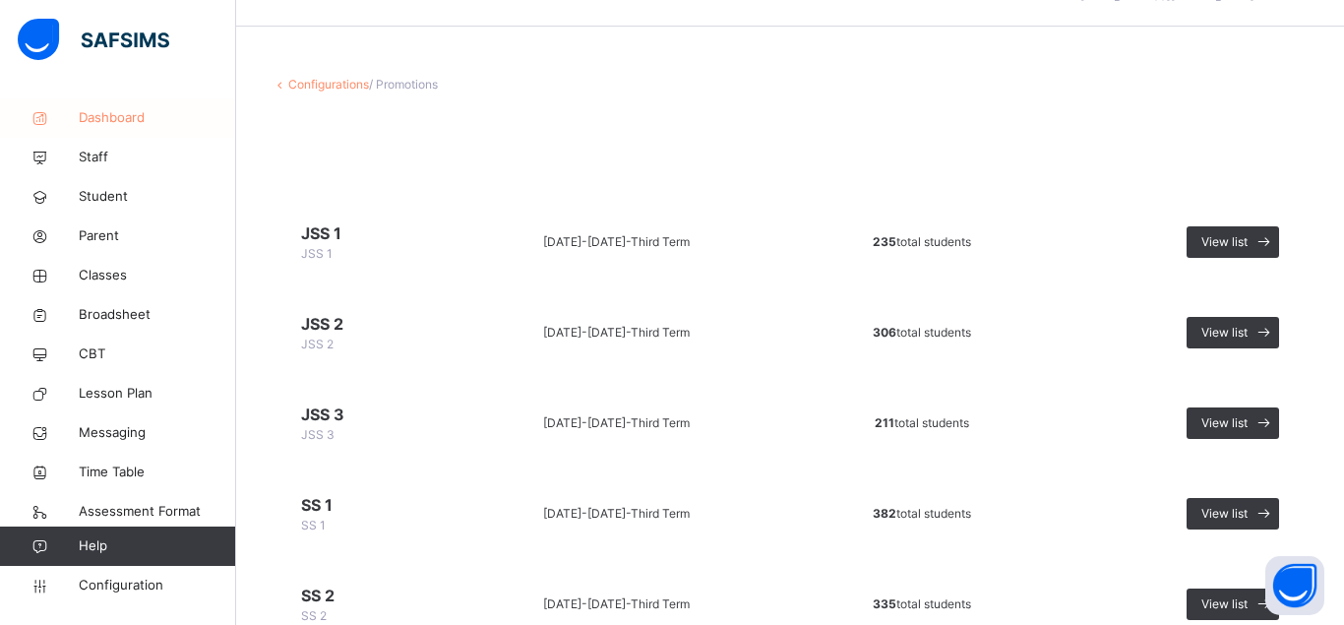
click at [128, 117] on span "Dashboard" at bounding box center [157, 118] width 157 height 20
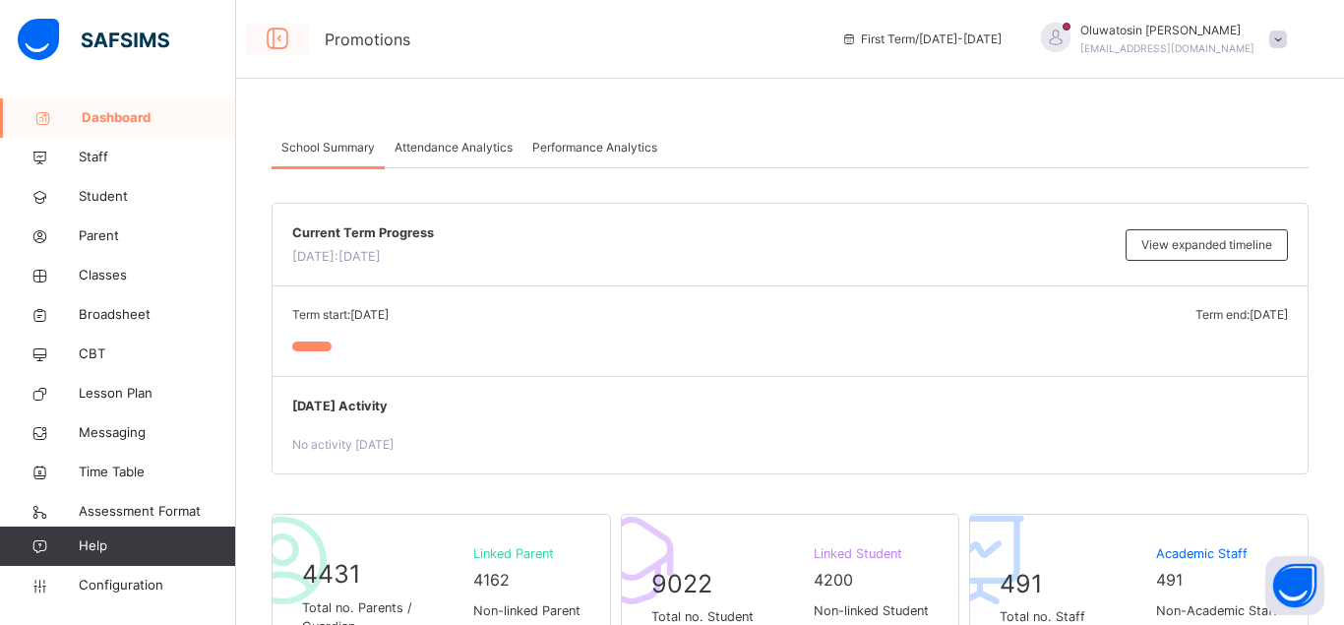
click at [274, 43] on icon at bounding box center [277, 39] width 33 height 35
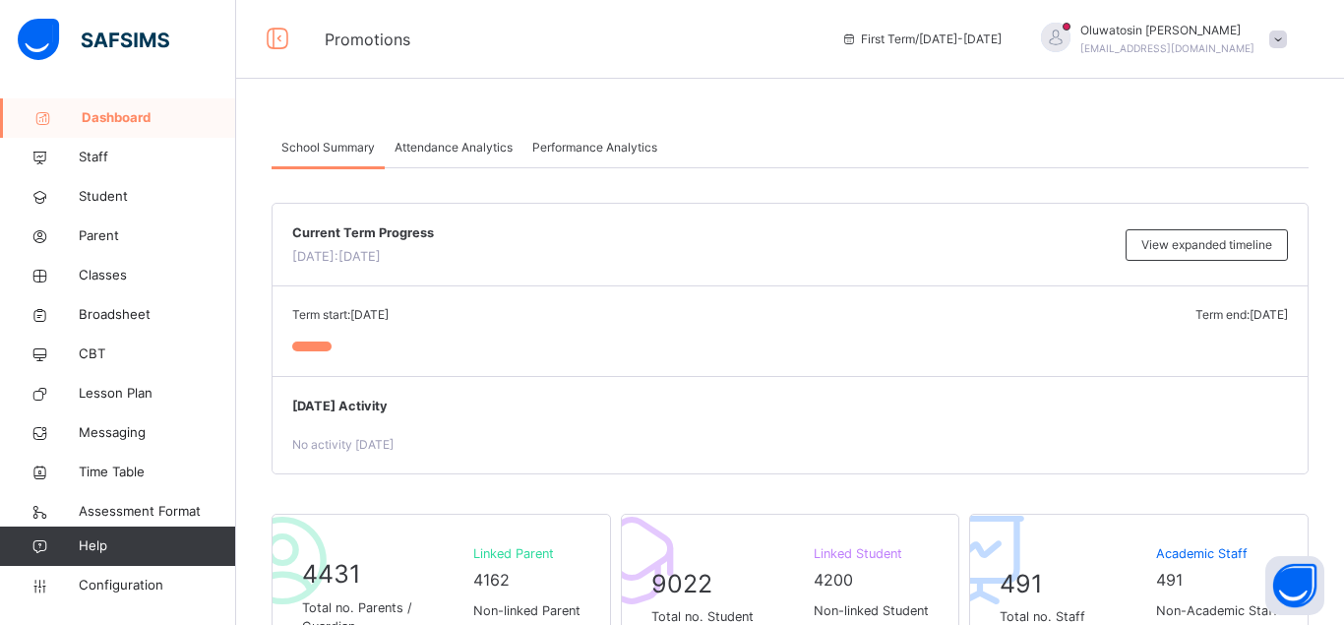
click at [112, 114] on span "Dashboard" at bounding box center [159, 118] width 154 height 20
click at [114, 114] on span "Dashboard" at bounding box center [159, 118] width 154 height 20
click at [282, 38] on icon at bounding box center [277, 39] width 33 height 35
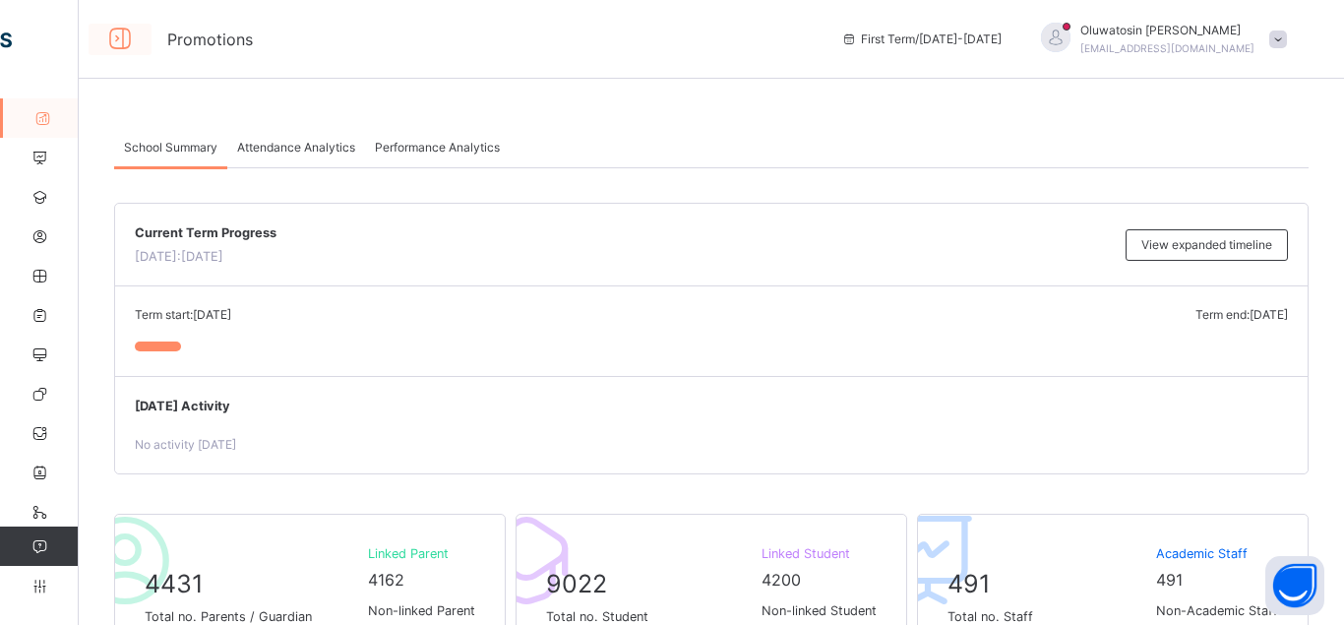
click at [120, 37] on icon at bounding box center [119, 39] width 33 height 35
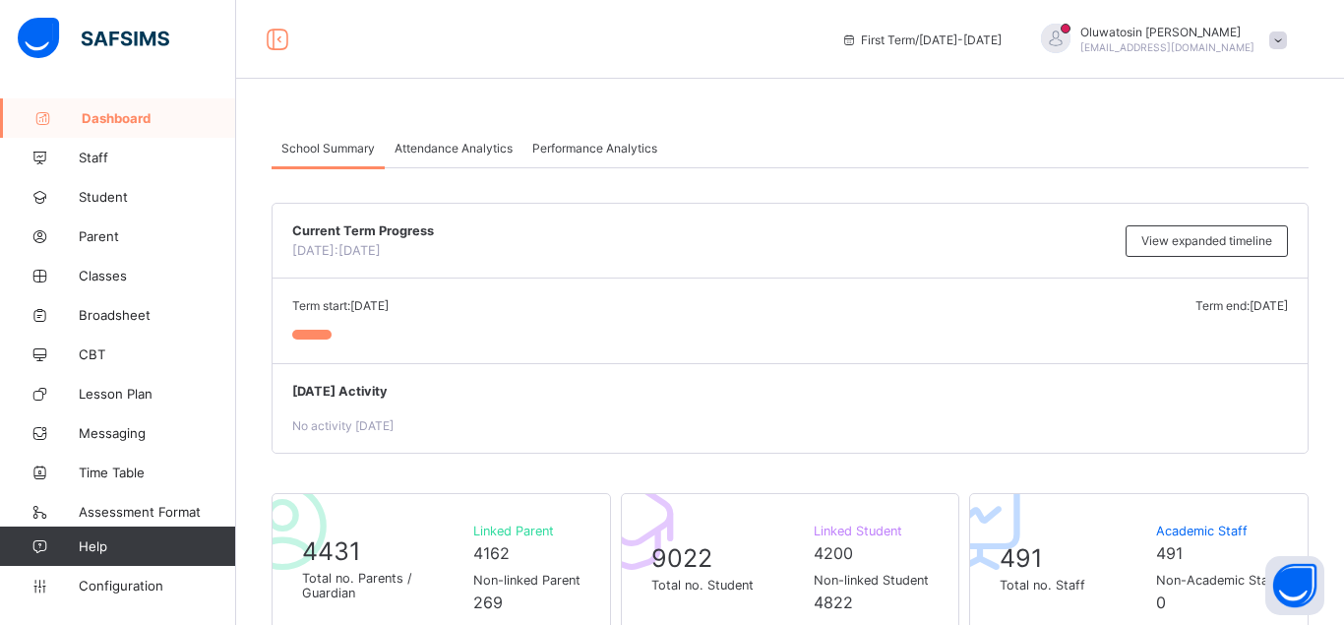
click at [1071, 30] on div at bounding box center [1056, 39] width 30 height 30
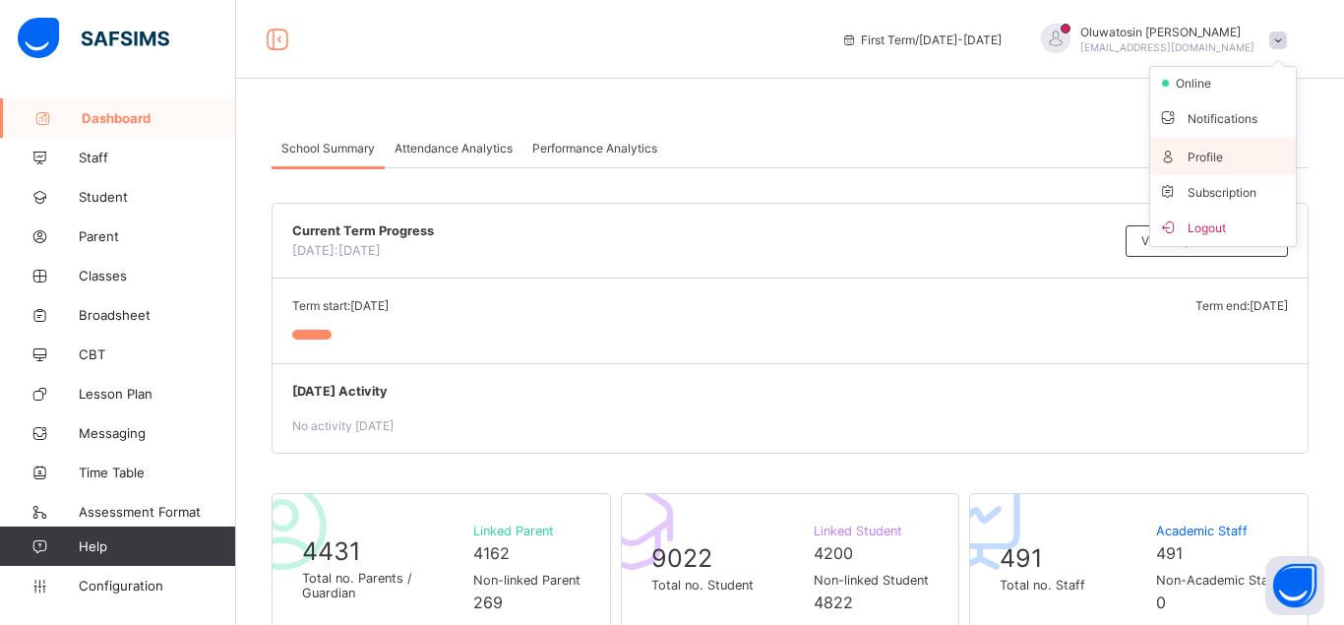
click at [1232, 158] on span "Profile" at bounding box center [1223, 156] width 130 height 23
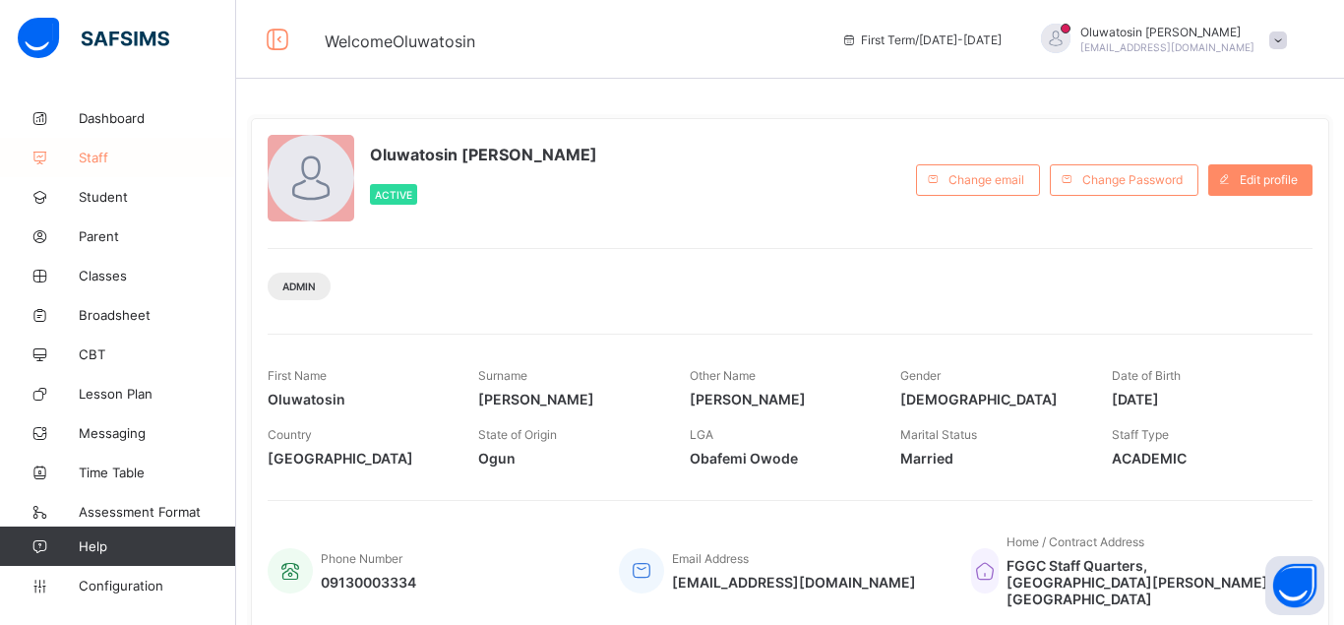
click at [91, 159] on span "Staff" at bounding box center [157, 158] width 157 height 16
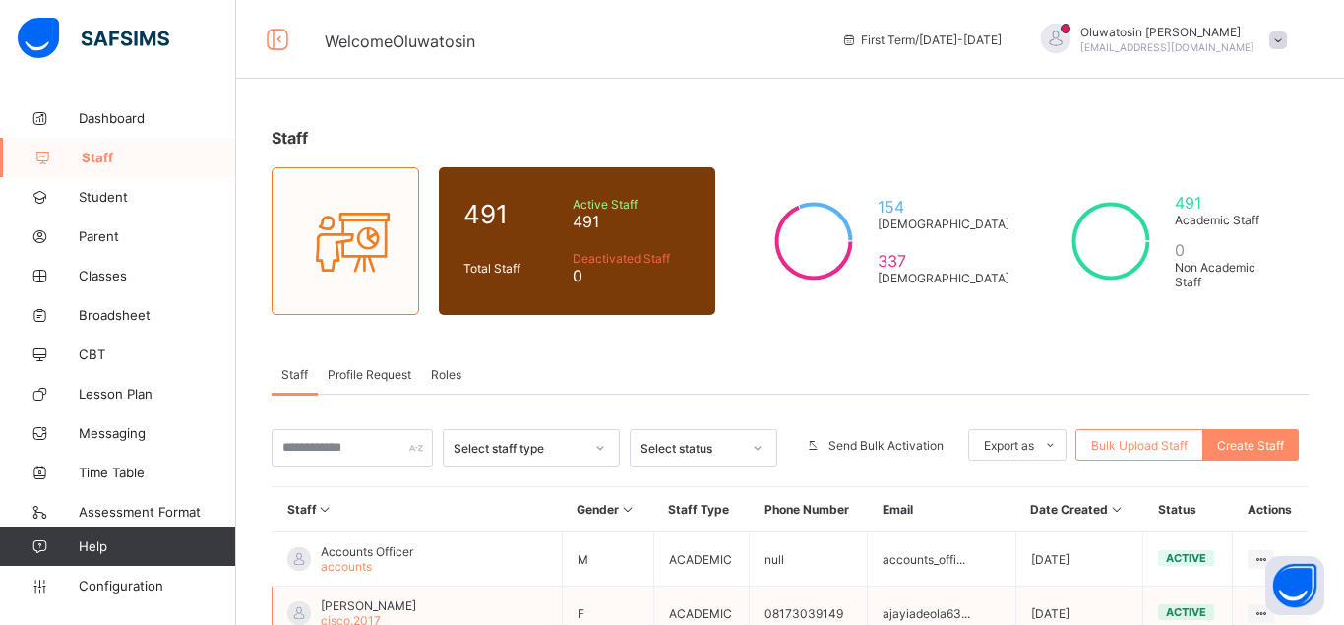
scroll to position [100, 0]
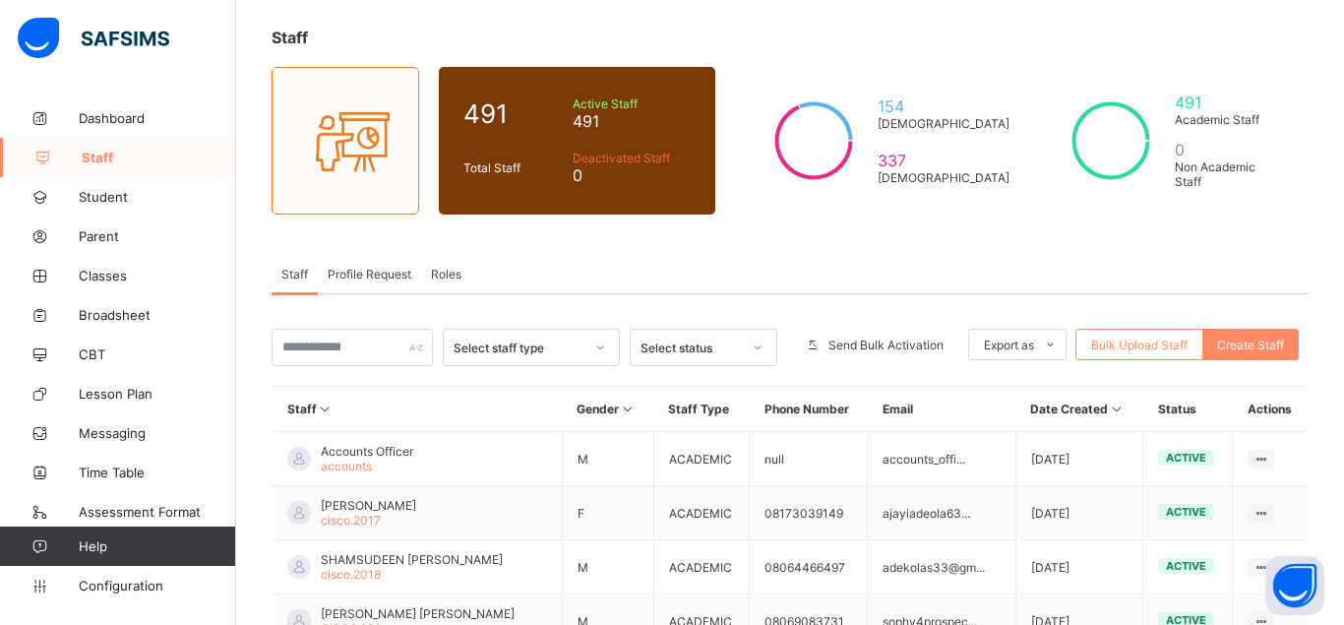
click at [599, 343] on icon at bounding box center [600, 348] width 12 height 20
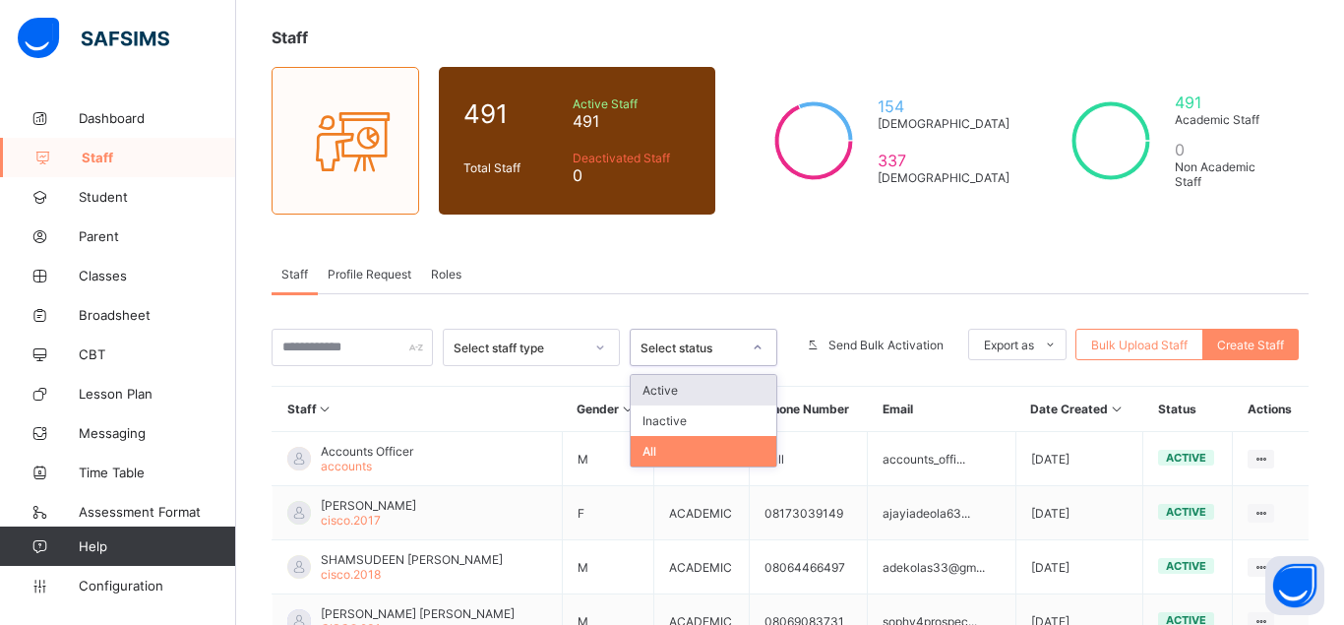
click at [752, 345] on icon at bounding box center [758, 348] width 12 height 20
click at [753, 345] on icon at bounding box center [758, 348] width 12 height 20
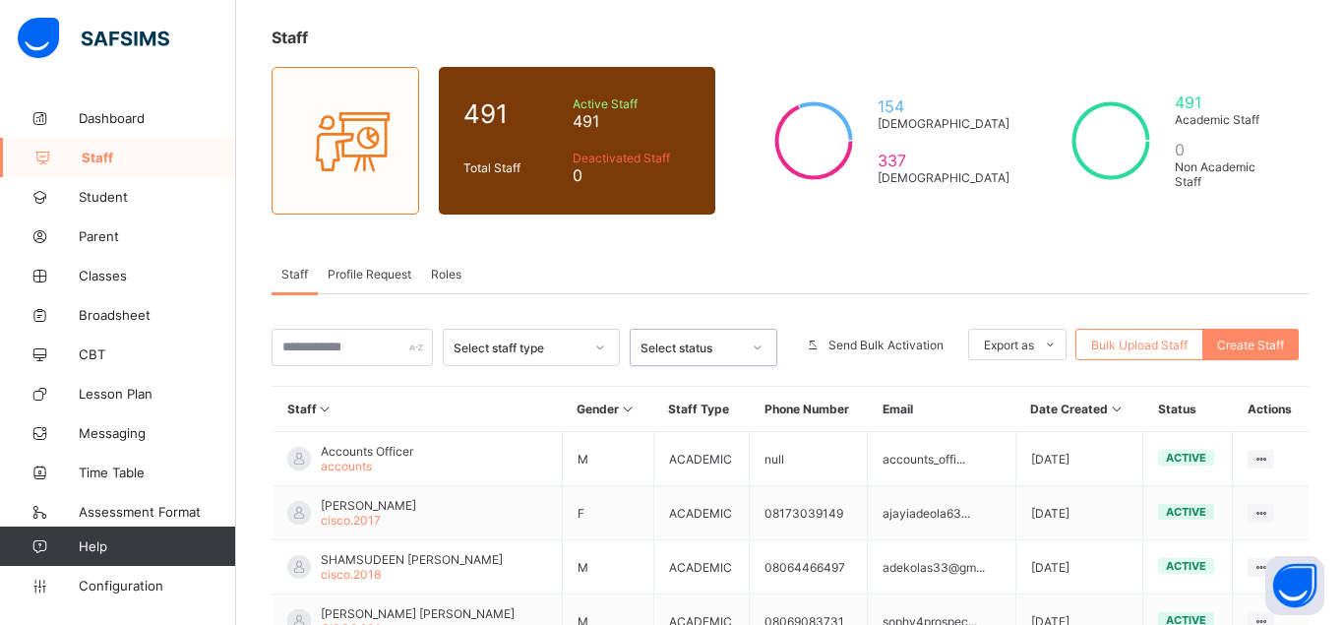
click at [446, 270] on span "Roles" at bounding box center [446, 274] width 31 height 15
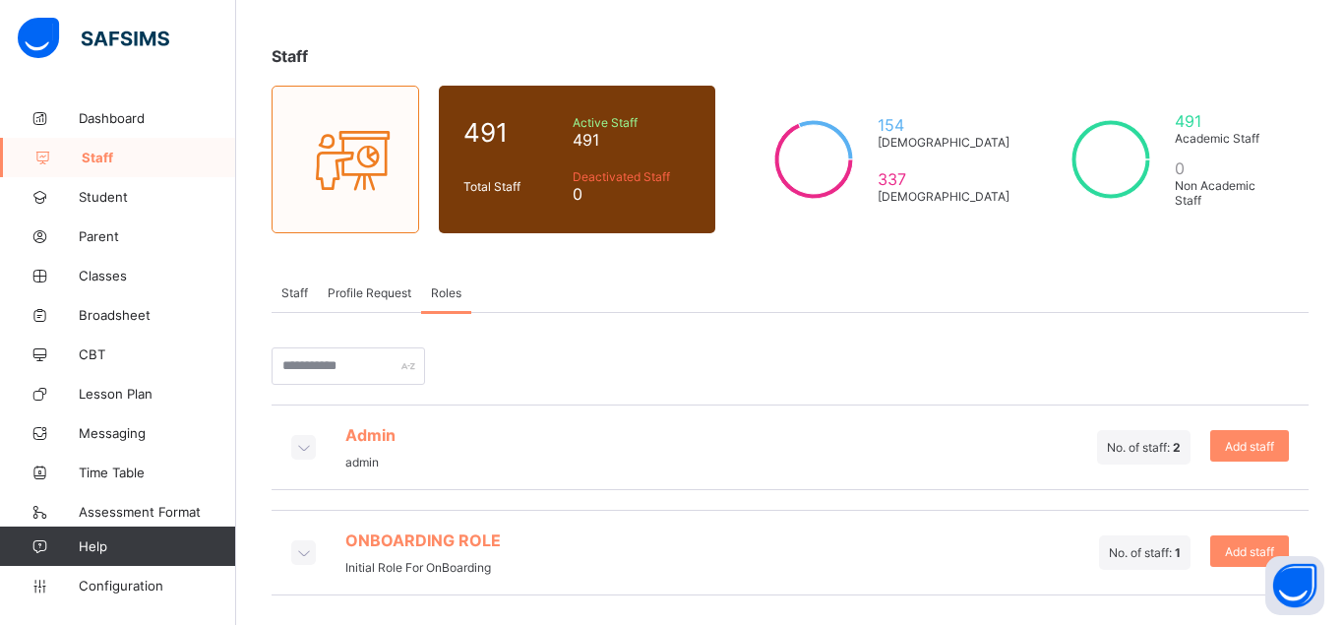
scroll to position [82, 0]
click at [303, 446] on icon at bounding box center [303, 447] width 22 height 20
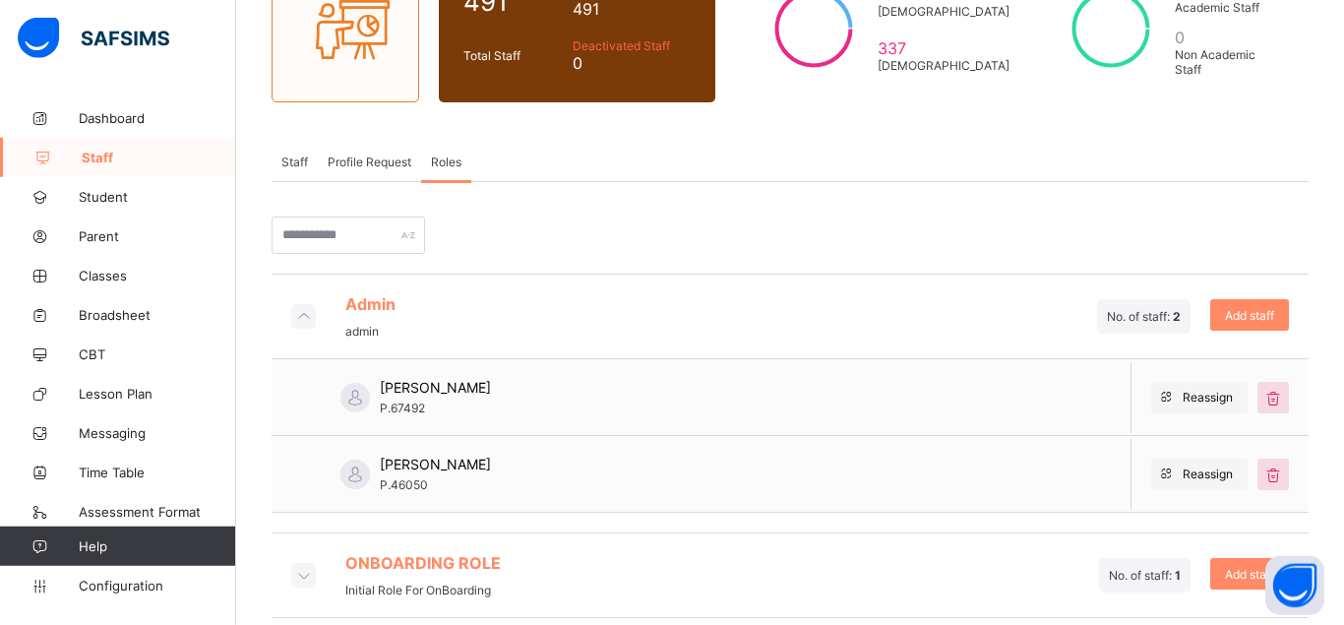
scroll to position [235, 0]
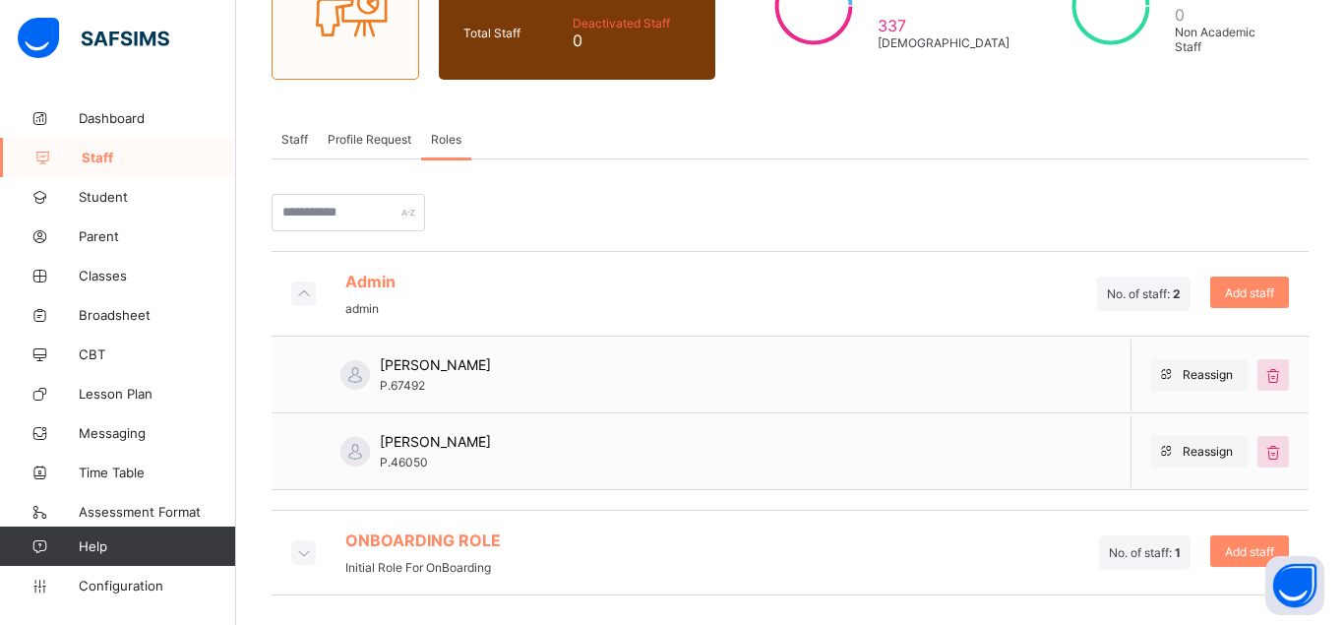
click at [305, 552] on icon at bounding box center [303, 552] width 22 height 20
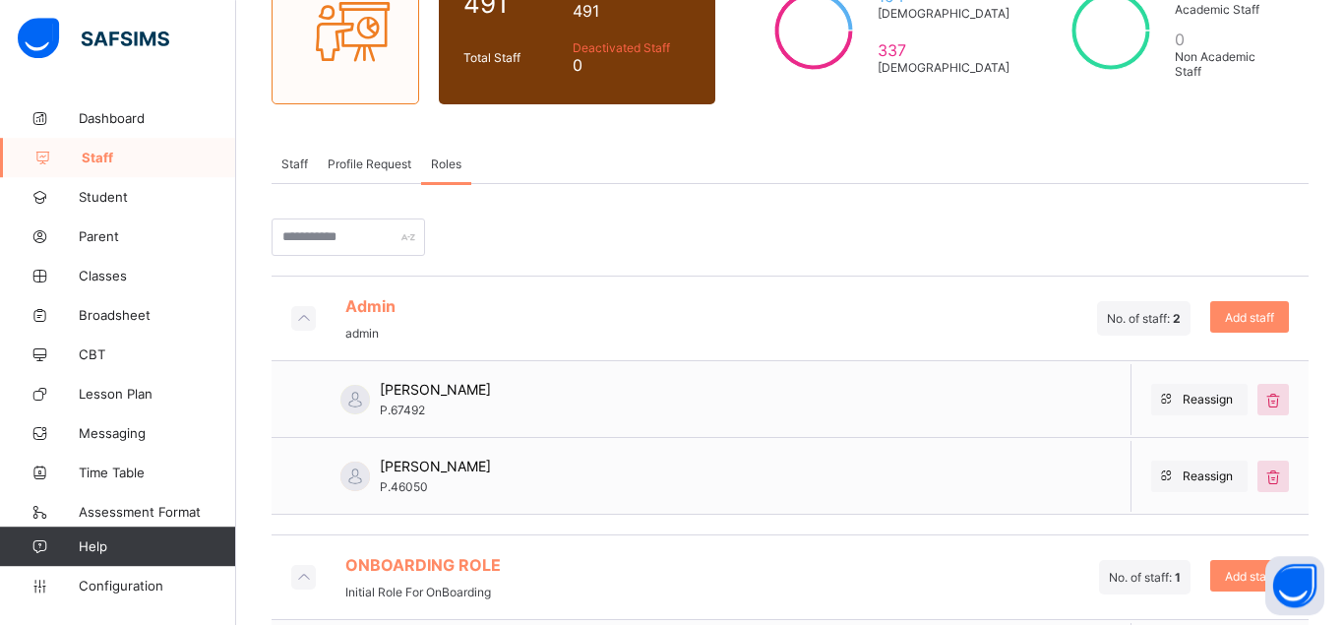
scroll to position [312, 0]
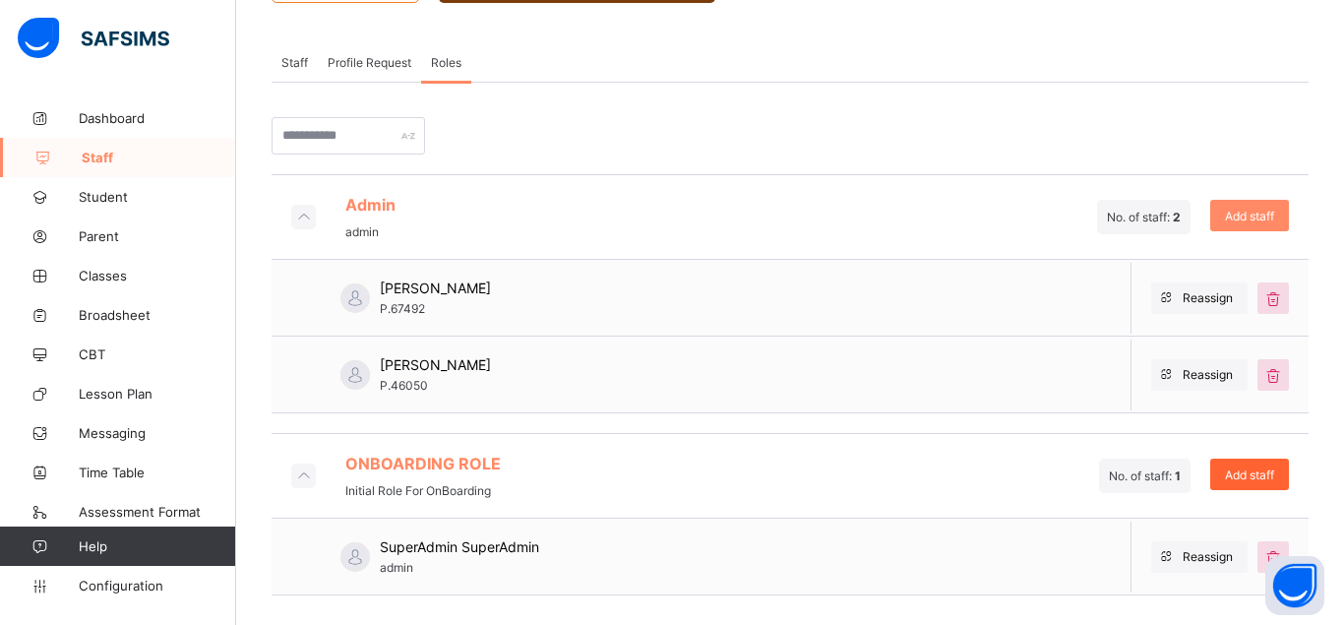
click at [1235, 473] on span "Add staff" at bounding box center [1249, 474] width 49 height 15
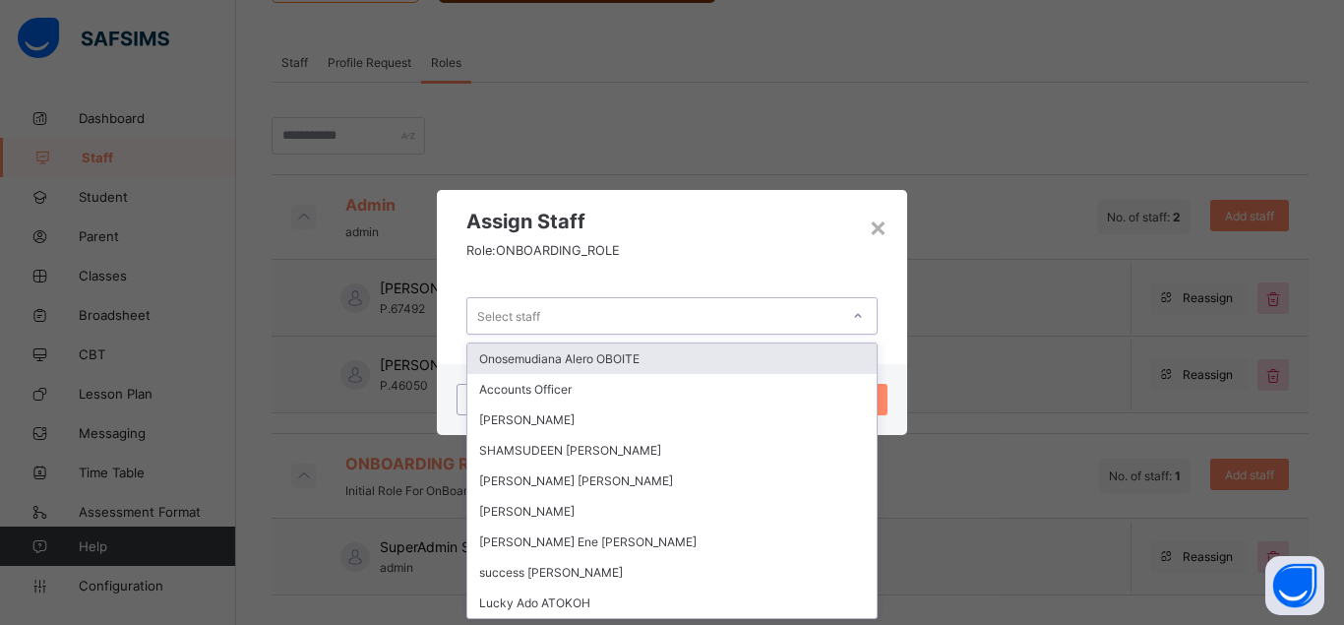
scroll to position [0, 0]
drag, startPoint x: 530, startPoint y: 312, endPoint x: 537, endPoint y: 323, distance: 12.8
click at [530, 313] on div "Select staff" at bounding box center [508, 315] width 63 height 37
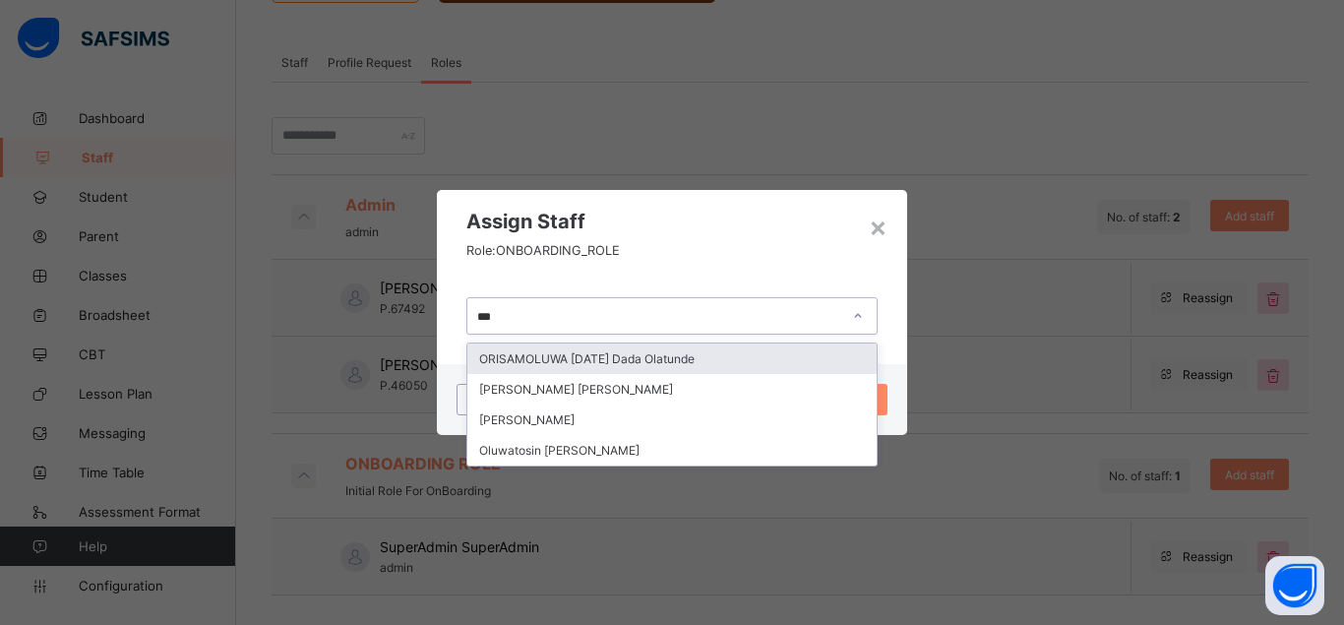
type input "****"
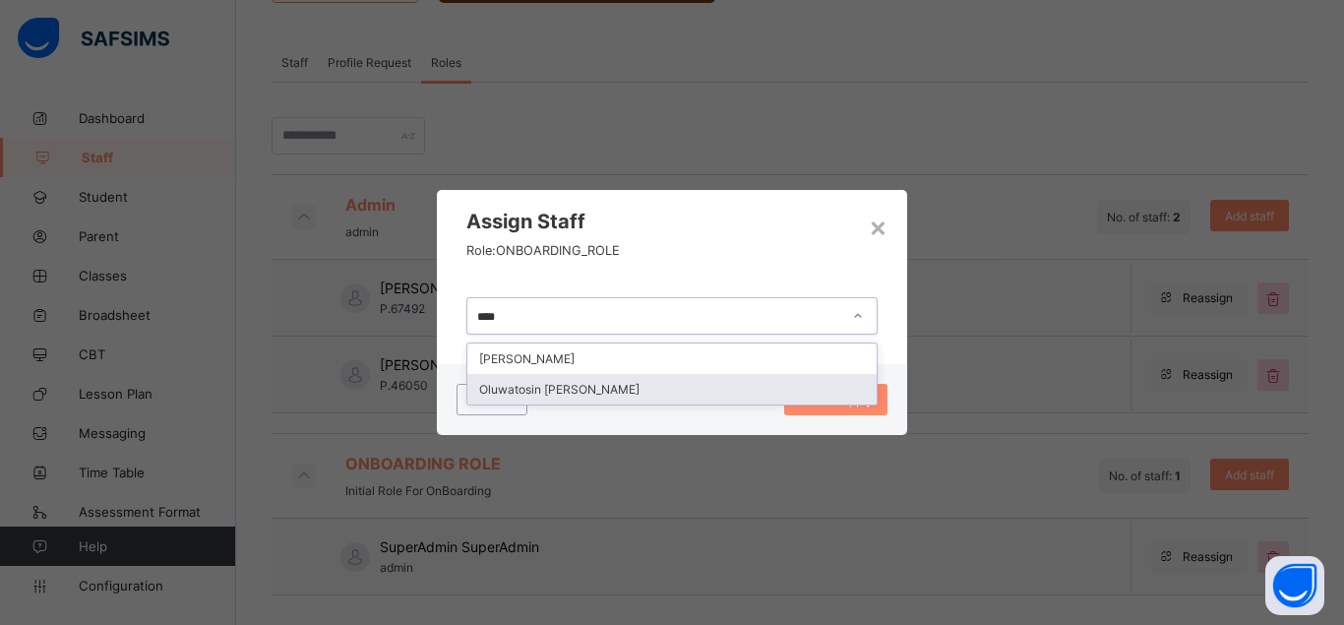
click at [616, 394] on div "Oluwatosin [PERSON_NAME]" at bounding box center [671, 389] width 409 height 31
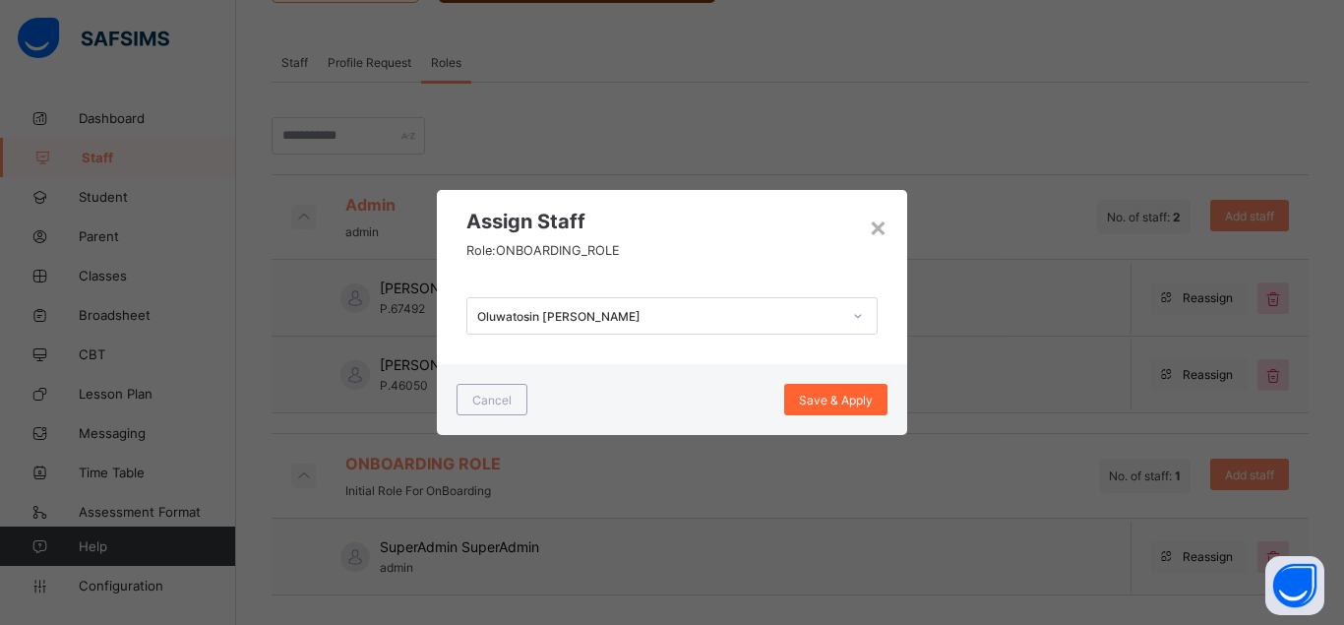
click at [822, 398] on span "Save & Apply" at bounding box center [836, 400] width 74 height 15
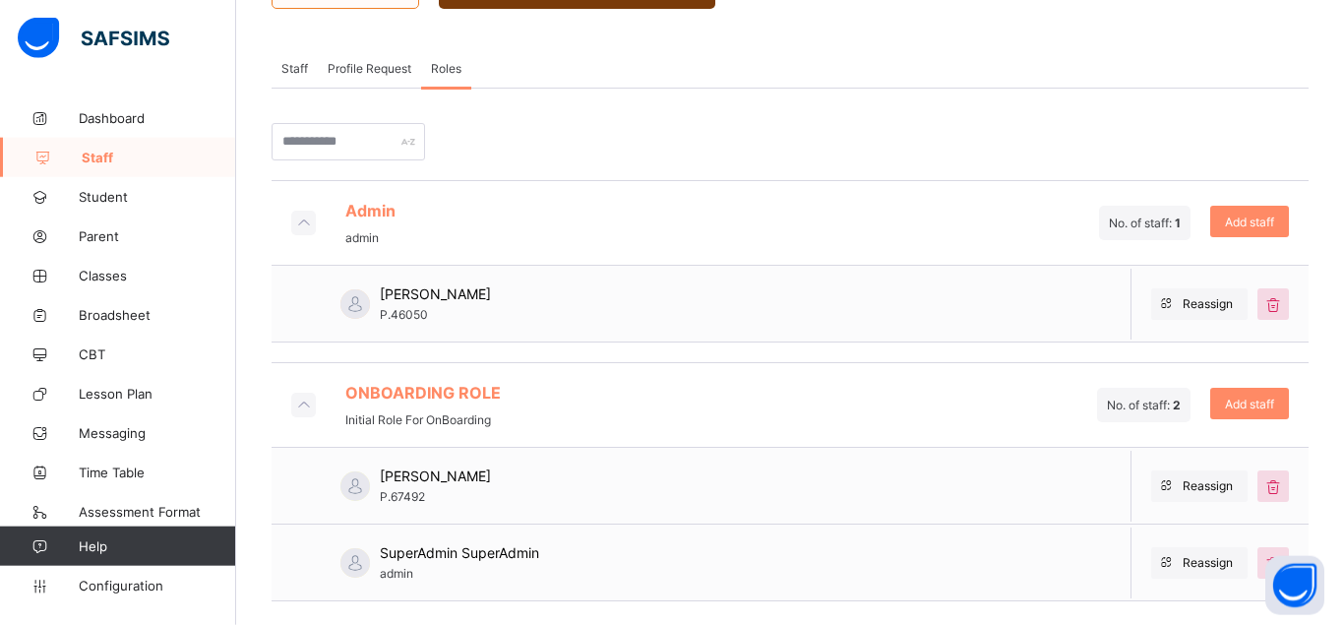
scroll to position [312, 0]
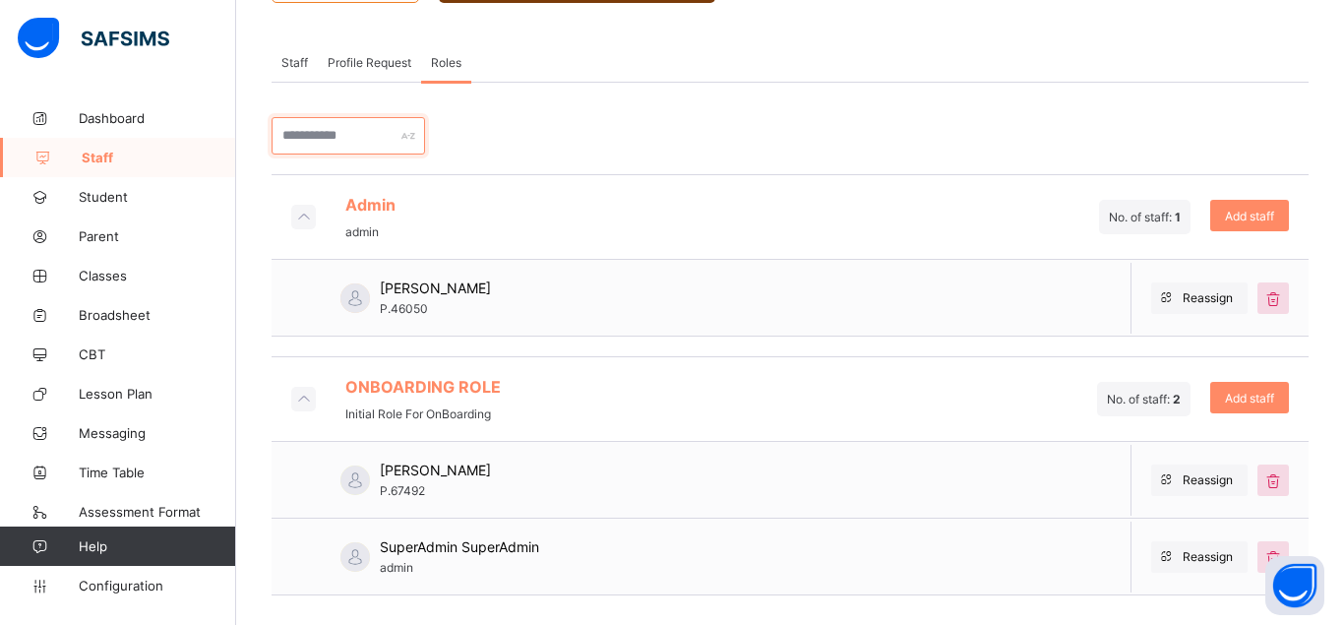
click at [348, 140] on input "text" at bounding box center [349, 135] width 154 height 37
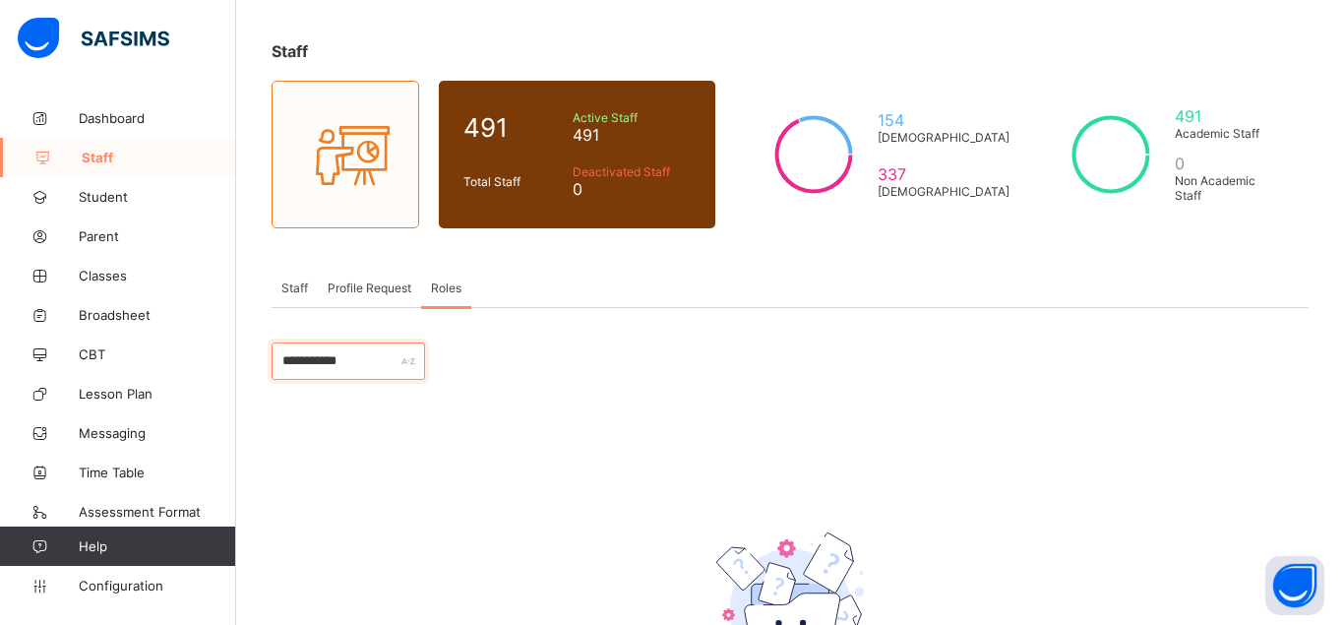
type input "**********"
click at [125, 98] on link "Dashboard" at bounding box center [118, 117] width 236 height 39
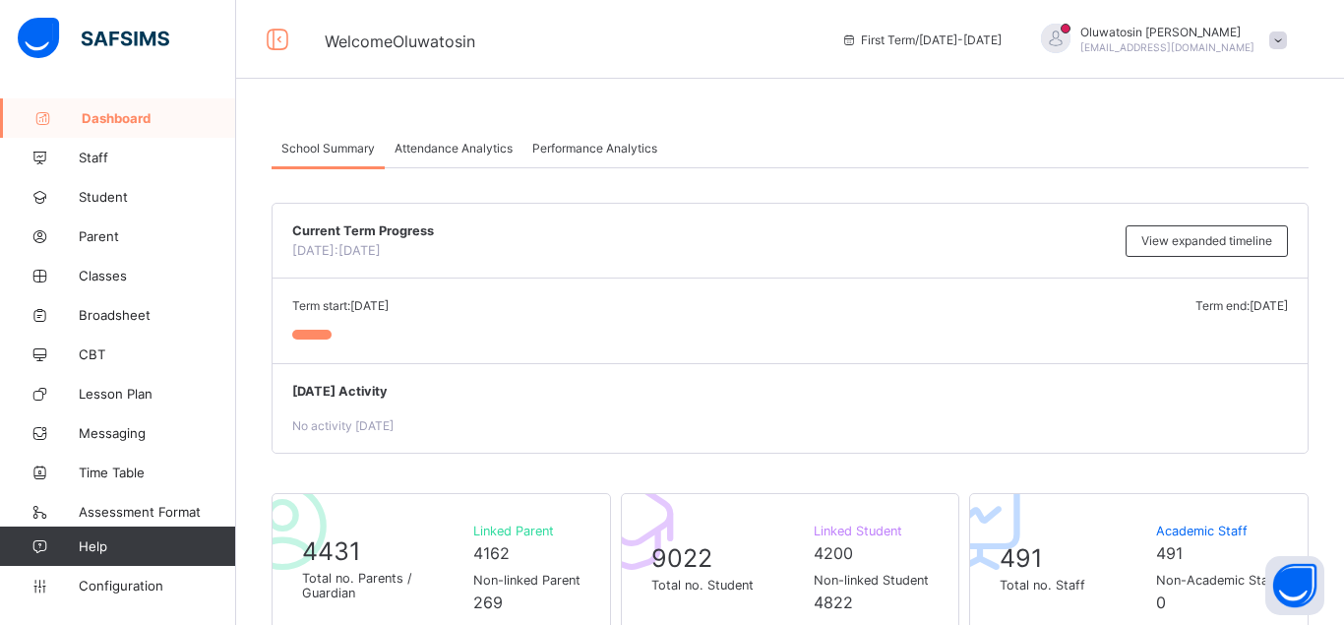
click at [1280, 31] on span at bounding box center [1278, 40] width 18 height 18
click at [670, 46] on span "Welcome Oluwatosin" at bounding box center [568, 40] width 487 height 26
click at [146, 589] on span "Configuration" at bounding box center [157, 586] width 156 height 16
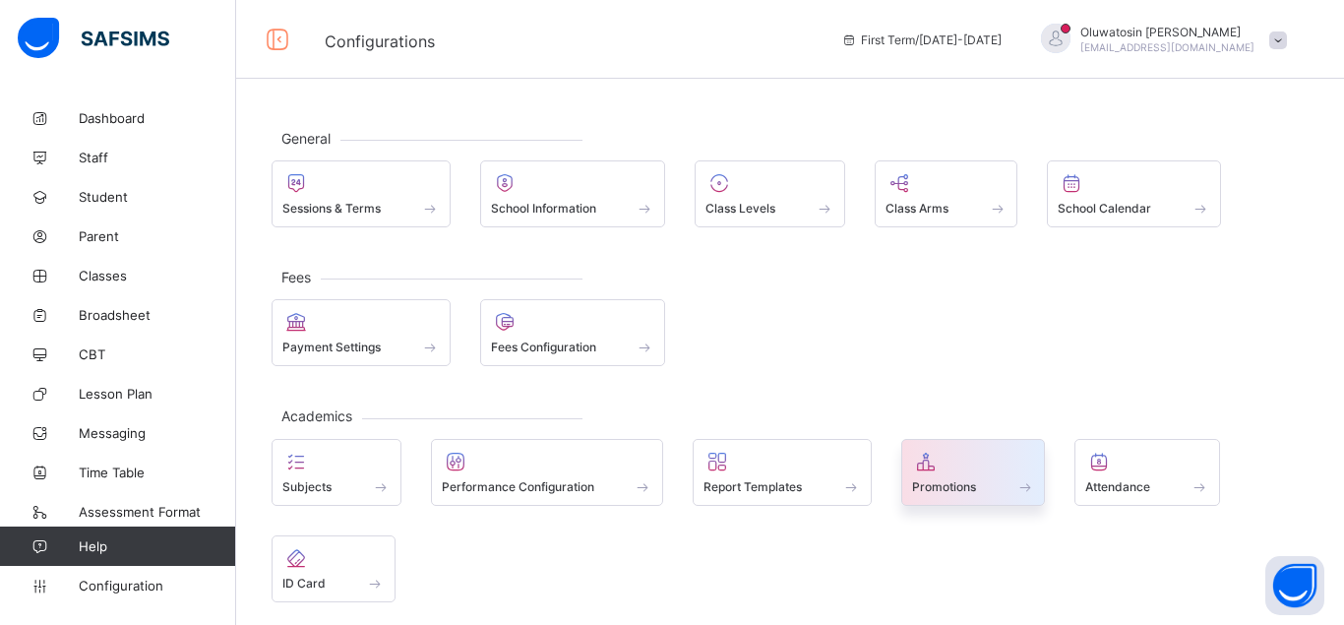
click at [1033, 482] on span at bounding box center [1025, 486] width 20 height 17
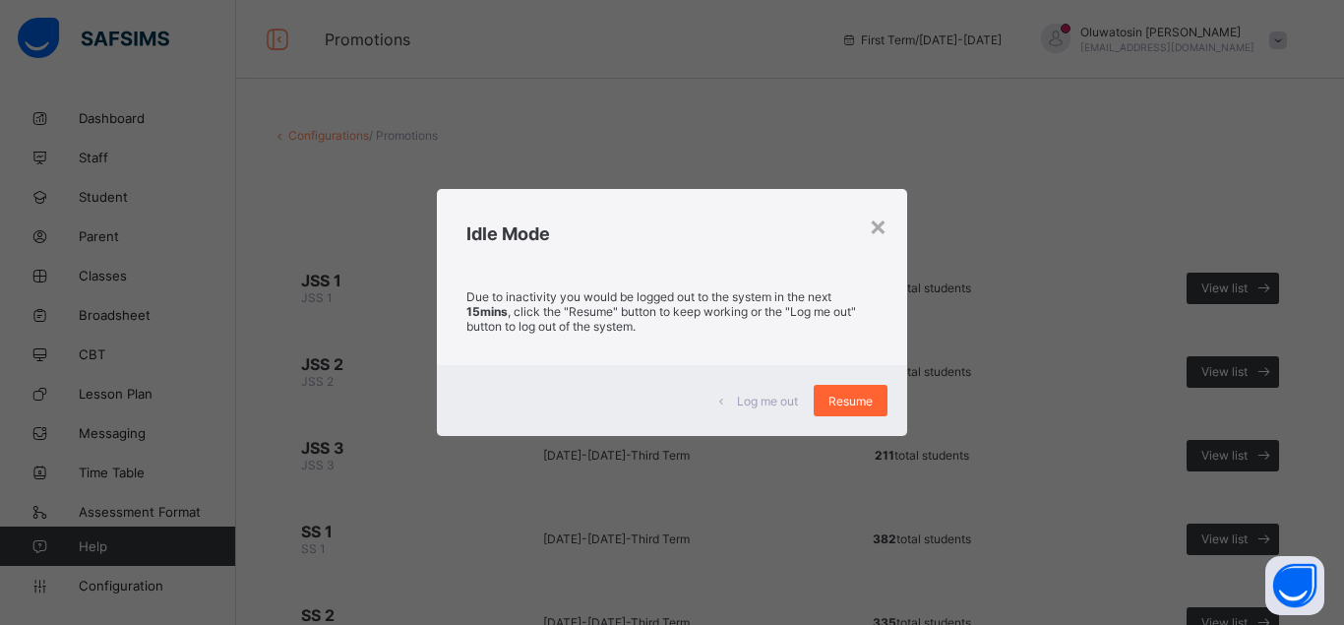
click at [856, 395] on span "Resume" at bounding box center [851, 401] width 44 height 15
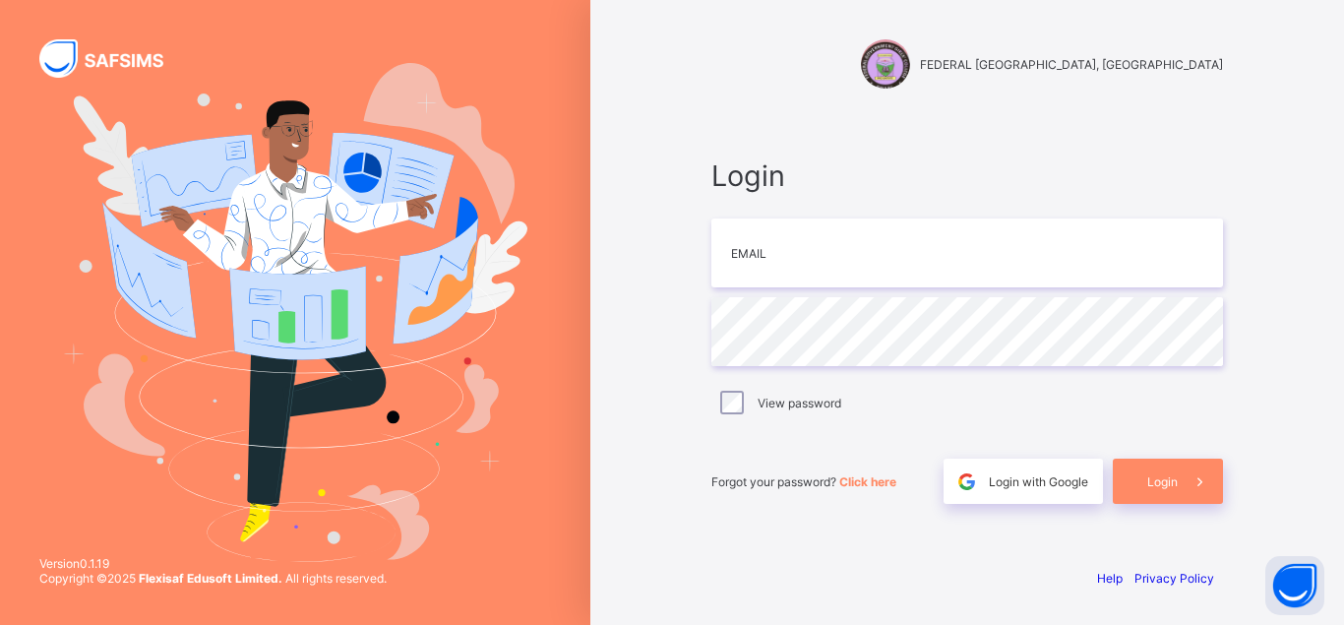
type input "**********"
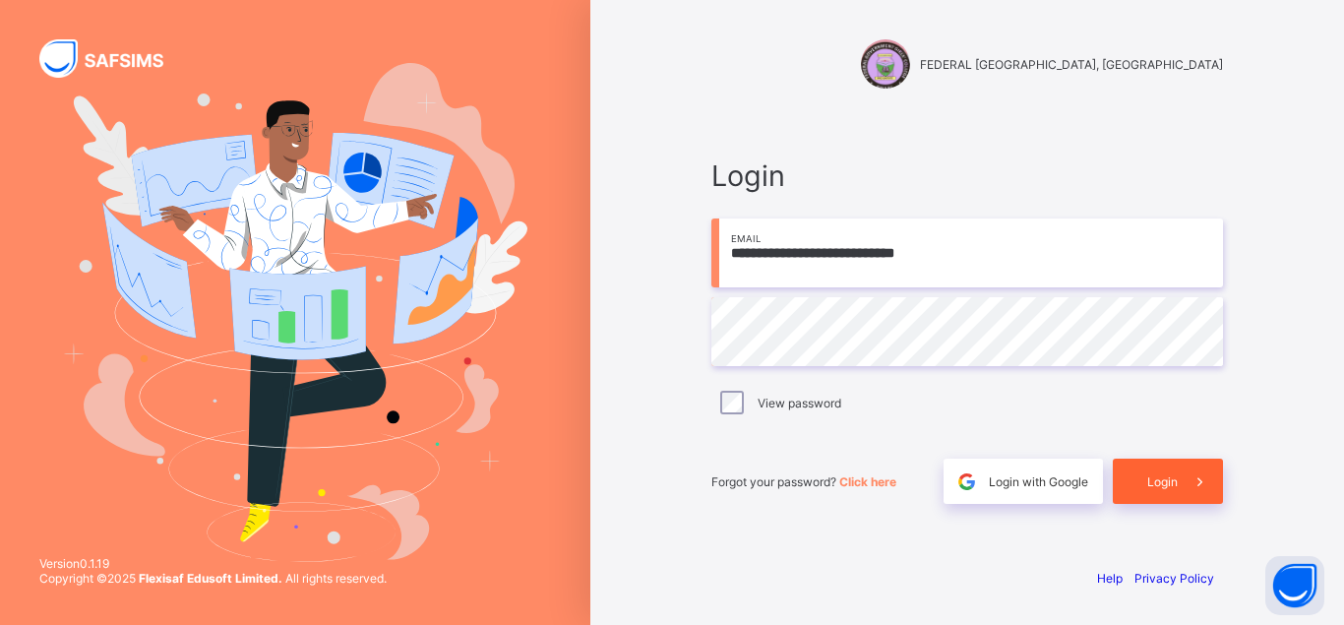
click at [1186, 489] on span at bounding box center [1200, 481] width 45 height 45
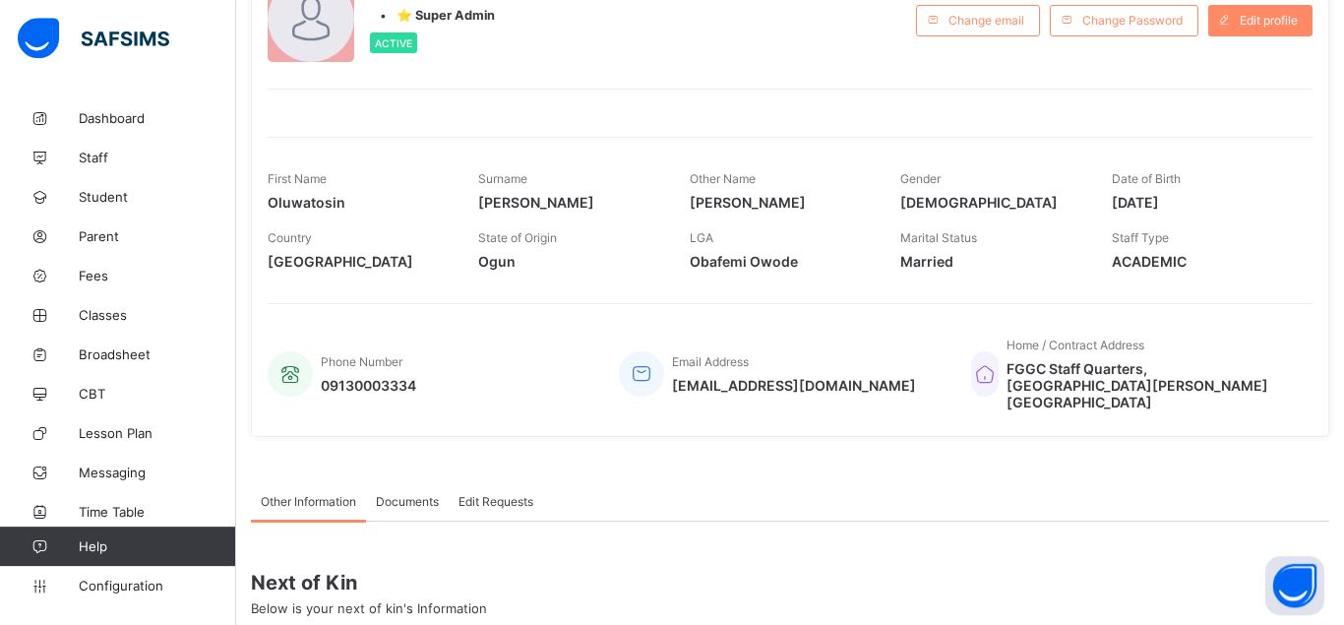
scroll to position [201, 0]
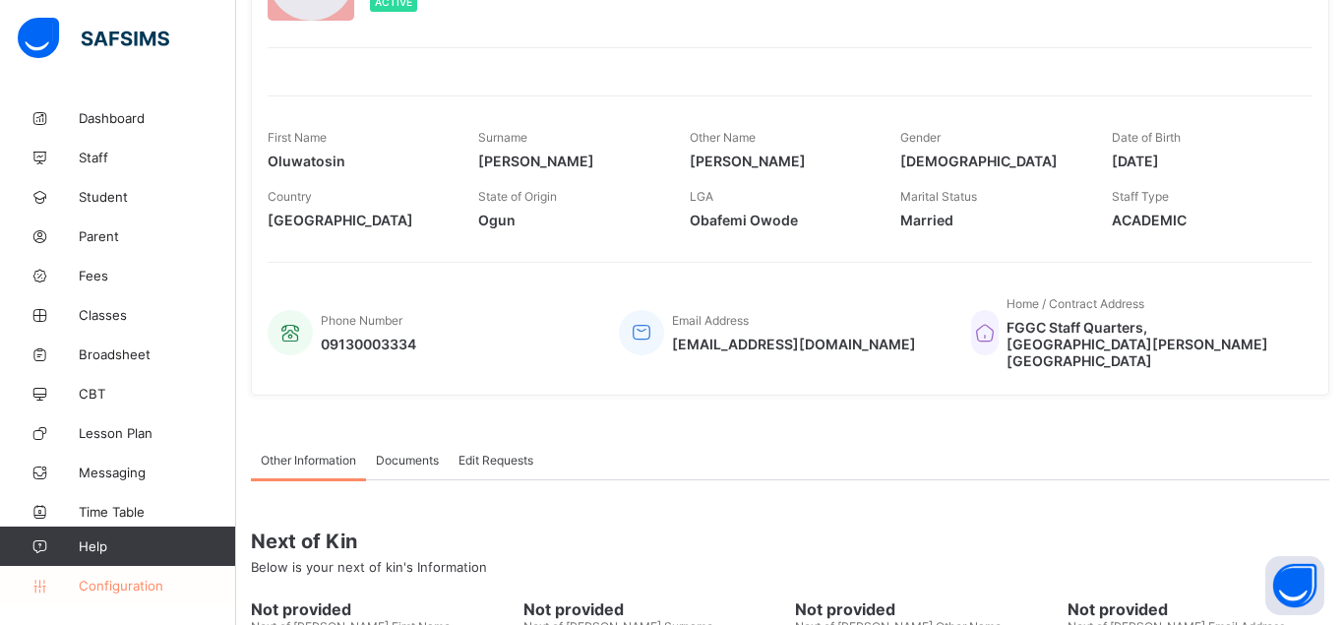
click at [143, 586] on span "Configuration" at bounding box center [157, 586] width 156 height 16
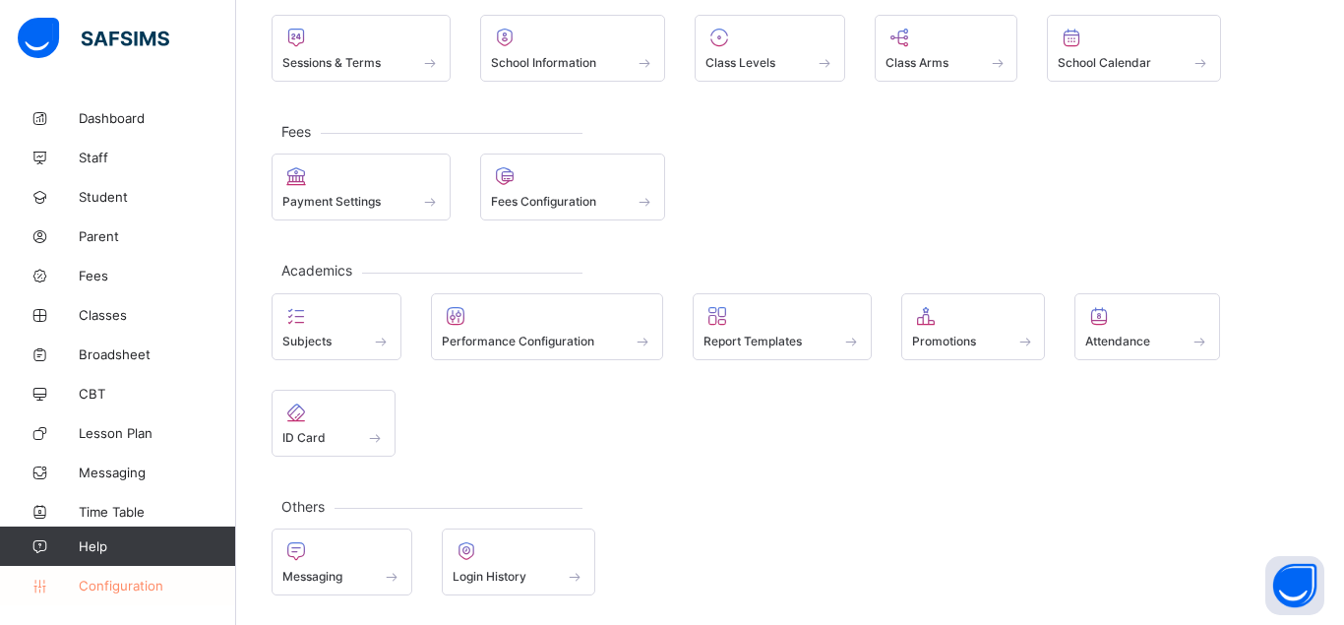
scroll to position [146, 0]
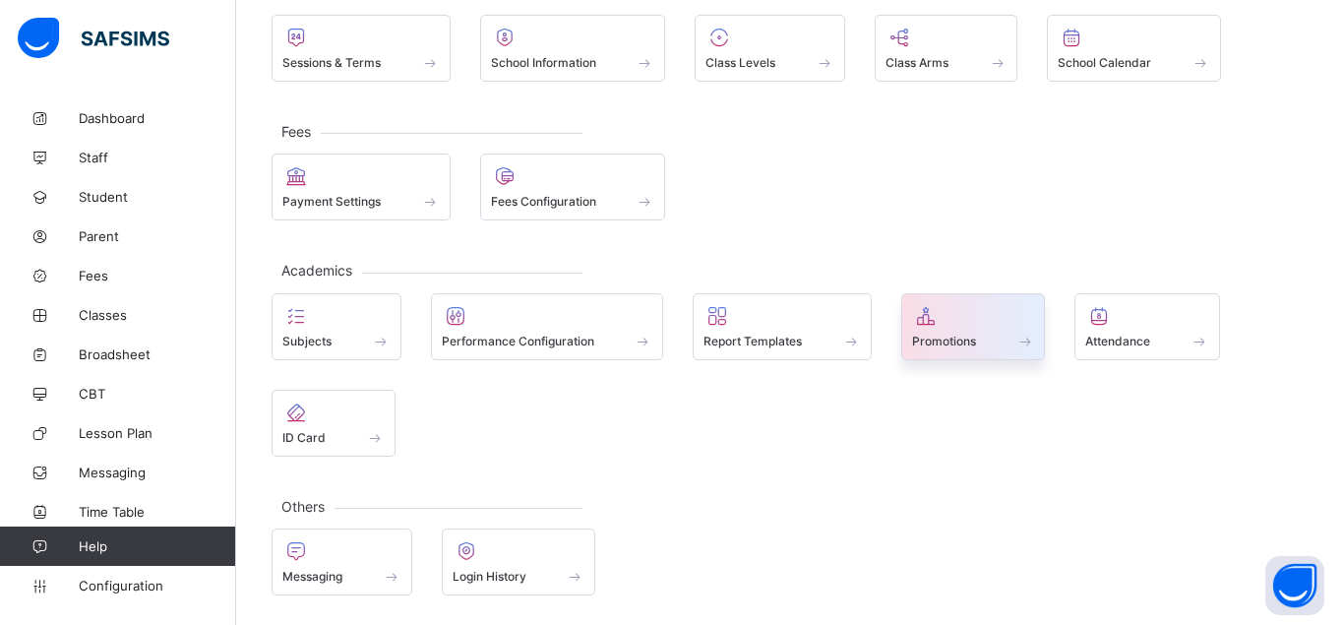
click at [958, 326] on div at bounding box center [973, 316] width 123 height 24
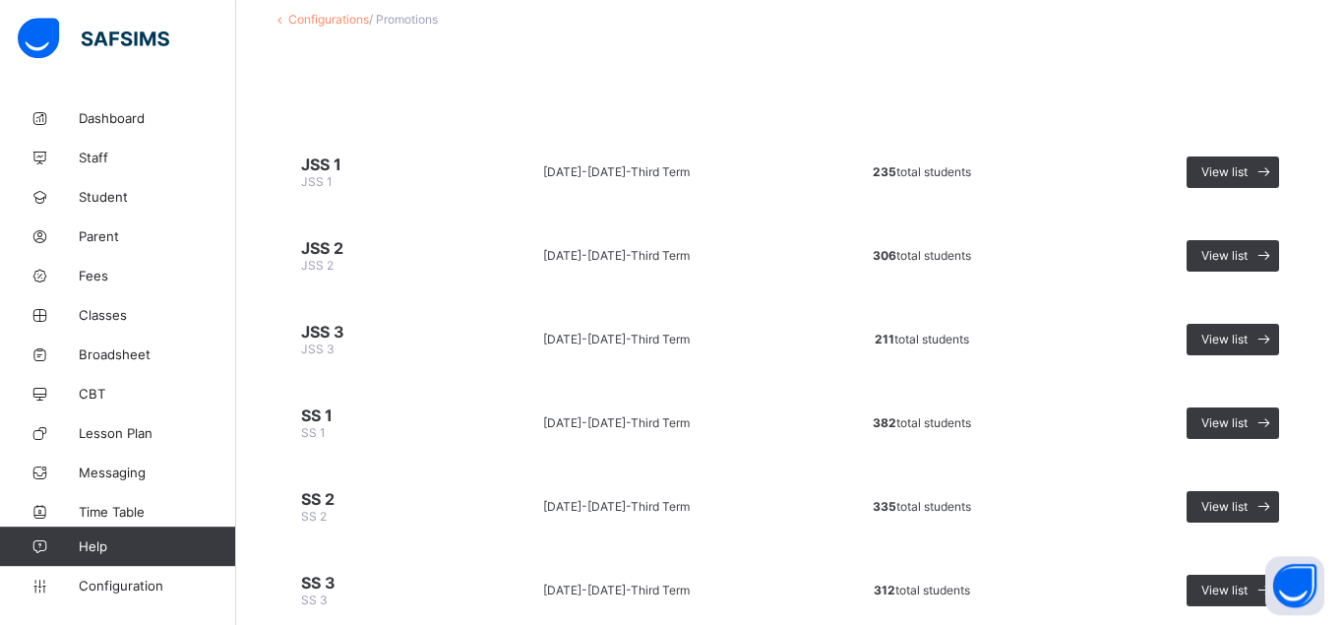
scroll to position [187, 0]
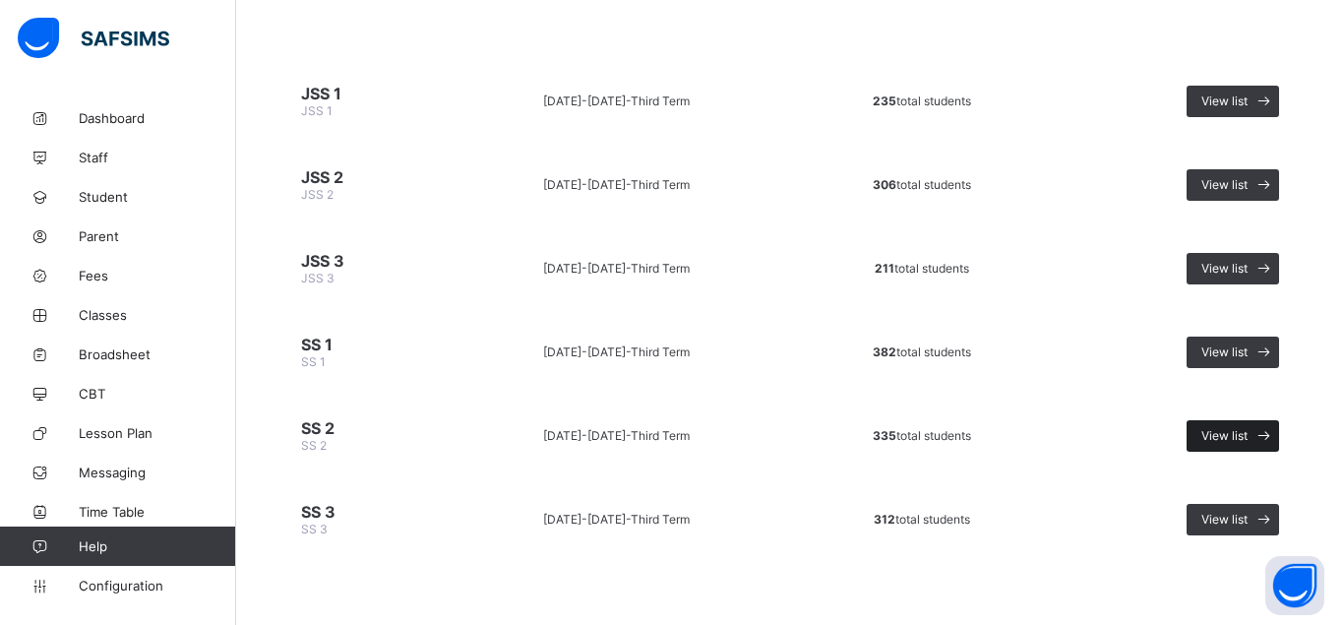
click at [1239, 431] on span "View list" at bounding box center [1224, 435] width 46 height 15
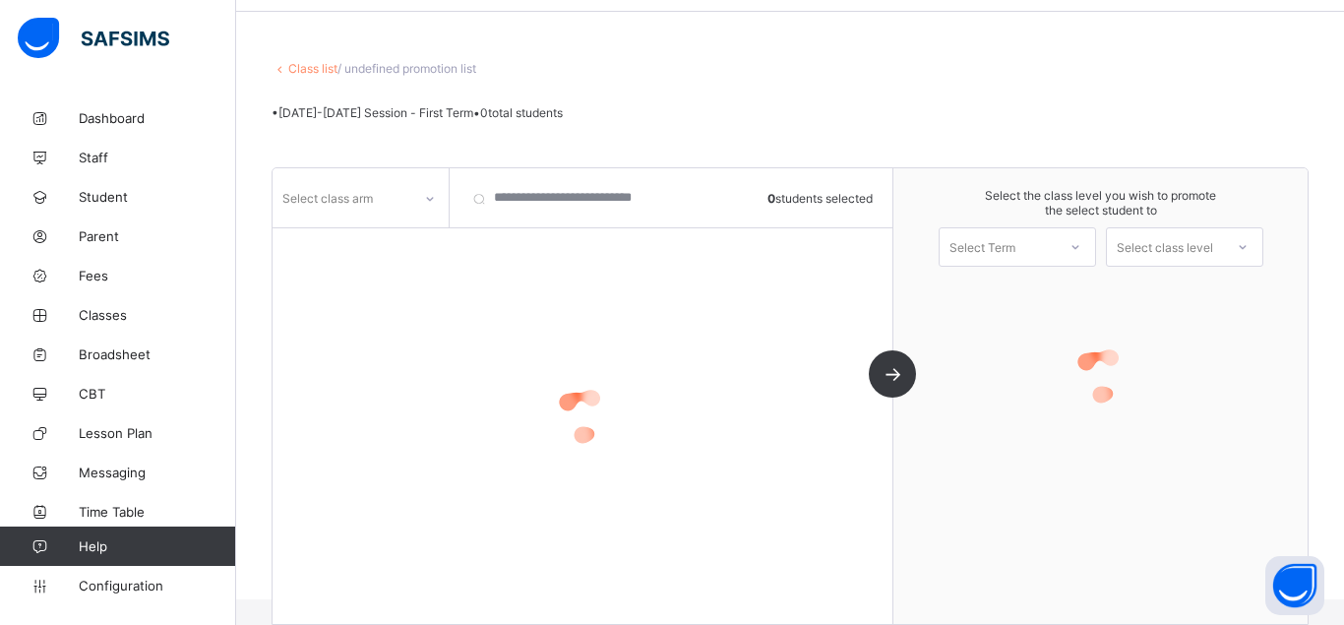
scroll to position [67, 0]
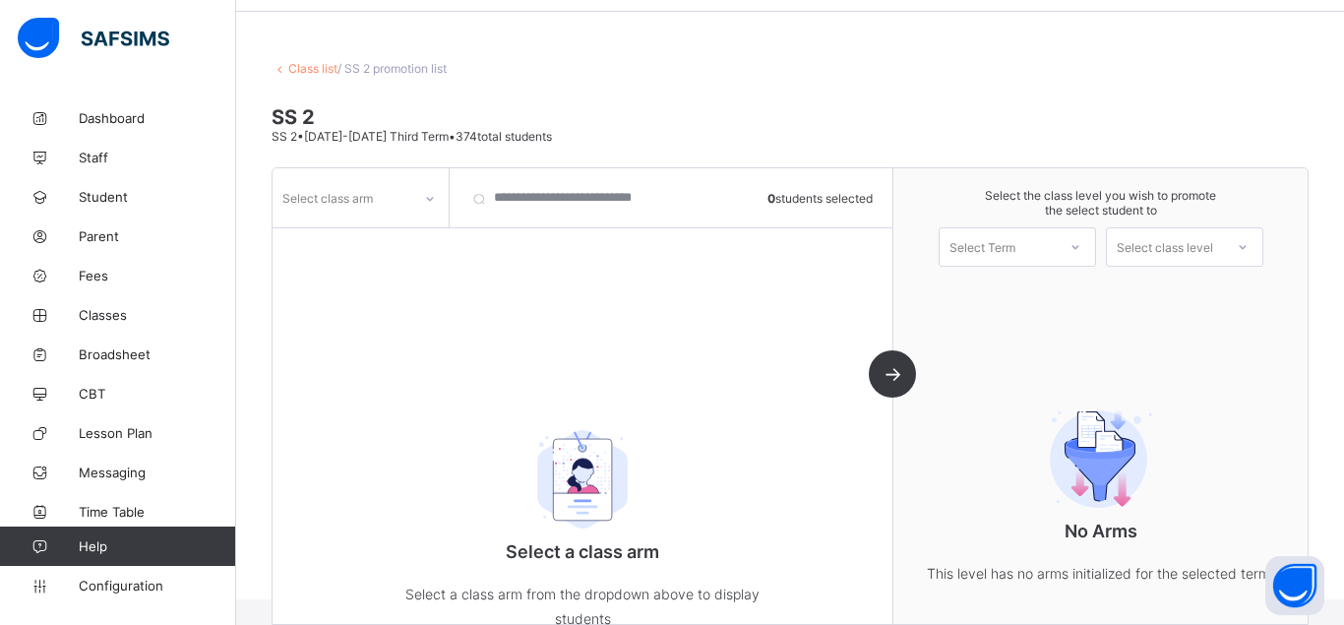
click at [426, 196] on icon at bounding box center [430, 199] width 12 height 20
click at [328, 242] on div "A" at bounding box center [361, 240] width 174 height 31
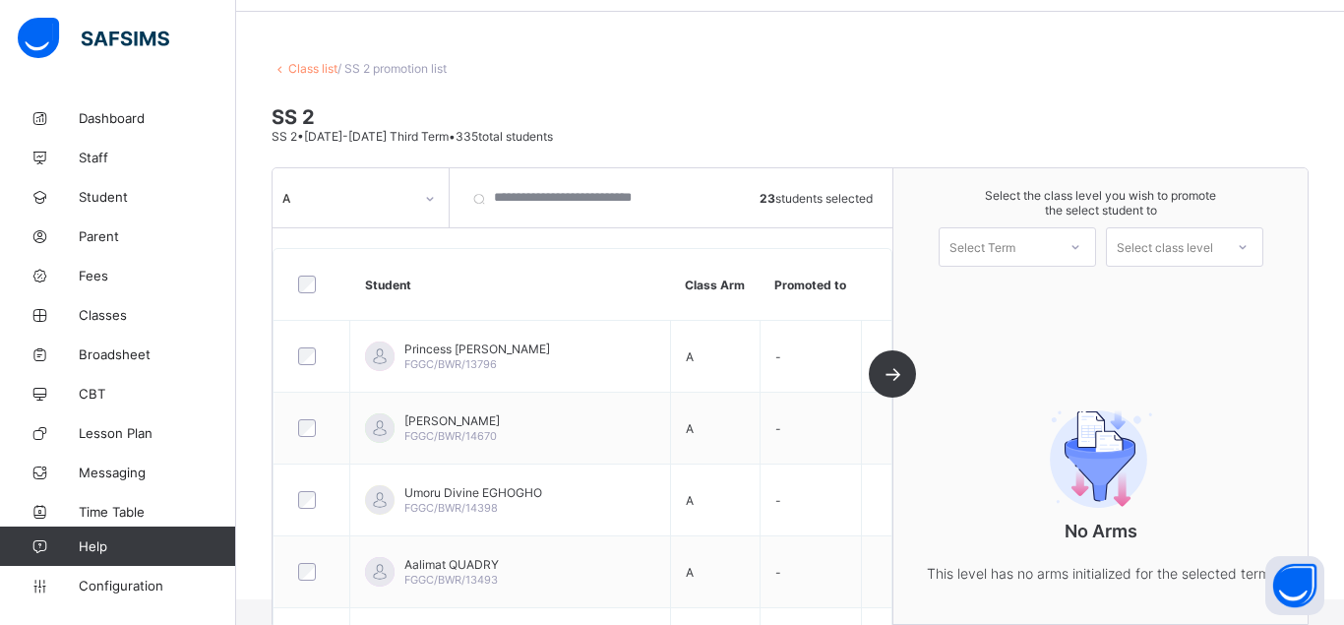
click at [1076, 242] on icon at bounding box center [1076, 247] width 12 height 20
click at [1018, 283] on div "First Term [DATE]-[DATE]" at bounding box center [1017, 298] width 155 height 45
click at [1239, 247] on icon at bounding box center [1243, 247] width 12 height 20
click at [1187, 293] on div "SS 3" at bounding box center [1184, 291] width 155 height 31
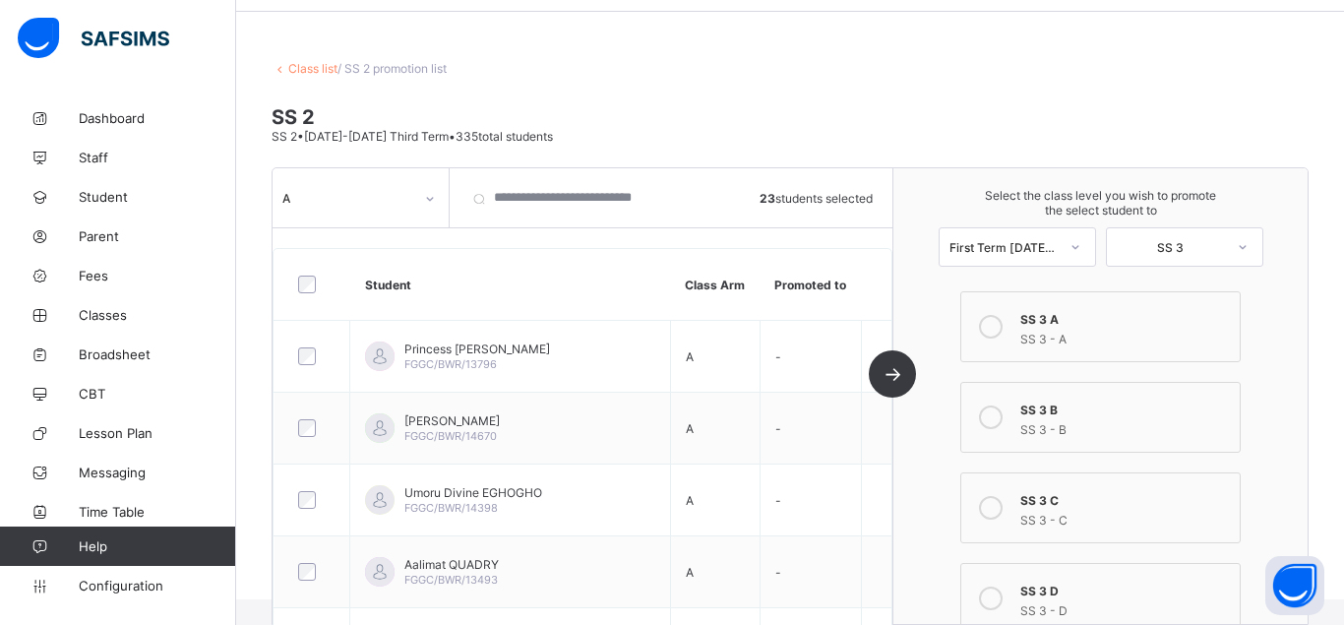
click at [999, 324] on icon at bounding box center [991, 327] width 24 height 24
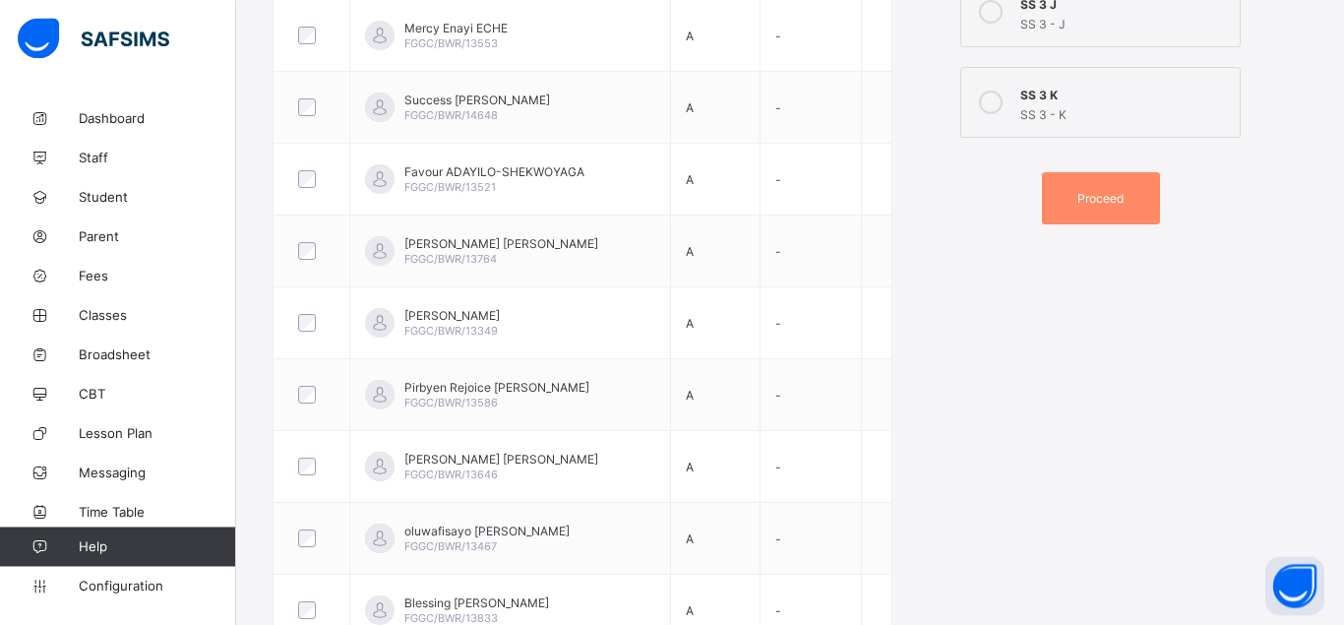
scroll to position [1123, 0]
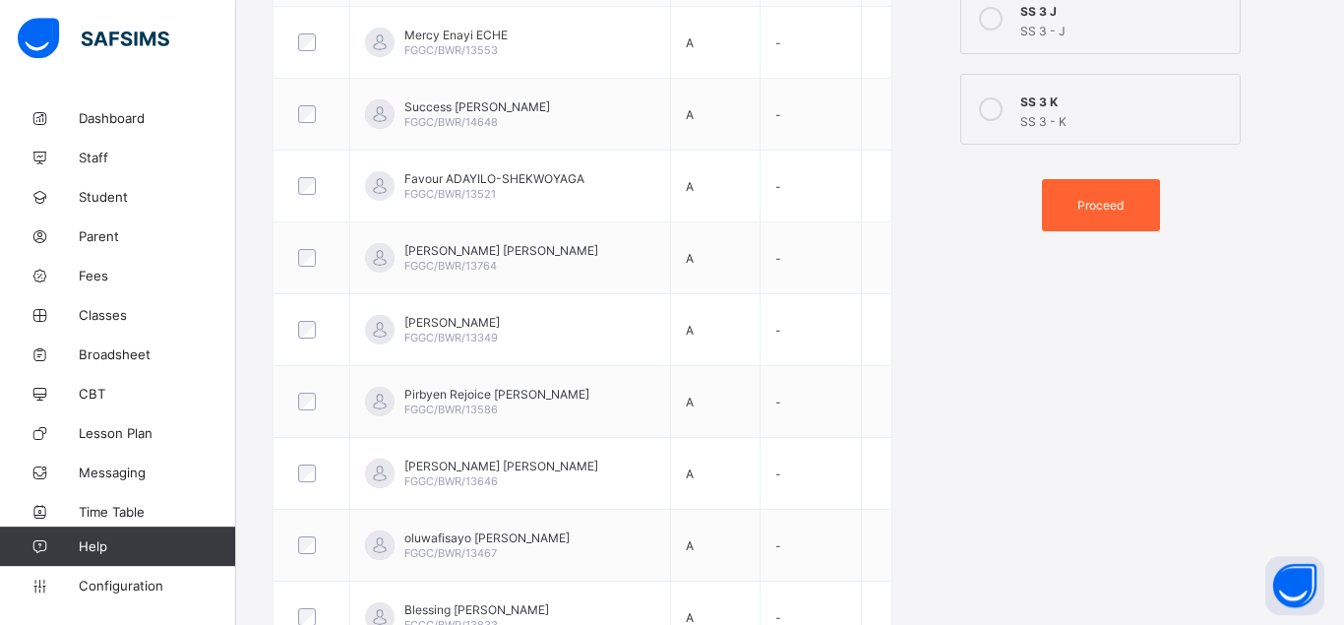
click at [1118, 203] on span "Proceed" at bounding box center [1100, 205] width 46 height 15
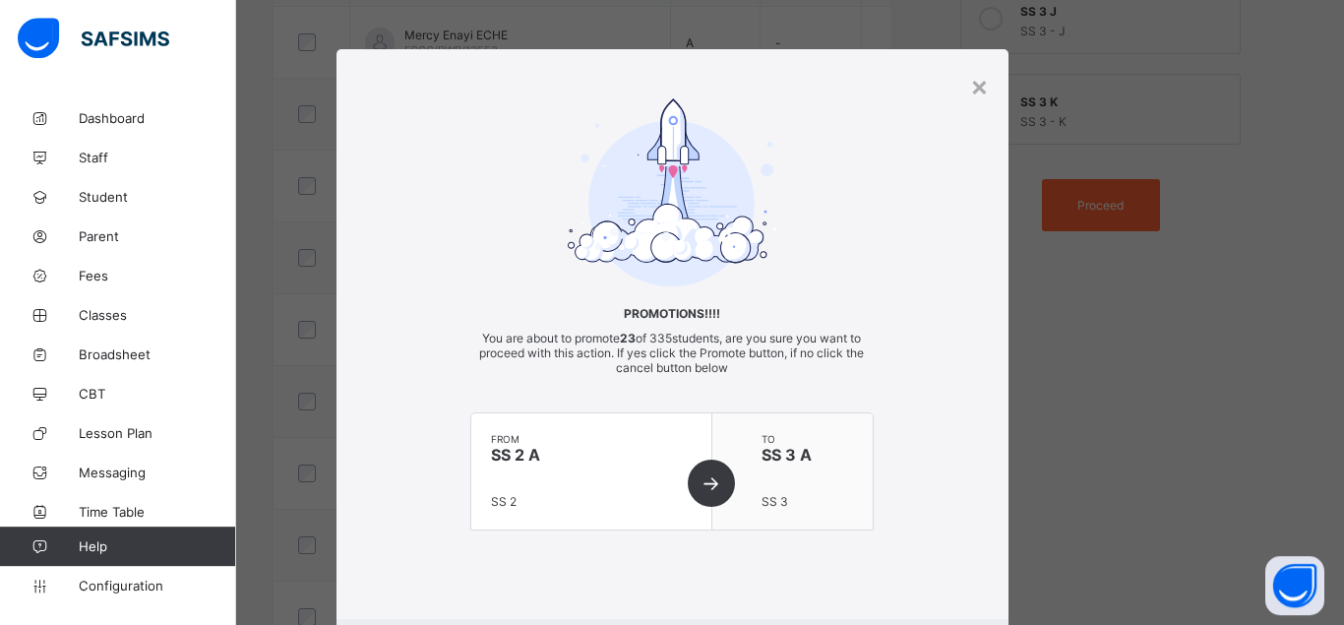
scroll to position [45, 0]
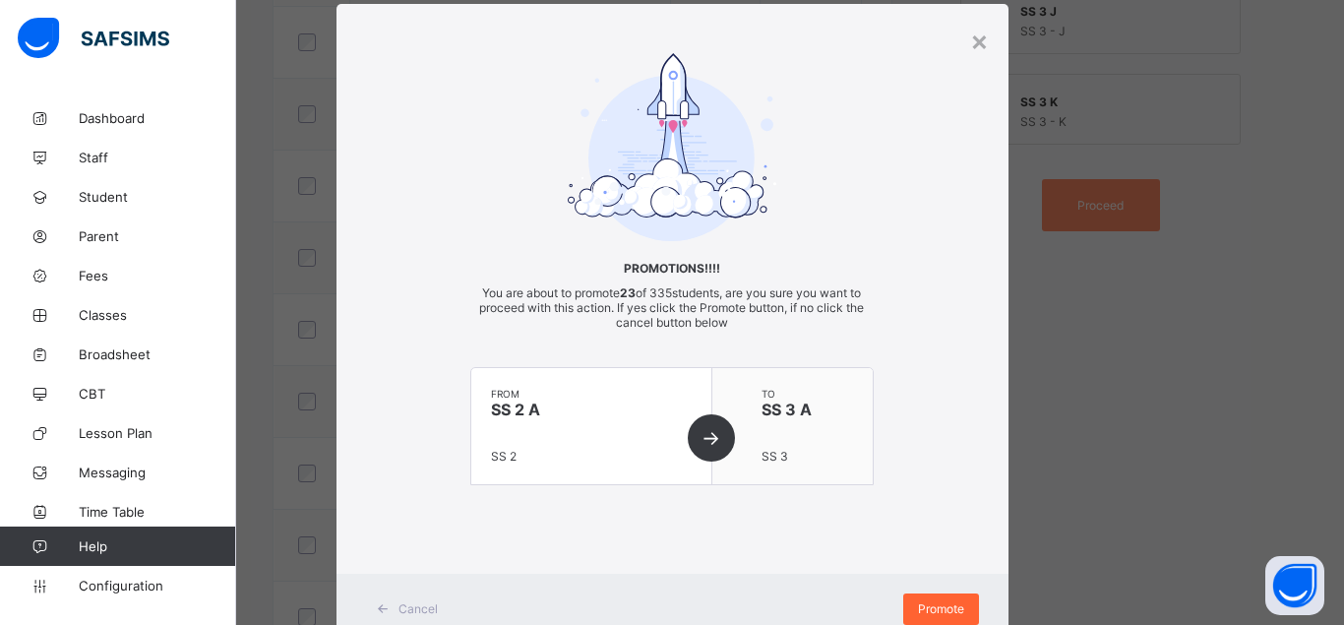
click at [943, 607] on span "Promote" at bounding box center [941, 608] width 46 height 15
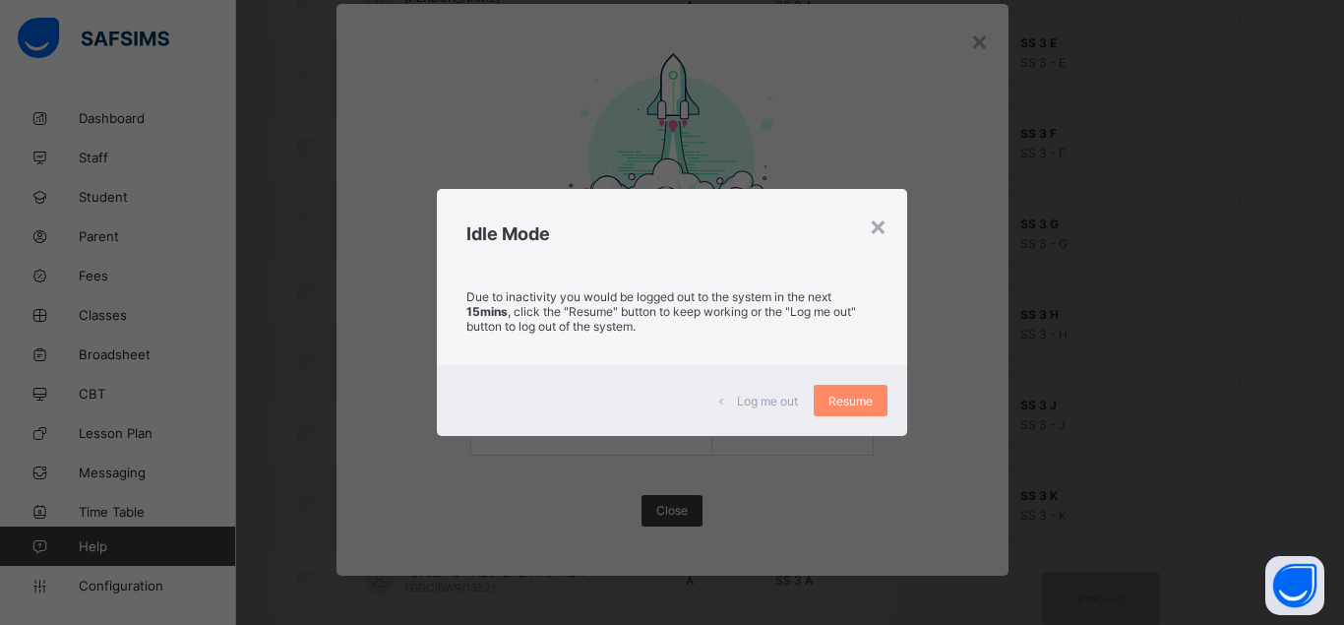
click at [983, 473] on div "× Idle Mode Due to inactivity you would be logged out to the system in the next…" at bounding box center [672, 312] width 1344 height 625
click at [864, 400] on span "Resume" at bounding box center [851, 401] width 44 height 15
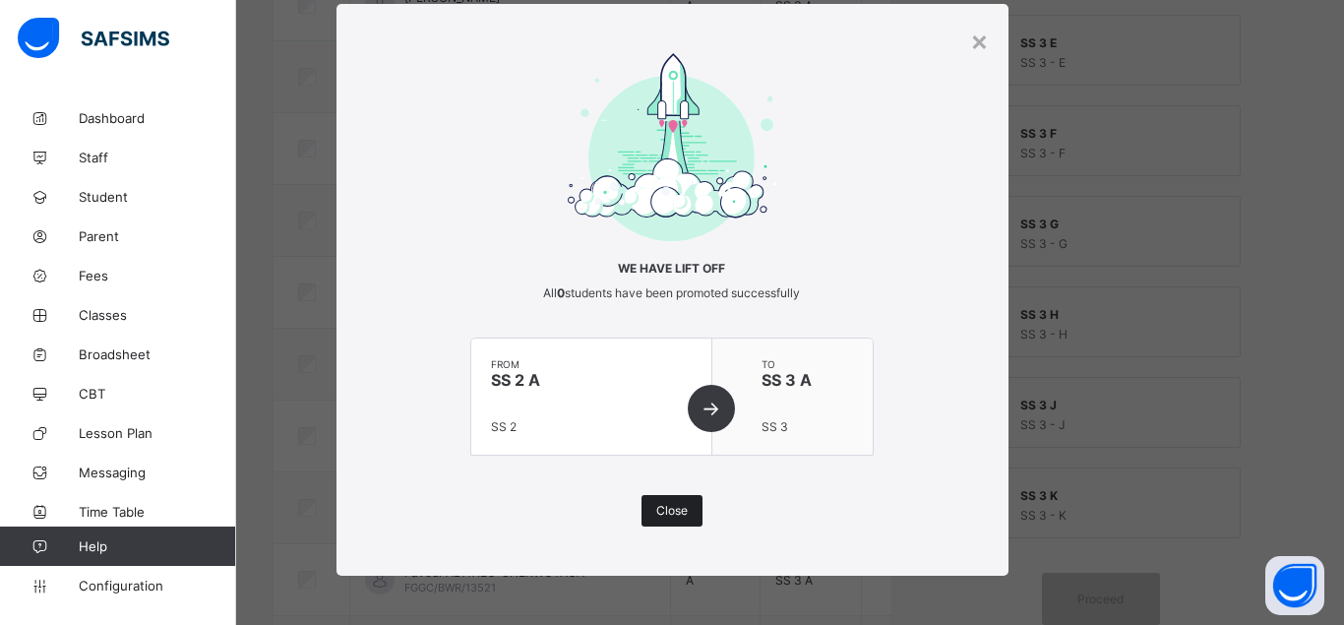
click at [664, 515] on span "Close" at bounding box center [671, 510] width 31 height 15
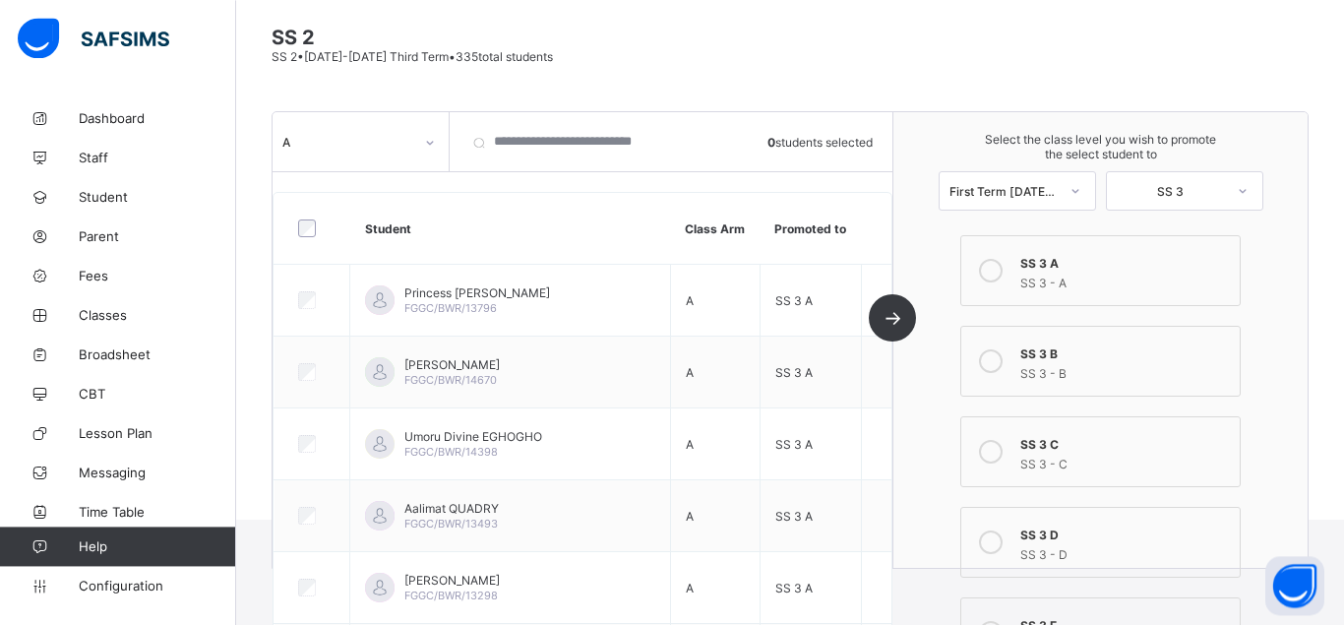
scroll to position [27, 0]
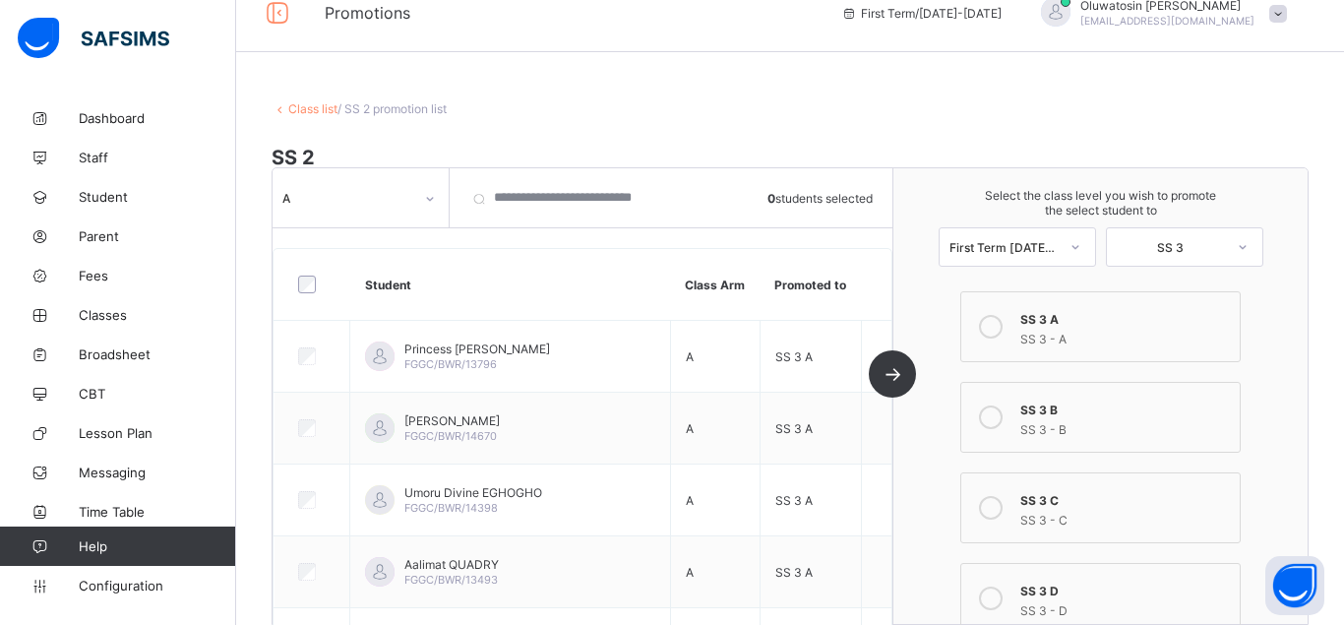
click at [309, 295] on div at bounding box center [312, 284] width 46 height 41
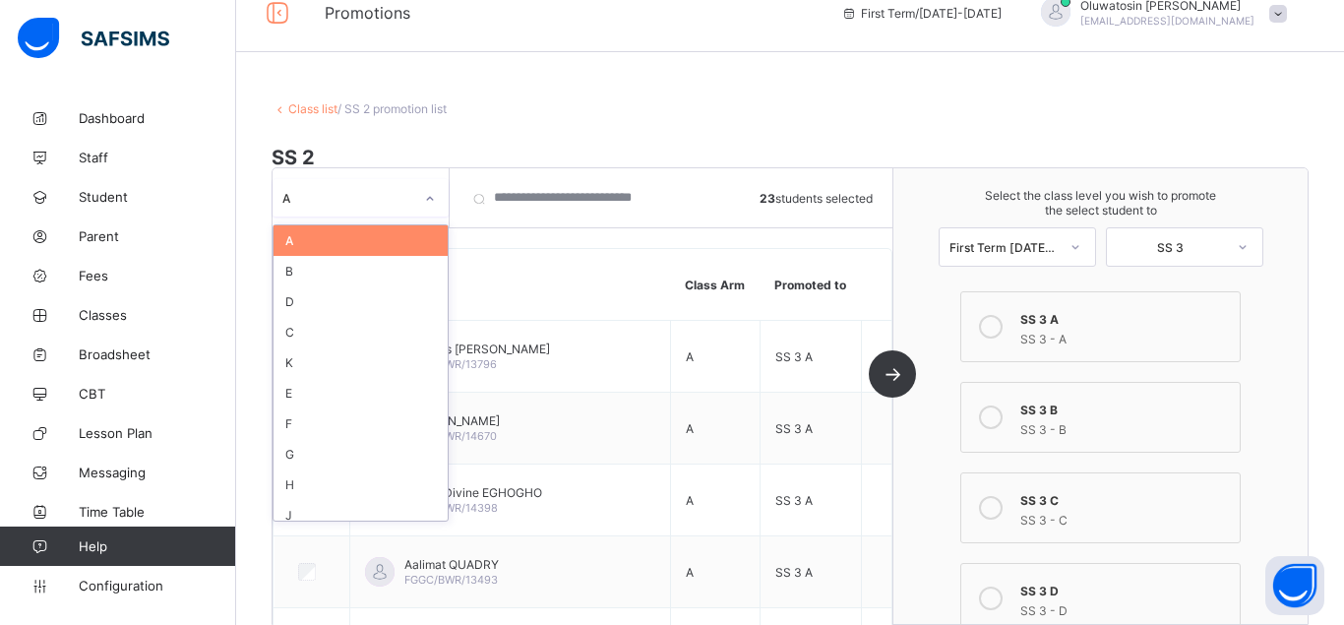
click at [429, 197] on icon at bounding box center [430, 199] width 12 height 20
click at [353, 271] on div "B" at bounding box center [361, 271] width 174 height 31
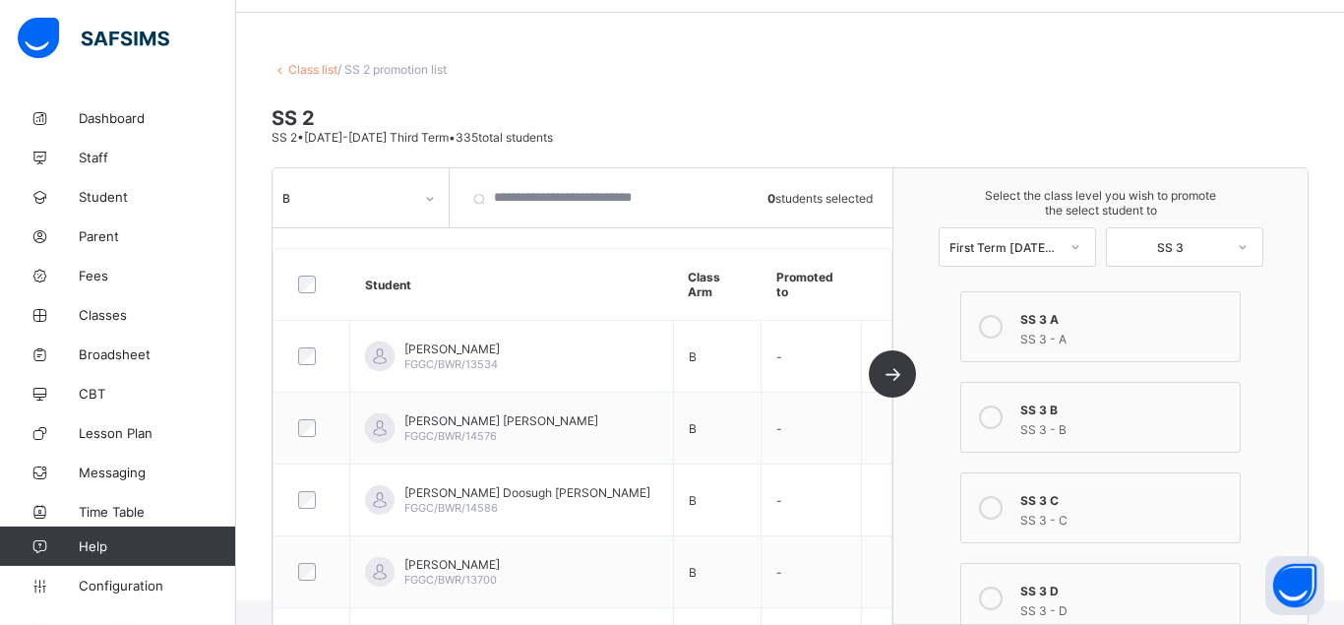
scroll to position [70, 0]
click at [998, 412] on icon at bounding box center [991, 417] width 24 height 24
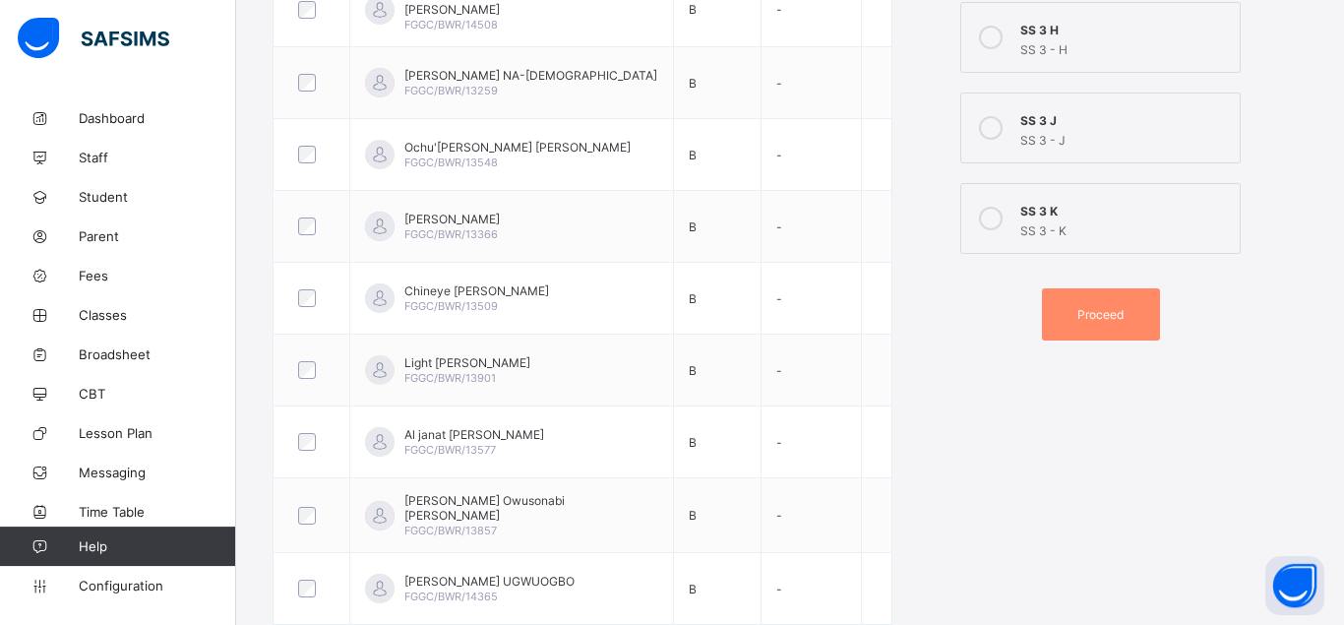
scroll to position [1010, 0]
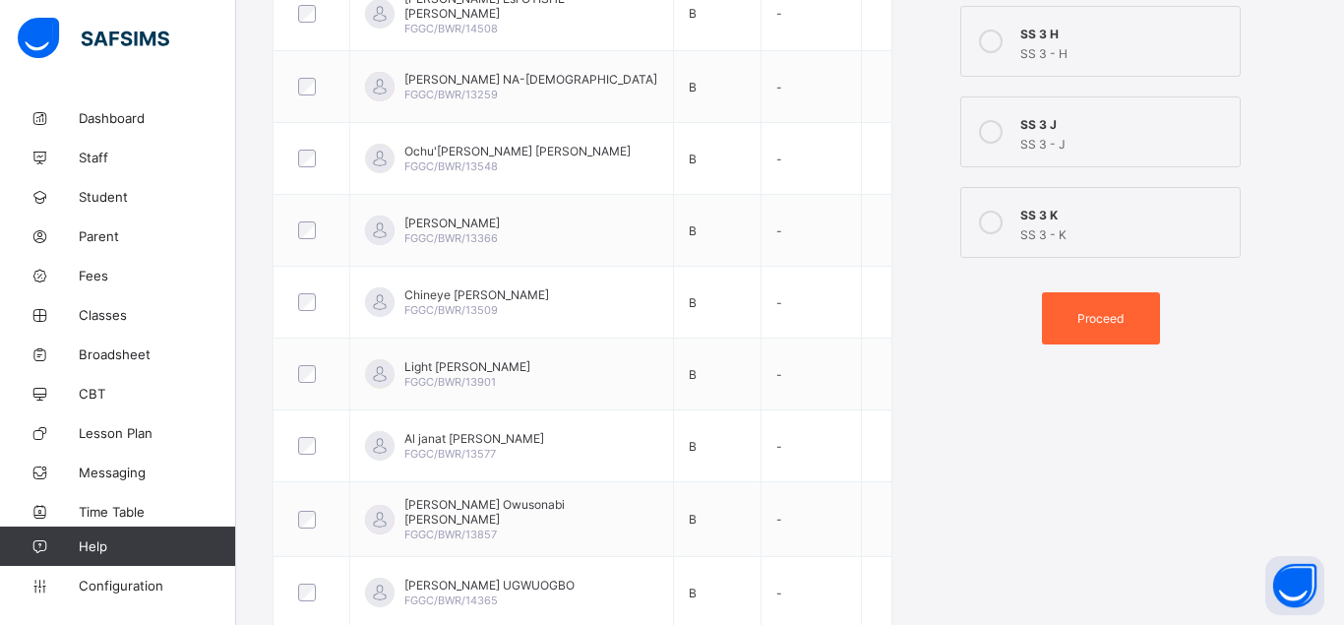
click at [1105, 315] on span "Proceed" at bounding box center [1100, 318] width 46 height 15
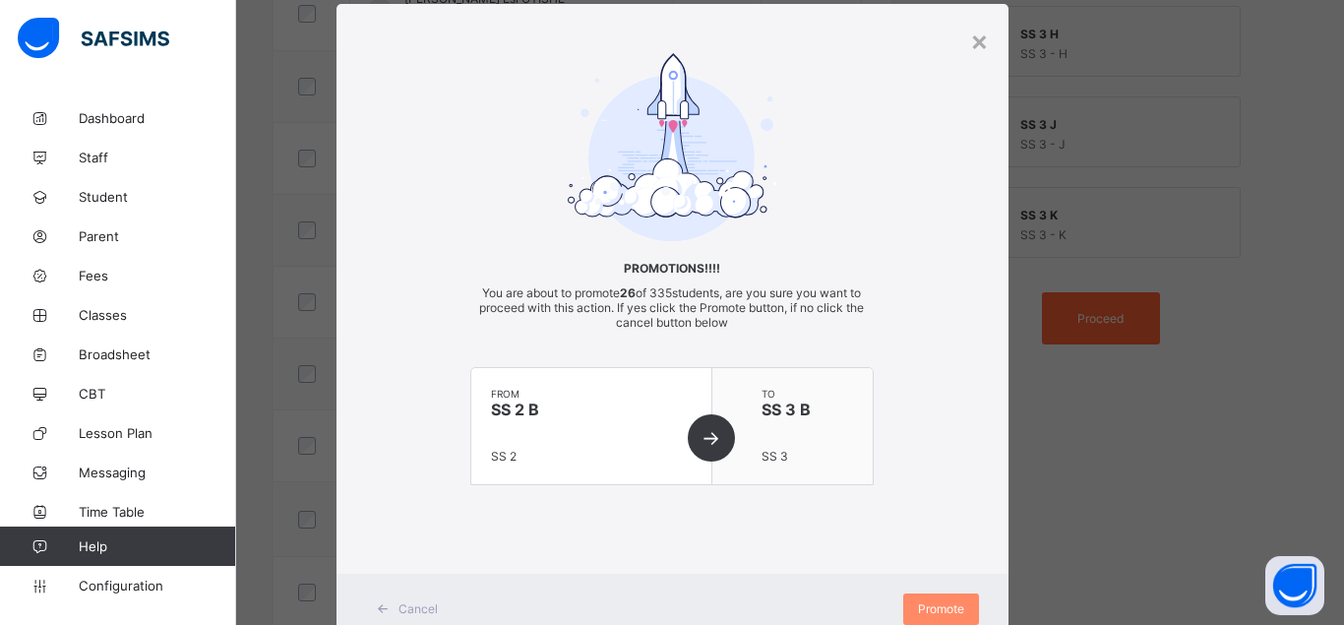
scroll to position [45, 0]
click at [945, 607] on span "Promote" at bounding box center [941, 608] width 46 height 15
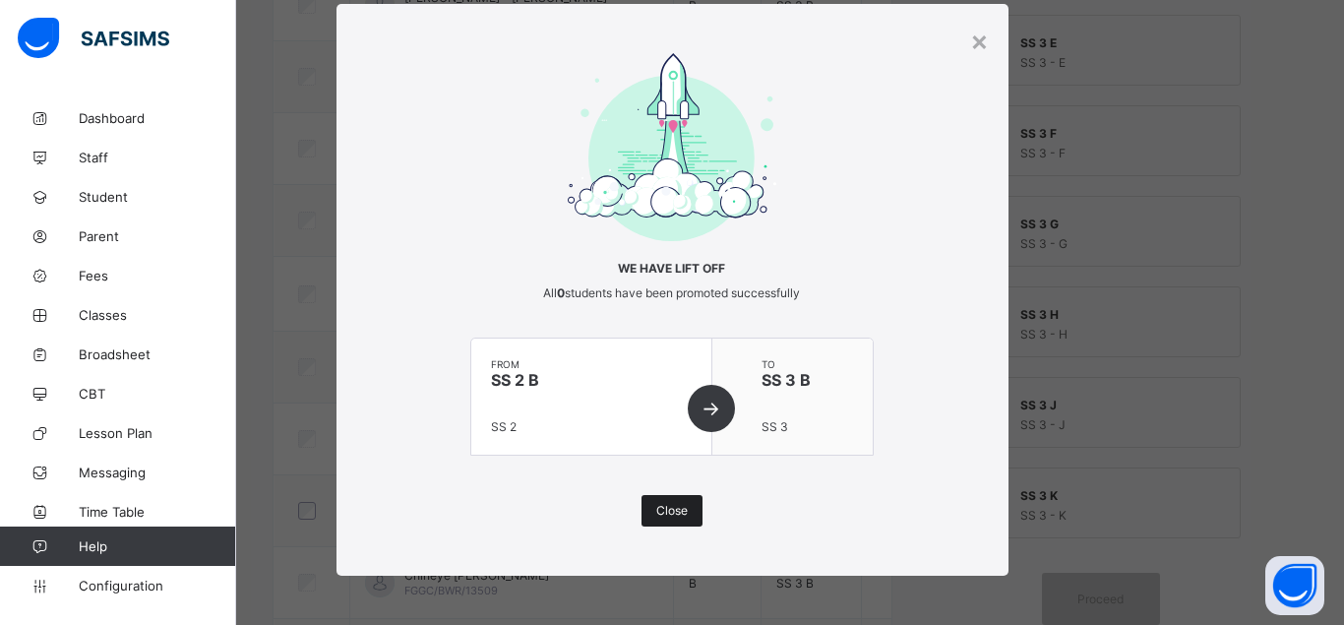
click at [673, 509] on span "Close" at bounding box center [671, 510] width 31 height 15
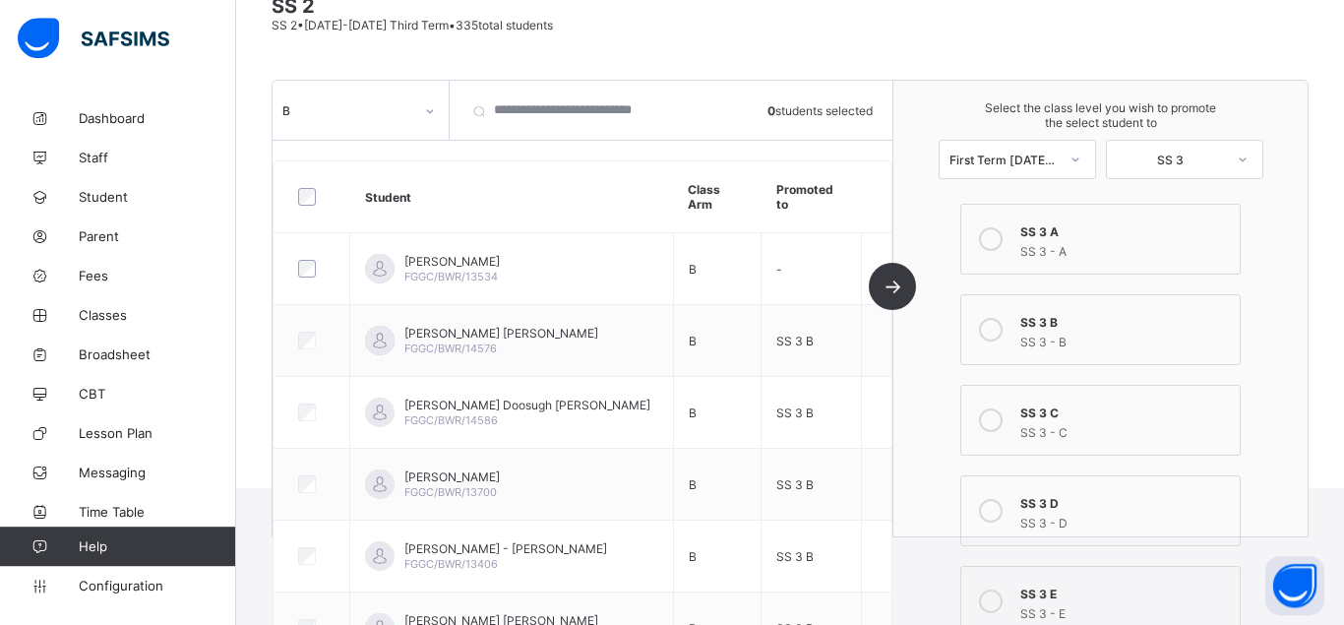
scroll to position [127, 0]
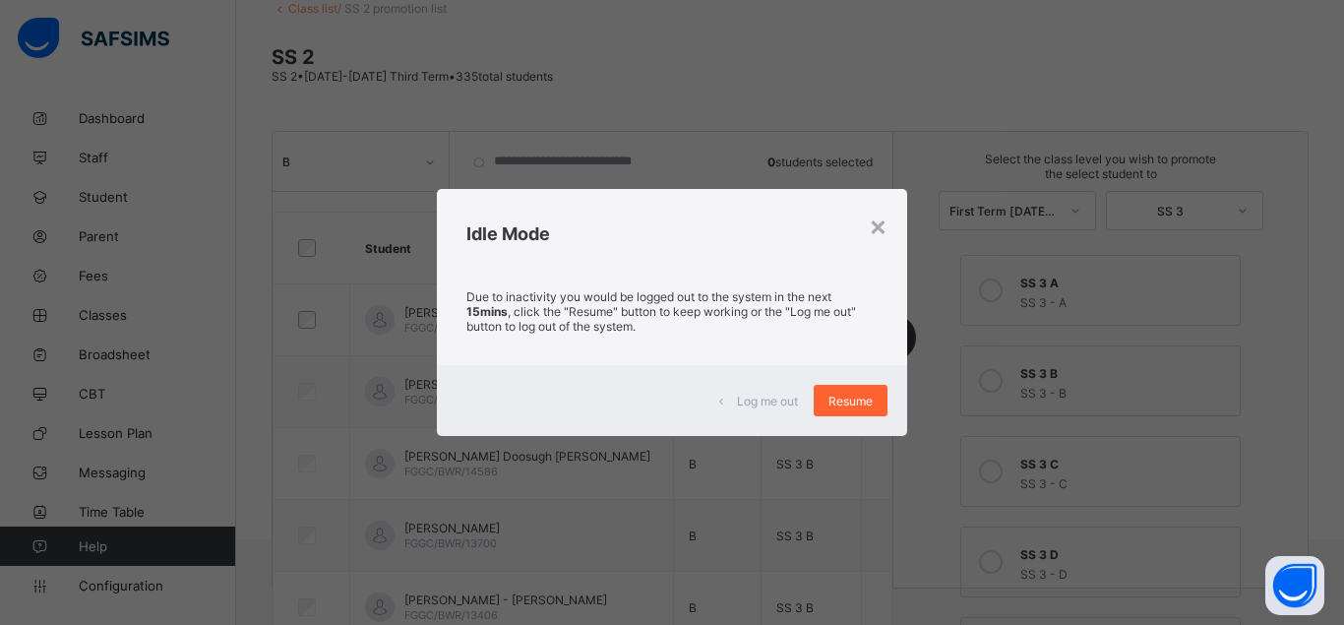
click at [856, 401] on span "Resume" at bounding box center [851, 401] width 44 height 15
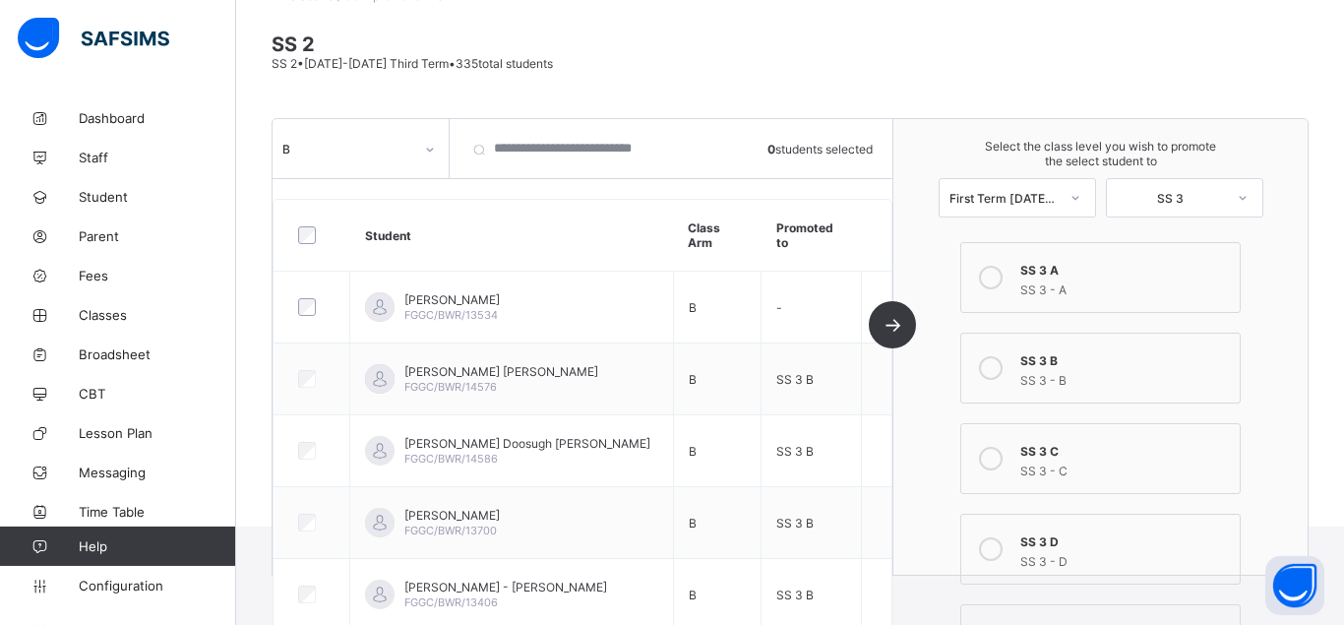
scroll to position [132, 0]
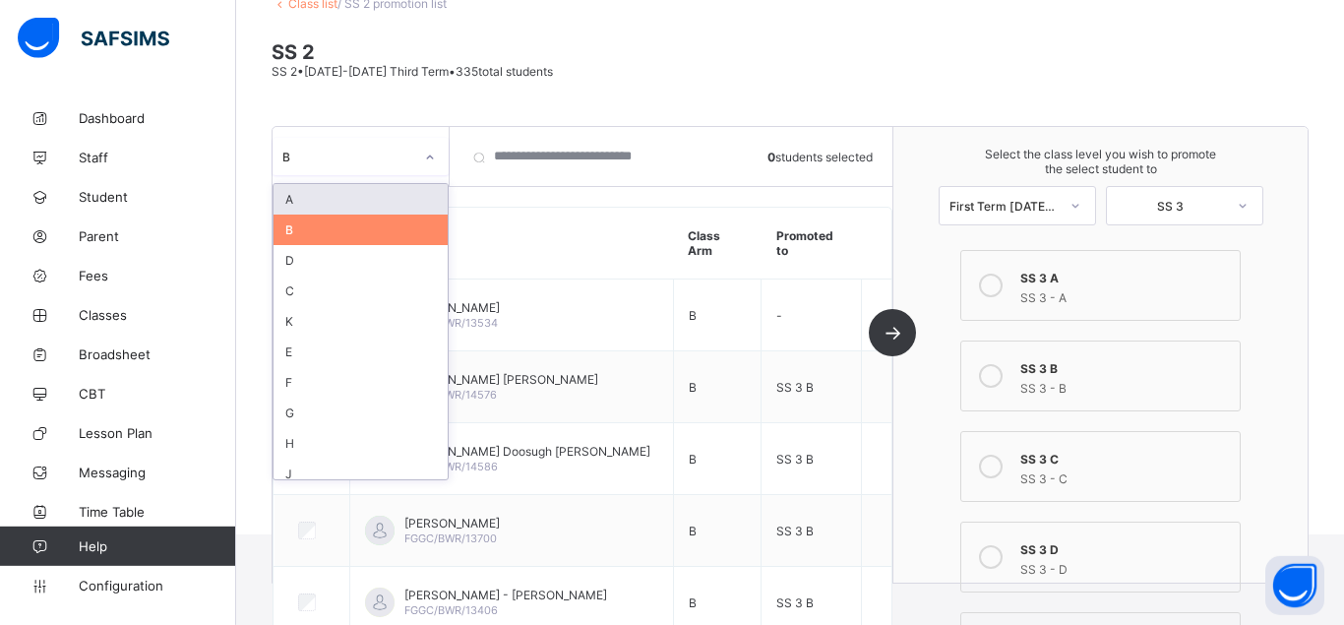
click at [428, 154] on icon at bounding box center [430, 158] width 12 height 20
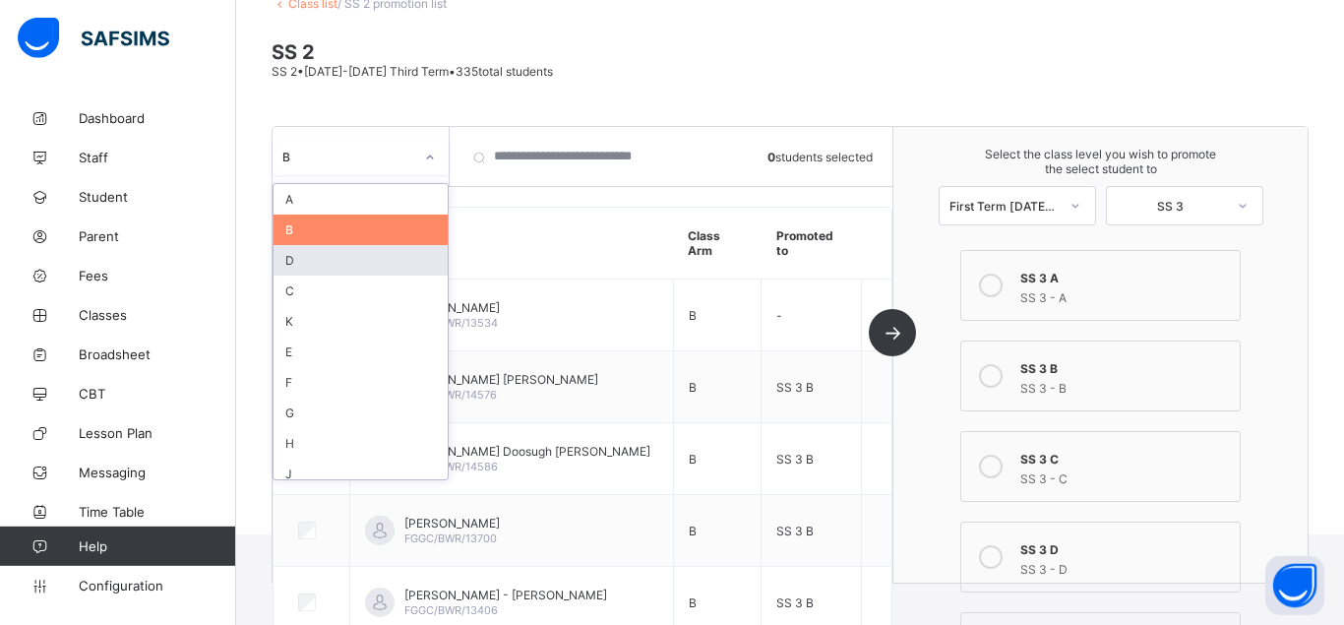
click at [337, 260] on div "D" at bounding box center [361, 260] width 174 height 31
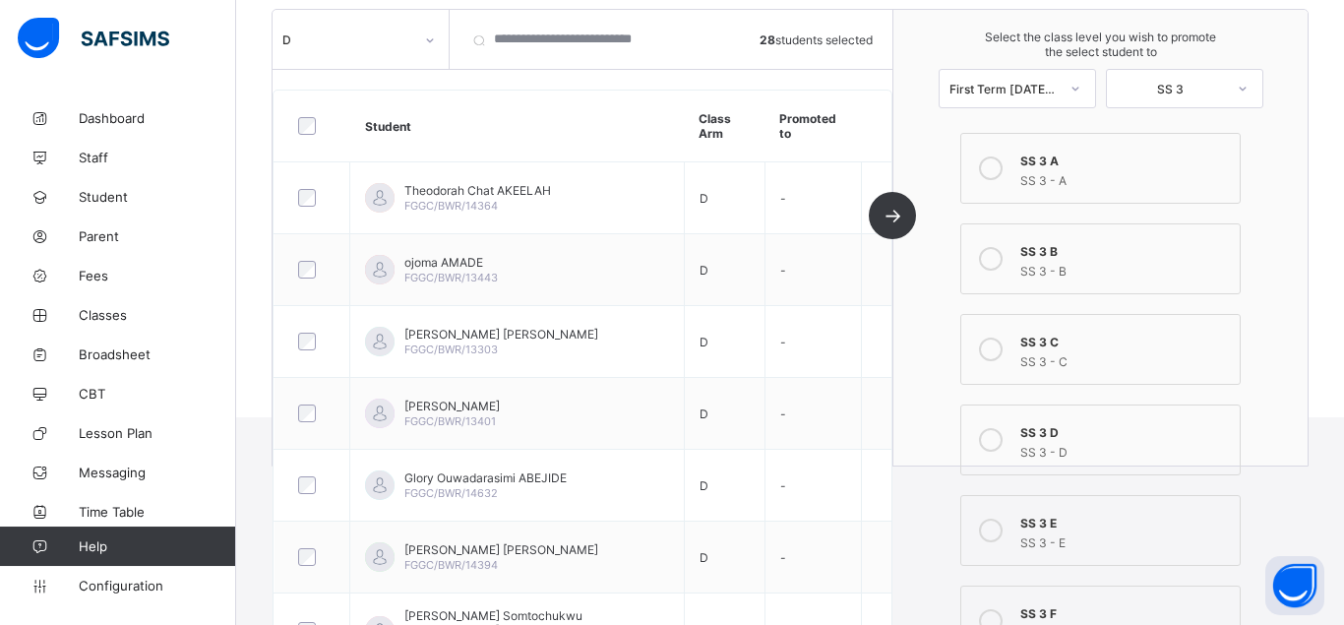
scroll to position [291, 0]
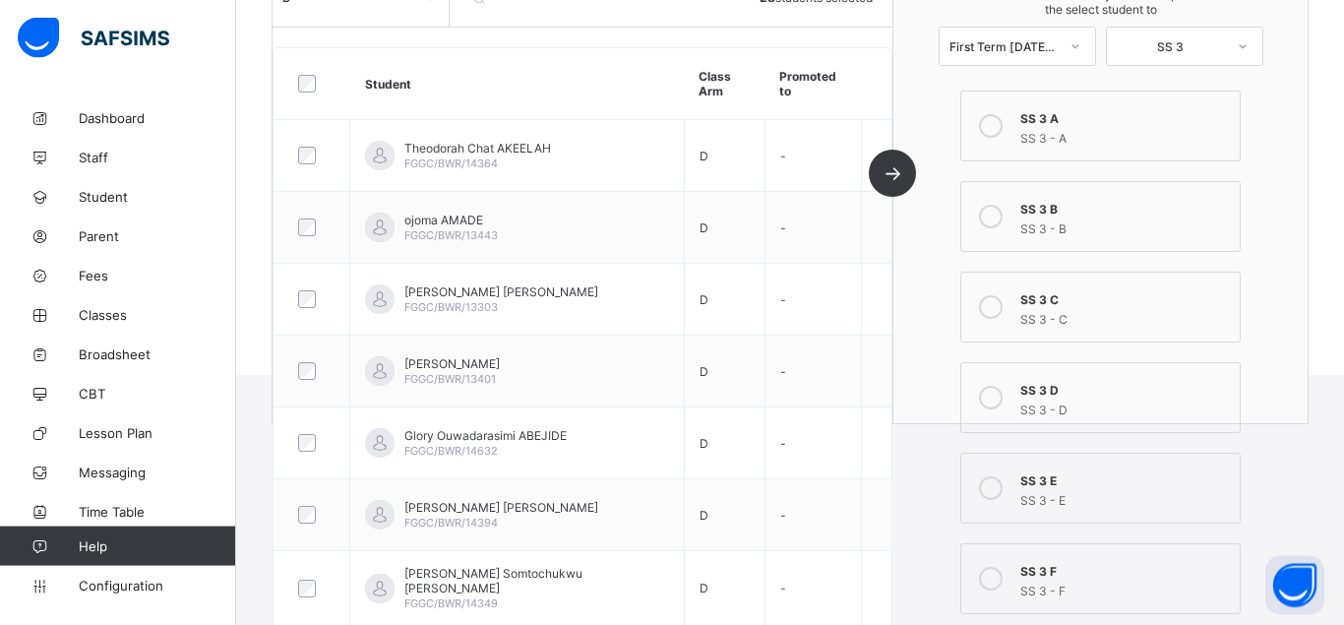
click at [993, 308] on icon at bounding box center [991, 307] width 24 height 24
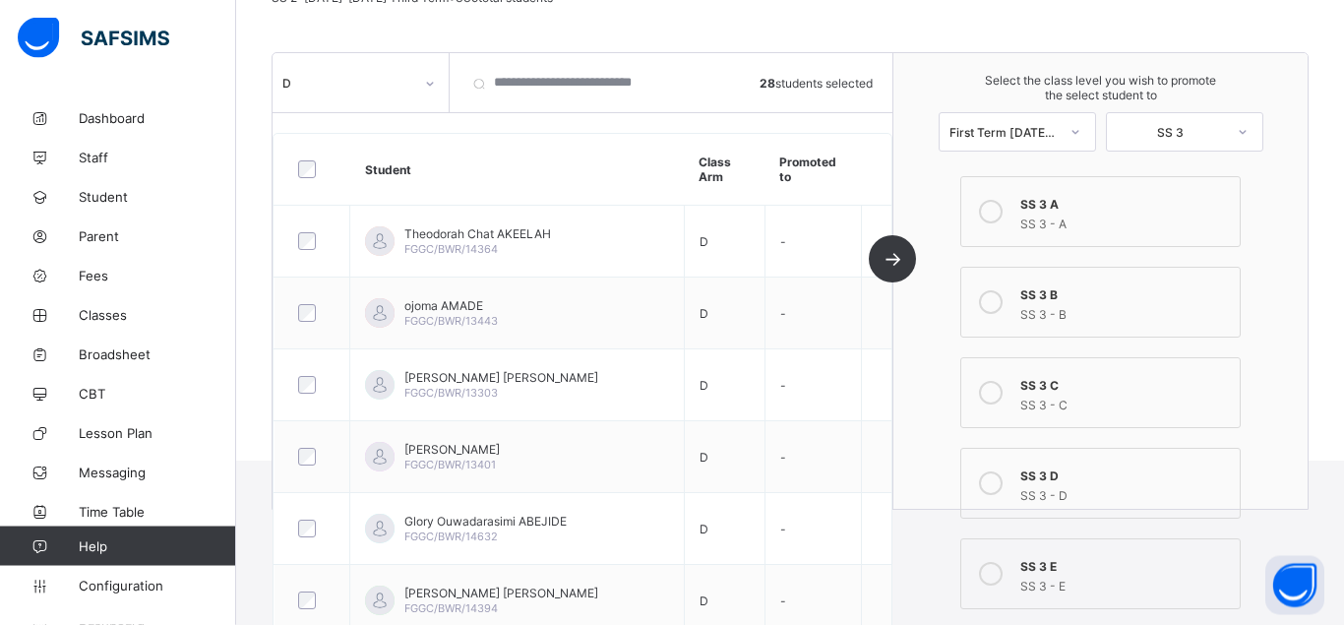
scroll to position [210, 0]
